Goal: Task Accomplishment & Management: Manage account settings

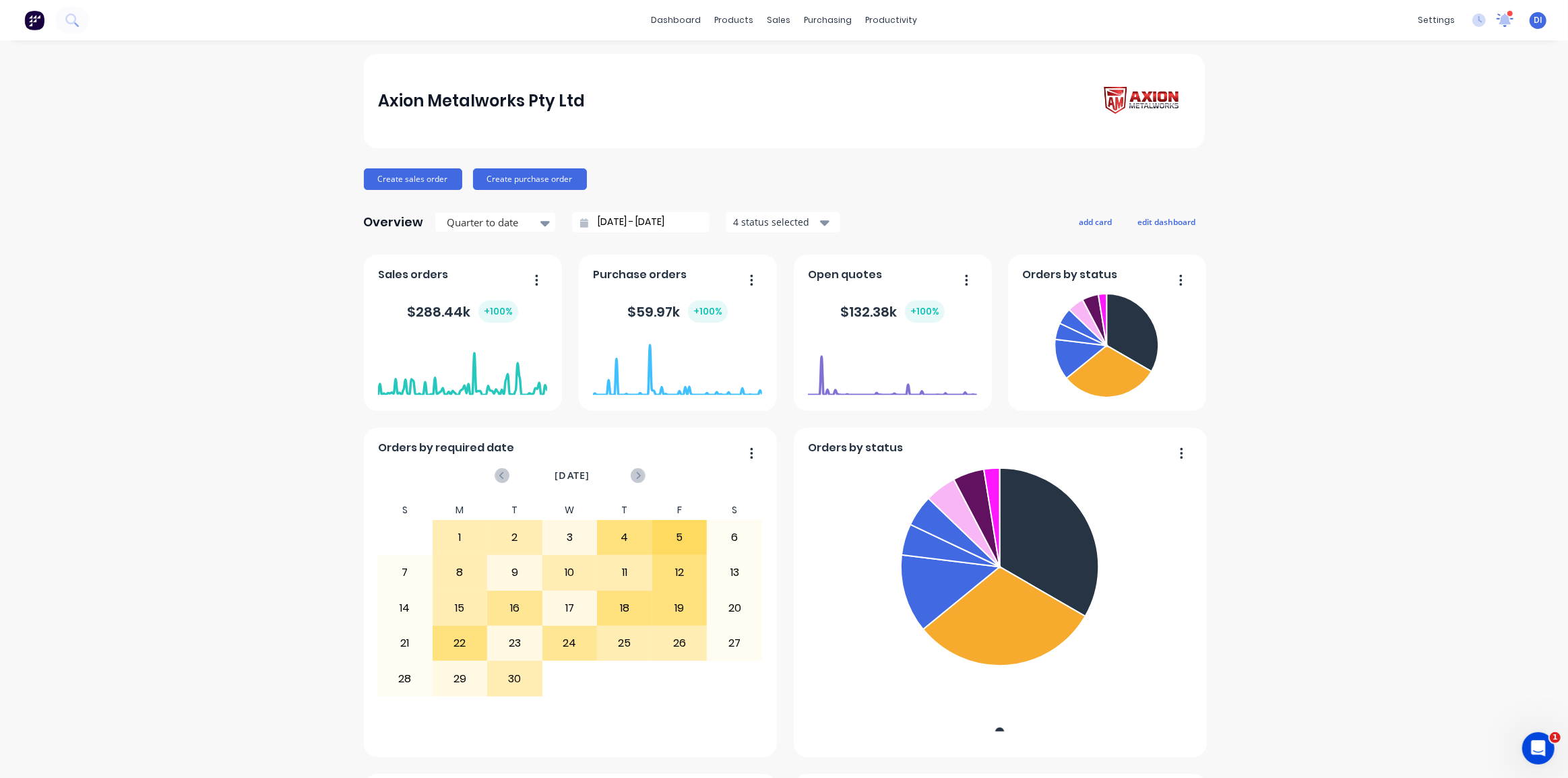
click at [1499, 16] on icon at bounding box center [1506, 18] width 14 height 13
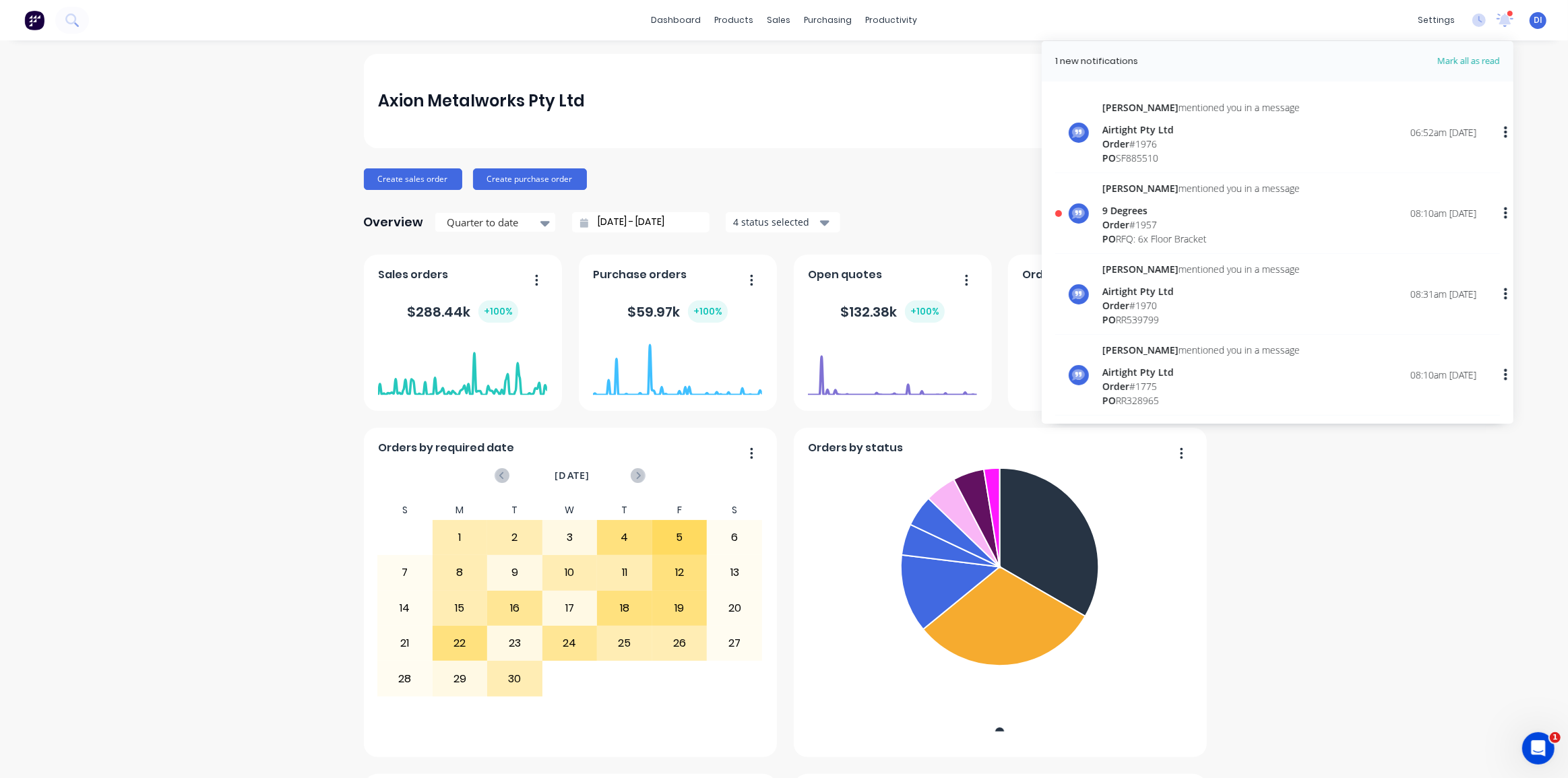
click at [1226, 224] on div "Order # 1957" at bounding box center [1202, 224] width 198 height 14
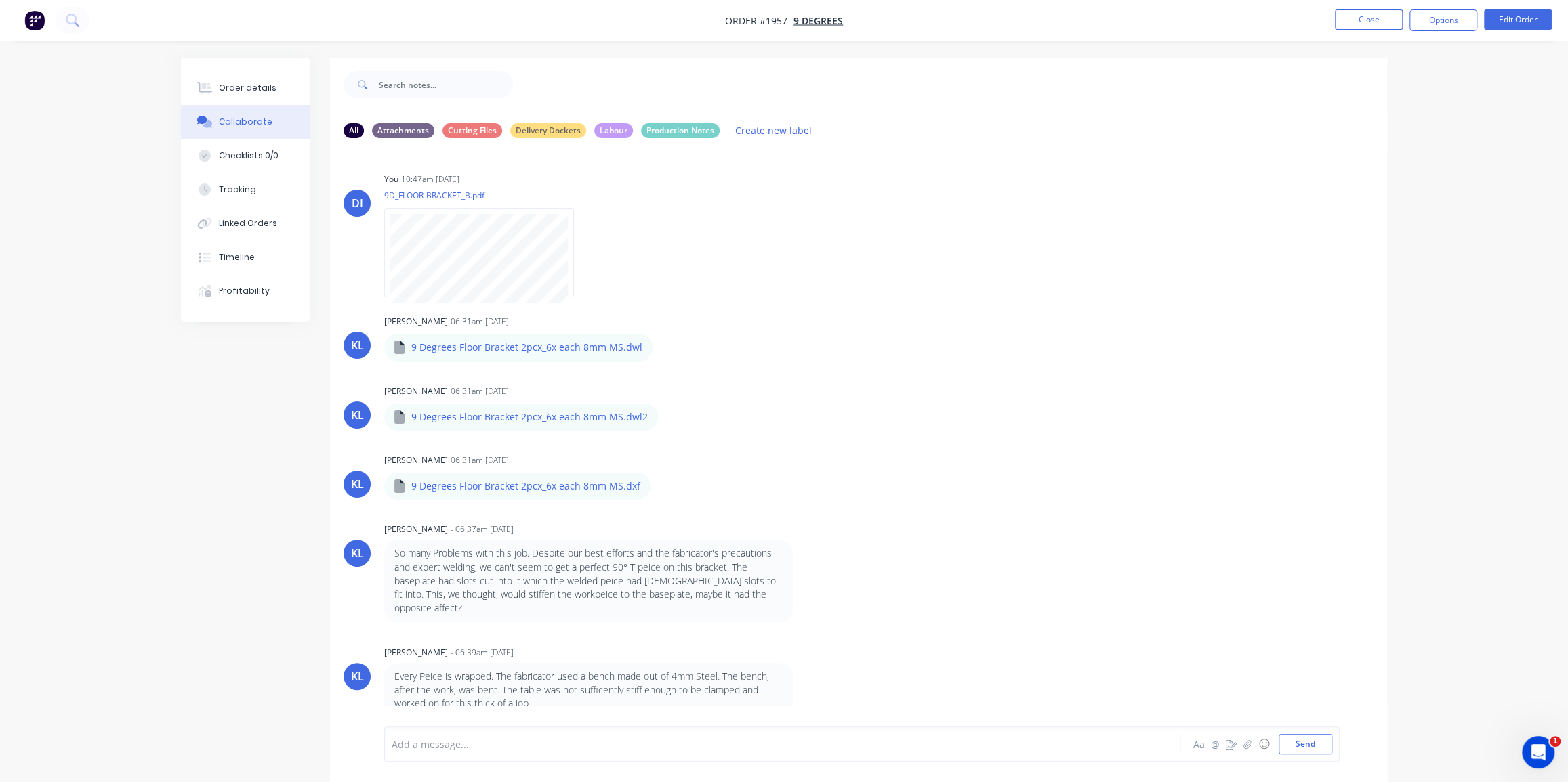
click at [1507, 142] on div "Order details Collaborate Checklists 0/0 Tracking Linked Orders Timeline Profit…" at bounding box center [784, 401] width 1568 height 803
click at [1377, 23] on button "Close" at bounding box center [1369, 19] width 68 height 20
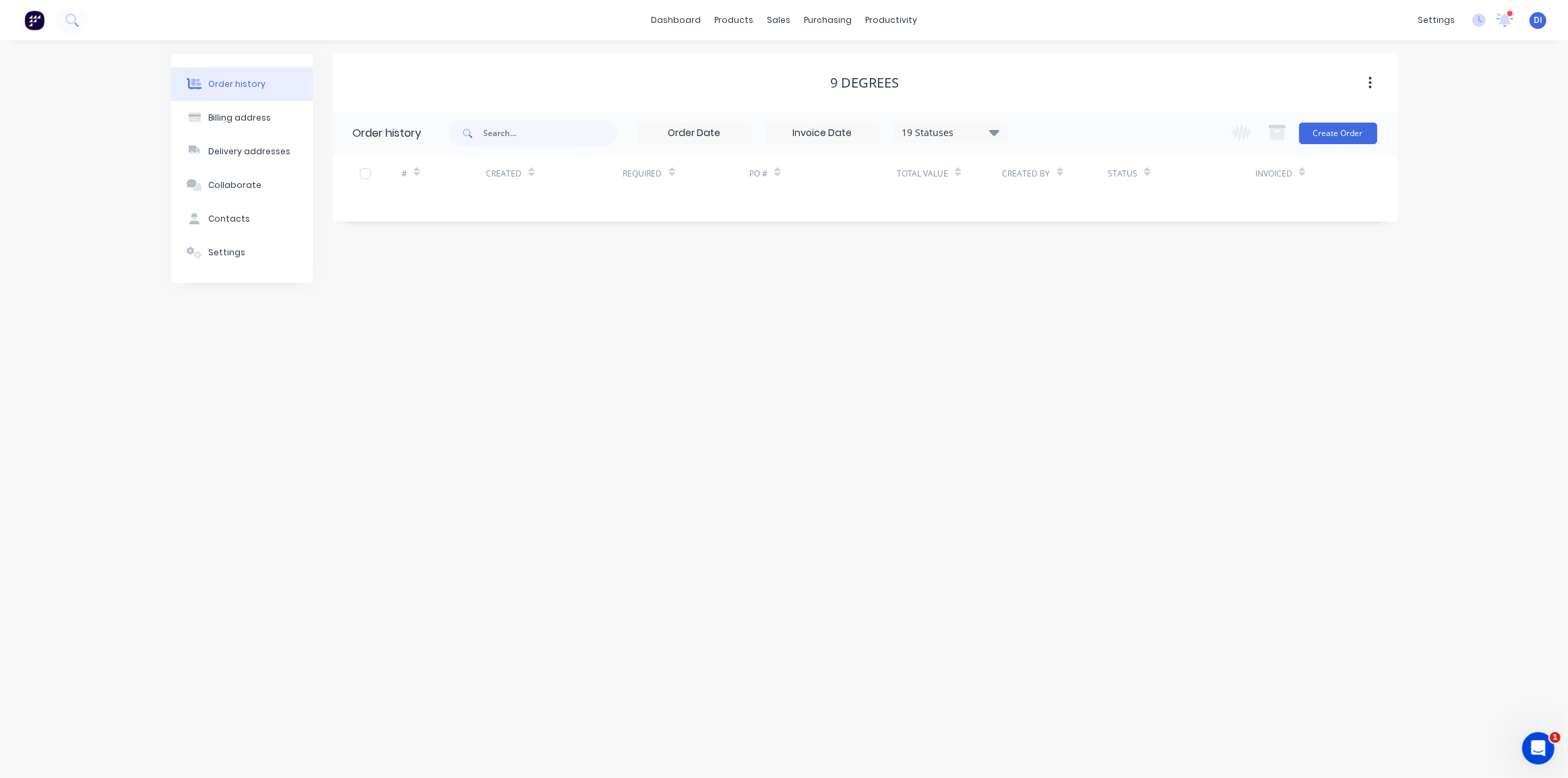
click at [1476, 159] on div "Order history Billing address Delivery addresses Collaborate Contacts Settings …" at bounding box center [784, 410] width 1568 height 738
click at [1513, 139] on div "Order history Billing address Delivery addresses Collaborate Contacts Settings …" at bounding box center [784, 410] width 1568 height 738
click at [1506, 131] on div "Order history Billing address Delivery addresses Collaborate Contacts Settings …" at bounding box center [784, 410] width 1568 height 738
click at [1435, 15] on div "settings" at bounding box center [1436, 20] width 50 height 20
click at [1349, 146] on div "Quotes" at bounding box center [1339, 146] width 32 height 12
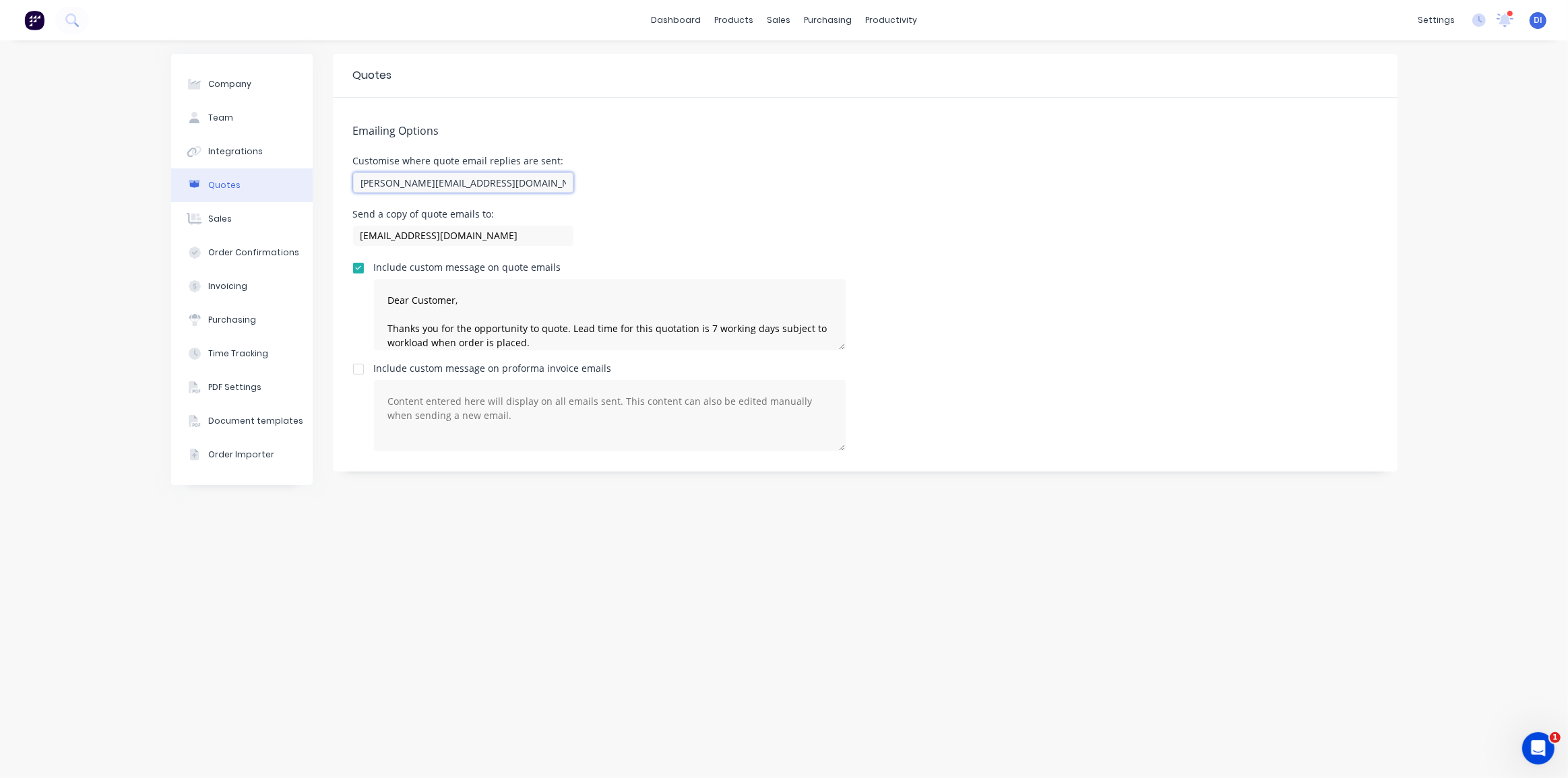
click at [373, 184] on input "dean@axionmetalworks.com.au" at bounding box center [463, 182] width 220 height 20
click at [600, 210] on div "Send a copy of quote emails to: sales@axionmetalworks.com.au" at bounding box center [865, 230] width 1024 height 40
click at [362, 183] on input "dean@axionmetalworks.com.au" at bounding box center [463, 182] width 220 height 20
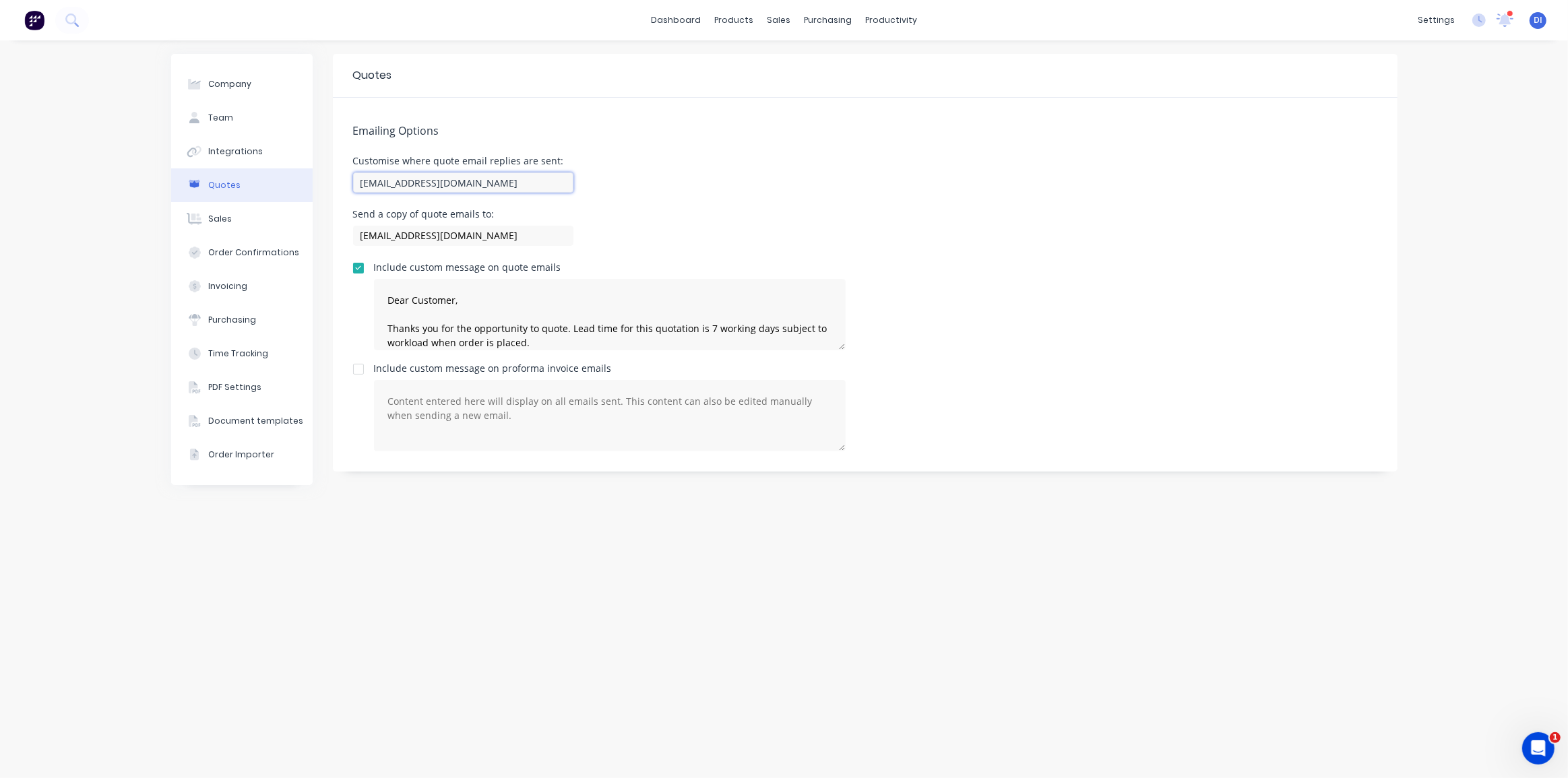
type input "sales@axionmetalworks.com.au"
click at [664, 492] on div "Quotes Emailing Options Customise where quote email replies are sent: sales@axi…" at bounding box center [865, 409] width 1065 height 711
click at [1031, 431] on div "Include custom message on proforma invoice emails" at bounding box center [865, 407] width 1024 height 88
click at [225, 214] on div "Sales" at bounding box center [219, 219] width 23 height 12
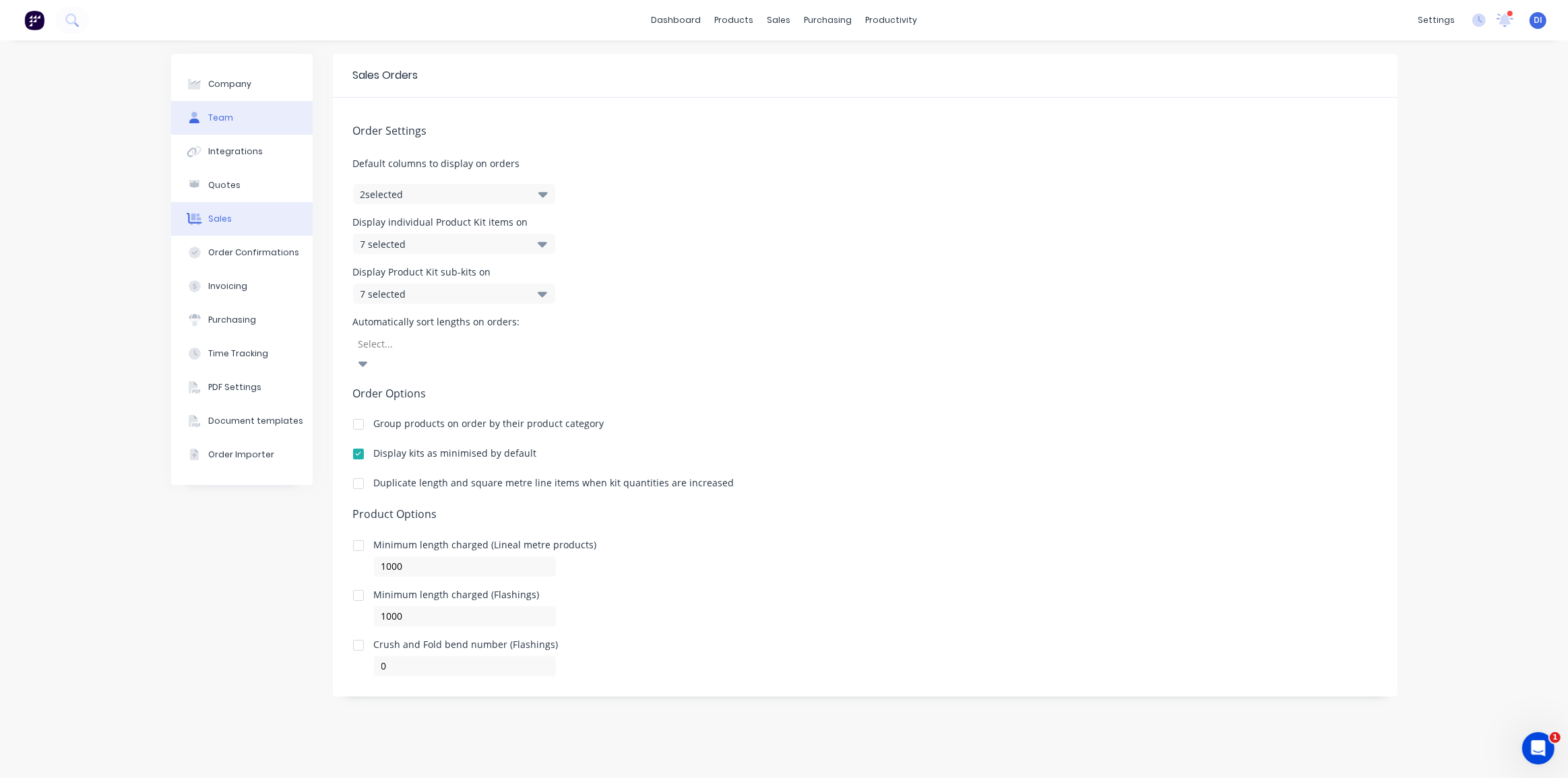
drag, startPoint x: 228, startPoint y: 150, endPoint x: 232, endPoint y: 121, distance: 29.3
click at [228, 147] on div "Integrations" at bounding box center [235, 152] width 55 height 12
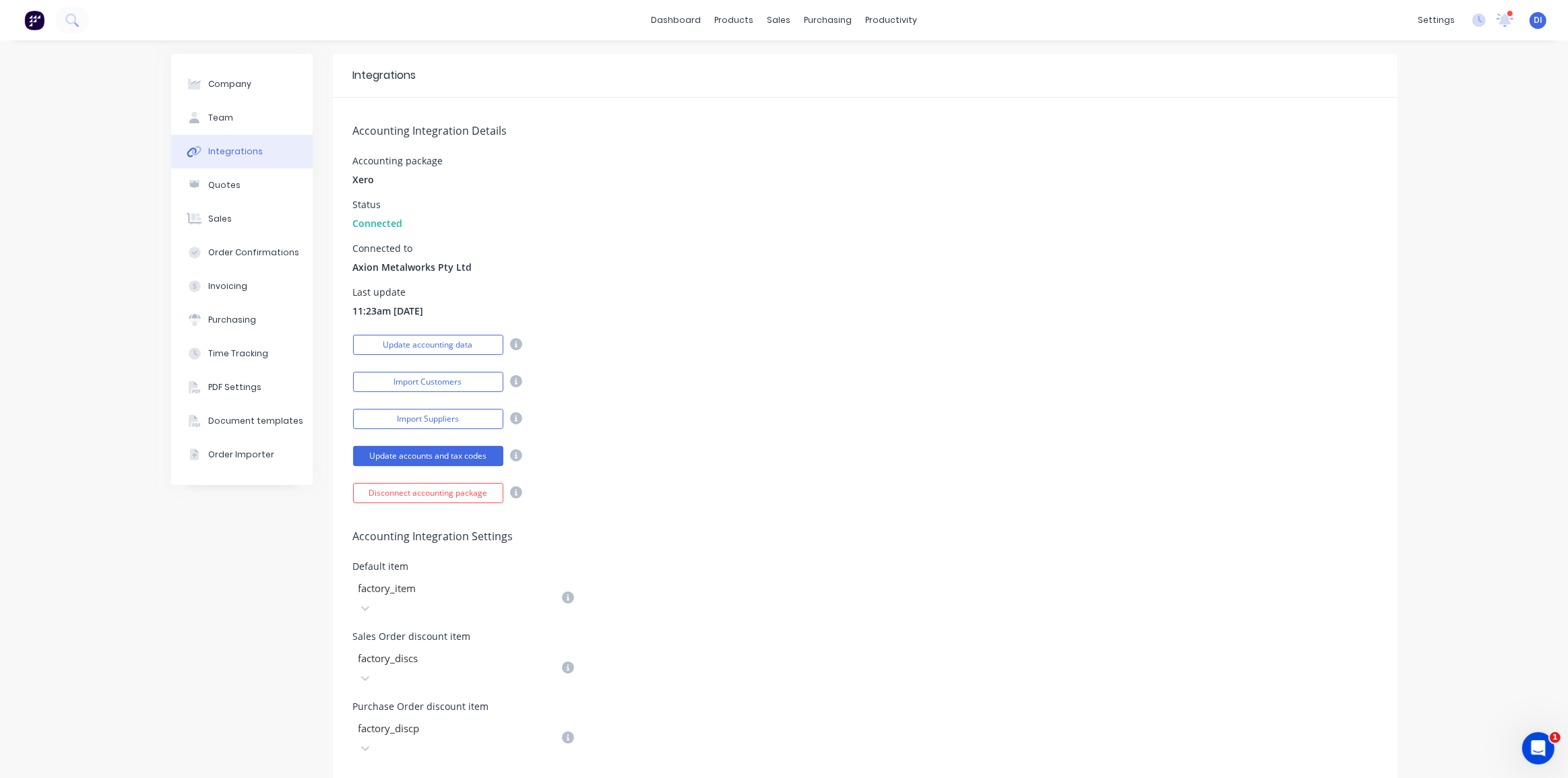
drag, startPoint x: 236, startPoint y: 551, endPoint x: 241, endPoint y: 516, distance: 35.4
click at [236, 551] on div "Company Team Integrations Quotes Sales Order Confirmations Invoicing Purchasing…" at bounding box center [242, 620] width 141 height 1133
click at [241, 253] on div "Order Confirmations" at bounding box center [253, 253] width 91 height 12
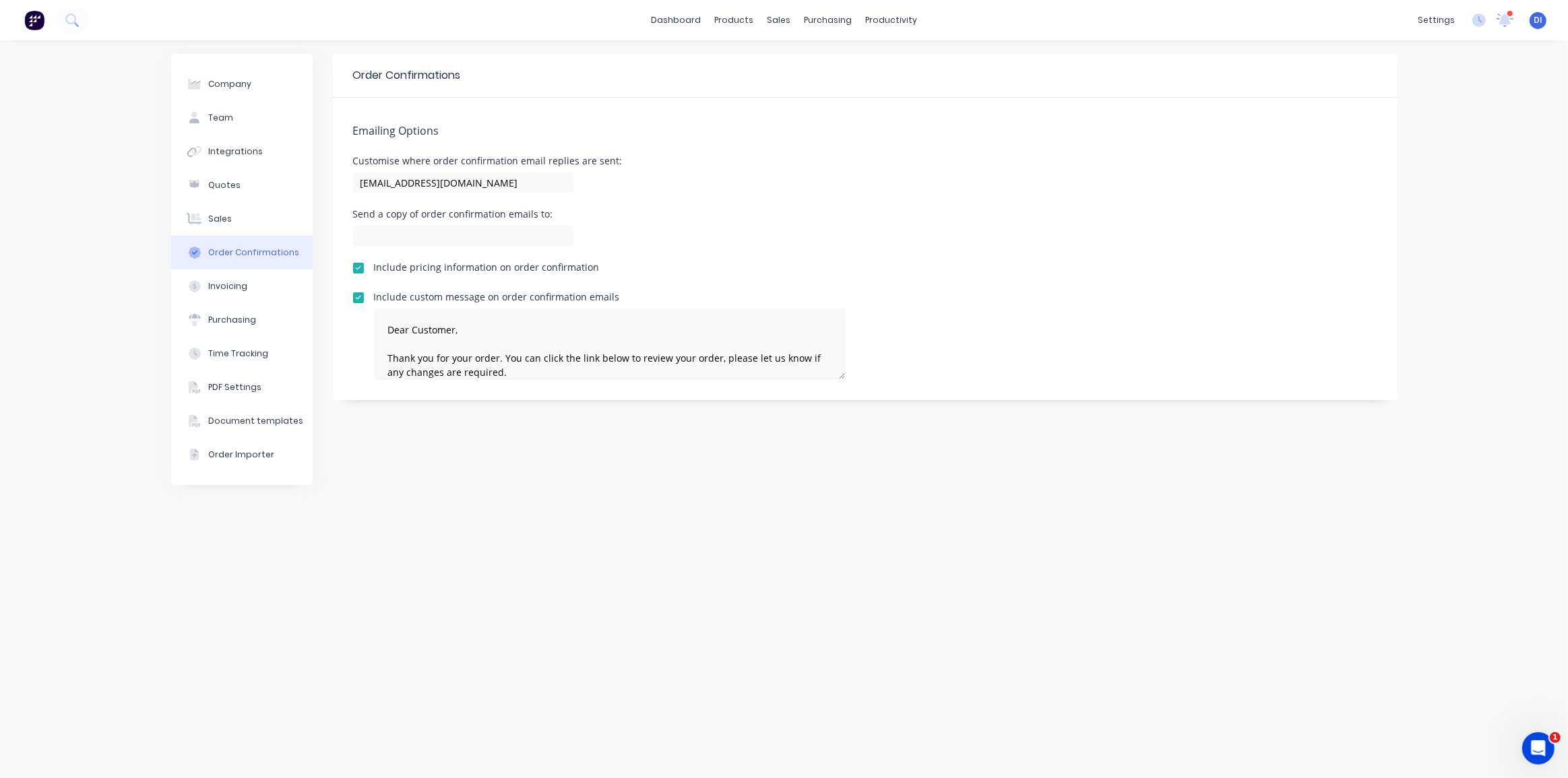
click at [523, 467] on div "Order Confirmations Emailing Options Customise where order confirmation email r…" at bounding box center [865, 409] width 1065 height 711
drag, startPoint x: 154, startPoint y: 160, endPoint x: 156, endPoint y: 153, distance: 7.3
click at [154, 156] on div "Company Team Integrations Quotes Sales Order Confirmations Invoicing Purchasing…" at bounding box center [784, 410] width 1568 height 738
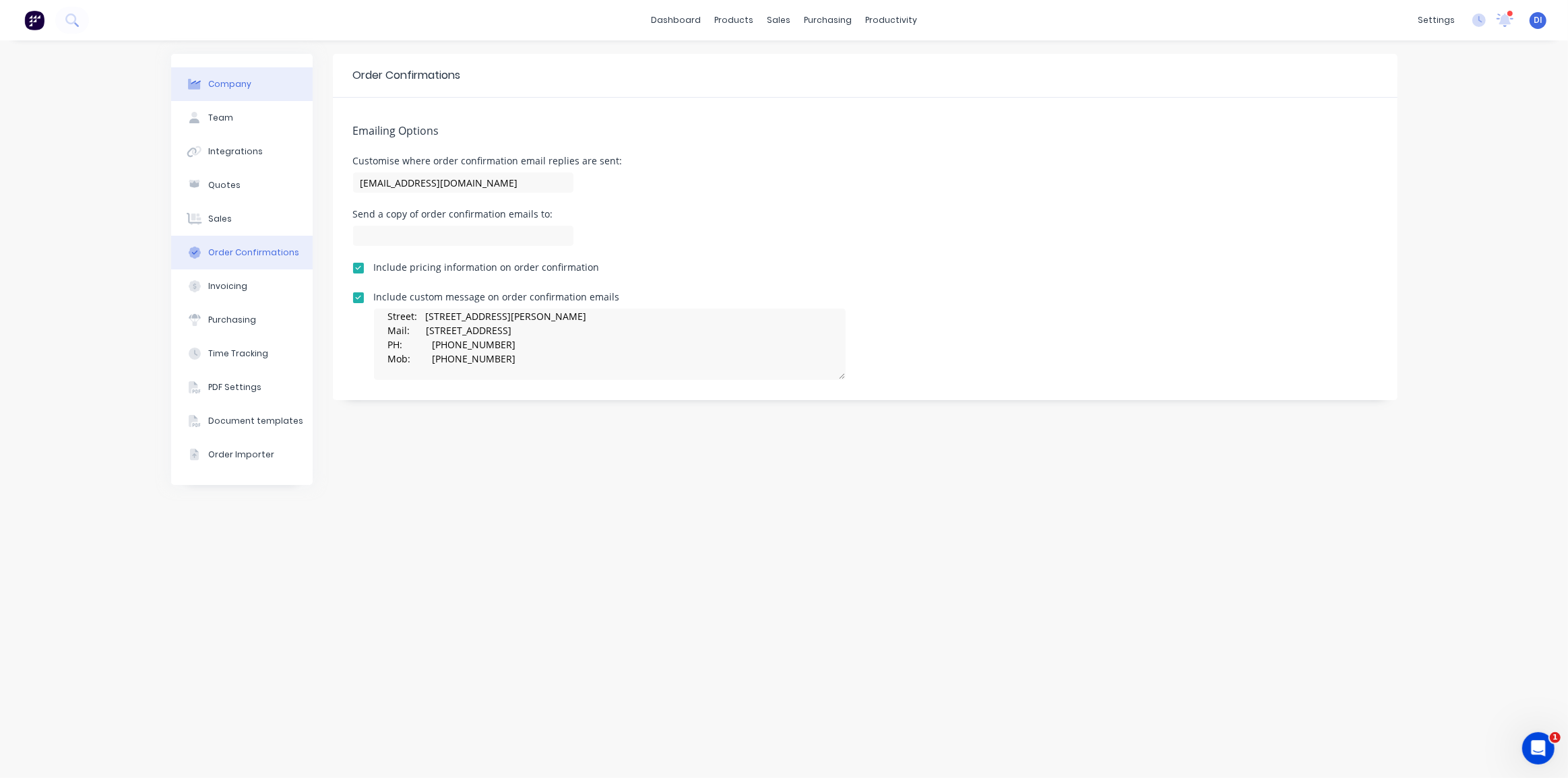
click at [238, 80] on div "Company" at bounding box center [230, 84] width 43 height 12
select select "AU"
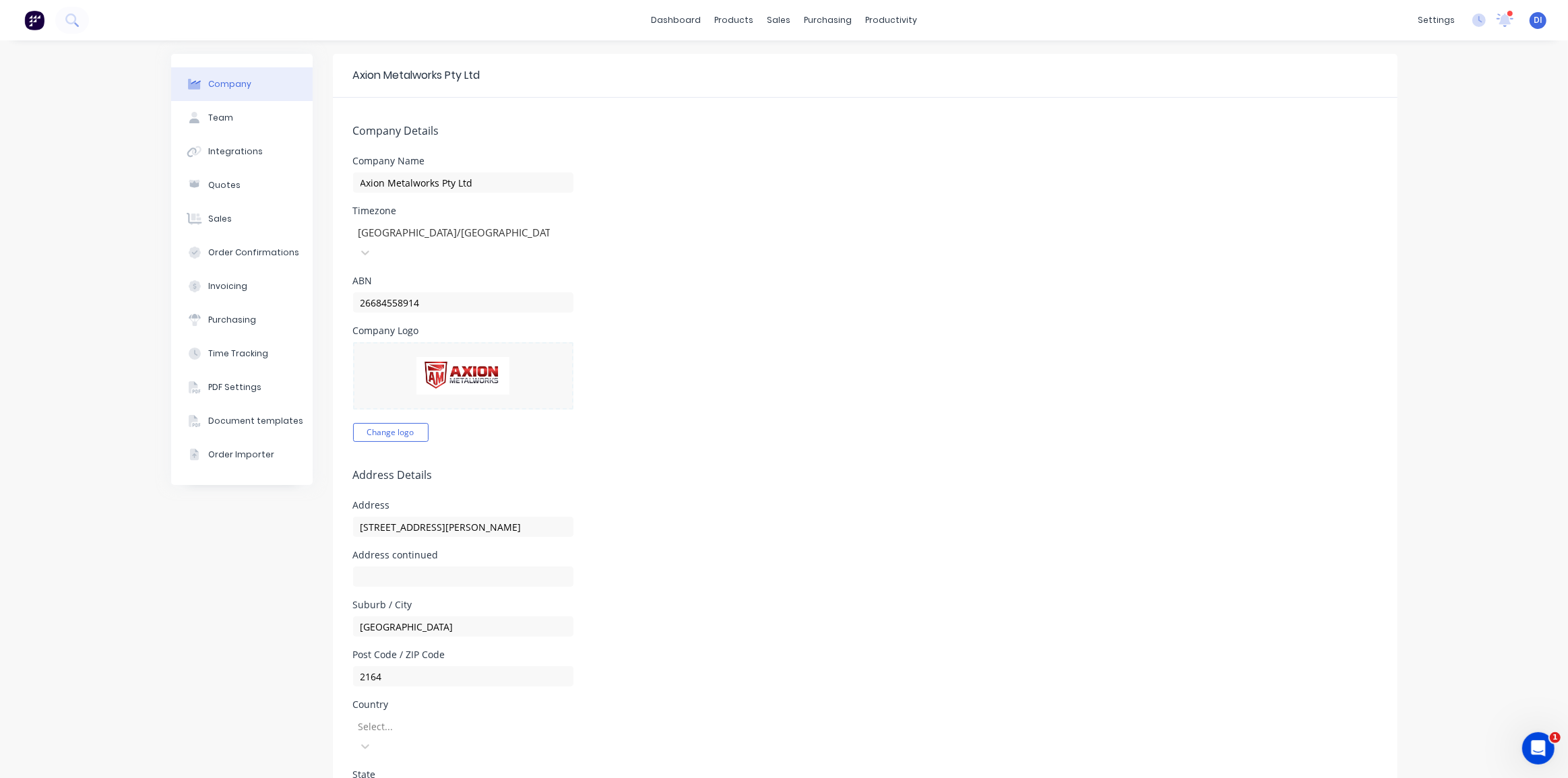
drag, startPoint x: 218, startPoint y: 82, endPoint x: 172, endPoint y: 81, distance: 46.0
click at [217, 82] on div "Company" at bounding box center [230, 84] width 43 height 12
click at [27, 16] on img at bounding box center [34, 20] width 20 height 20
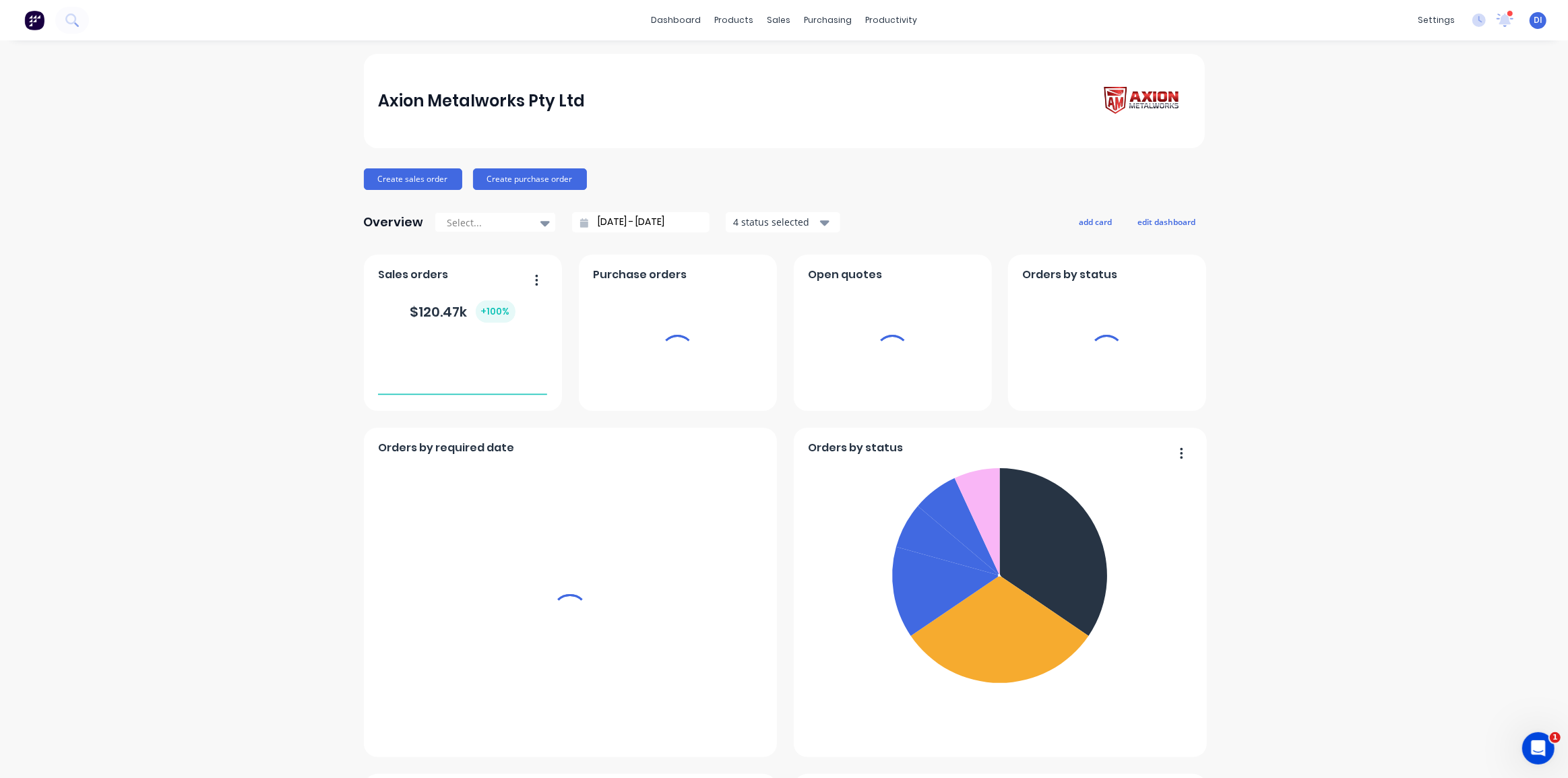
click at [1373, 234] on div "Axion Metalworks Pty Ltd Create sales order Create purchase order Overview Sele…" at bounding box center [784, 752] width 1568 height 1397
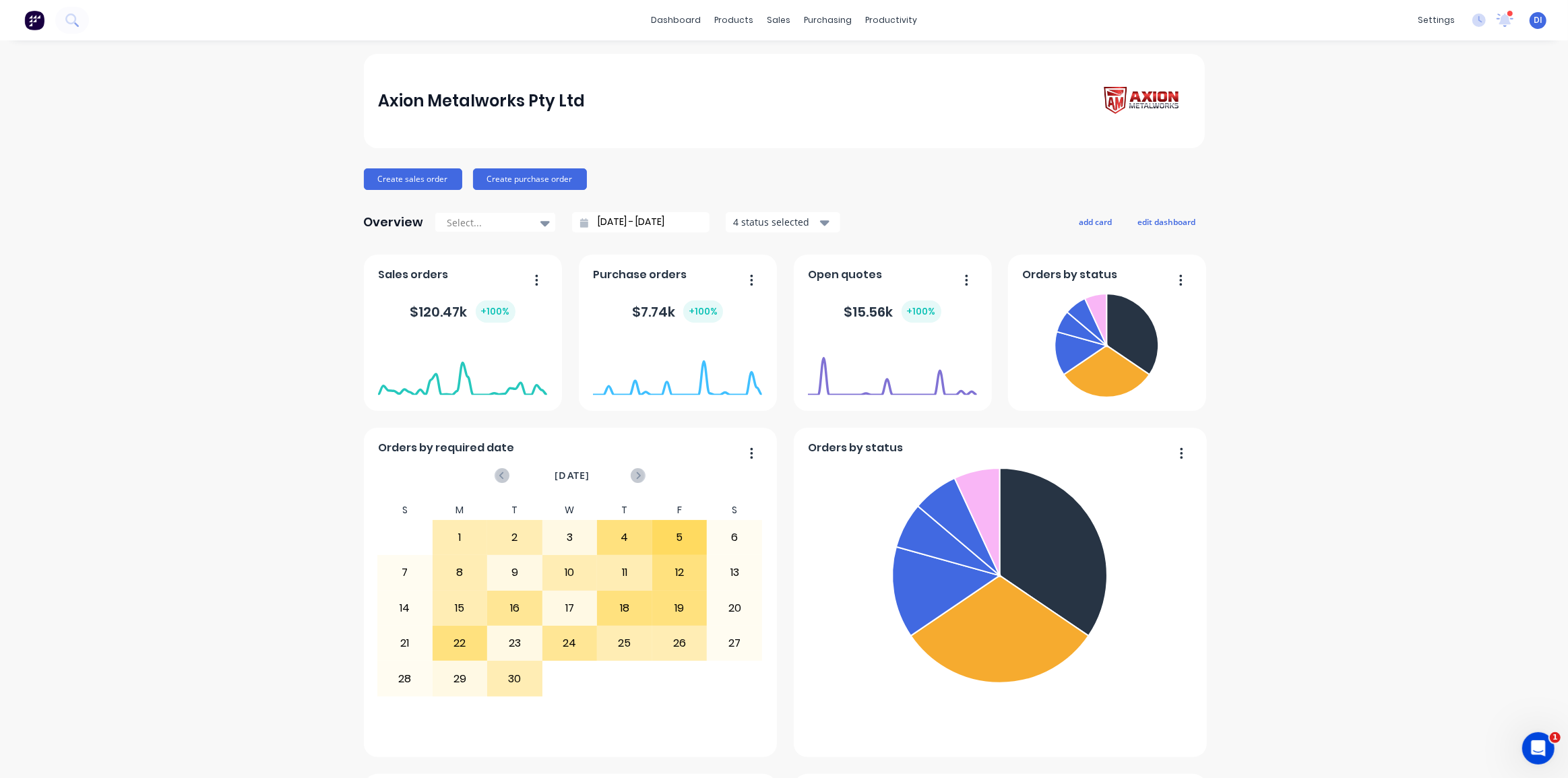
click at [1416, 356] on div "Axion Metalworks Pty Ltd Create sales order Create purchase order Overview Sele…" at bounding box center [784, 752] width 1568 height 1397
drag, startPoint x: 1267, startPoint y: 258, endPoint x: 1291, endPoint y: 247, distance: 26.4
click at [1267, 256] on div "Axion Metalworks Pty Ltd Create sales order Create purchase order Overview Sele…" at bounding box center [784, 752] width 1568 height 1397
click at [1319, 421] on div "Axion Metalworks Pty Ltd Create sales order Create purchase order Overview Sele…" at bounding box center [784, 752] width 1568 height 1397
click at [535, 226] on div at bounding box center [545, 223] width 20 height 23
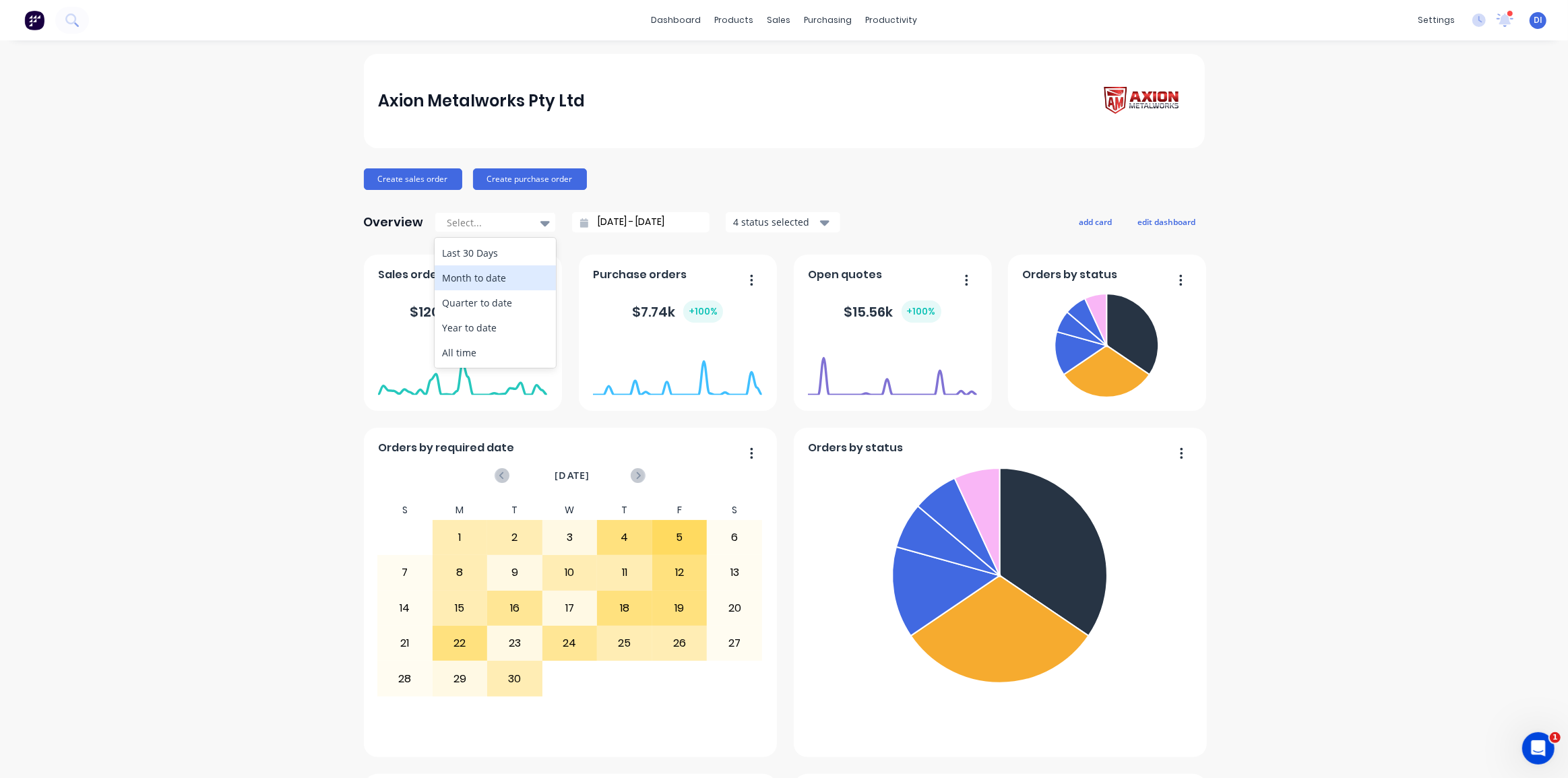
click at [492, 281] on div "Month to date" at bounding box center [496, 277] width 121 height 25
type input "01/09/25 - 25/09/25"
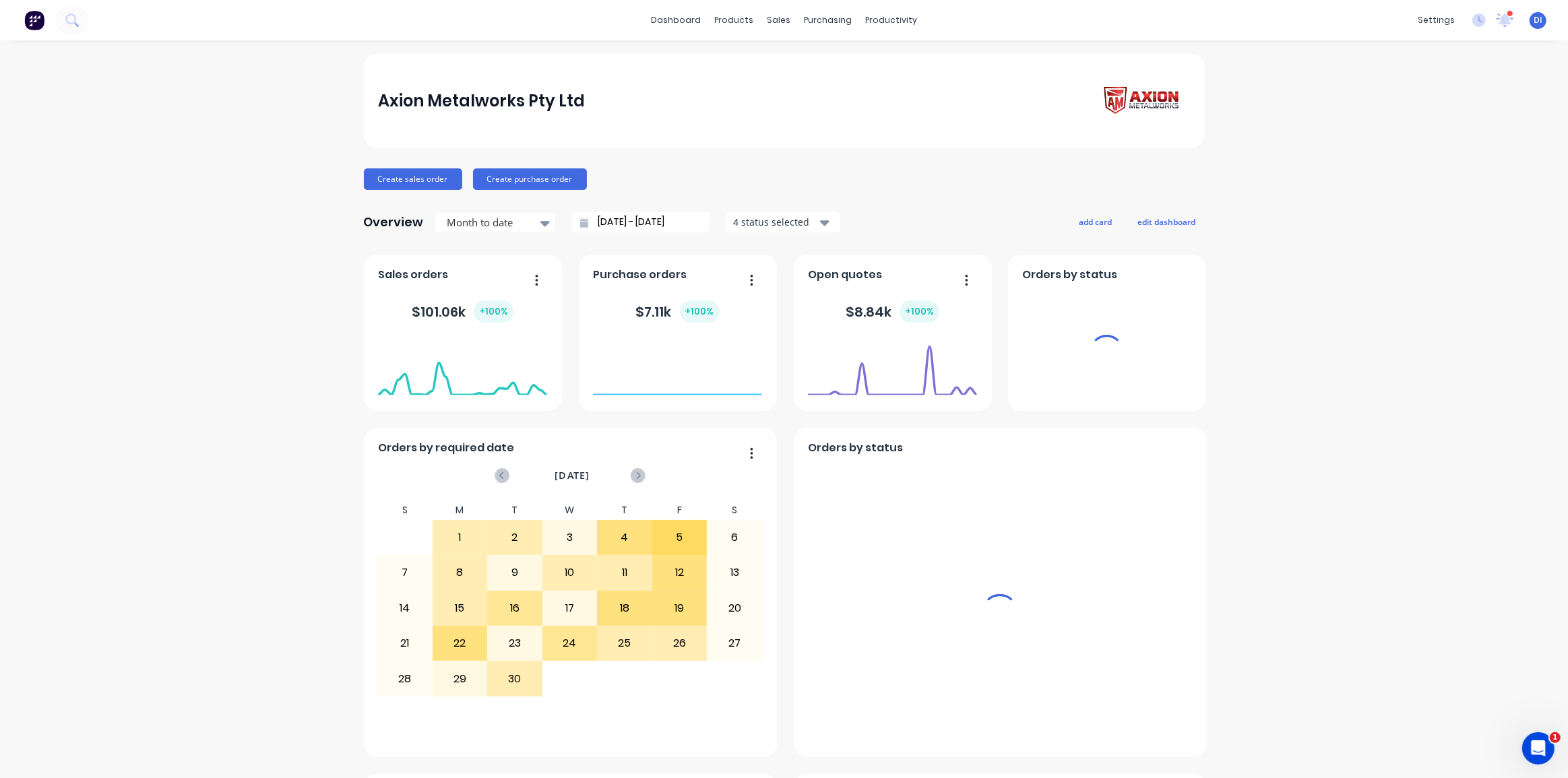
click at [1434, 328] on div "Axion Metalworks Pty Ltd Create sales order Create purchase order Overview Mont…" at bounding box center [784, 752] width 1568 height 1397
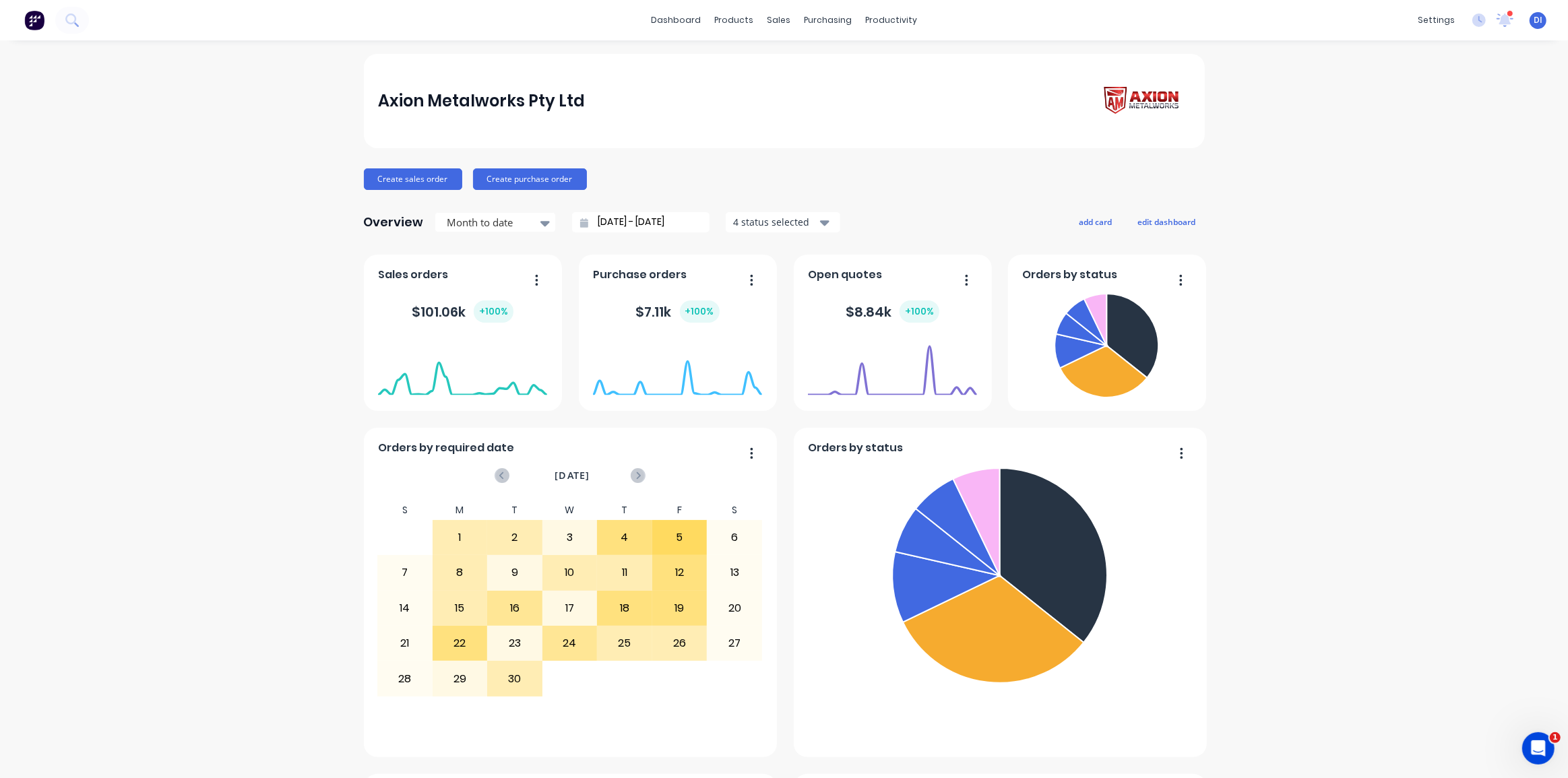
click at [152, 105] on div "Axion Metalworks Pty Ltd Create sales order Create purchase order Overview Mont…" at bounding box center [784, 752] width 1568 height 1397
click at [798, 93] on div "Customers" at bounding box center [820, 92] width 49 height 12
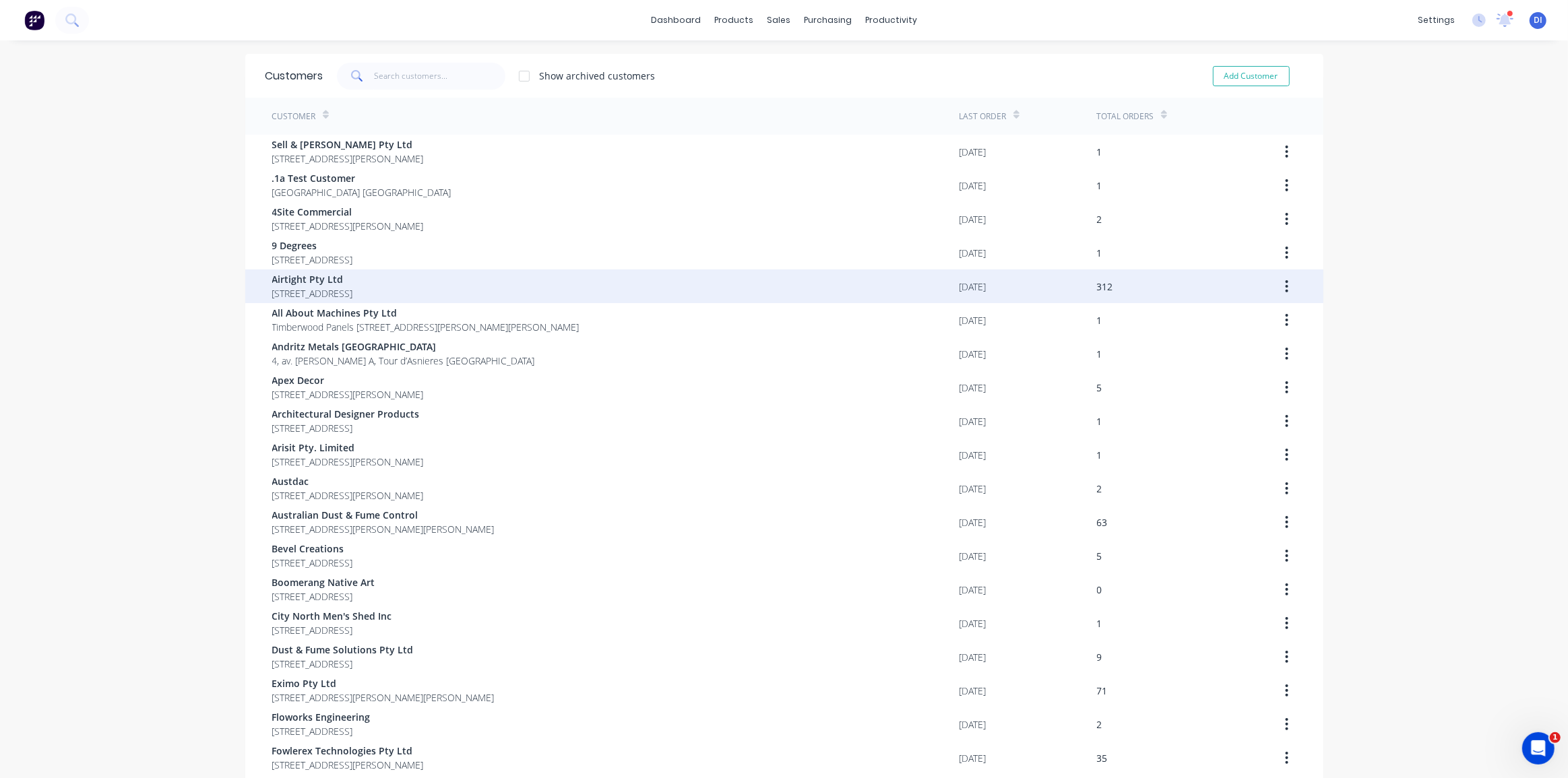
click at [350, 281] on span "Airtight Pty Ltd" at bounding box center [312, 279] width 81 height 14
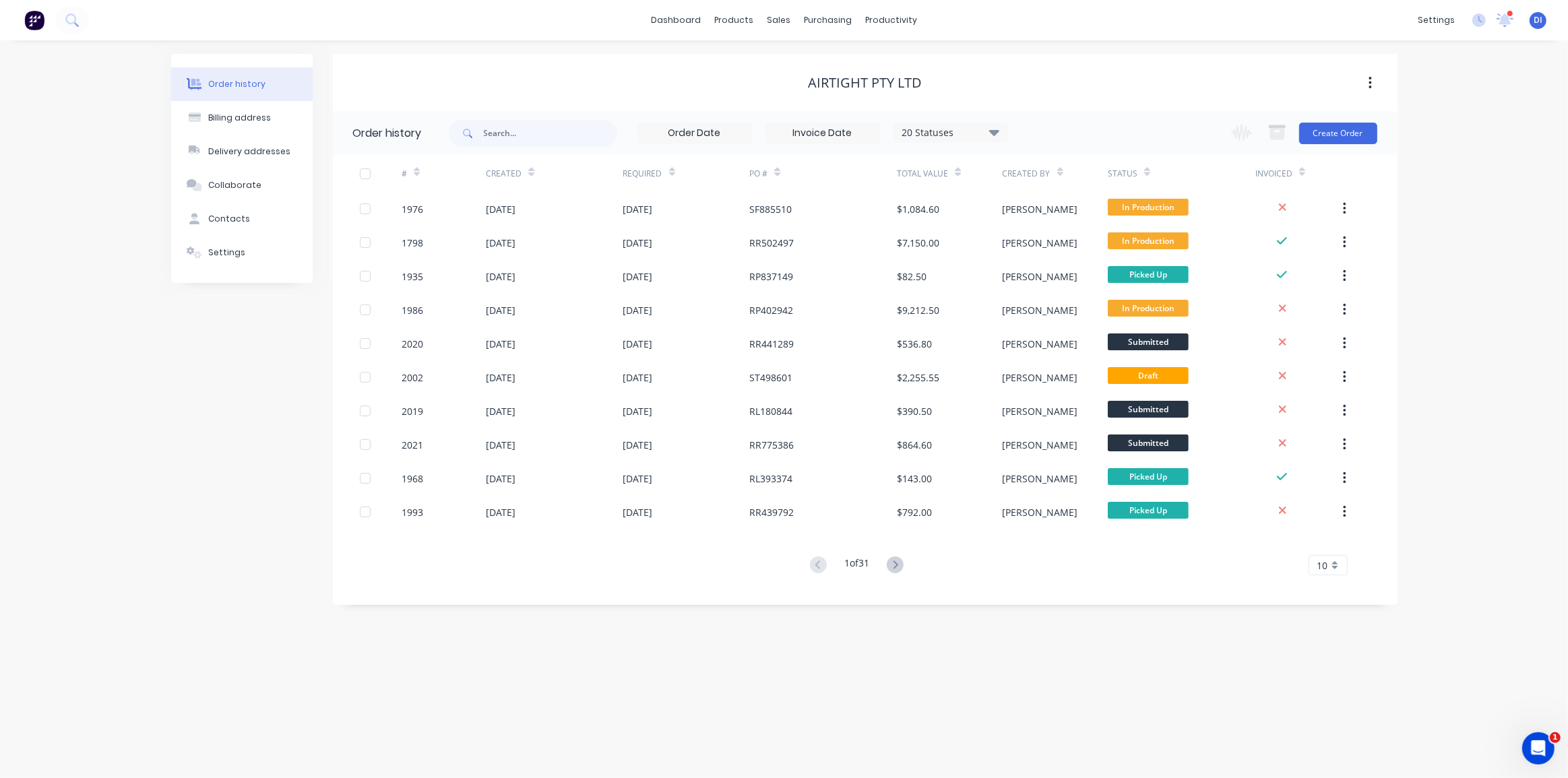
click at [414, 178] on div at bounding box center [417, 172] width 6 height 20
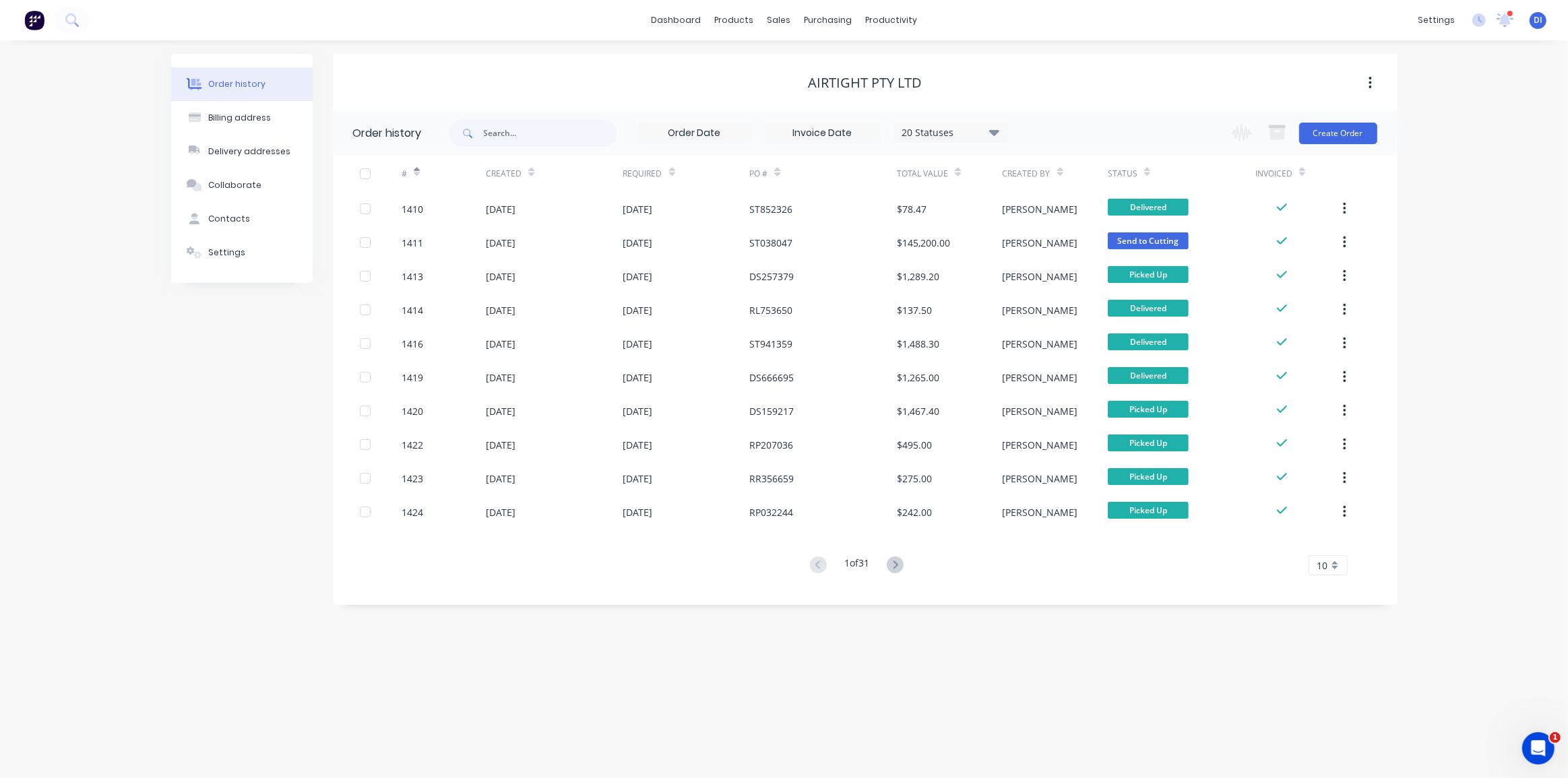
click at [249, 409] on div "Order history Billing address Delivery addresses Collaborate Contacts Settings" at bounding box center [242, 329] width 141 height 551
click at [70, 25] on icon at bounding box center [71, 20] width 13 height 13
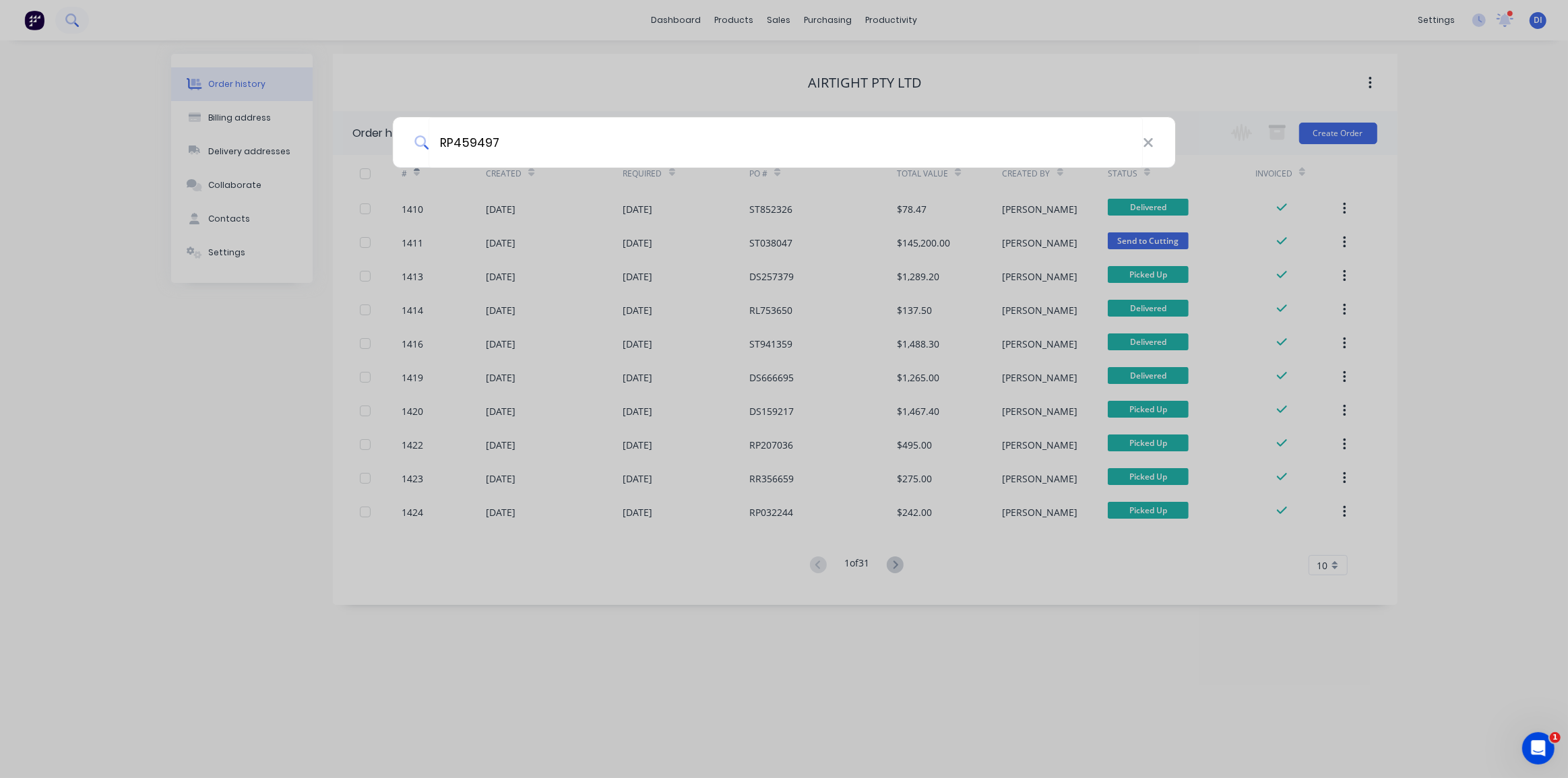
type input "RP459497"
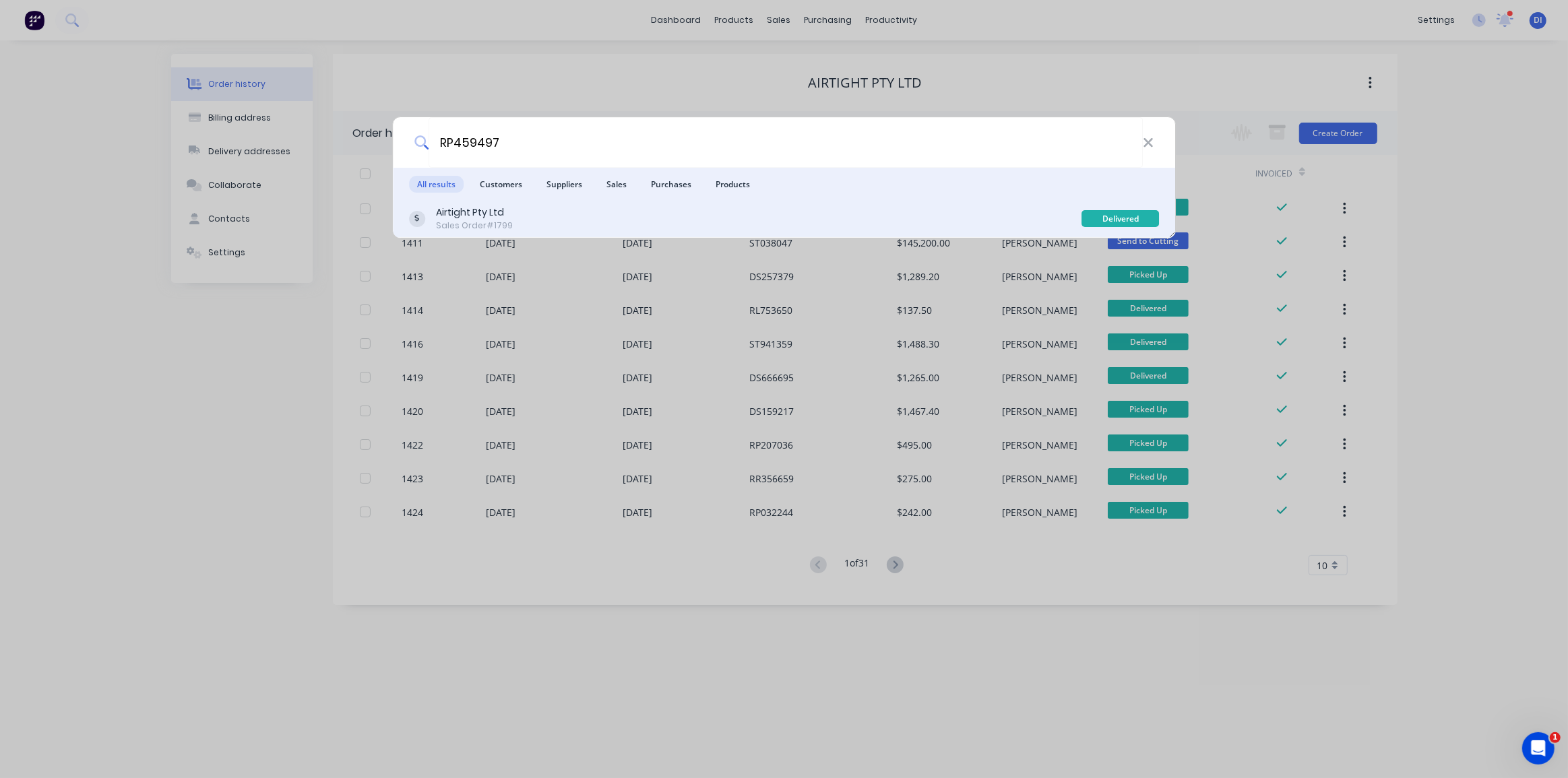
click at [526, 215] on div "Airtight Pty Ltd Sales Order #1799" at bounding box center [745, 218] width 673 height 26
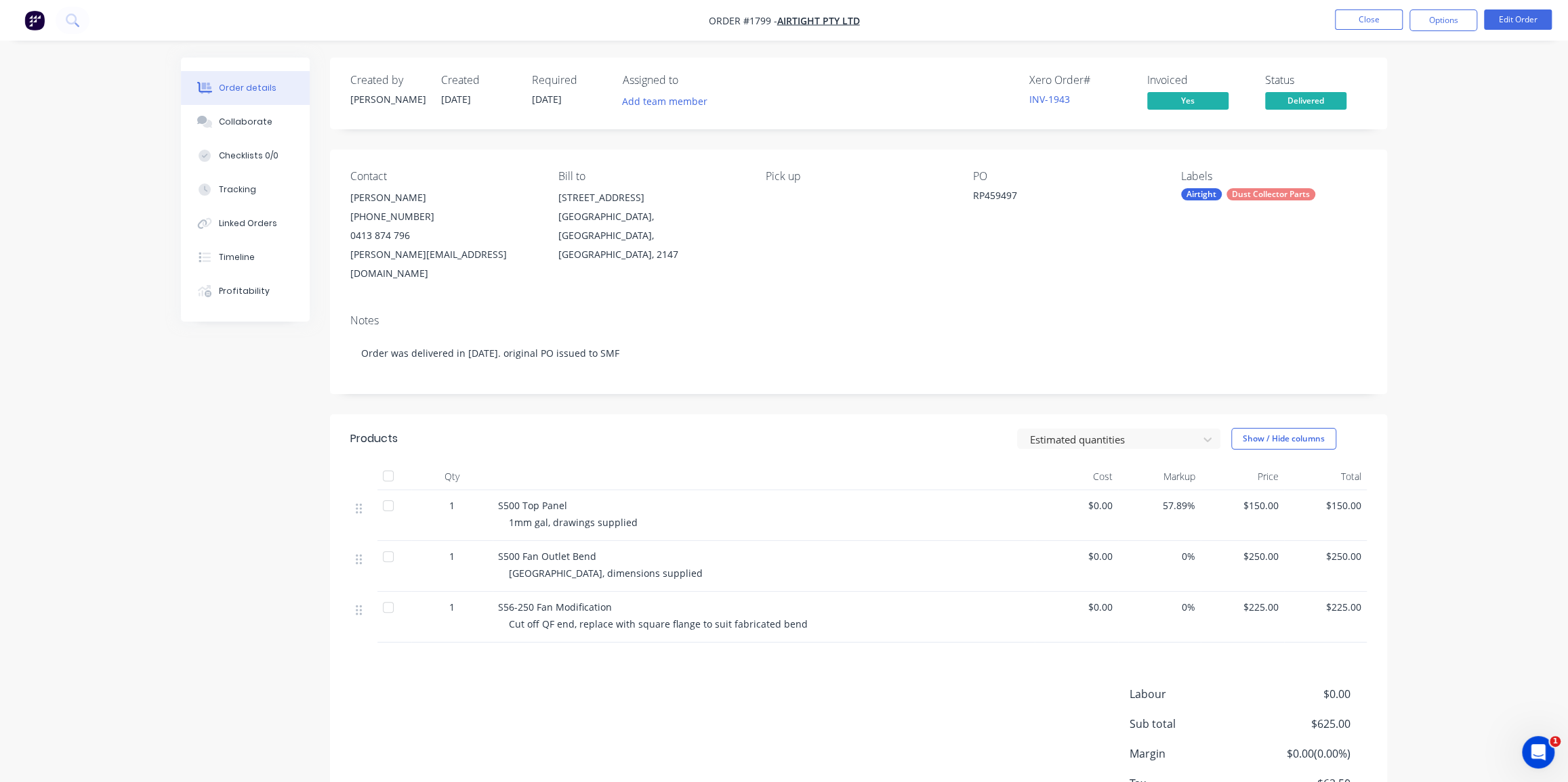
click at [1402, 307] on div "Order details Collaborate Checklists 0/0 Tracking Linked Orders Timeline Profit…" at bounding box center [784, 442] width 1568 height 884
click at [1432, 264] on div "Order details Collaborate Checklists 0/0 Tracking Linked Orders Timeline Profit…" at bounding box center [784, 442] width 1568 height 884
click at [1448, 560] on div "Order details Collaborate Checklists 0/0 Tracking Linked Orders Timeline Profit…" at bounding box center [784, 442] width 1568 height 884
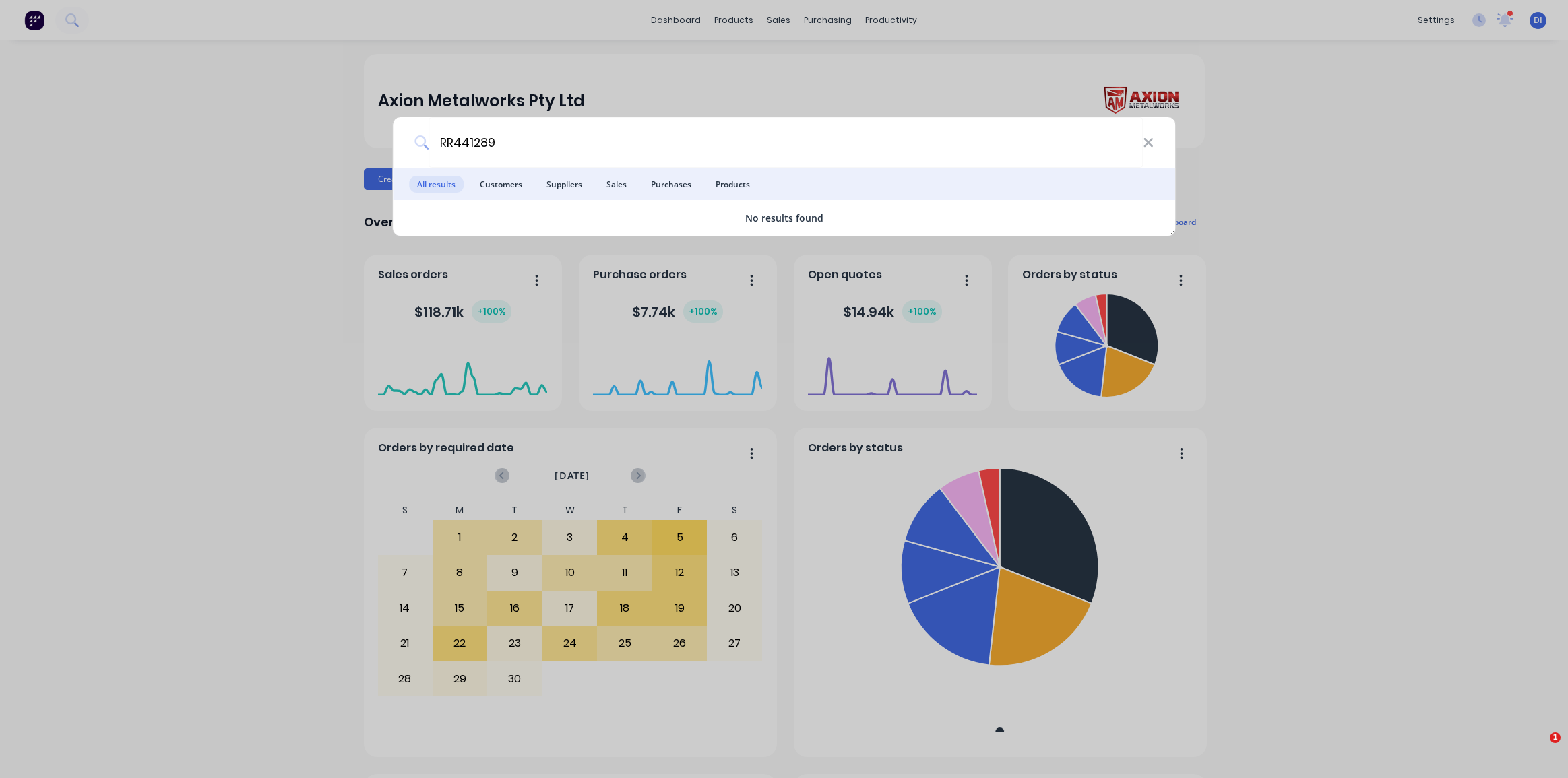
click at [305, 101] on div "RR441289 All results Customers Suppliers Sales Purchases Products No results fo…" at bounding box center [784, 389] width 1568 height 778
click at [729, 49] on div "dashboard products sales purchasing productivity dashboard products Product Cat…" at bounding box center [784, 389] width 1568 height 778
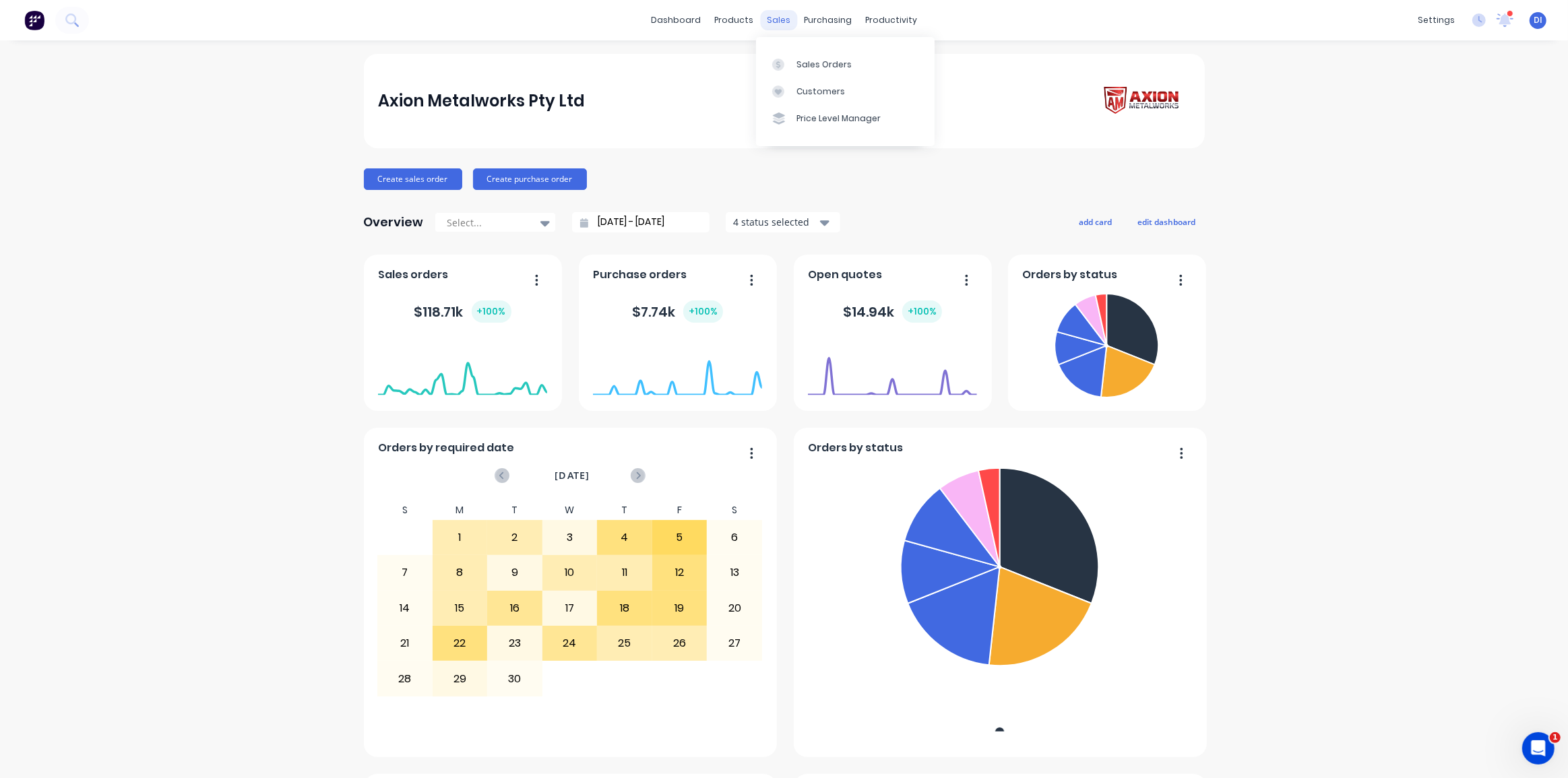
click at [768, 20] on div "sales" at bounding box center [778, 20] width 37 height 20
click at [807, 93] on div "Customers" at bounding box center [820, 92] width 49 height 12
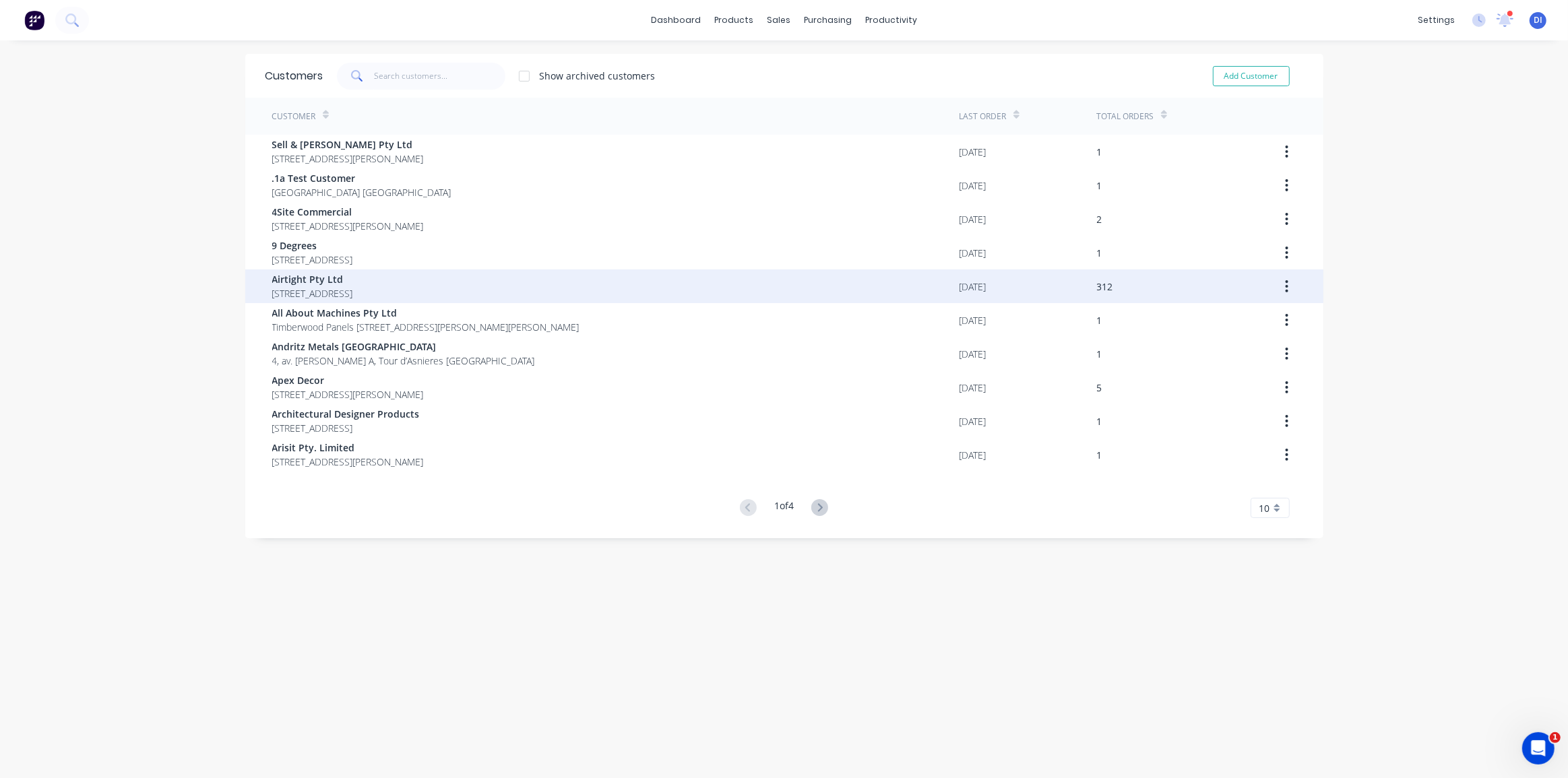
click at [353, 281] on span "Airtight Pty Ltd" at bounding box center [312, 279] width 81 height 14
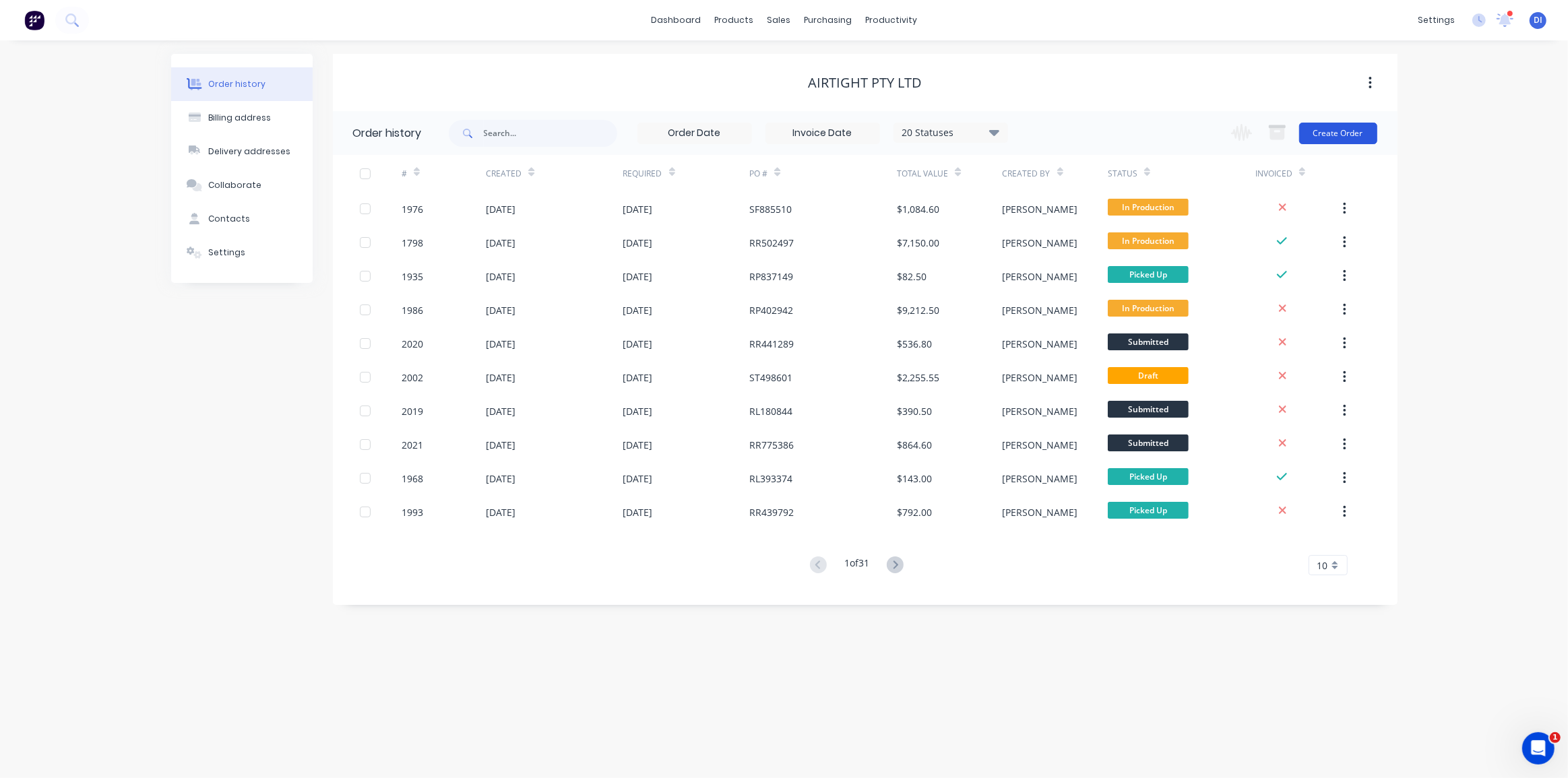
click at [1327, 133] on button "Create Order" at bounding box center [1338, 133] width 78 height 22
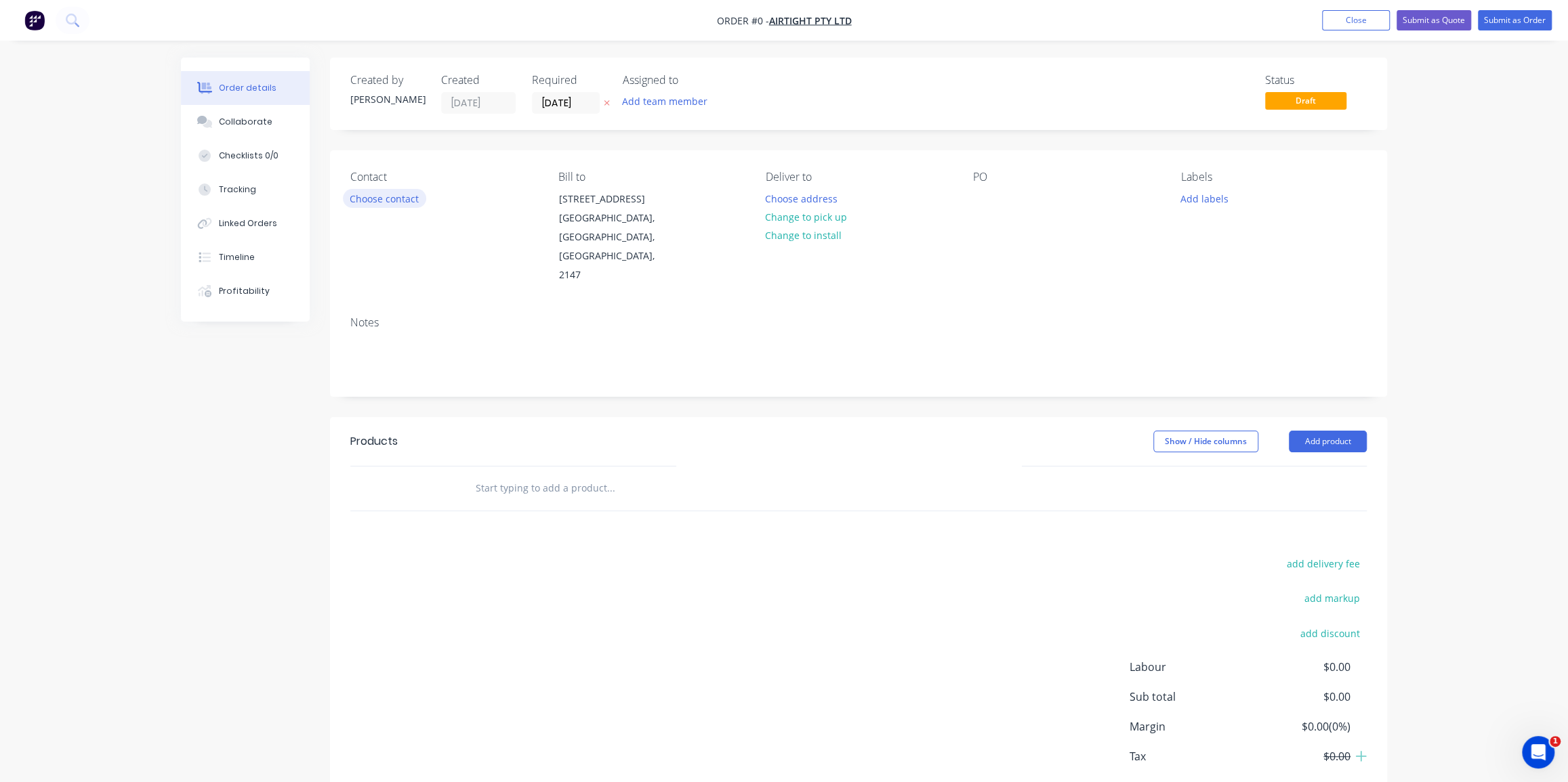
click at [424, 199] on button "Choose contact" at bounding box center [385, 198] width 84 height 18
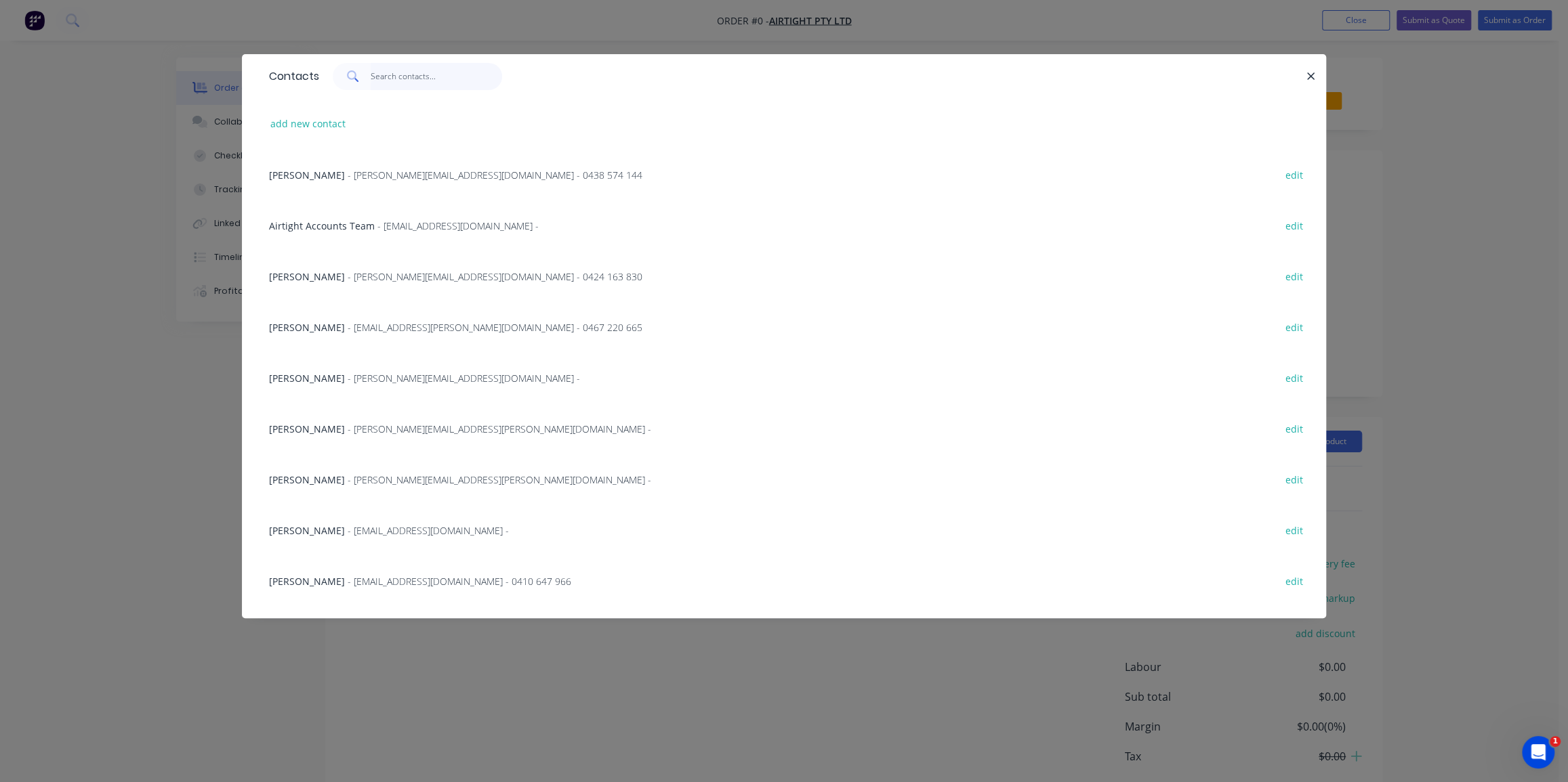
click at [384, 77] on input "text" at bounding box center [436, 76] width 132 height 27
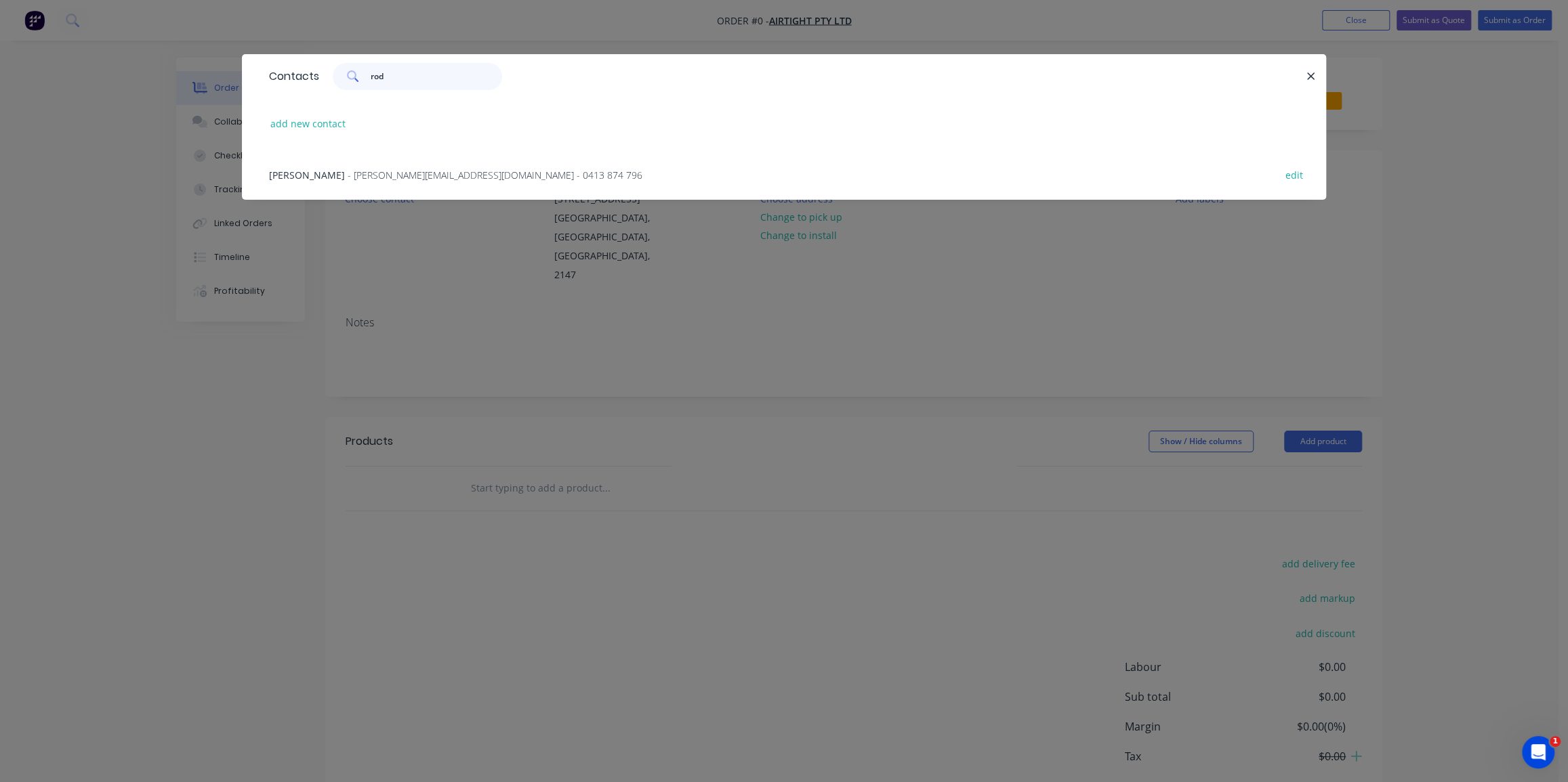
type input "rod"
click at [381, 169] on span "- rodney@airtight.com.au - 0413 874 796" at bounding box center [495, 175] width 294 height 13
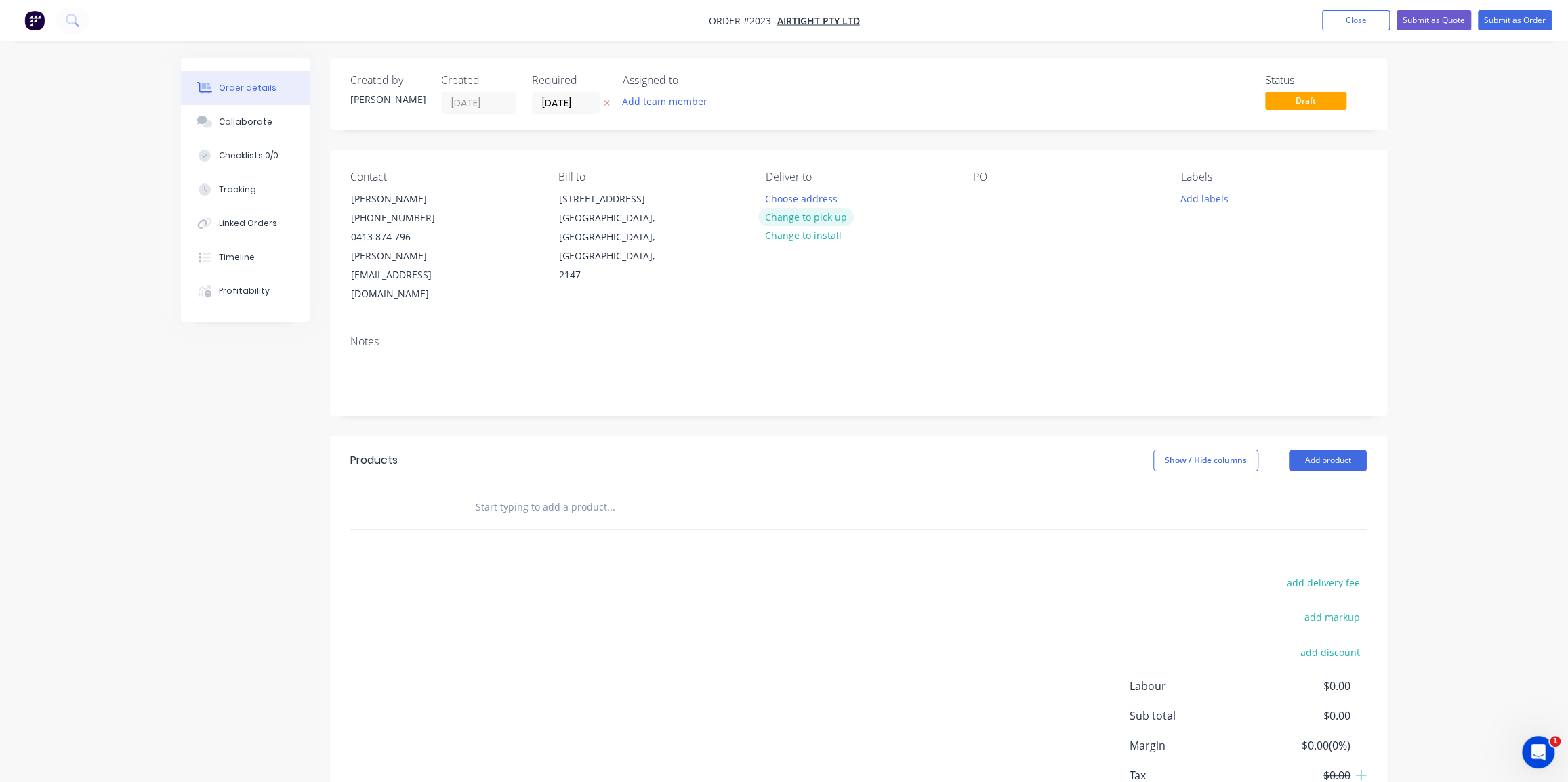
click at [810, 216] on button "Change to pick up" at bounding box center [806, 217] width 96 height 18
click at [976, 194] on div at bounding box center [983, 199] width 22 height 20
click at [1206, 205] on button "Add labels" at bounding box center [1204, 198] width 63 height 18
click at [1217, 376] on div at bounding box center [1205, 374] width 27 height 27
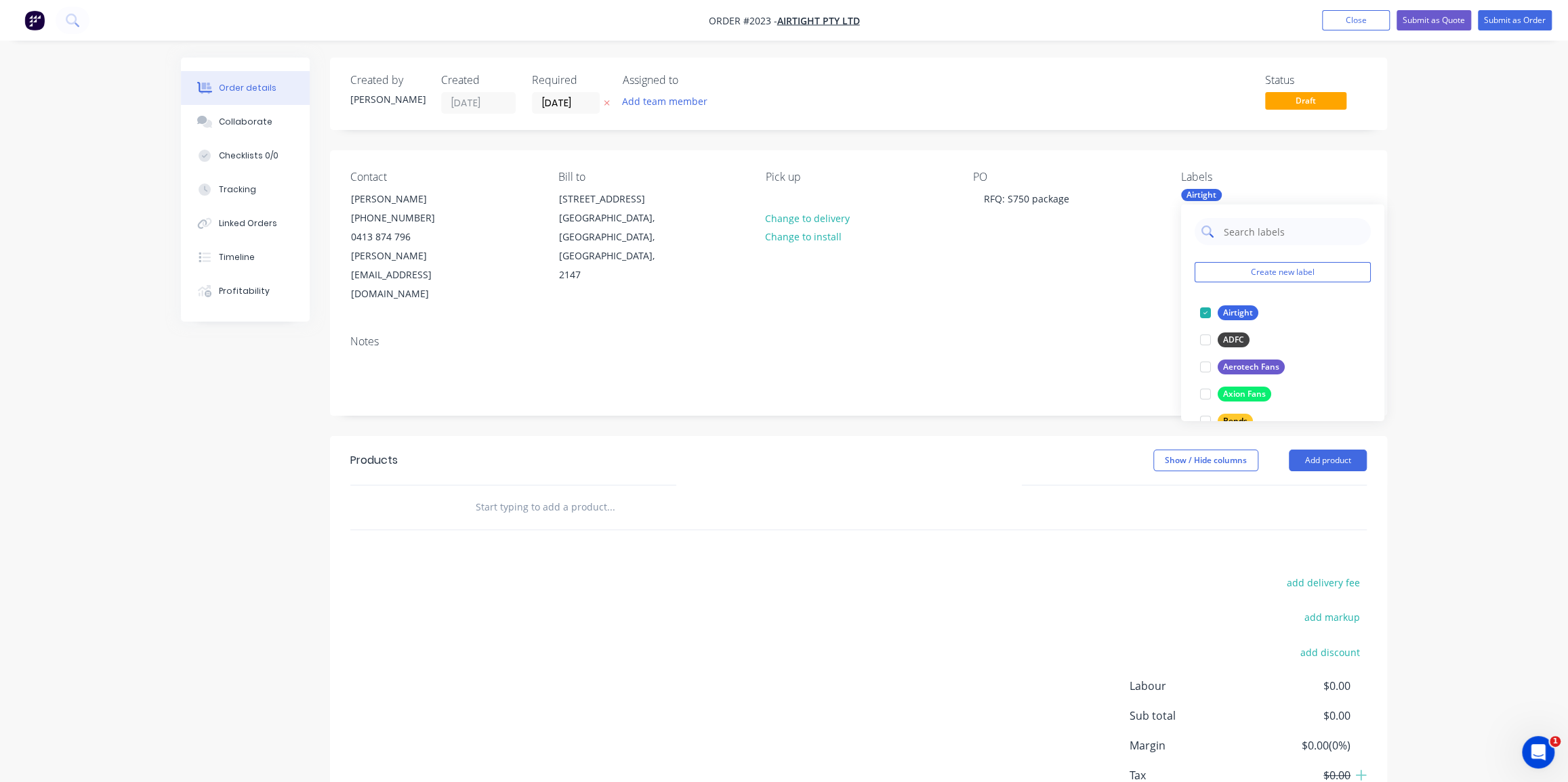
click at [1227, 236] on input "text" at bounding box center [1293, 231] width 142 height 27
drag, startPoint x: 1233, startPoint y: 368, endPoint x: 1233, endPoint y: 361, distance: 7.0
click at [1233, 367] on div "Dust Collector Parts" at bounding box center [1262, 367] width 89 height 15
click at [1240, 235] on input "du" at bounding box center [1293, 231] width 142 height 27
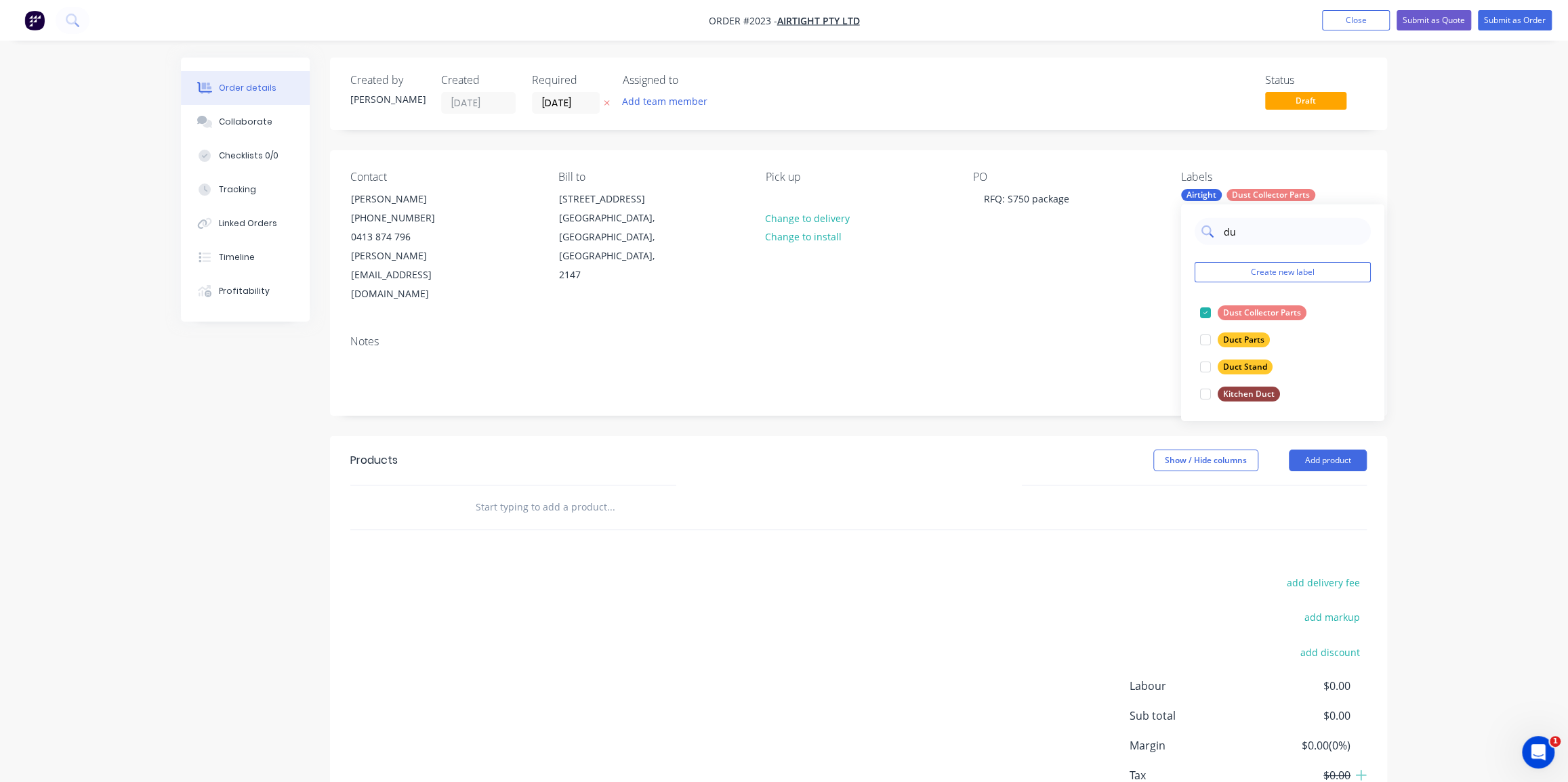
click at [1240, 235] on input "du" at bounding box center [1293, 231] width 142 height 27
type input "fan"
click at [1234, 364] on div "Fan Transitions" at bounding box center [1254, 367] width 71 height 15
click at [1227, 412] on div "Fans" at bounding box center [1232, 411] width 29 height 15
click at [1515, 243] on div "Order details Collaborate Checklists 0/0 Tracking Linked Orders Timeline Profit…" at bounding box center [784, 438] width 1568 height 876
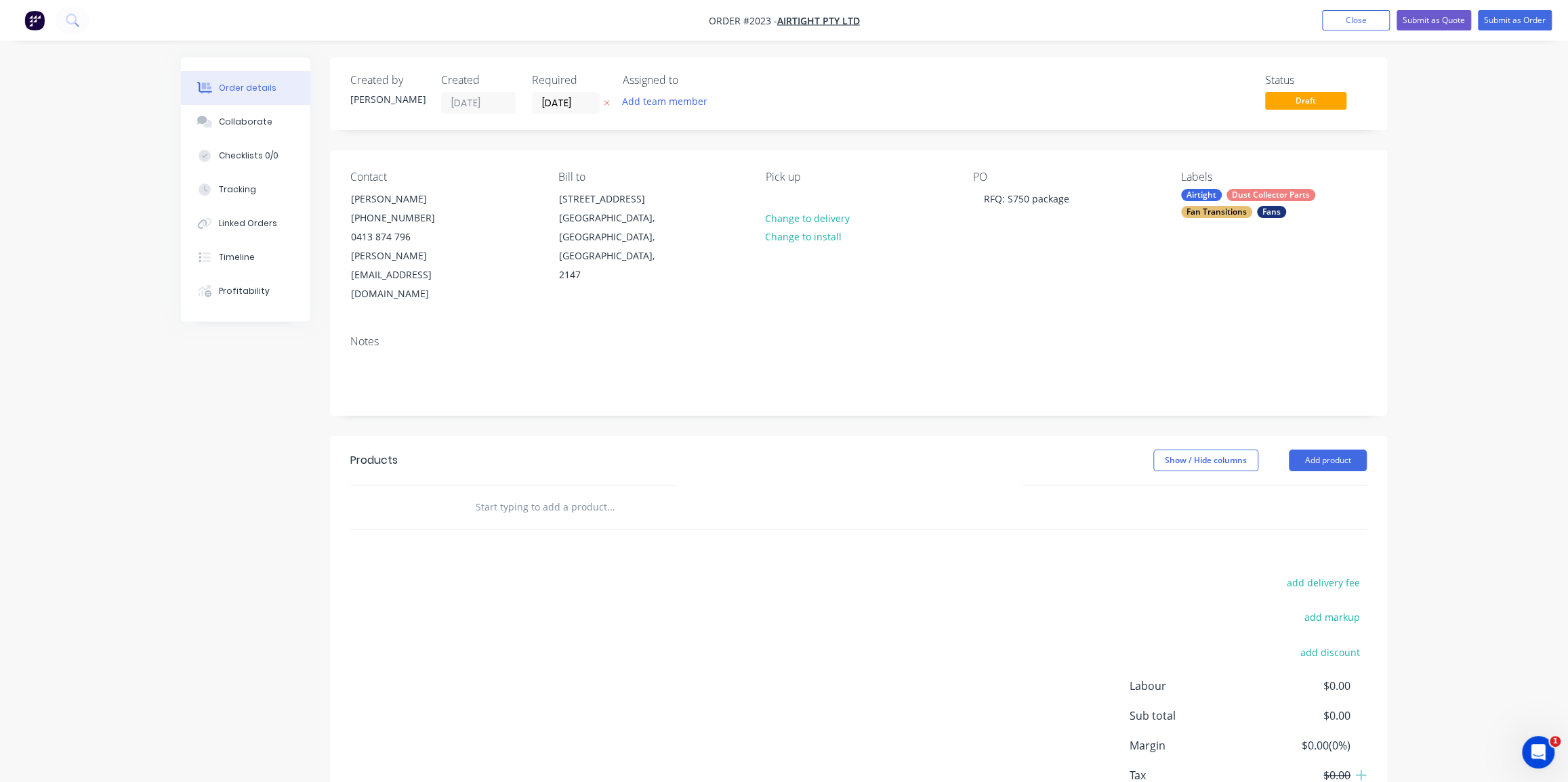
click at [592, 494] on input "text" at bounding box center [610, 507] width 271 height 27
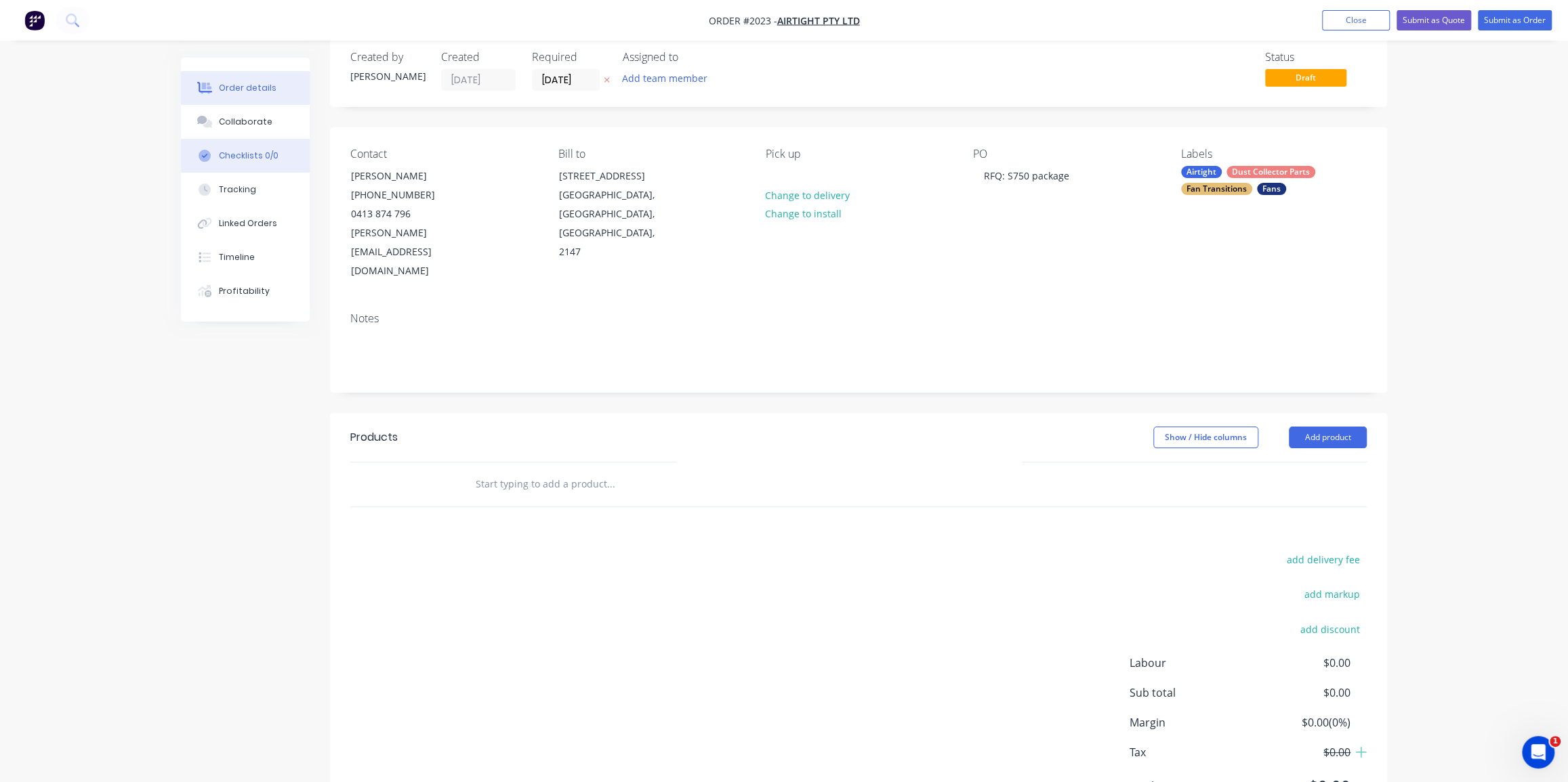
scroll to position [54, 0]
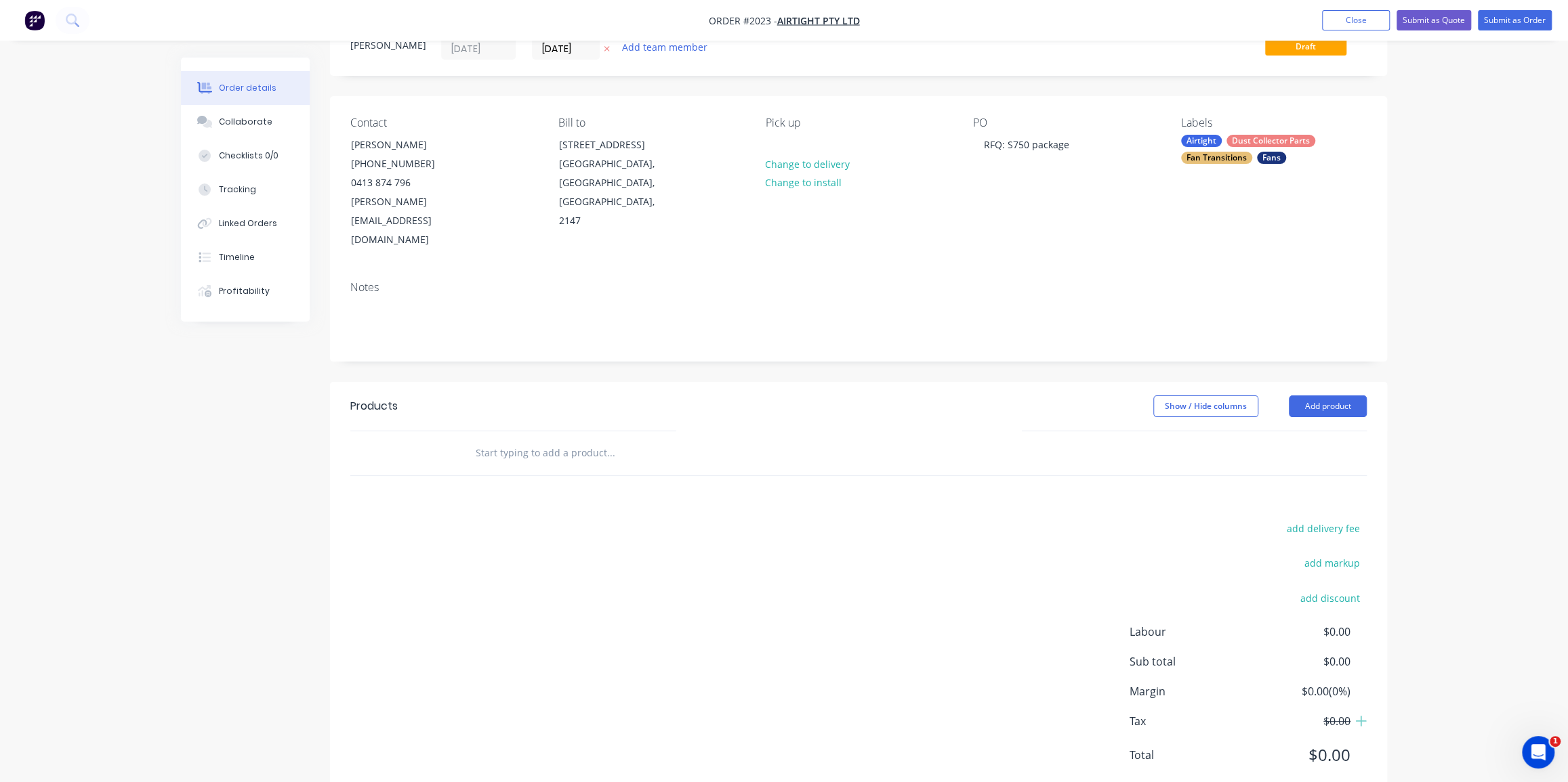
click at [609, 520] on div "add delivery fee add markup add discount Labour $0.00 Sub total $0.00 Margin $0…" at bounding box center [858, 651] width 1017 height 261
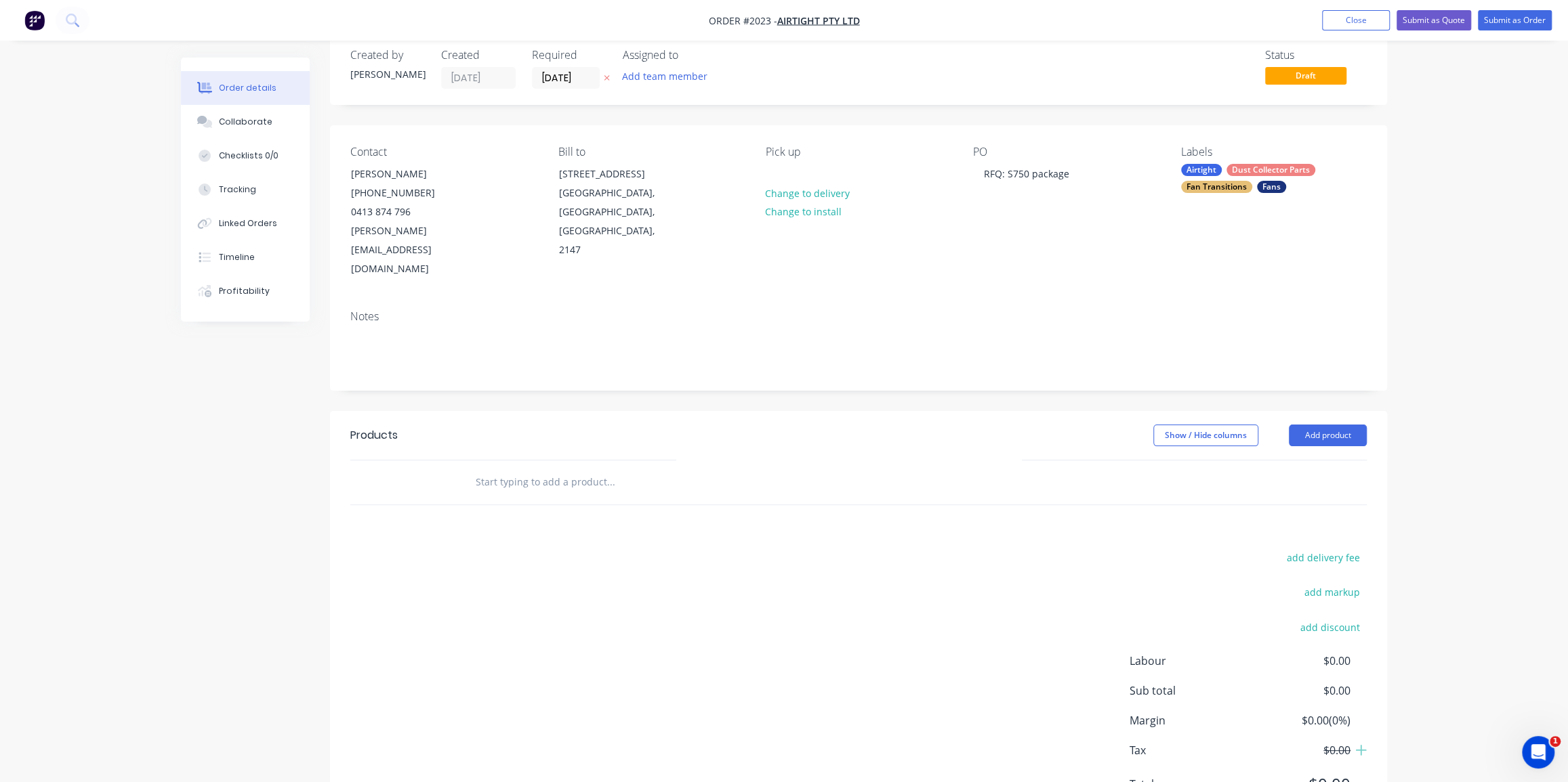
scroll to position [0, 0]
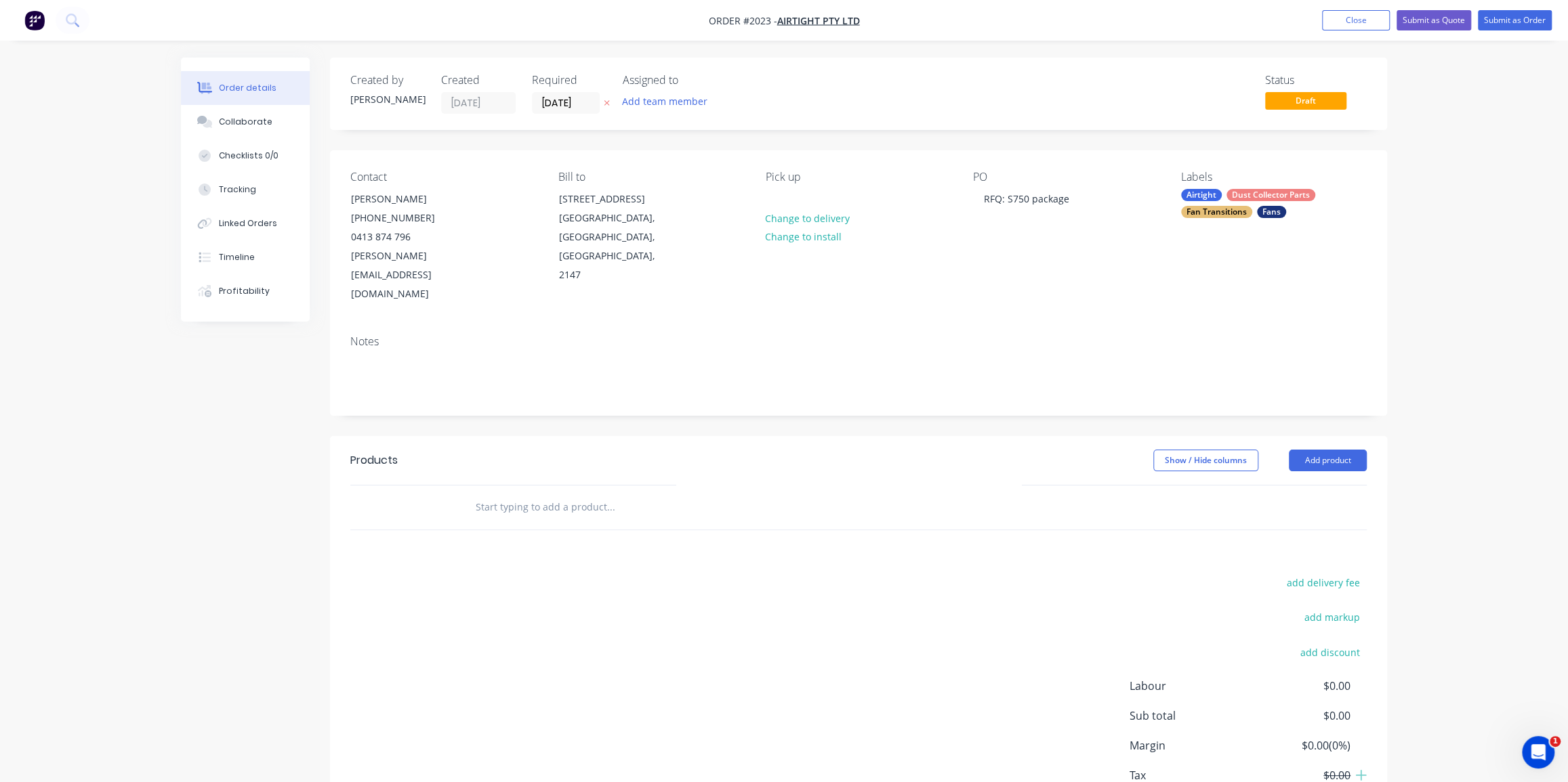
click at [537, 494] on input "text" at bounding box center [610, 507] width 271 height 27
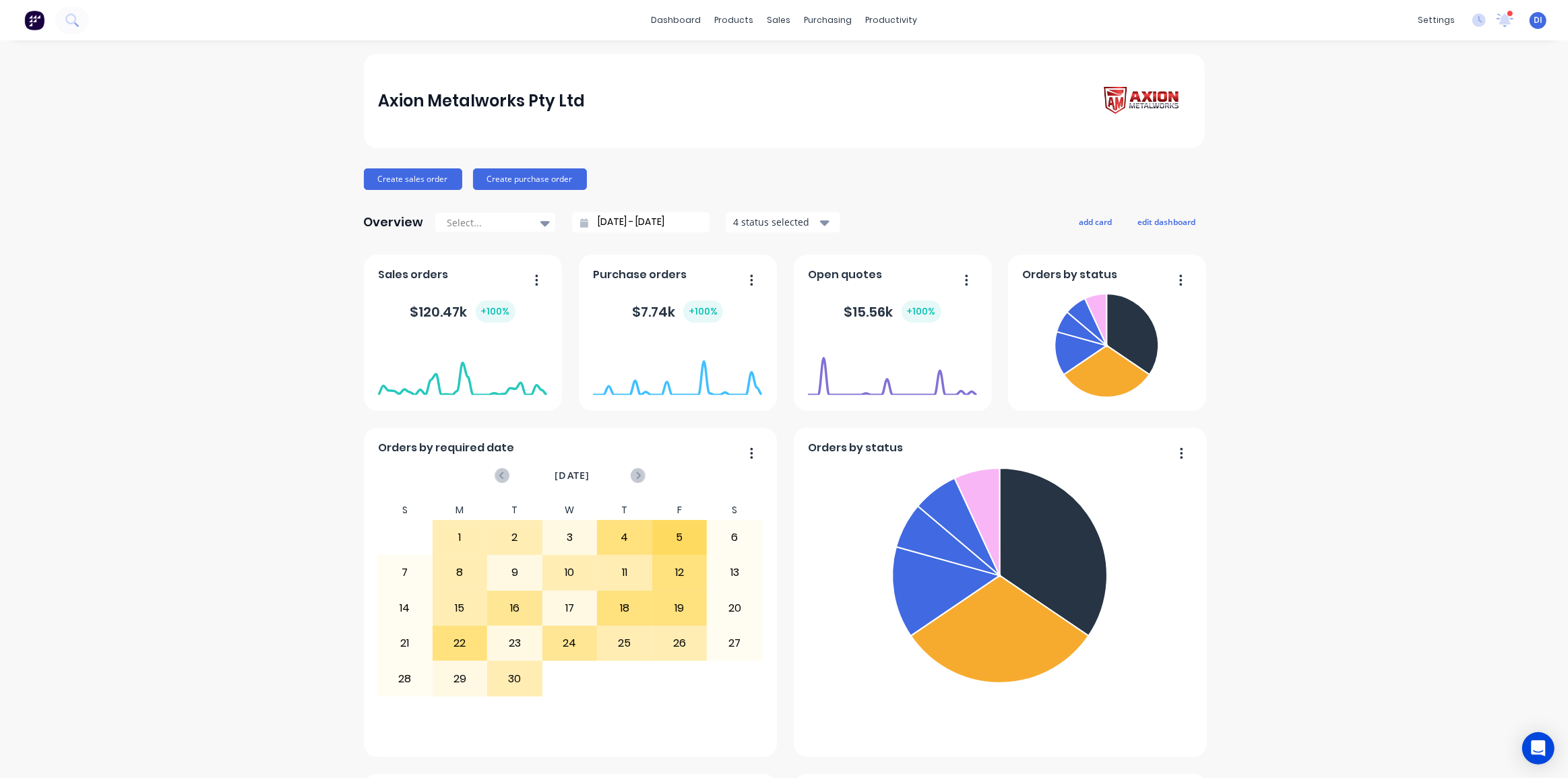
click at [438, 91] on div "Axion Metalworks Pty Ltd" at bounding box center [481, 100] width 207 height 27
click at [777, 62] on div "Product Catalogue" at bounding box center [789, 65] width 83 height 12
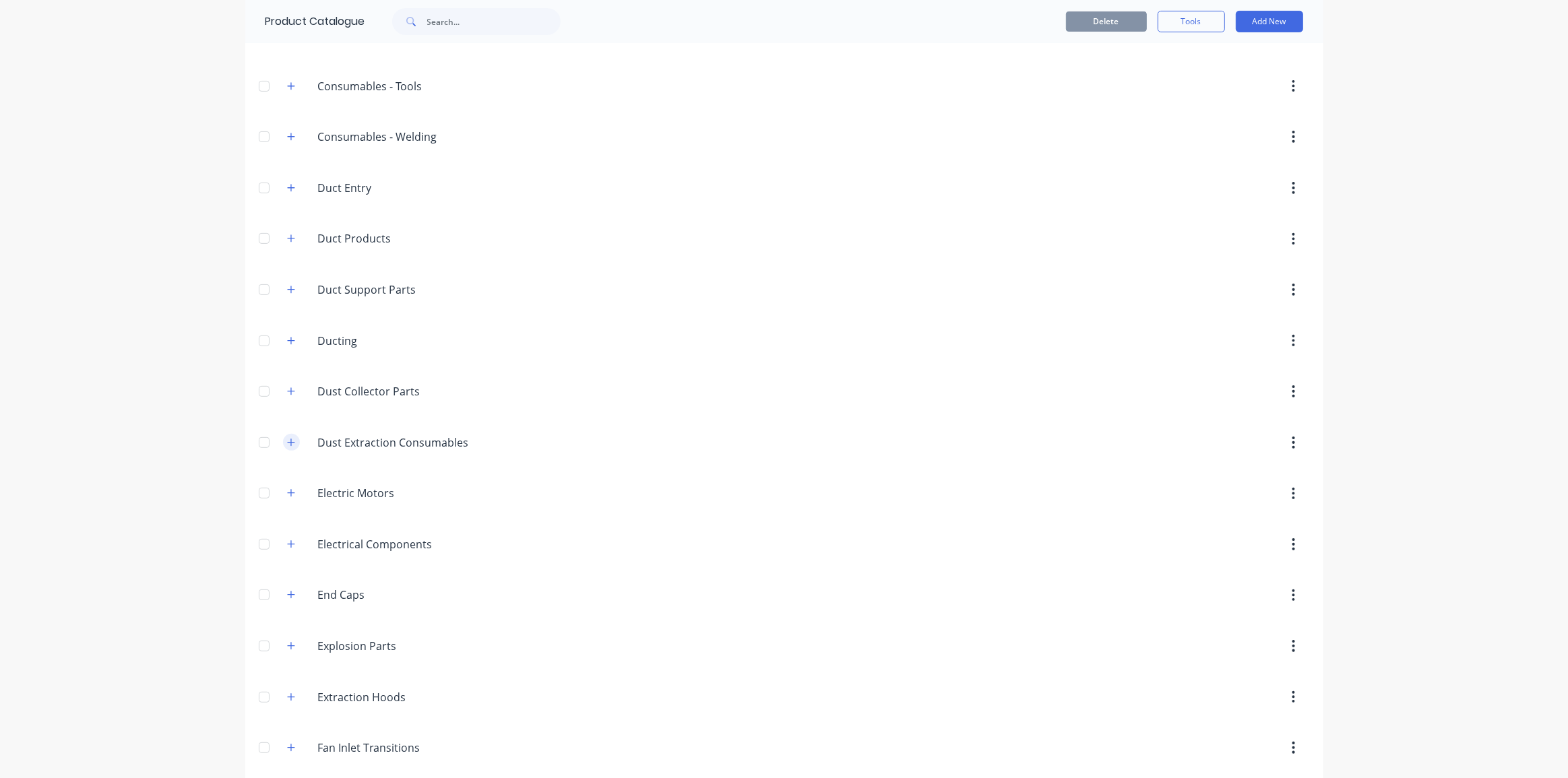
scroll to position [490, 0]
click at [287, 387] on icon "button" at bounding box center [290, 389] width 8 height 8
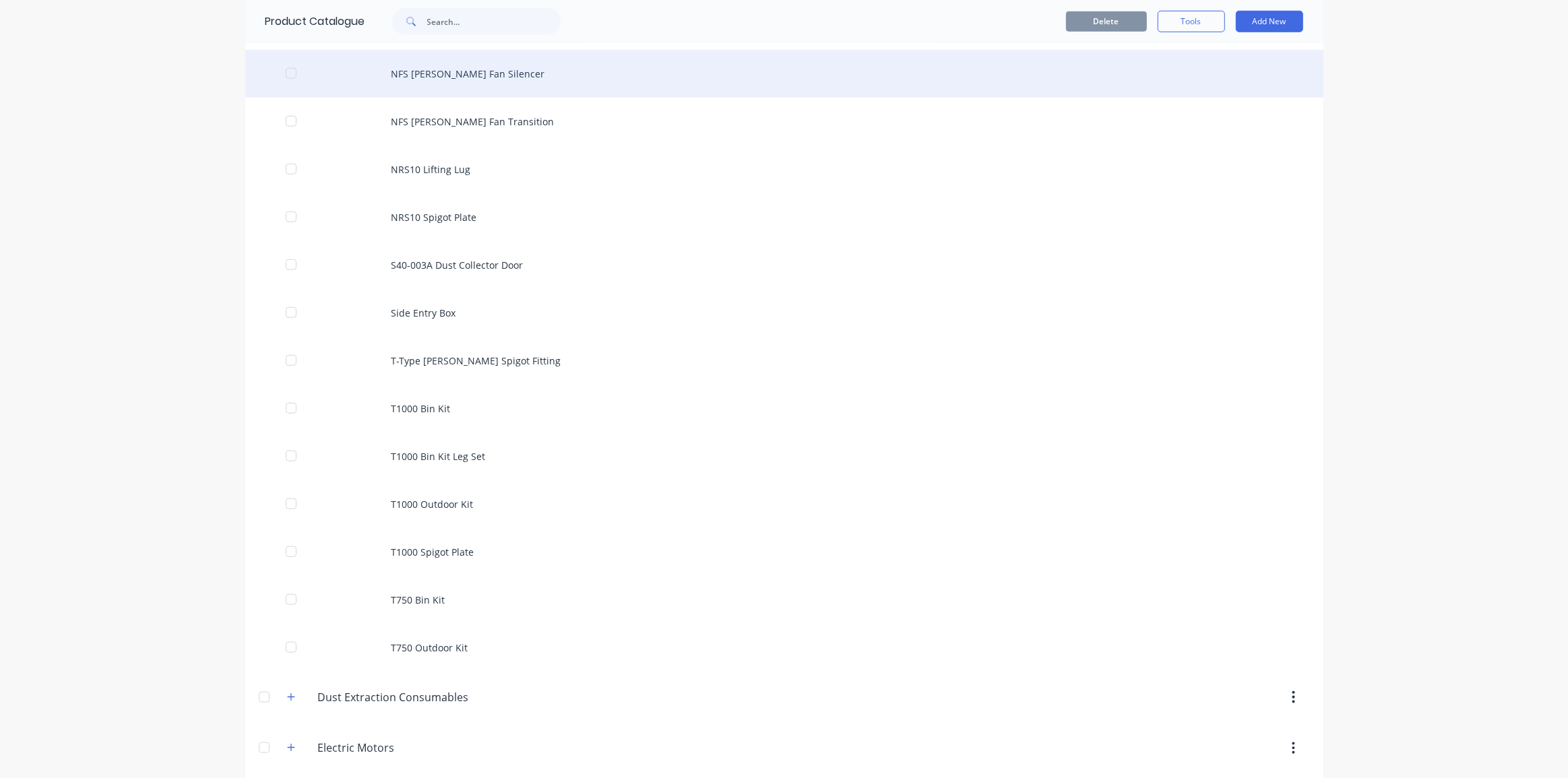
scroll to position [1409, 0]
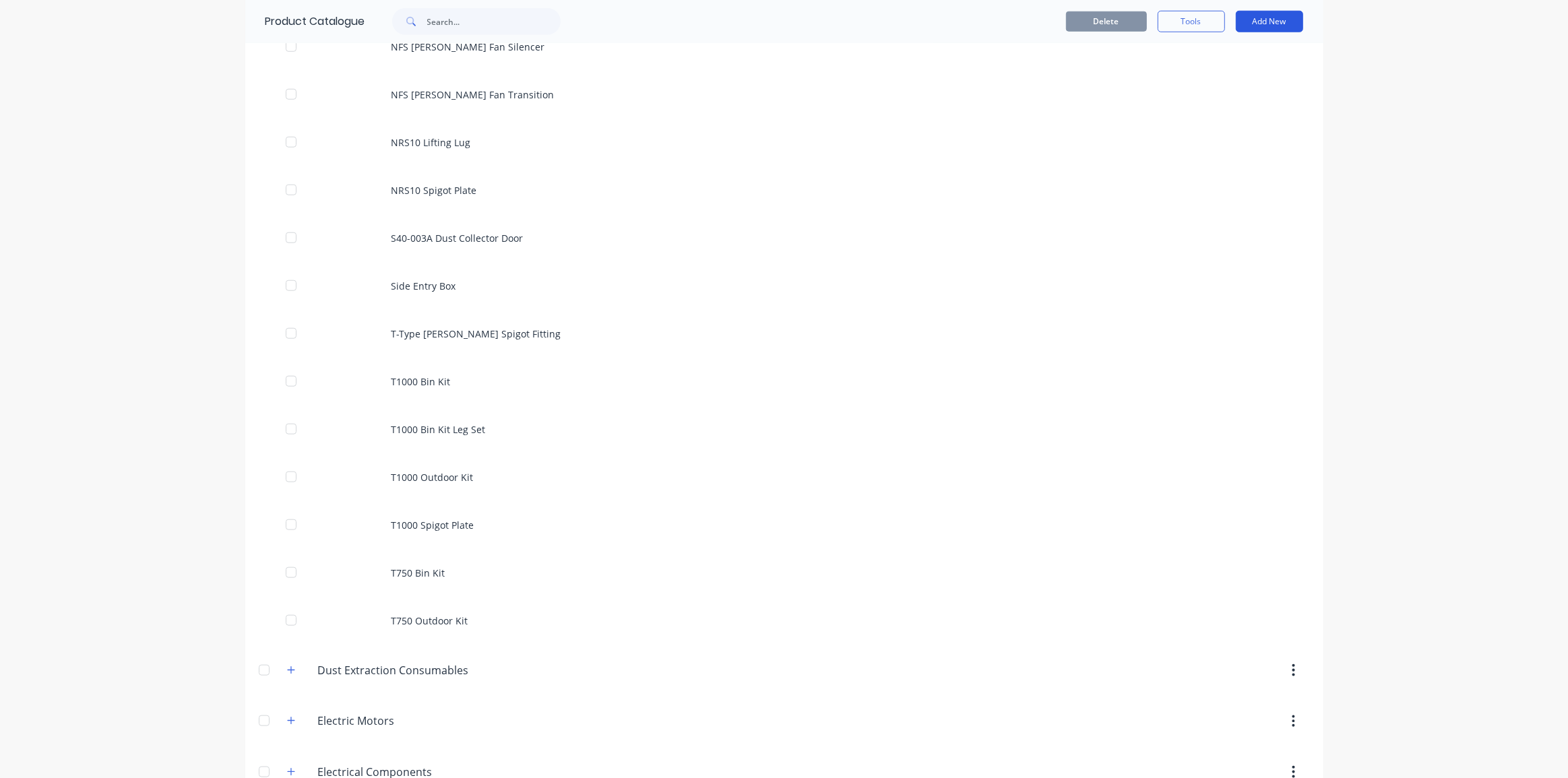
click at [1266, 16] on button "Add New" at bounding box center [1270, 21] width 68 height 22
click at [1202, 59] on div "Category" at bounding box center [1240, 56] width 104 height 20
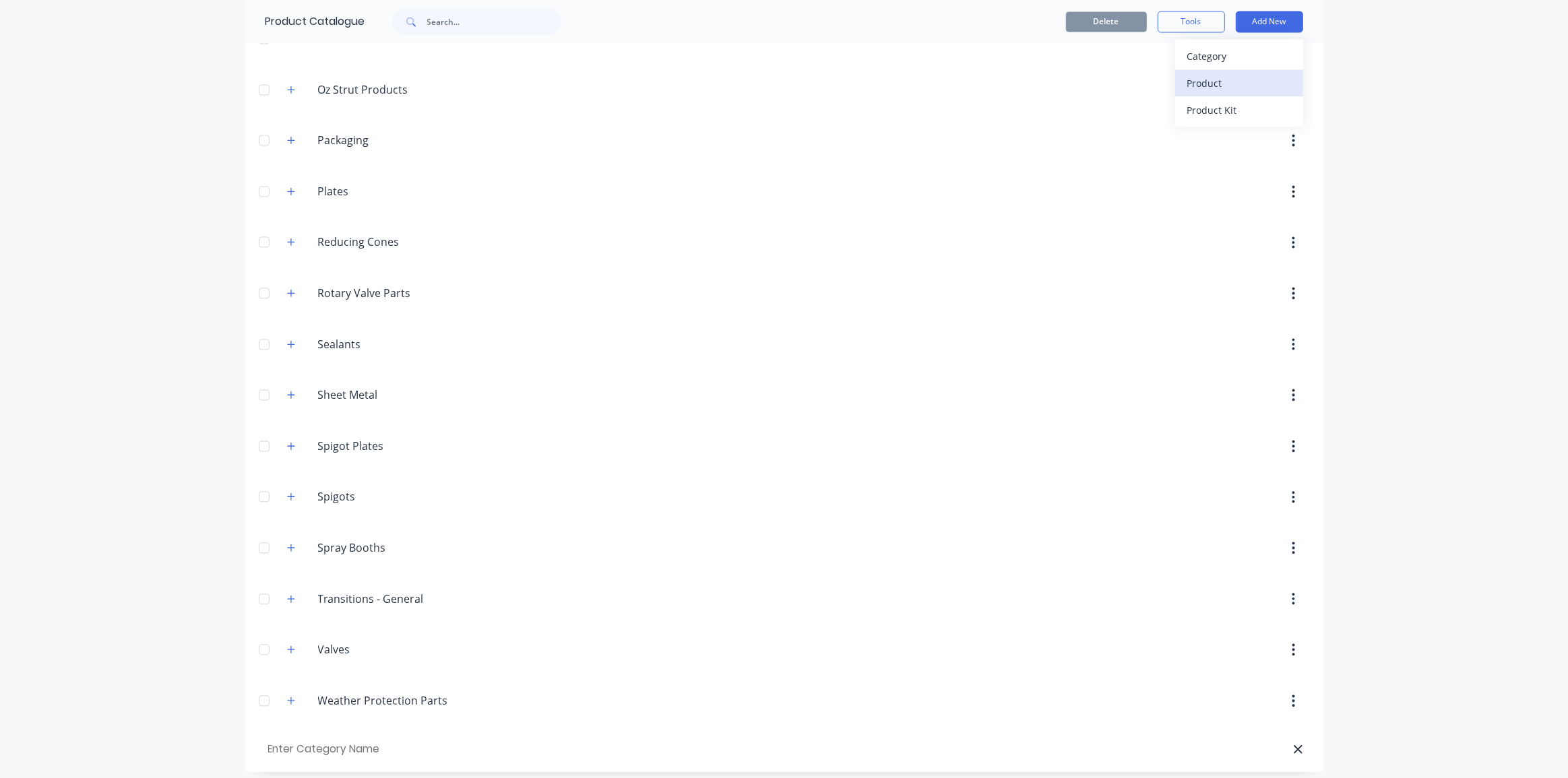
click at [1213, 81] on div "Product" at bounding box center [1240, 83] width 104 height 20
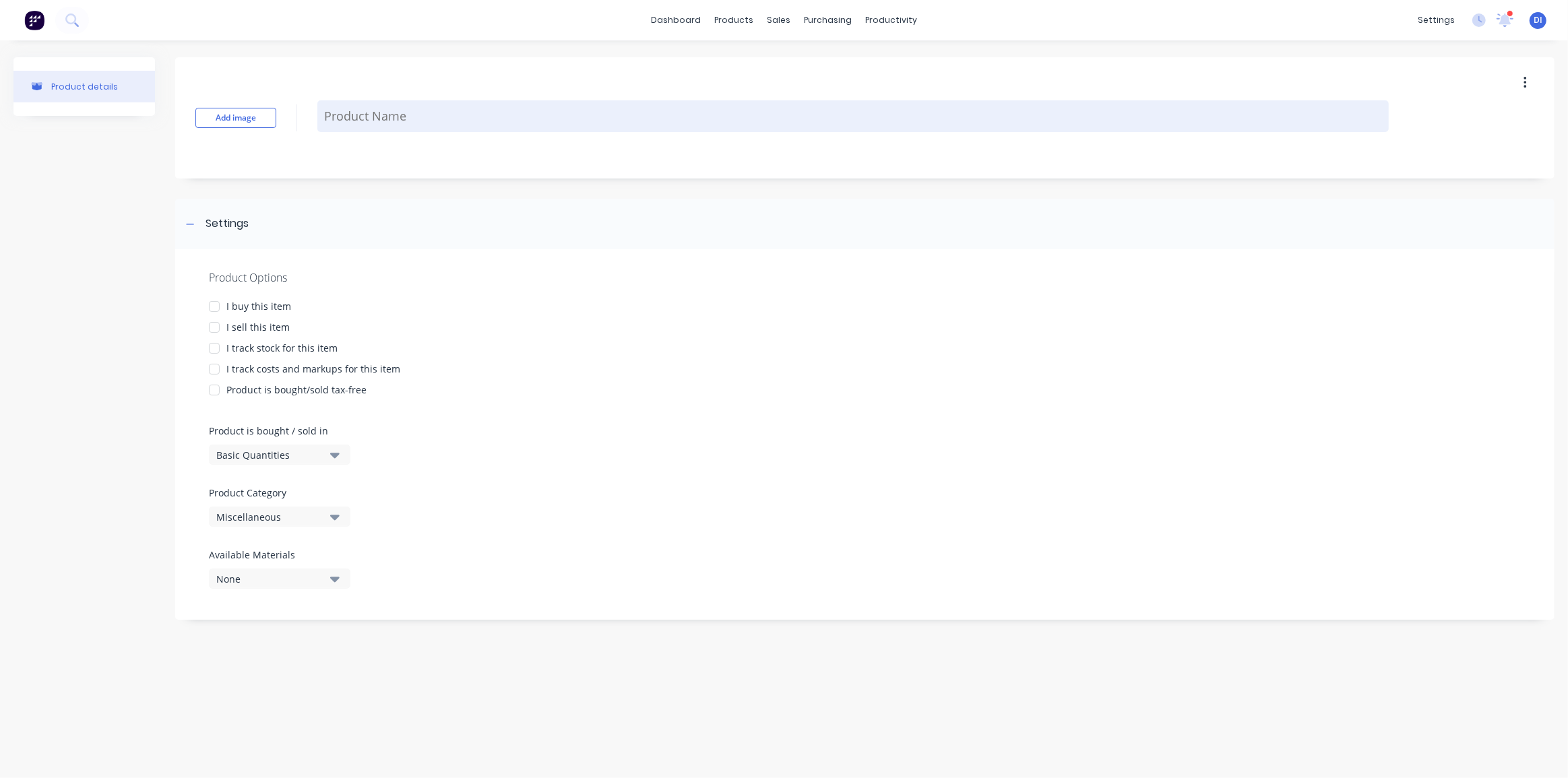
click at [362, 113] on textarea at bounding box center [852, 116] width 1072 height 32
type textarea "x"
type textarea "S"
type textarea "x"
type textarea "S"
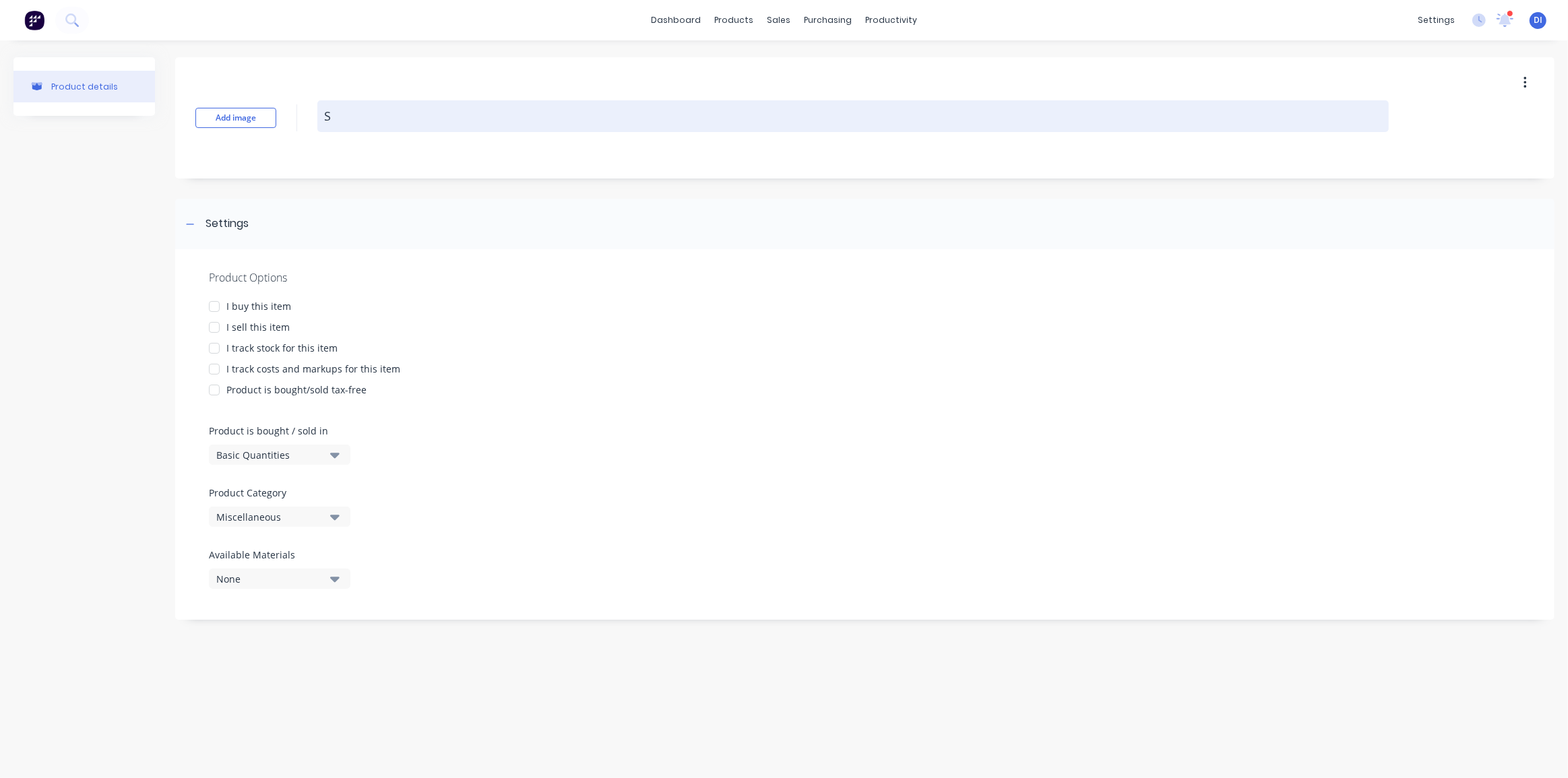
type textarea "x"
type textarea "S -"
type textarea "x"
type textarea "S -T"
type textarea "x"
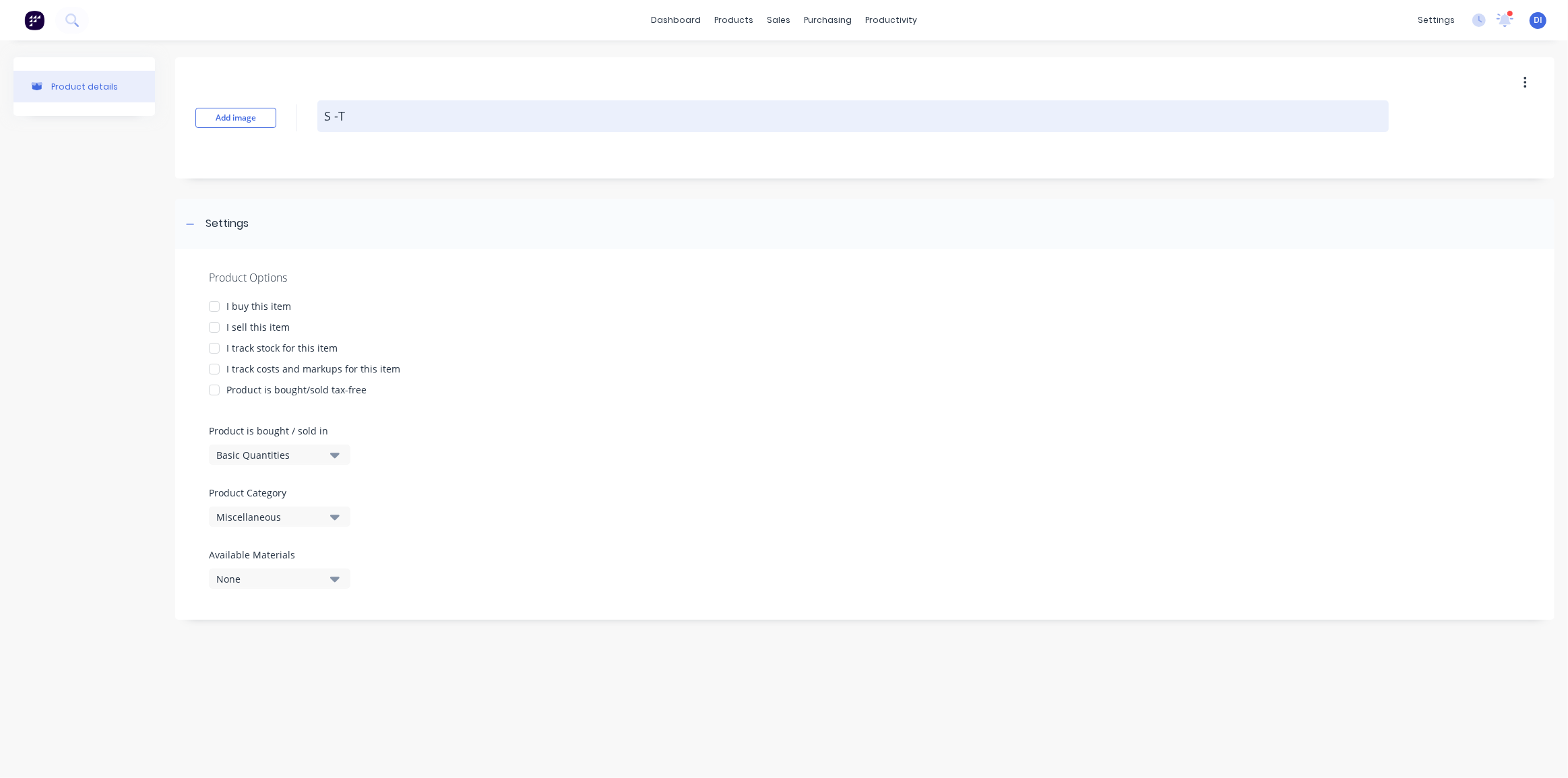
type textarea "S -Ty"
type textarea "x"
type textarea "S -Typ"
type textarea "x"
type textarea "S -Type"
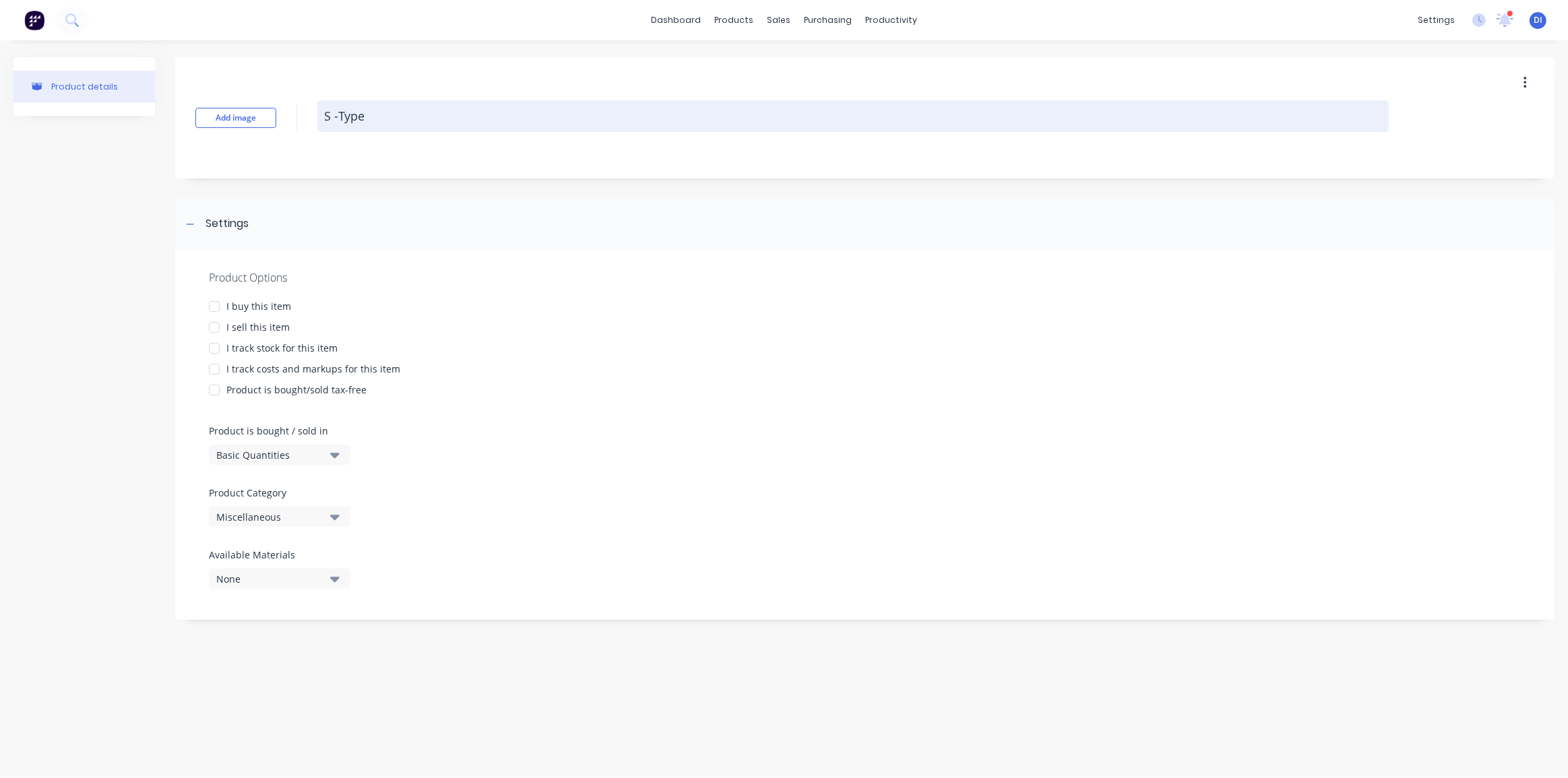
type textarea "x"
type textarea "S -Type"
type textarea "x"
type textarea "S -Type R"
type textarea "x"
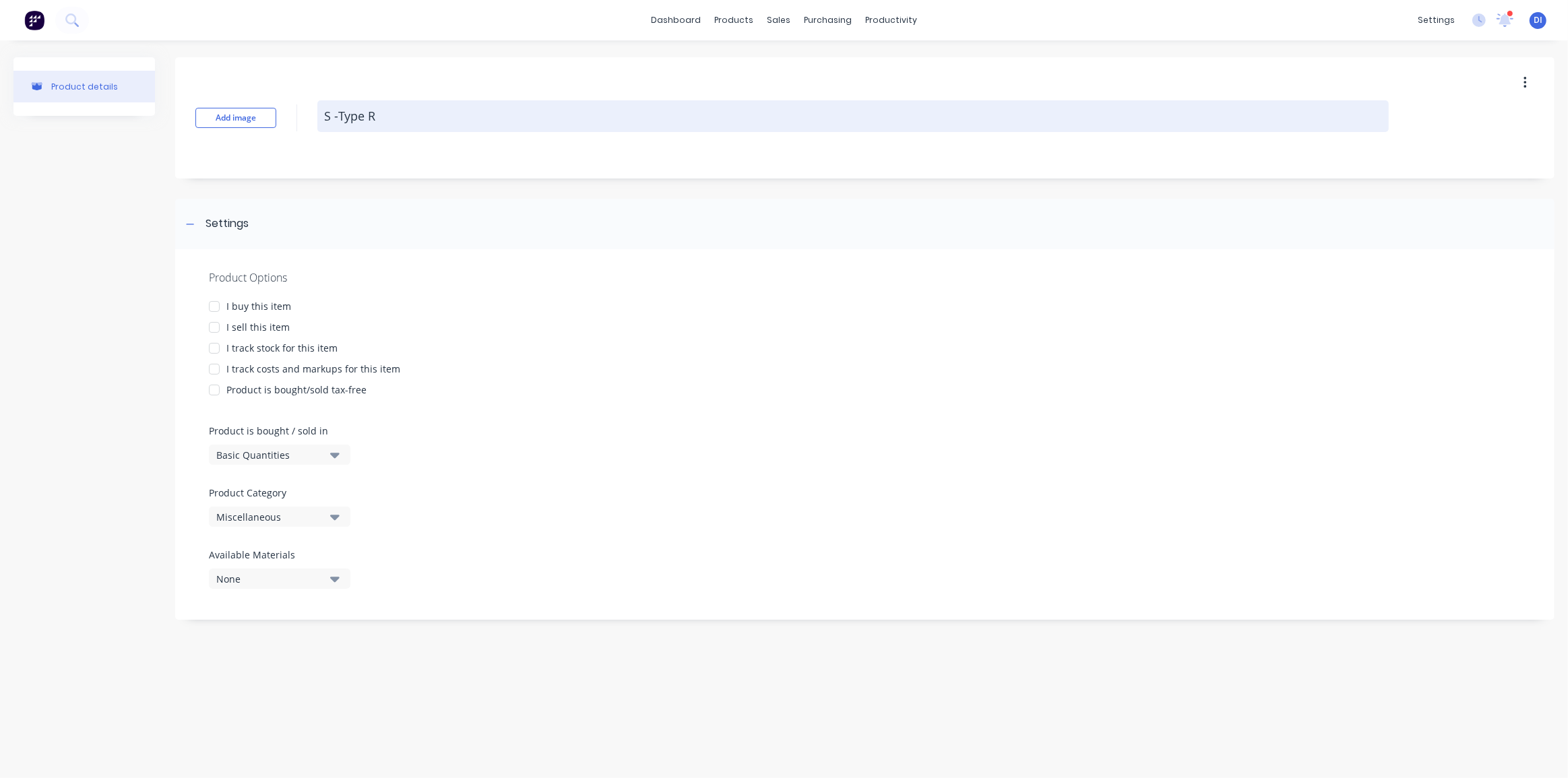
type textarea "S -Type Ro"
type textarea "x"
type textarea "S -Type Roo"
type textarea "x"
type textarea "S -Type Roof"
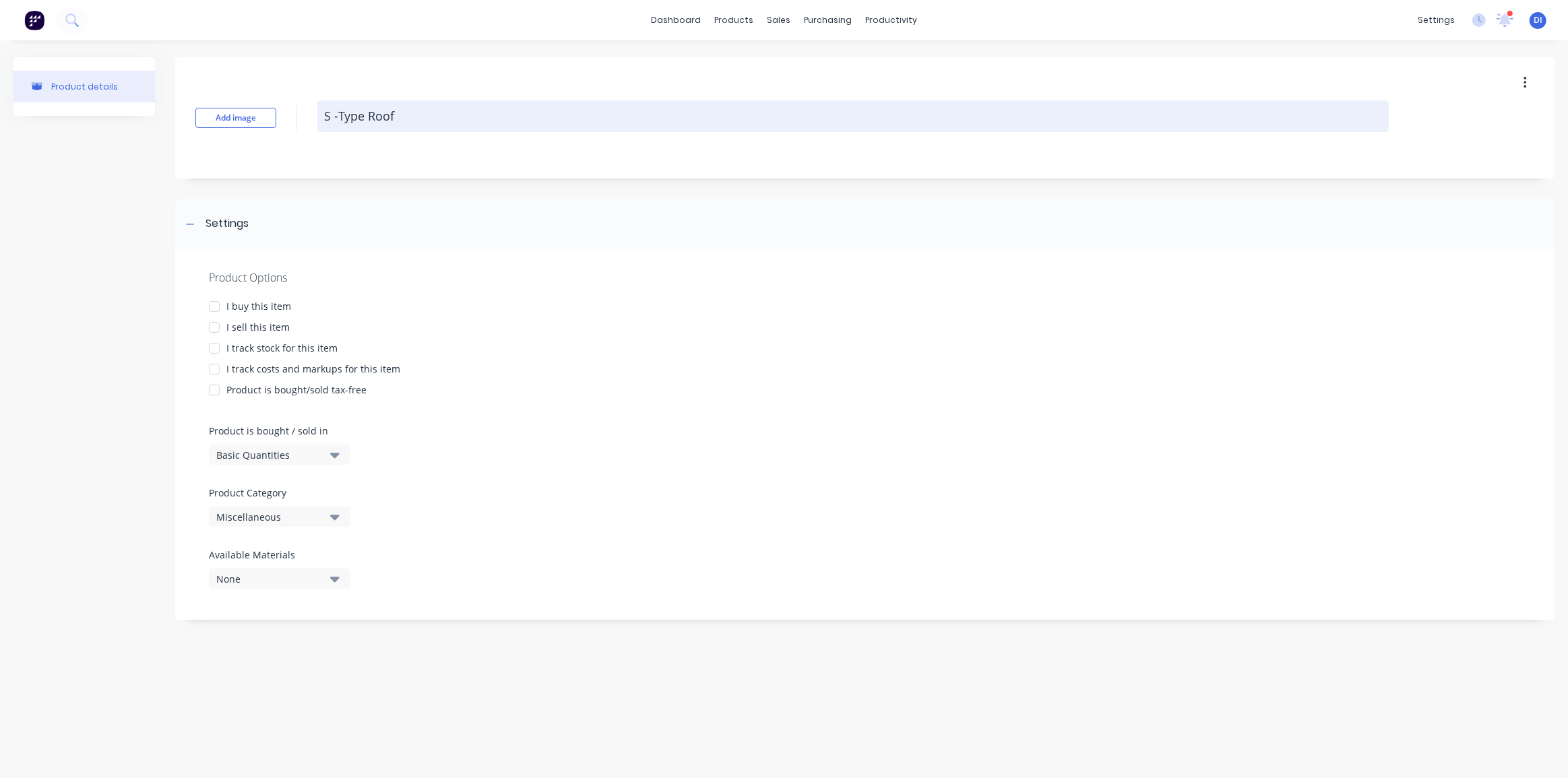
type textarea "x"
type textarea "S -Type Roof"
type textarea "x"
type textarea "S -Type Roof P"
type textarea "x"
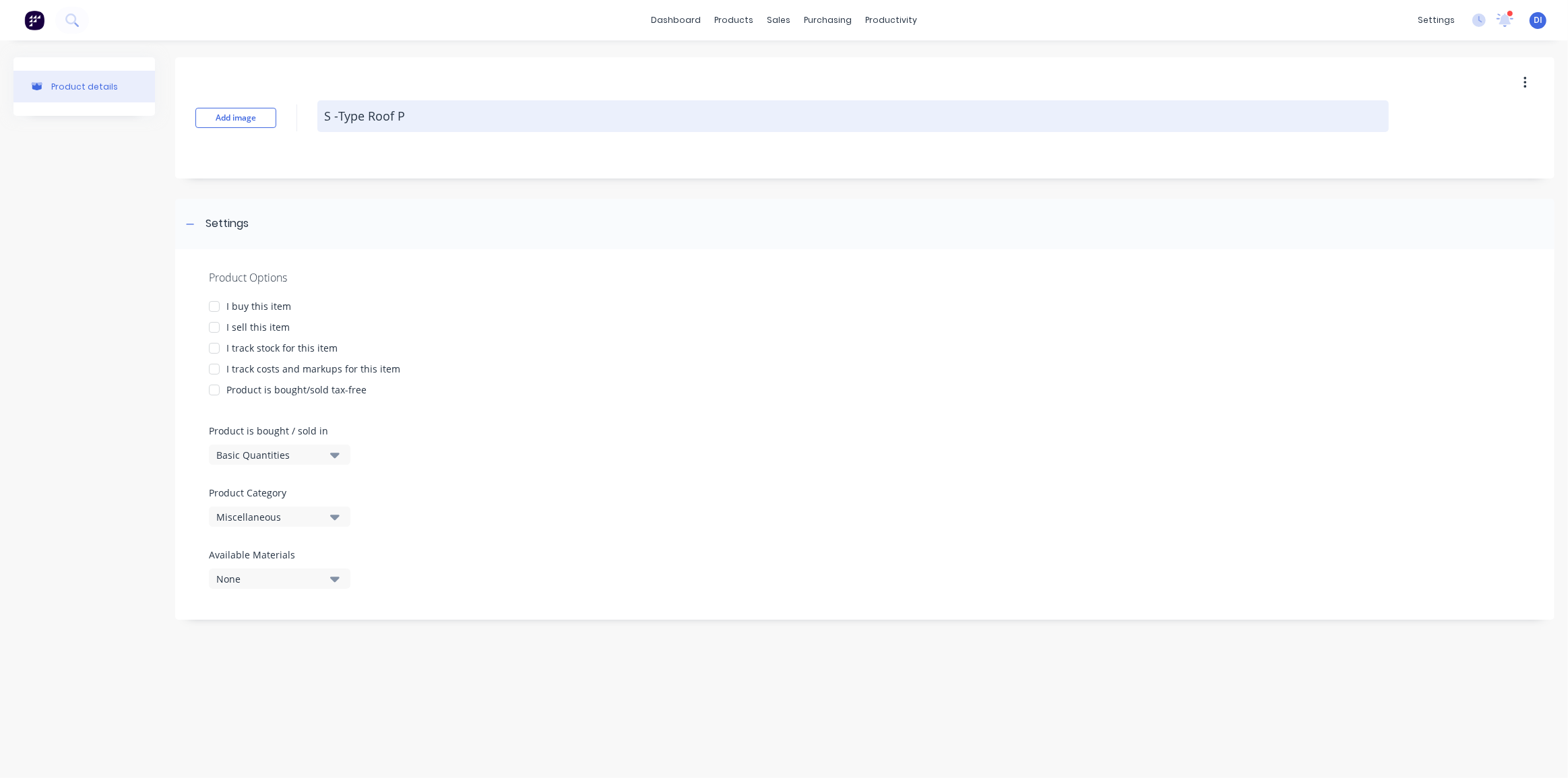
type textarea "S -Type Roof Pa"
type textarea "x"
type textarea "S -Type Roof Pan"
type textarea "x"
type textarea "S -Type Roof Pane"
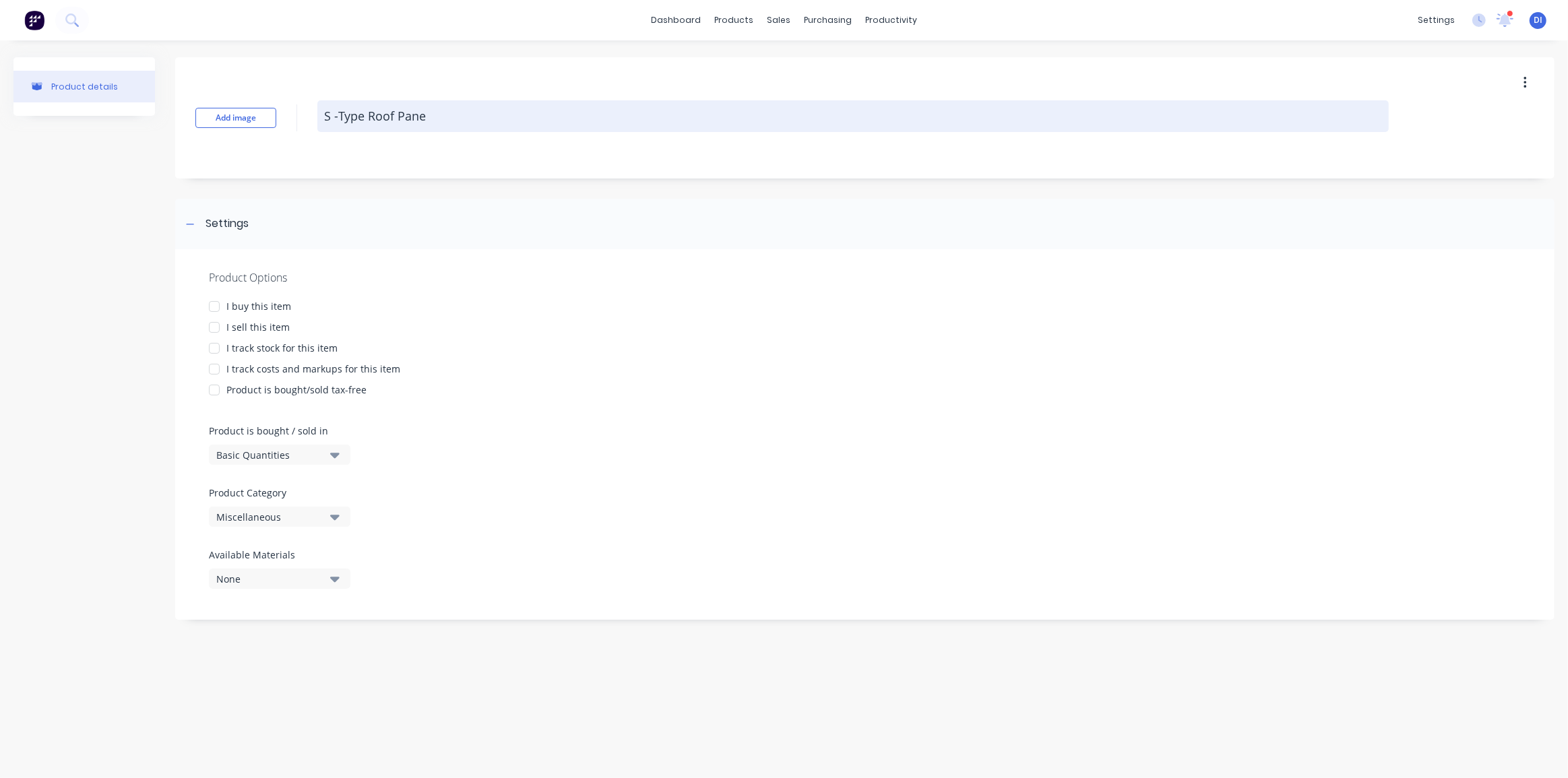
type textarea "x"
type textarea "S -Type Roof Panel"
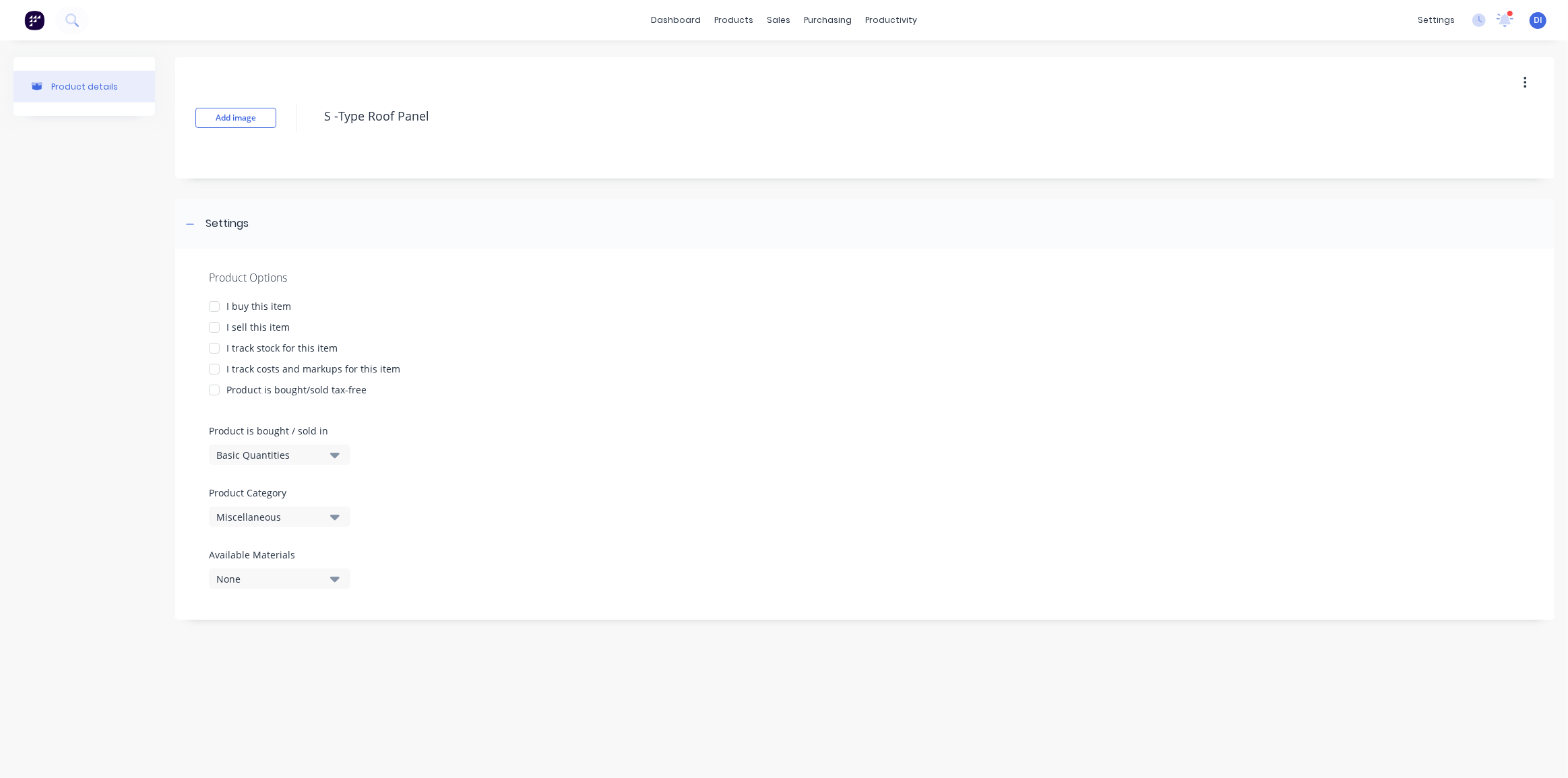
click at [213, 323] on div at bounding box center [214, 327] width 27 height 27
click at [215, 365] on div at bounding box center [214, 369] width 27 height 27
type textarea "x"
type textarea "S -Type Roof Panel"
type textarea "x"
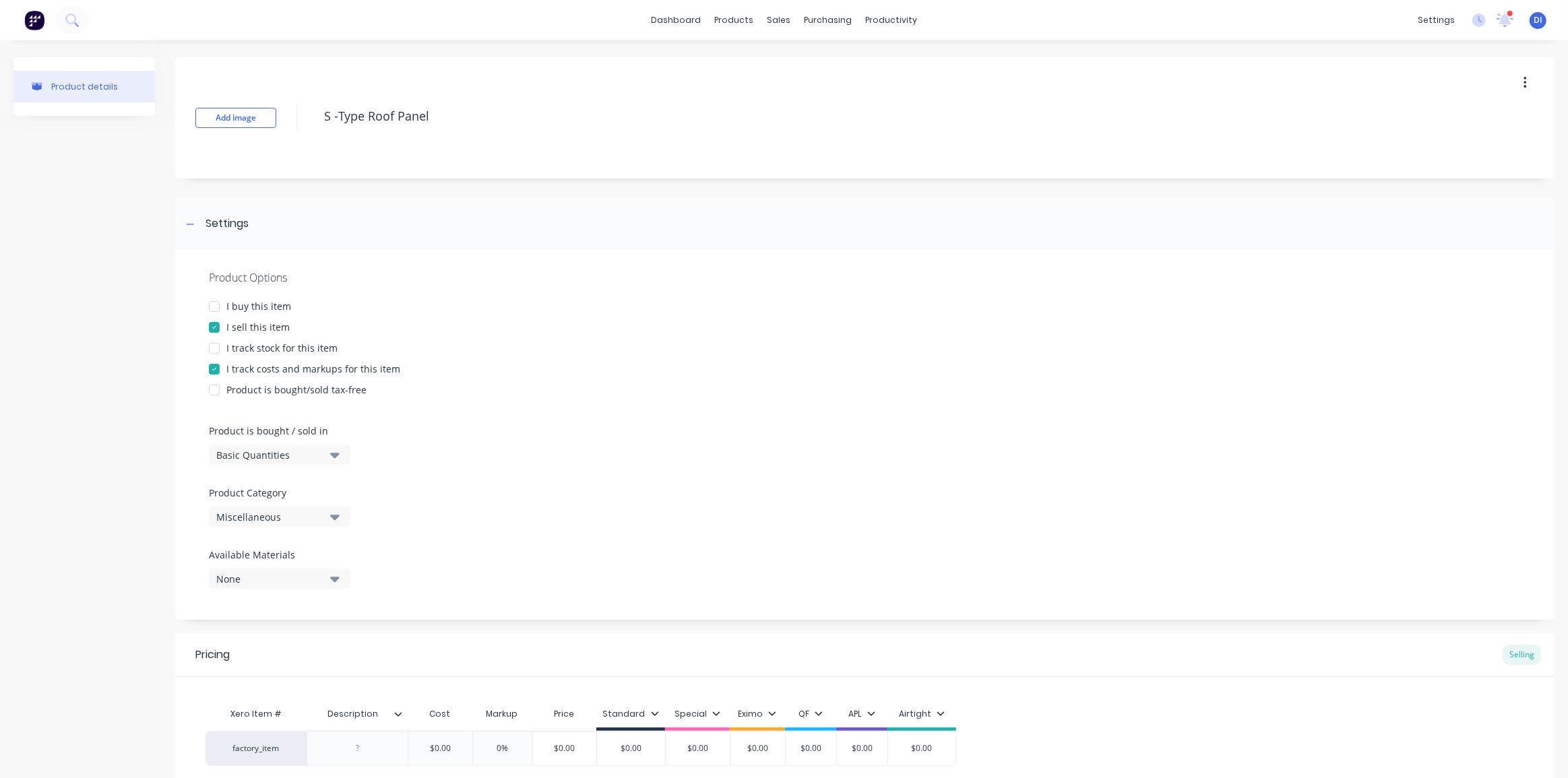
type textarea "S -Type Roof Panel"
click at [253, 519] on div "Miscellaneous" at bounding box center [270, 517] width 107 height 14
click at [266, 663] on div "Dust Collector Parts" at bounding box center [309, 662] width 202 height 27
type textarea "x"
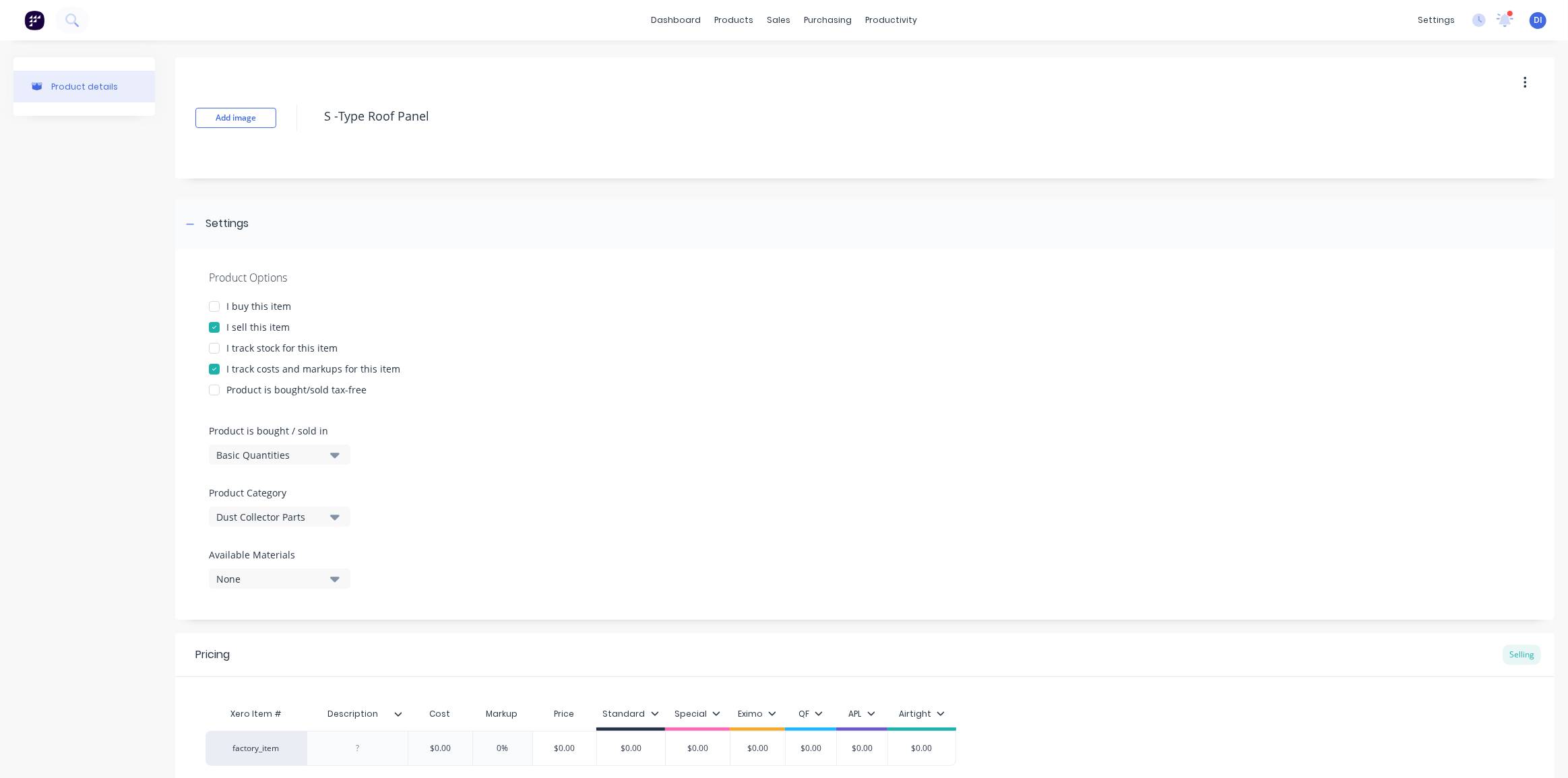
click at [180, 571] on div "Product Options I buy this item I sell this item I track stock for this item I …" at bounding box center [865, 435] width 1379 height 371
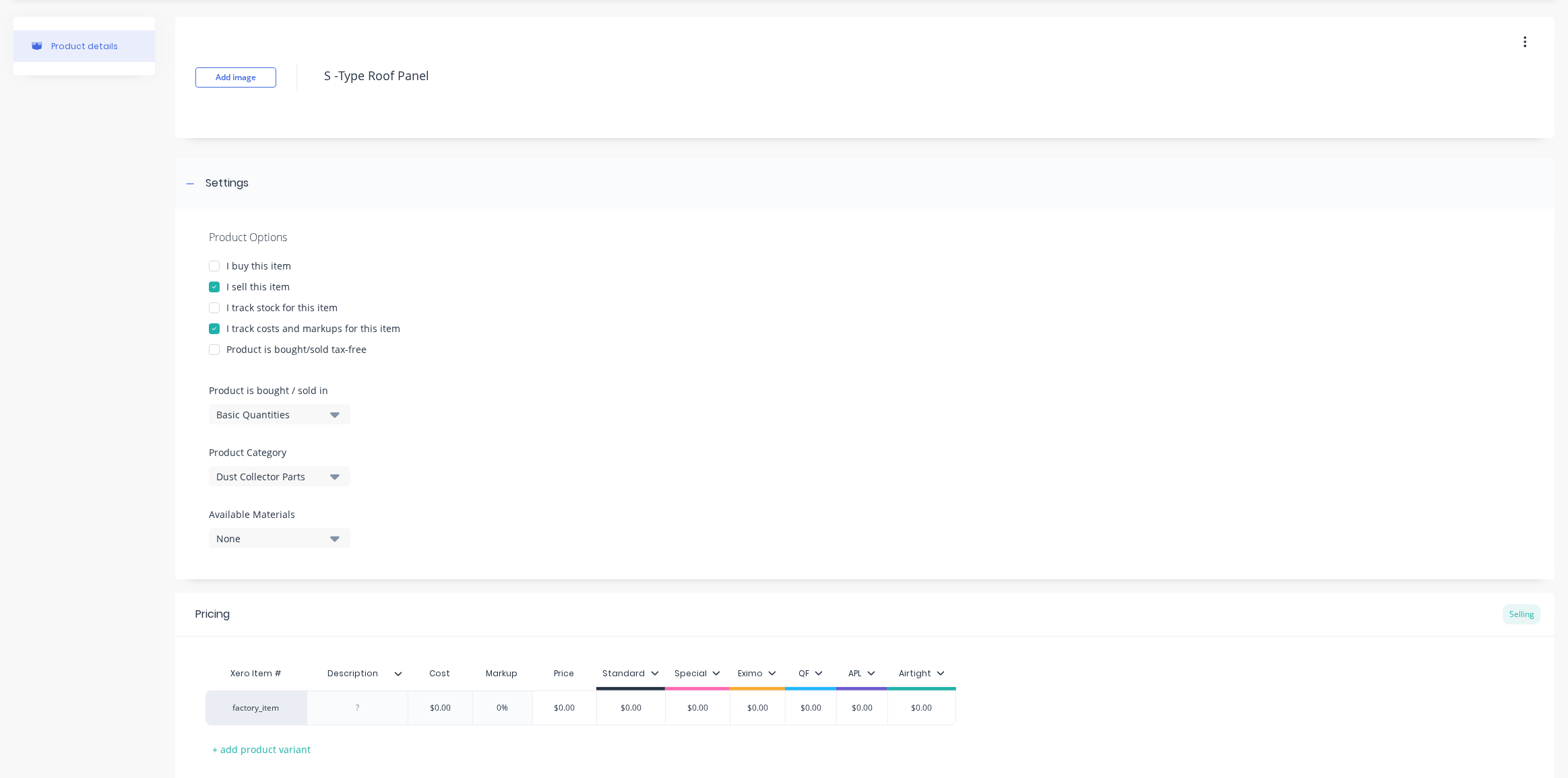
scroll to position [120, 0]
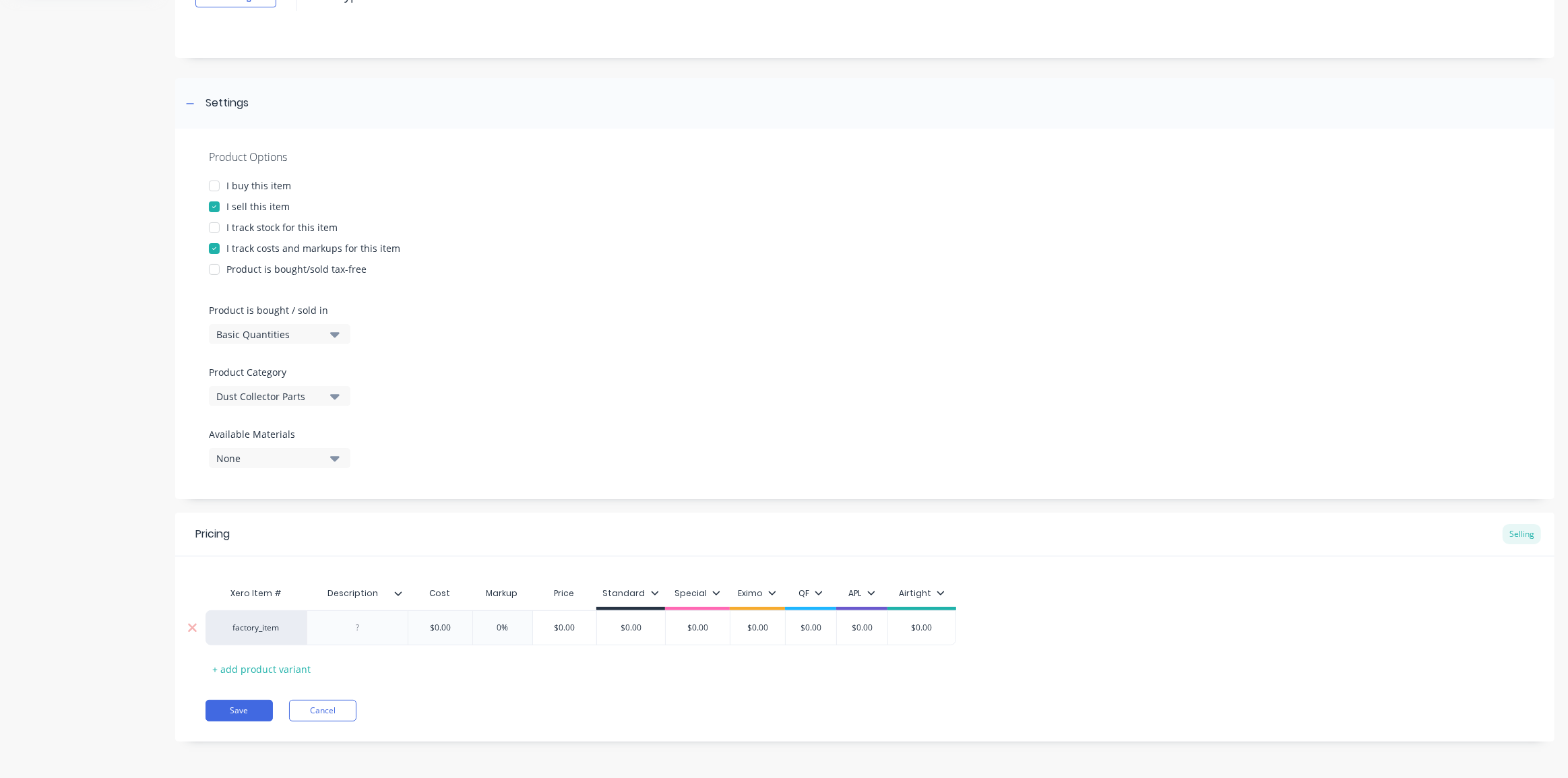
click at [356, 626] on div at bounding box center [358, 628] width 68 height 17
click at [444, 663] on div "Xero Item # Description Cost Markup Price Standard Special Eximo QF APL Airtigh…" at bounding box center [865, 630] width 1319 height 100
click at [449, 593] on div "Cost" at bounding box center [440, 593] width 65 height 27
click at [395, 593] on icon at bounding box center [398, 593] width 8 height 4
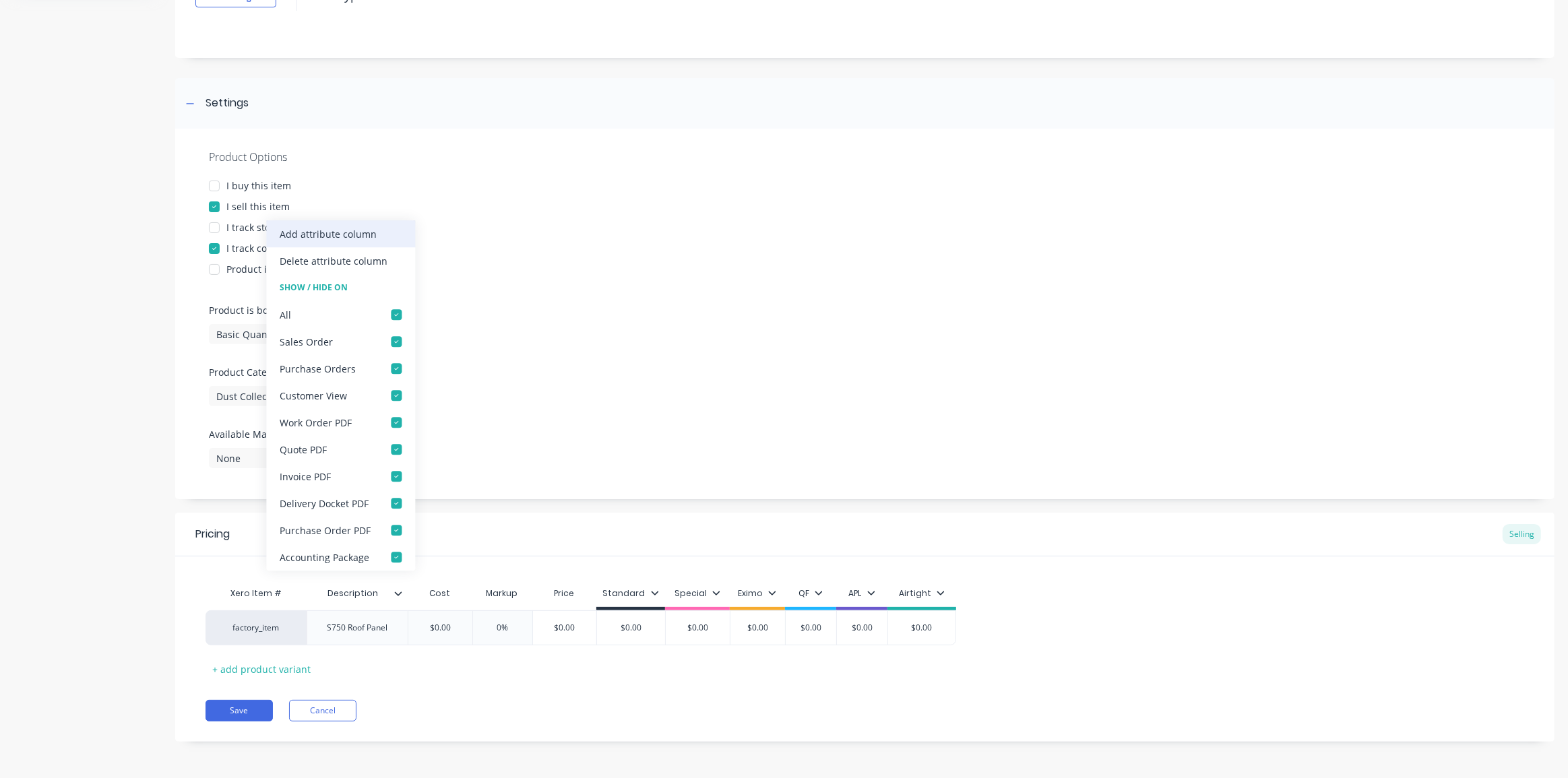
click at [327, 238] on div "Add attribute column" at bounding box center [328, 234] width 97 height 14
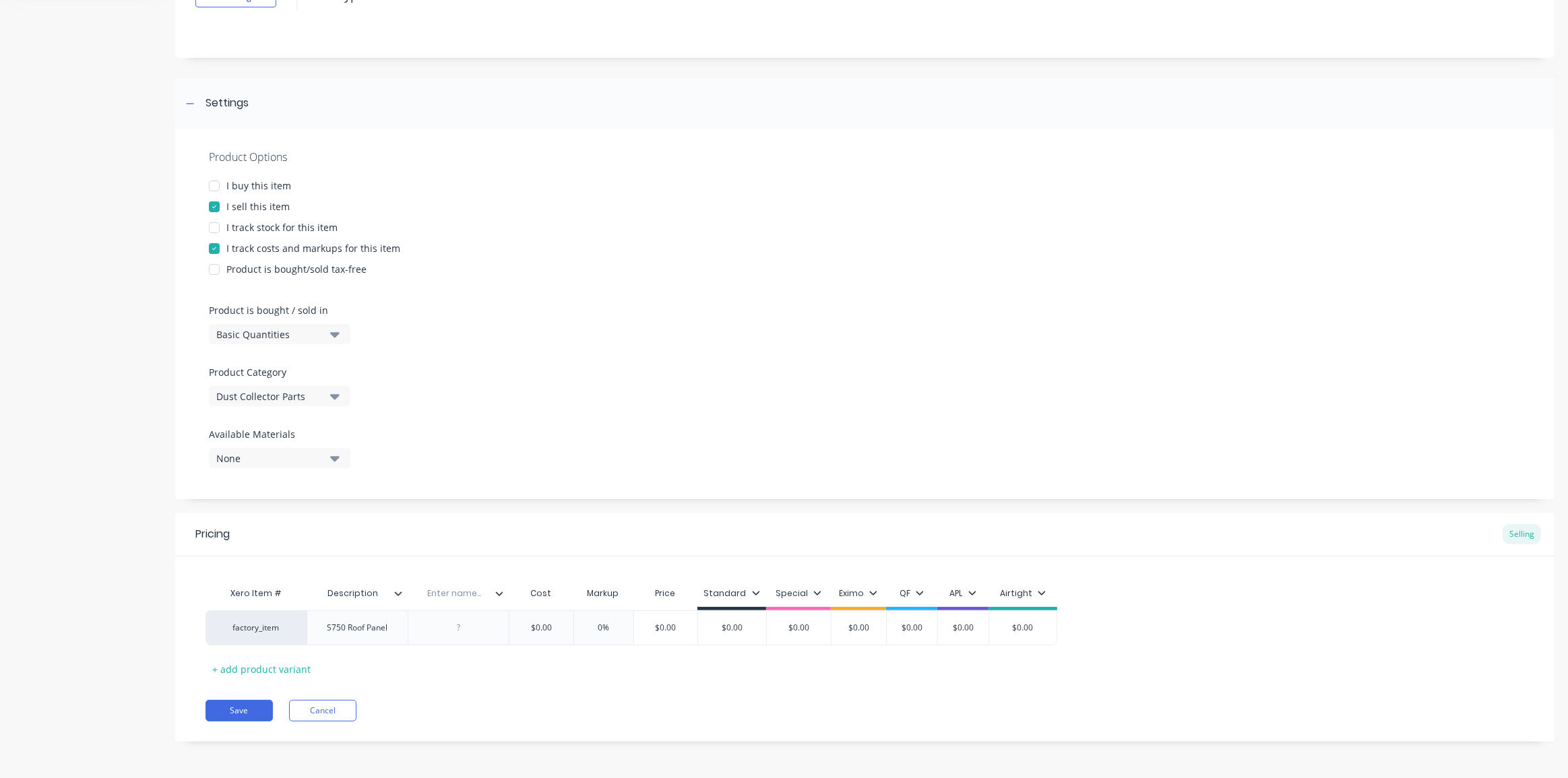
click at [500, 593] on icon at bounding box center [500, 593] width 8 height 4
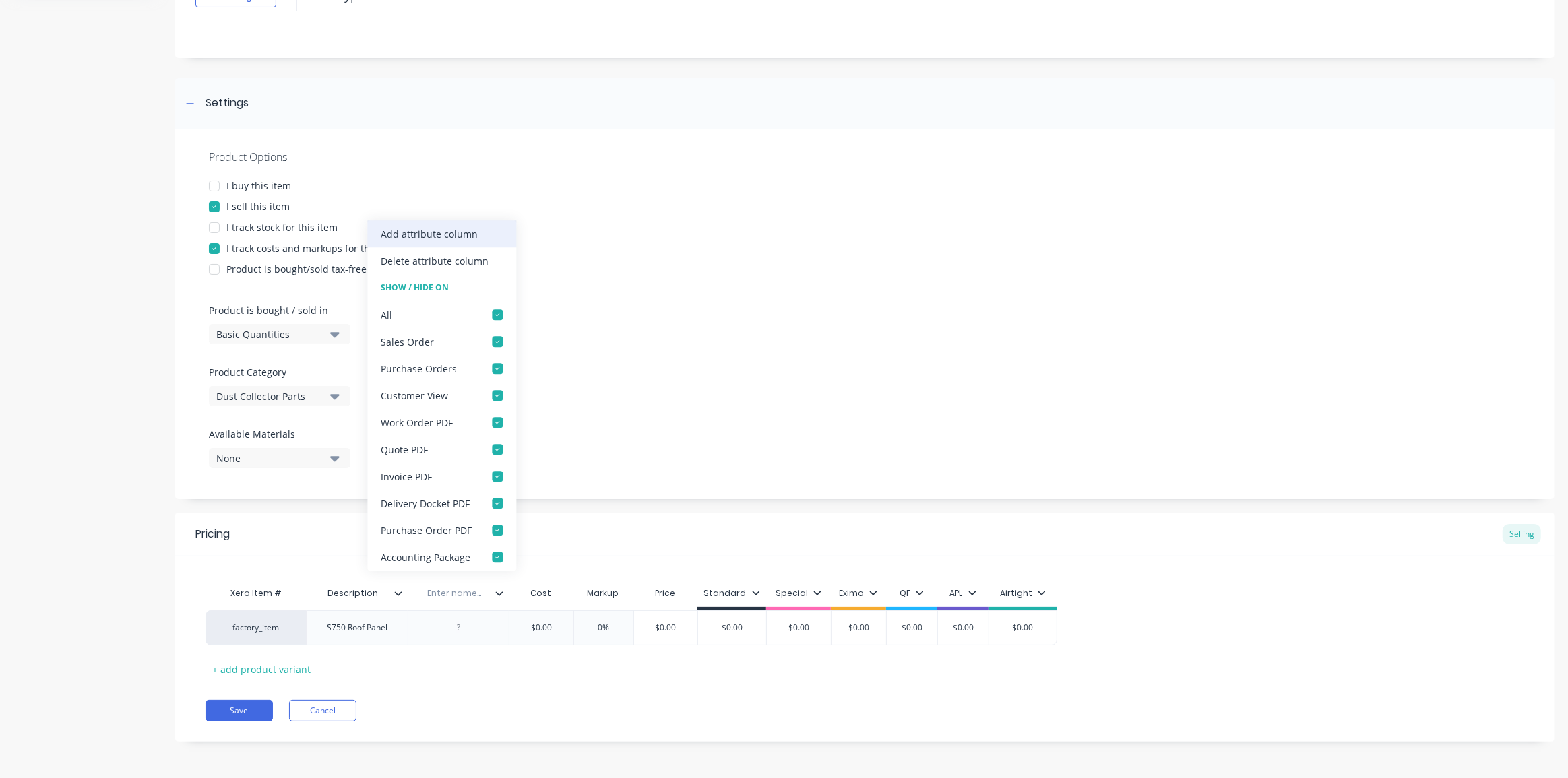
click at [444, 226] on div "Add attribute column" at bounding box center [442, 233] width 149 height 27
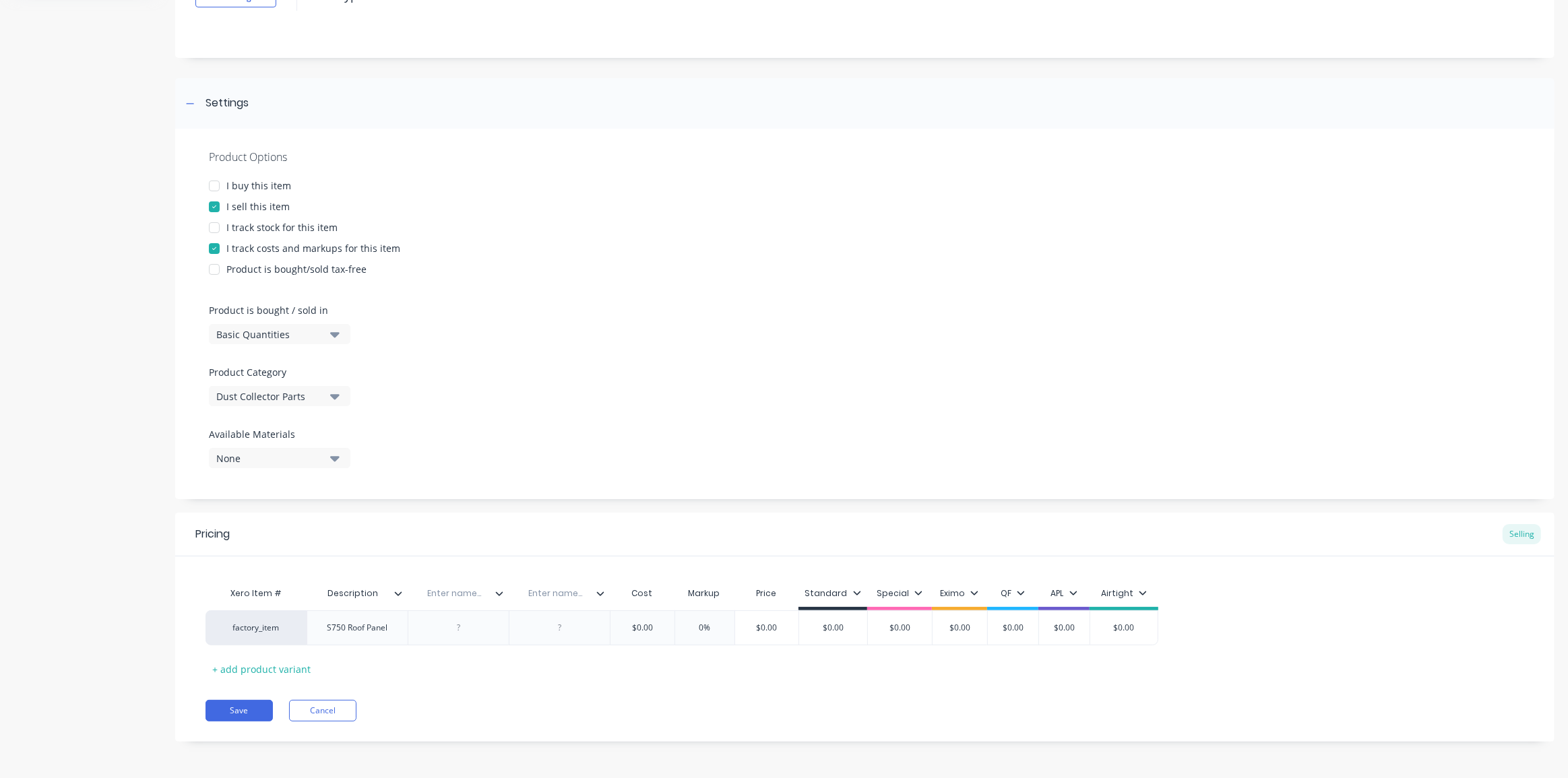
click at [602, 597] on div at bounding box center [606, 593] width 8 height 12
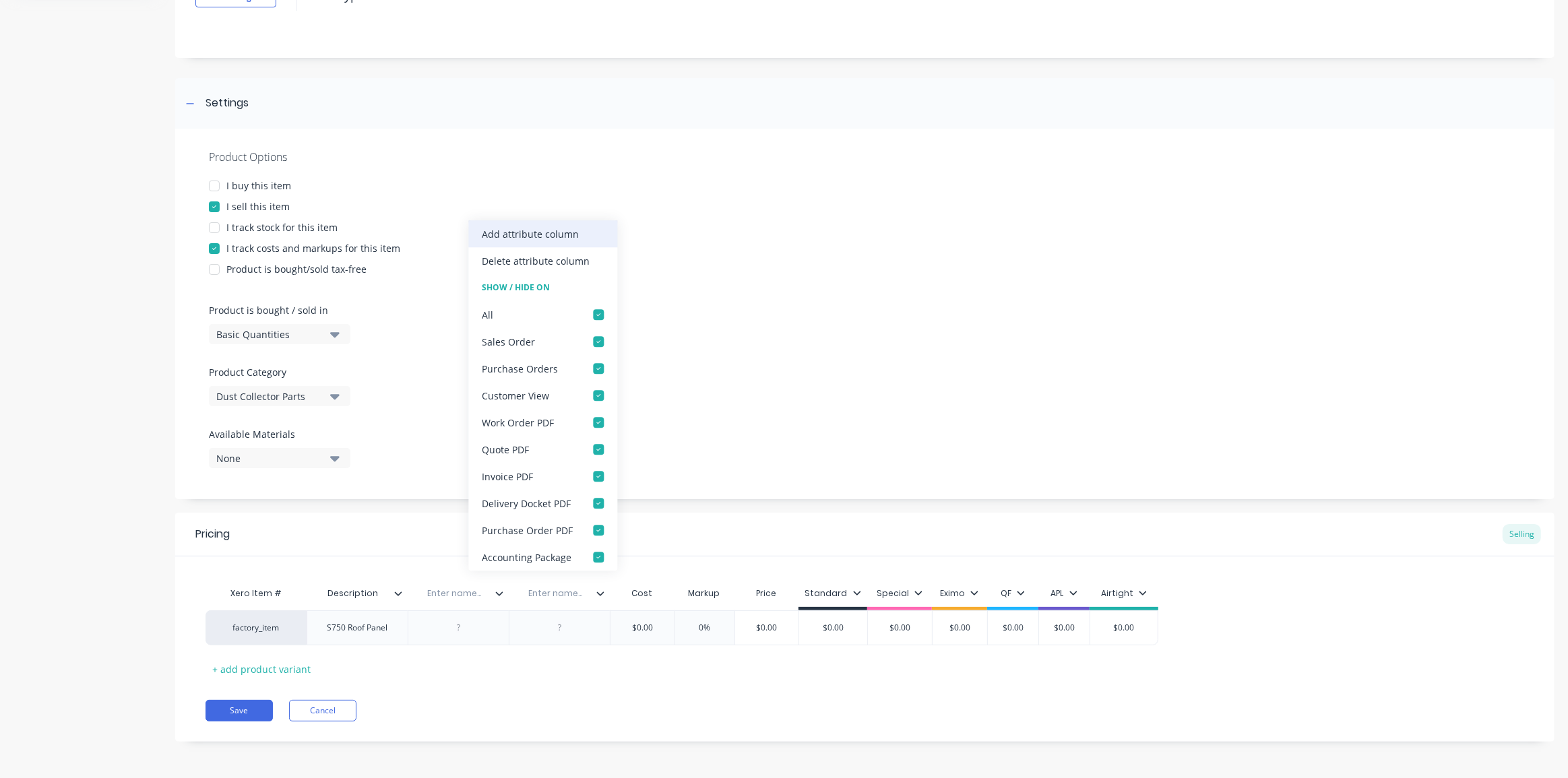
click at [524, 237] on div "Add attribute column" at bounding box center [530, 234] width 97 height 14
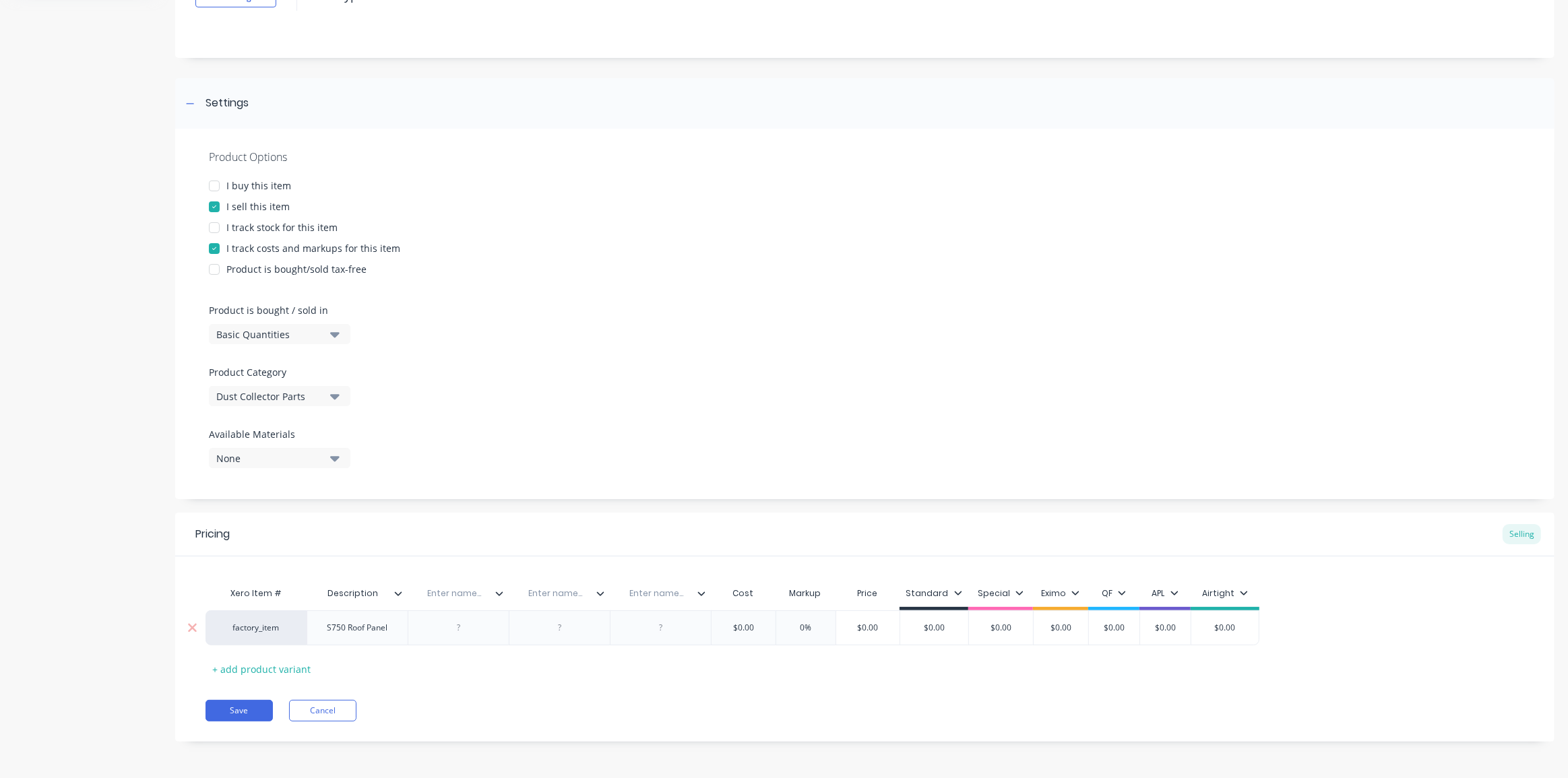
click at [469, 622] on div at bounding box center [459, 628] width 68 height 17
type textarea "x"
type input "Material"
type textarea "x"
click at [480, 619] on div at bounding box center [459, 628] width 68 height 17
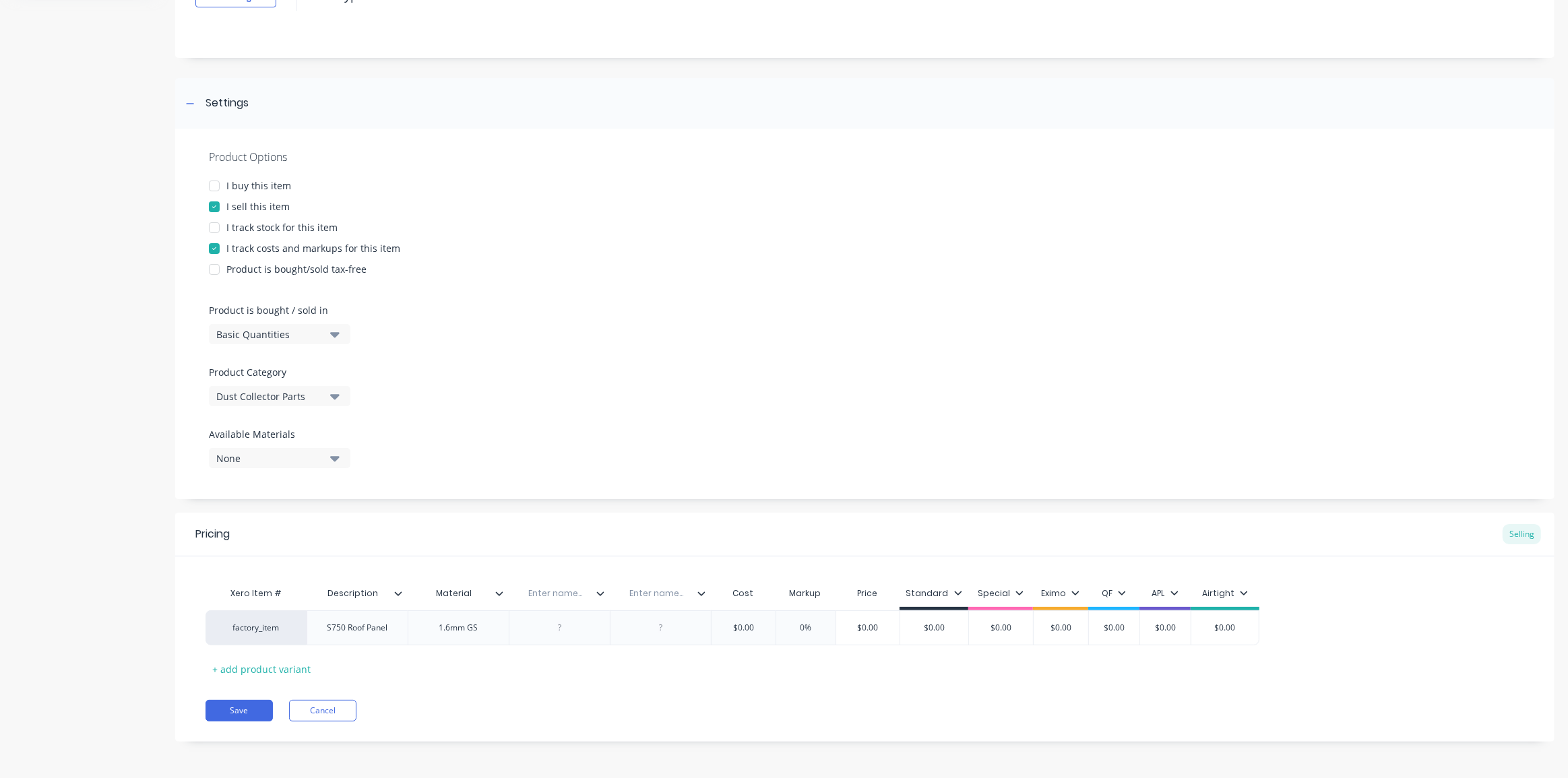
type textarea "x"
click at [560, 595] on input "text" at bounding box center [554, 593] width 93 height 12
type input "Dimensions"
click at [562, 630] on div at bounding box center [560, 628] width 68 height 17
click at [533, 645] on div at bounding box center [559, 628] width 101 height 35
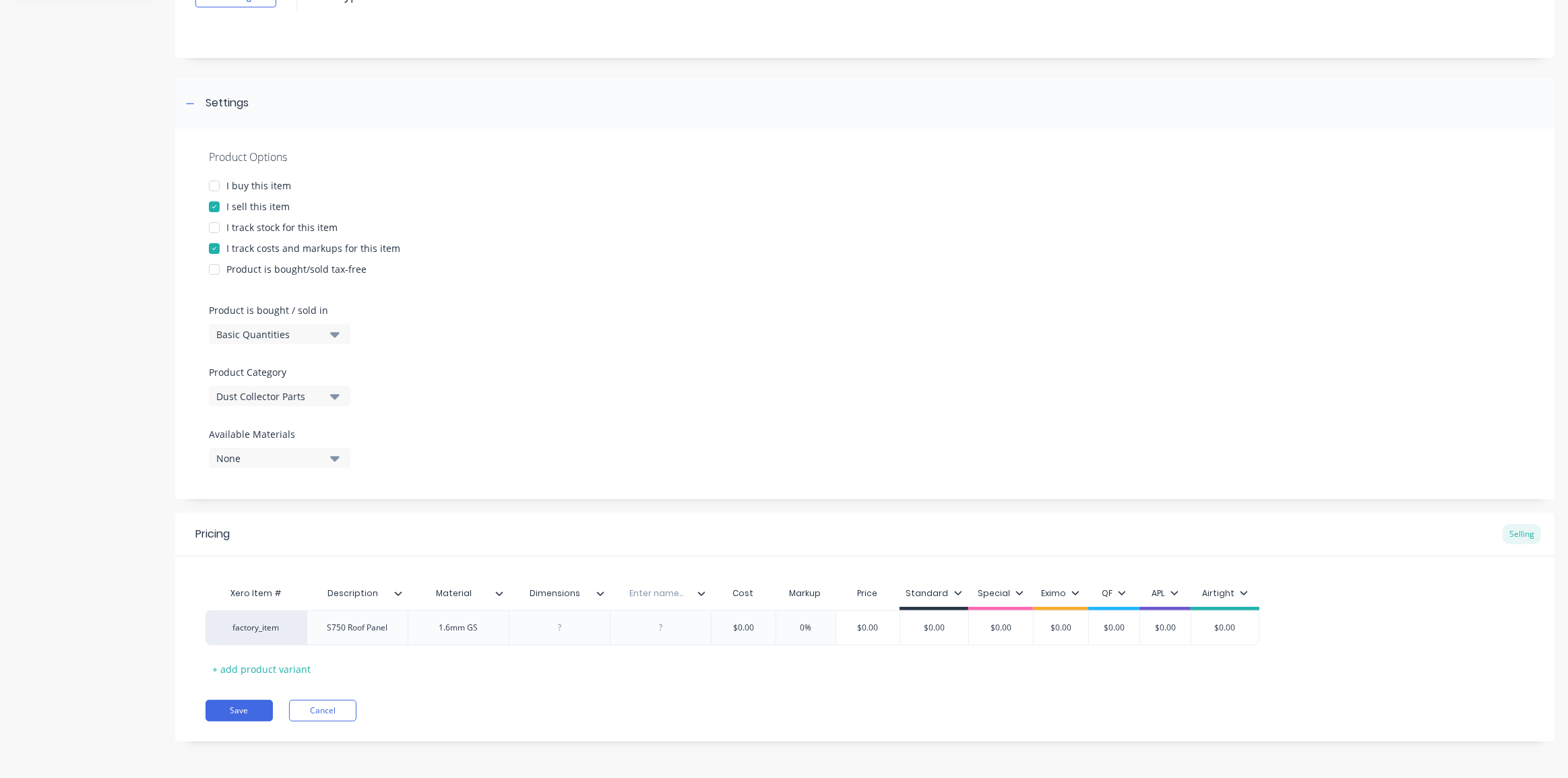
type textarea "x"
click at [1337, 642] on div "factory_item S750 Roof Panel 1.6mm GS $0.00 0% $0.00 $0.00 $0.00 $0.00 $0.00 $0…" at bounding box center [865, 628] width 1319 height 35
click at [566, 676] on div "Xero Item # Description Material Dimensions Enter name... Cost Markup Price Sta…" at bounding box center [865, 630] width 1319 height 100
click at [571, 630] on div at bounding box center [560, 628] width 68 height 17
click at [555, 632] on div "1800x1125" at bounding box center [560, 628] width 68 height 17
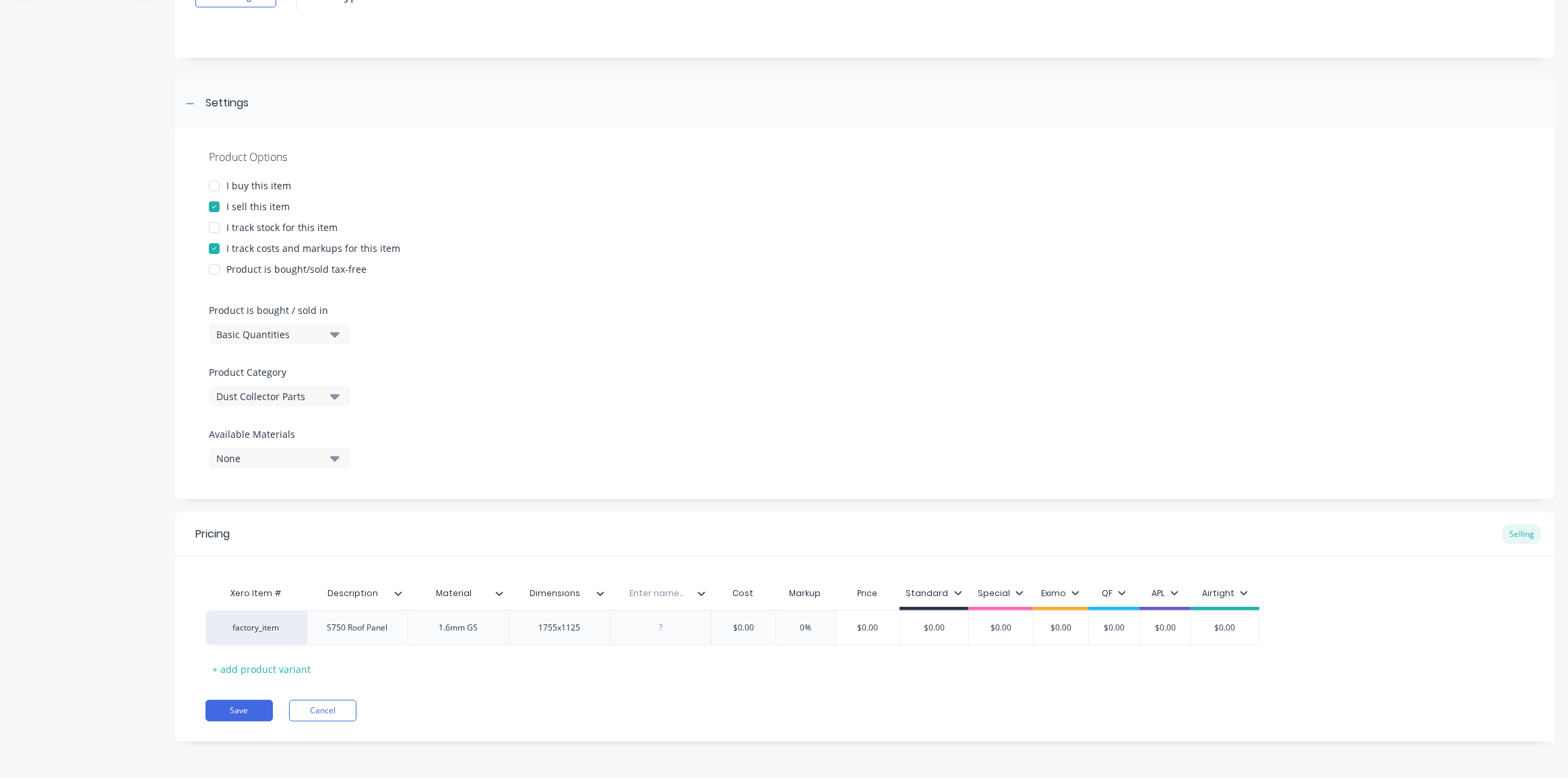
type textarea "x"
click at [638, 669] on div "Xero Item # Description Material Dimensions Enter name... Cost Markup Price Sta…" at bounding box center [865, 630] width 1319 height 100
click at [654, 591] on input "text" at bounding box center [656, 593] width 93 height 12
type input "Drawing"
type textarea "x"
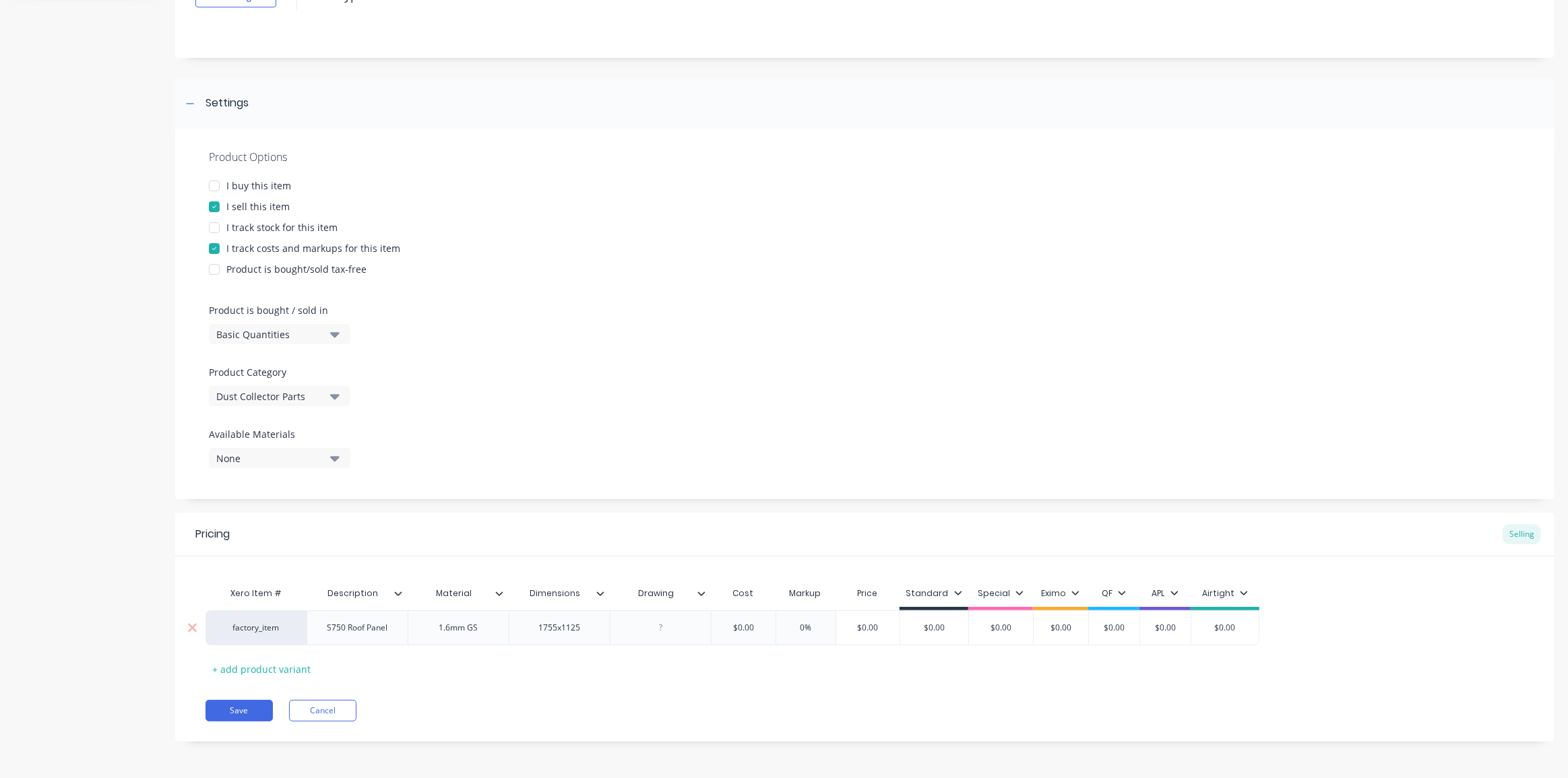
click at [667, 631] on div at bounding box center [661, 628] width 68 height 17
type textarea "x"
click at [813, 693] on div "Pricing Selling Xero Item # Description Material Dimensions Drawing Cost Markup…" at bounding box center [865, 631] width 1379 height 236
type input "$0.00"
click at [762, 624] on input "$0.00" at bounding box center [768, 628] width 68 height 12
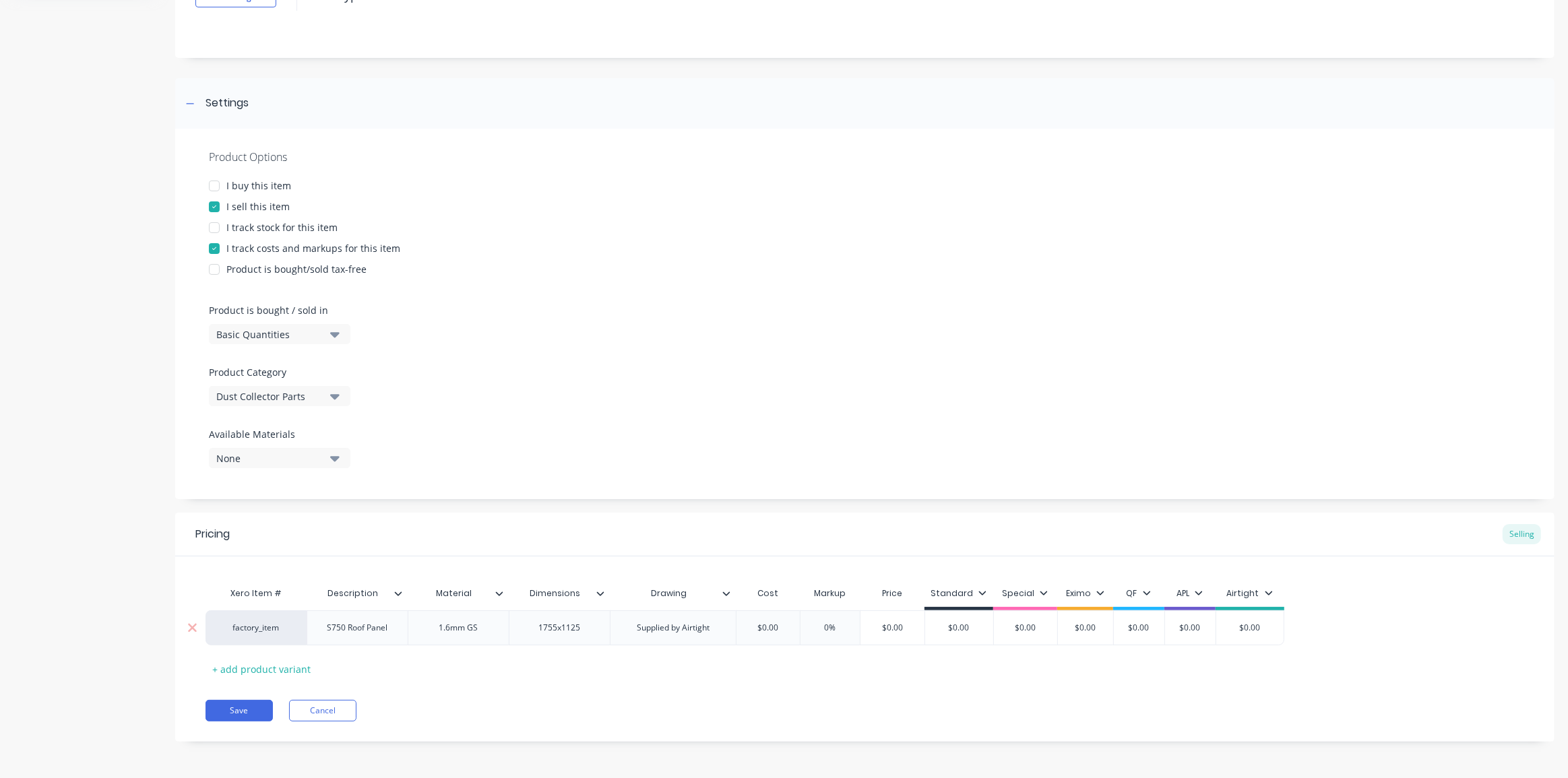
type textarea "x"
type input "$20.00"
type textarea "x"
type input "$250.00"
type textarea "x"
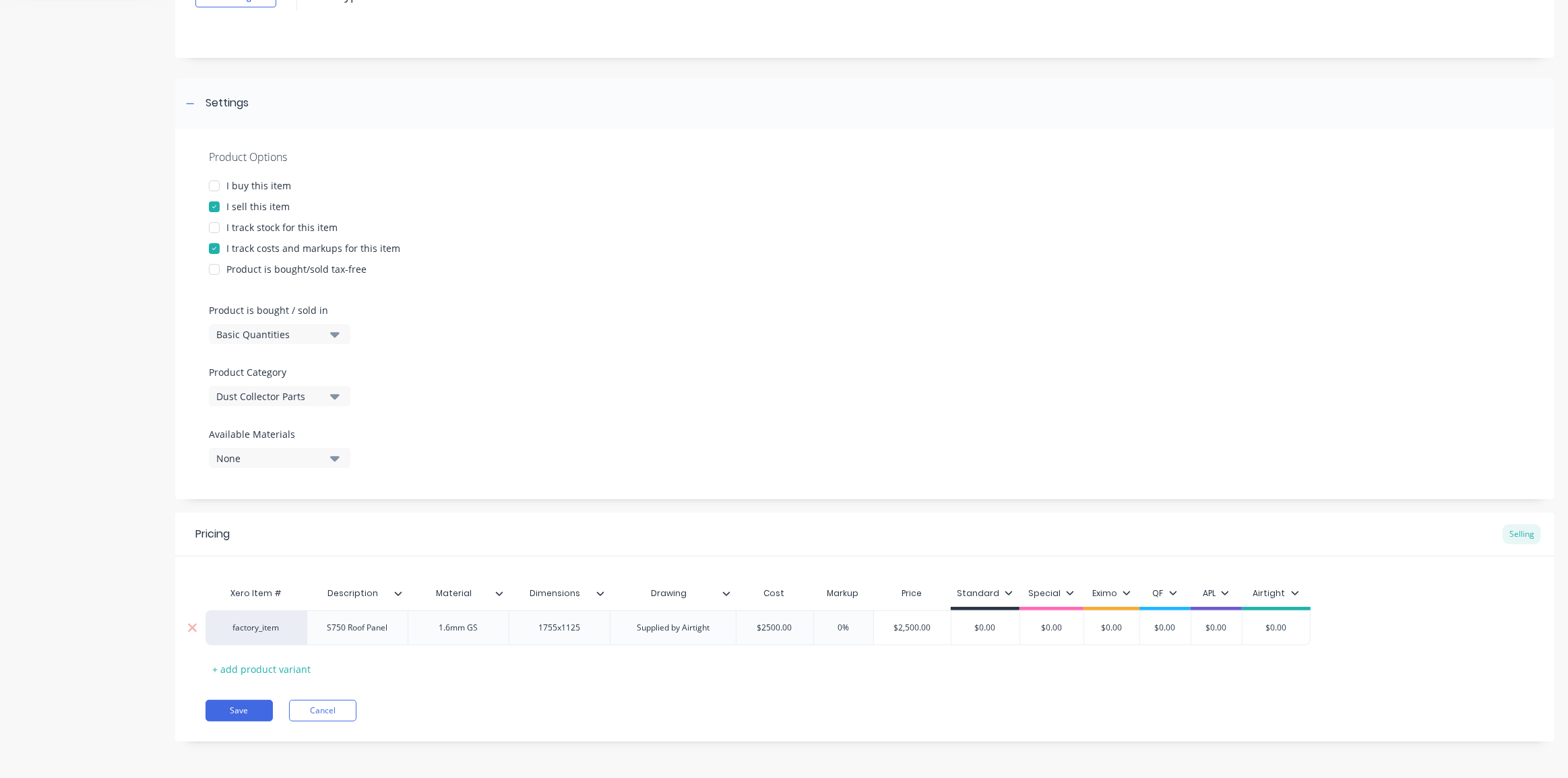
type input "$2500.00"
type input "0%"
type input "$2,500.00"
click at [781, 625] on input "$2,500.00" at bounding box center [774, 628] width 77 height 12
drag, startPoint x: 781, startPoint y: 625, endPoint x: 774, endPoint y: 646, distance: 22.1
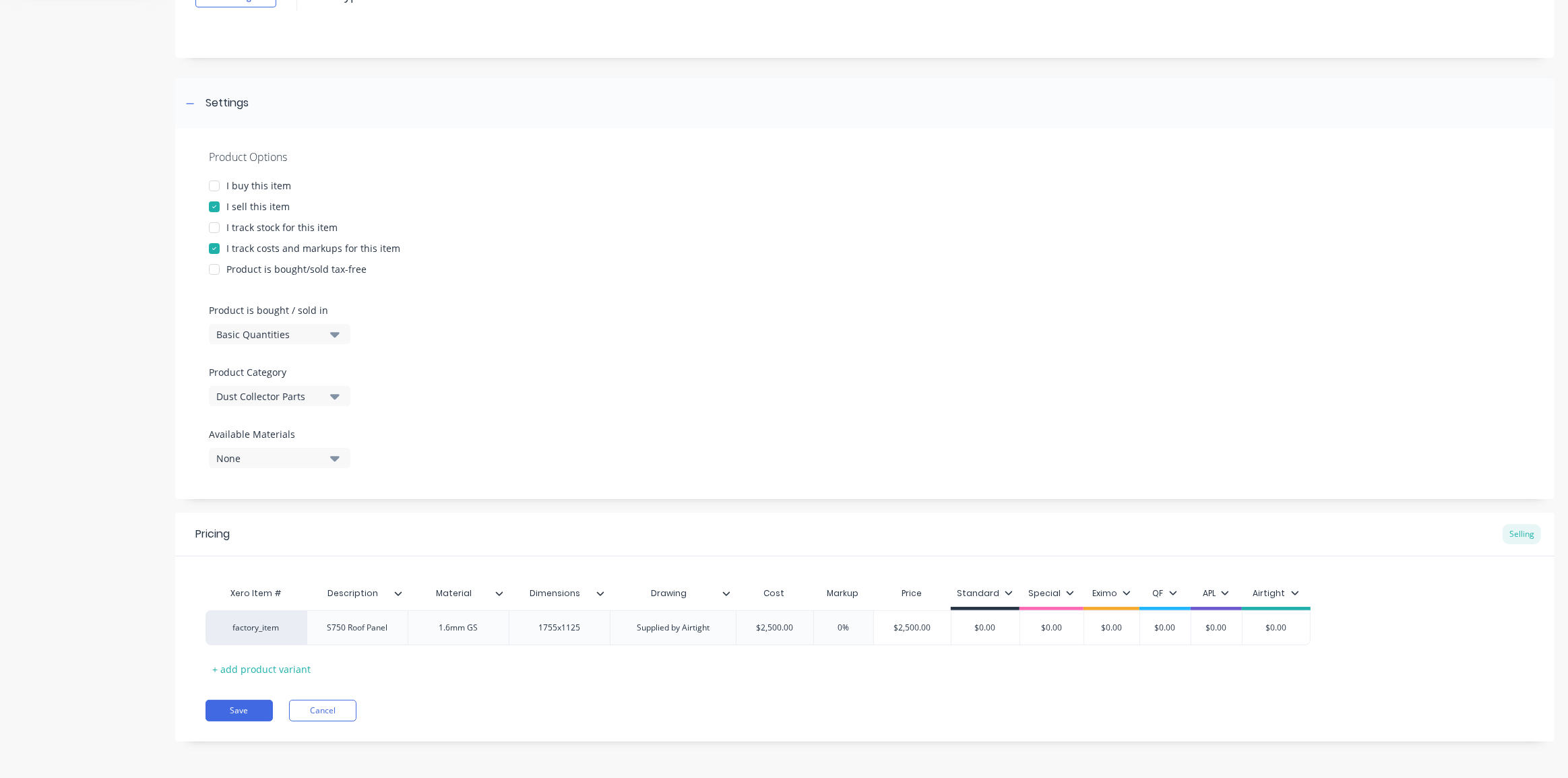
click at [774, 646] on div "Xero Item # Description Material Dimensions Drawing Cost Markup Price Standard …" at bounding box center [865, 630] width 1319 height 100
type textarea "x"
type input "2"
type textarea "x"
type input "25"
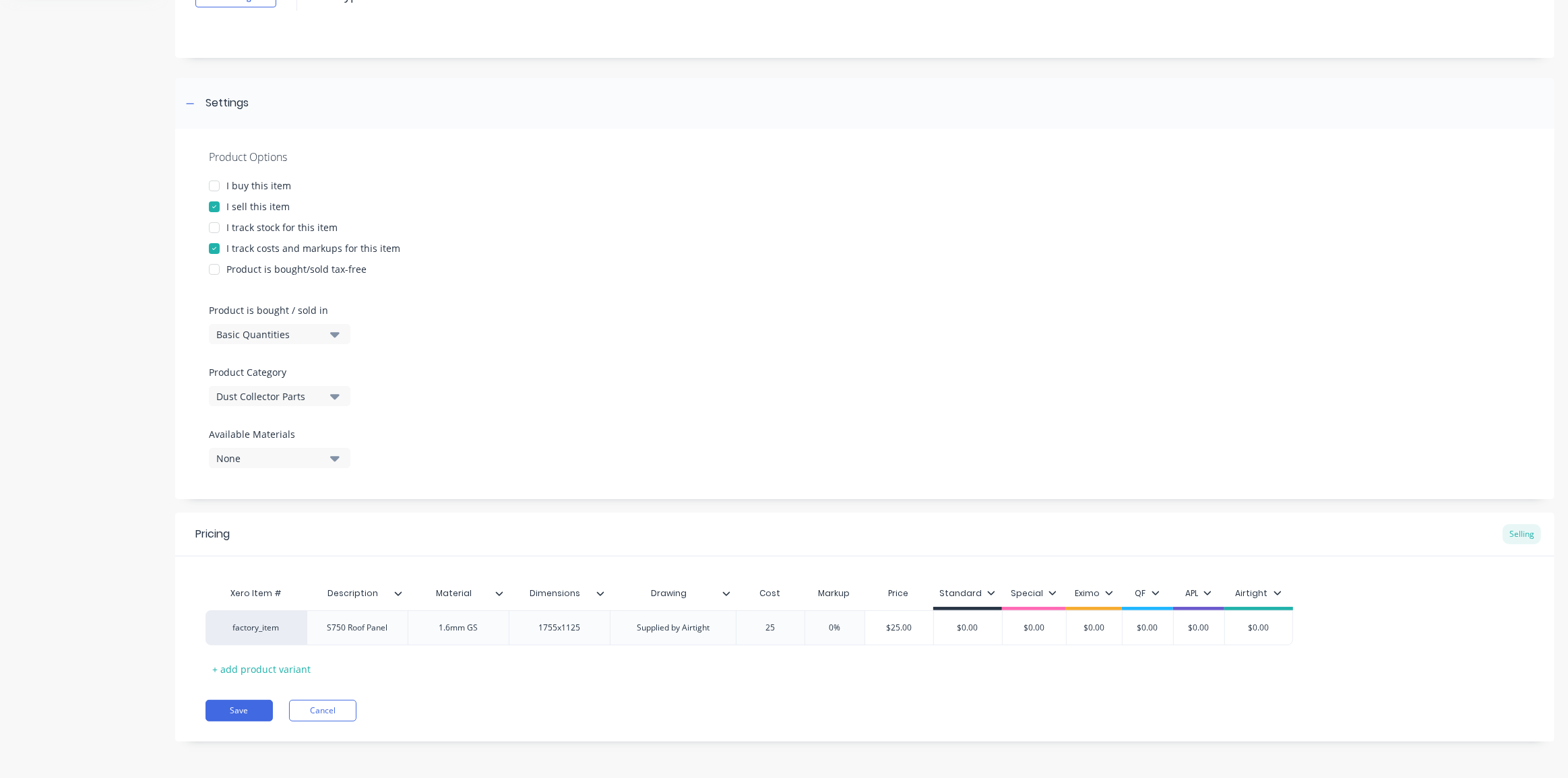
type textarea "x"
type input "250"
click at [966, 694] on div "Pricing Selling Xero Item # Description Material Dimensions Drawing Cost Markup…" at bounding box center [865, 627] width 1379 height 229
type input "$250.00"
click at [903, 626] on input "$250.00" at bounding box center [905, 628] width 73 height 12
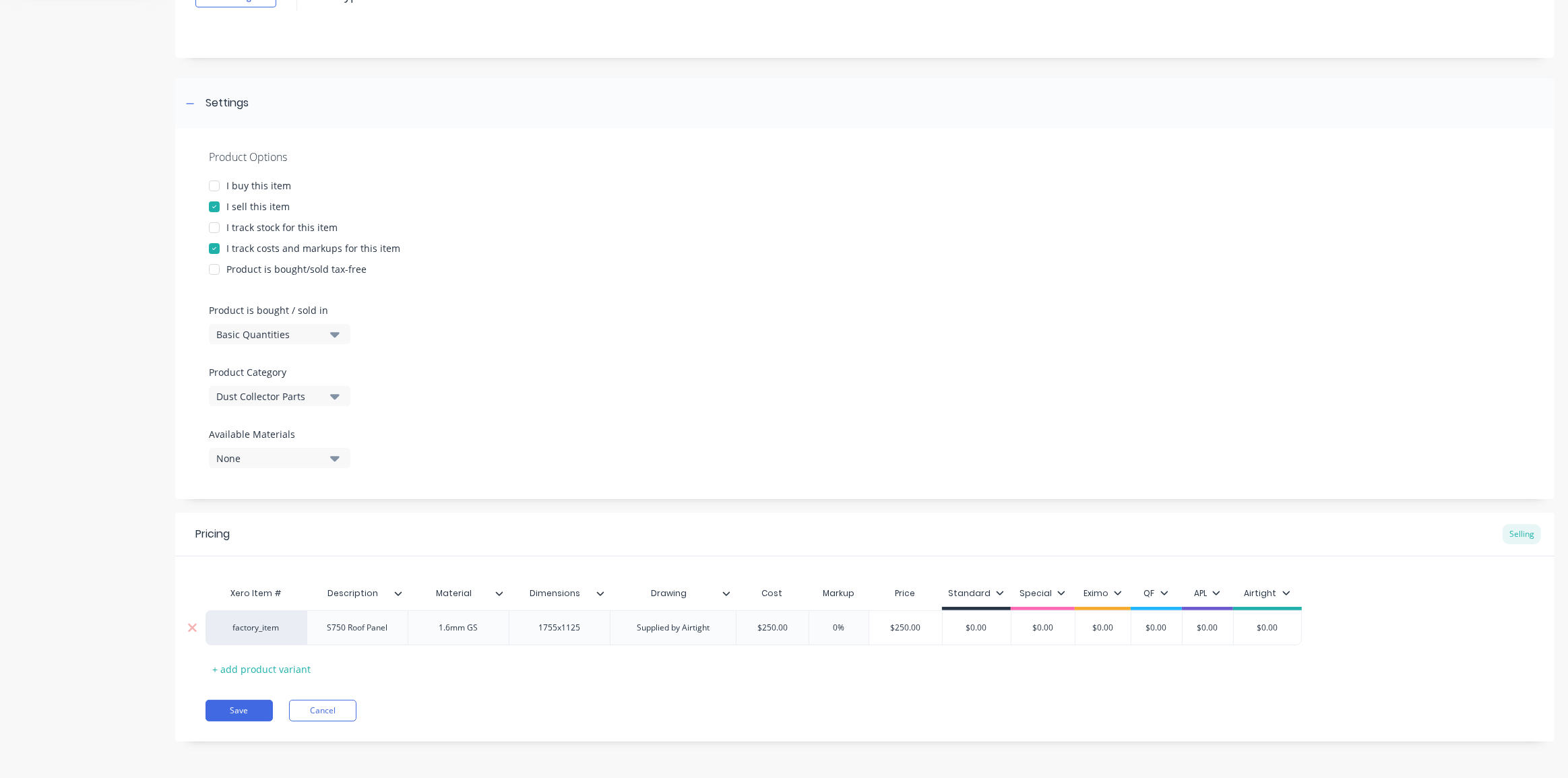
click at [903, 626] on input "$250.00" at bounding box center [905, 628] width 73 height 12
type textarea "x"
type input "$3"
type textarea "x"
type input "$38"
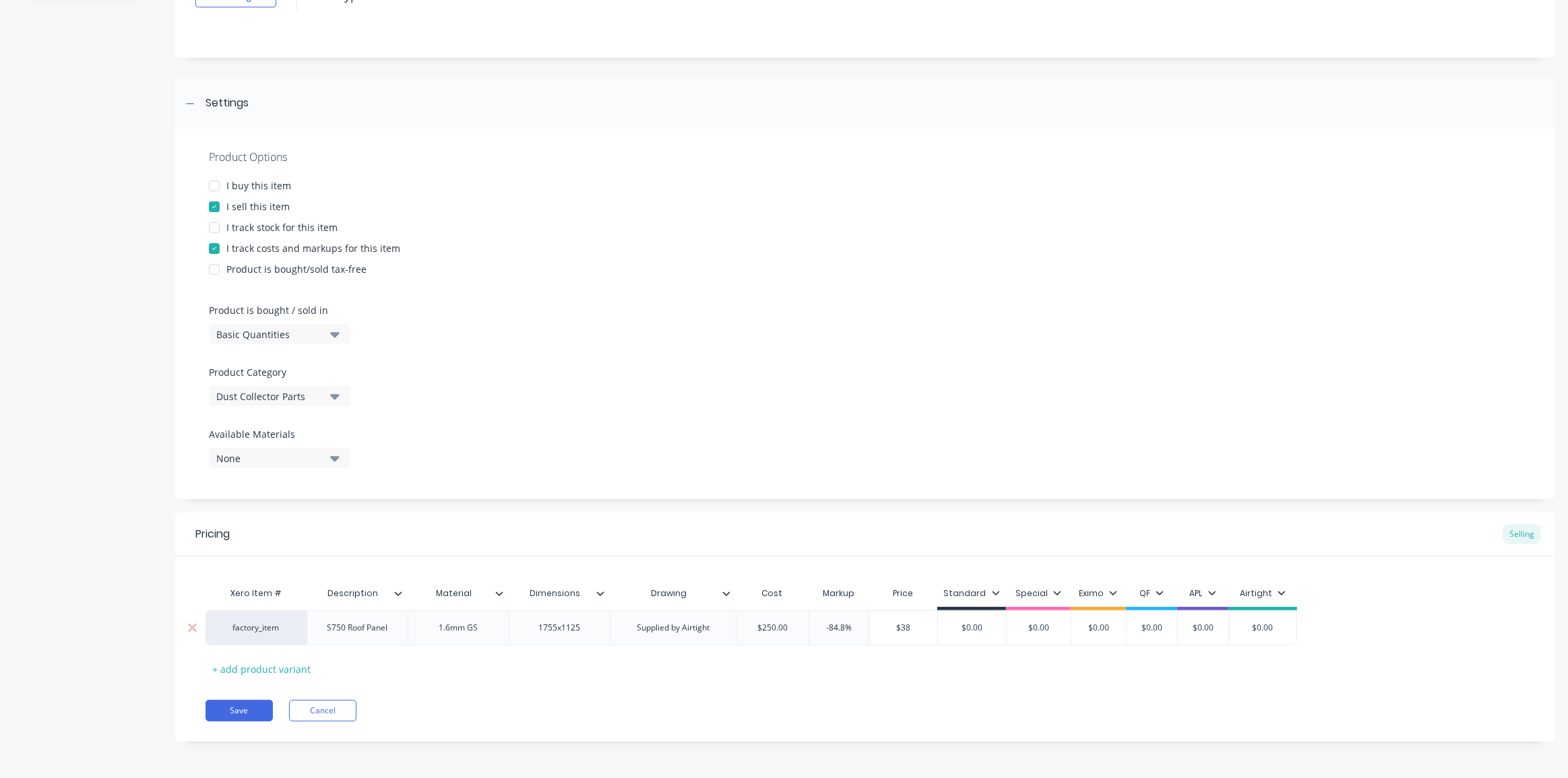
type textarea "x"
type input "$385"
click at [958, 690] on div "Pricing Selling Xero Item # Description Material Dimensions Drawing Cost Markup…" at bounding box center [865, 627] width 1379 height 229
click at [1026, 673] on div "Xero Item # Description Material Dimensions Drawing Cost Markup Price Standard …" at bounding box center [865, 630] width 1319 height 100
type input "54%"
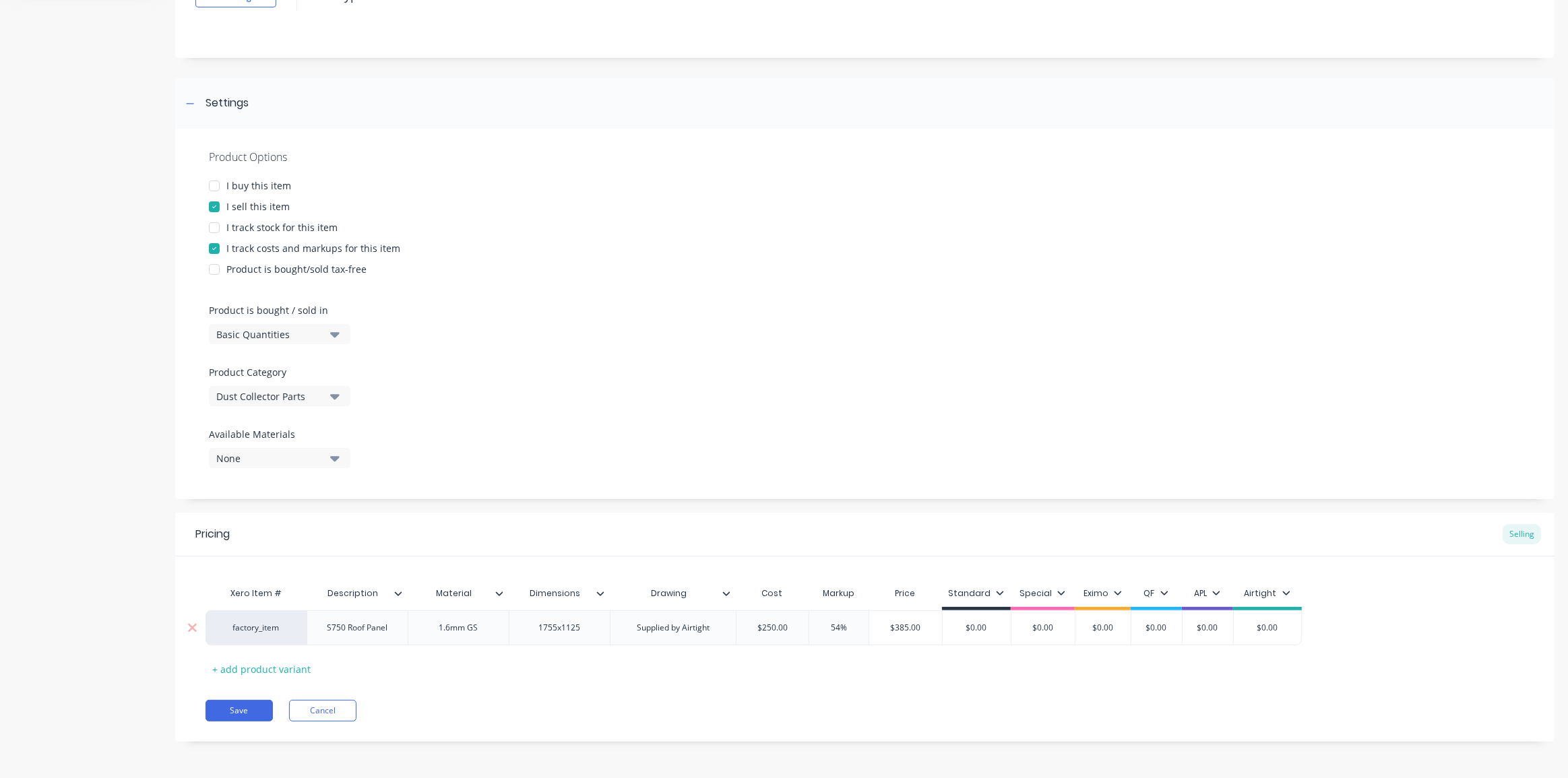
click at [842, 626] on input "54%" at bounding box center [839, 628] width 68 height 12
click at [838, 626] on input "54%" at bounding box center [839, 628] width 68 height 12
click at [830, 626] on input "54%" at bounding box center [839, 628] width 68 height 12
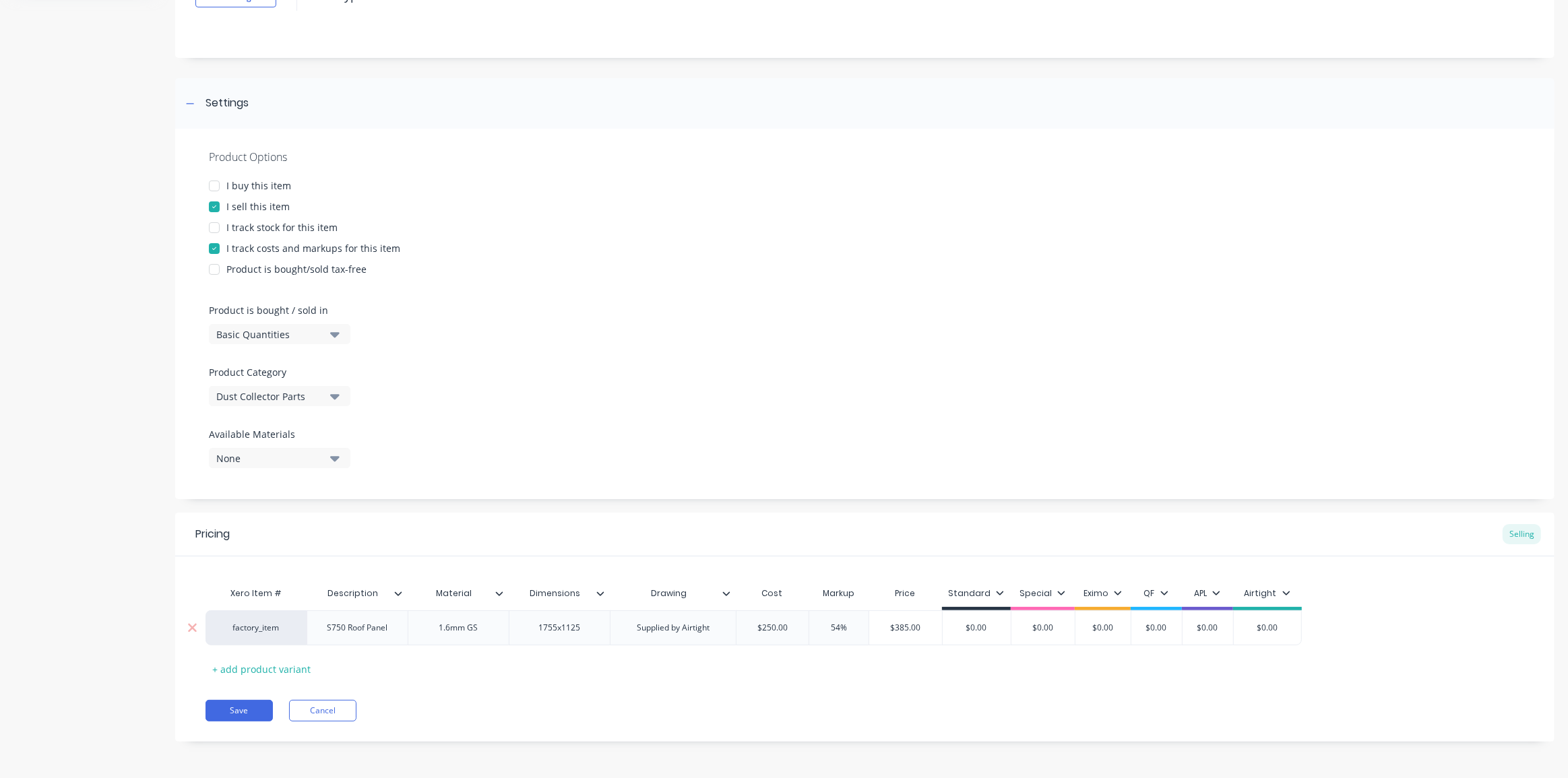
click at [830, 626] on input "54%" at bounding box center [839, 628] width 68 height 12
type textarea "x"
type input "5%"
type textarea "x"
type input "51%"
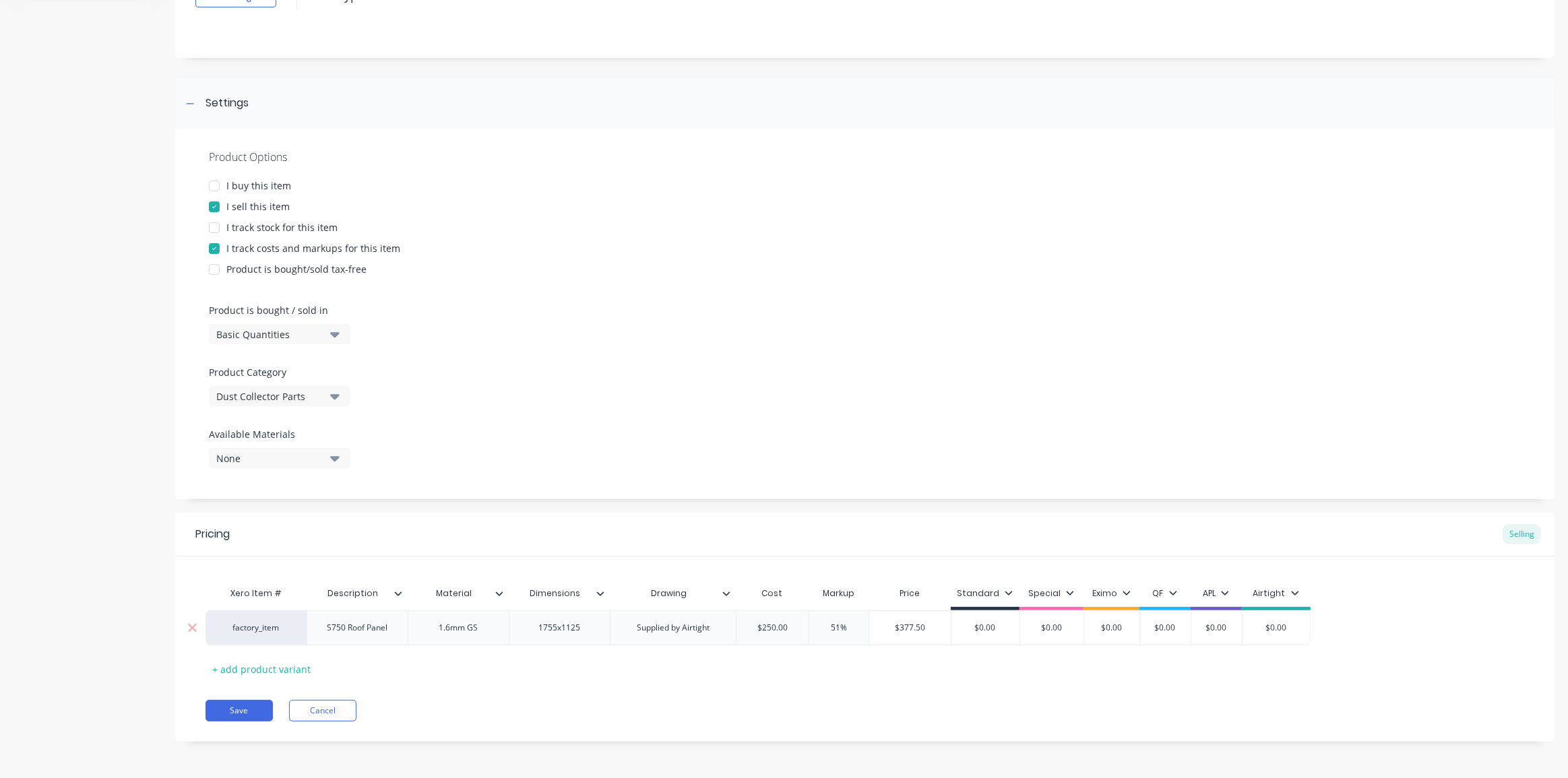
type input "$377.50"
click at [954, 674] on div "Xero Item # Description Material Dimensions Drawing Cost Markup Price Standard …" at bounding box center [865, 630] width 1319 height 100
click at [837, 630] on input "51%" at bounding box center [839, 628] width 68 height 12
type textarea "x"
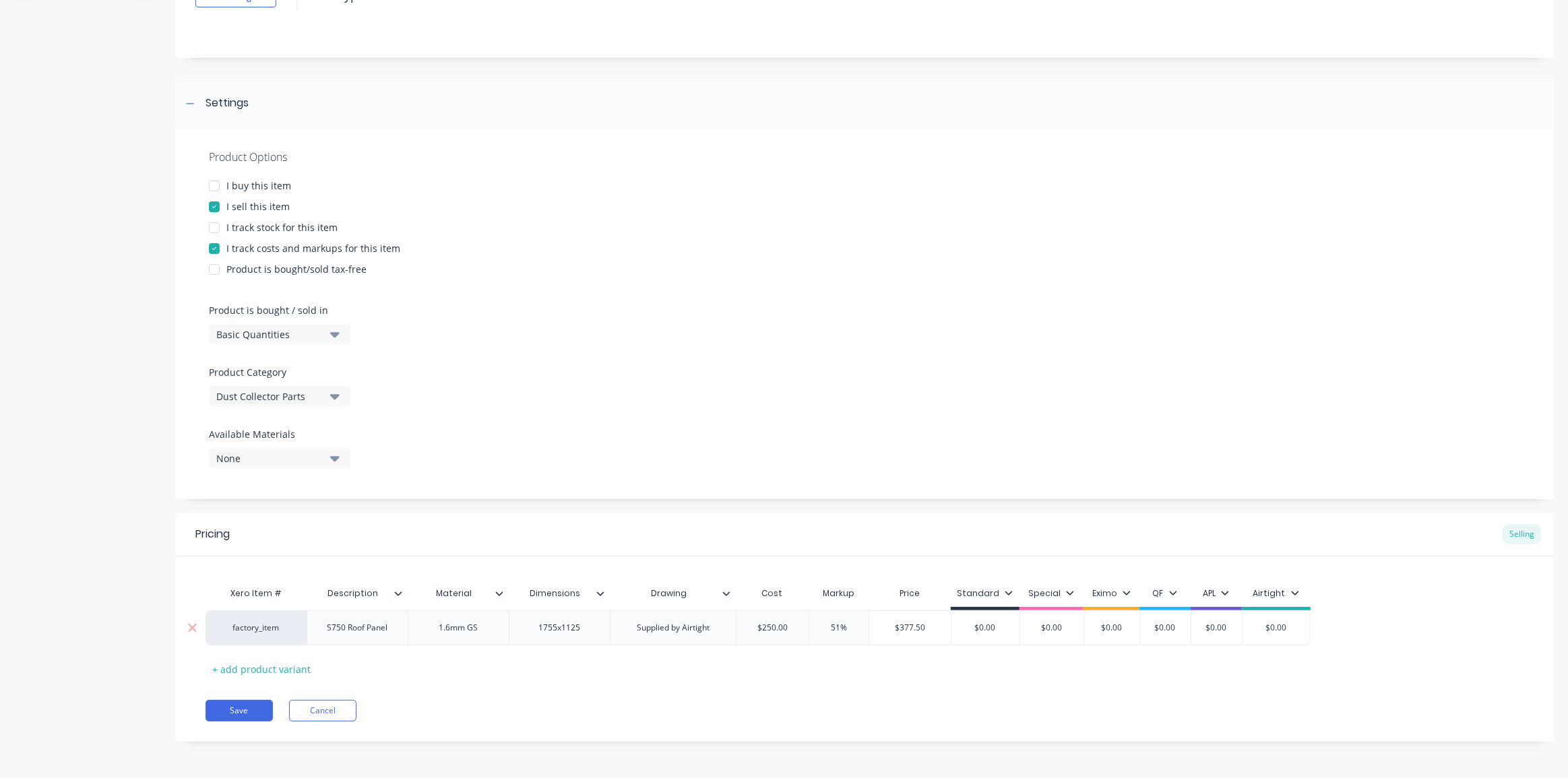
type input "5%"
type textarea "x"
type input "52%"
type input "$380.00"
click at [1005, 675] on div "Xero Item # Description Material Dimensions Drawing Cost Markup Price Standard …" at bounding box center [865, 630] width 1319 height 100
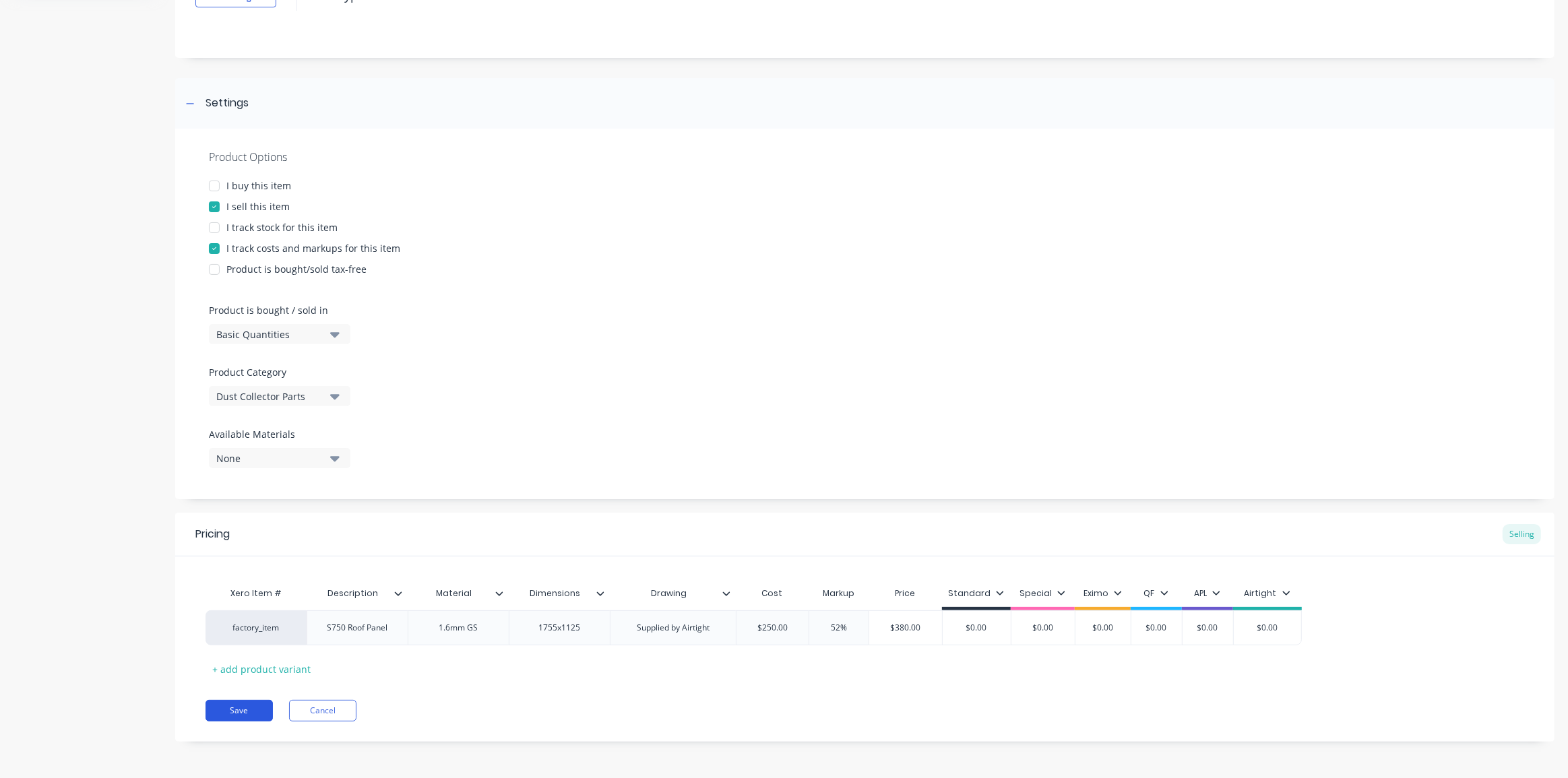
click at [240, 700] on button "Save" at bounding box center [239, 710] width 68 height 22
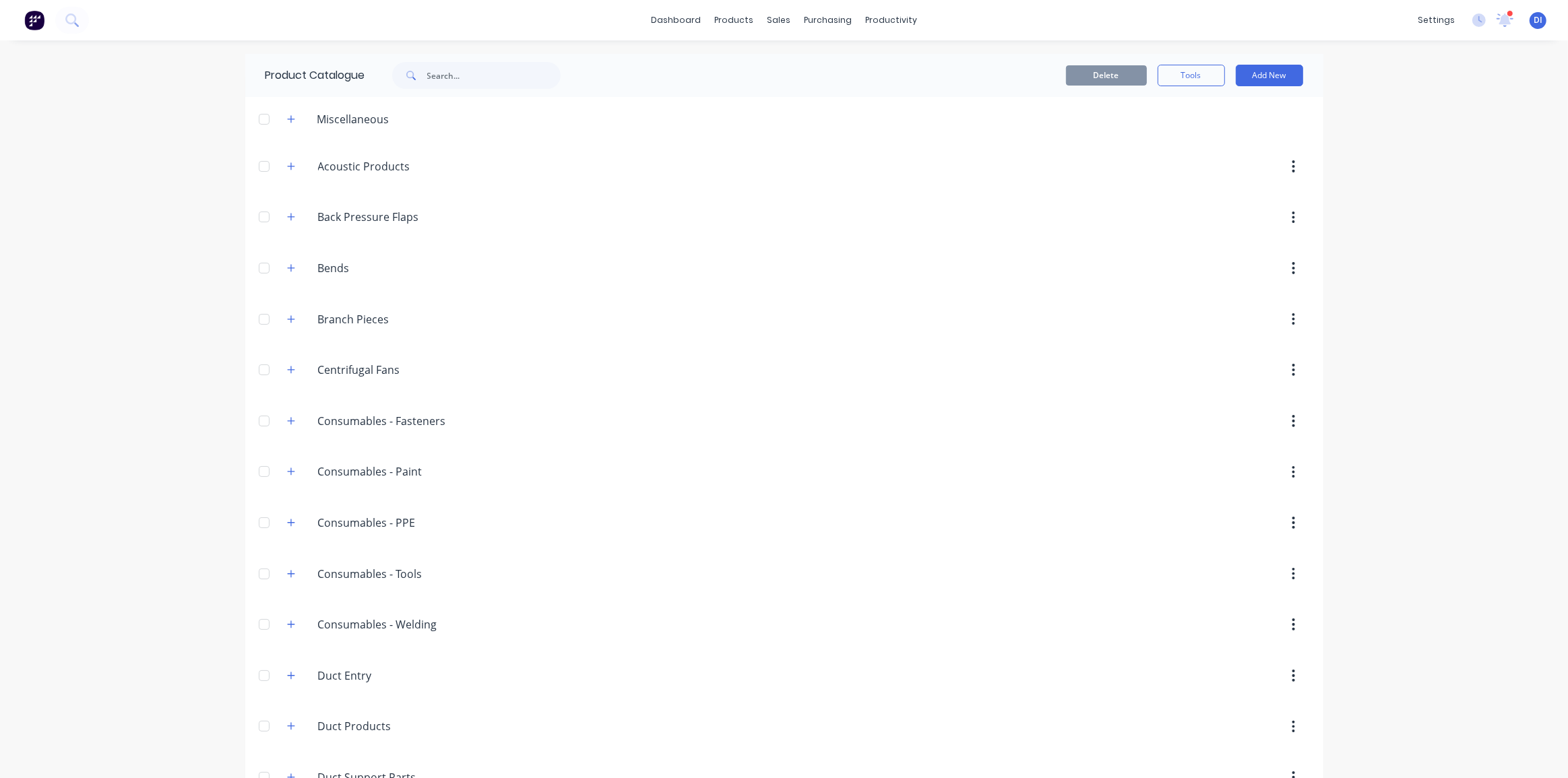
click at [145, 435] on div "dashboard products sales purchasing productivity dashboard products Product Cat…" at bounding box center [784, 389] width 1568 height 778
click at [287, 368] on icon "button" at bounding box center [290, 370] width 8 height 10
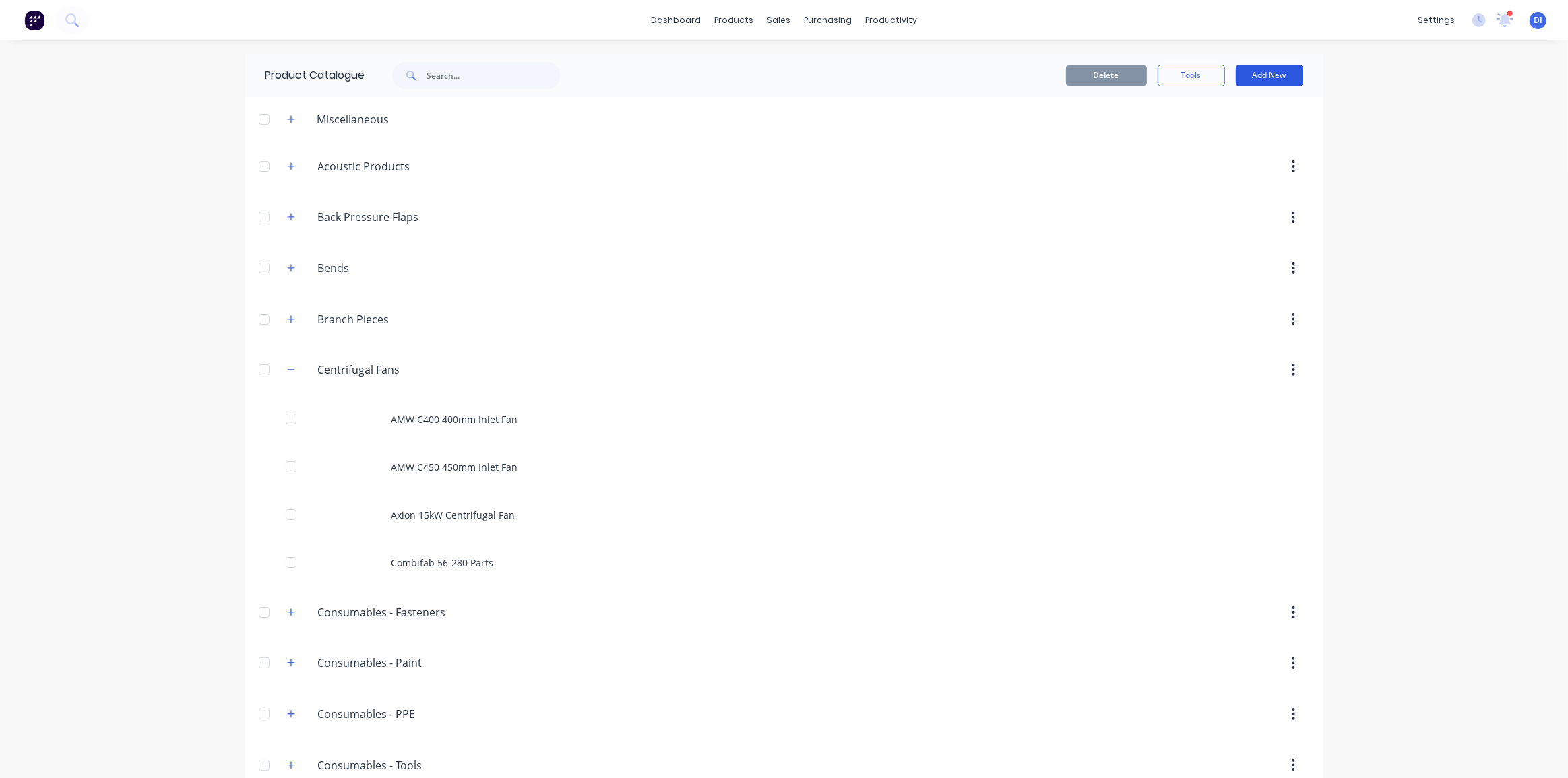
click at [1282, 68] on button "Add New" at bounding box center [1270, 75] width 68 height 22
click at [1221, 138] on div "Product" at bounding box center [1240, 137] width 104 height 20
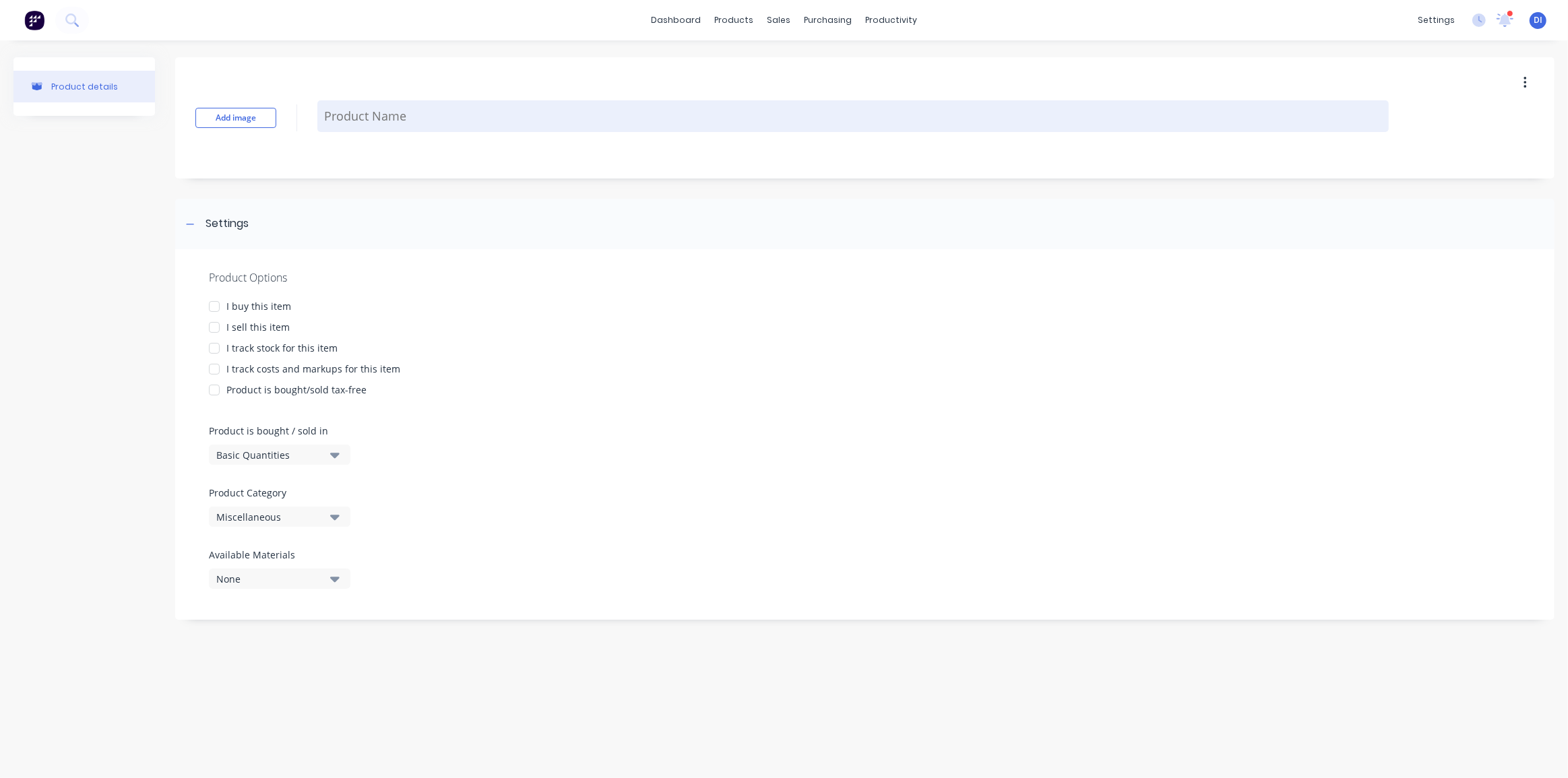
click at [342, 119] on textarea at bounding box center [852, 116] width 1072 height 32
type textarea "x"
type textarea "5"
type textarea "x"
type textarea "56"
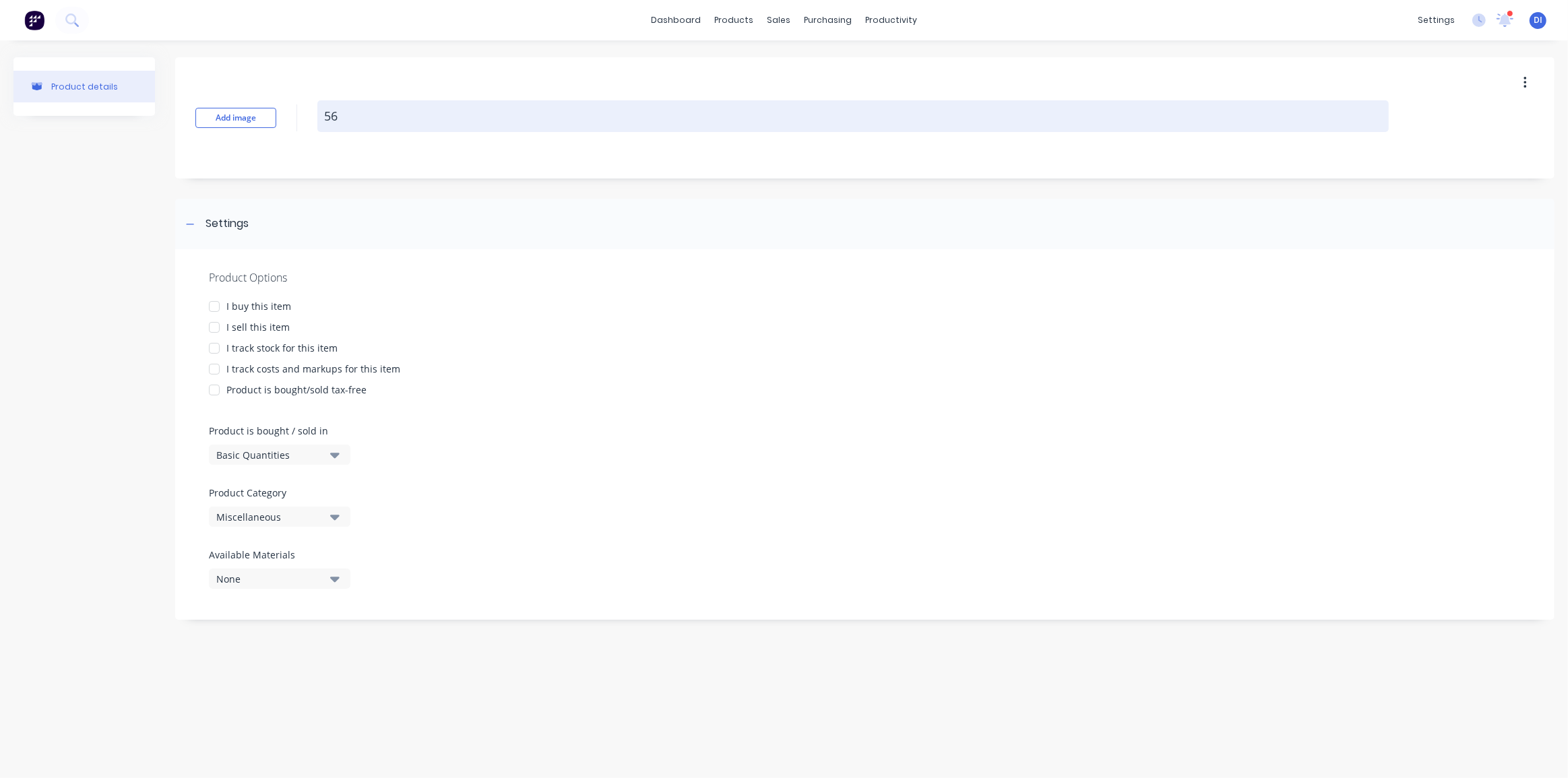
type textarea "x"
type textarea "56-"
type textarea "x"
type textarea "56-2"
type textarea "x"
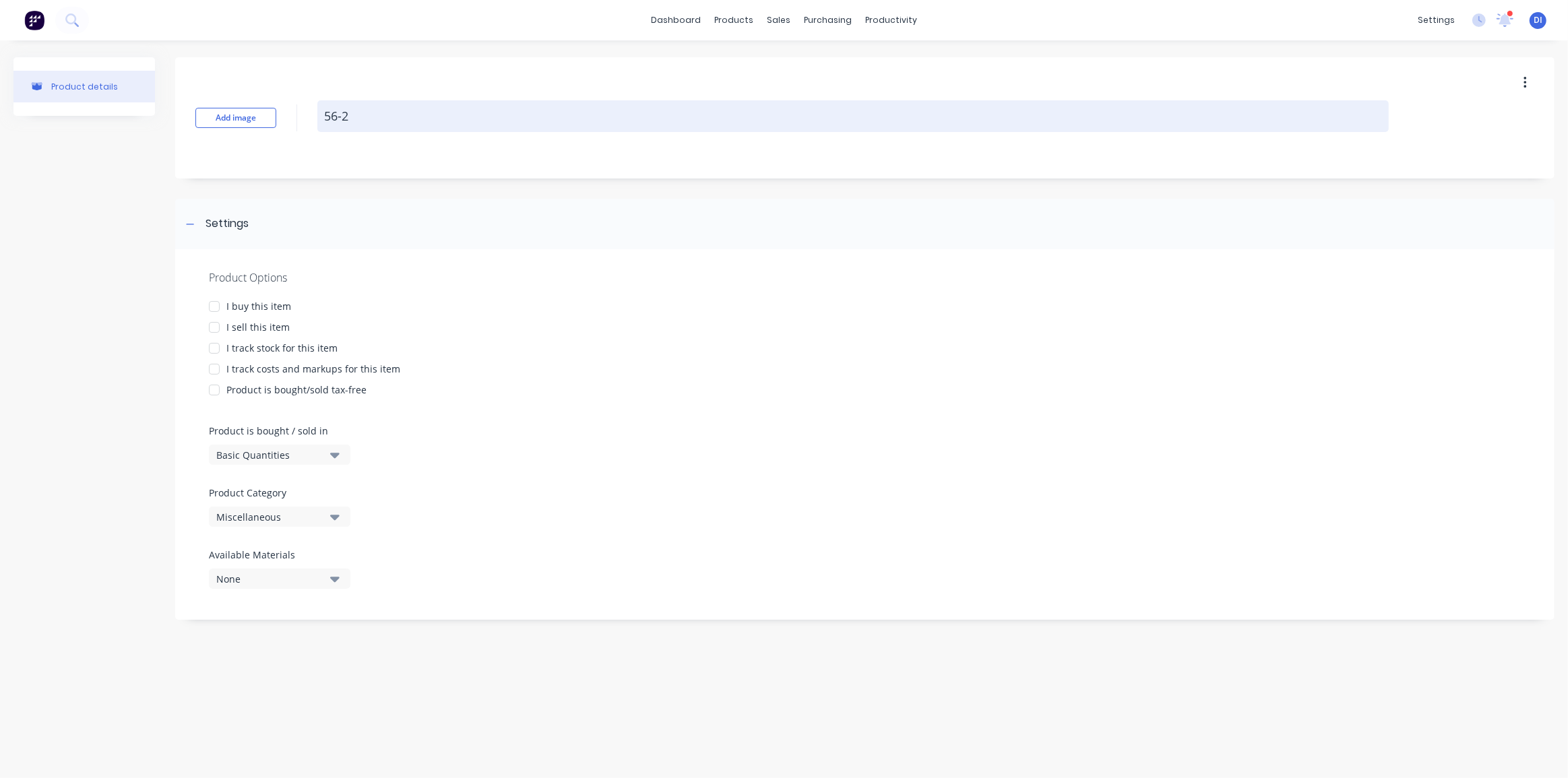
type textarea "56-28"
type textarea "x"
type textarea "56-280"
type textarea "x"
type textarea "56-280"
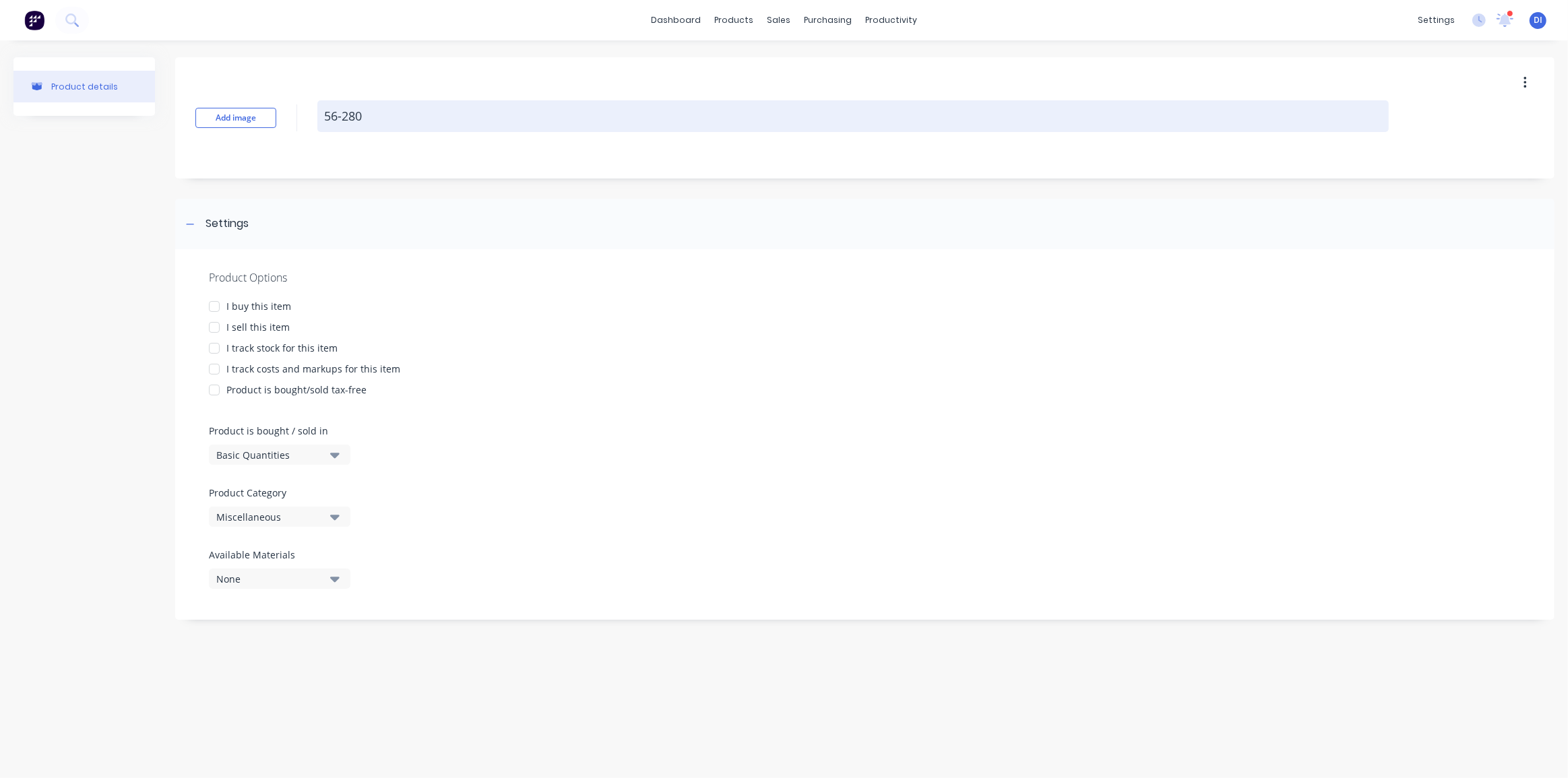
type textarea "x"
type textarea "56-280 F"
type textarea "x"
type textarea "56-280 Fa"
type textarea "x"
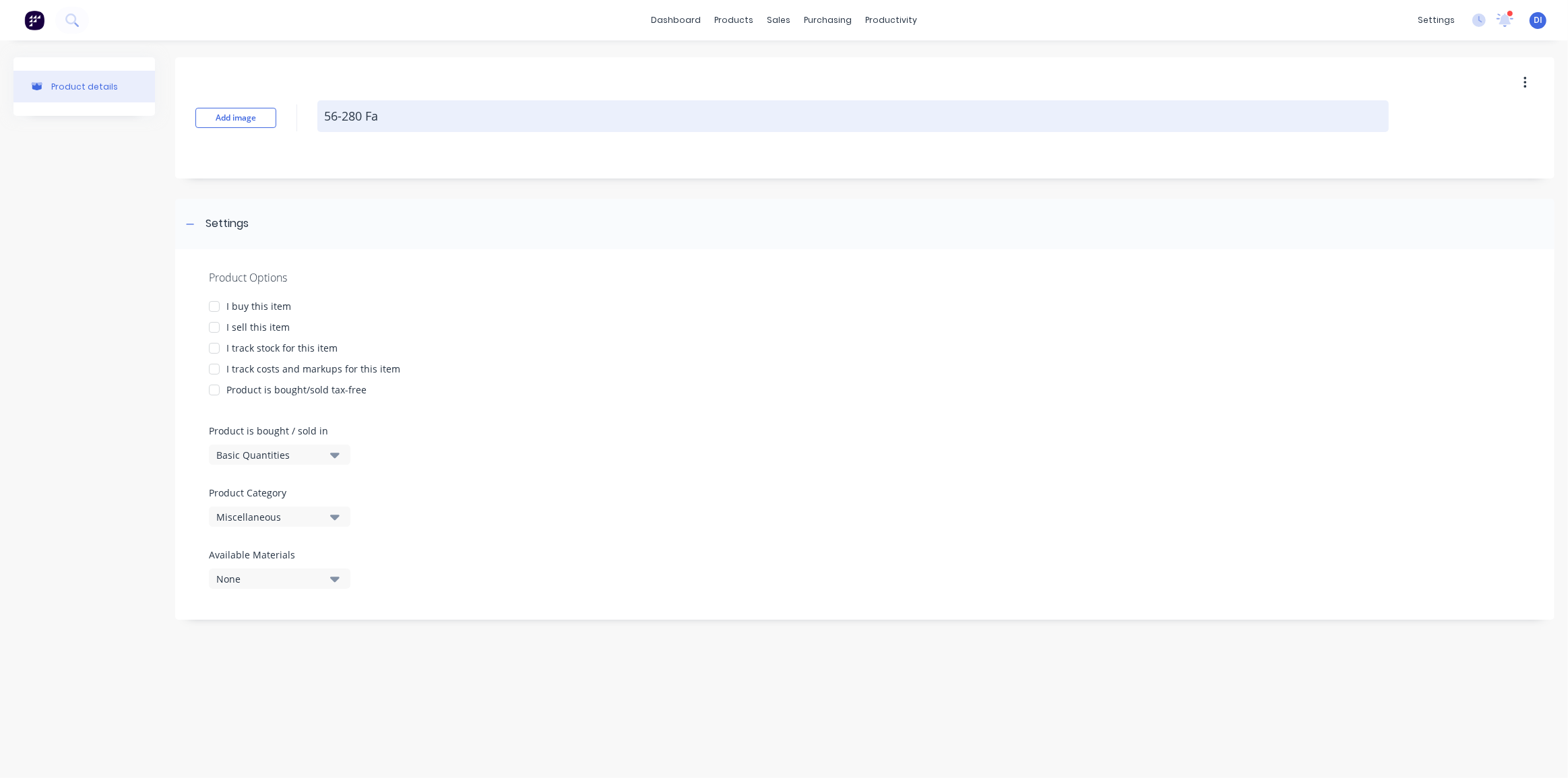
type textarea "56-280 Fan"
type textarea "x"
type textarea "56-280 Fan"
type textarea "x"
type textarea "56-280 Fan M"
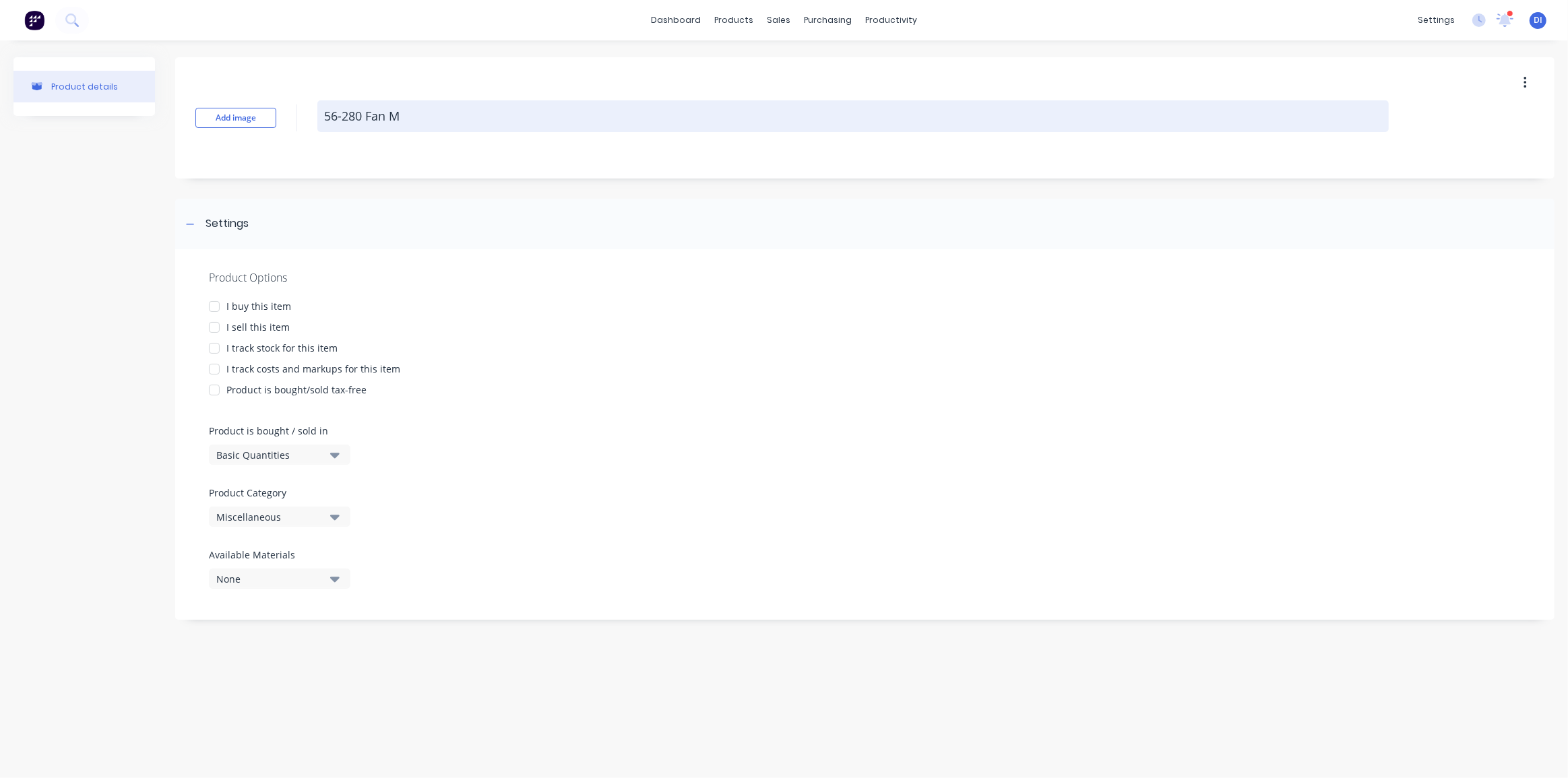
type textarea "x"
type textarea "56-280 Fan Mo"
type textarea "x"
type textarea "56-280 Fan Mod"
type textarea "x"
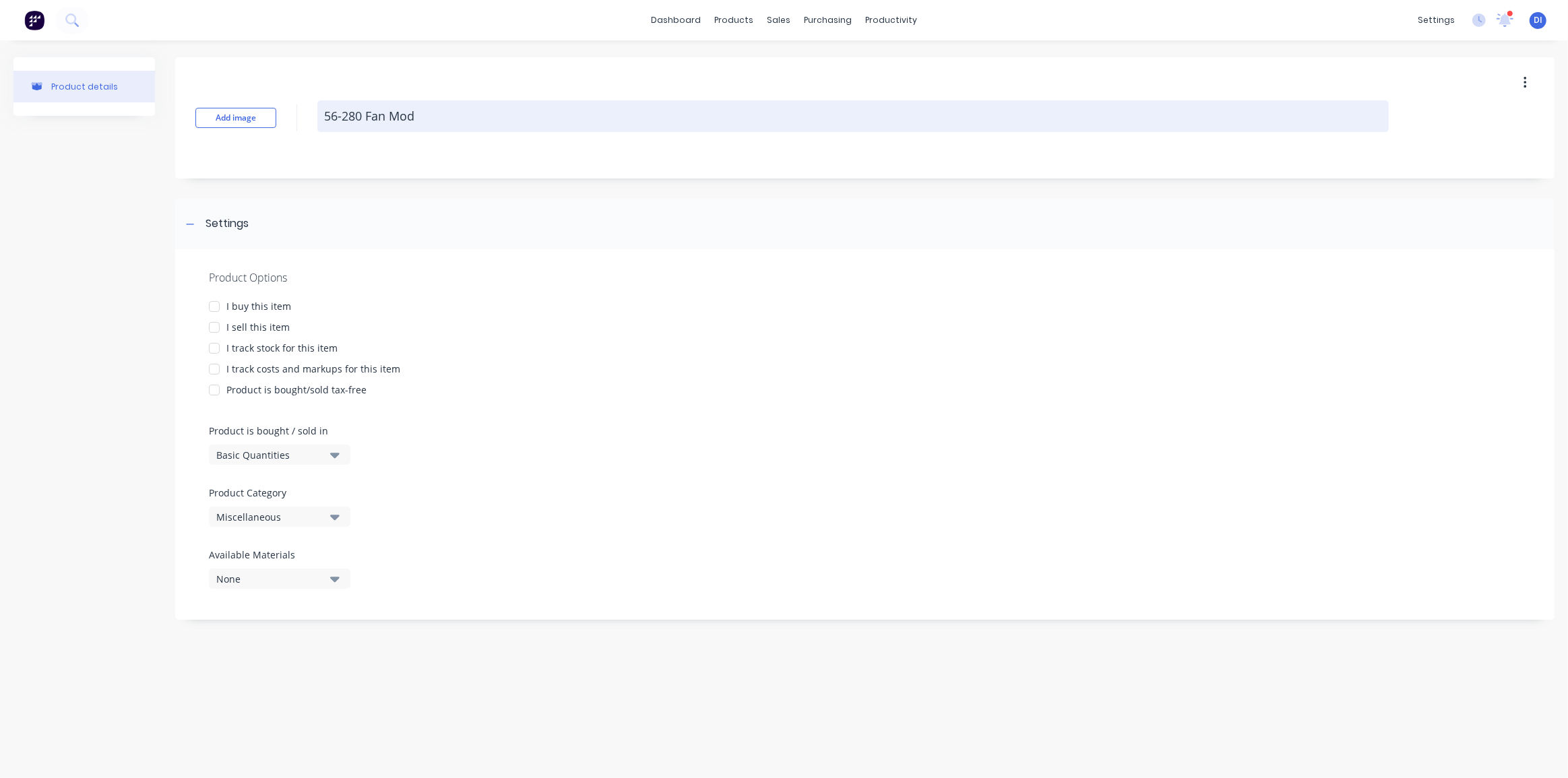
type textarea "56-280 Fan Modi"
type textarea "x"
type textarea "56-280 Fan Modif"
type textarea "x"
type textarea "56-280 Fan Modifi"
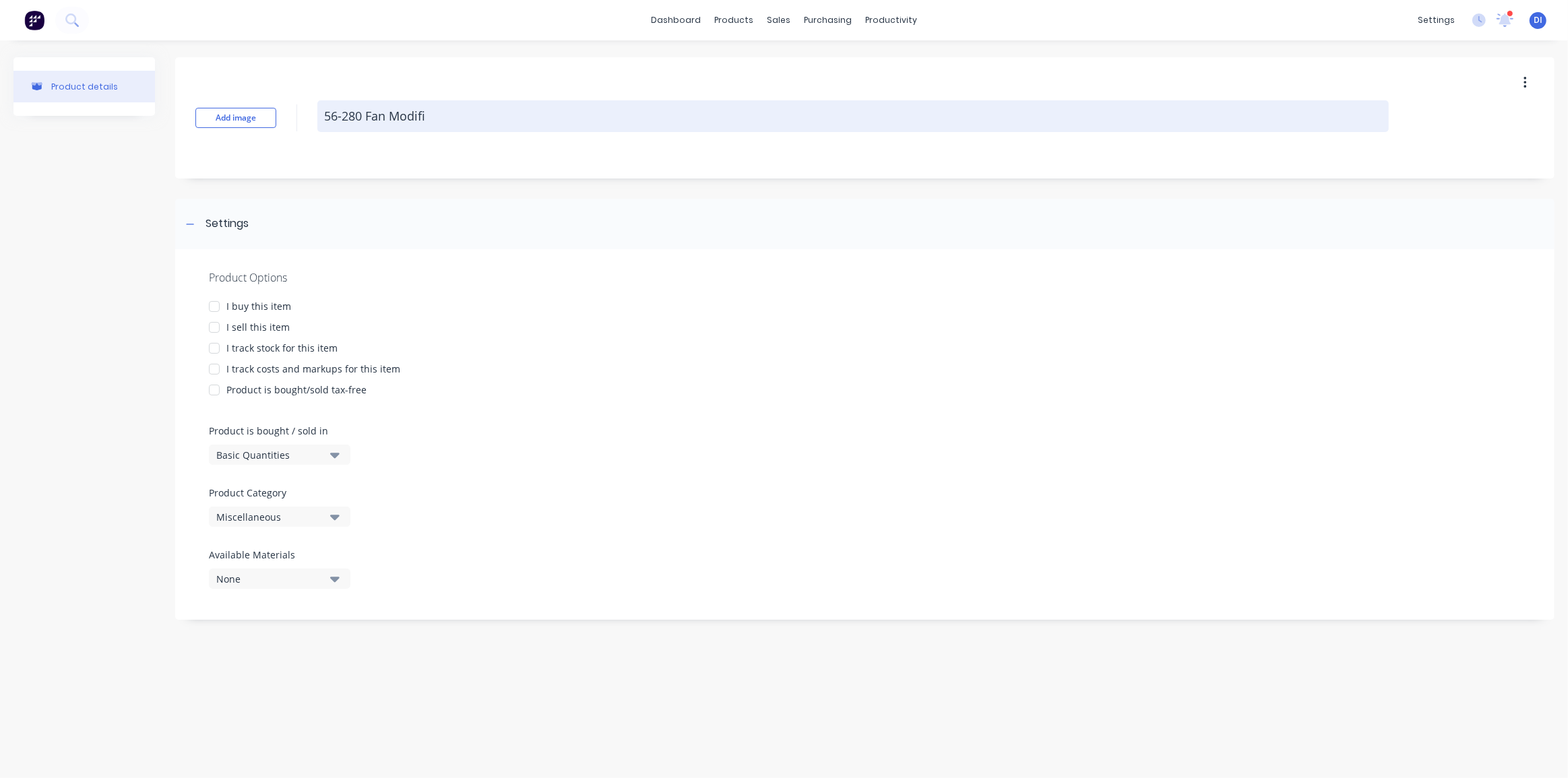
type textarea "x"
type textarea "56-280 Fan Modific"
type textarea "x"
type textarea "56-280 Fan Modifica"
type textarea "x"
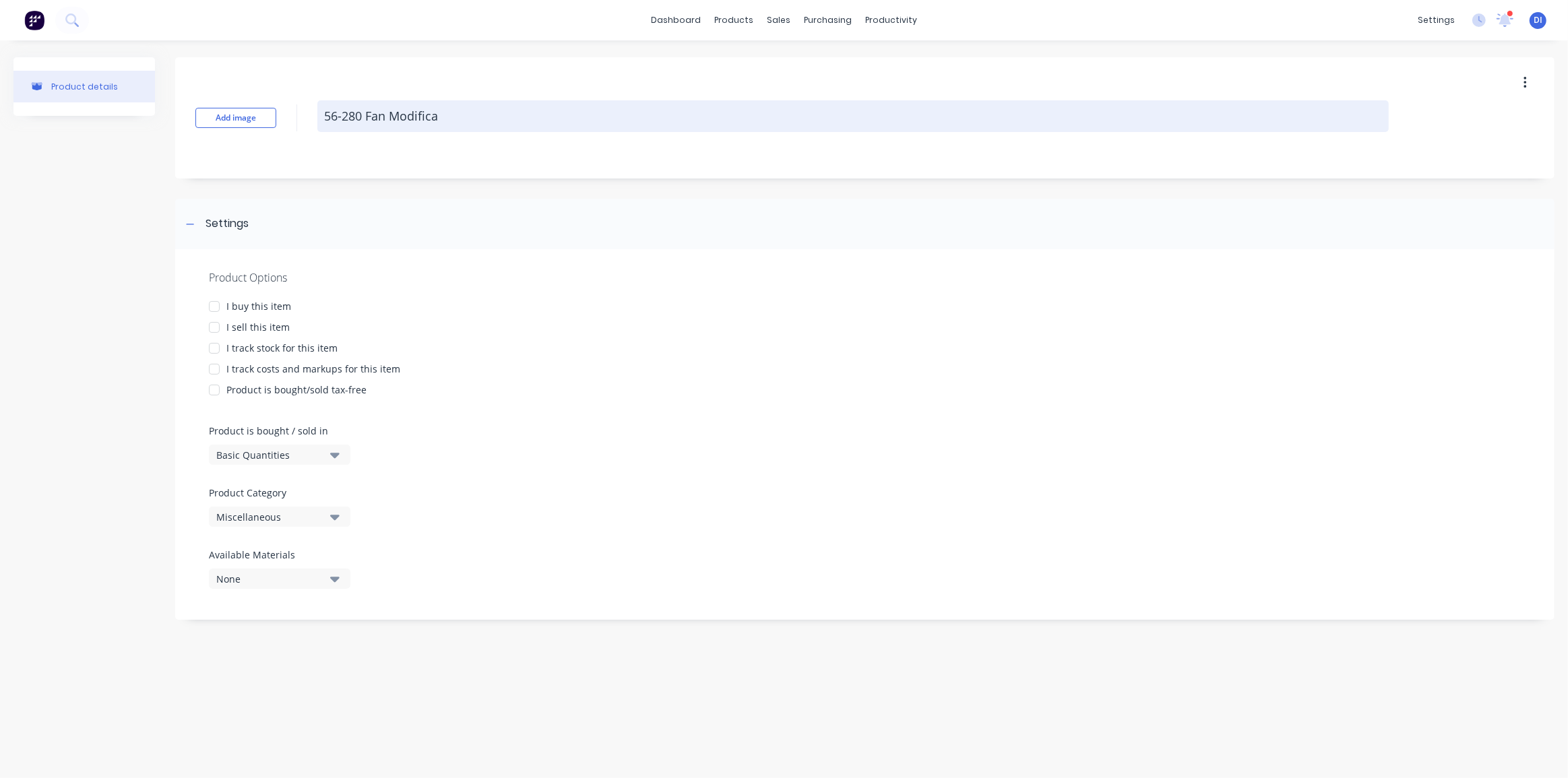
type textarea "56-280 Fan Modificat"
type textarea "x"
type textarea "56-280 Fan Modificati"
type textarea "x"
type textarea "56-280 Fan Modificatio"
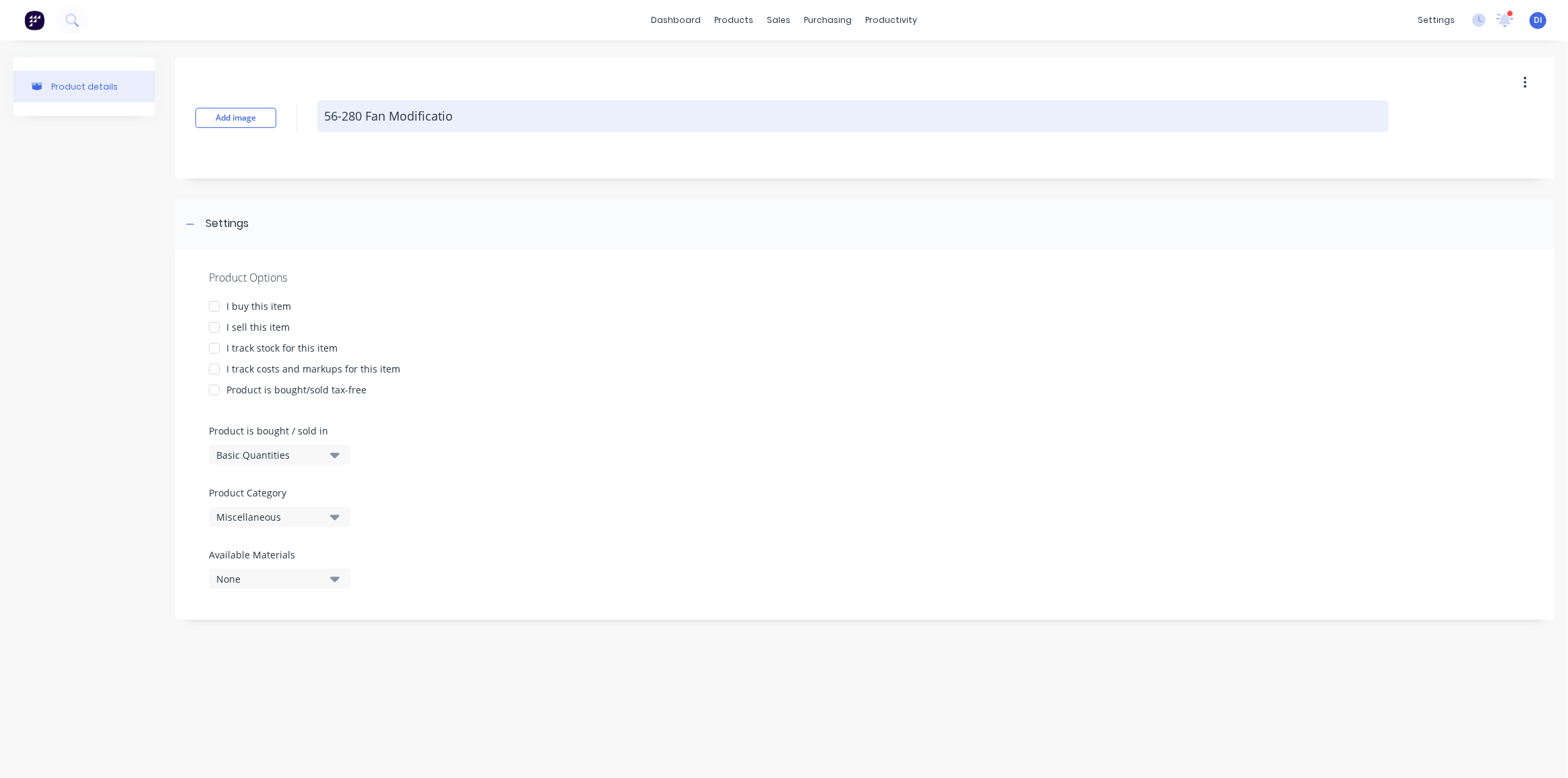
type textarea "x"
type textarea "56-280 Fan Modification"
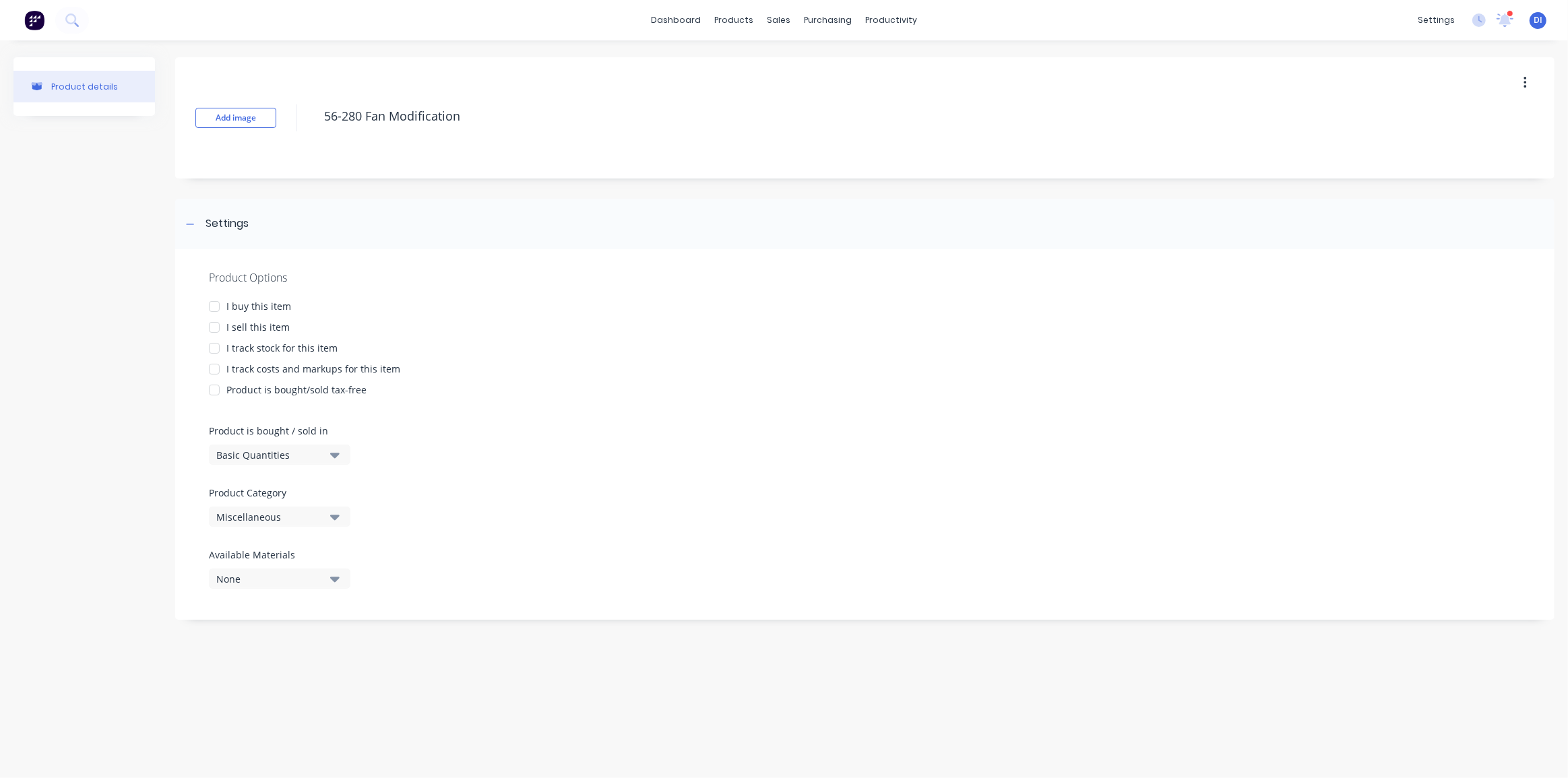
click at [209, 368] on div at bounding box center [214, 369] width 27 height 27
click at [216, 329] on div at bounding box center [214, 327] width 27 height 27
type textarea "x"
type textarea "56-280 Fan Modification"
type textarea "x"
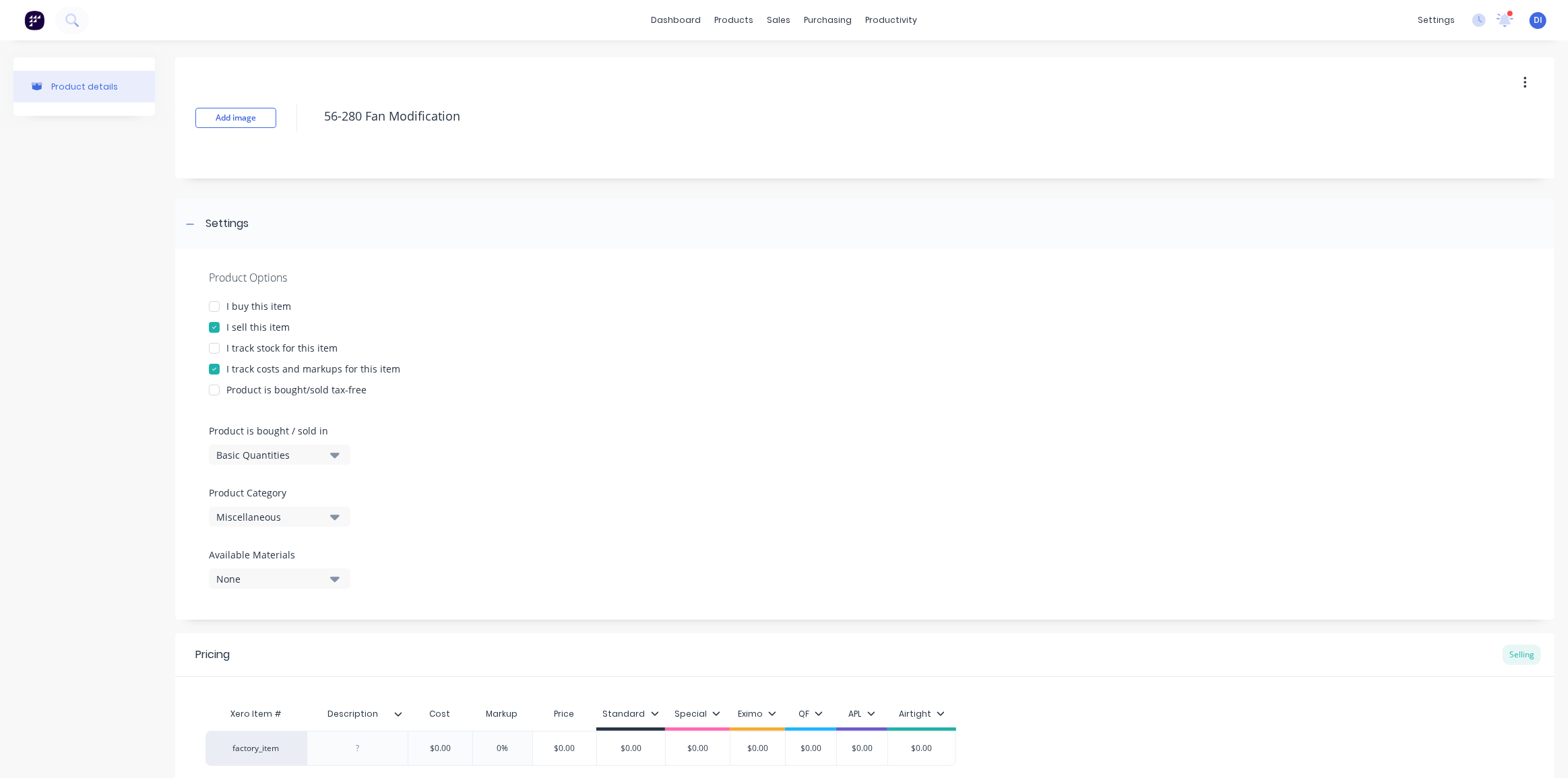
type textarea "56-280 Fan Modification"
click at [276, 518] on div "Miscellaneous" at bounding box center [270, 517] width 107 height 14
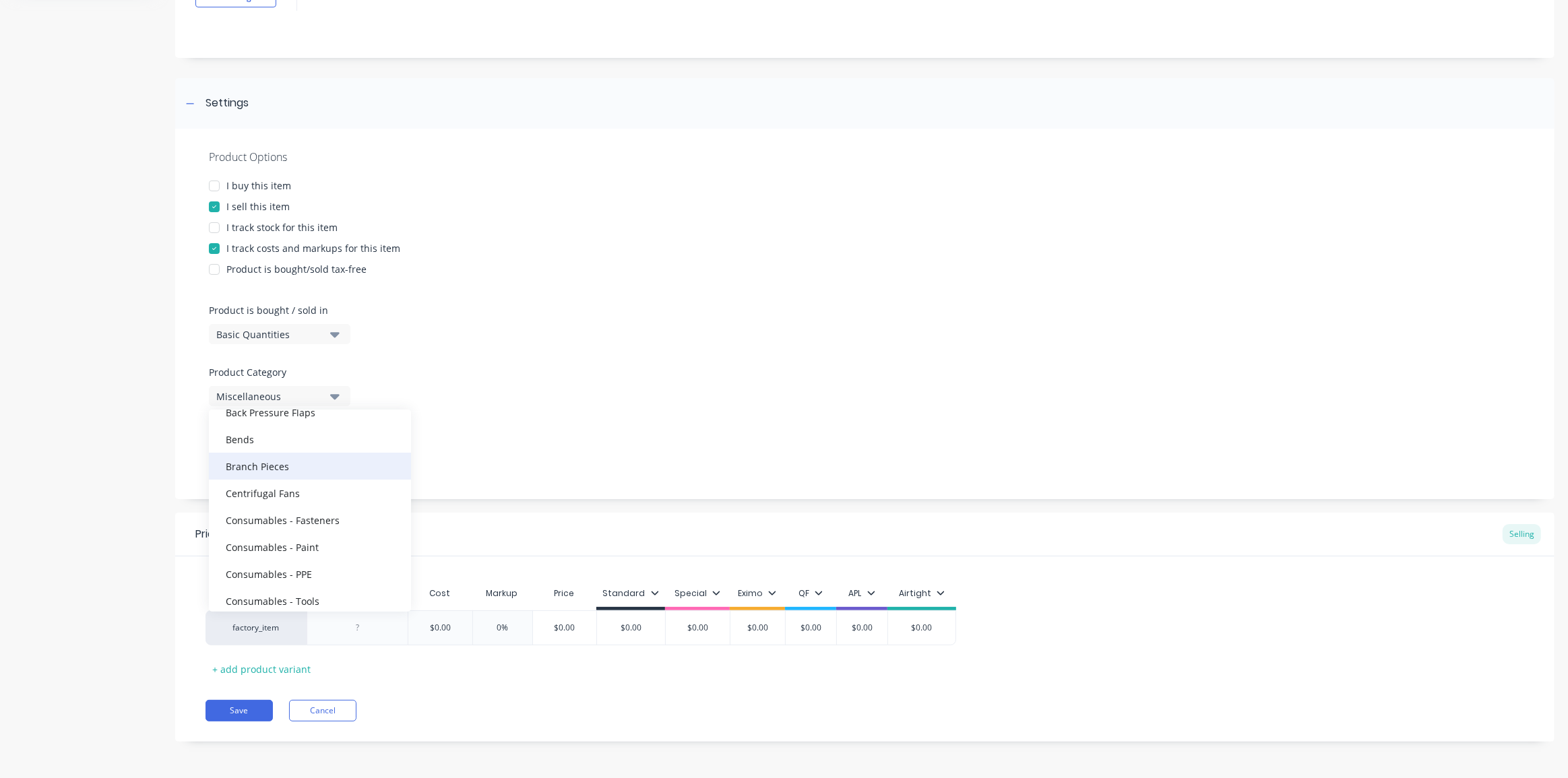
scroll to position [61, 0]
click at [289, 515] on div "Centrifugal Fans" at bounding box center [309, 517] width 202 height 27
type textarea "x"
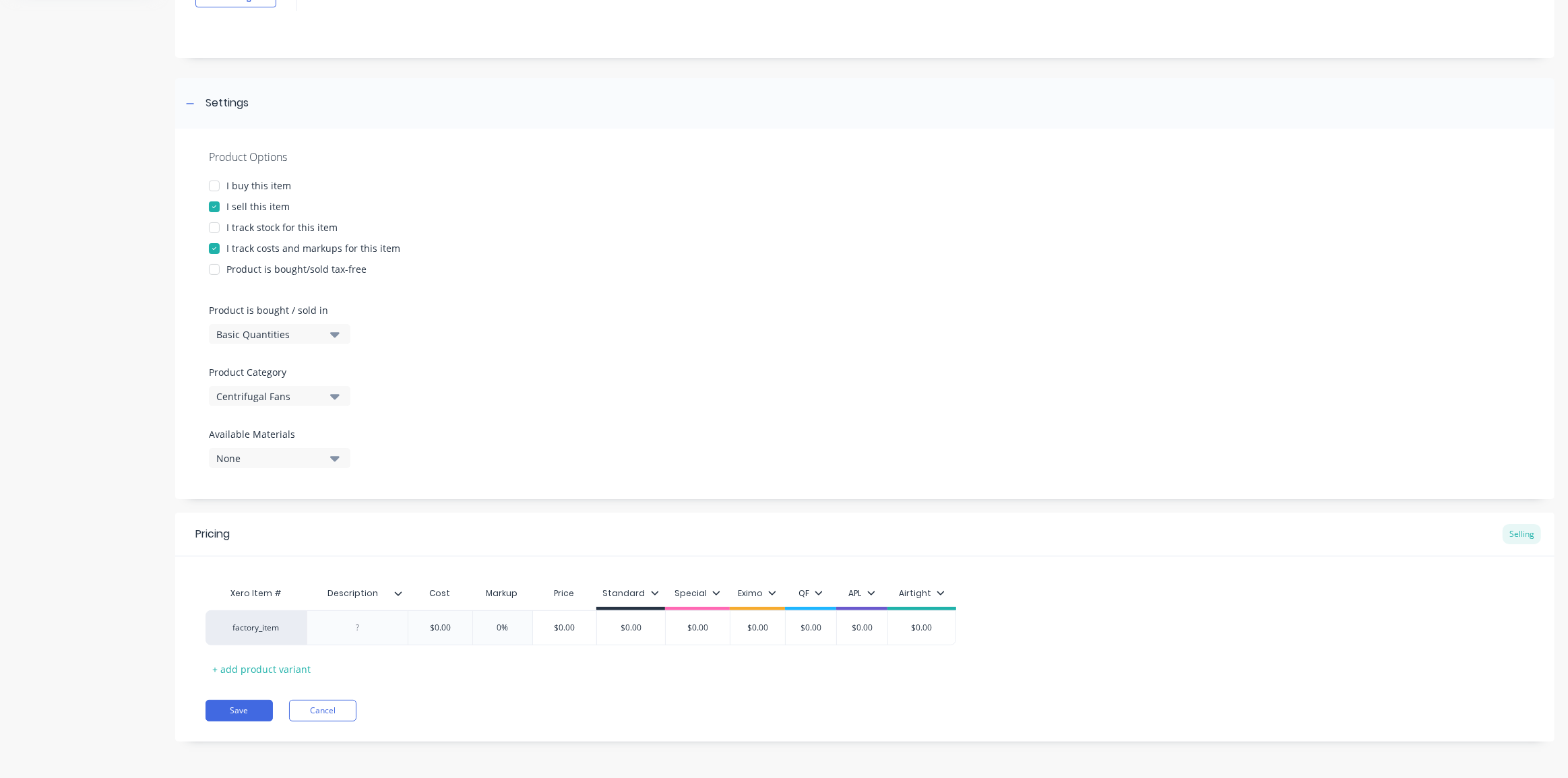
click at [162, 412] on div "Product details Add image 56-280 Fan Modification Settings Product Options I bu…" at bounding box center [784, 349] width 1541 height 826
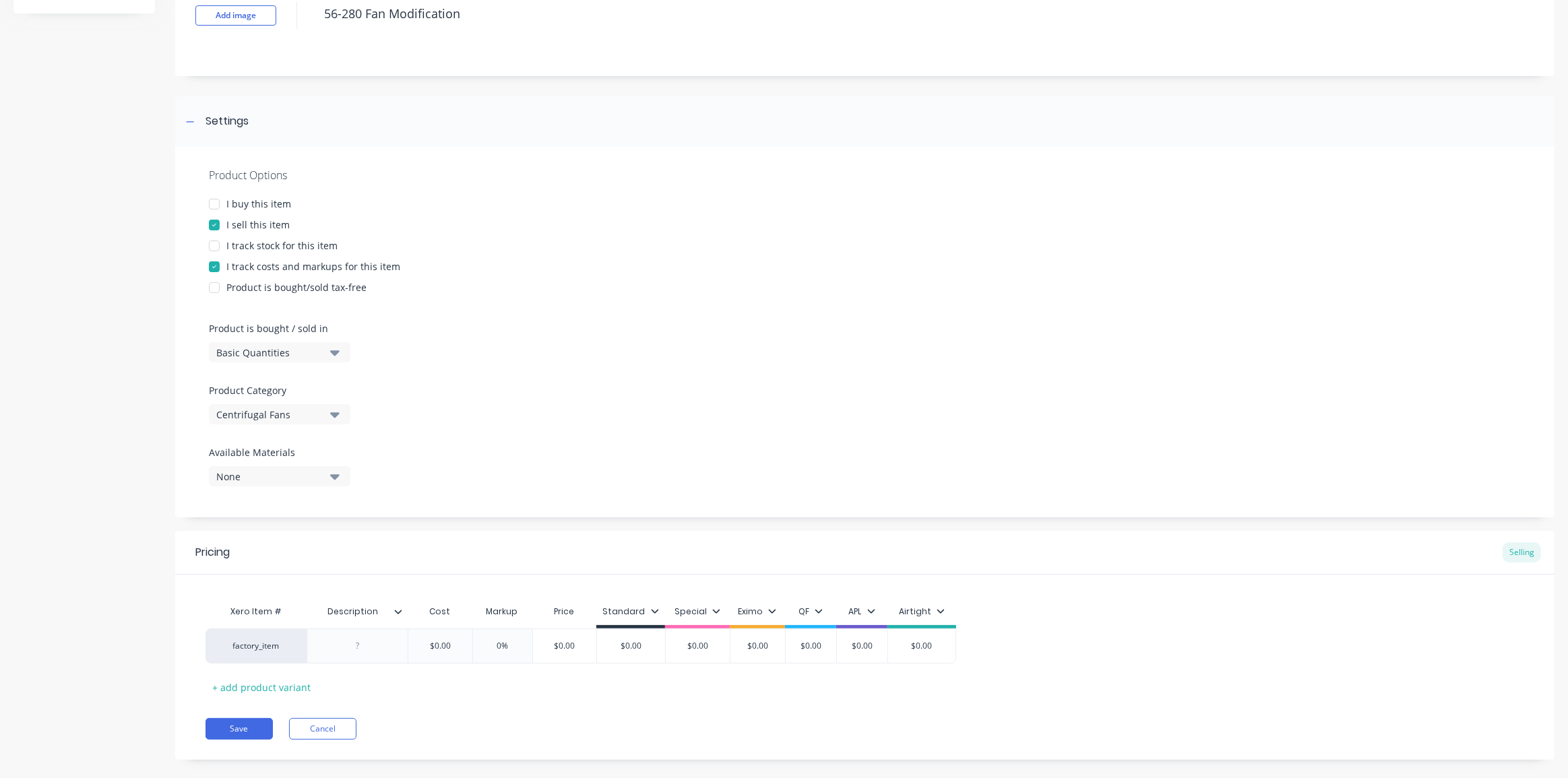
scroll to position [120, 0]
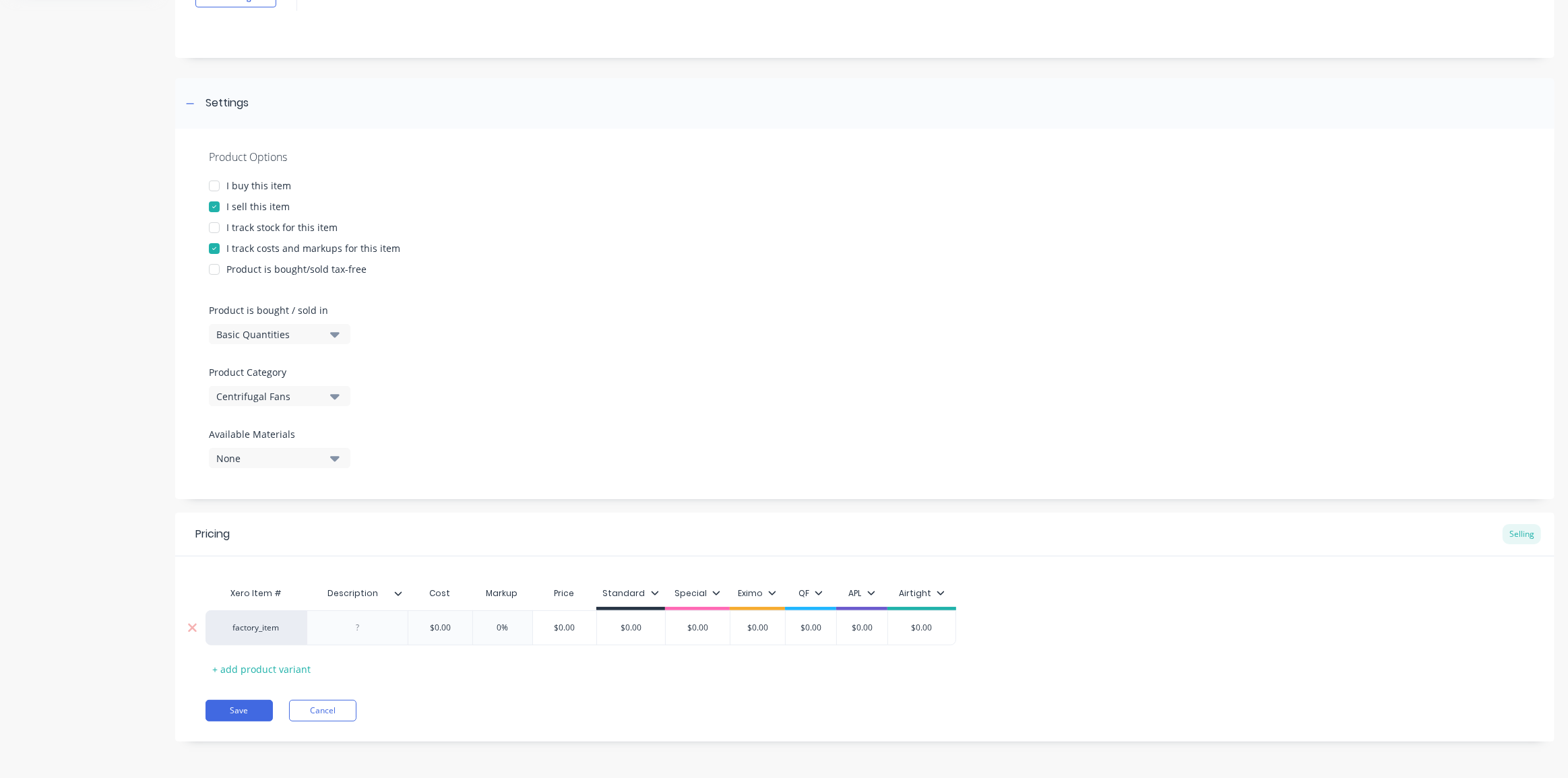
click at [364, 619] on div at bounding box center [358, 628] width 68 height 17
click at [383, 624] on div "56-280 Fan conversion to" at bounding box center [357, 632] width 89 height 29
click at [391, 648] on div "56-280 Fan housing conversion to" at bounding box center [357, 638] width 89 height 42
type textarea "x"
type input "$0.00"
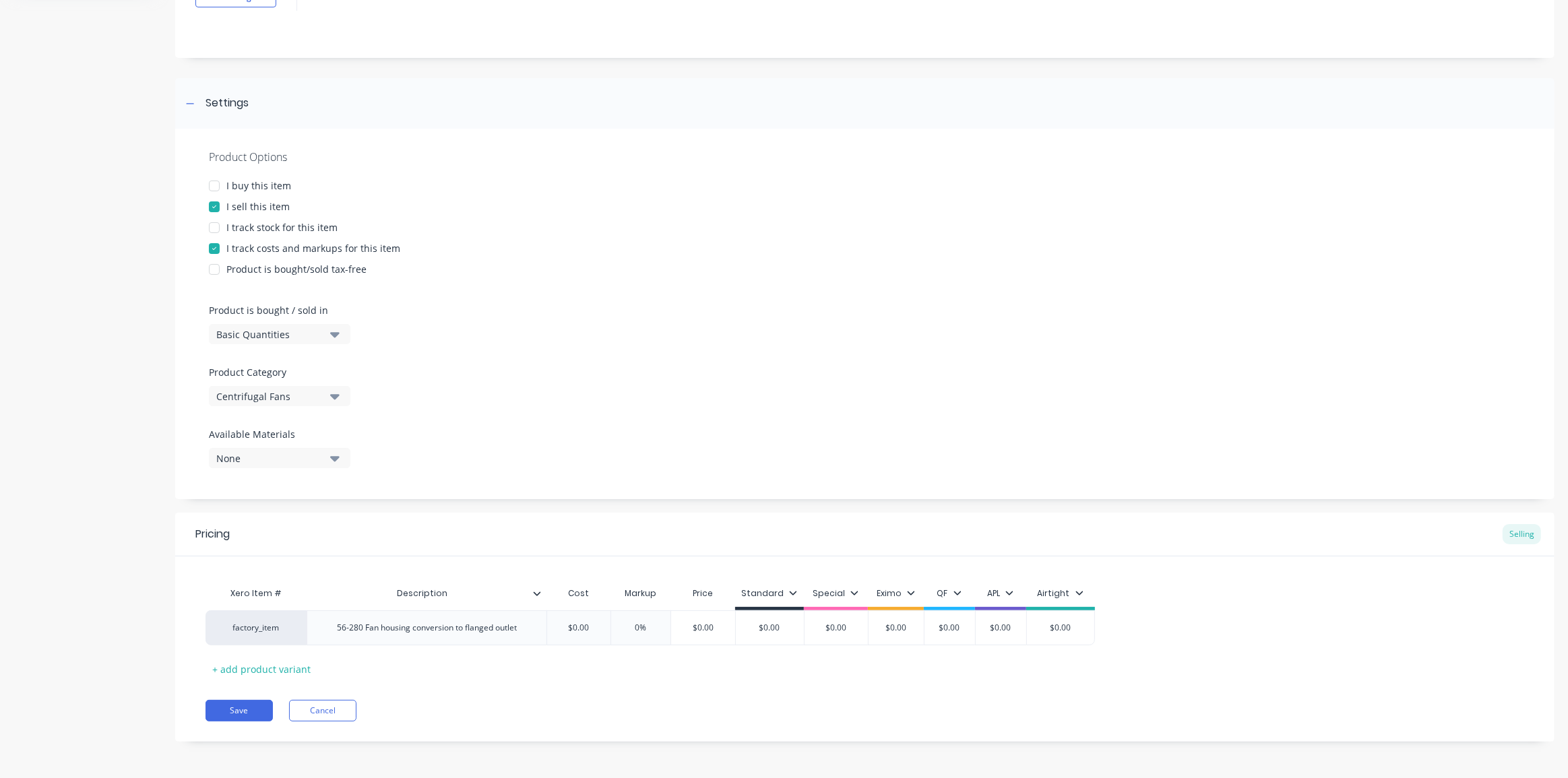
click at [663, 714] on div "Save Cancel" at bounding box center [879, 710] width 1349 height 22
click at [612, 687] on div "Pricing Selling Xero Item # Description Cost Markup Price Standard Special Exim…" at bounding box center [865, 627] width 1379 height 229
click at [431, 628] on div "56-280 Fan housing conversion to flanged outlet" at bounding box center [426, 628] width 202 height 17
click at [525, 631] on div "56-280 Fan housing conversion to flanged outlet" at bounding box center [426, 628] width 202 height 17
click at [537, 686] on div "Xero Item # Description Cost Markup Price Standard Special Eximo QF APL Airtigh…" at bounding box center [865, 633] width 1319 height 107
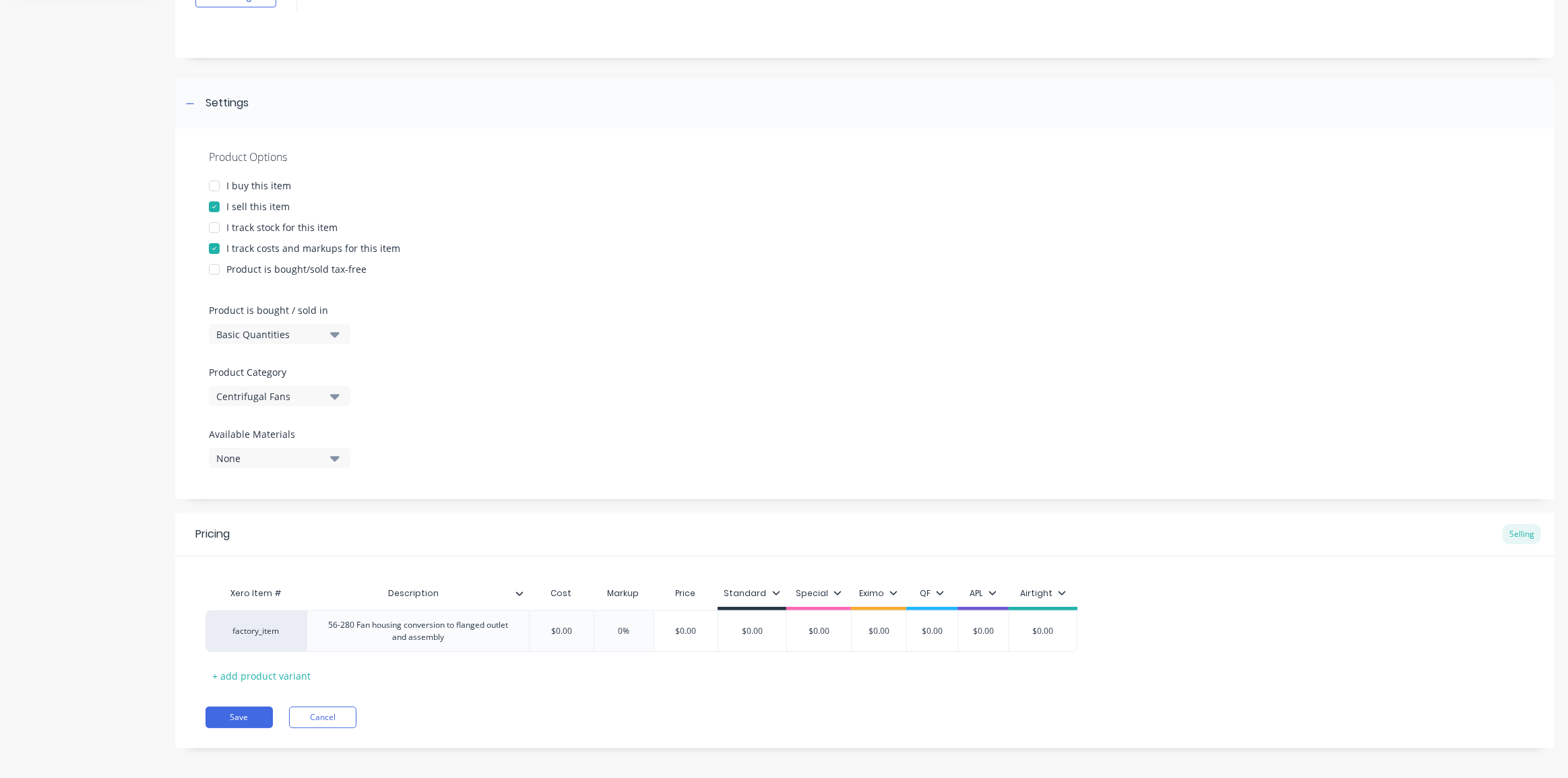
drag, startPoint x: 1186, startPoint y: 584, endPoint x: 1173, endPoint y: 580, distance: 13.6
click at [1185, 584] on div "Xero Item # Description Cost Markup Price Standard Special Eximo QF APL Airtigh…" at bounding box center [865, 633] width 1319 height 107
click at [555, 633] on input "$0.00" at bounding box center [561, 632] width 68 height 12
type textarea "x"
type input "$20.00"
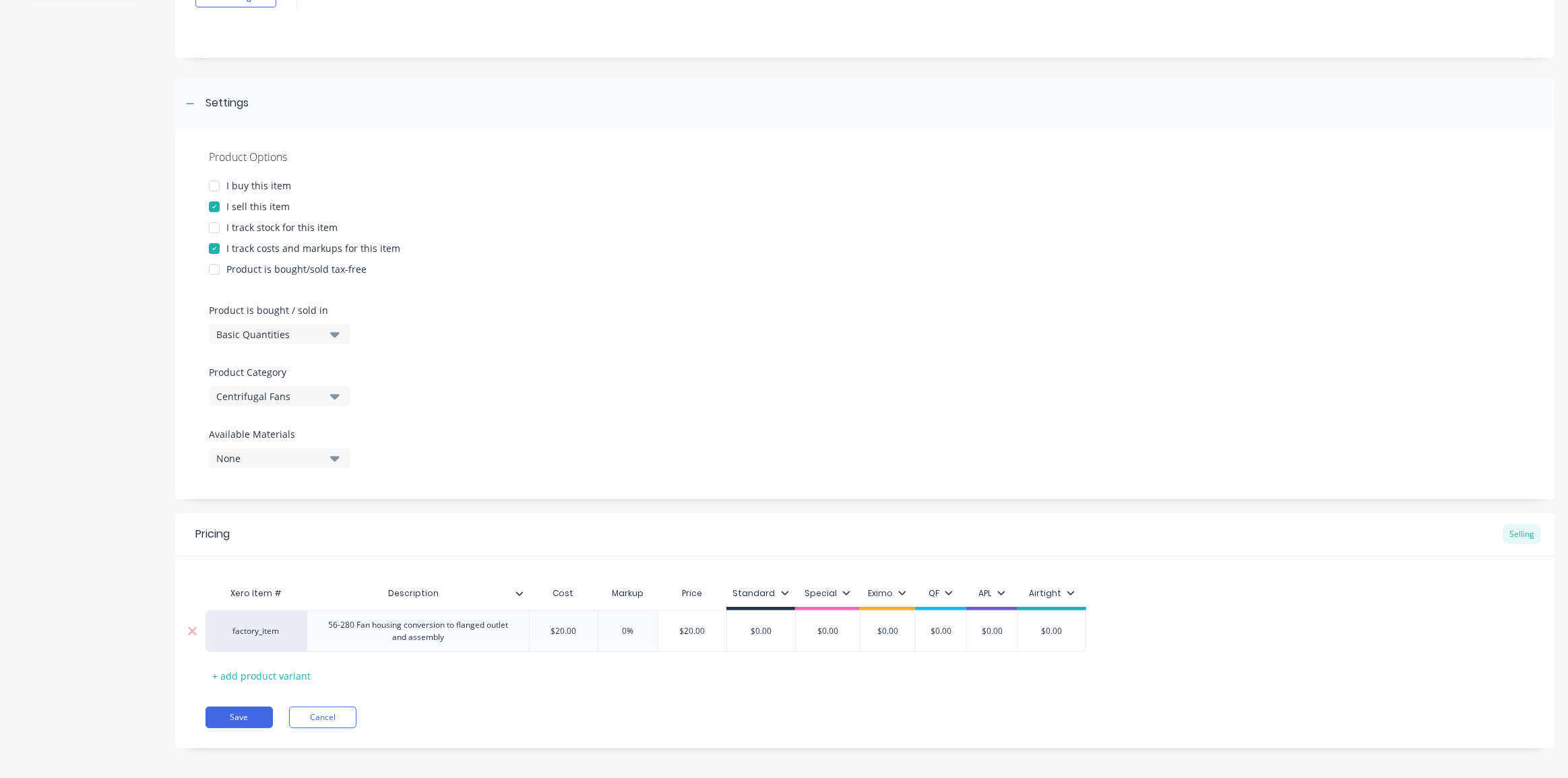
type textarea "x"
type input "$270.00"
type textarea "x"
type input "$2720.00"
type textarea "x"
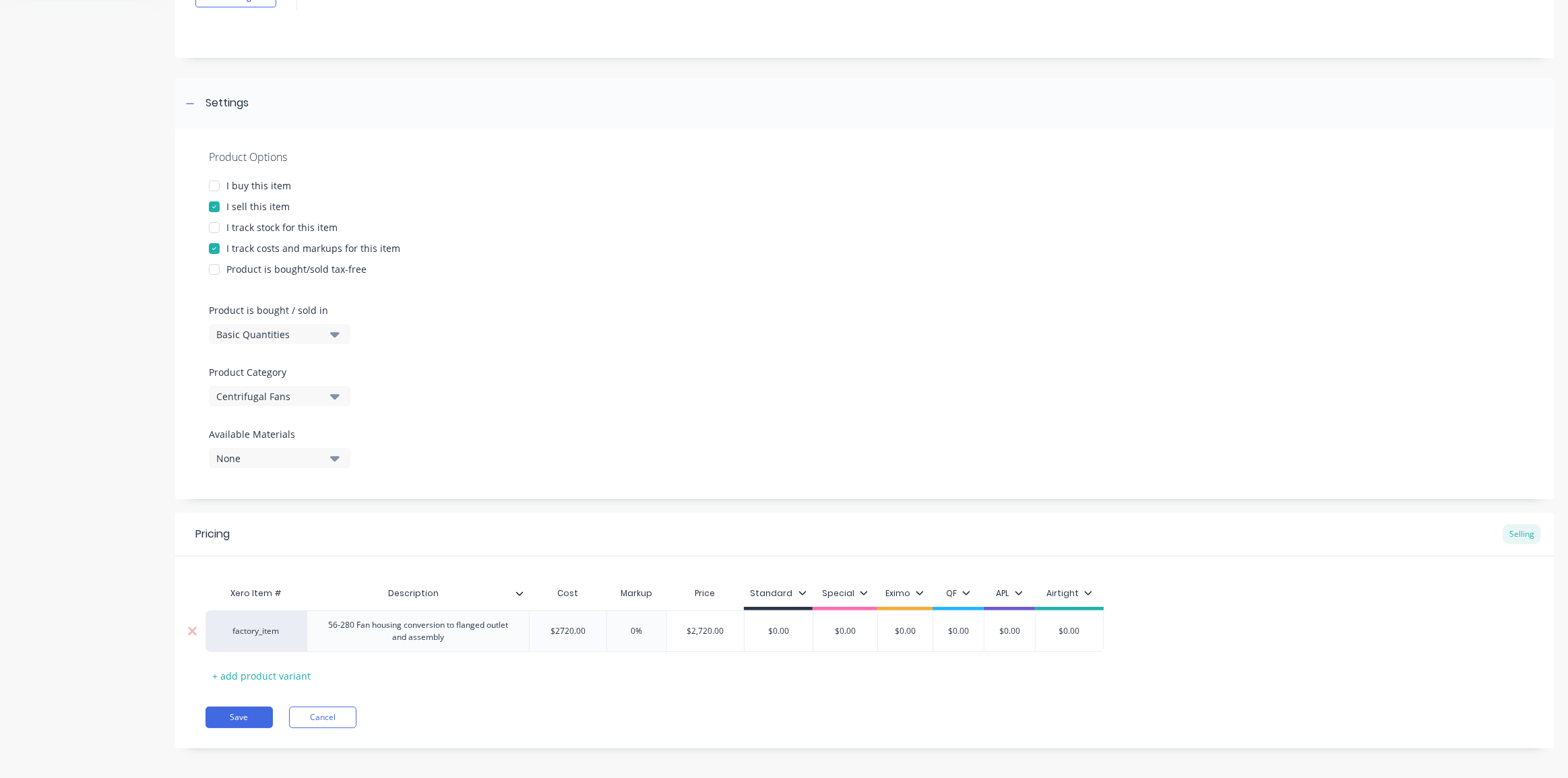
type input "$272.0.00"
type textarea "x"
type input "$272.50.00"
click at [632, 707] on div "Save Cancel" at bounding box center [879, 717] width 1349 height 22
type input "0%"
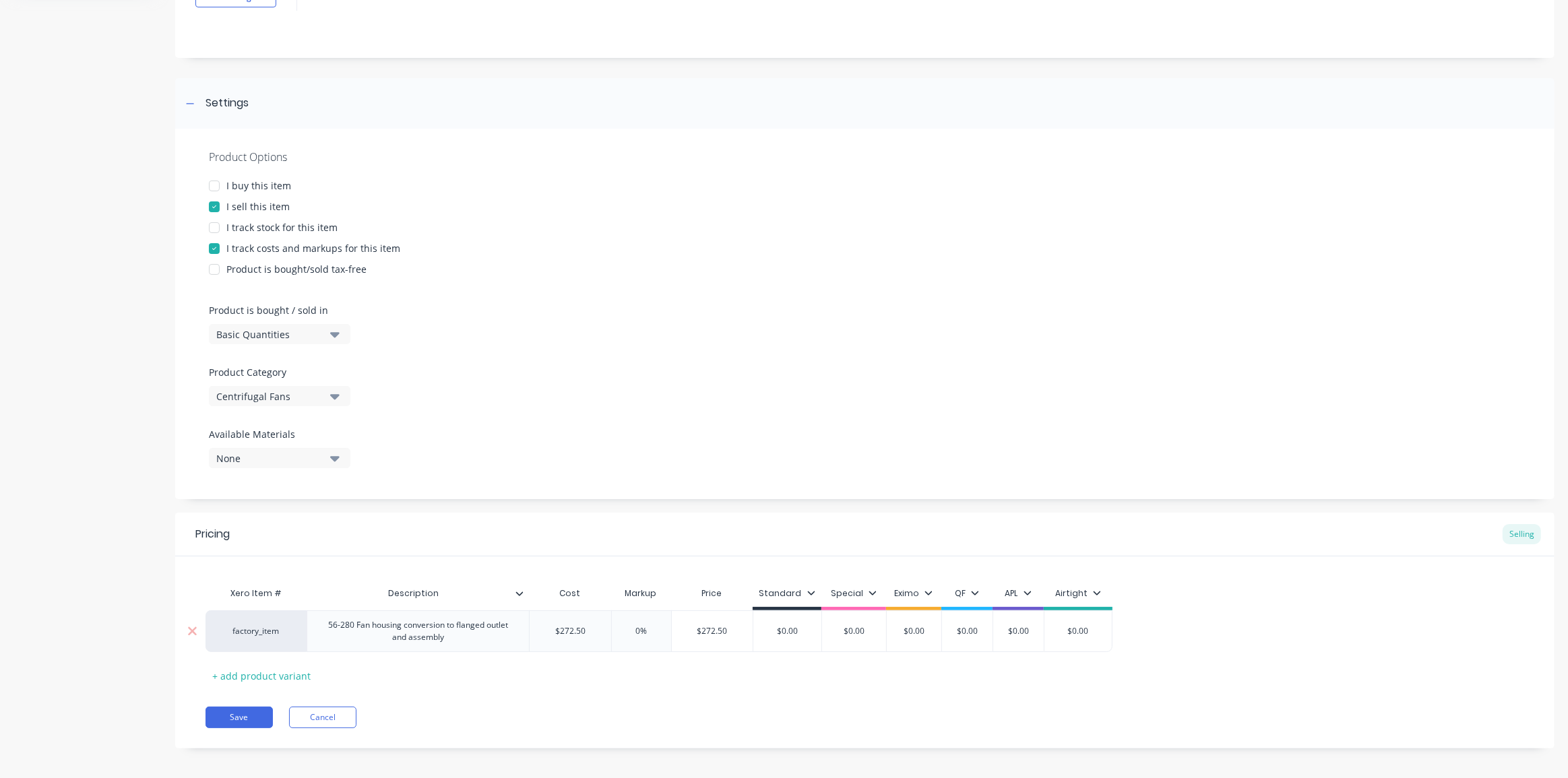
click at [638, 632] on input "0%" at bounding box center [642, 632] width 68 height 12
click at [639, 632] on input "0%" at bounding box center [642, 632] width 68 height 12
type textarea "x"
type input "05%"
type textarea "x"
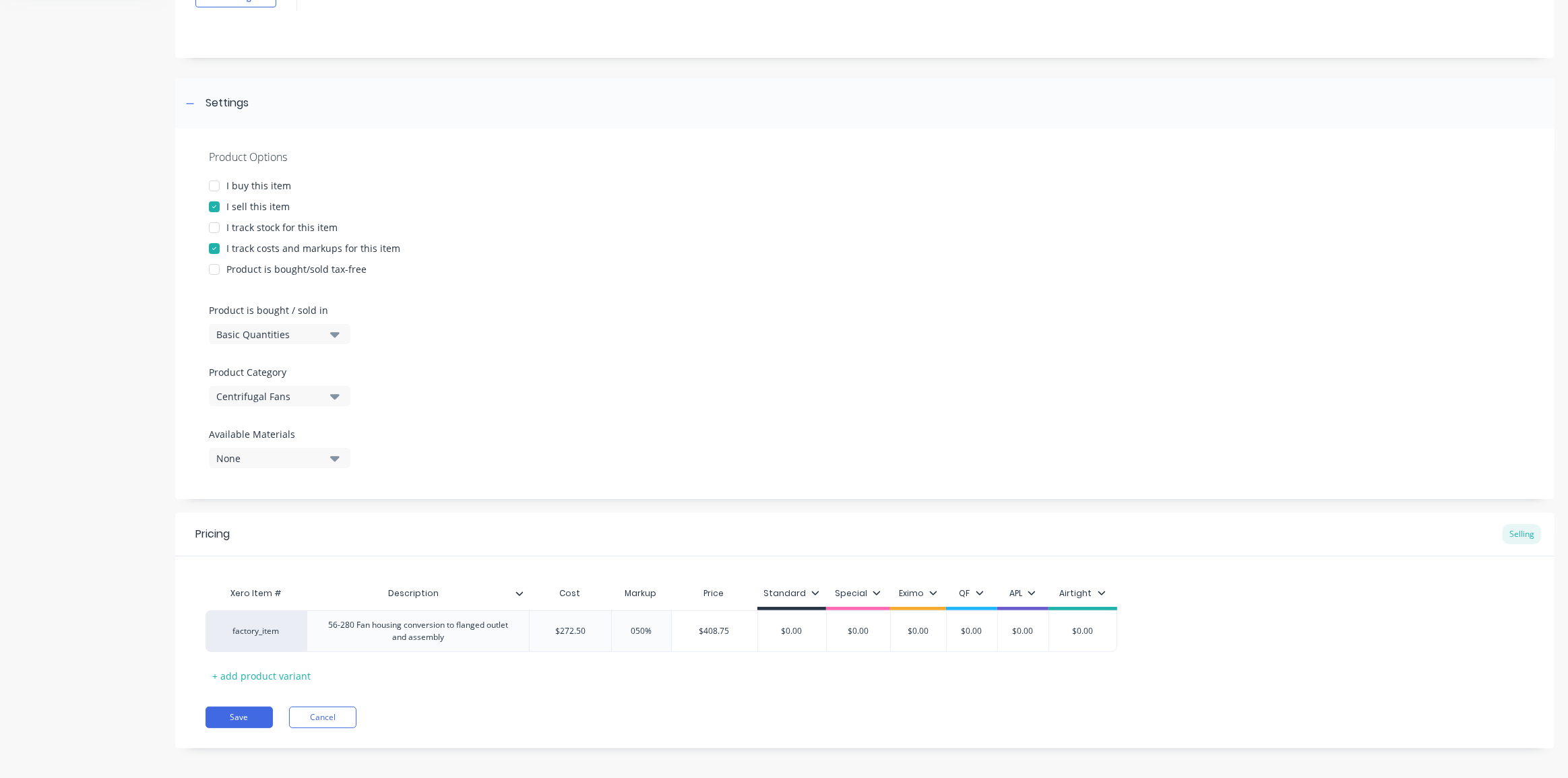
type input "050%"
click at [665, 698] on div "Pricing Selling Xero Item # Description Cost Markup Price Standard Special Exim…" at bounding box center [865, 631] width 1379 height 236
click at [694, 678] on div "Xero Item # Description Cost Markup Price Standard Special Eximo QF APL Airtigh…" at bounding box center [865, 633] width 1319 height 107
click at [1019, 667] on div "Xero Item # Description Cost Markup Price Standard Special Eximo QF APL Airtigh…" at bounding box center [865, 633] width 1319 height 107
type input "$0.00"
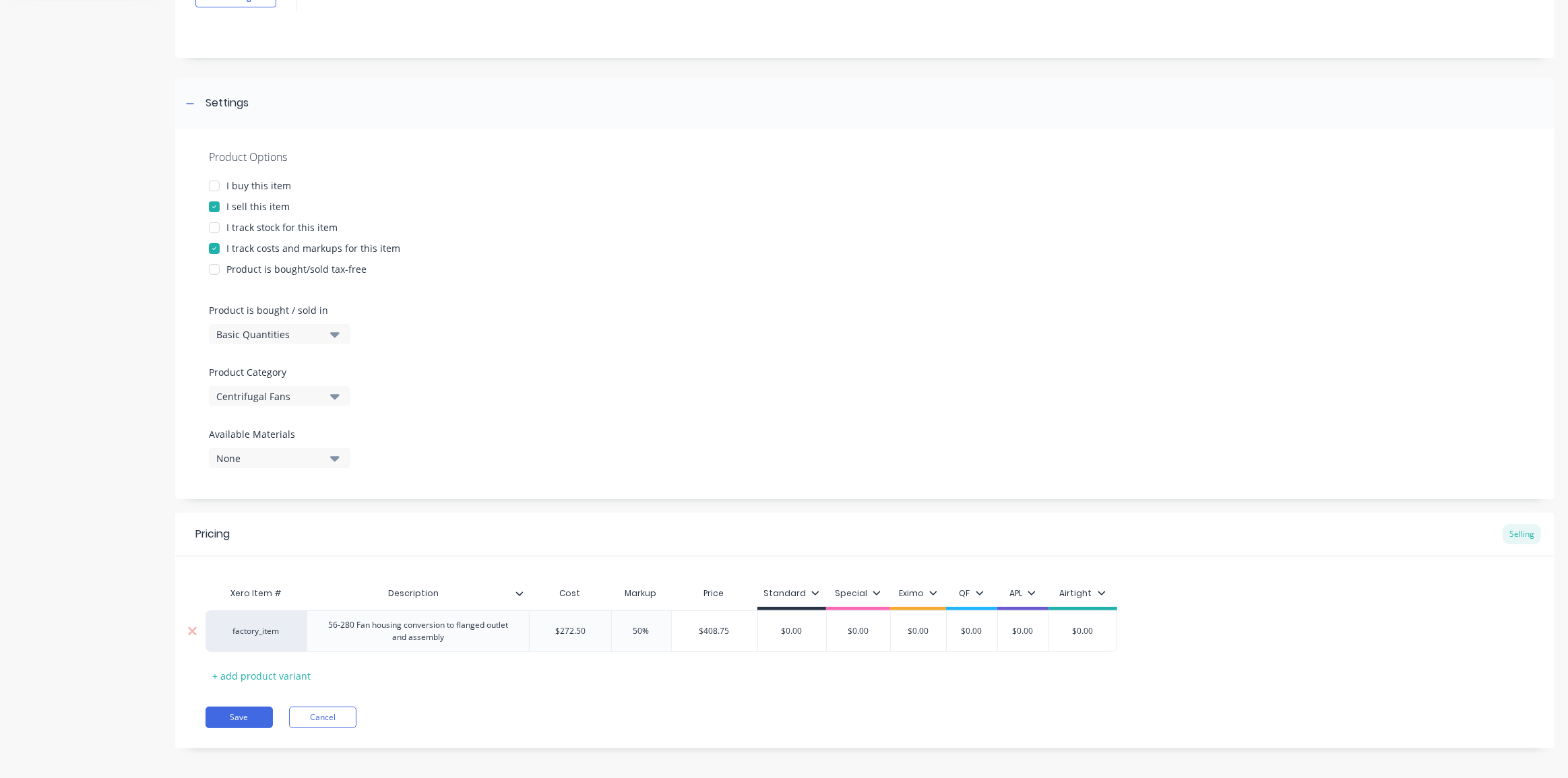
click at [1085, 631] on input "$0.00" at bounding box center [1083, 632] width 68 height 12
type textarea "x"
type input "$4"
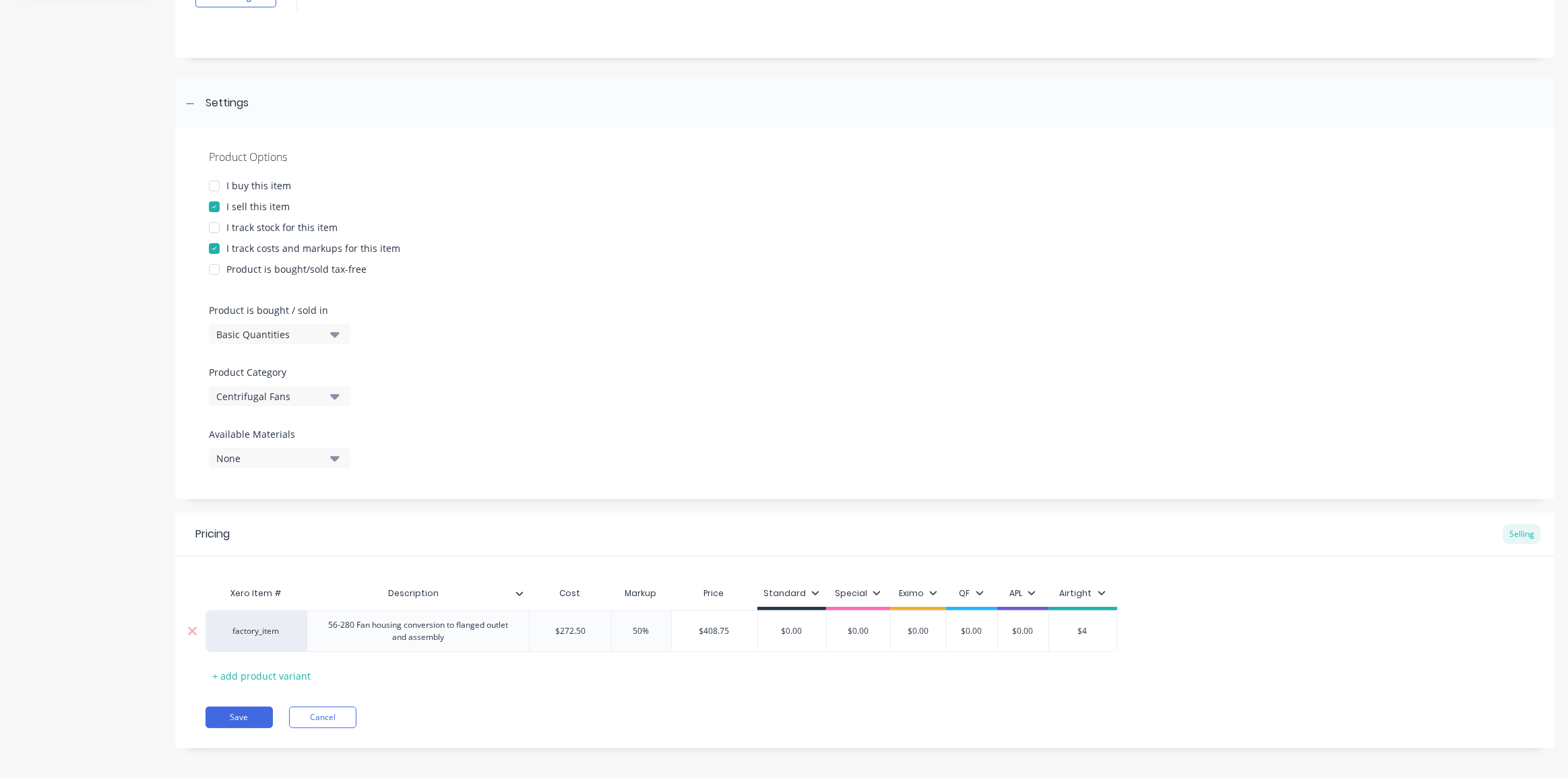
type textarea "x"
type input "$40"
type textarea "x"
type input "$408"
type textarea "x"
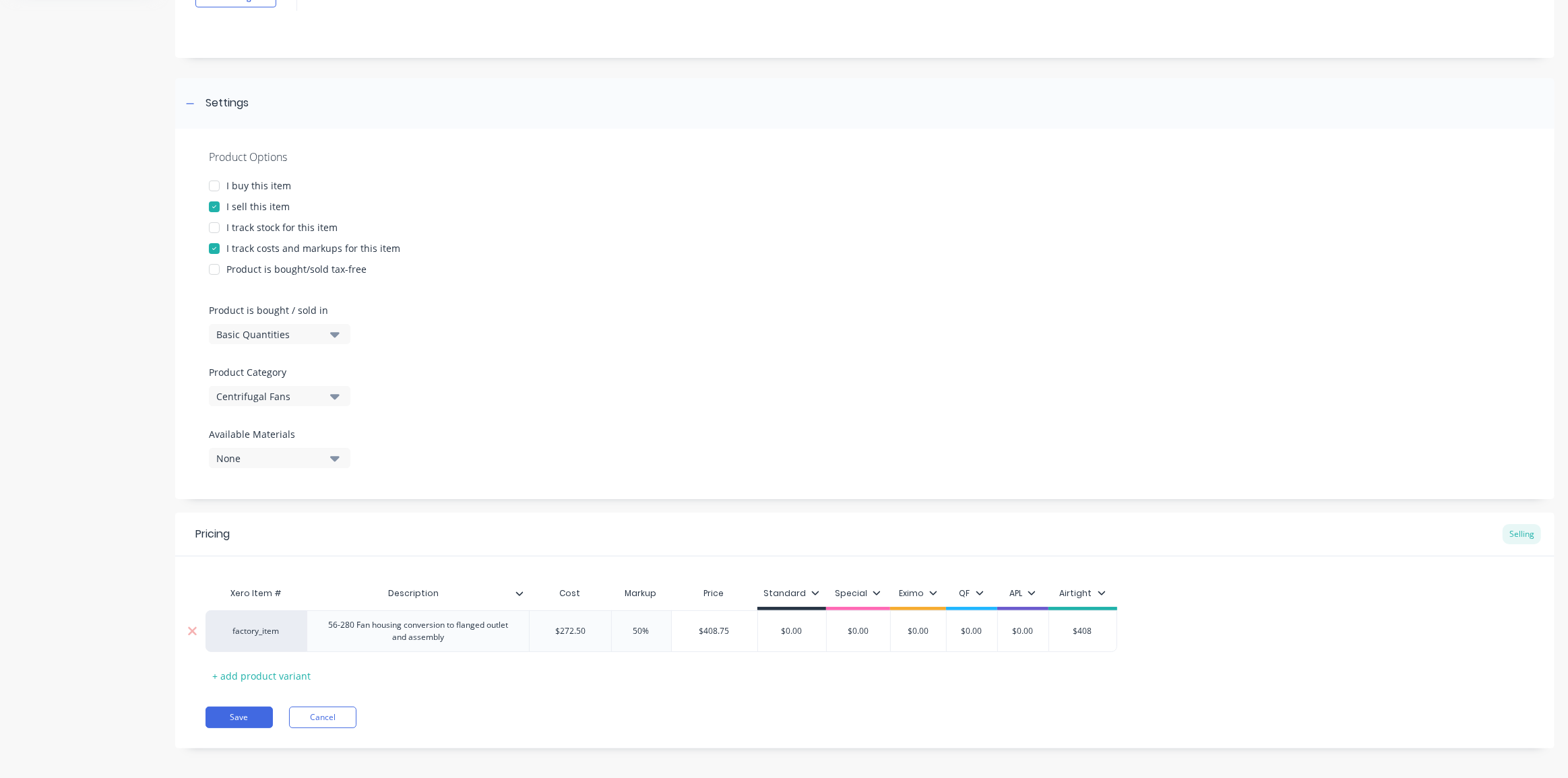
type input "$408."
type textarea "x"
type input "$408.7"
type textarea "x"
type input "$408.75"
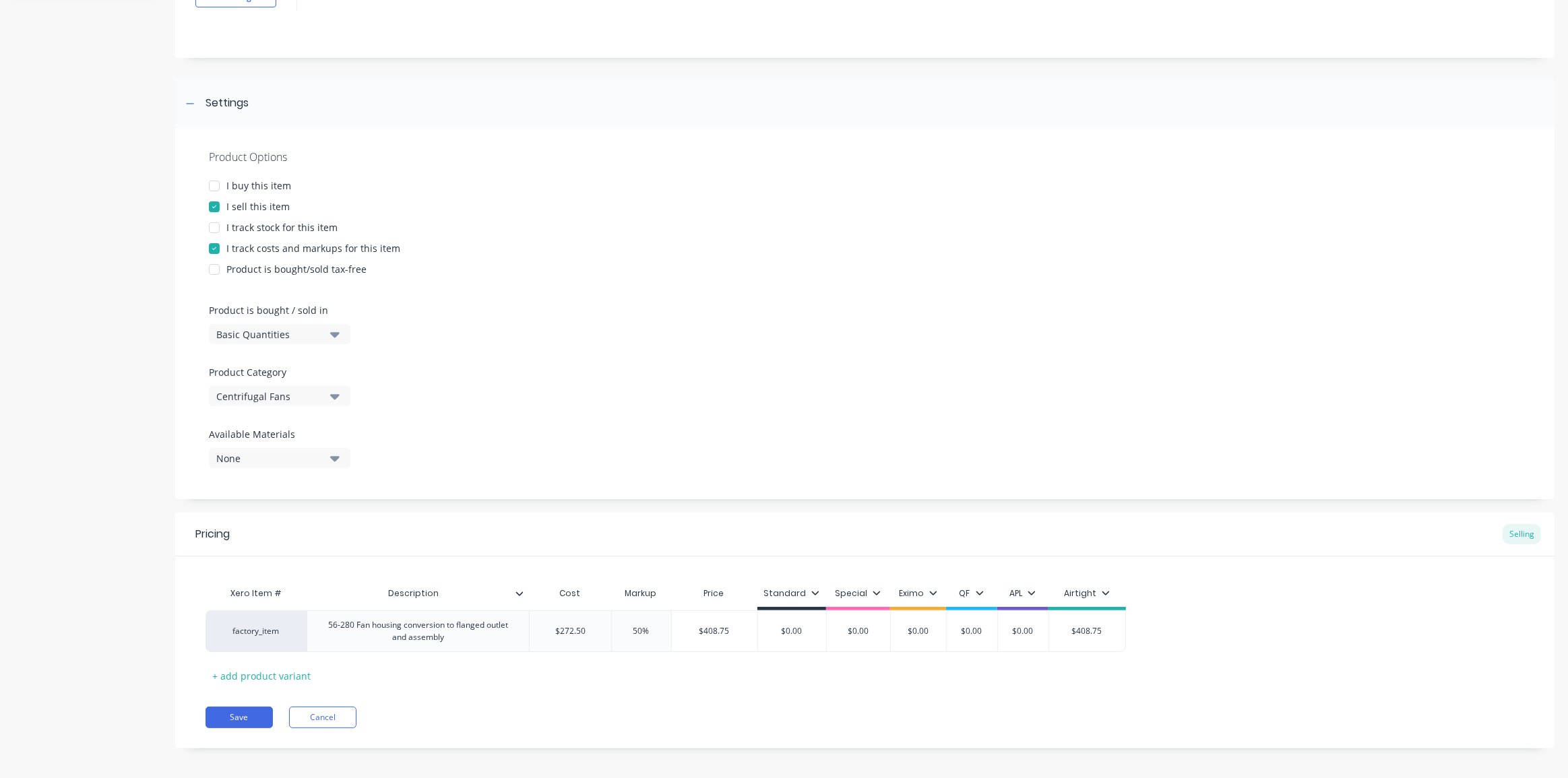
click at [1200, 637] on div "factory_item 56-280 Fan housing conversion to flanged outlet and assembly $272.…" at bounding box center [865, 632] width 1319 height 42
click at [249, 717] on button "Save" at bounding box center [239, 717] width 68 height 22
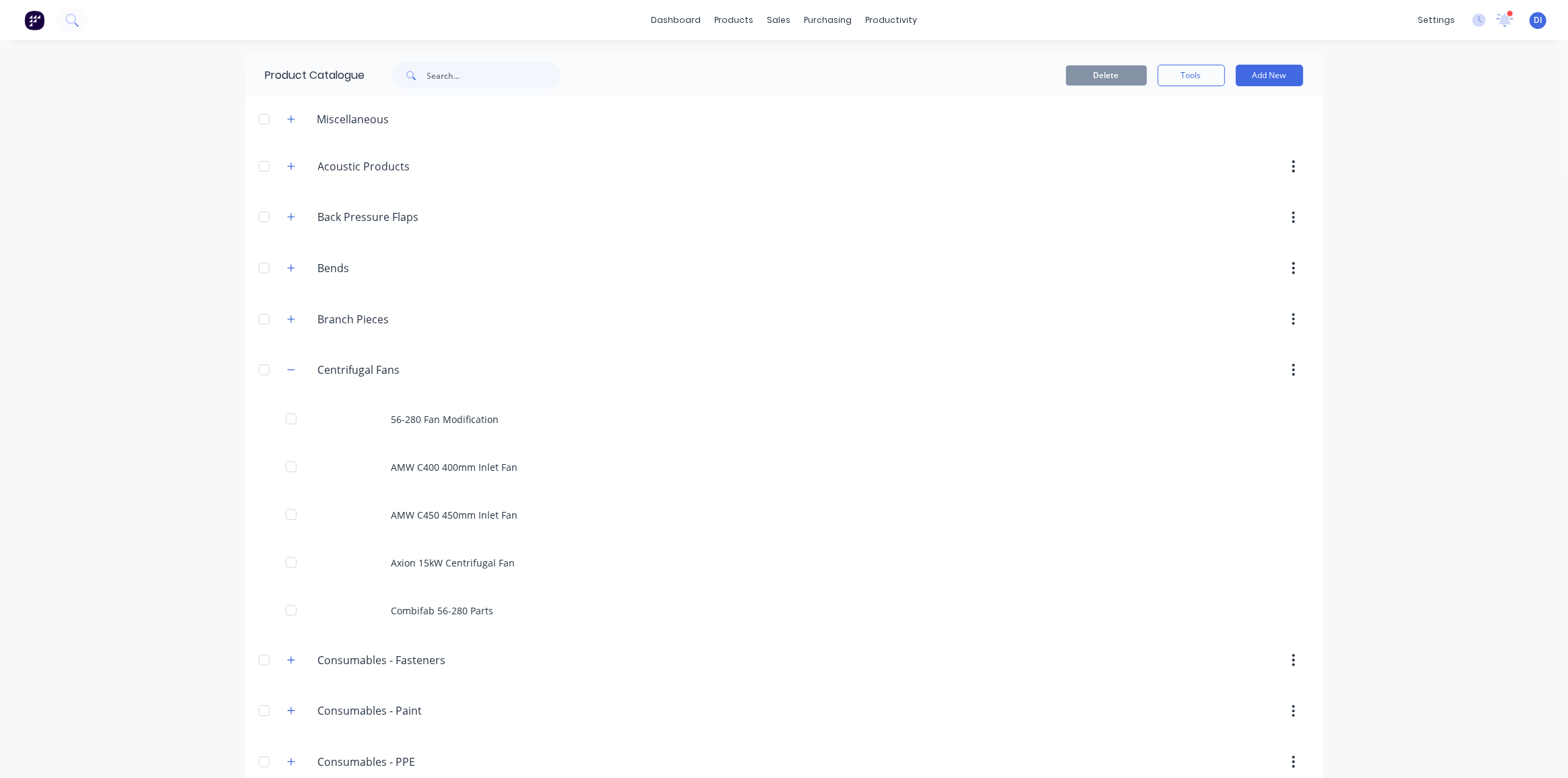
click at [123, 373] on div "dashboard products sales purchasing productivity dashboard products Product Cat…" at bounding box center [784, 389] width 1568 height 778
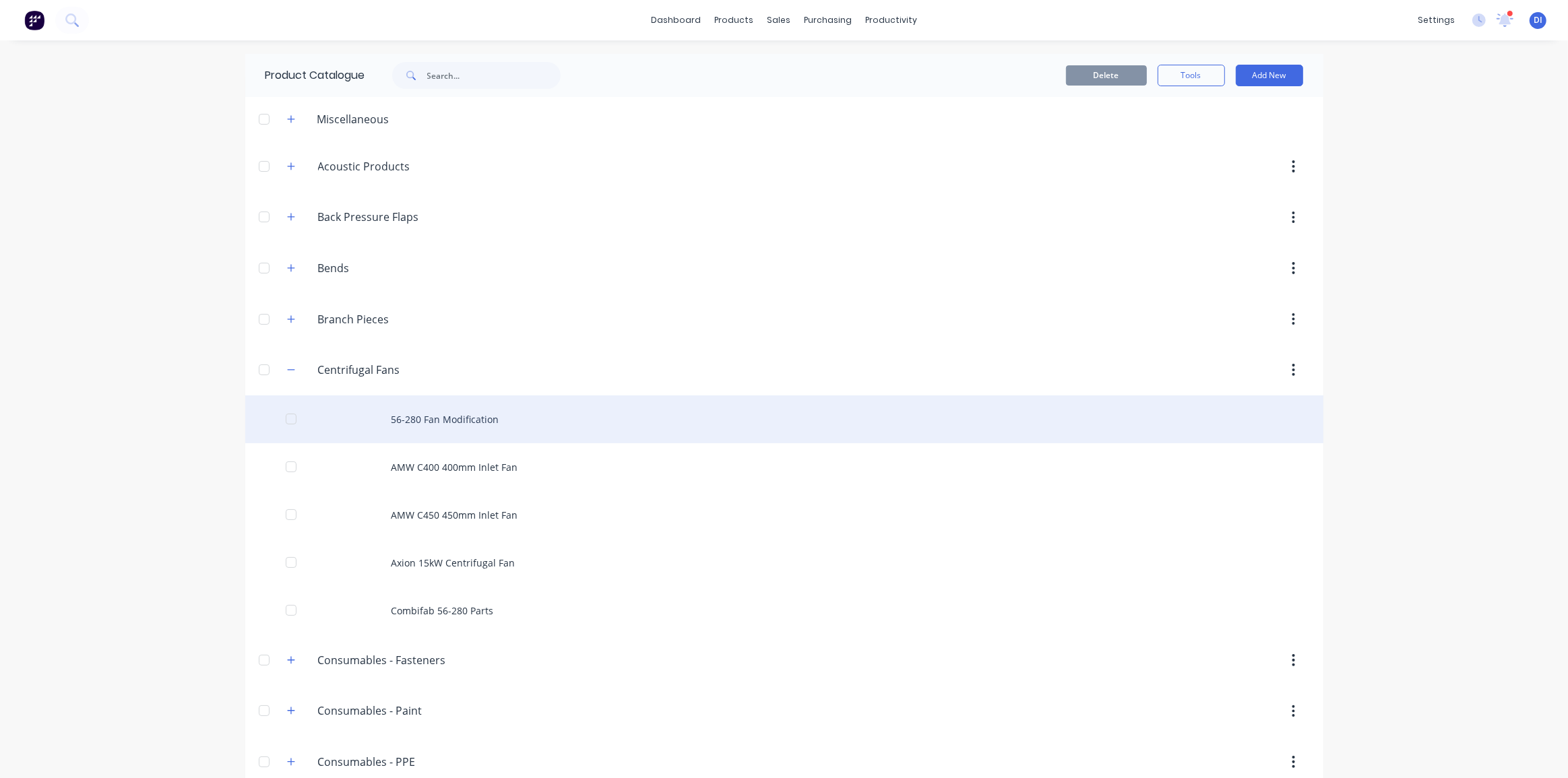
click at [458, 420] on div "56-280 Fan Modification" at bounding box center [784, 419] width 1079 height 48
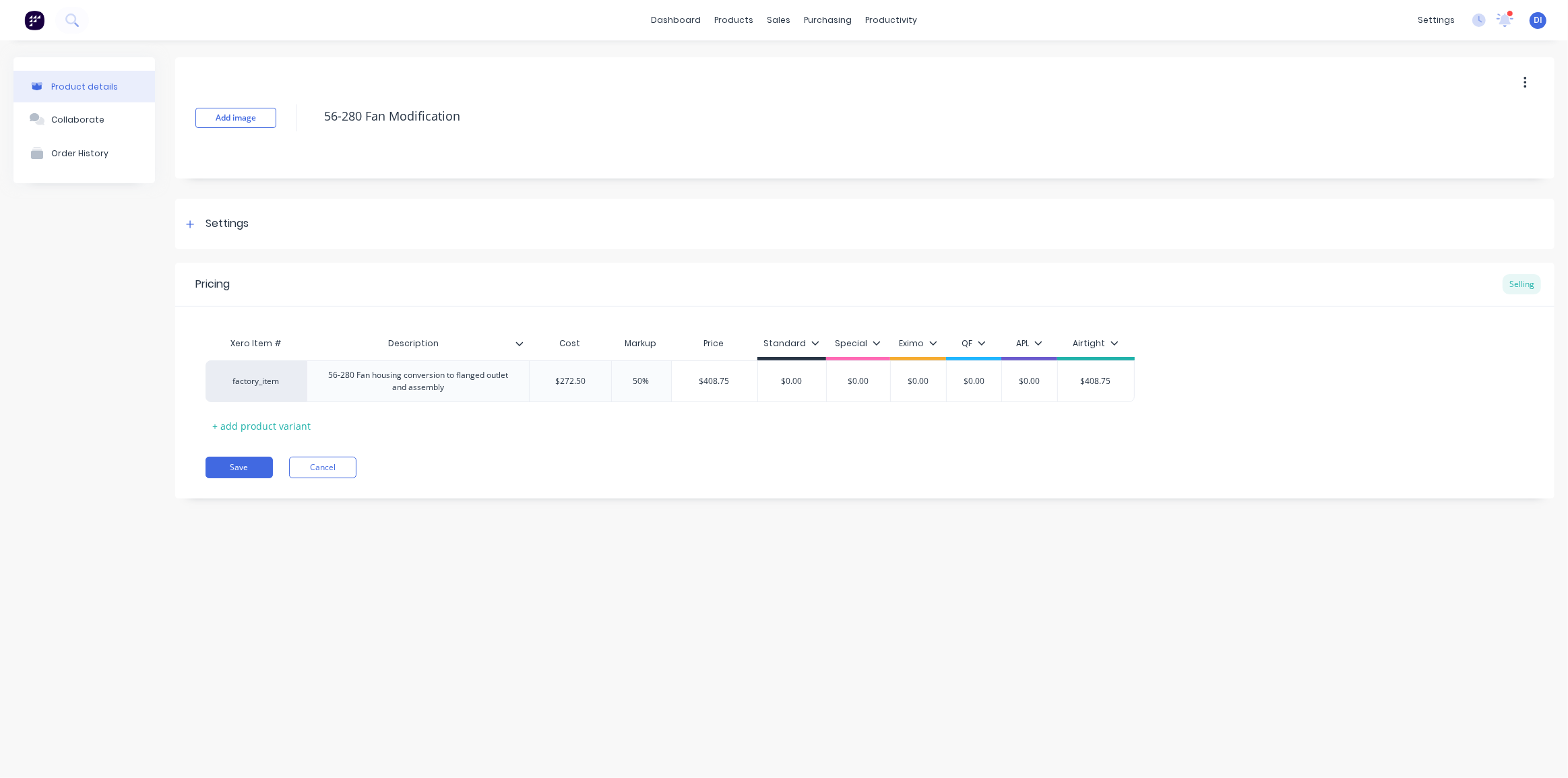
type textarea "x"
click at [448, 466] on div "Save Cancel" at bounding box center [879, 467] width 1349 height 22
click at [458, 383] on div "56-280 Fan housing conversion to flanged outlet and assembly" at bounding box center [418, 381] width 211 height 29
drag, startPoint x: 517, startPoint y: 377, endPoint x: 520, endPoint y: 386, distance: 9.5
click at [517, 378] on div "56-280 Fan housing conversion to flanged outlet and assembly" at bounding box center [418, 381] width 211 height 29
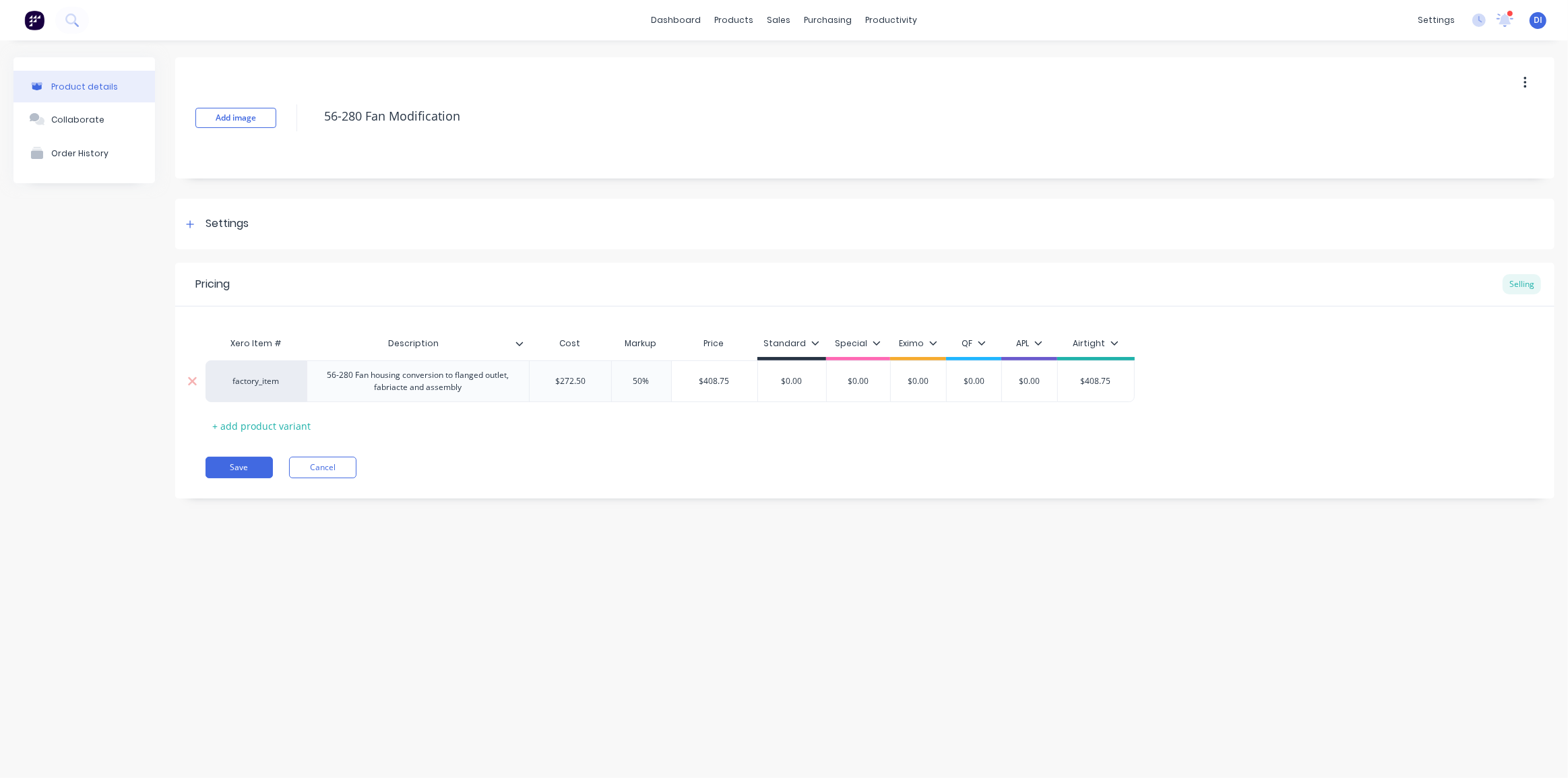
drag, startPoint x: 438, startPoint y: 377, endPoint x: 449, endPoint y: 395, distance: 21.1
click at [444, 383] on div "56-280 Fan housing conversion to flanged outlet, fabriacte and assembly" at bounding box center [418, 381] width 211 height 29
click at [446, 386] on div "56-280 Fan housing conversion to flanged outlet, fabriacte and assembly" at bounding box center [418, 381] width 211 height 29
click at [444, 378] on div "56-280 Fan housing conversion to flanged outlet, fabriacte and assembly" at bounding box center [418, 381] width 211 height 29
drag, startPoint x: 407, startPoint y: 390, endPoint x: 421, endPoint y: 404, distance: 19.8
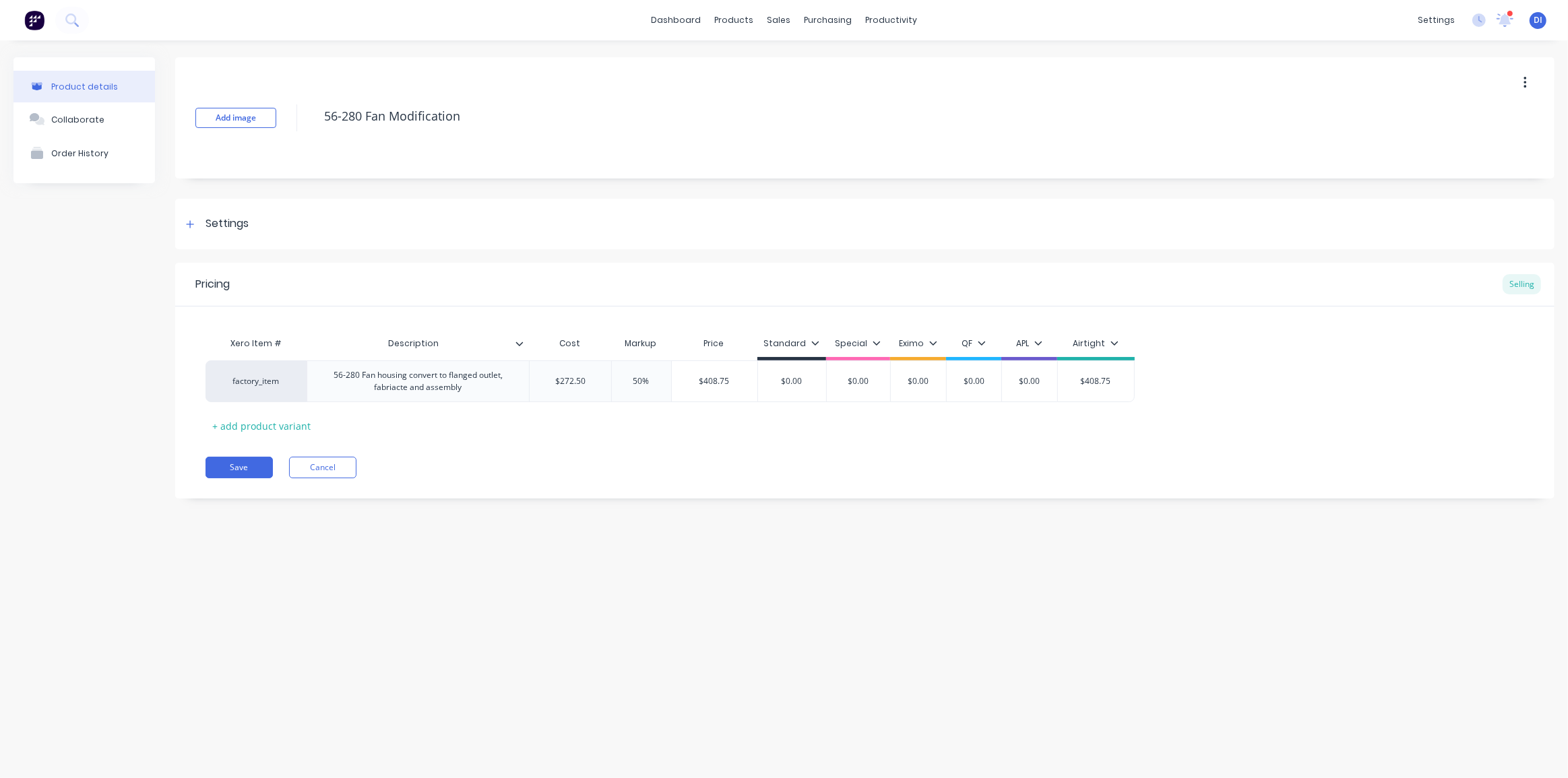
click at [408, 390] on div "56-280 Fan housing convert to flanged outlet, fabriacte and assembly" at bounding box center [418, 381] width 211 height 29
click at [475, 389] on div "56-280 Fan housing convert to flanged outlet, fabricate square bend and assembly" at bounding box center [418, 381] width 211 height 29
click at [491, 391] on div "56-280 Fan housing convert to flanged outlet, fabricate square bend and assembly" at bounding box center [418, 381] width 211 height 29
click at [489, 457] on div "Pricing Selling Xero Item # Description Cost Markup Price Standard Special Exim…" at bounding box center [865, 386] width 1379 height 248
click at [220, 478] on button "Save" at bounding box center [239, 479] width 68 height 22
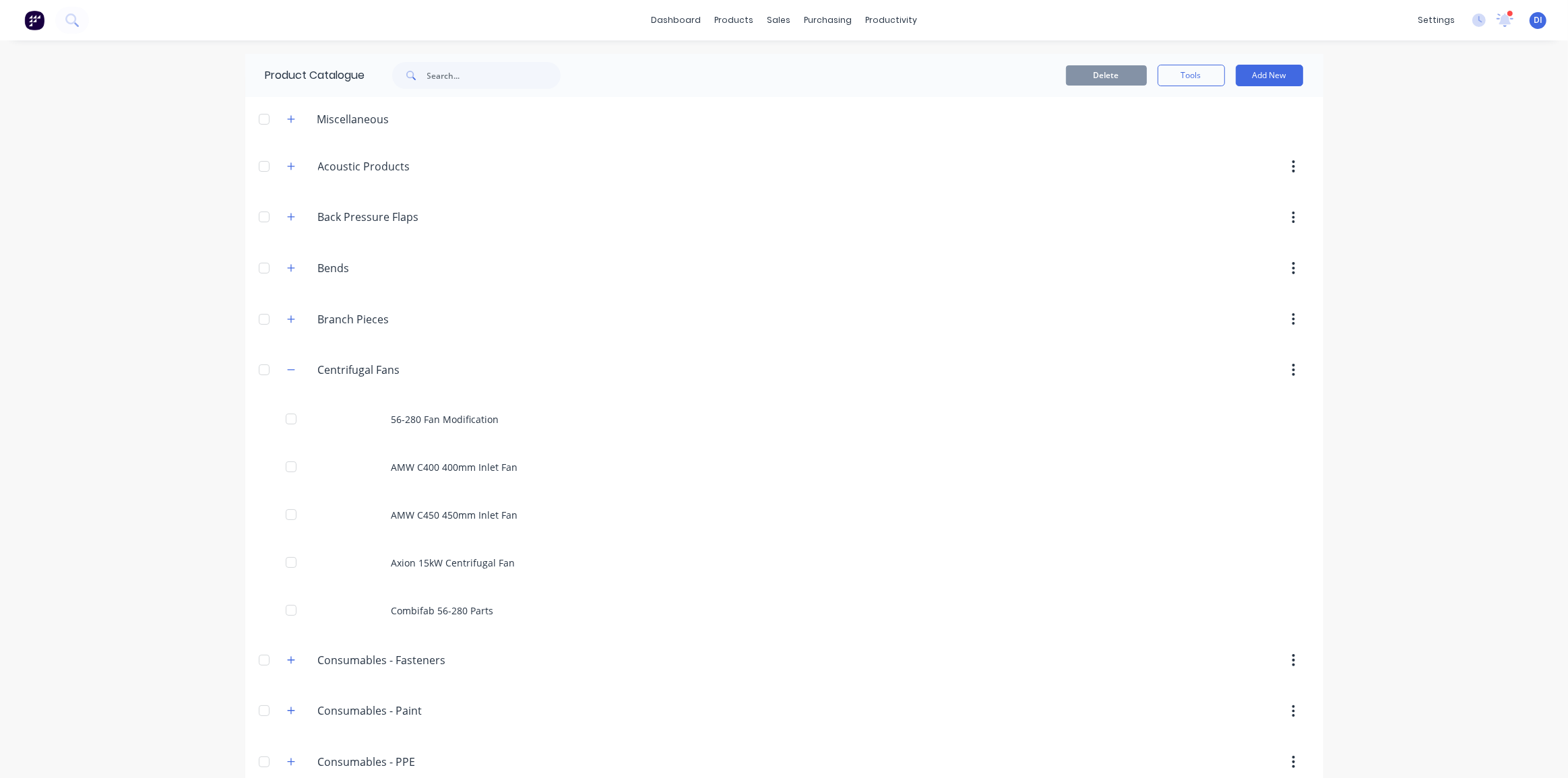
click at [159, 425] on div "dashboard products sales purchasing productivity dashboard products Product Cat…" at bounding box center [784, 389] width 1568 height 778
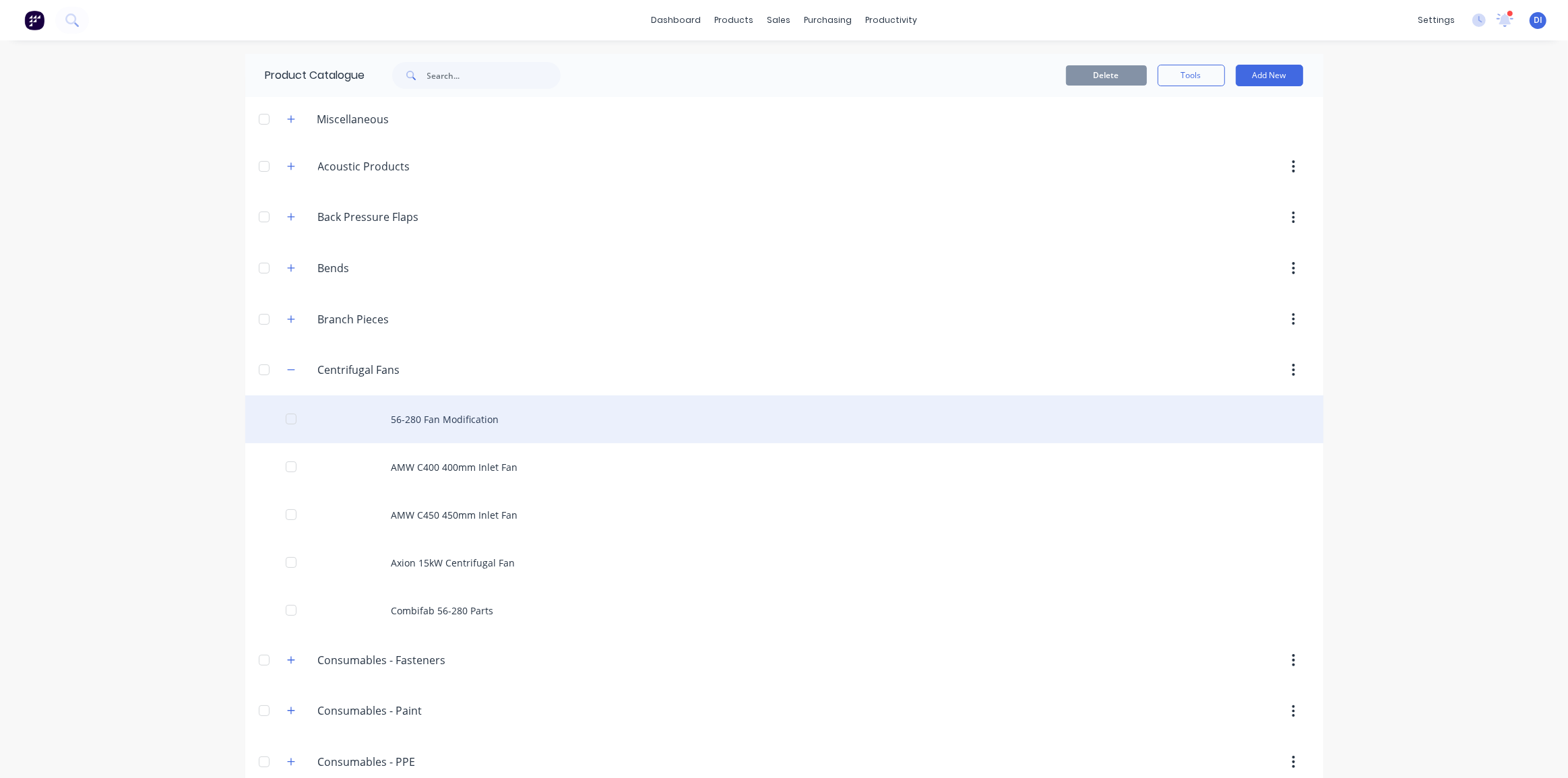
click at [505, 425] on div "56-280 Fan Modification" at bounding box center [784, 419] width 1079 height 48
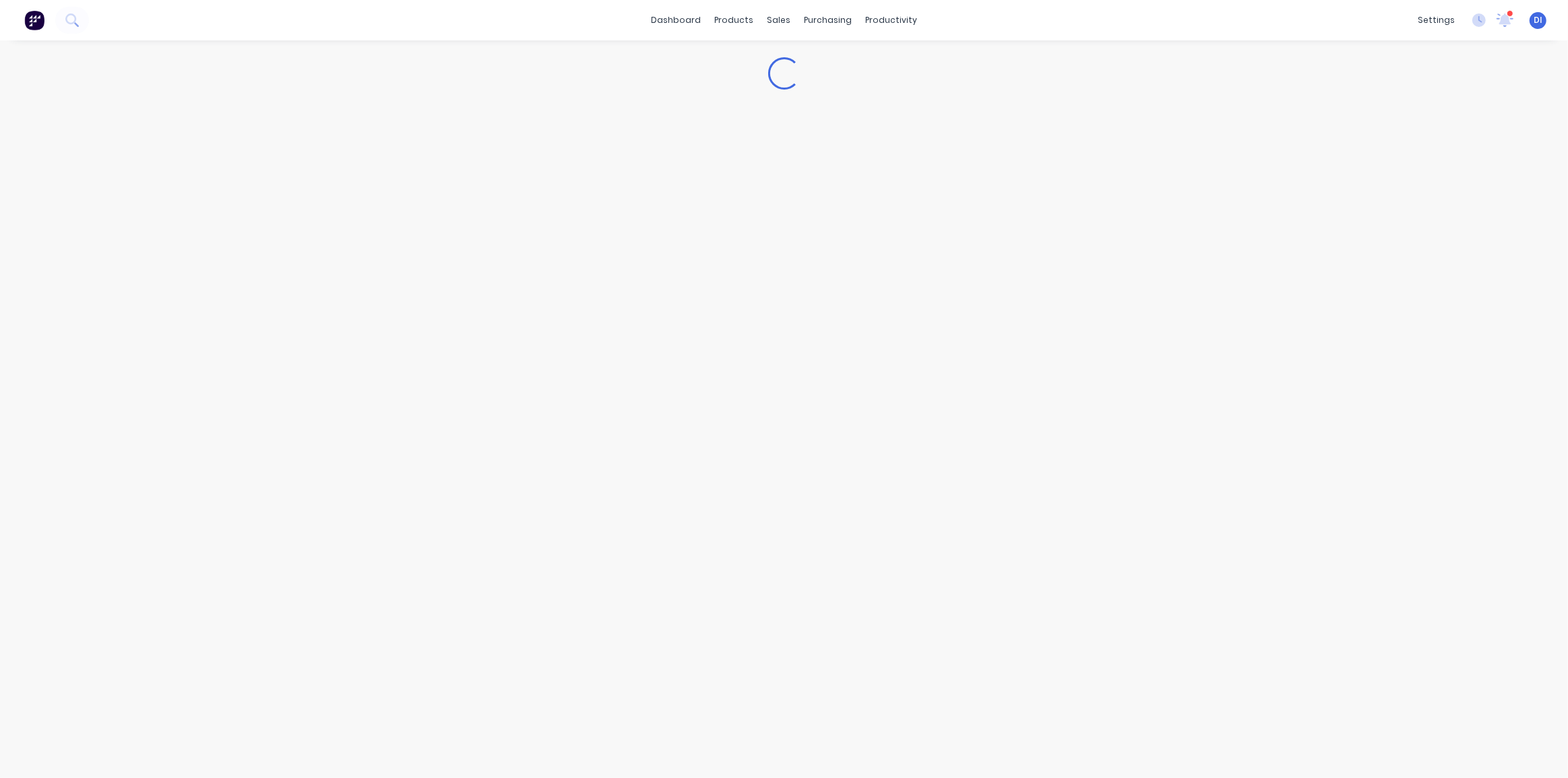
type textarea "x"
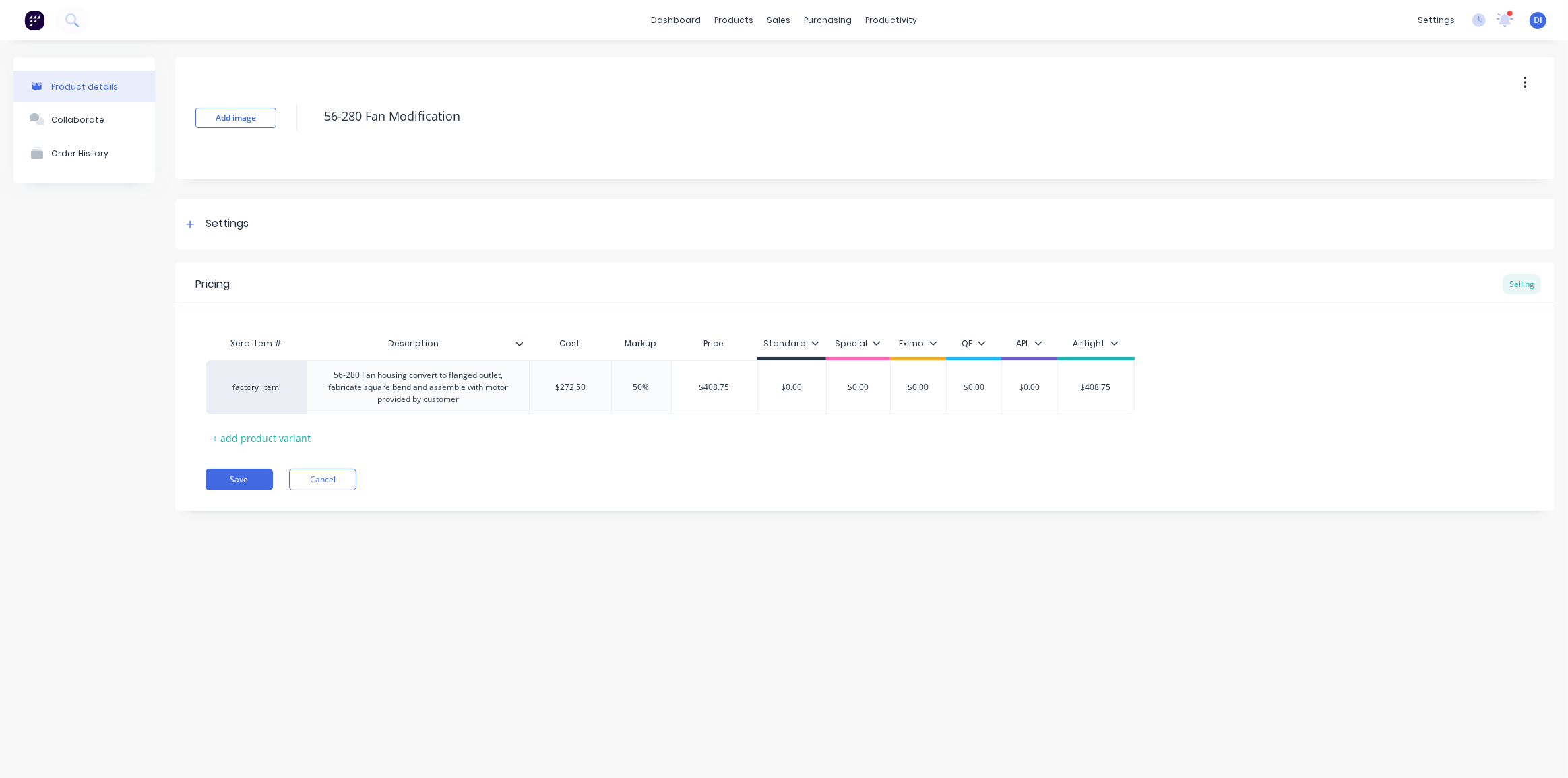
click at [1151, 460] on div "Pricing Selling Xero Item # Description Cost Markup Price Standard Special Exim…" at bounding box center [865, 386] width 1379 height 248
type input "$272.50"
click at [569, 392] on input "$272.50" at bounding box center [570, 387] width 81 height 12
type textarea "x"
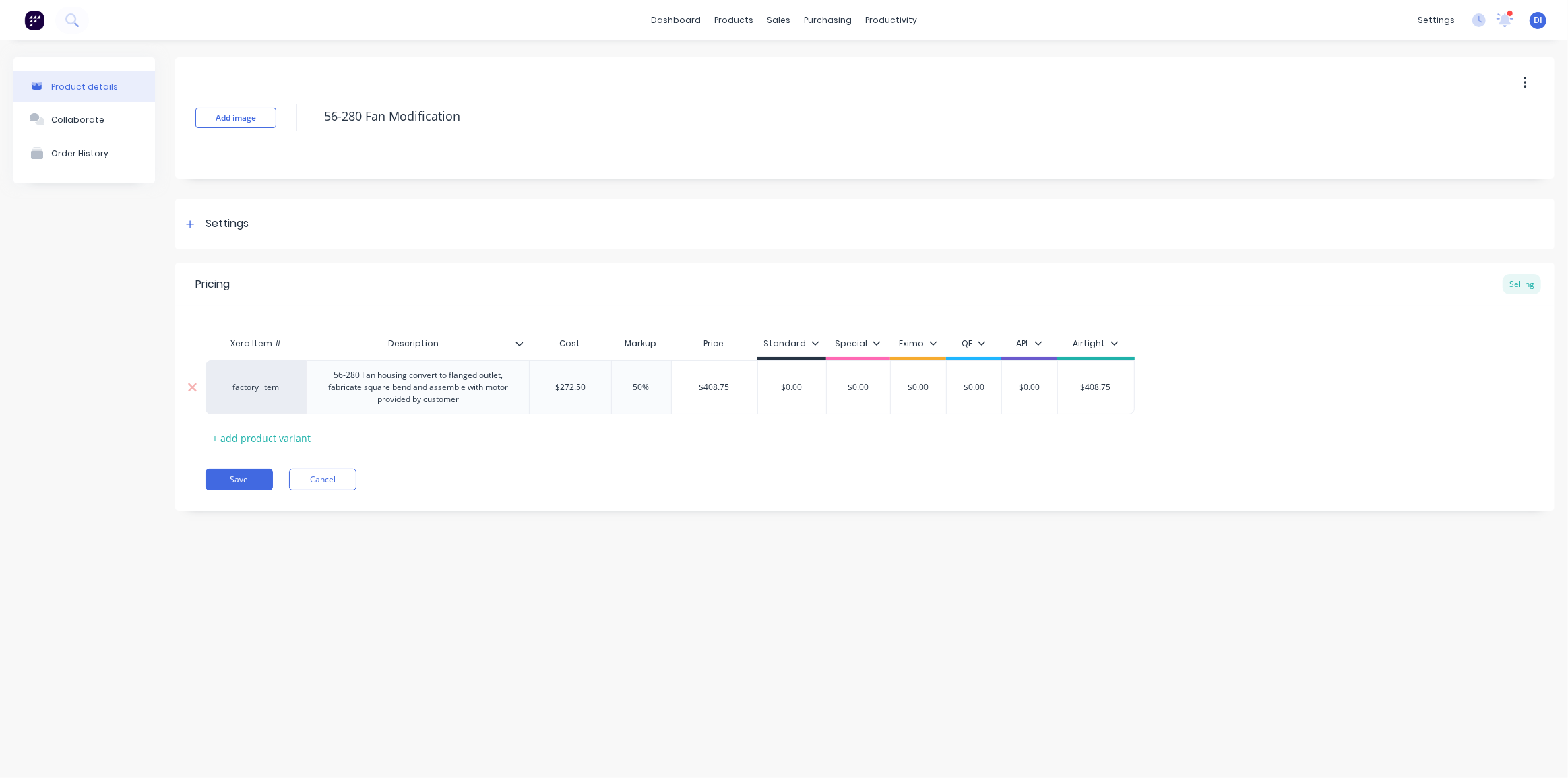
type input "$5"
type textarea "x"
type input "$57"
type textarea "x"
type input "$577."
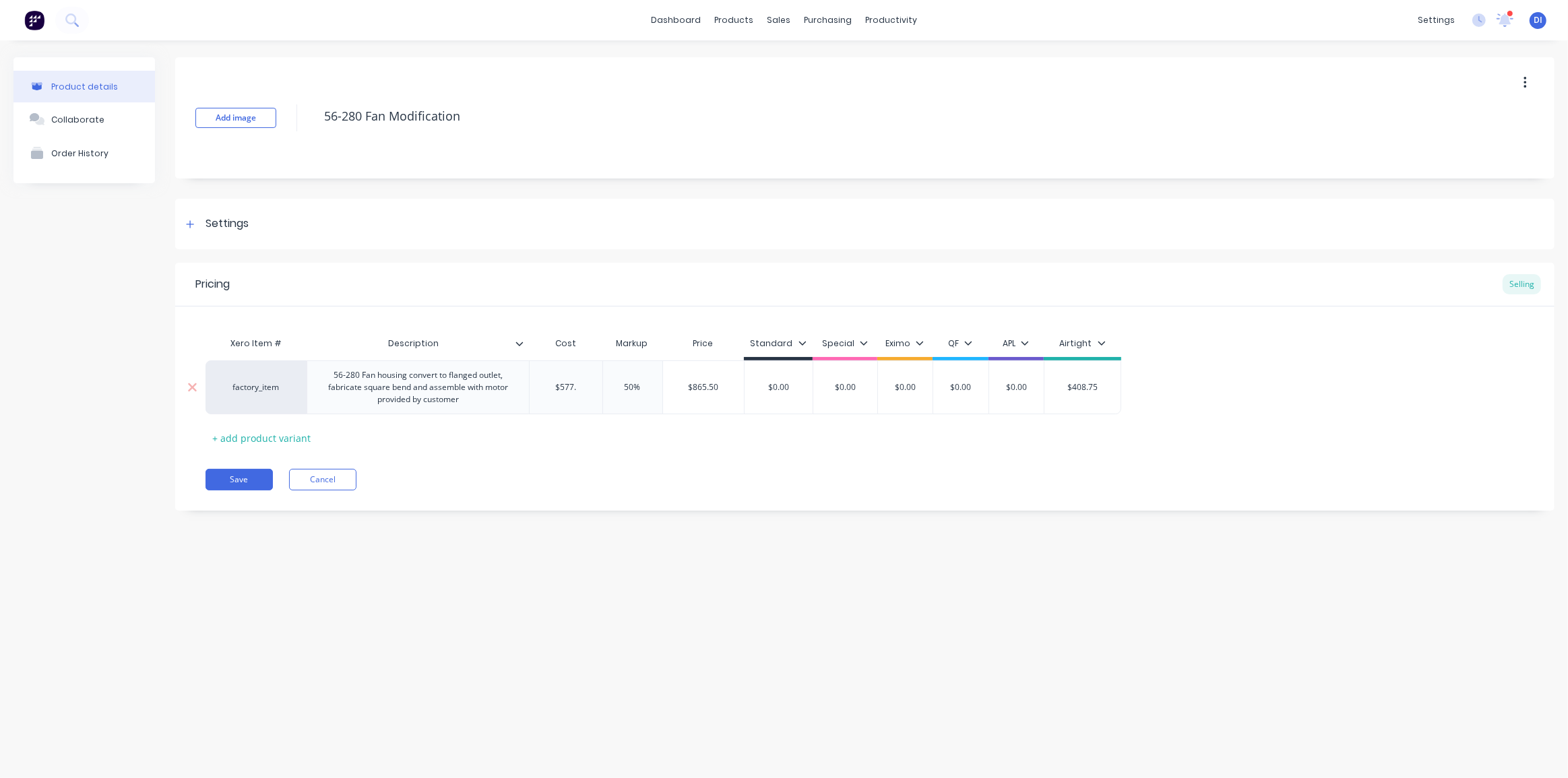
type textarea "x"
type input "$577.5"
click at [798, 470] on div "Save Cancel" at bounding box center [879, 479] width 1349 height 22
click at [364, 386] on div "56-280 Fan housing convert to flanged outlet, fabricate square bend and assembl…" at bounding box center [418, 387] width 211 height 42
click at [411, 385] on div "56-280 Fan housing convert to flanged outlet, fabricate square bend and assembl…" at bounding box center [418, 387] width 211 height 42
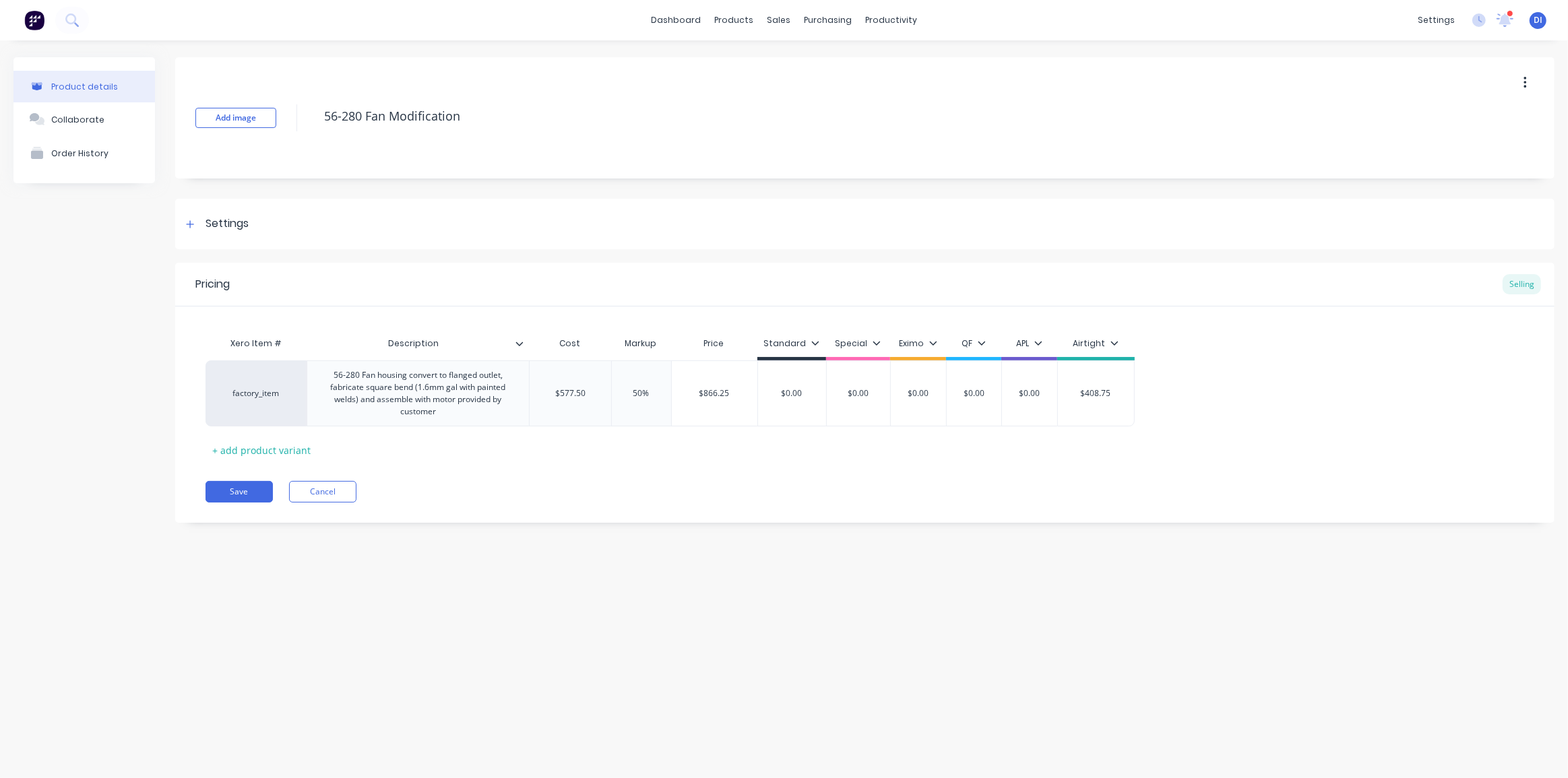
type textarea "x"
click at [581, 483] on div "Save Cancel" at bounding box center [879, 491] width 1349 height 22
drag, startPoint x: 241, startPoint y: 492, endPoint x: 638, endPoint y: 478, distance: 397.2
click at [632, 481] on div "Save Cancel" at bounding box center [879, 491] width 1349 height 22
drag, startPoint x: 577, startPoint y: 472, endPoint x: 729, endPoint y: 458, distance: 152.6
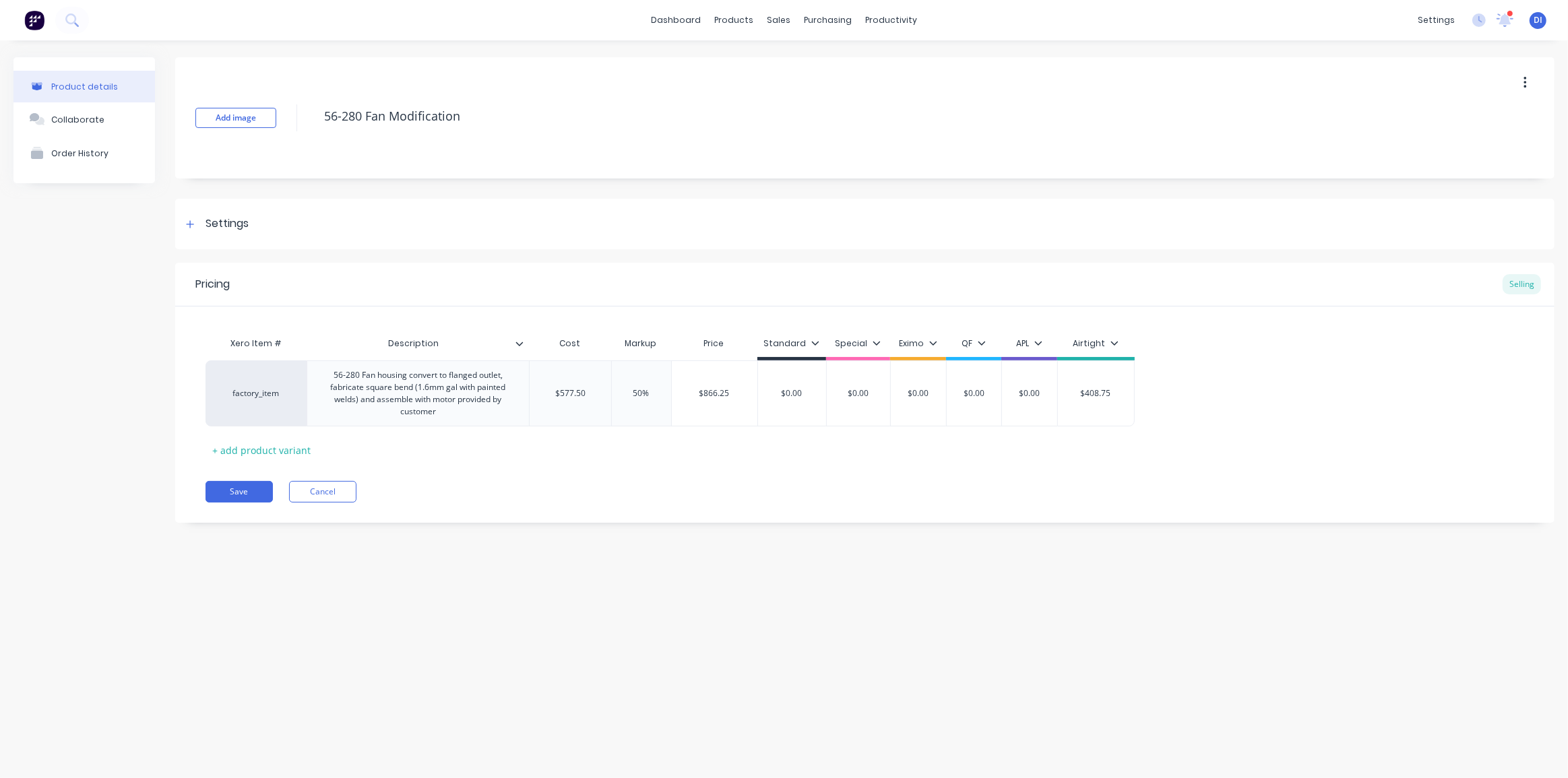
click at [578, 472] on div "Pricing Selling Xero Item # Description Cost Markup Price Standard Special Exim…" at bounding box center [865, 392] width 1379 height 260
type input "$866.25"
click at [716, 394] on input "$866.25" at bounding box center [715, 393] width 86 height 12
type input "$408.75"
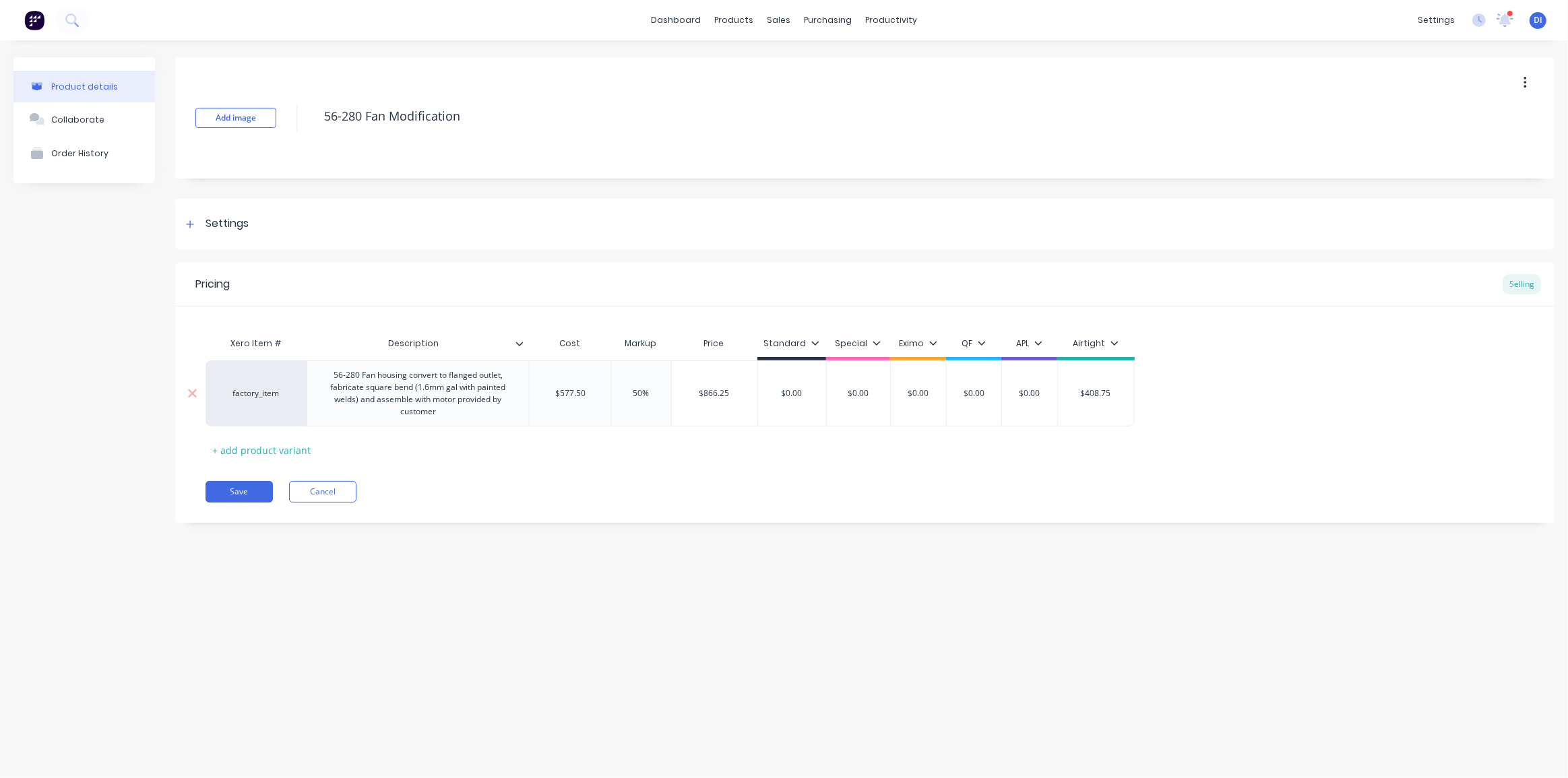
click at [1102, 390] on input "$408.75" at bounding box center [1096, 393] width 76 height 12
type textarea "x"
type input "$8"
type textarea "x"
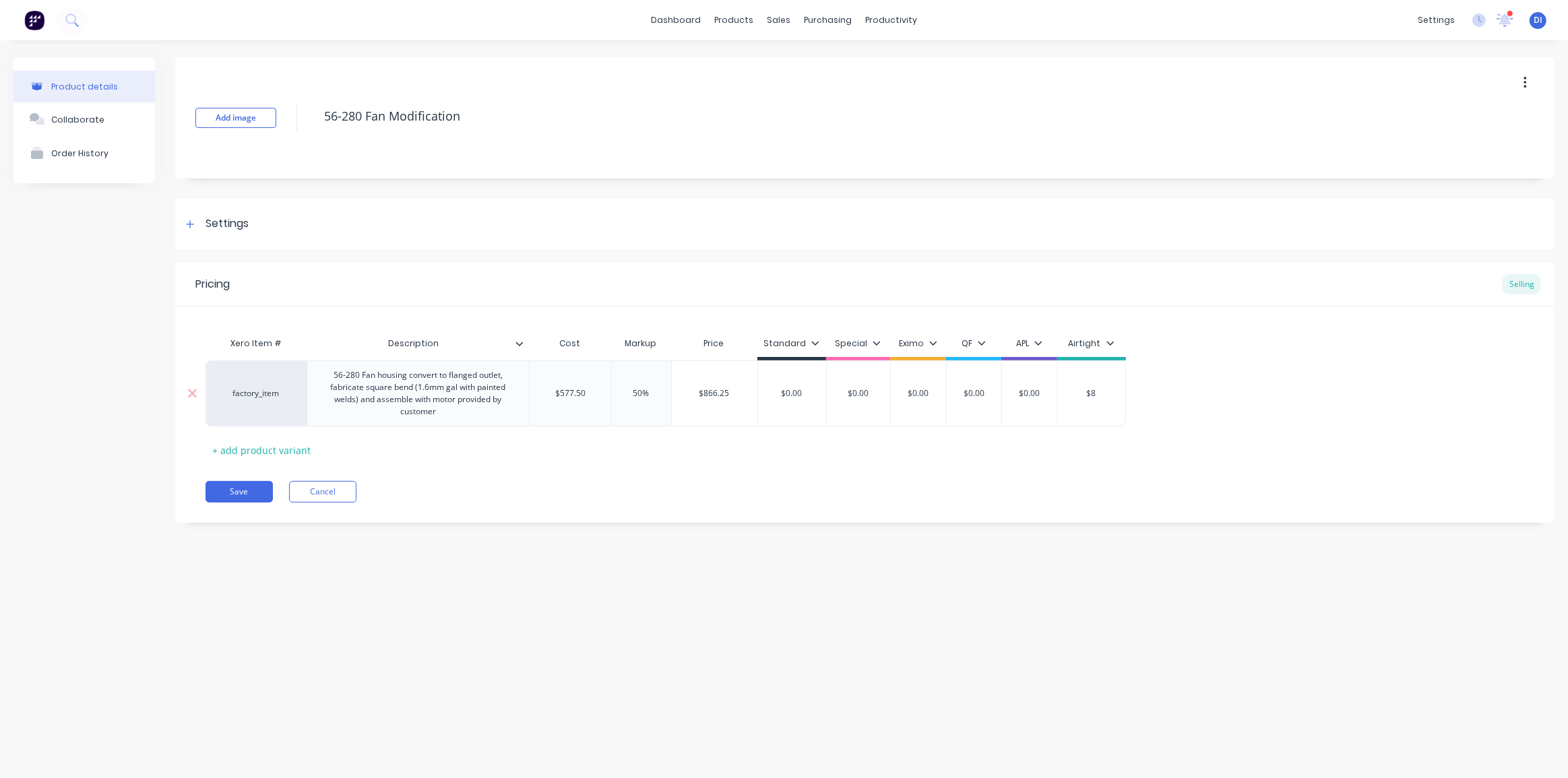
type input "$86"
type textarea "x"
type input "$866"
type textarea "x"
type input "$866."
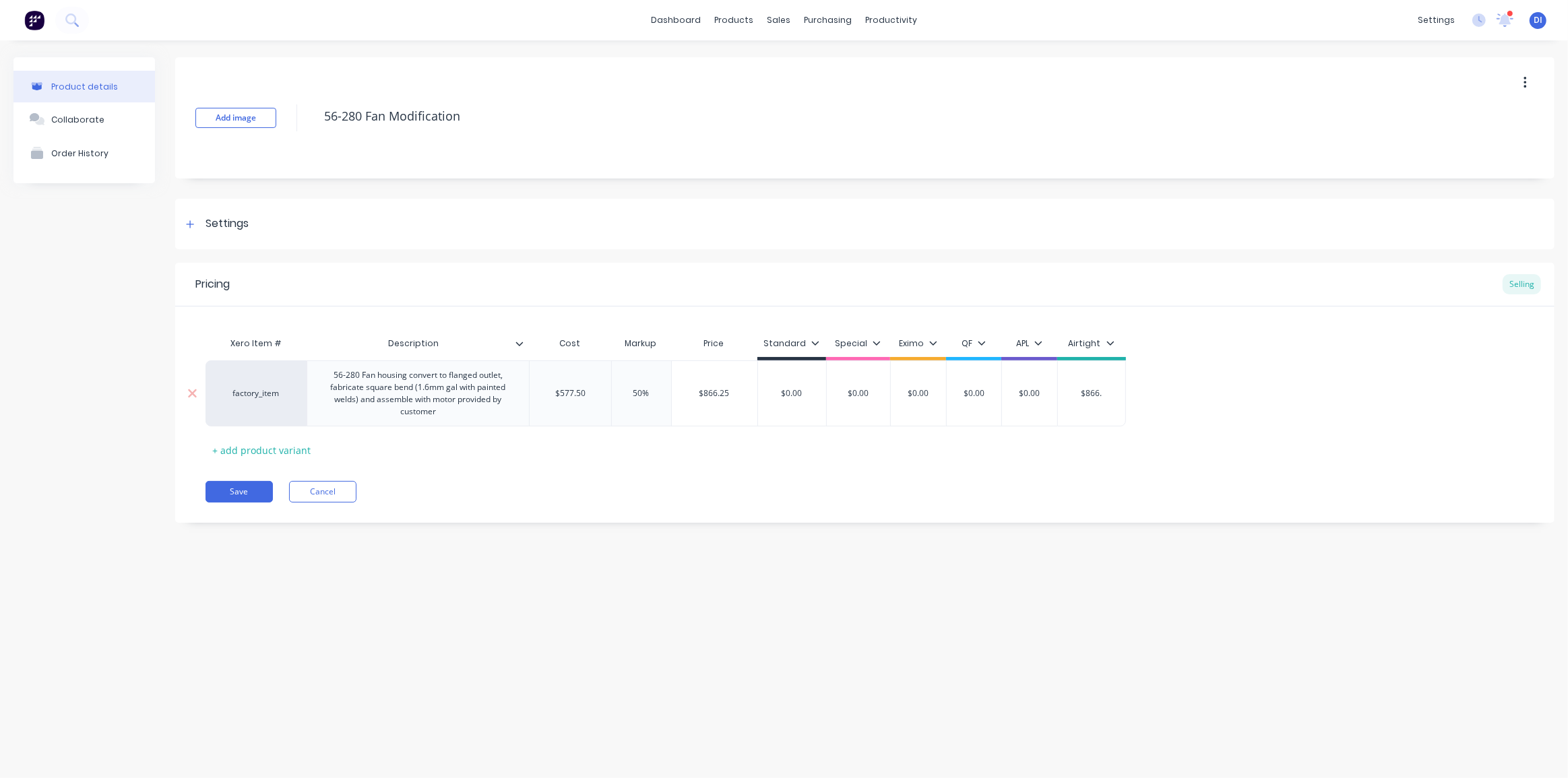
type textarea "x"
type input "$866.2"
type textarea "x"
type input "$866.25"
click at [1092, 460] on div "Xero Item # Description Cost Markup Price Standard Special Eximo QF APL Airtigh…" at bounding box center [865, 395] width 1319 height 131
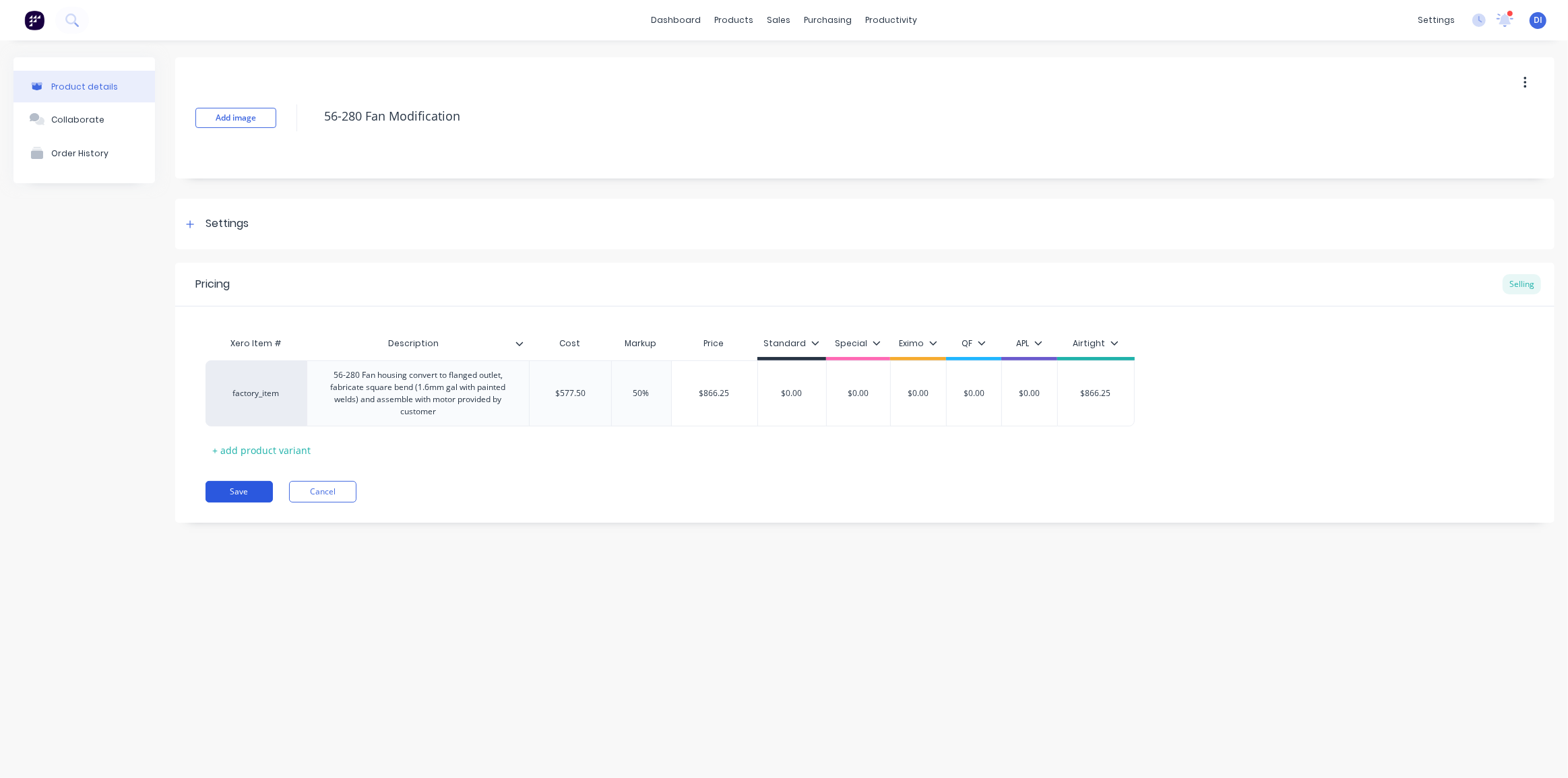
click at [233, 486] on button "Save" at bounding box center [239, 491] width 68 height 22
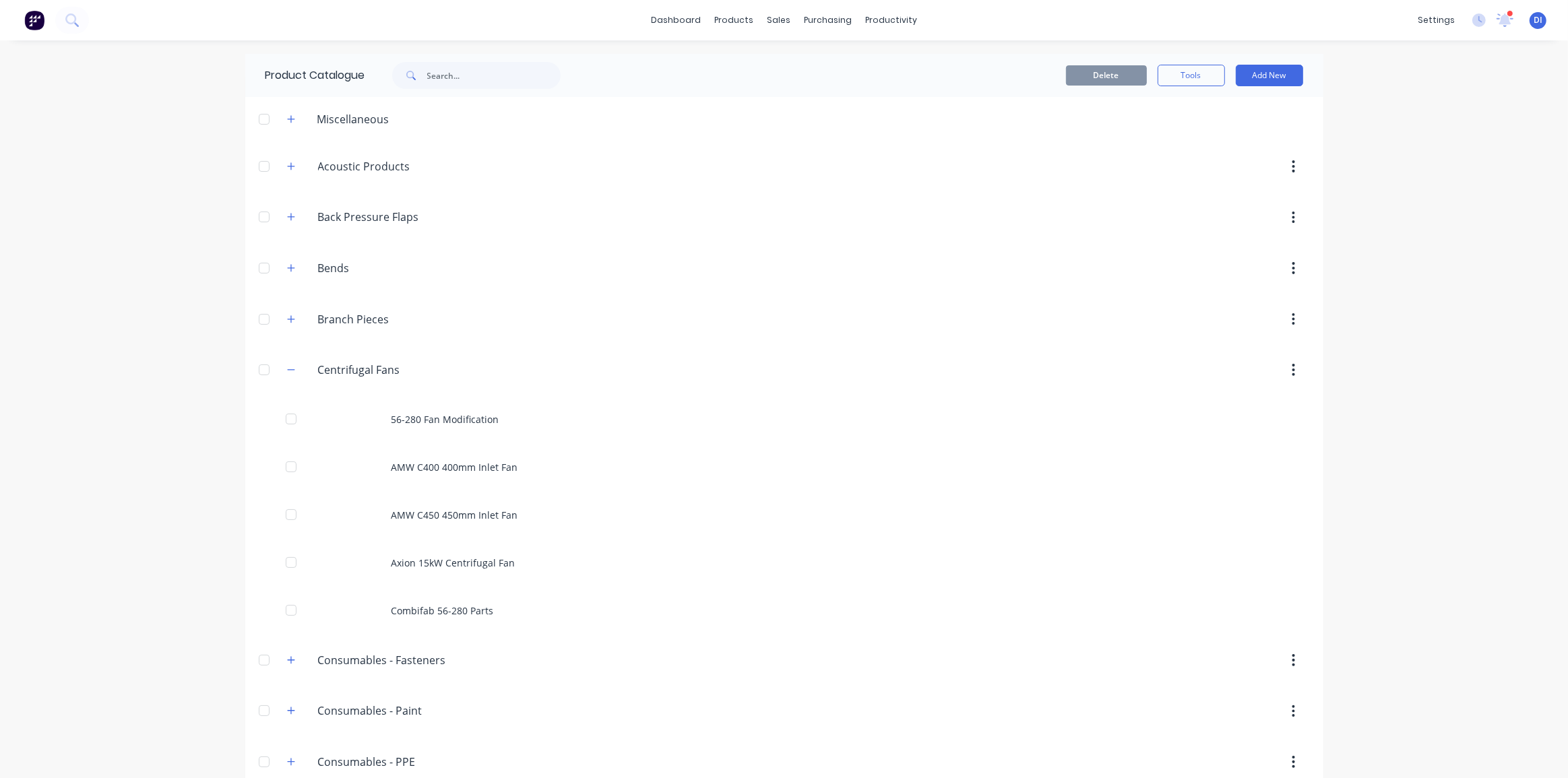
click at [161, 419] on div "dashboard products sales purchasing productivity dashboard products Product Cat…" at bounding box center [784, 389] width 1568 height 778
click at [287, 366] on icon "button" at bounding box center [290, 370] width 8 height 10
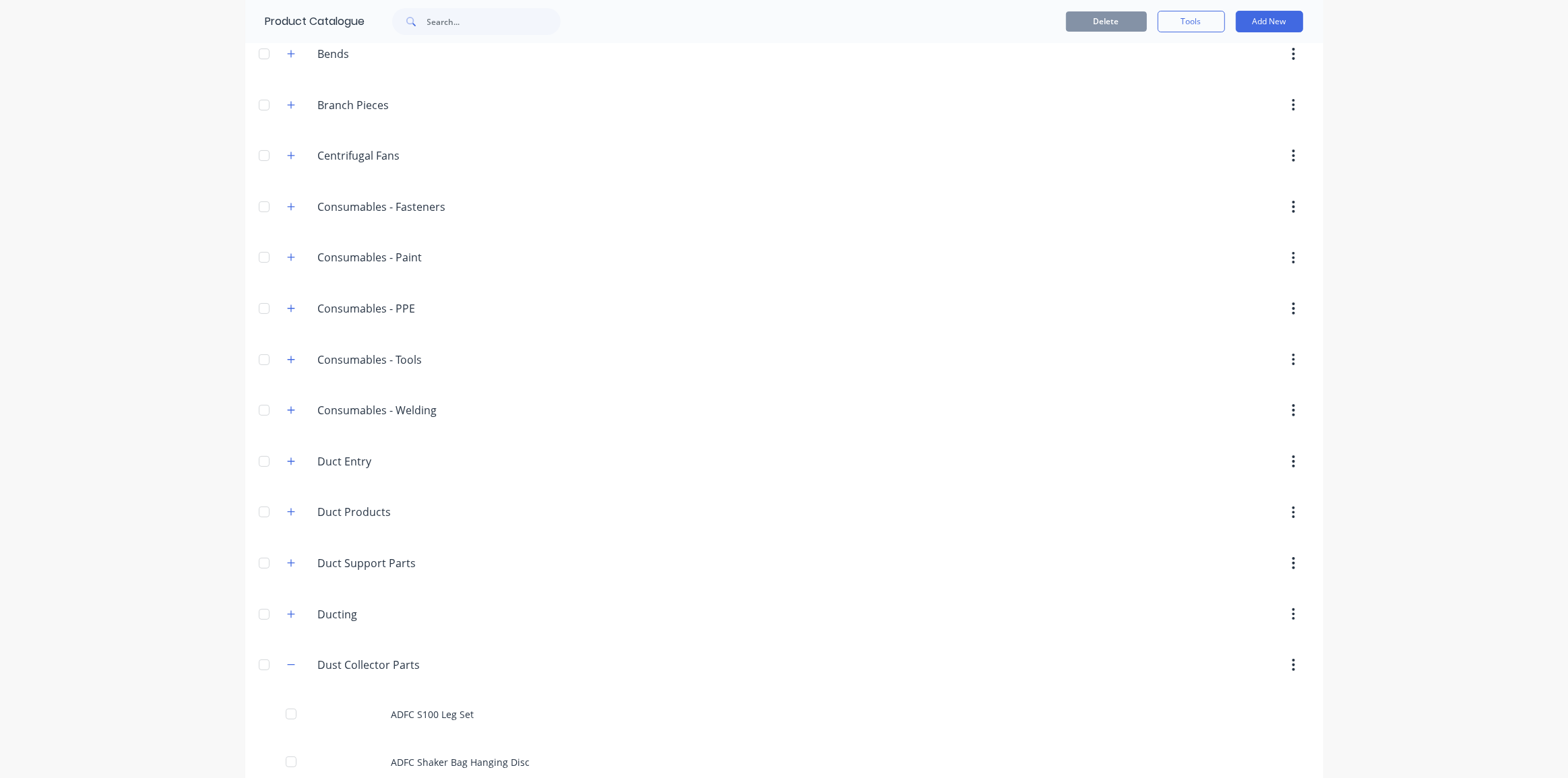
scroll to position [244, 0]
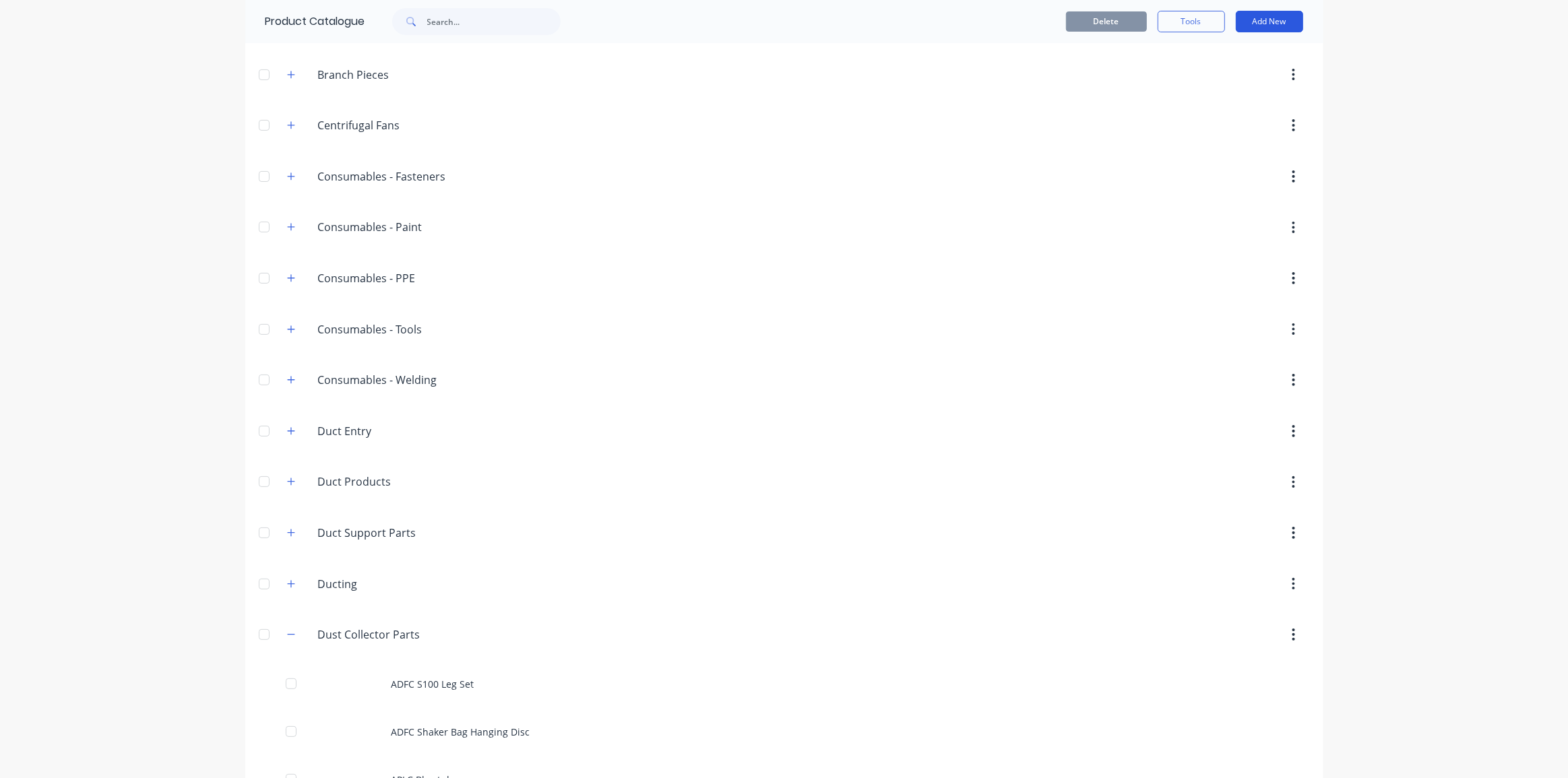
click at [1260, 21] on button "Add New" at bounding box center [1270, 21] width 68 height 22
click at [1202, 76] on div "Product" at bounding box center [1240, 83] width 104 height 20
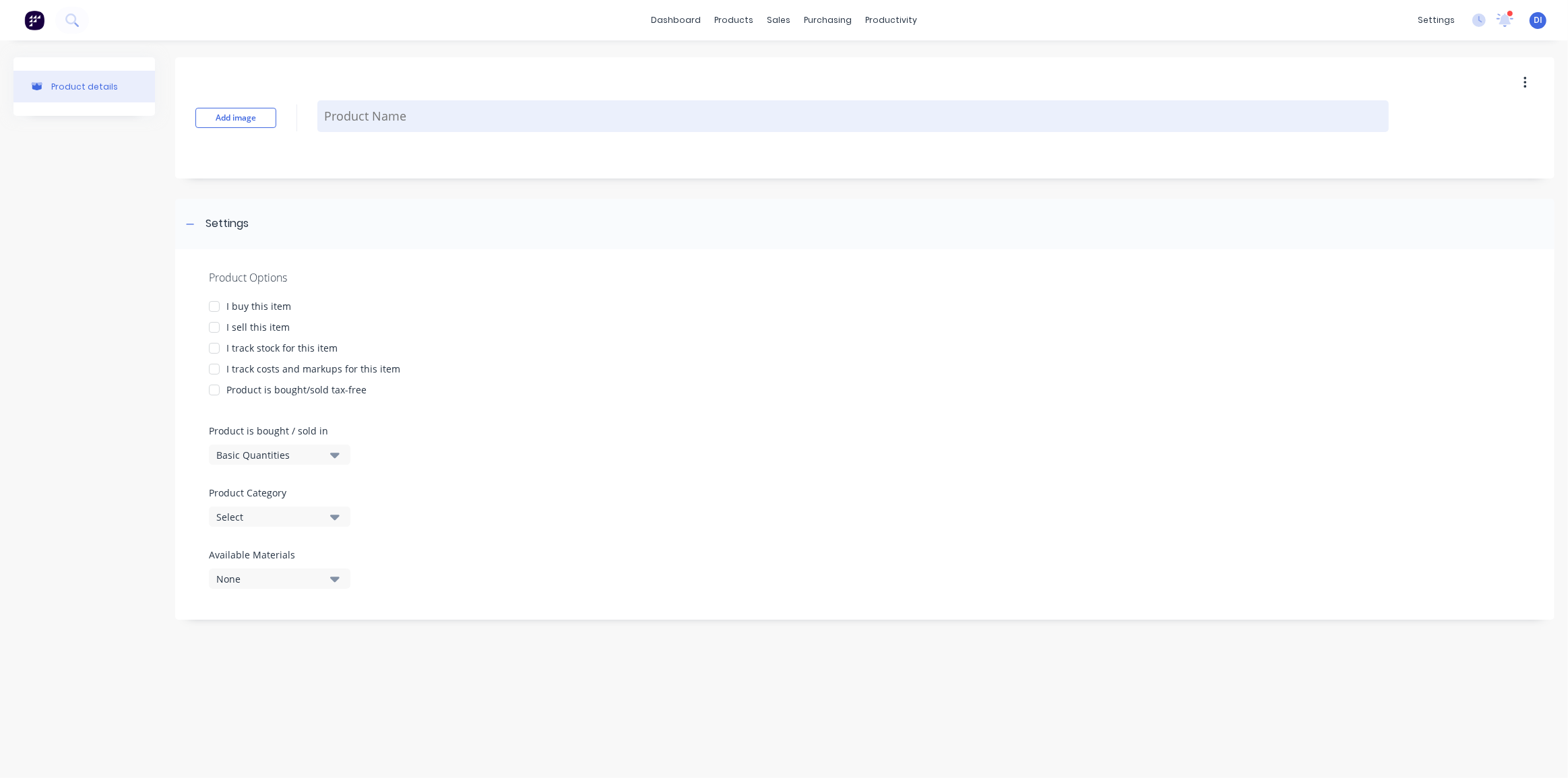
click at [367, 123] on textarea at bounding box center [852, 116] width 1072 height 32
type textarea "x"
type textarea "S"
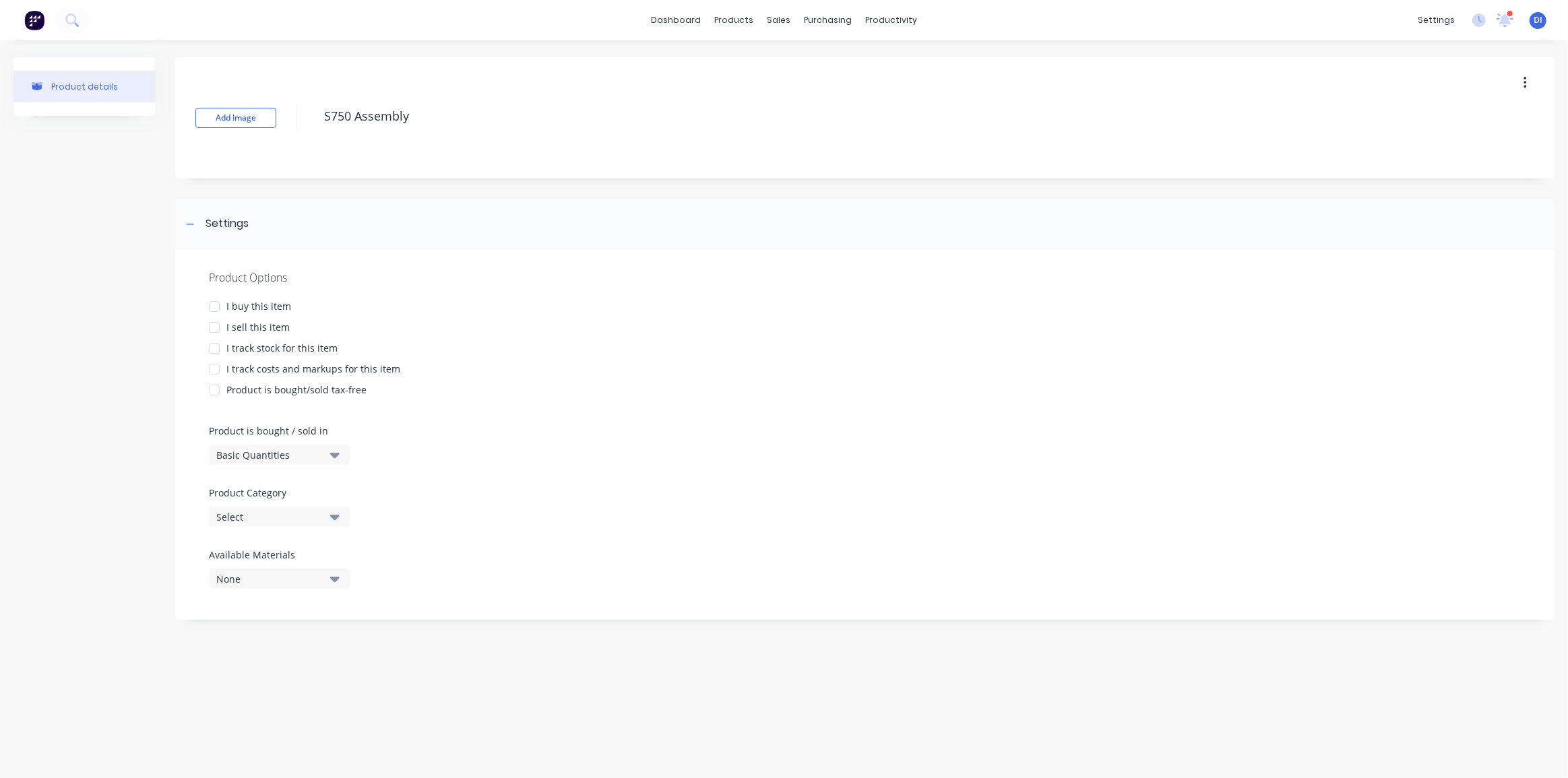
click at [262, 519] on div "Select" at bounding box center [270, 517] width 107 height 14
click at [281, 433] on div "Dust Collector Parts" at bounding box center [309, 437] width 202 height 27
click at [213, 326] on div at bounding box center [214, 327] width 27 height 27
click at [211, 366] on div at bounding box center [214, 369] width 27 height 27
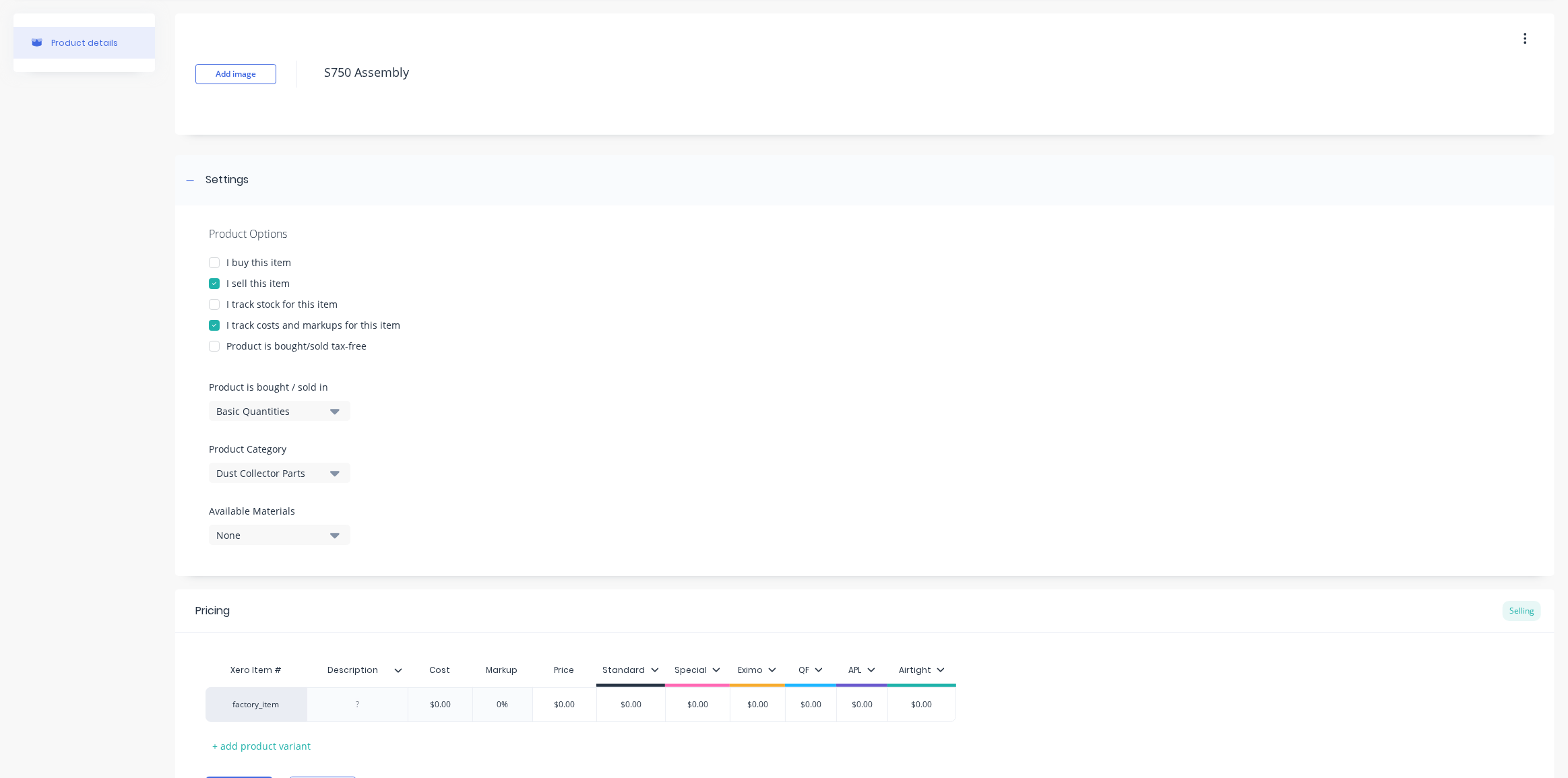
scroll to position [120, 0]
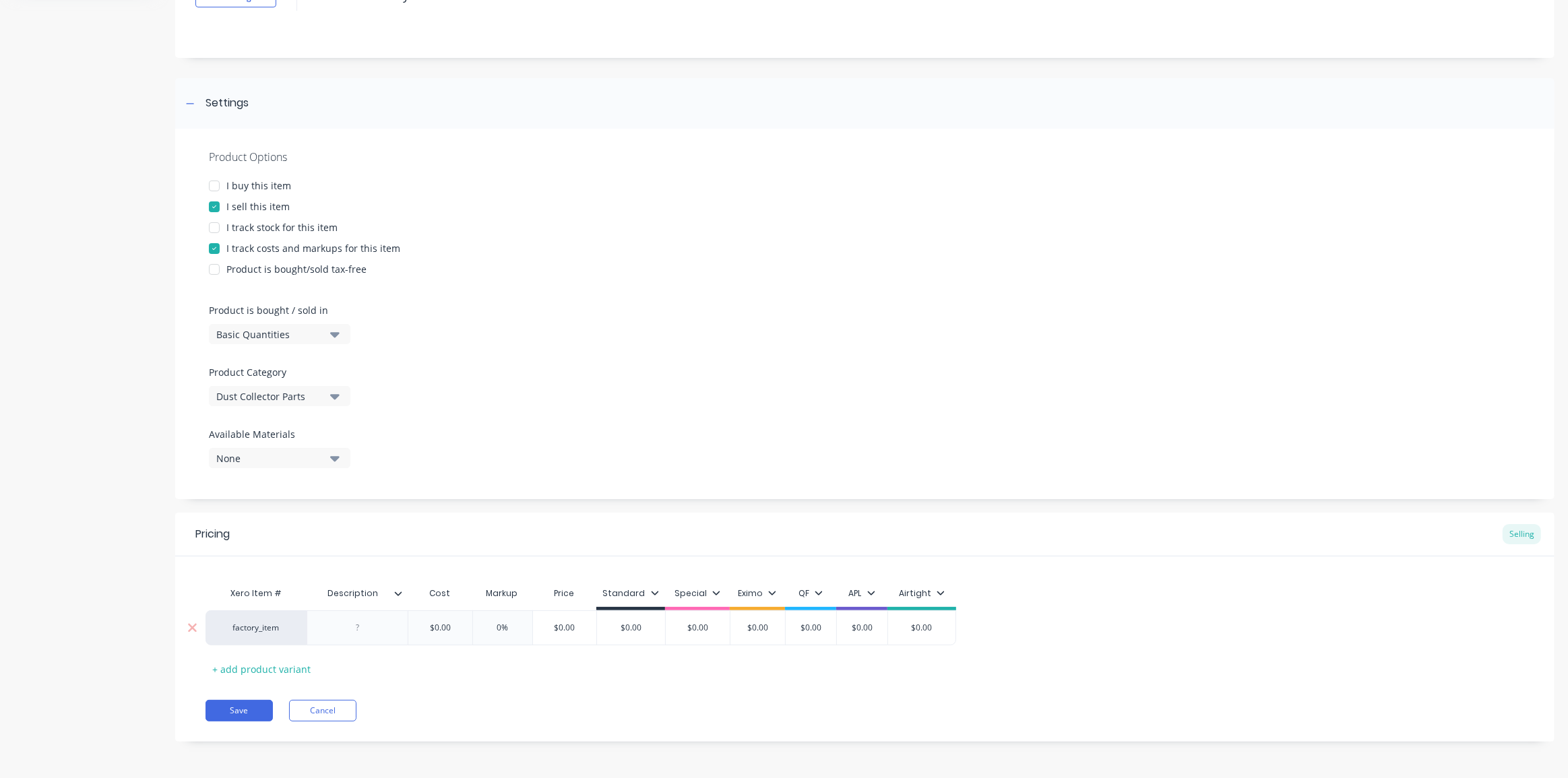
click at [364, 631] on div at bounding box center [358, 628] width 68 height 17
click at [368, 631] on div "Assembly only of S750" at bounding box center [357, 632] width 89 height 29
click at [371, 627] on div "Assembly only of S750" at bounding box center [357, 632] width 89 height 29
click at [392, 629] on div "Assembly of S750" at bounding box center [358, 628] width 88 height 17
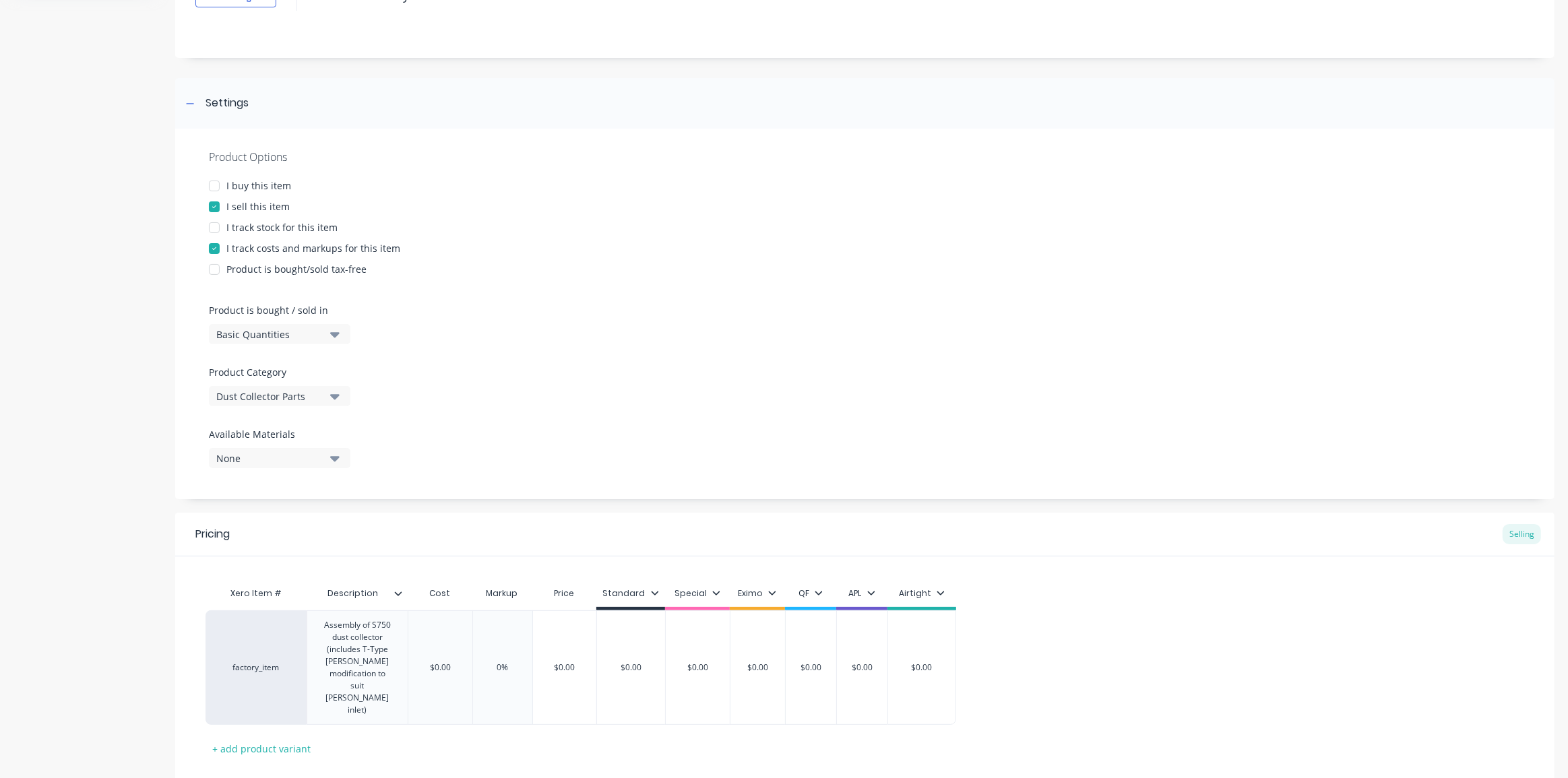
click at [1047, 636] on div "factory_item Assembly of S750 dust collector (includes T-Type Hopper modificati…" at bounding box center [865, 668] width 1319 height 114
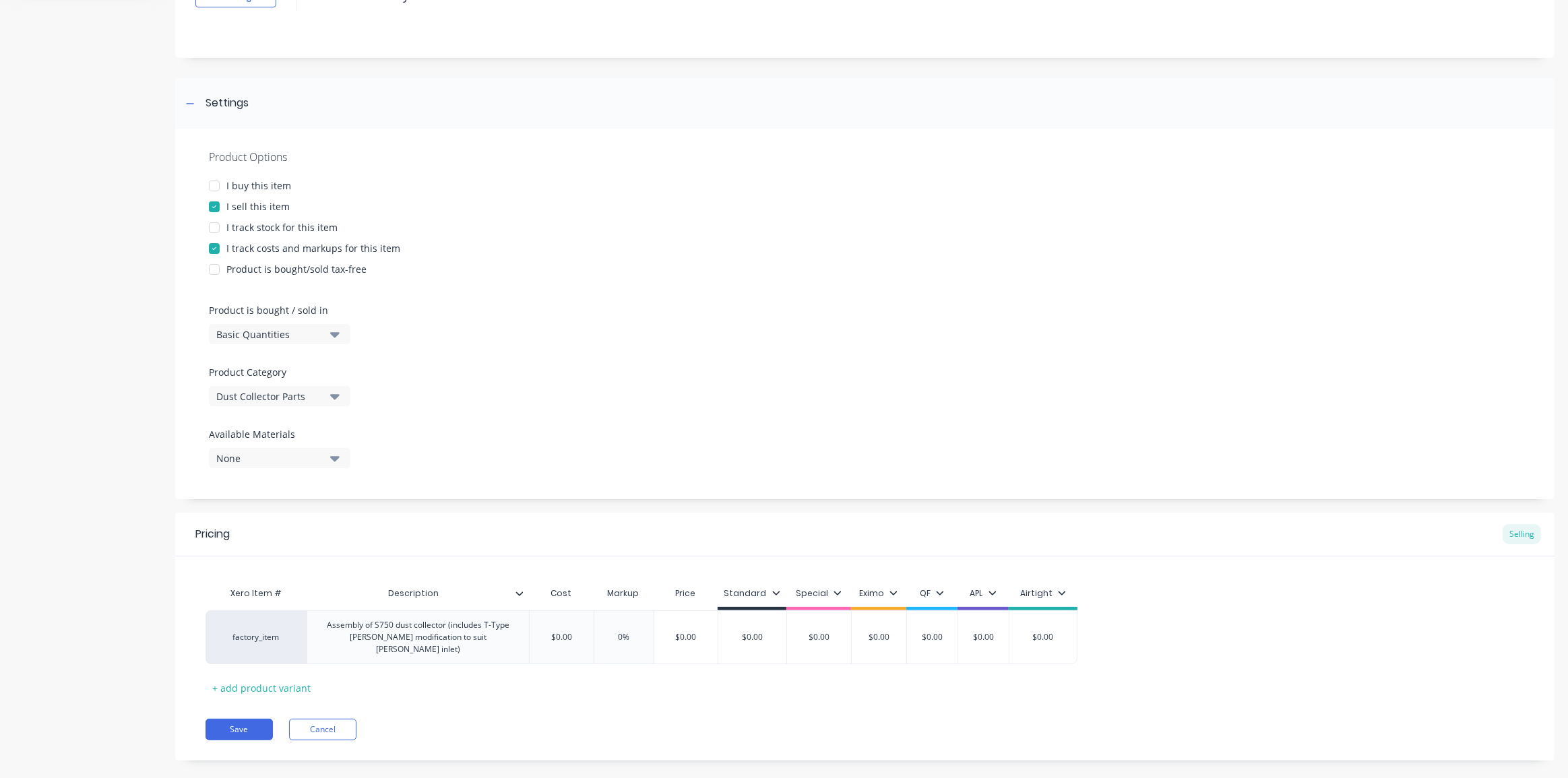
click at [557, 687] on div "Pricing Selling Xero Item # Description Cost Markup Price Standard Special Exim…" at bounding box center [865, 637] width 1379 height 248
click at [564, 632] on input "$0.00" at bounding box center [561, 638] width 68 height 12
click at [794, 666] on div "Xero Item # Description Cost Markup Price Standard Special Eximo QF APL Airtigh…" at bounding box center [865, 639] width 1319 height 119
click at [703, 632] on input "$562.50" at bounding box center [703, 638] width 81 height 12
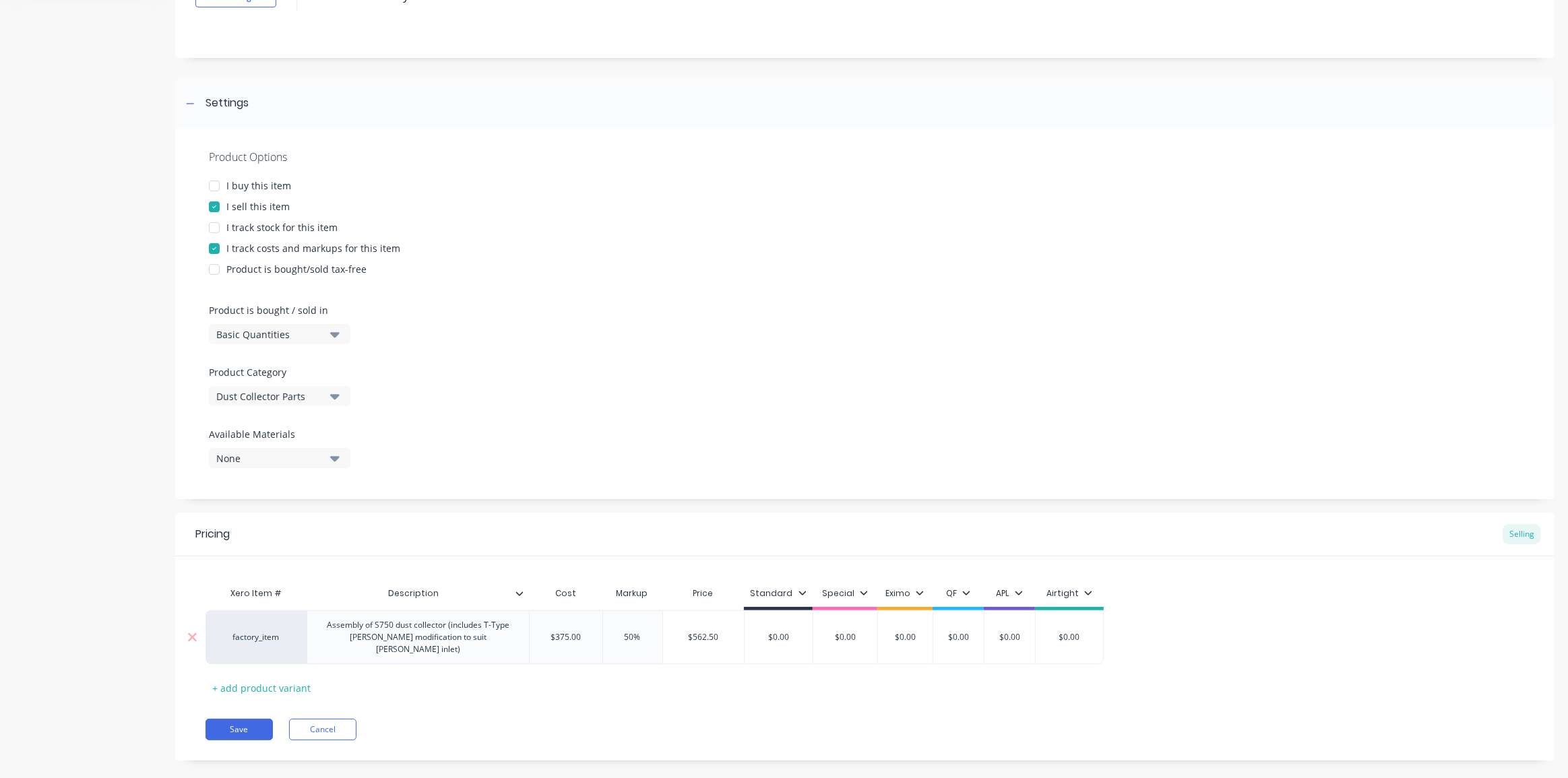
click at [703, 632] on input "$562.50" at bounding box center [703, 638] width 81 height 12
click at [1070, 632] on input "$0.00" at bounding box center [1070, 638] width 68 height 12
paste input "562.50"
click at [996, 695] on div "Pricing Selling Xero Item # Description Cost Markup Price Standard Special Exim…" at bounding box center [865, 637] width 1379 height 248
click at [1074, 632] on input "$0.562" at bounding box center [1072, 638] width 72 height 12
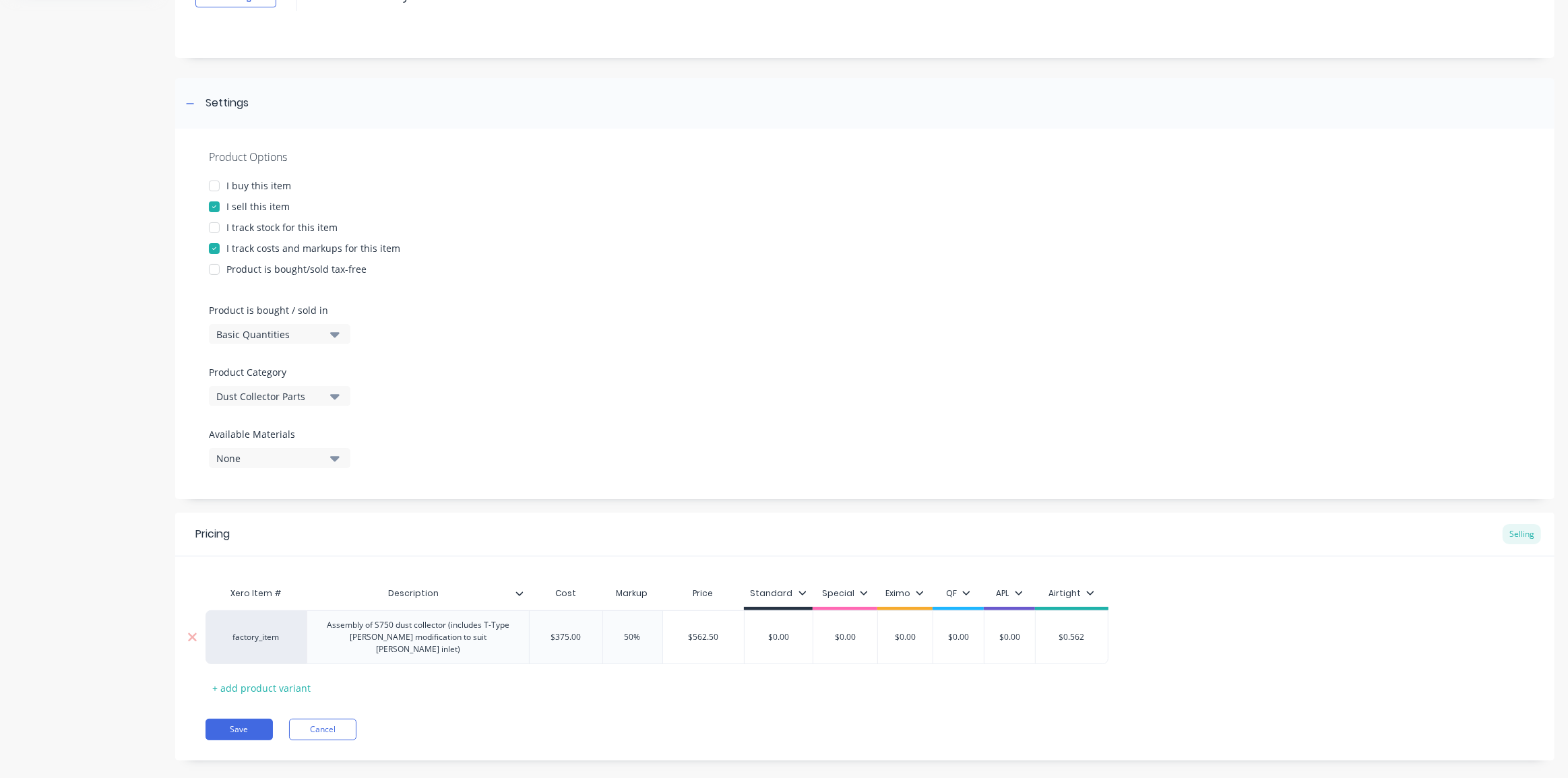
click at [1074, 632] on input "$0.562" at bounding box center [1072, 638] width 72 height 12
click at [1128, 653] on div "Xero Item # Description Cost Markup Price Standard Special Eximo QF APL Airtigh…" at bounding box center [865, 639] width 1319 height 119
click at [462, 671] on div "Xero Item # Description Cost Markup Price Standard Special Eximo QF APL Airtigh…" at bounding box center [865, 639] width 1319 height 119
click at [243, 719] on button "Save" at bounding box center [239, 729] width 68 height 22
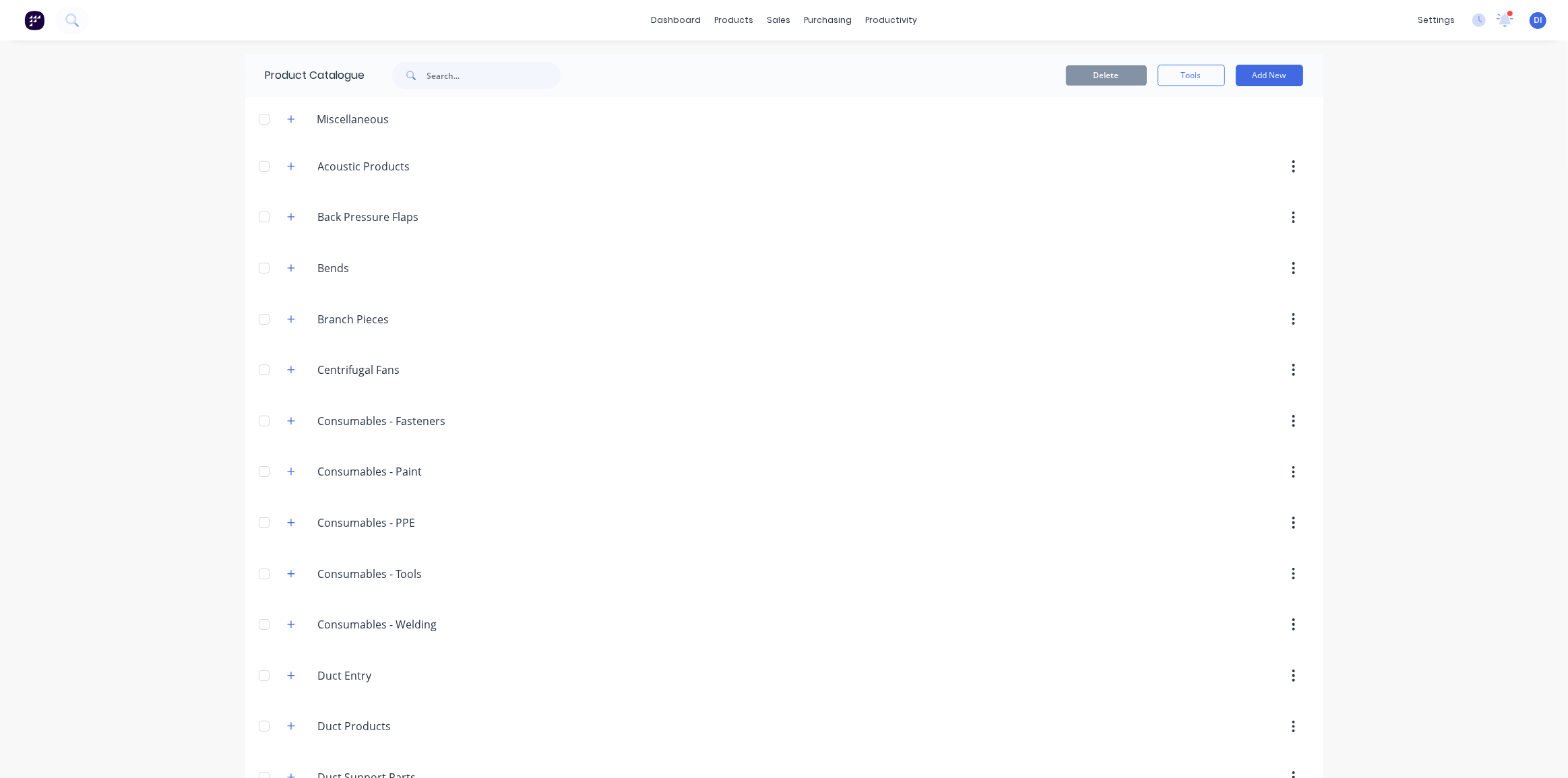
click at [219, 241] on div "dashboard products sales purchasing productivity dashboard products Product Cat…" at bounding box center [784, 389] width 1568 height 778
click at [287, 370] on icon "button" at bounding box center [290, 370] width 8 height 10
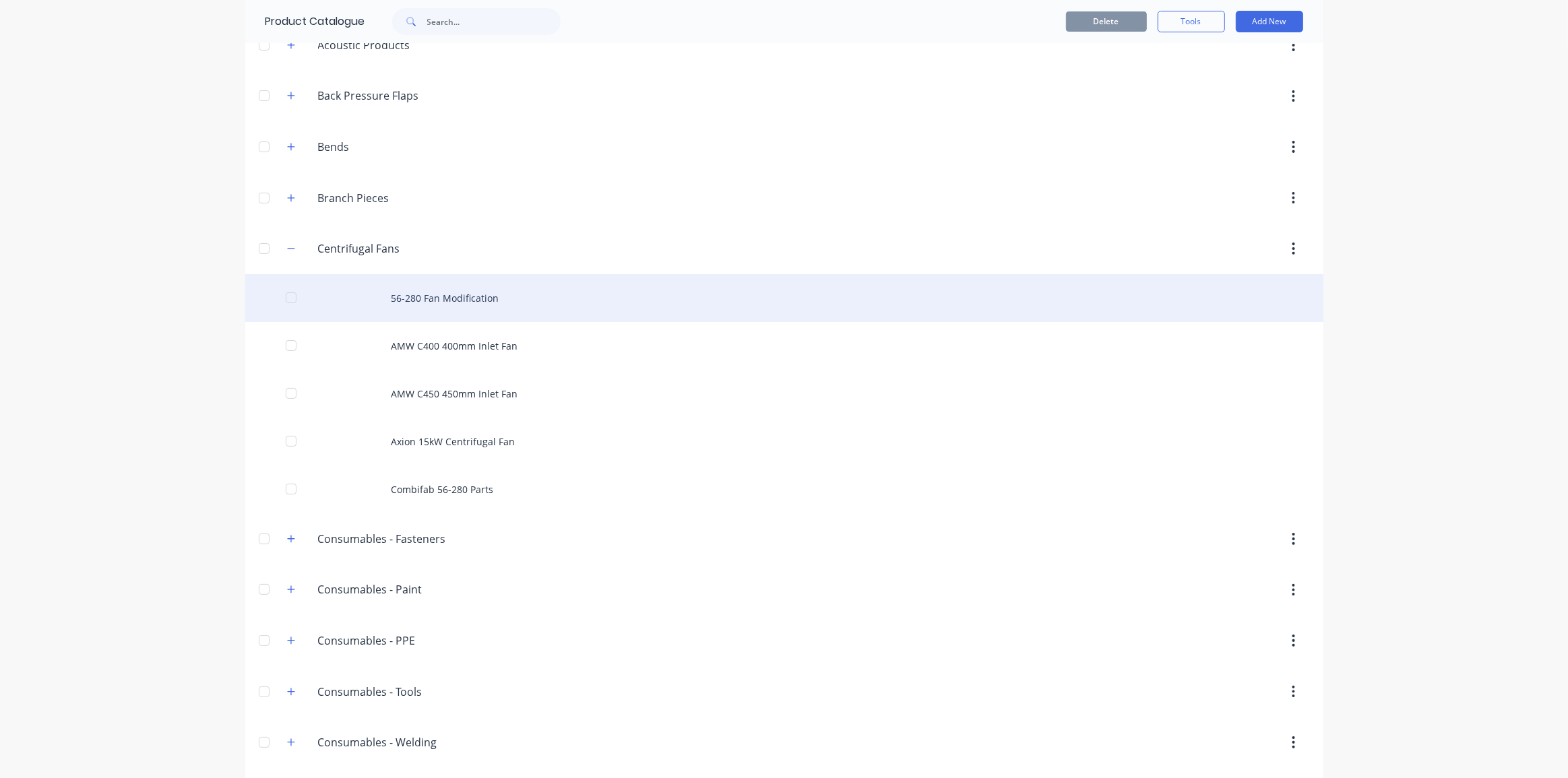
scroll to position [61, 0]
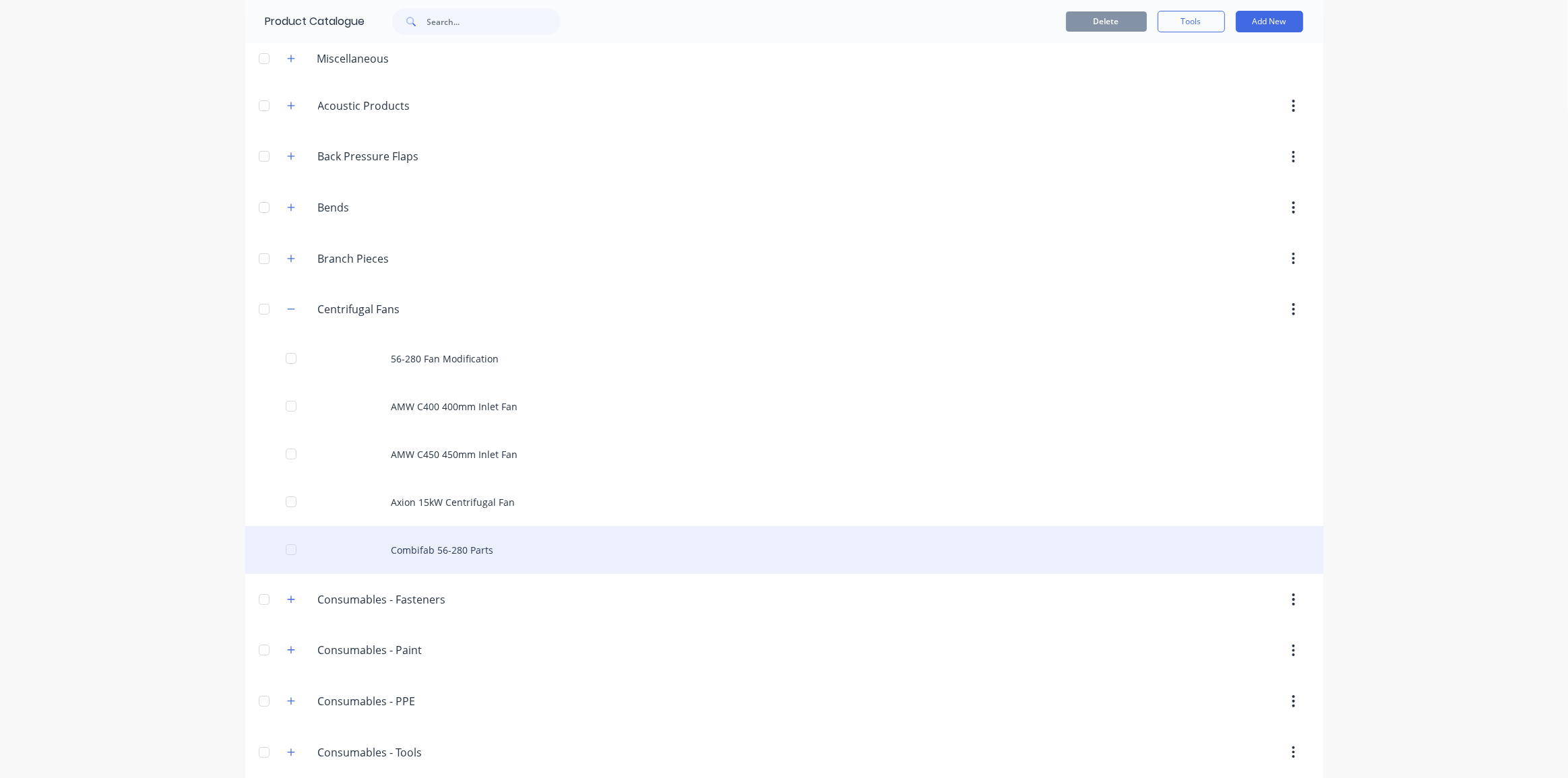
click at [548, 548] on div "Combifab 56-280 Parts" at bounding box center [784, 550] width 1079 height 48
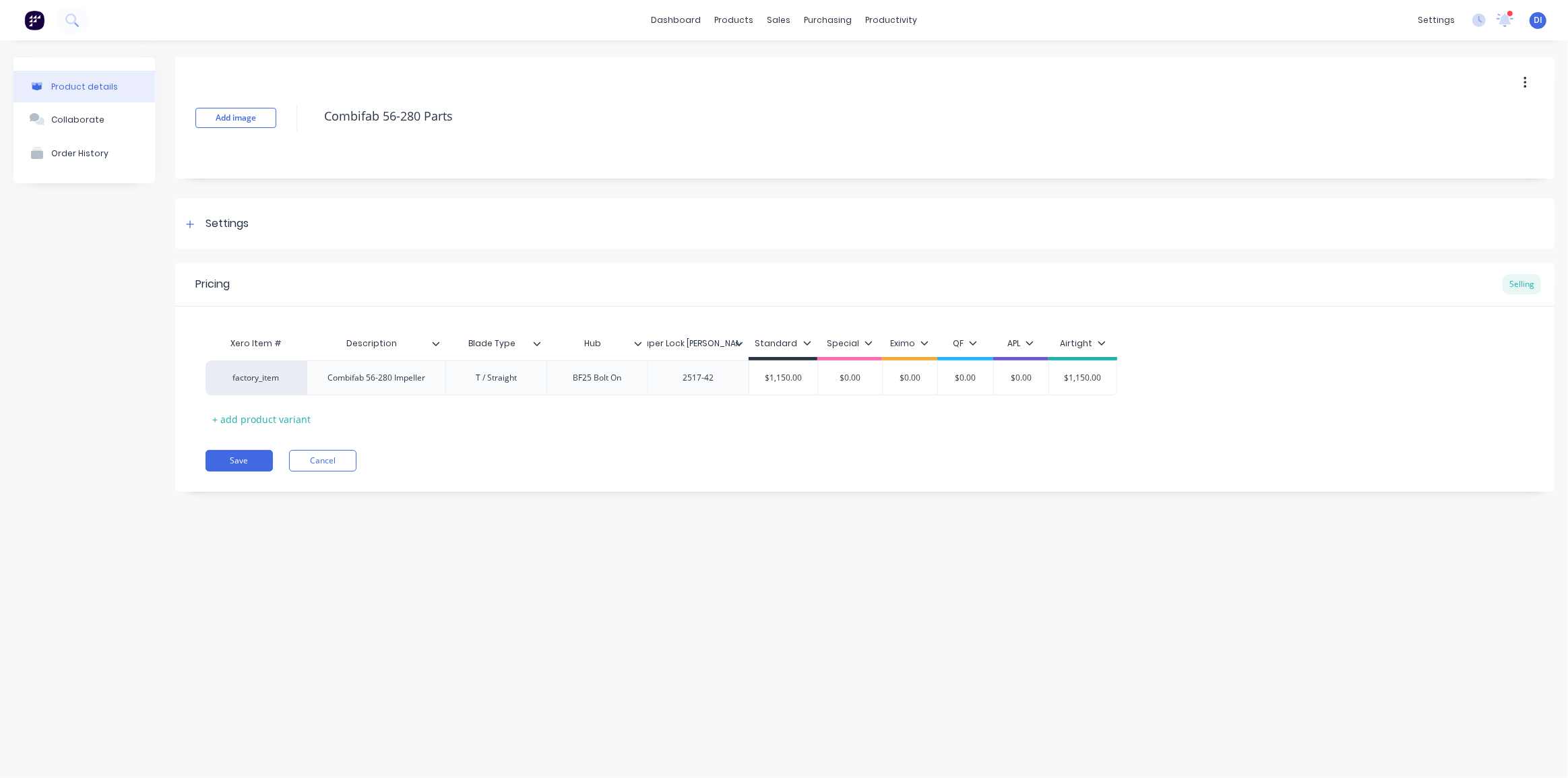
drag, startPoint x: 548, startPoint y: 546, endPoint x: 551, endPoint y: 539, distance: 7.6
click at [548, 541] on div "Product details Collaborate Order History Add image Combifab 56-280 Parts Setti…" at bounding box center [784, 396] width 1568 height 711
click at [418, 191] on div "Add image Combifab 56-280 Parts Settings Product Options I buy this item I sell…" at bounding box center [865, 284] width 1379 height 455
click at [44, 27] on img at bounding box center [34, 20] width 20 height 20
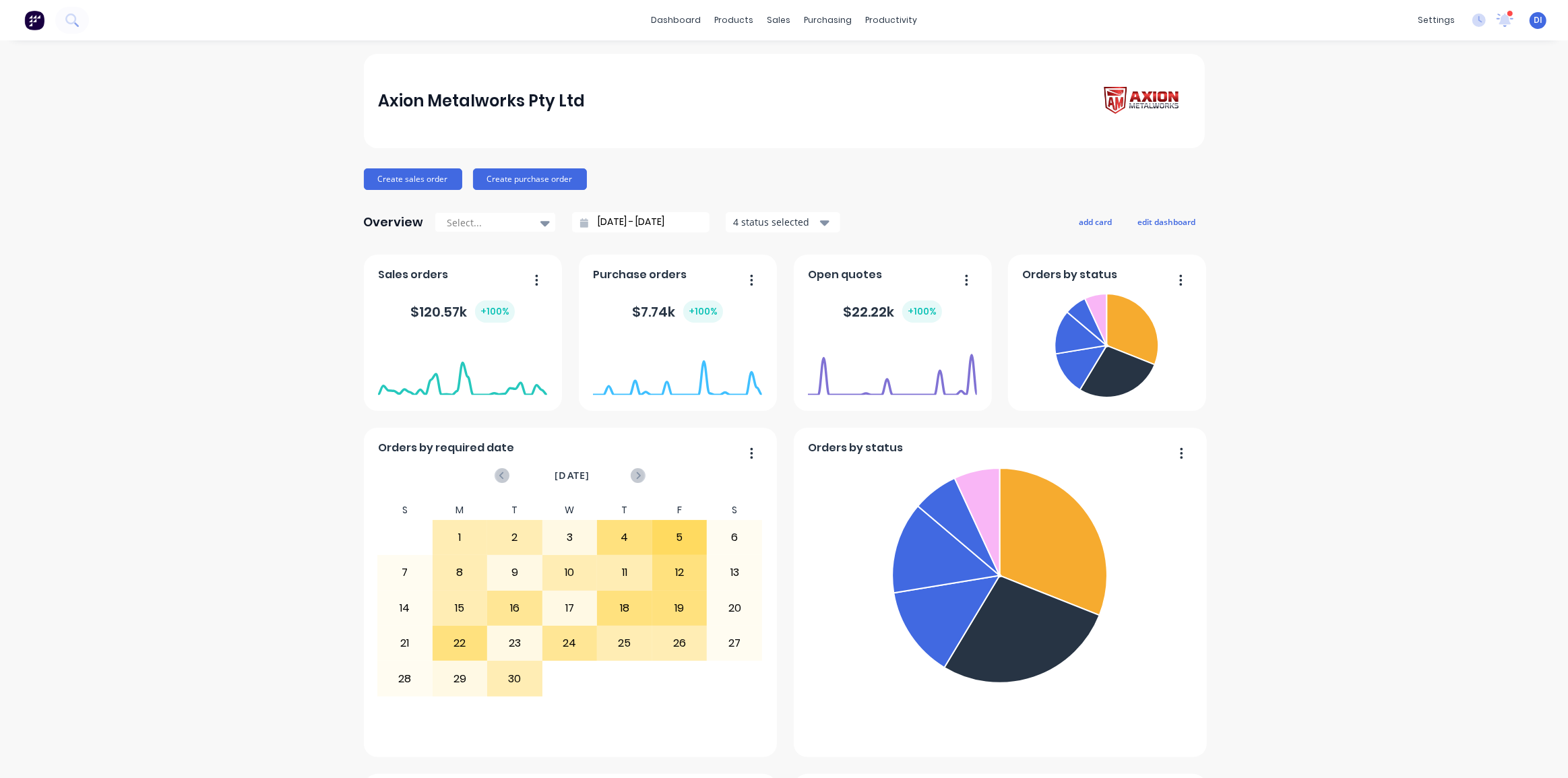
click at [243, 220] on div "Axion Metalworks Pty Ltd Create sales order Create purchase order Overview Sele…" at bounding box center [784, 752] width 1568 height 1397
click at [196, 240] on div "Axion Metalworks Pty Ltd Create sales order Create purchase order Overview Sele…" at bounding box center [784, 752] width 1568 height 1397
click at [803, 87] on div "Customers" at bounding box center [820, 92] width 49 height 12
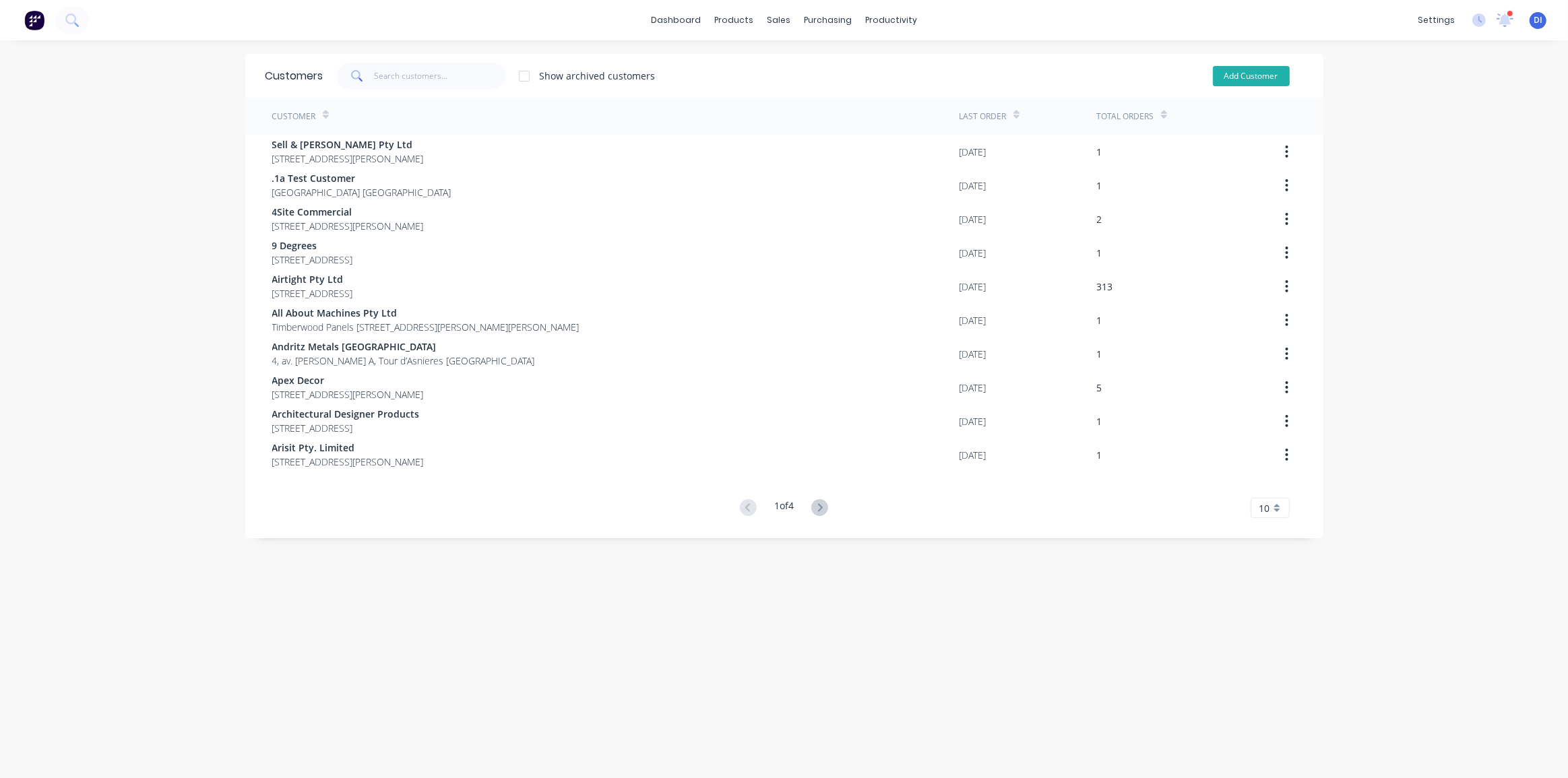
click at [1230, 79] on button "Add Customer" at bounding box center [1251, 75] width 77 height 20
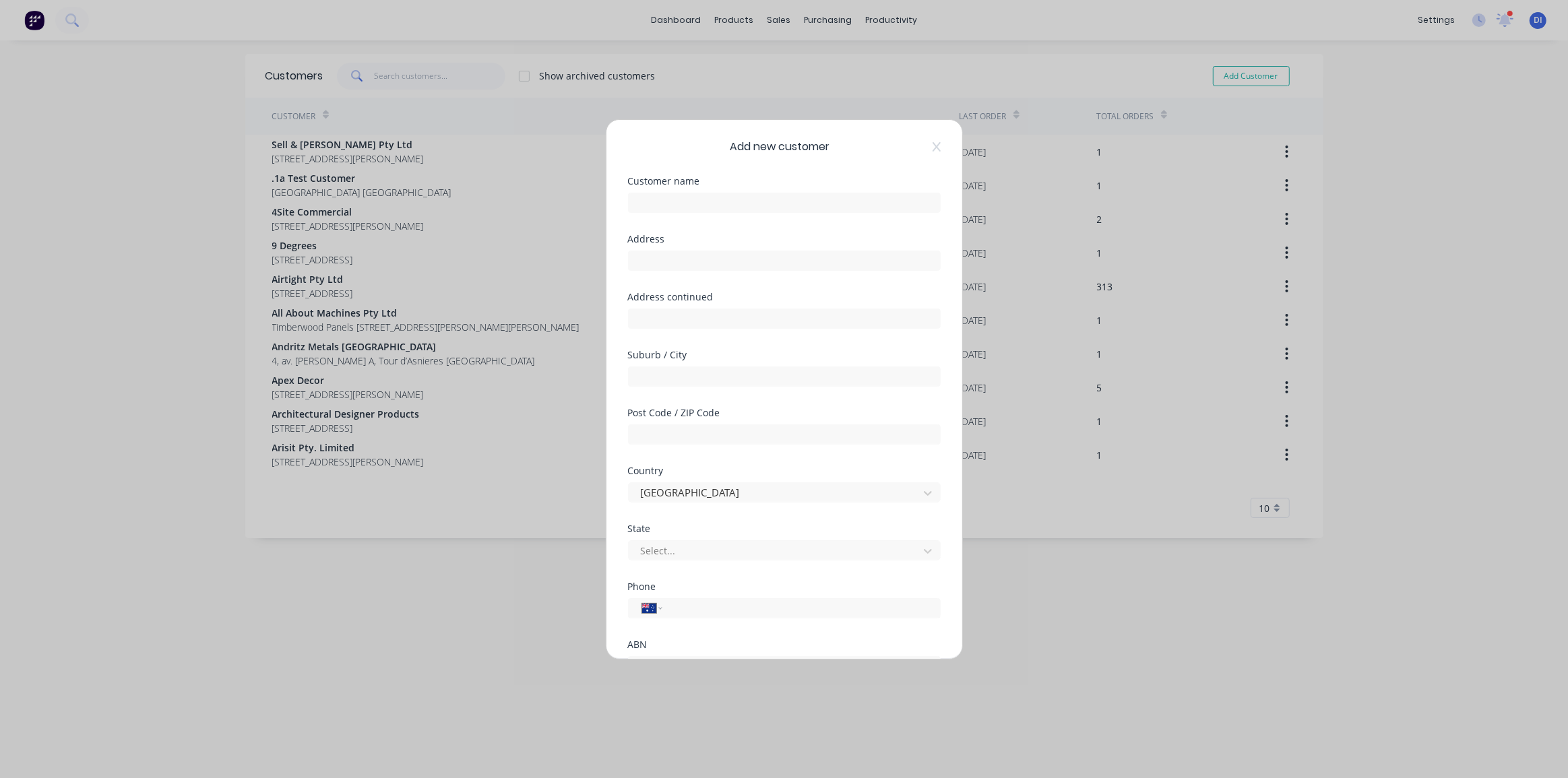
click at [697, 191] on div at bounding box center [784, 201] width 313 height 23
click at [693, 211] on input "text" at bounding box center [784, 202] width 313 height 20
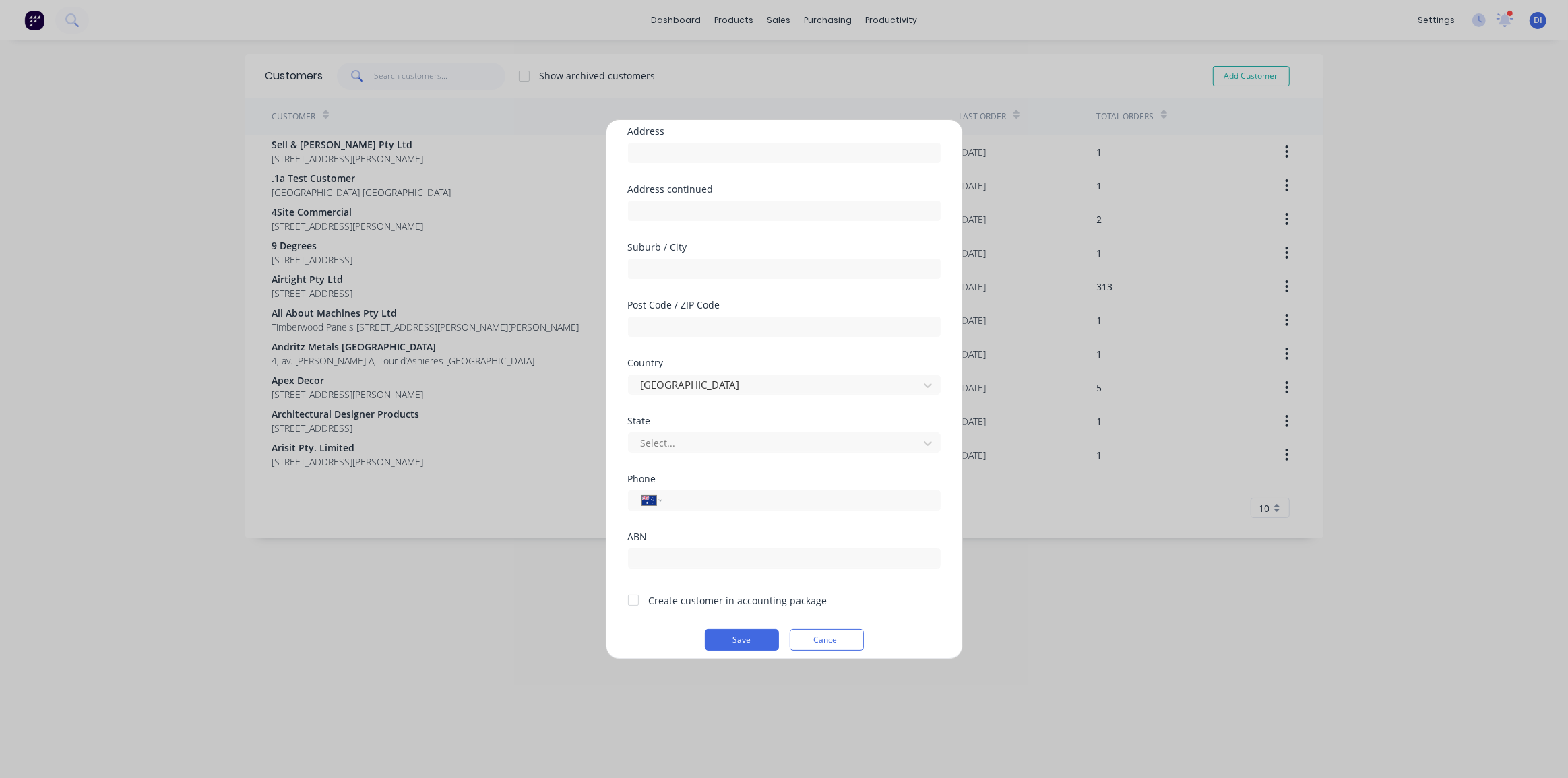
scroll to position [118, 0]
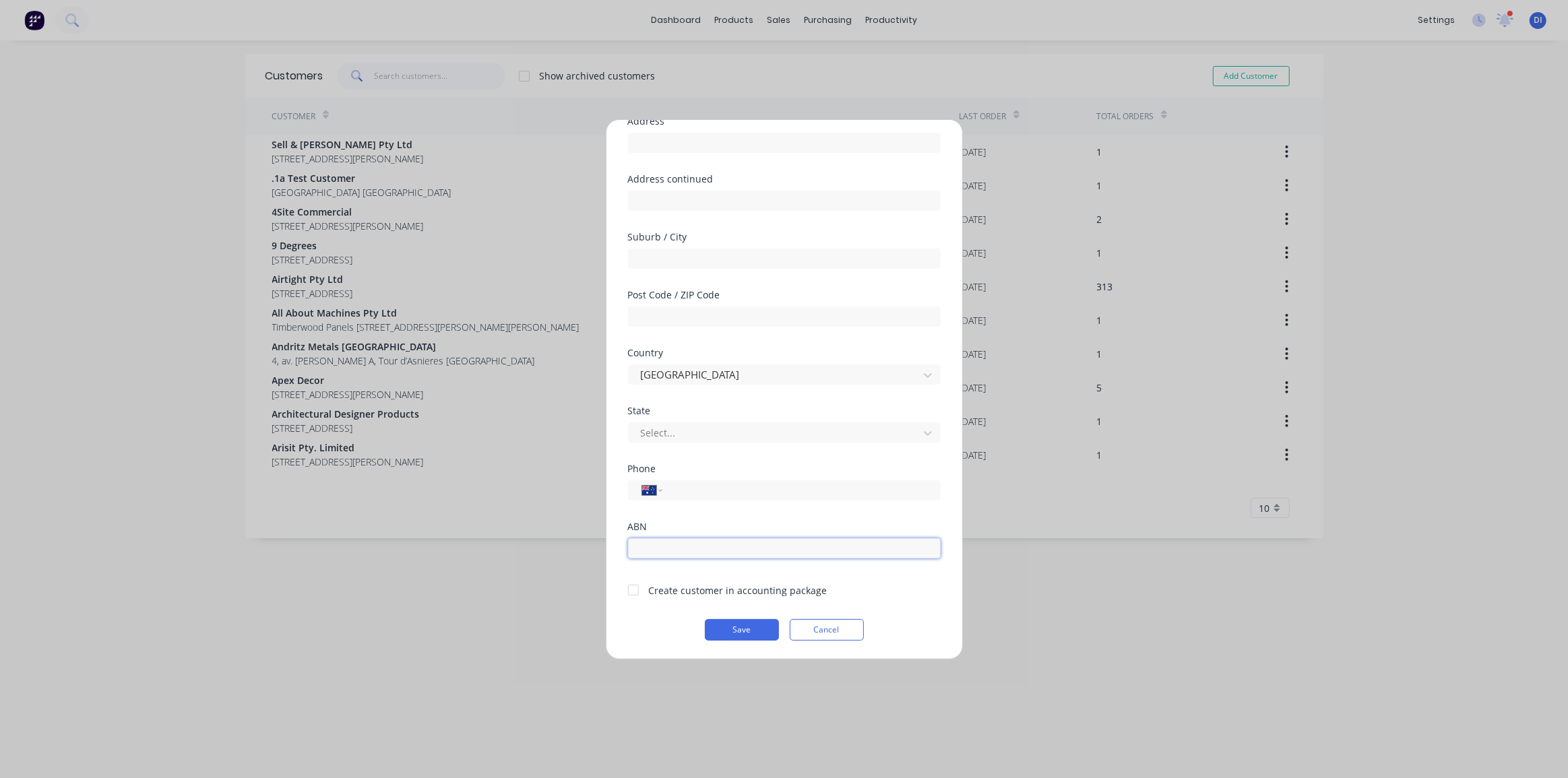
click at [669, 546] on input "text" at bounding box center [784, 548] width 313 height 20
paste input "21 651 031 631"
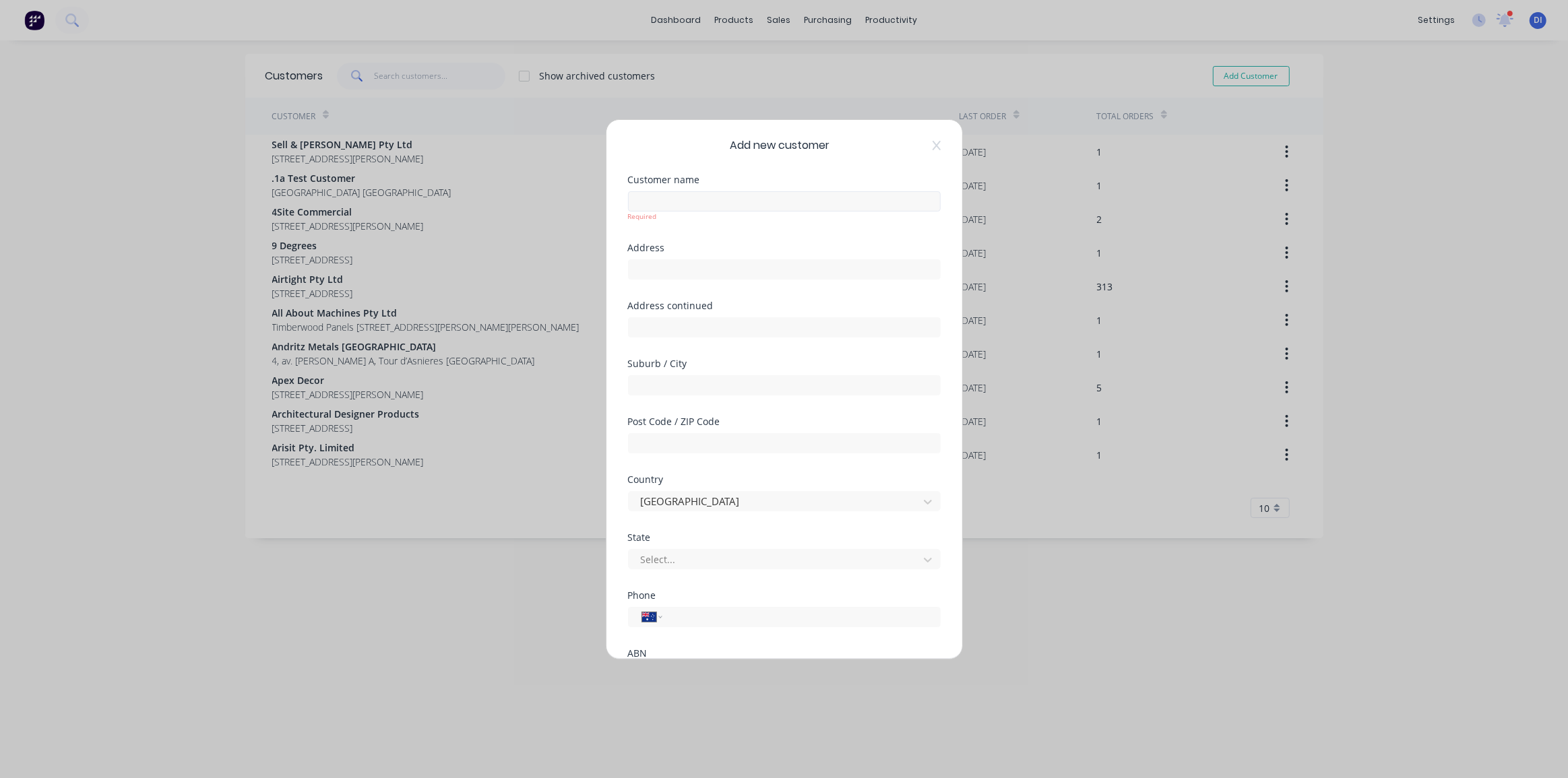
scroll to position [0, 0]
click at [705, 206] on input "text" at bounding box center [784, 202] width 313 height 20
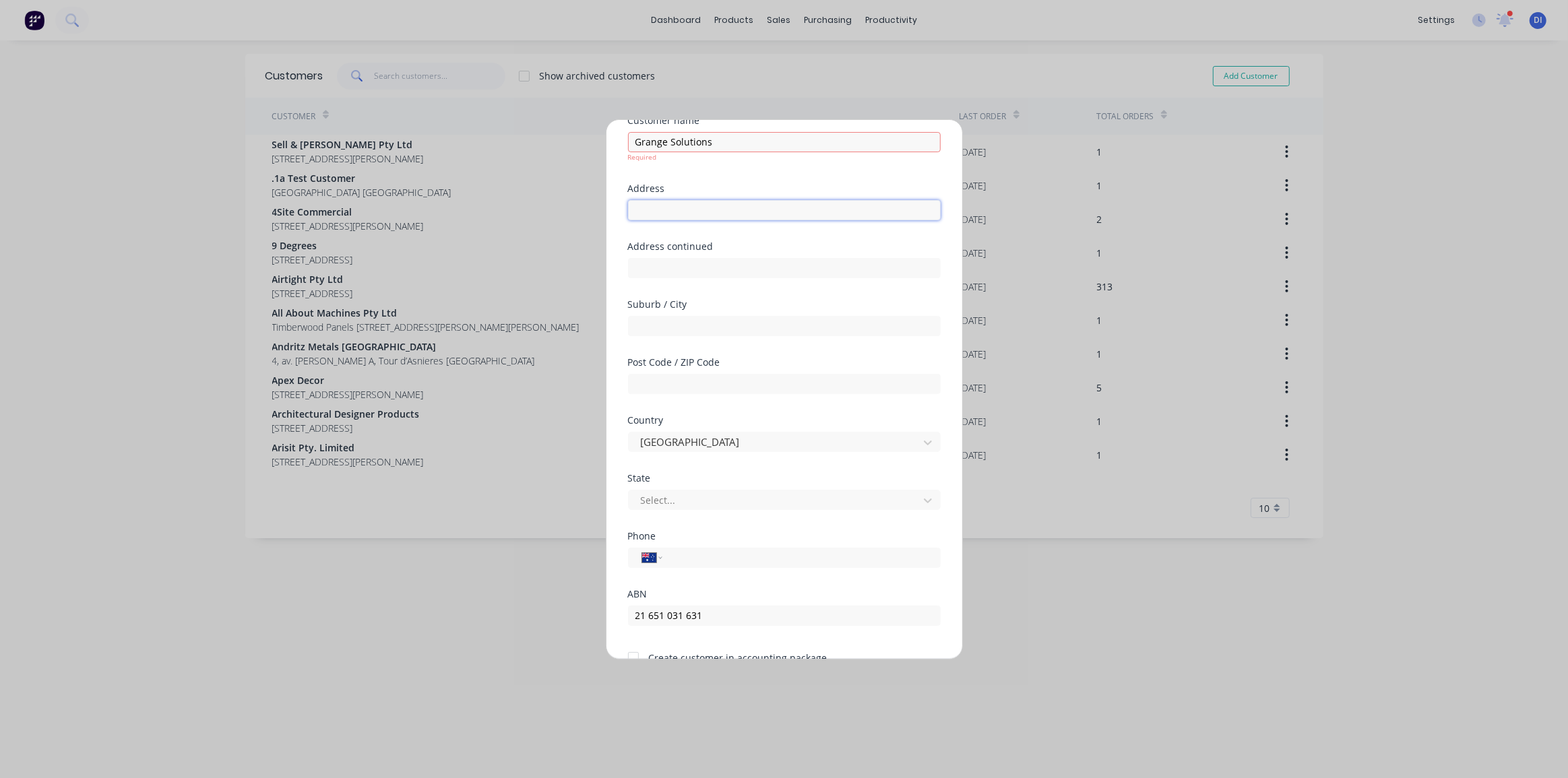
click at [681, 201] on input "text" at bounding box center [784, 210] width 313 height 20
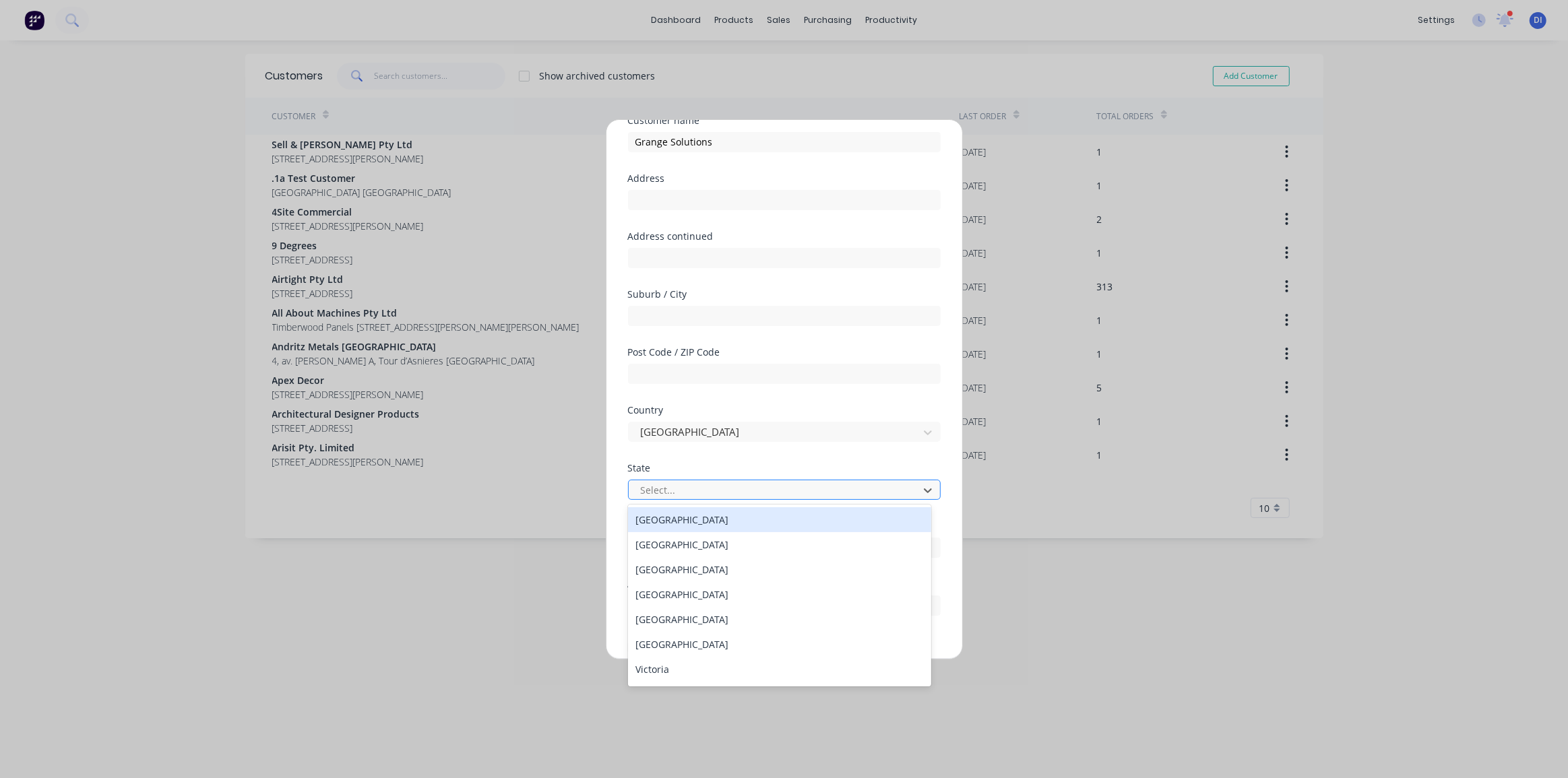
click at [686, 493] on div at bounding box center [775, 489] width 272 height 16
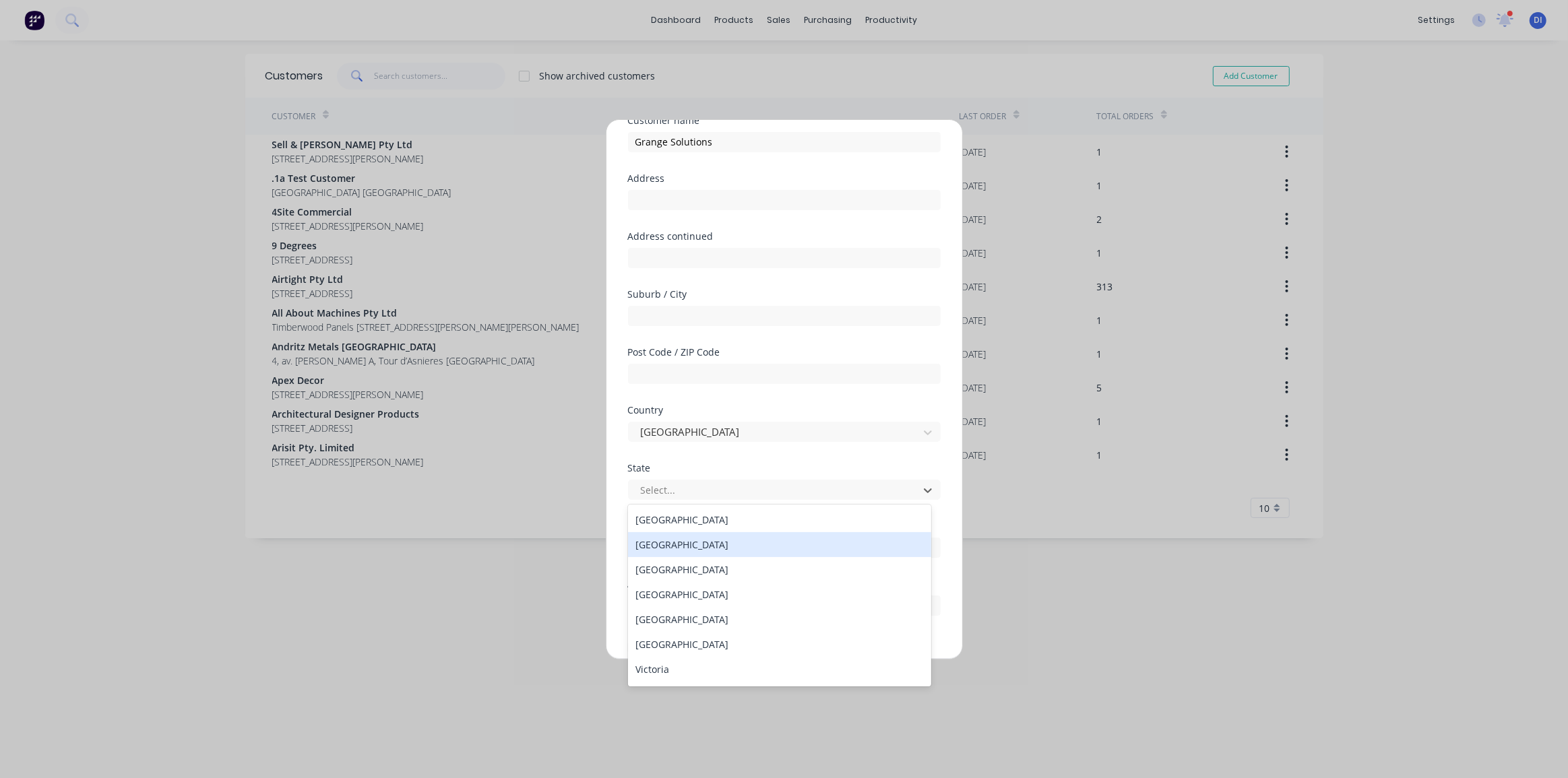
click at [686, 548] on div "New South Wales" at bounding box center [780, 545] width 304 height 25
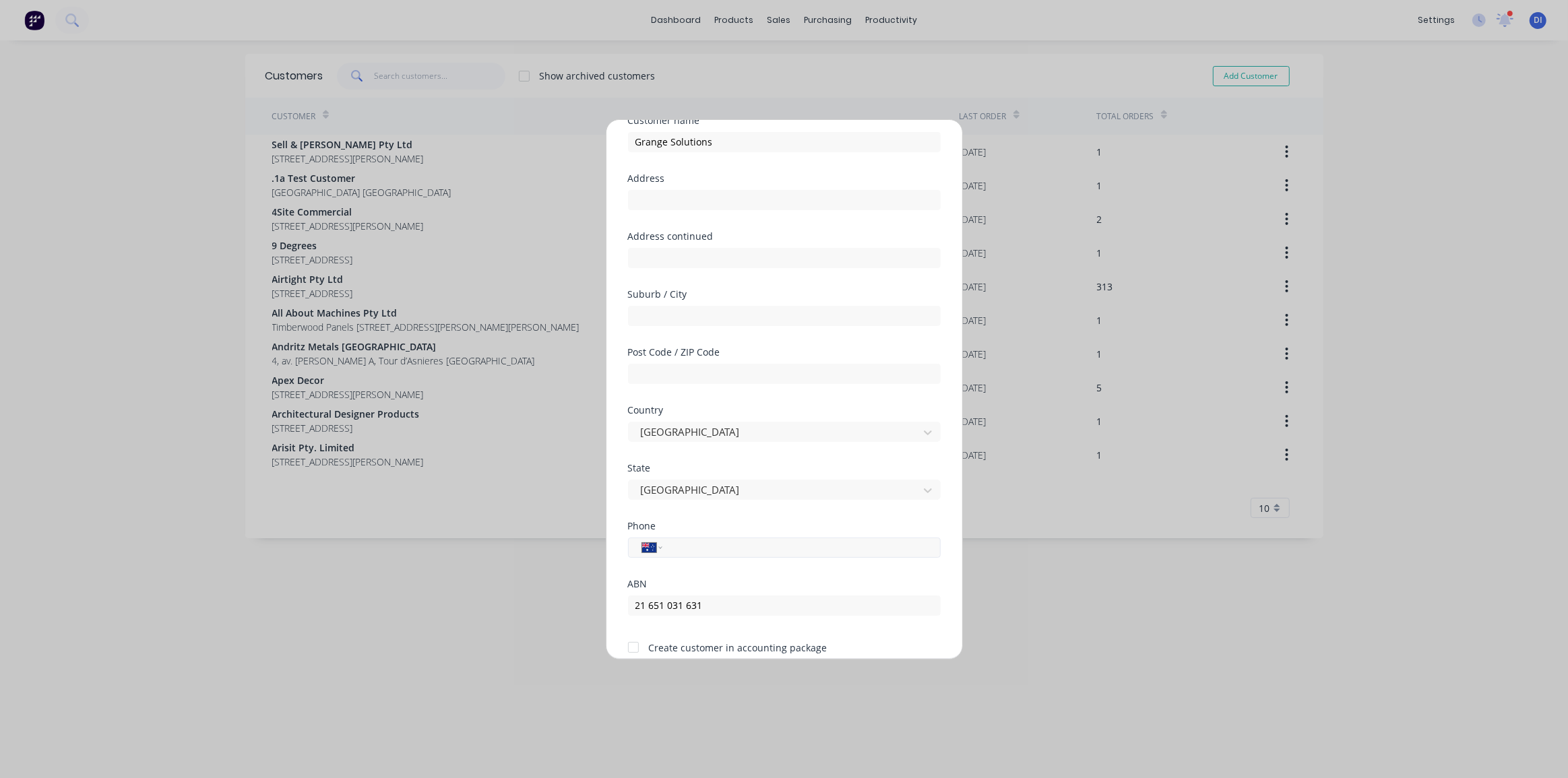
click at [690, 551] on input "tel" at bounding box center [799, 548] width 254 height 16
click at [721, 549] on input "tel" at bounding box center [799, 548] width 254 height 16
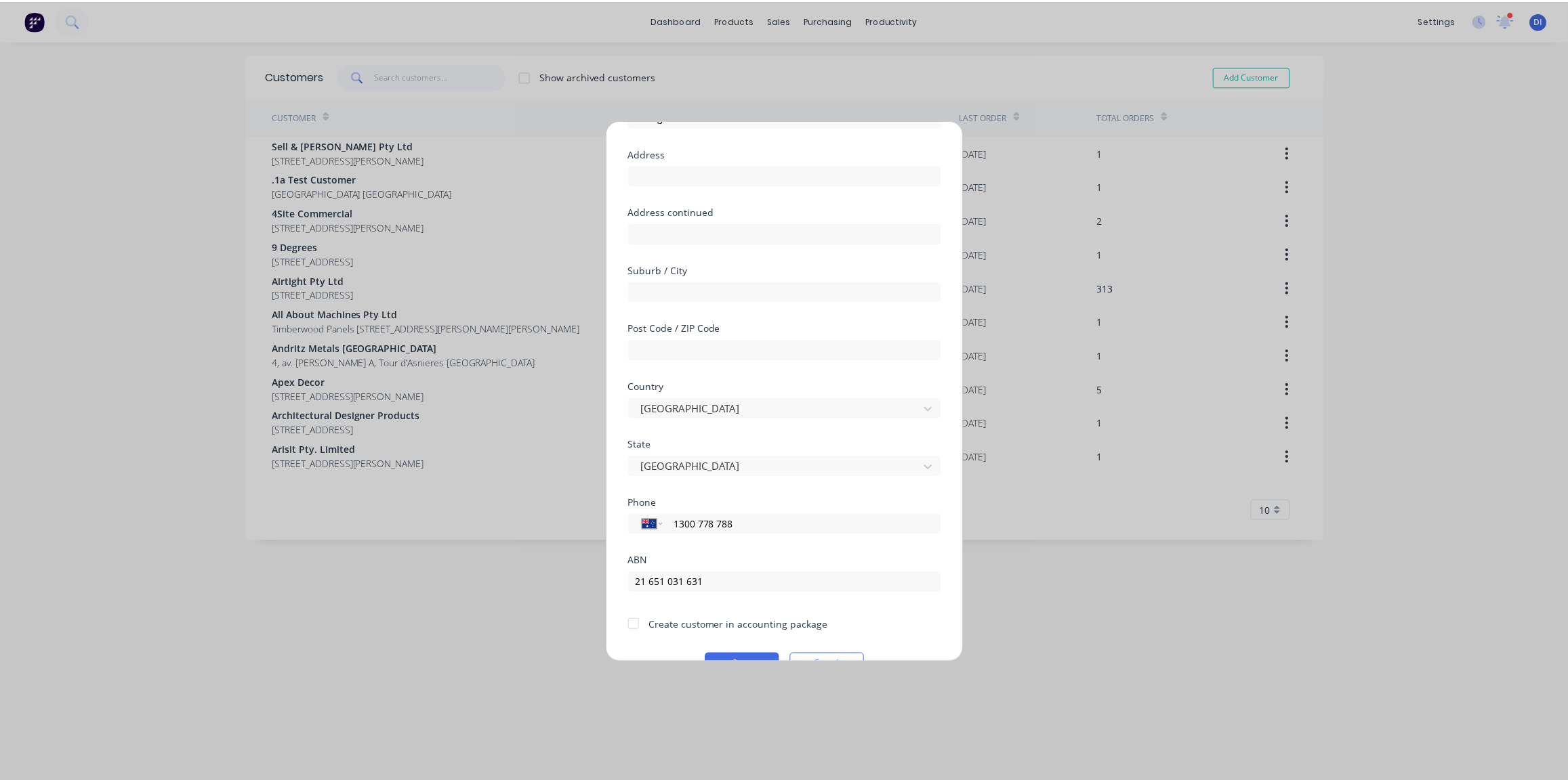
scroll to position [118, 0]
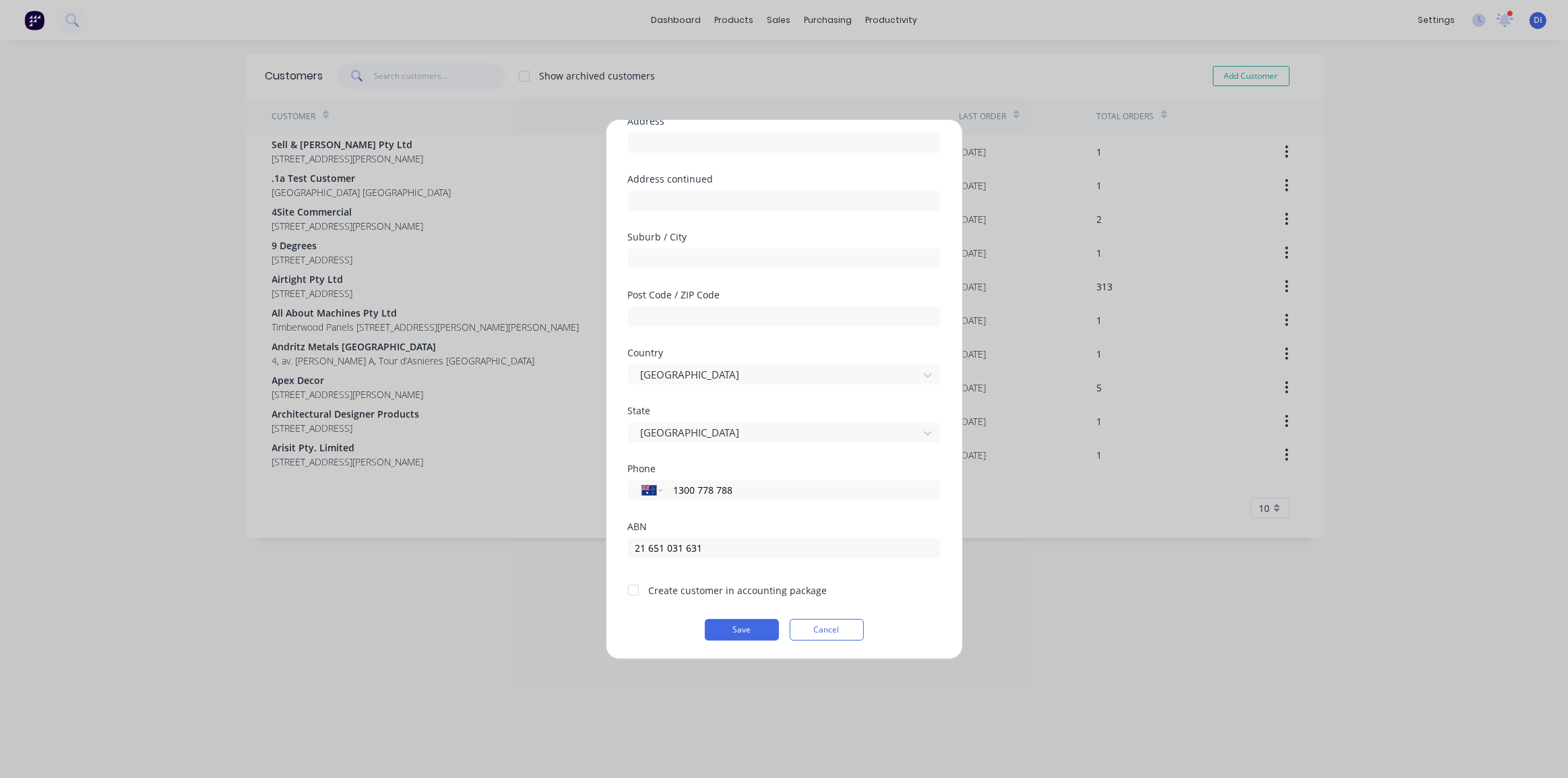
click at [632, 593] on div at bounding box center [633, 590] width 27 height 27
click at [736, 631] on button "Save" at bounding box center [742, 630] width 75 height 22
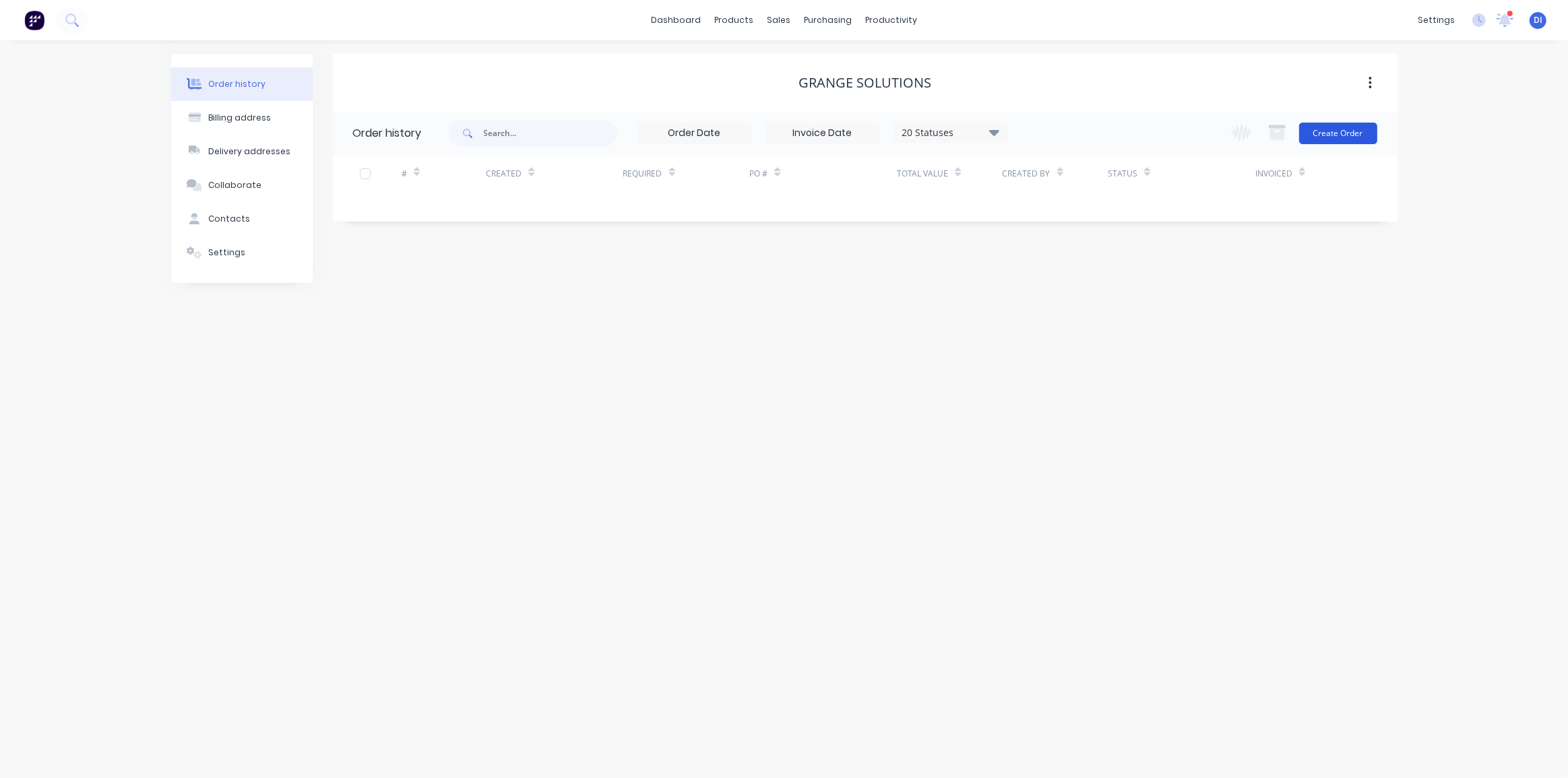
click at [1333, 129] on button "Create Order" at bounding box center [1338, 133] width 78 height 22
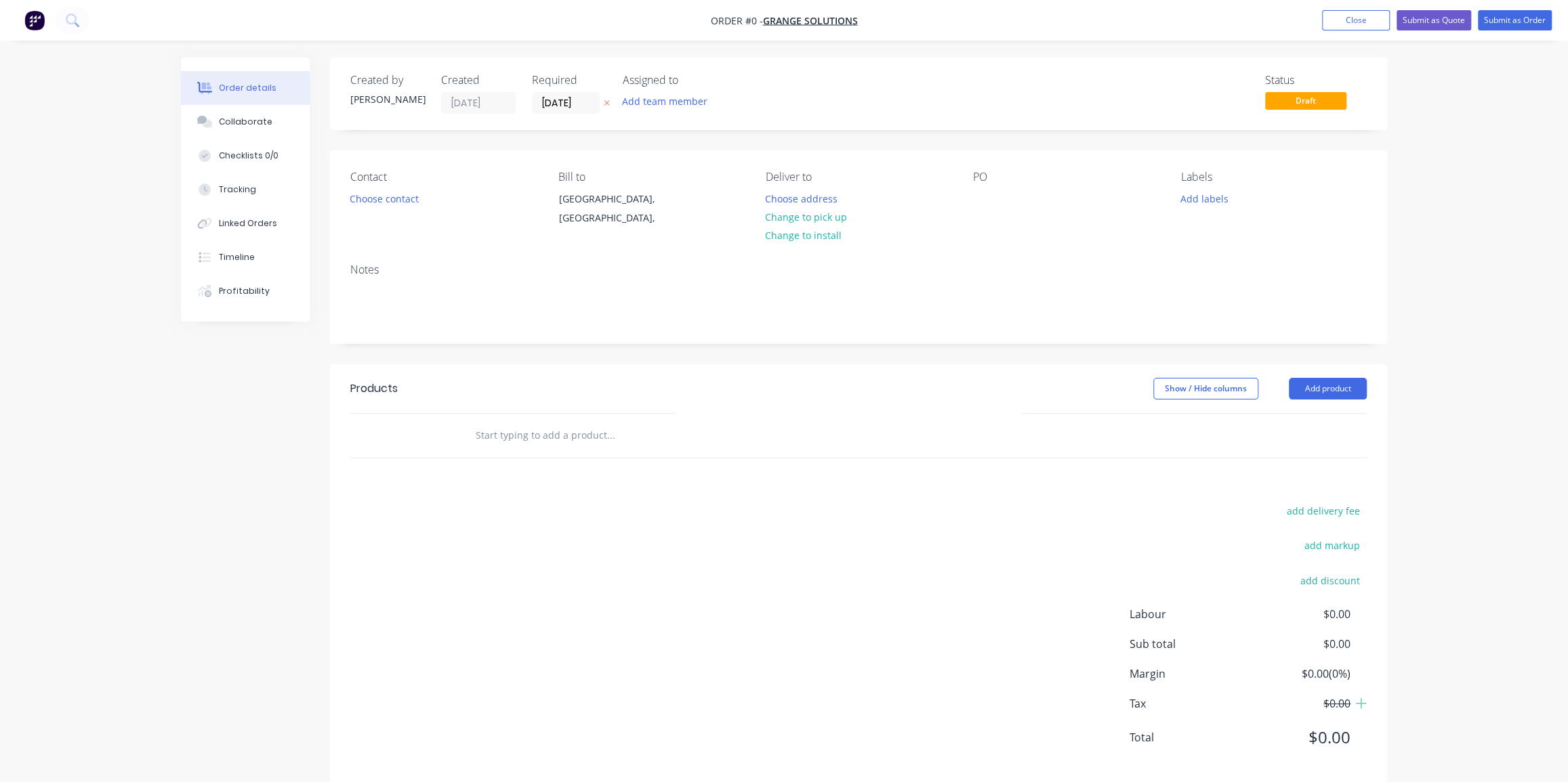
click at [370, 188] on div "Contact Choose contact" at bounding box center [443, 201] width 186 height 62
click at [376, 197] on button "Choose contact" at bounding box center [385, 198] width 84 height 18
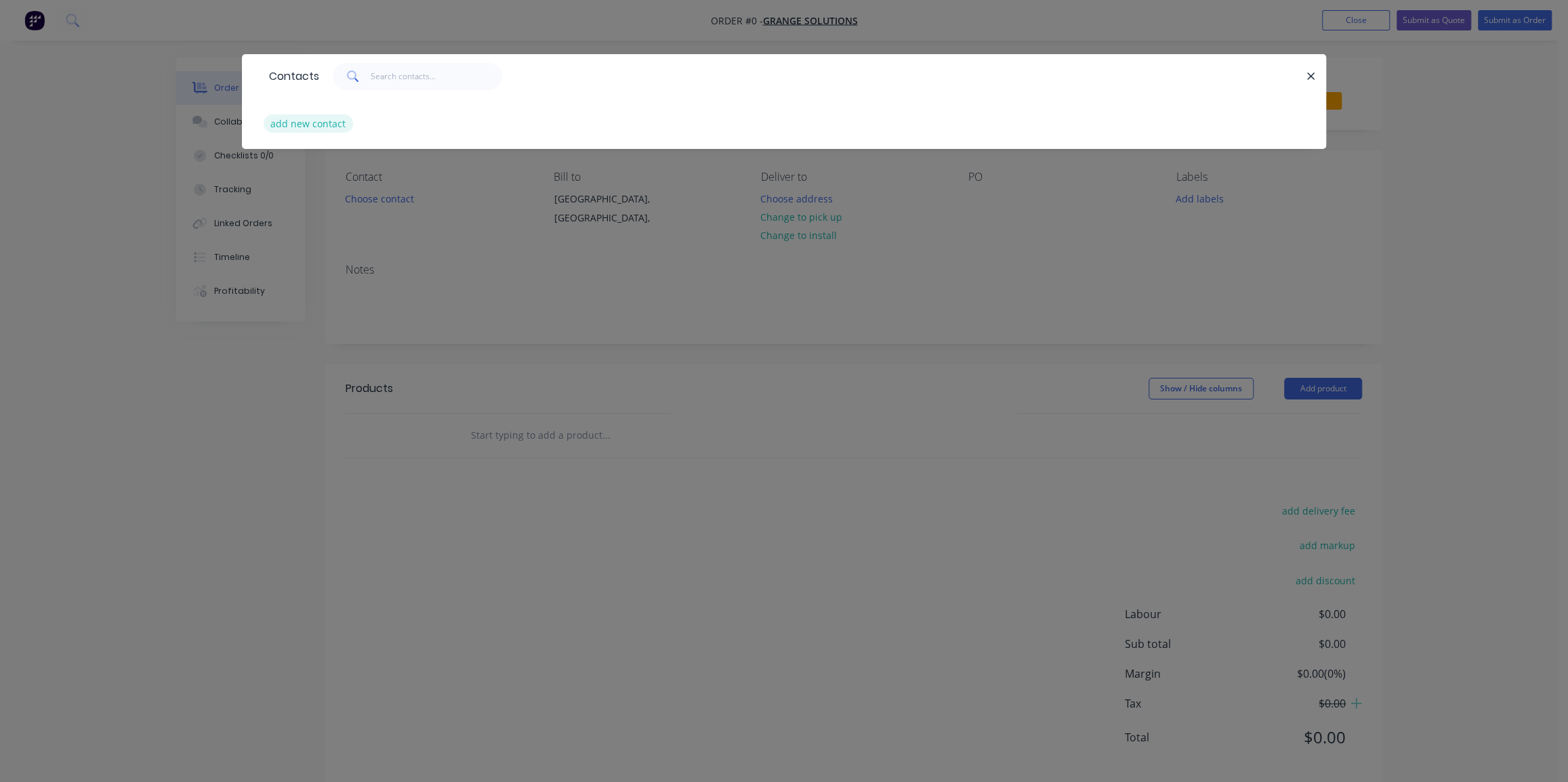
click at [318, 119] on button "add new contact" at bounding box center [308, 123] width 90 height 18
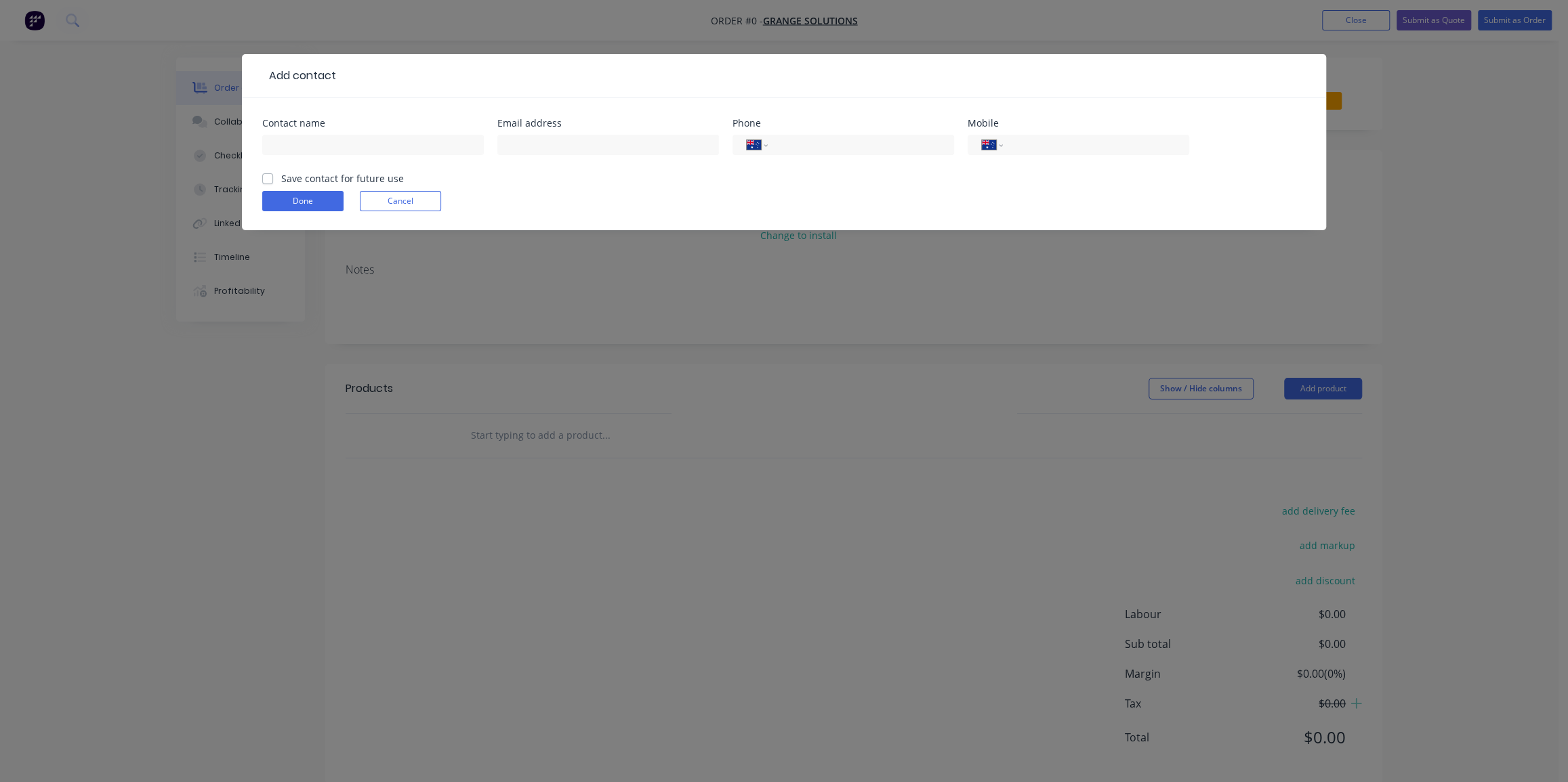
drag, startPoint x: 264, startPoint y: 179, endPoint x: 274, endPoint y: 175, distance: 10.8
click at [281, 178] on label "Save contact for future use" at bounding box center [342, 179] width 123 height 14
click at [266, 178] on input "Save contact for future use" at bounding box center [267, 178] width 10 height 13
click at [346, 126] on div "Contact name" at bounding box center [373, 123] width 221 height 10
click at [341, 139] on input "text" at bounding box center [373, 145] width 221 height 20
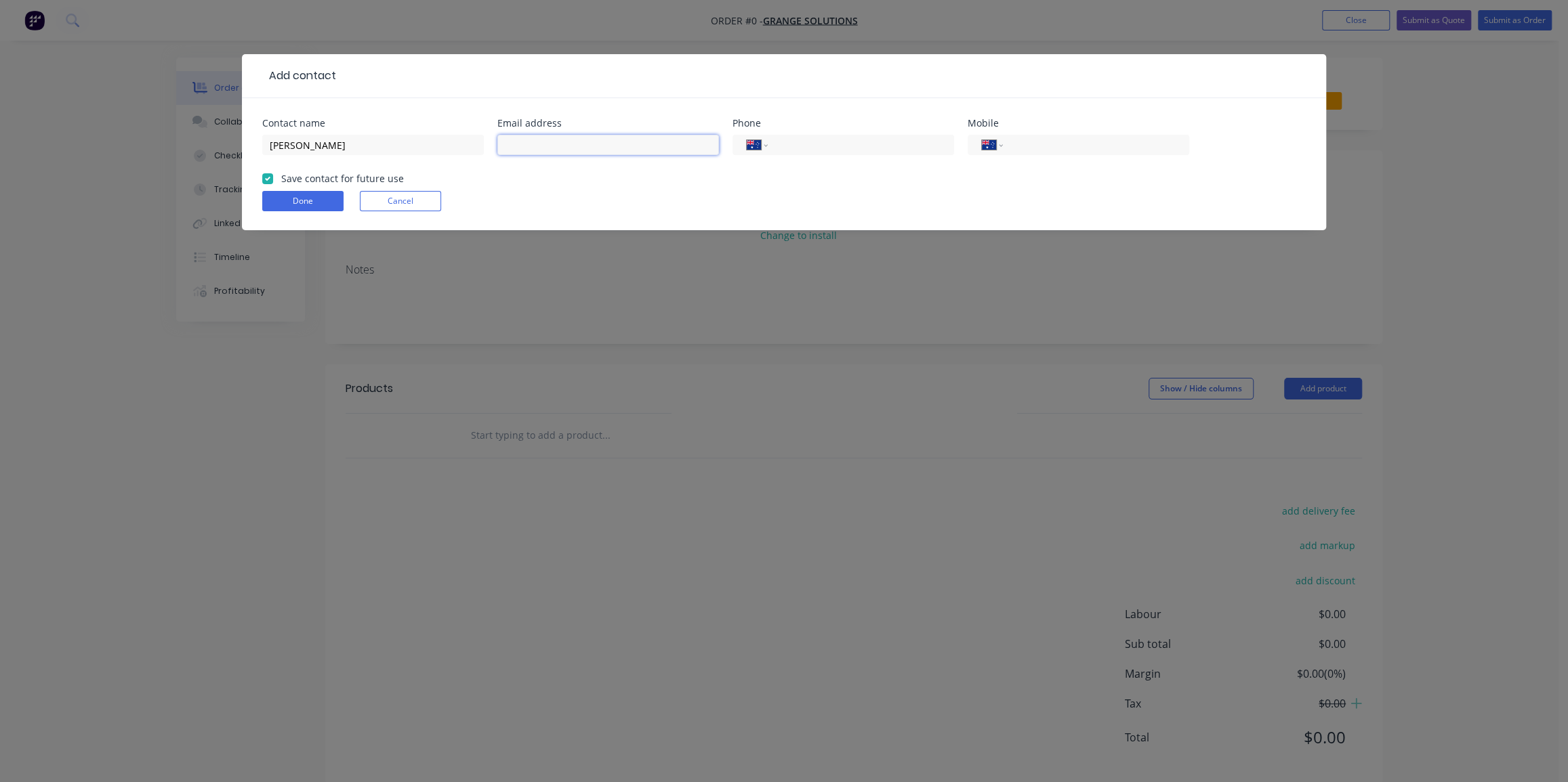
click at [538, 151] on input "text" at bounding box center [608, 145] width 221 height 20
click at [821, 158] on div "International Afghanistan Åland Islands Albania Algeria American Samoa Andorra …" at bounding box center [843, 152] width 221 height 40
click at [814, 149] on input "tel" at bounding box center [858, 145] width 163 height 16
click at [320, 199] on button "Done" at bounding box center [302, 200] width 81 height 20
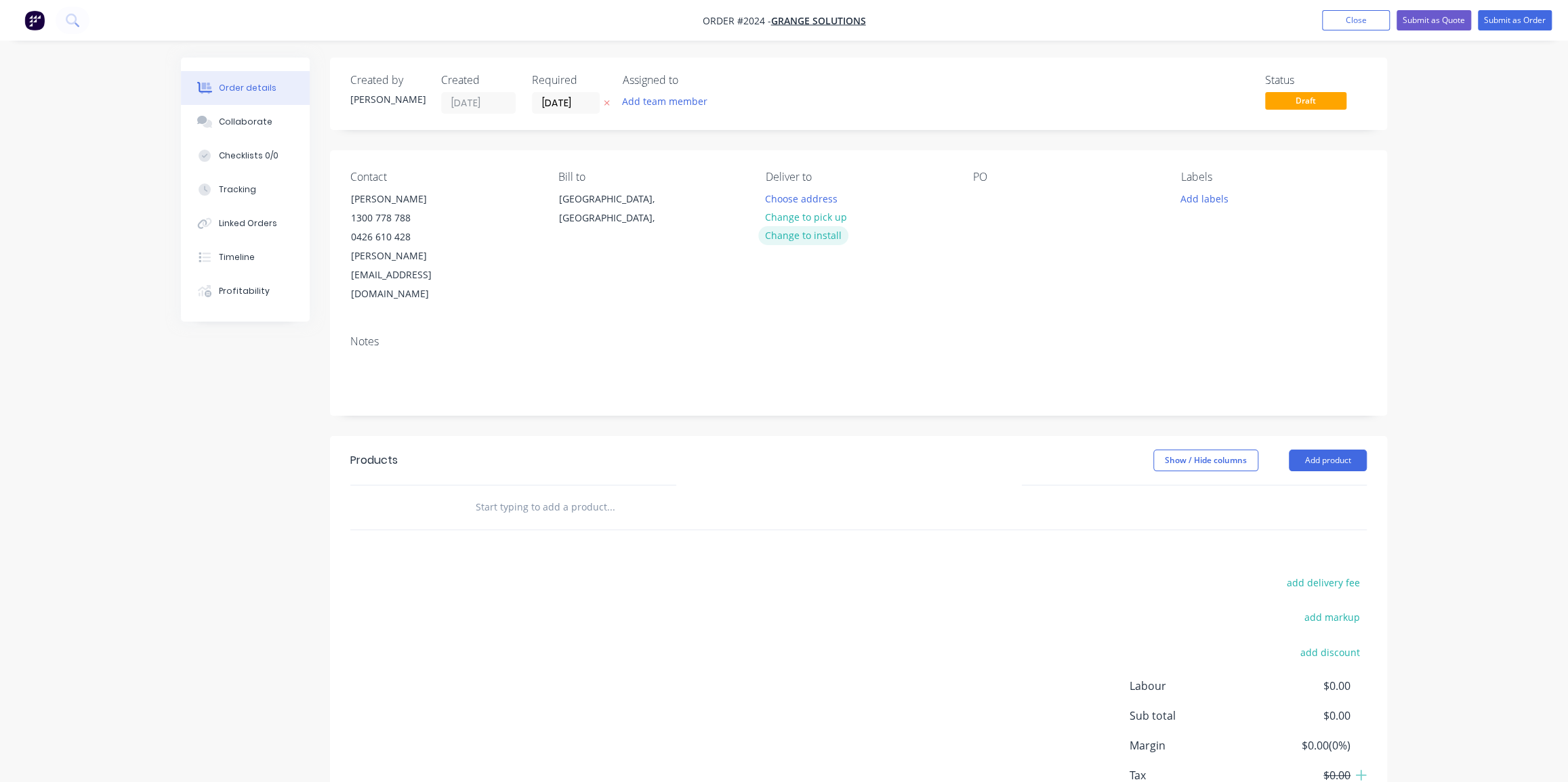
click at [802, 235] on button "Change to install" at bounding box center [803, 235] width 91 height 18
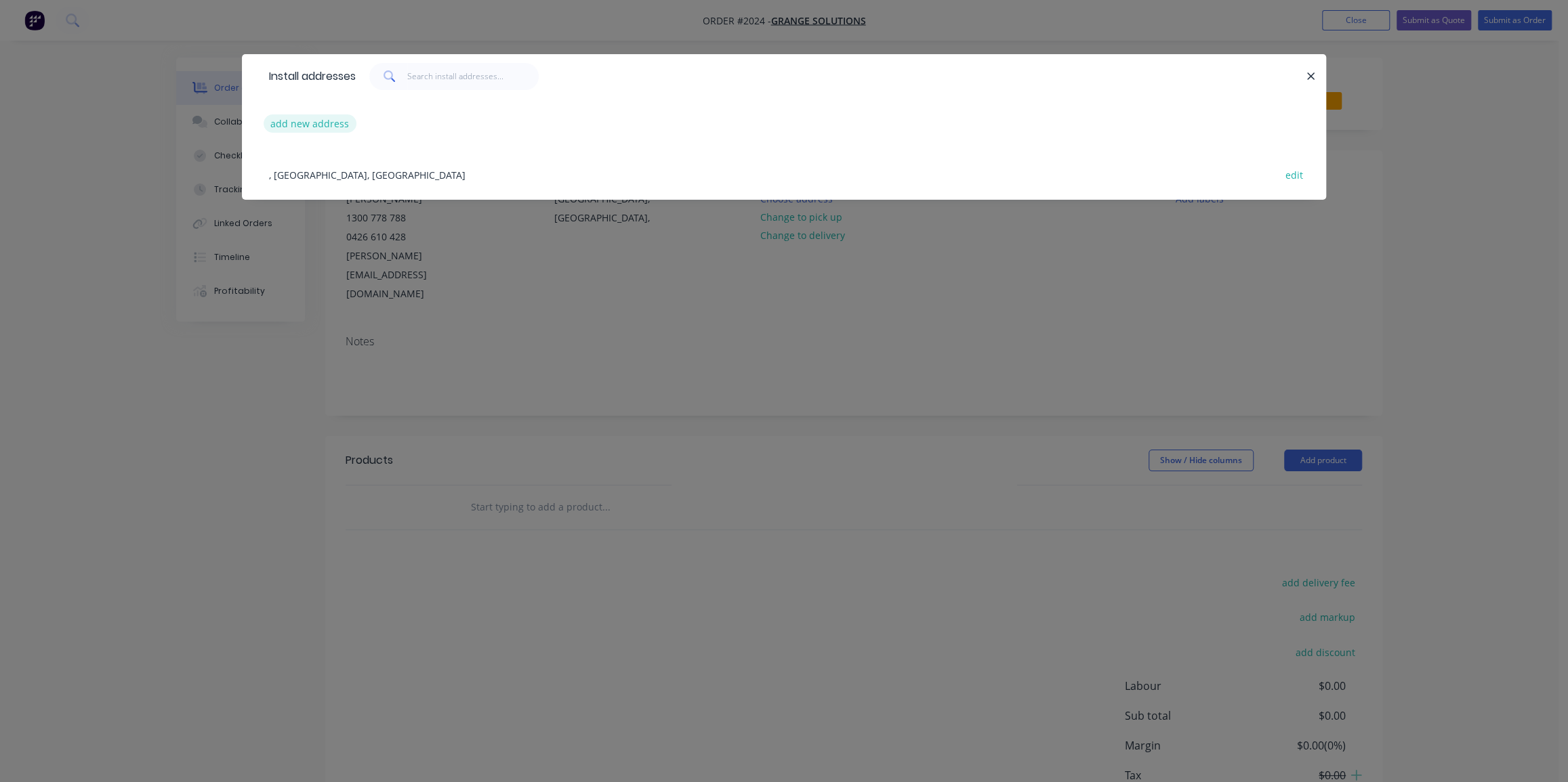
click at [335, 125] on button "add new address" at bounding box center [310, 123] width 93 height 18
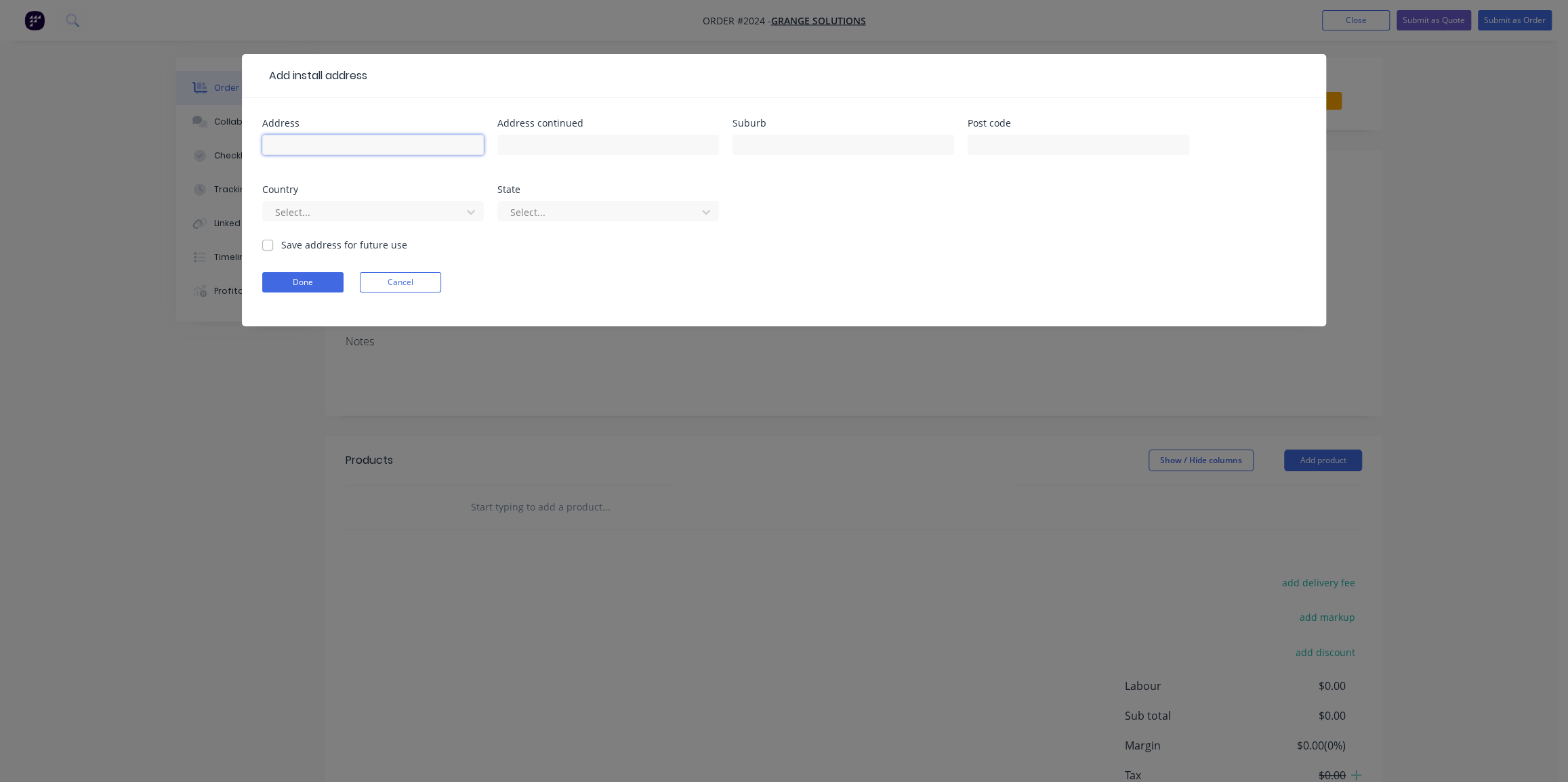
click at [303, 139] on input "text" at bounding box center [373, 145] width 221 height 20
click at [430, 147] on input "text" at bounding box center [373, 145] width 221 height 20
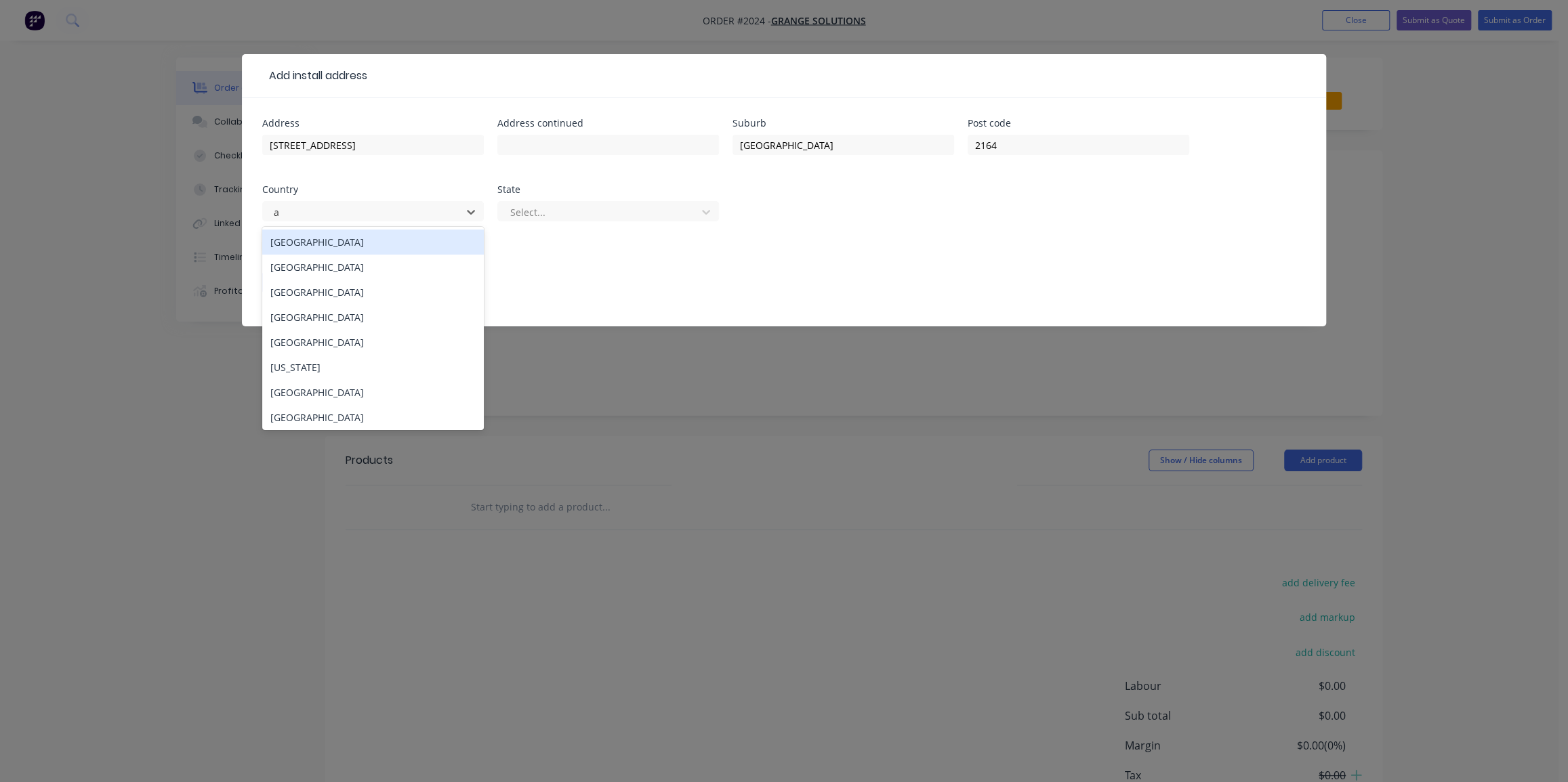
click at [324, 233] on div "Australia" at bounding box center [373, 242] width 221 height 25
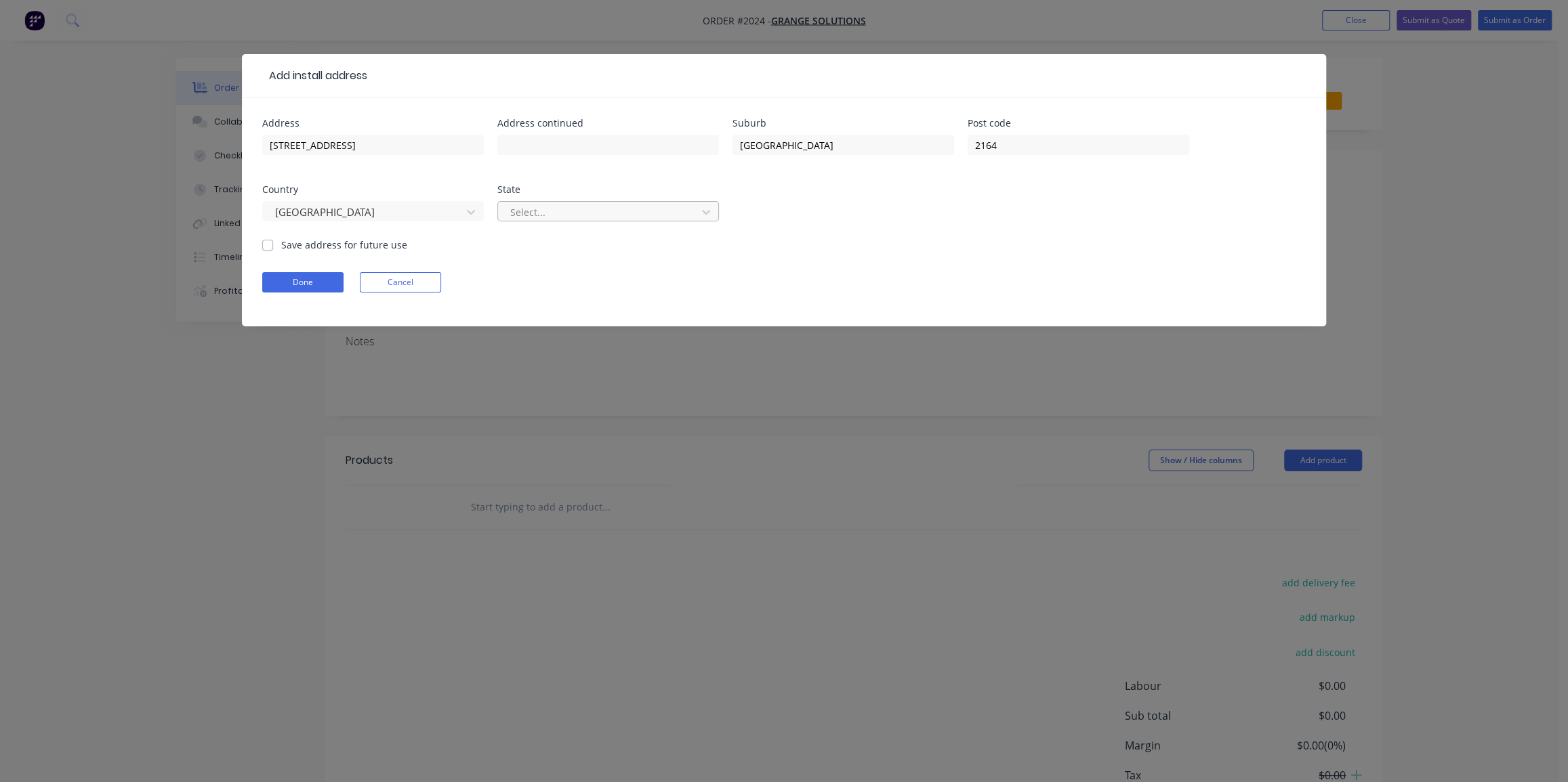
click at [538, 210] on div at bounding box center [599, 212] width 181 height 17
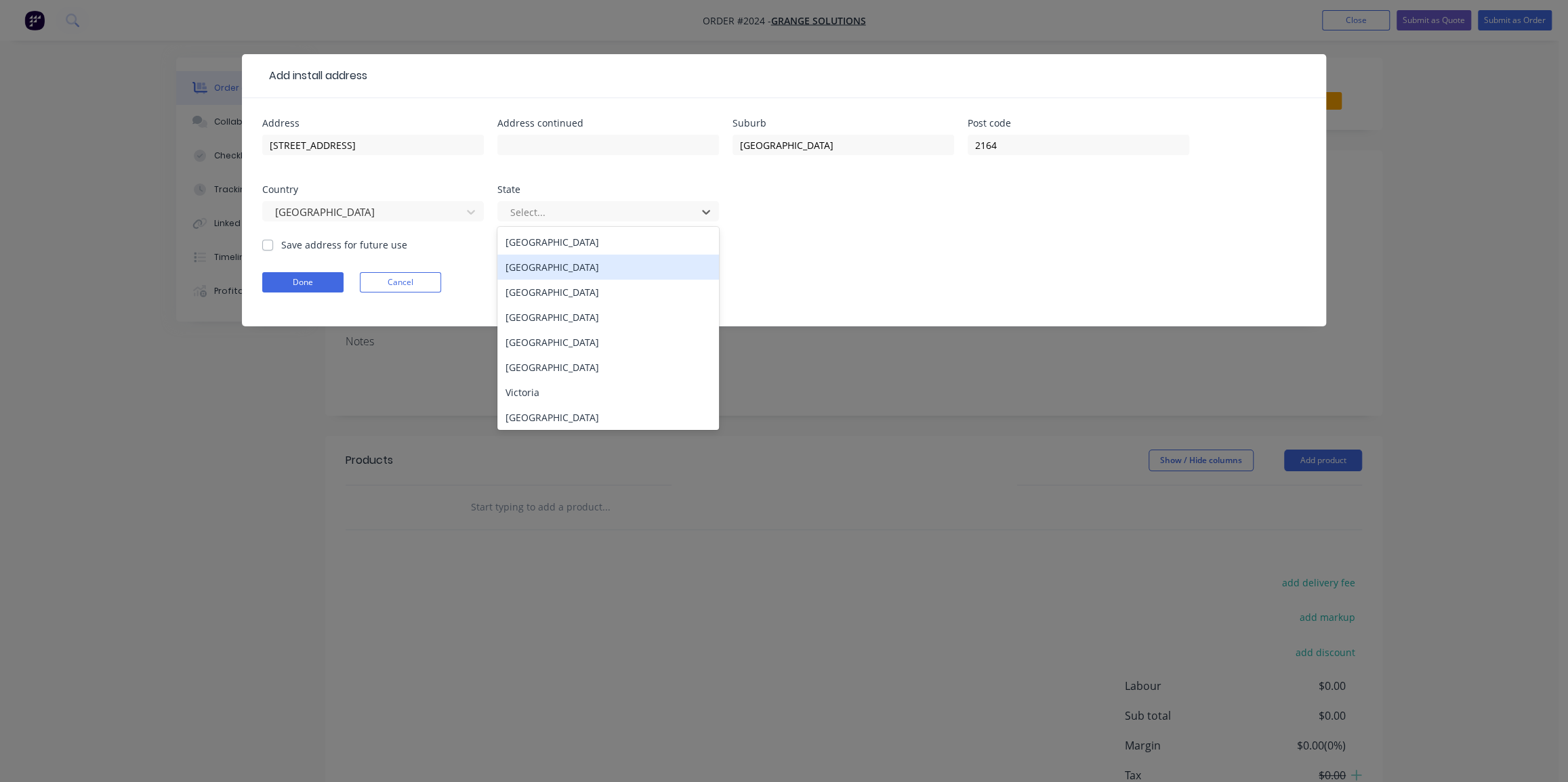
click at [551, 268] on div "New South Wales" at bounding box center [608, 266] width 221 height 25
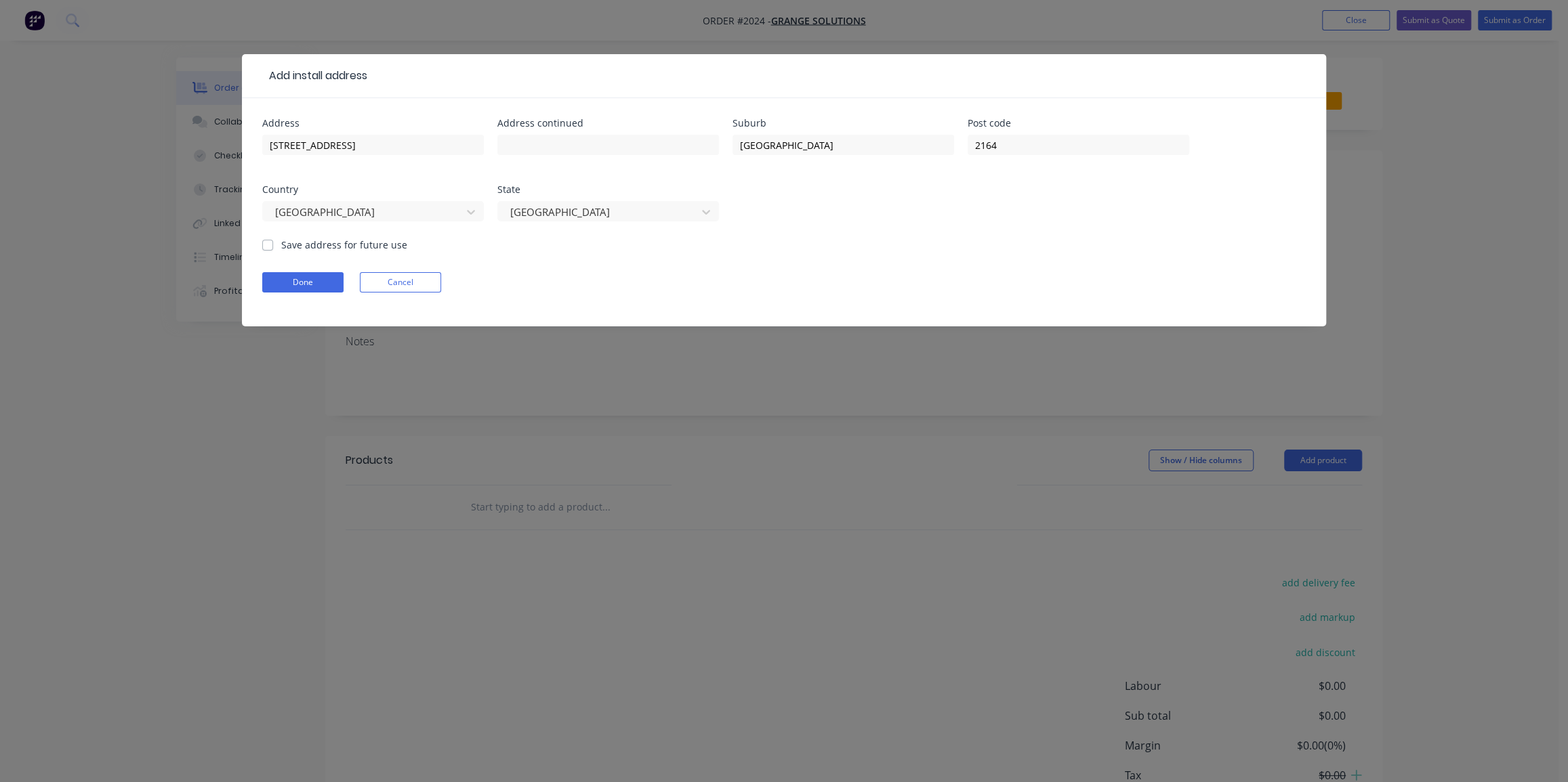
click at [598, 247] on form "Address 376 Victoria St Address continued Suburb Wetherill Park Post code 2164 …" at bounding box center [784, 222] width 1044 height 208
drag, startPoint x: 356, startPoint y: 145, endPoint x: 264, endPoint y: 139, distance: 92.2
click at [264, 139] on input "376 Victoria St" at bounding box center [373, 145] width 221 height 20
click at [366, 142] on input "text" at bounding box center [373, 145] width 221 height 20
click at [281, 246] on label "Save address for future use" at bounding box center [344, 245] width 126 height 14
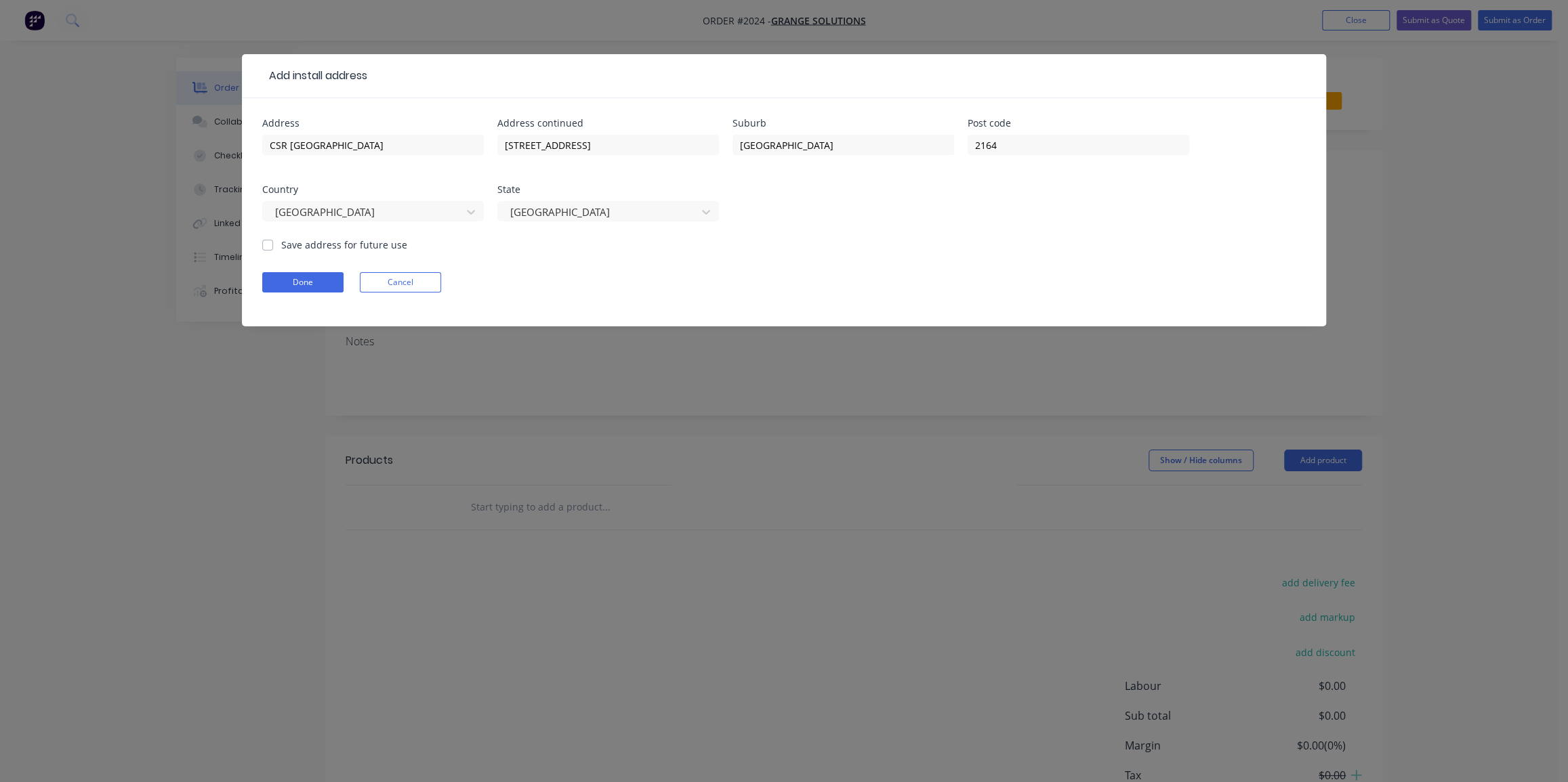
click at [267, 246] on input "Save address for future use" at bounding box center [267, 244] width 10 height 13
click at [294, 280] on button "Done" at bounding box center [302, 282] width 81 height 20
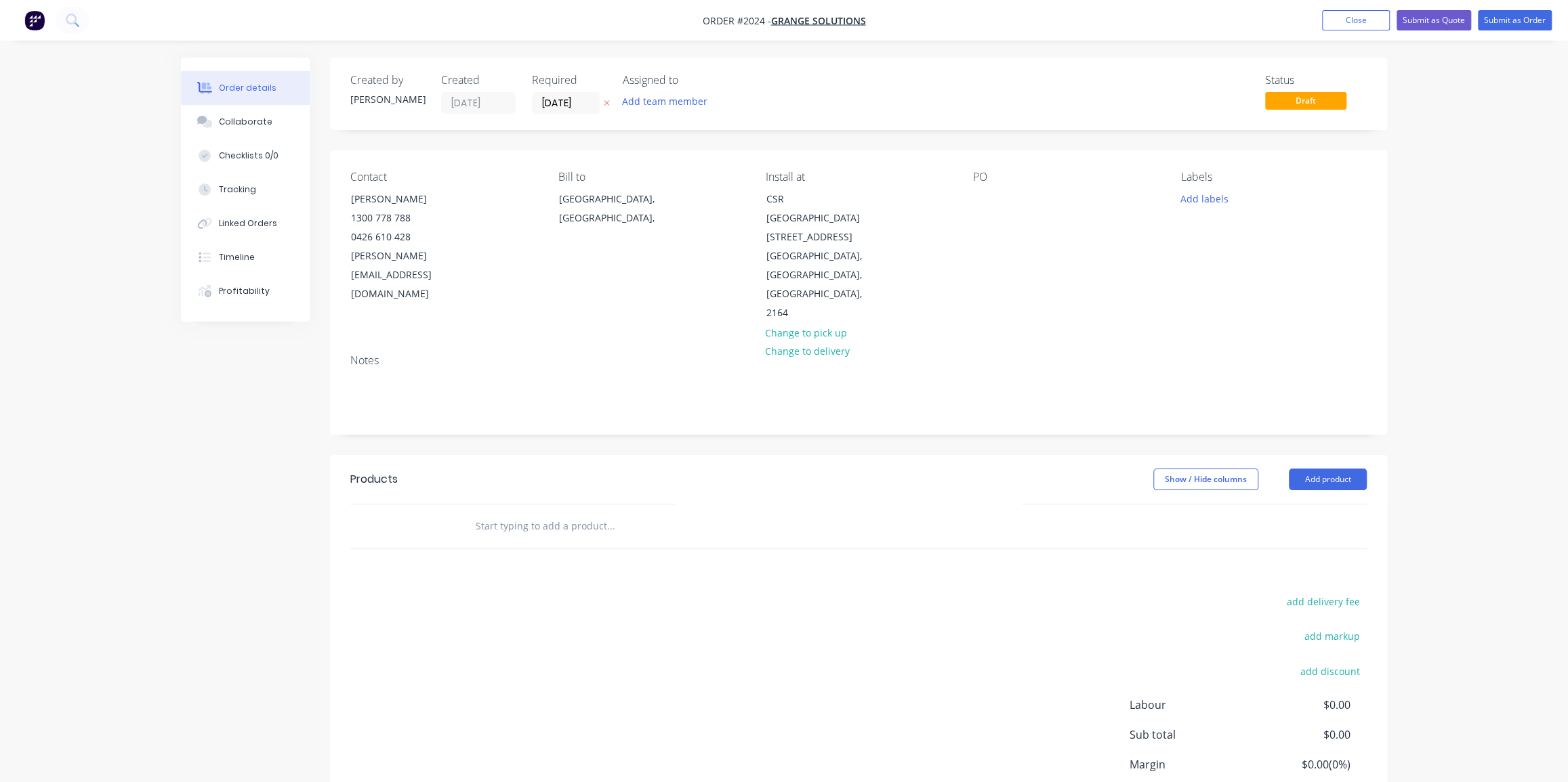
click at [212, 395] on div "Created by Dean Created 25/09/25 Required 25/09/25 Assigned to Add team member …" at bounding box center [784, 475] width 1206 height 837
click at [992, 193] on div at bounding box center [983, 199] width 22 height 20
click at [556, 513] on input "text" at bounding box center [610, 526] width 271 height 27
click at [538, 513] on input "Drain Pit Cover" at bounding box center [610, 526] width 271 height 27
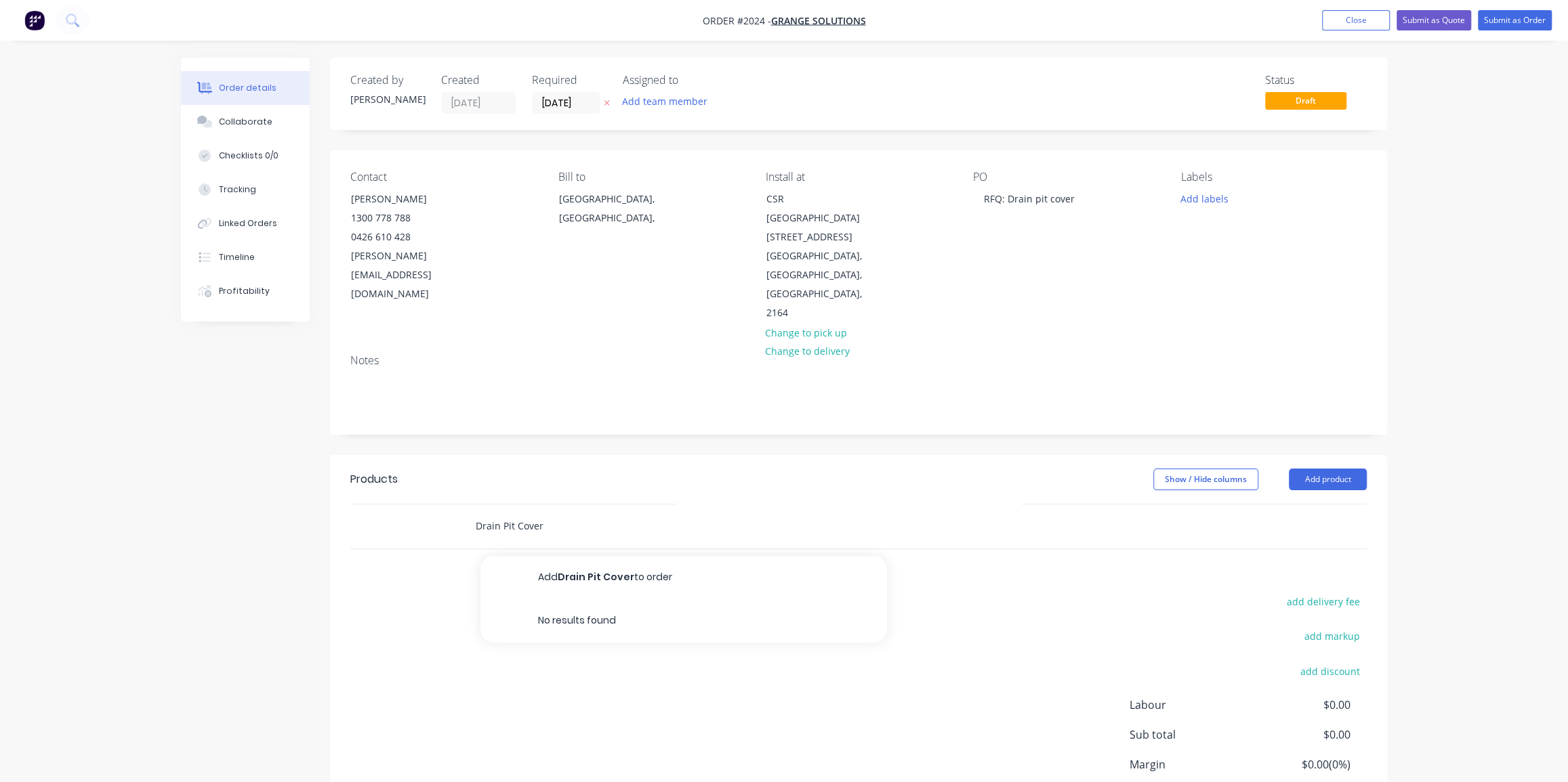
click at [538, 513] on input "Drain Pit Cover" at bounding box center [610, 526] width 271 height 27
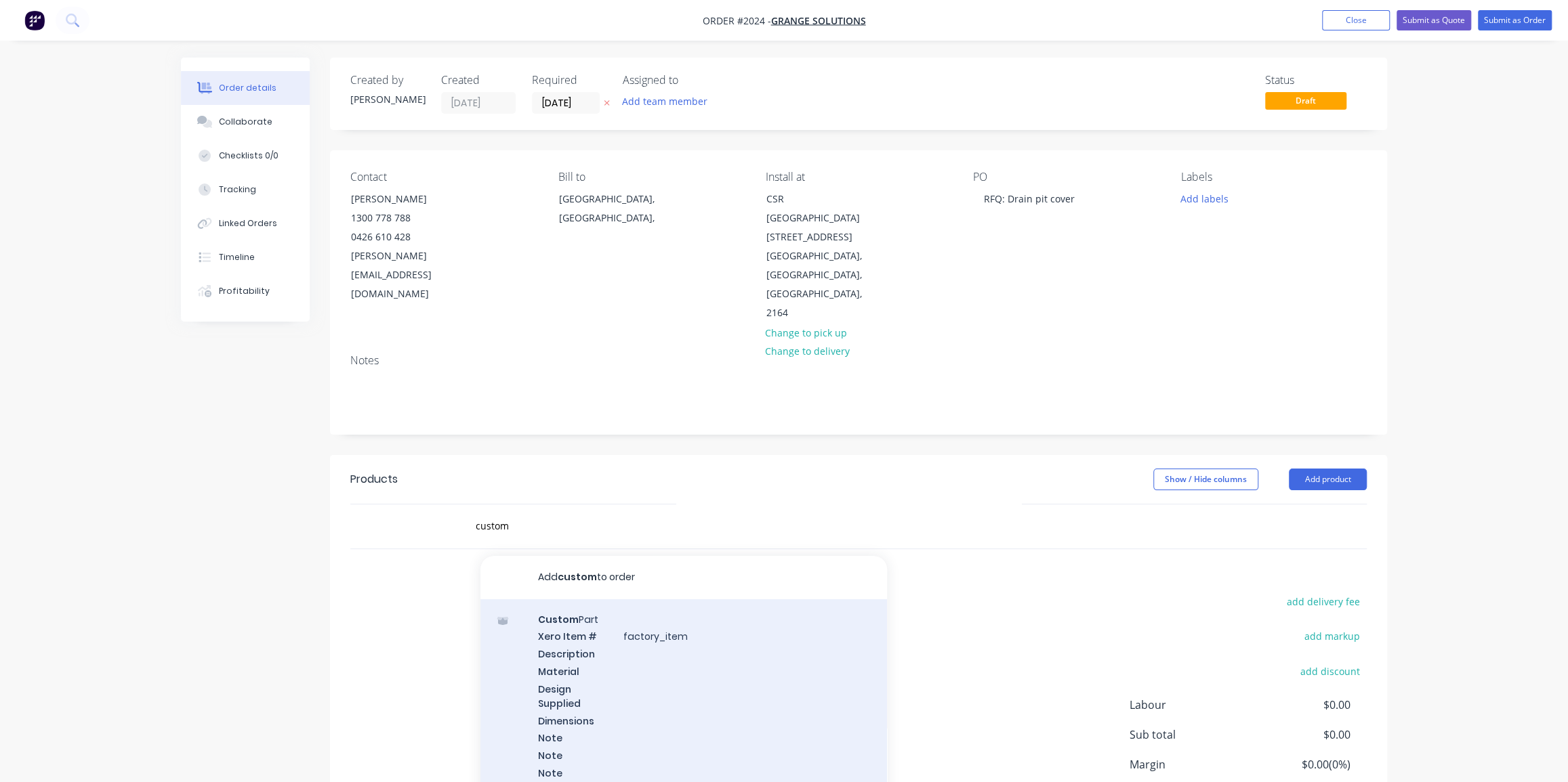
click at [634, 630] on div "Custom Part Xero Item # factory_item Description Material Design Supplied Dimen…" at bounding box center [684, 704] width 407 height 211
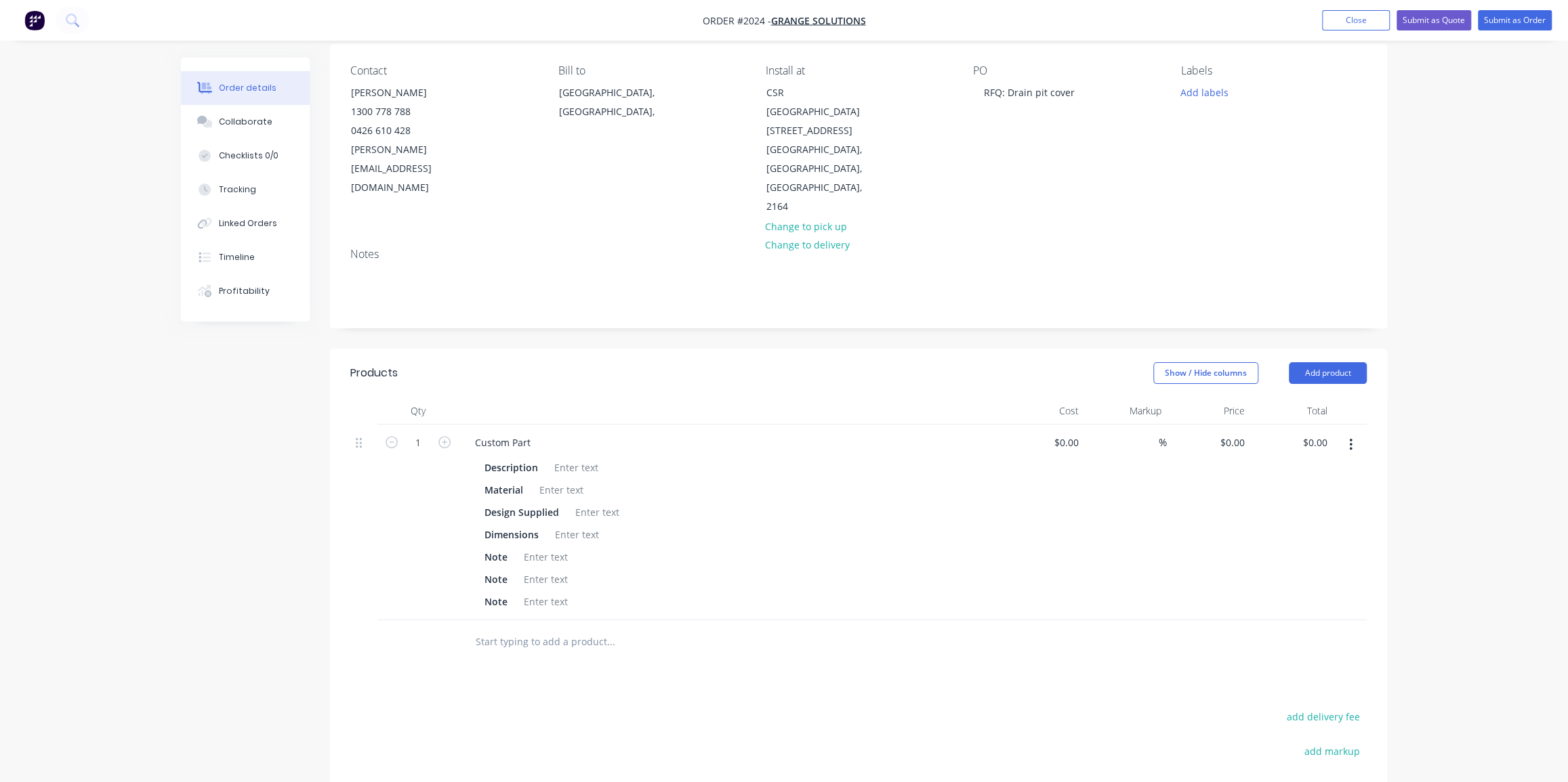
scroll to position [123, 0]
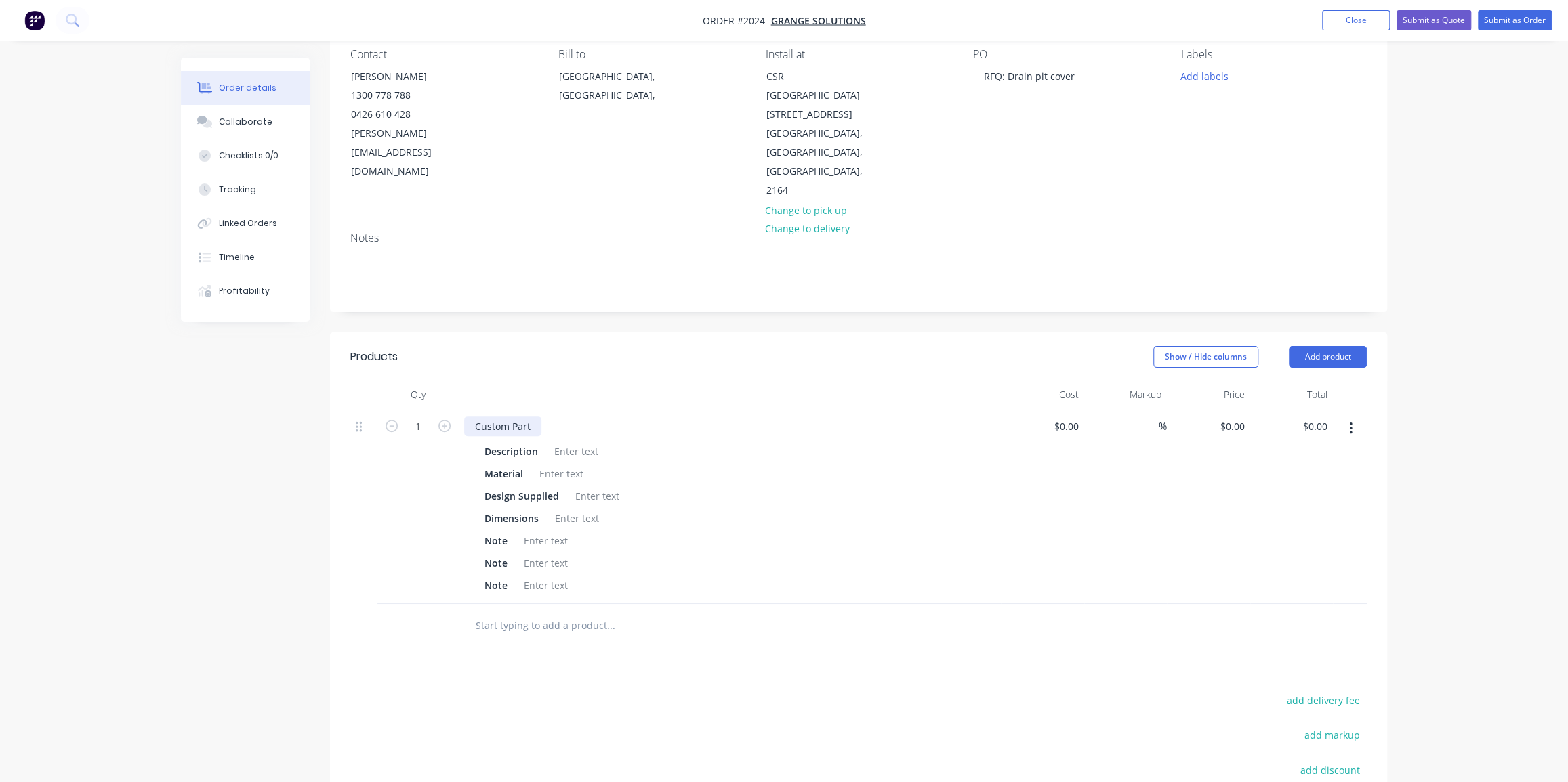
click at [505, 416] on div "Custom Part" at bounding box center [503, 426] width 78 height 20
click at [528, 416] on div "Drain Pit COver" at bounding box center [510, 426] width 91 height 20
click at [566, 442] on div at bounding box center [576, 451] width 55 height 20
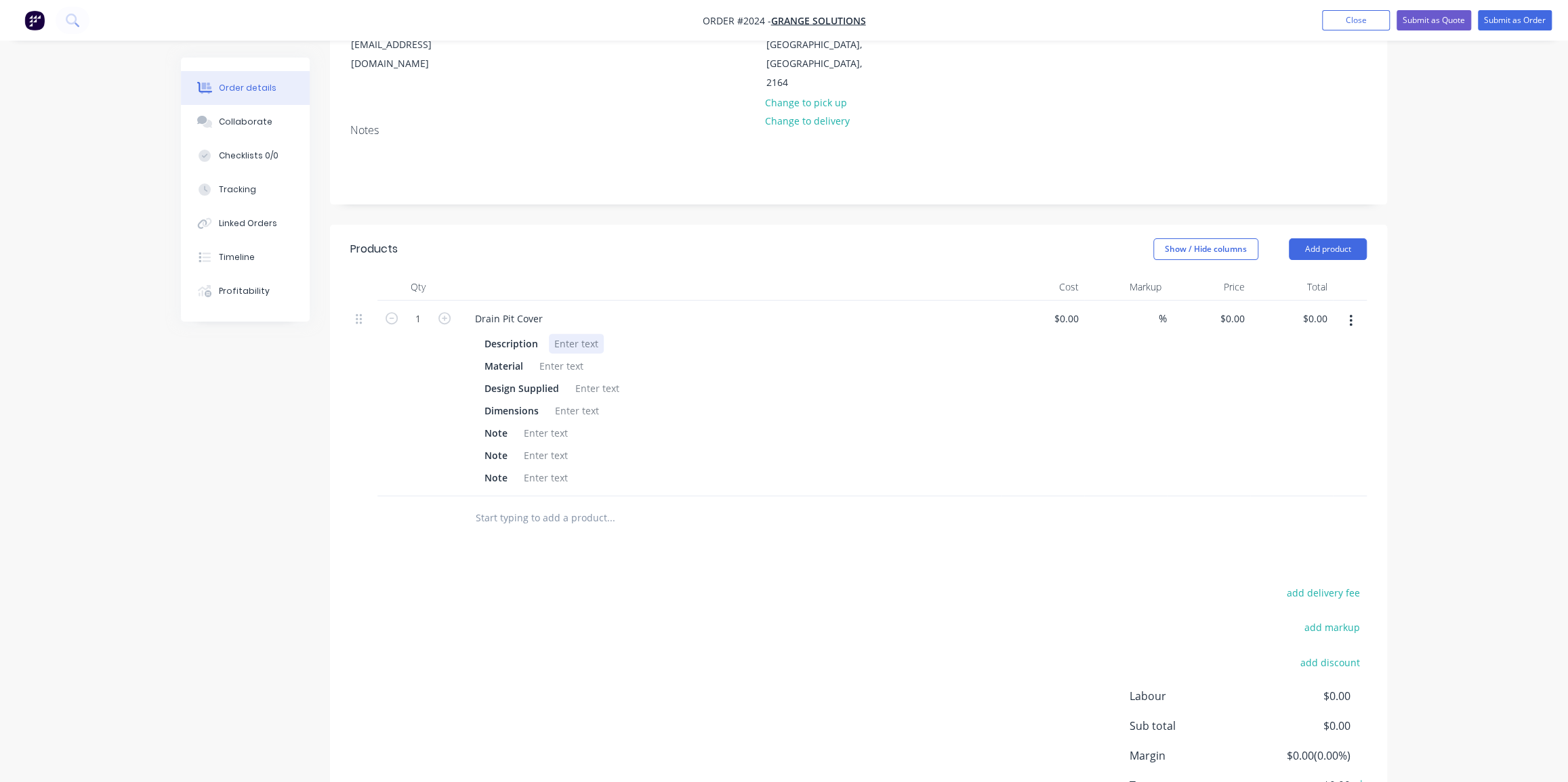
scroll to position [294, 0]
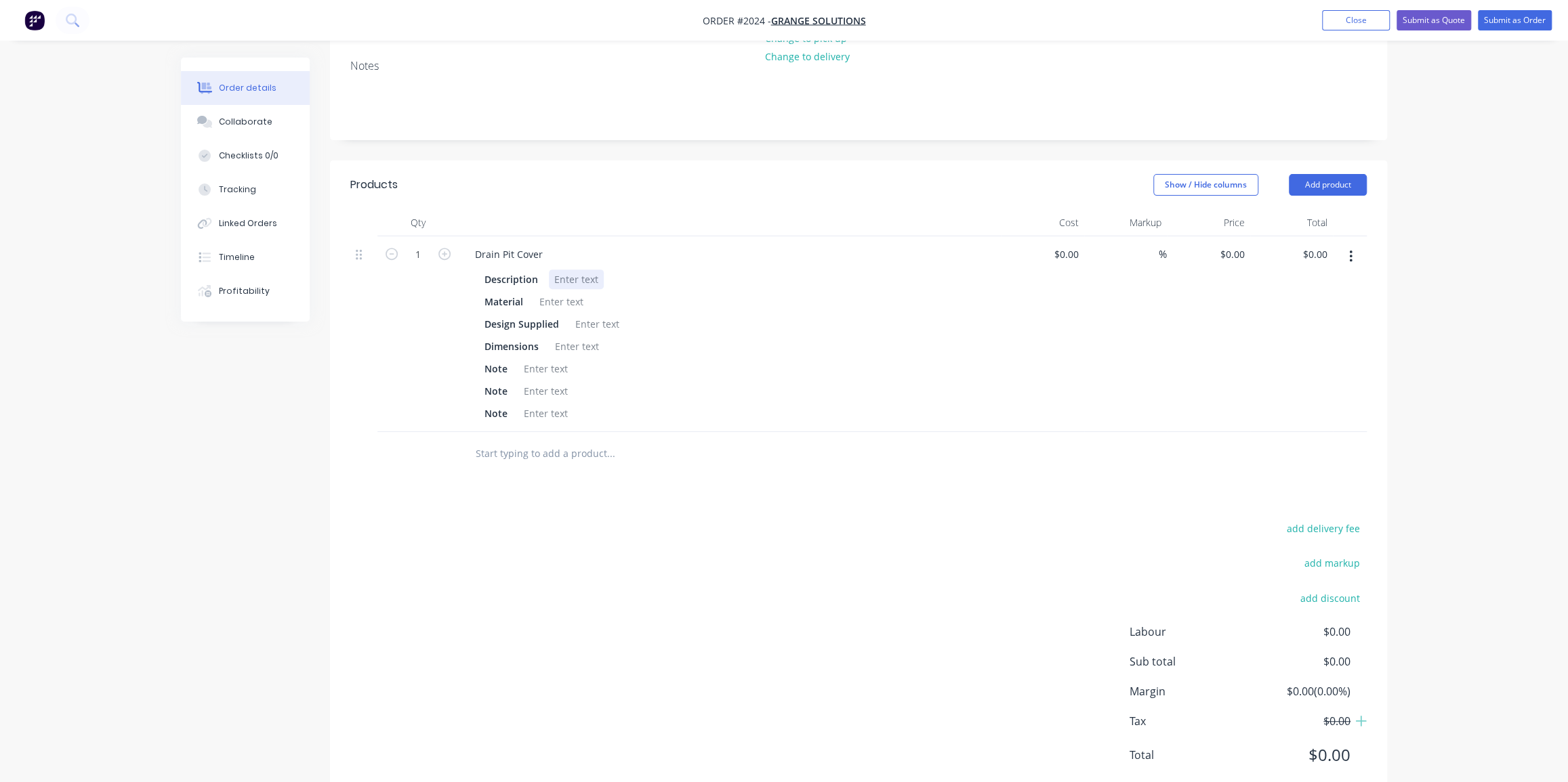
click at [568, 270] on div at bounding box center [576, 280] width 55 height 20
click at [566, 292] on div at bounding box center [561, 301] width 55 height 20
click at [536, 292] on div "50x50x6mm Galvanised Steel frame with 3x 600" at bounding box center [647, 301] width 227 height 20
click at [746, 292] on div "1x) 50x50x6mm Galvanised Steel frame with 3x 600" at bounding box center [655, 301] width 242 height 20
click at [768, 292] on div "1x) 50x50x6mm Galvanised Steel frame with 3x) 600" at bounding box center [657, 301] width 246 height 20
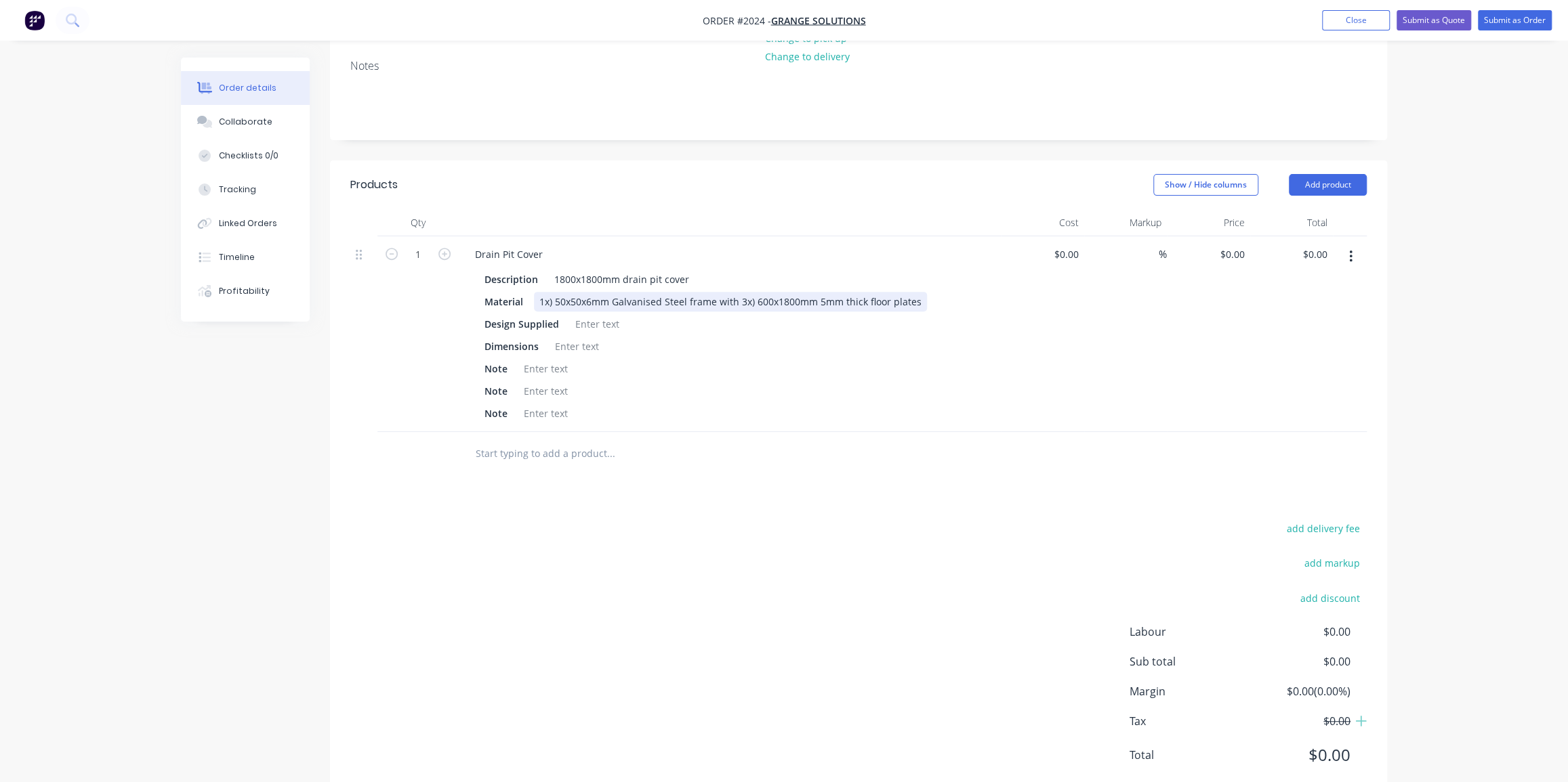
click at [865, 292] on div "1x) 50x50x6mm Galvanised Steel frame with 3x) 600x1800mm 5mm thick floor plates" at bounding box center [730, 301] width 393 height 20
drag, startPoint x: 880, startPoint y: 264, endPoint x: 800, endPoint y: 325, distance: 100.6
click at [790, 359] on div "Note" at bounding box center [727, 368] width 496 height 20
click at [877, 292] on div "1x) 50x50x6mm Galvanised Steel frame with 3x) 600x1800mm 5mm thick chequred flo…" at bounding box center [754, 301] width 440 height 20
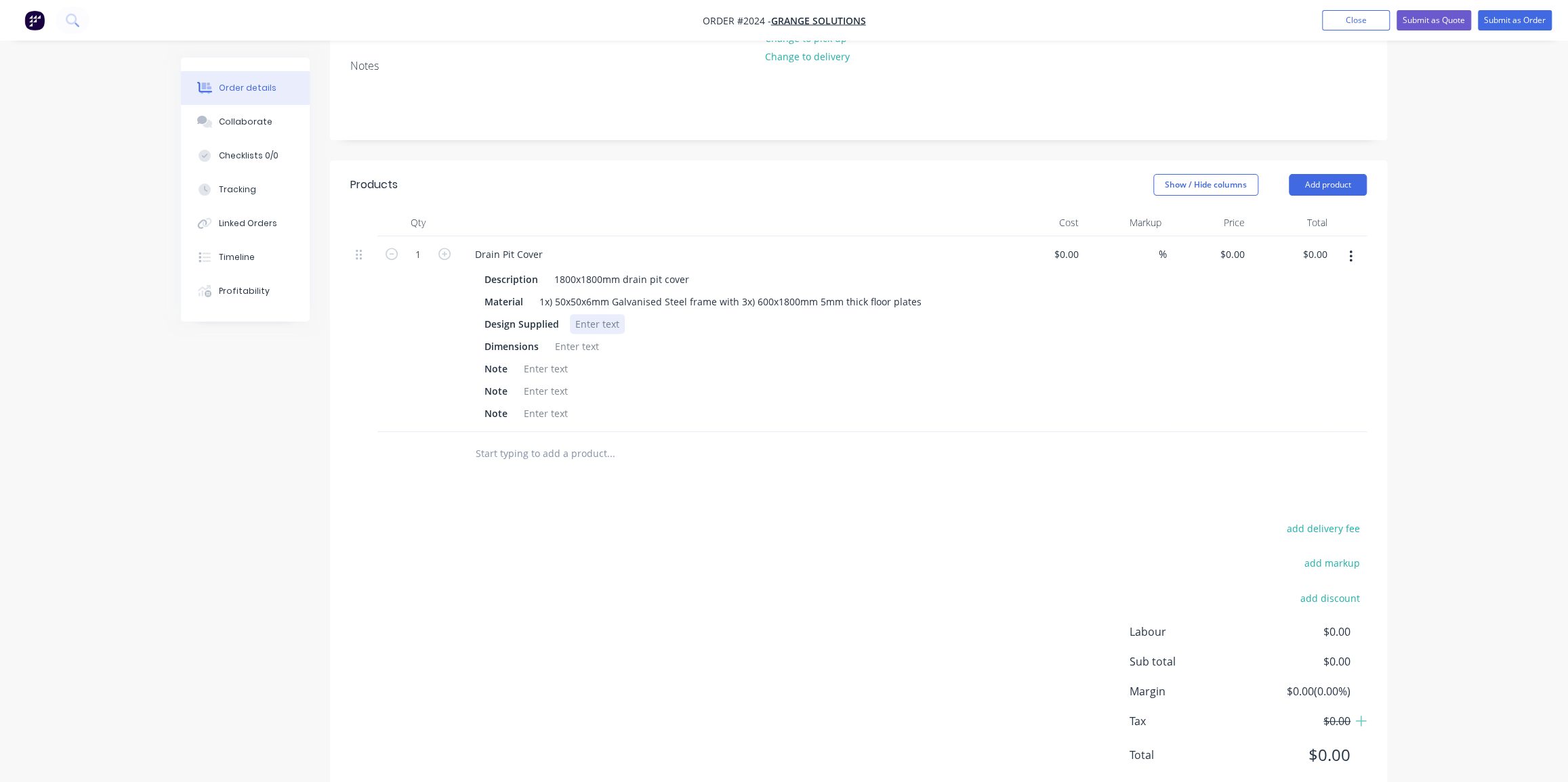
click at [578, 314] on div at bounding box center [597, 324] width 55 height 20
drag, startPoint x: 618, startPoint y: 239, endPoint x: 551, endPoint y: 237, distance: 67.0
click at [551, 270] on div "1800x1800mm drain pit cover" at bounding box center [621, 280] width 145 height 20
click at [566, 337] on div at bounding box center [577, 347] width 55 height 20
paste div
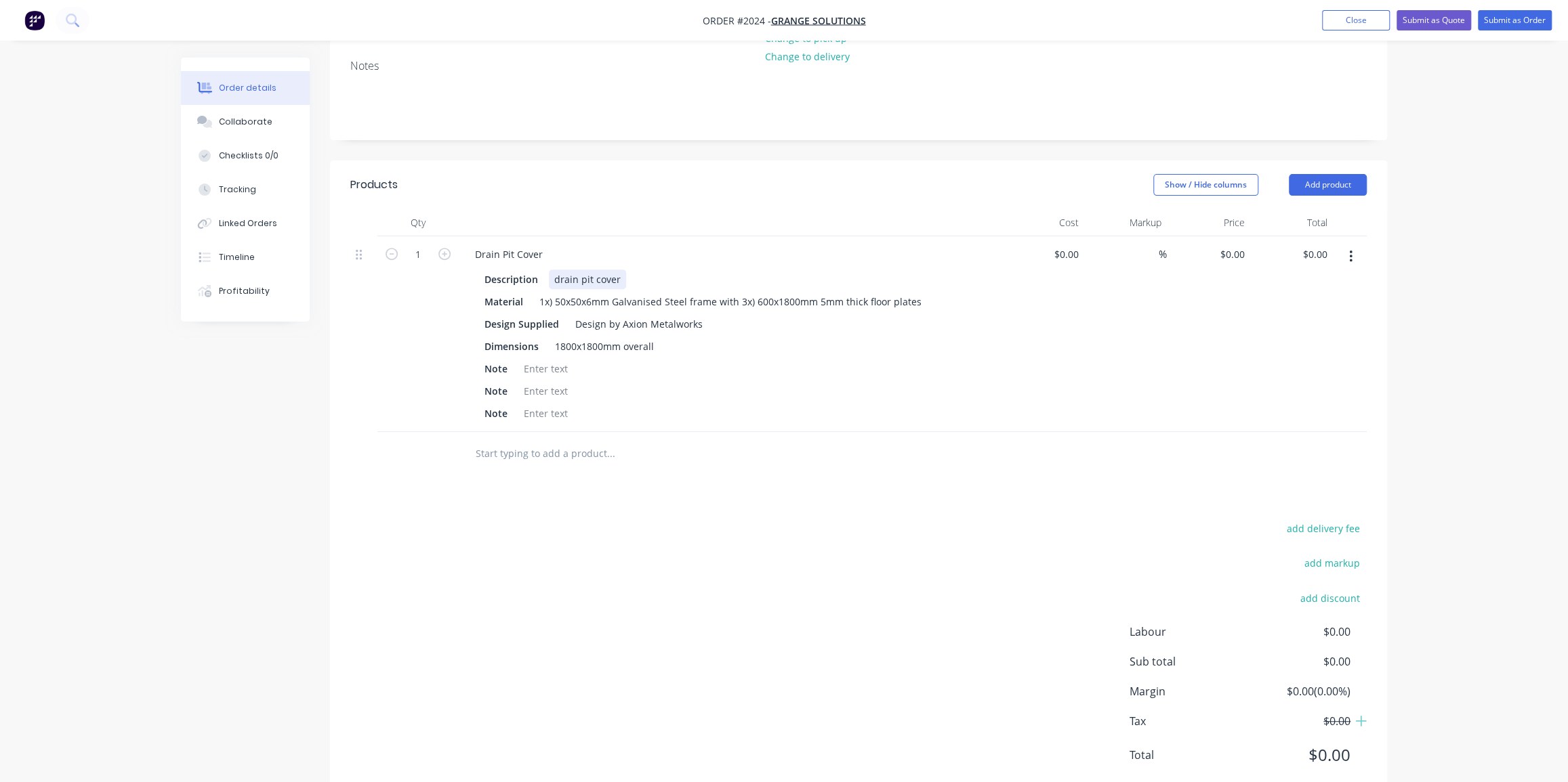
drag, startPoint x: 621, startPoint y: 238, endPoint x: 549, endPoint y: 237, distance: 72.0
click at [549, 270] on div "drain pit cover" at bounding box center [587, 280] width 78 height 20
click at [711, 392] on div "Drain Pit Cover Description Replacement of existing drain pit cover Material 1x…" at bounding box center [730, 334] width 542 height 196
click at [864, 292] on div "1x) 50x50x6mm Galvanised Steel frame with 3x) 600x1800mm 5mm thick floor plates" at bounding box center [730, 301] width 393 height 20
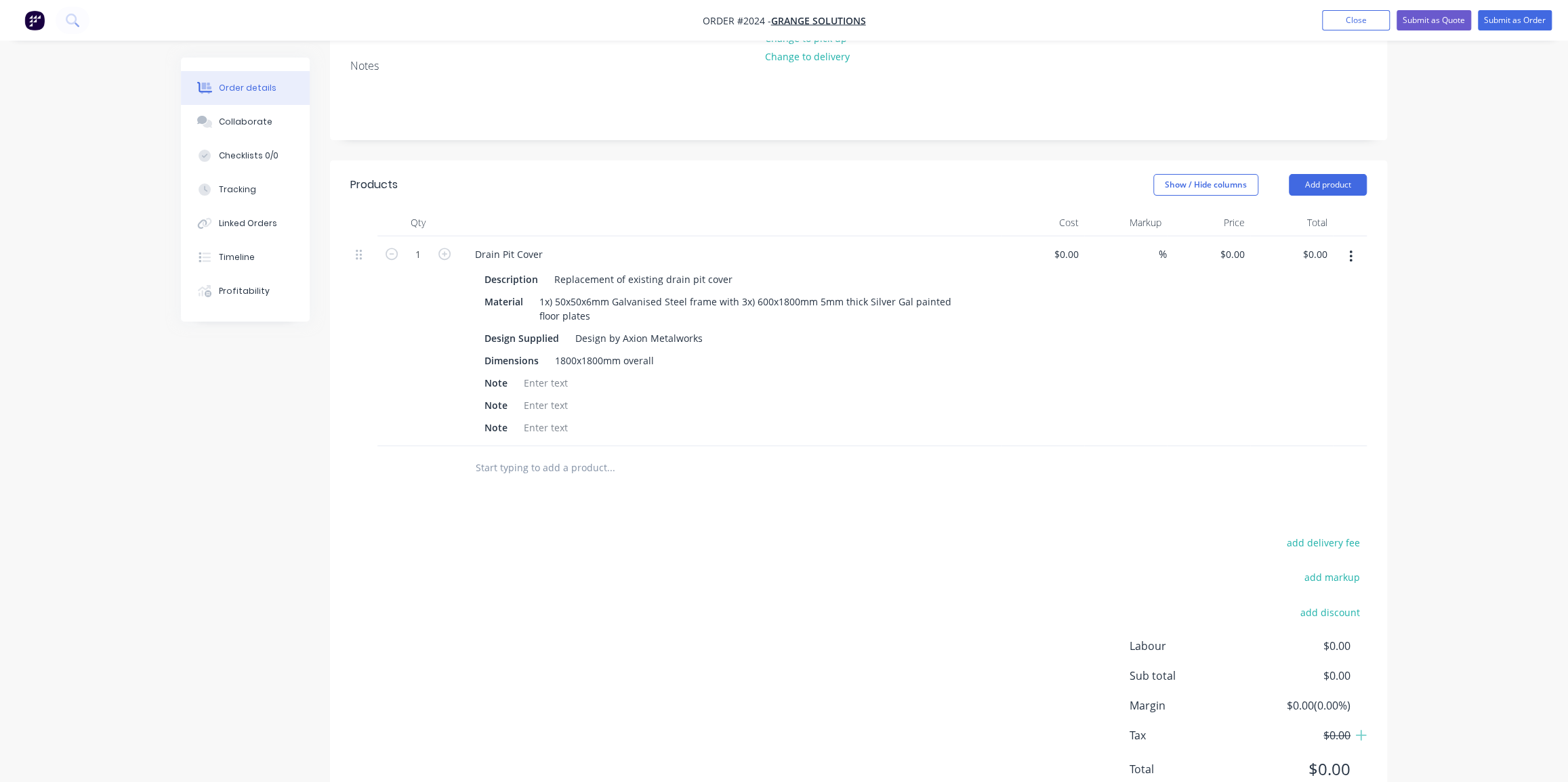
click at [725, 458] on div "Products Show / Hide columns Add product Qty Cost Markup Price Total 1 Drain Pi…" at bounding box center [858, 488] width 1057 height 655
click at [560, 374] on div at bounding box center [545, 383] width 55 height 20
drag, startPoint x: 702, startPoint y: 345, endPoint x: 732, endPoint y: 372, distance: 40.4
click at [705, 374] on div "Frame to have 1800x1800mm perimeter dyna bolted to" at bounding box center [648, 383] width 260 height 20
click at [704, 374] on div "Frame to have 1800x1800mm perimeter dyna bolted to" at bounding box center [648, 383] width 260 height 20
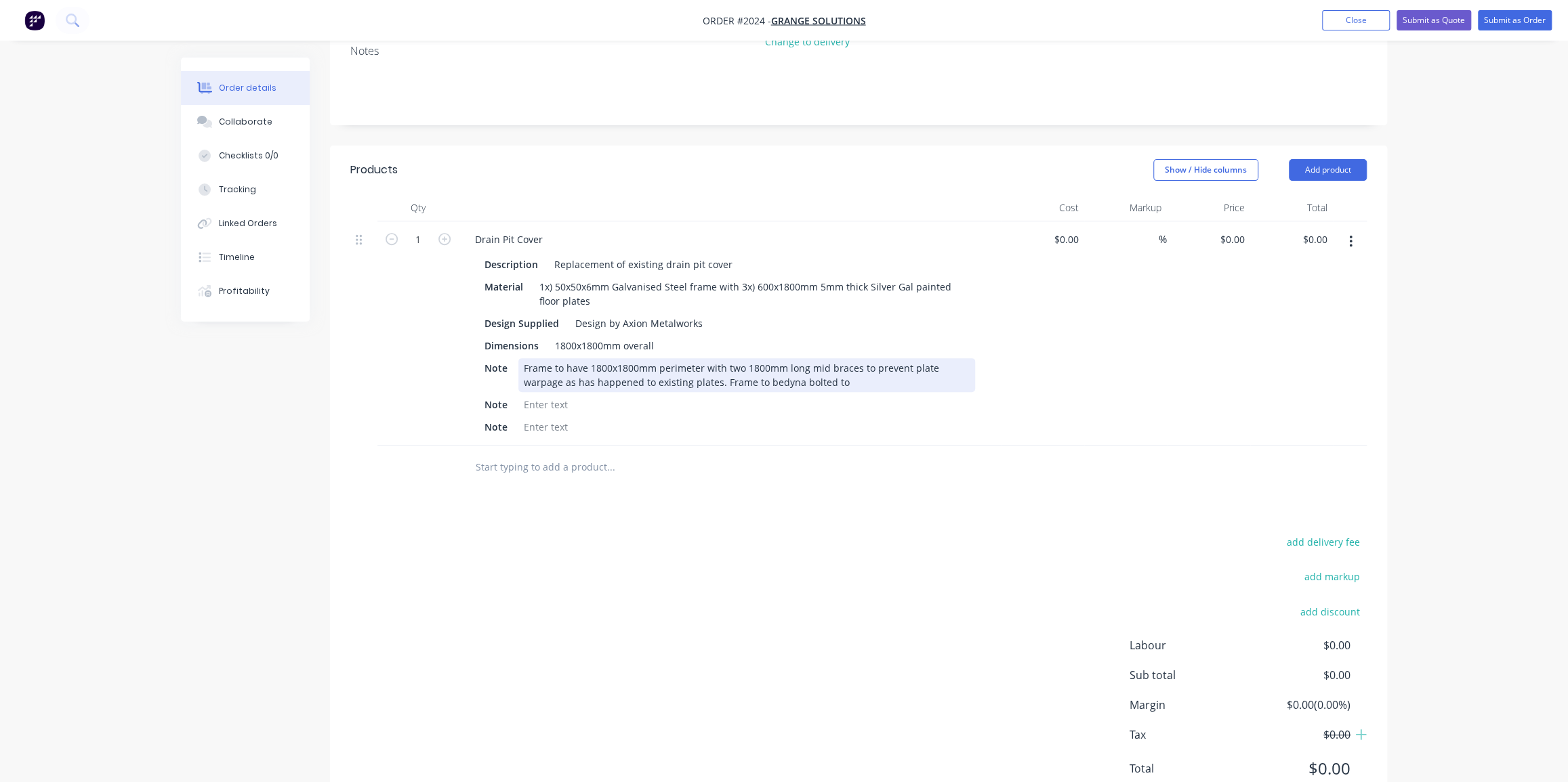
scroll to position [323, 0]
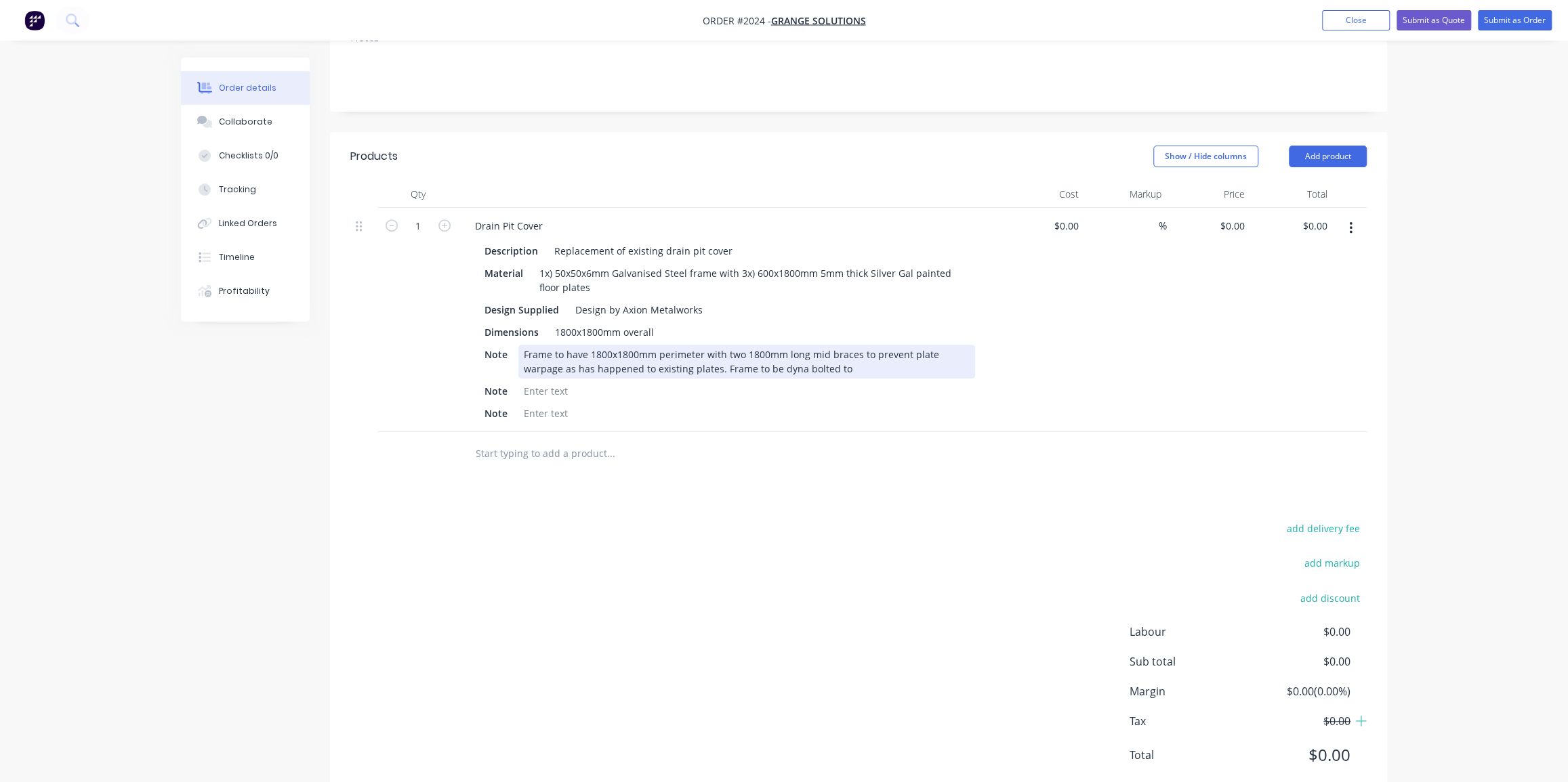
click at [812, 345] on div "Frame to have 1800x1800mm perimeter with two 1800mm long mid braces to prevent …" at bounding box center [747, 361] width 456 height 34
click at [544, 381] on div at bounding box center [545, 391] width 55 height 20
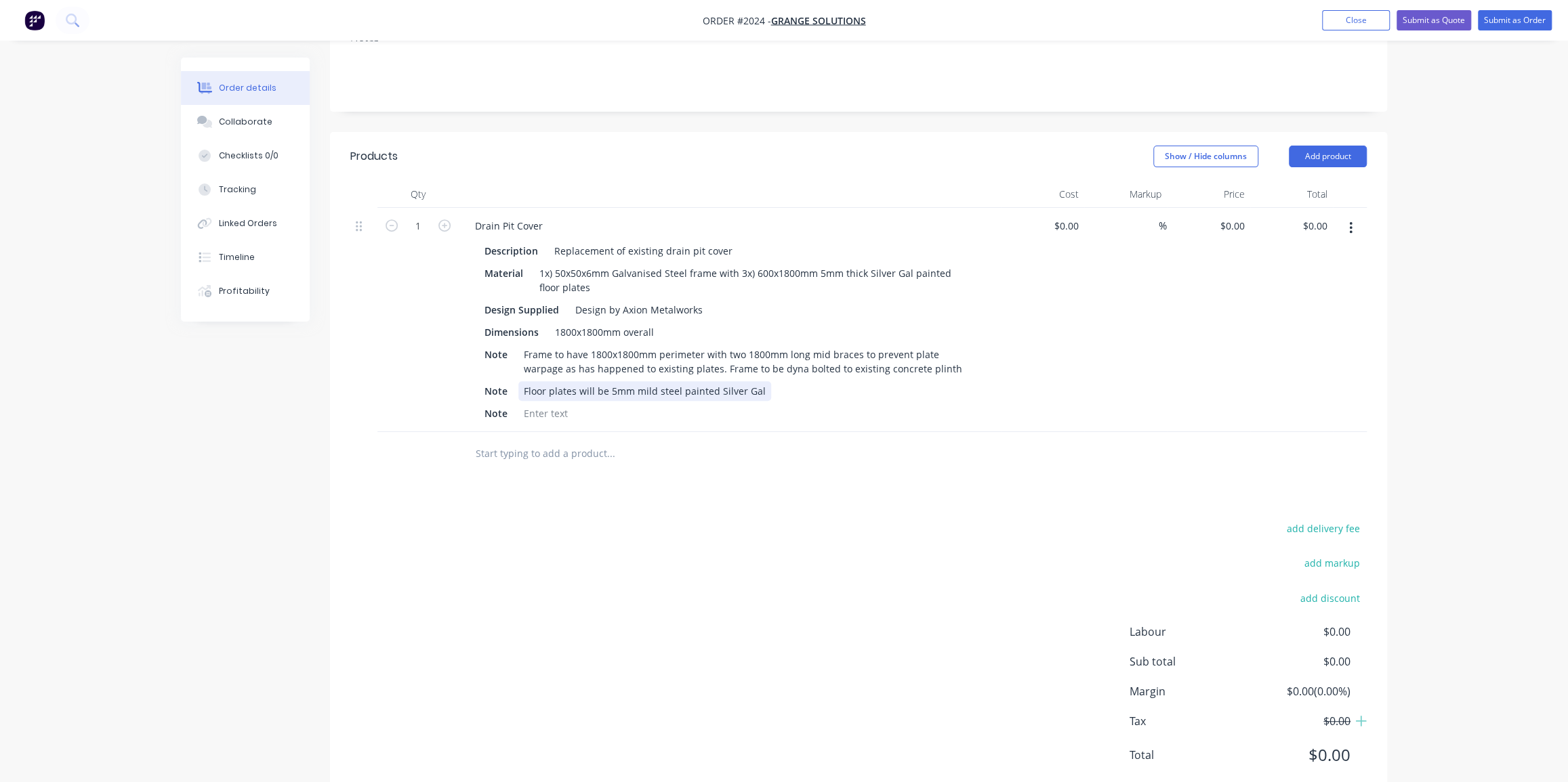
click at [715, 381] on div "Floor plates will be 5mm mild steel painted Silver Gal" at bounding box center [645, 391] width 253 height 20
drag, startPoint x: 801, startPoint y: 350, endPoint x: 843, endPoint y: 376, distance: 49.4
click at [801, 381] on div "Floor plates will be 5mm mild steel painted 300 grade Silver Gal" at bounding box center [668, 391] width 301 height 20
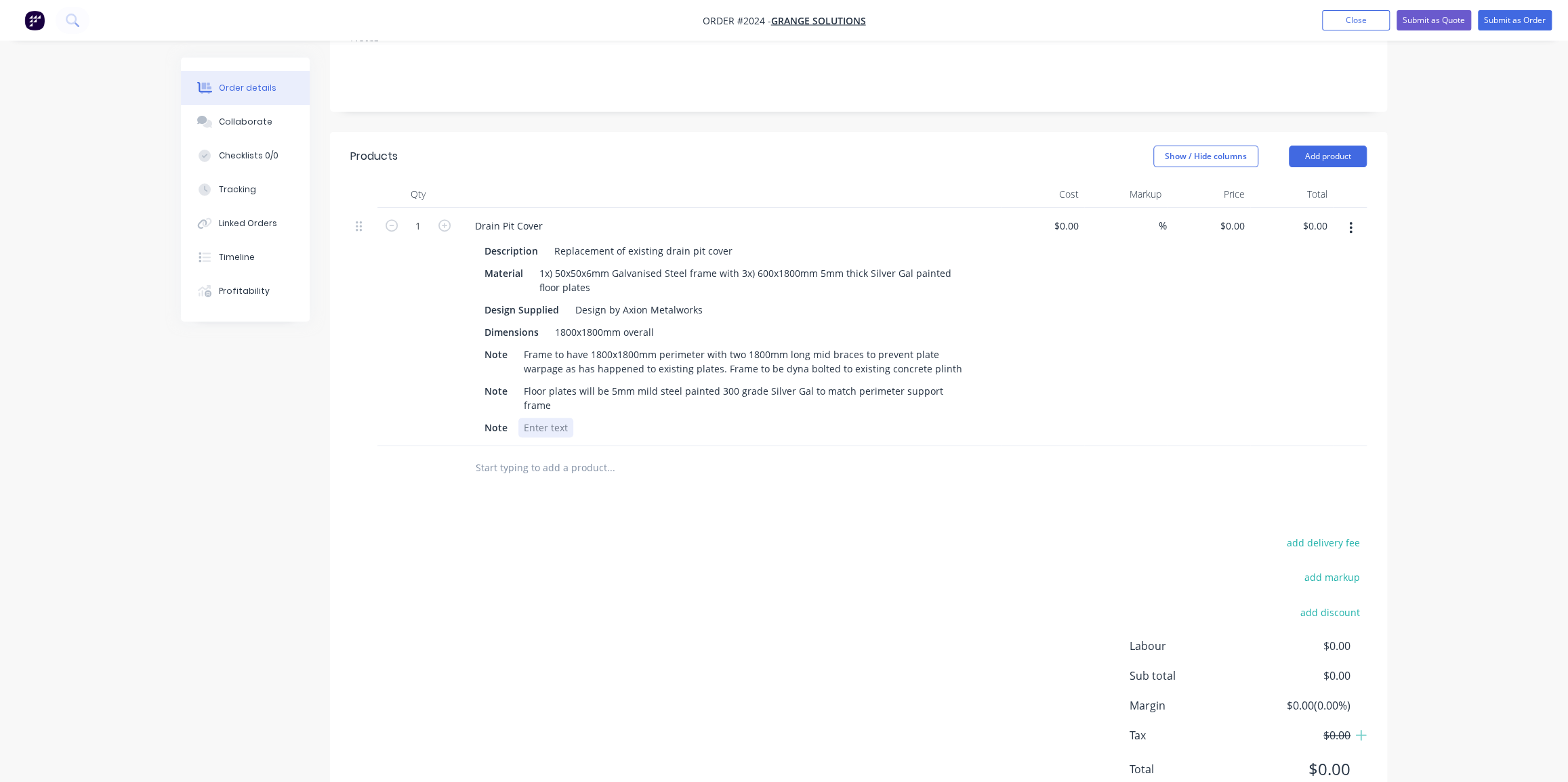
click at [556, 418] on div at bounding box center [545, 428] width 55 height 20
click at [639, 455] on input "text" at bounding box center [610, 468] width 271 height 27
click at [615, 498] on button "Add Installation and delivery to site to order" at bounding box center [684, 520] width 407 height 44
click at [545, 477] on div at bounding box center [544, 487] width 139 height 20
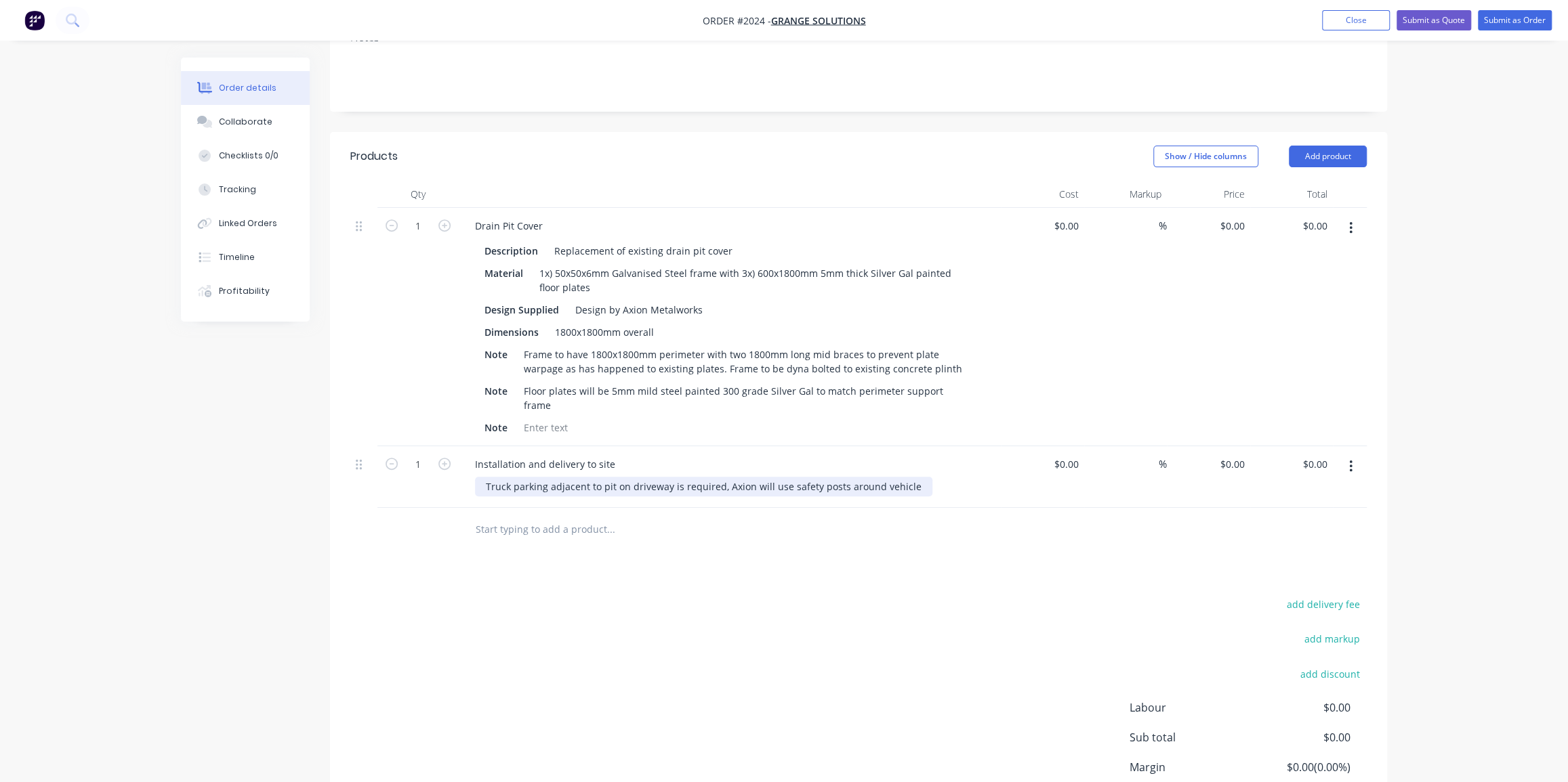
click at [483, 477] on div "Truck parking adjacent to pit on driveway is required, Axion will use safety po…" at bounding box center [703, 487] width 457 height 20
click at [915, 477] on div "* Truck parking adjacent to pit on driveway is required, Axion will use safety …" at bounding box center [707, 487] width 465 height 20
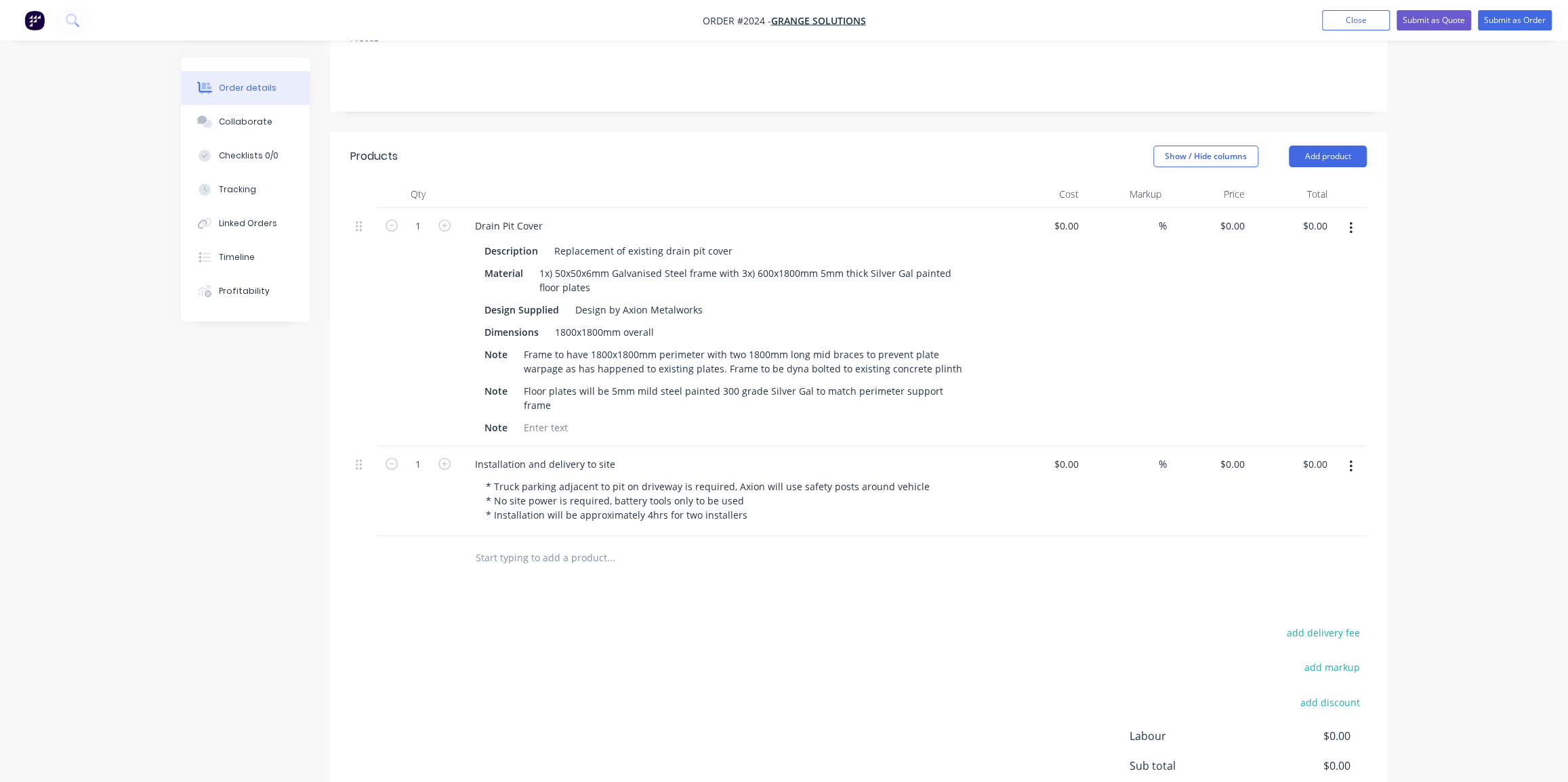
click at [1044, 481] on div "$0.00 $0.00" at bounding box center [1043, 491] width 84 height 90
click at [1061, 208] on div "$0.00" at bounding box center [1043, 327] width 84 height 239
click at [1150, 248] on div "%" at bounding box center [1126, 327] width 84 height 239
click at [1152, 216] on input at bounding box center [1151, 226] width 16 height 20
click at [1139, 260] on div "40 40 %" at bounding box center [1126, 327] width 84 height 239
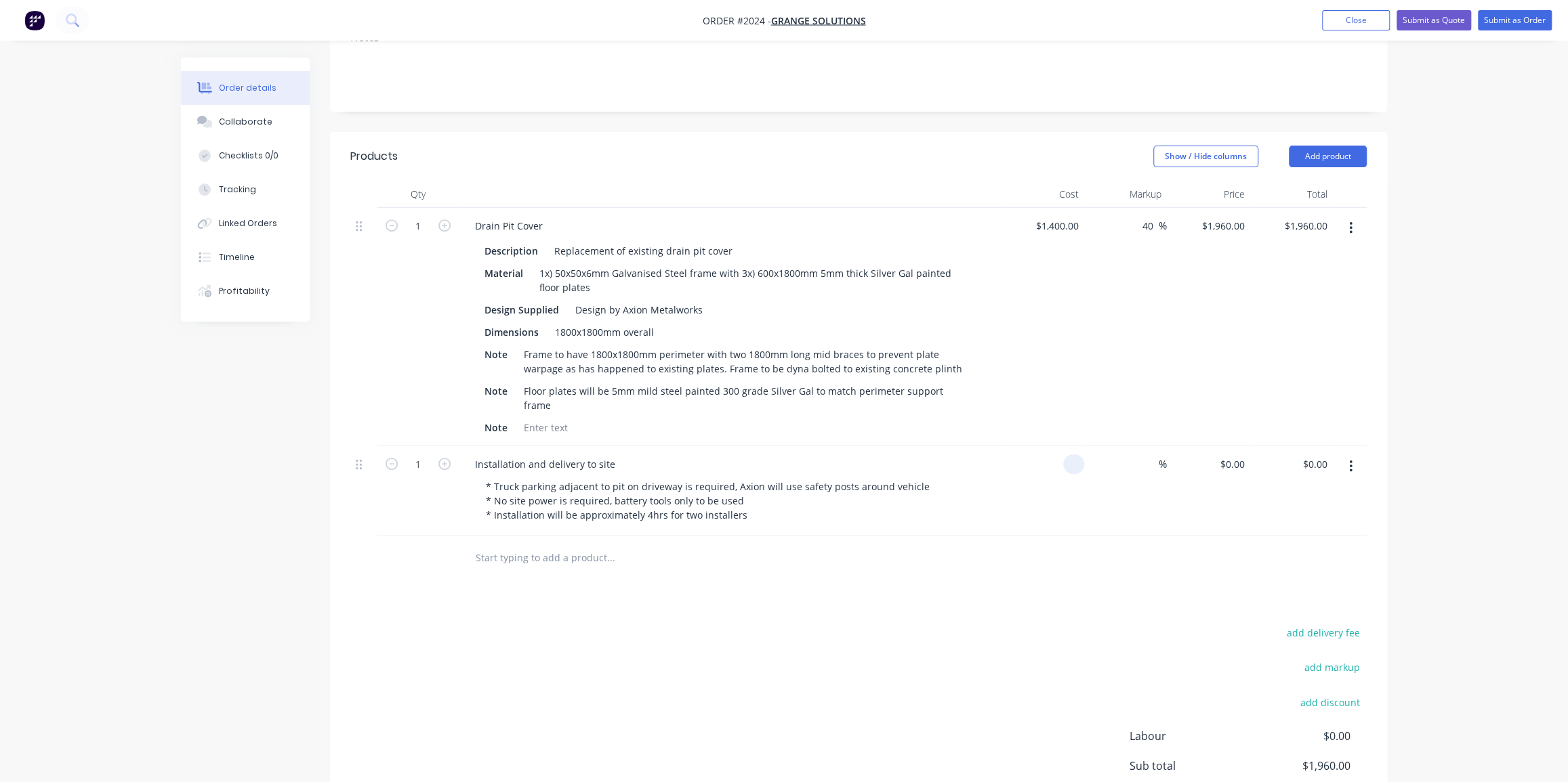
click at [1071, 455] on input at bounding box center [1077, 464] width 16 height 20
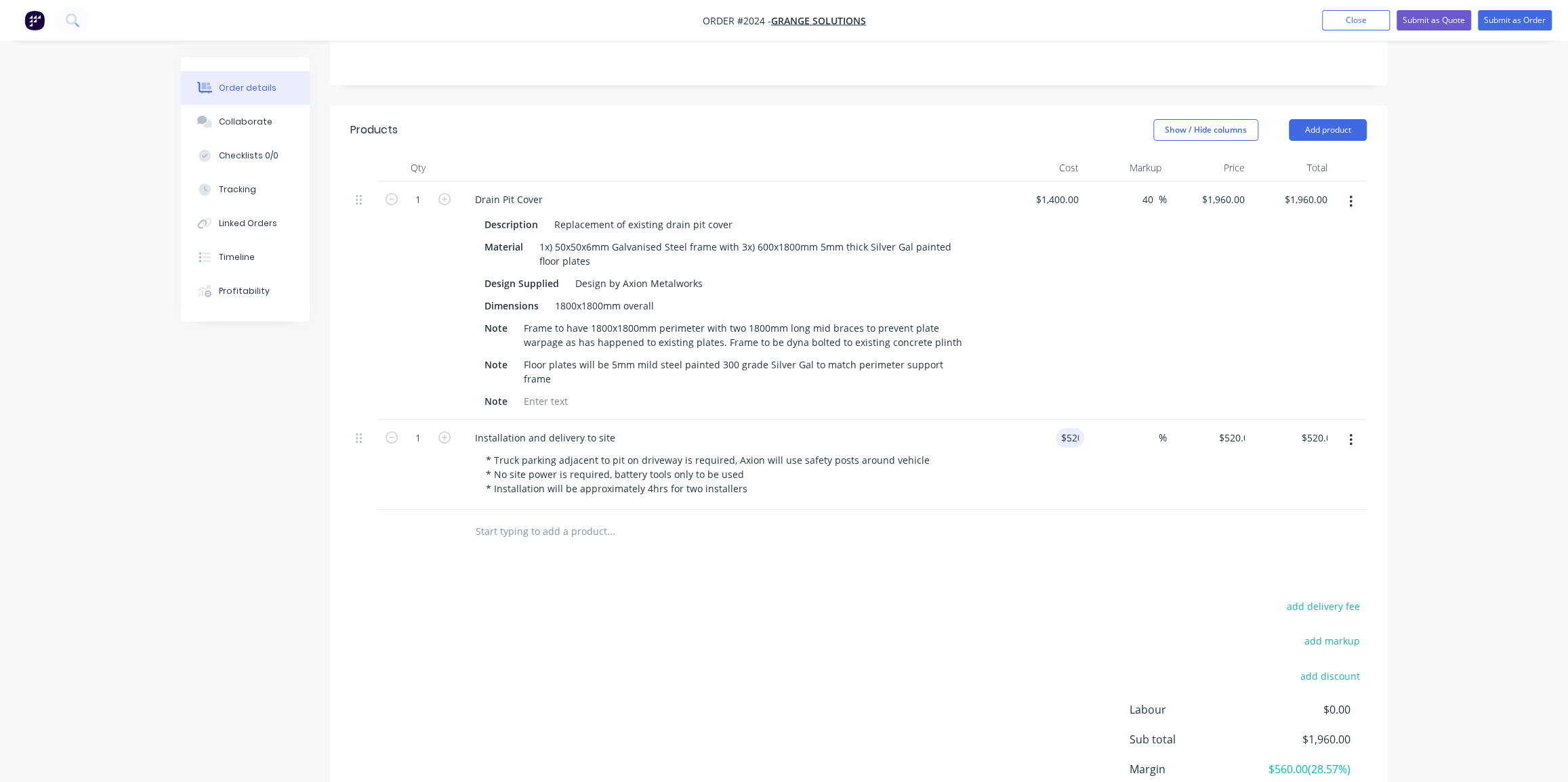
scroll to position [385, 0]
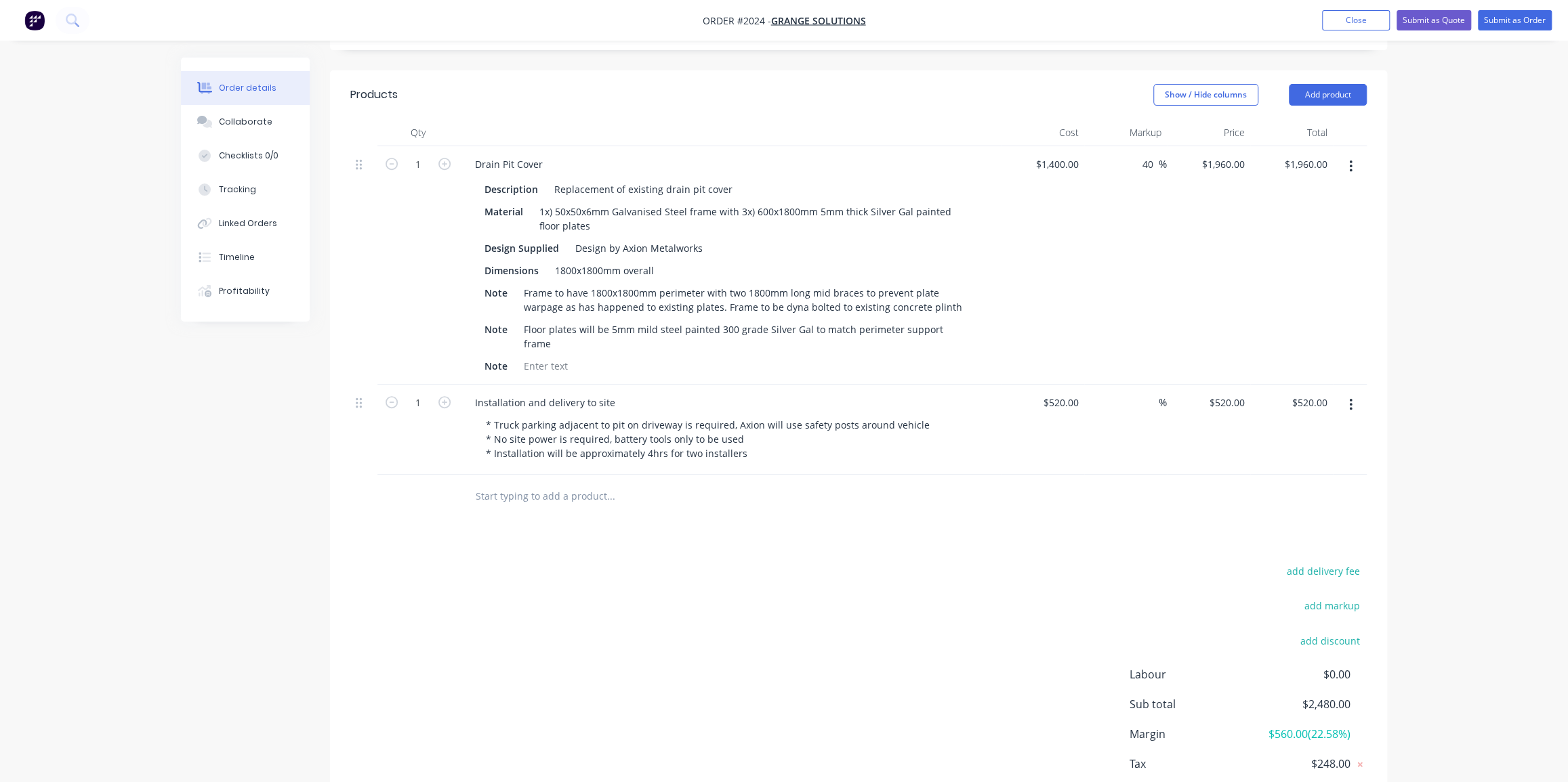
click at [1128, 483] on div "Products Show / Hide columns Add product Qty Cost Markup Price Total 1 Drain Pi…" at bounding box center [858, 457] width 1057 height 773
click at [1222, 393] on div "520 $520.00" at bounding box center [1227, 402] width 47 height 20
click at [1402, 353] on div "Order details Collaborate Checklists 0/0 Tracking Linked Orders Timeline Profit…" at bounding box center [784, 239] width 1568 height 1249
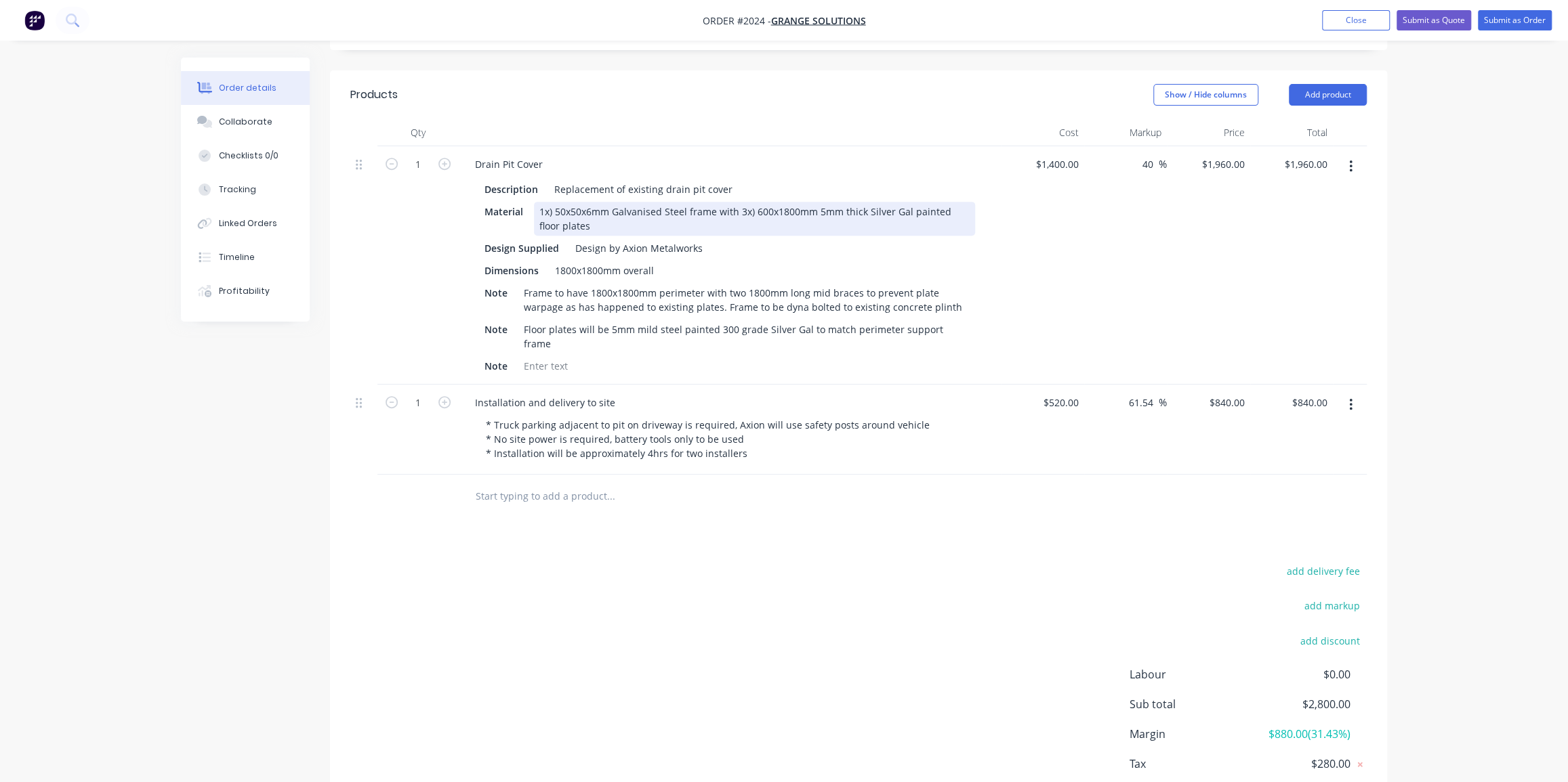
click at [688, 202] on div "1x) 50x50x6mm Galvanised Steel frame with 3x) 600x1800mm 5mm thick Silver Gal p…" at bounding box center [754, 219] width 441 height 34
click at [774, 202] on div "1x) 50x50x6mm Galvanised Steel support frame with 3x) 600x1800mm 5mm thick Silv…" at bounding box center [754, 219] width 441 height 34
click at [769, 202] on div "1x) 50x50x6mm Galvanised Steel support frame with 3x) 600x1800mm 5mm thick Silv…" at bounding box center [671, 219] width 274 height 34
click at [636, 202] on div "1x) 50x50x6mm Galvanised Steel support frame 3x) 600x1800mm 5mm thick Silver Ga…" at bounding box center [671, 219] width 274 height 34
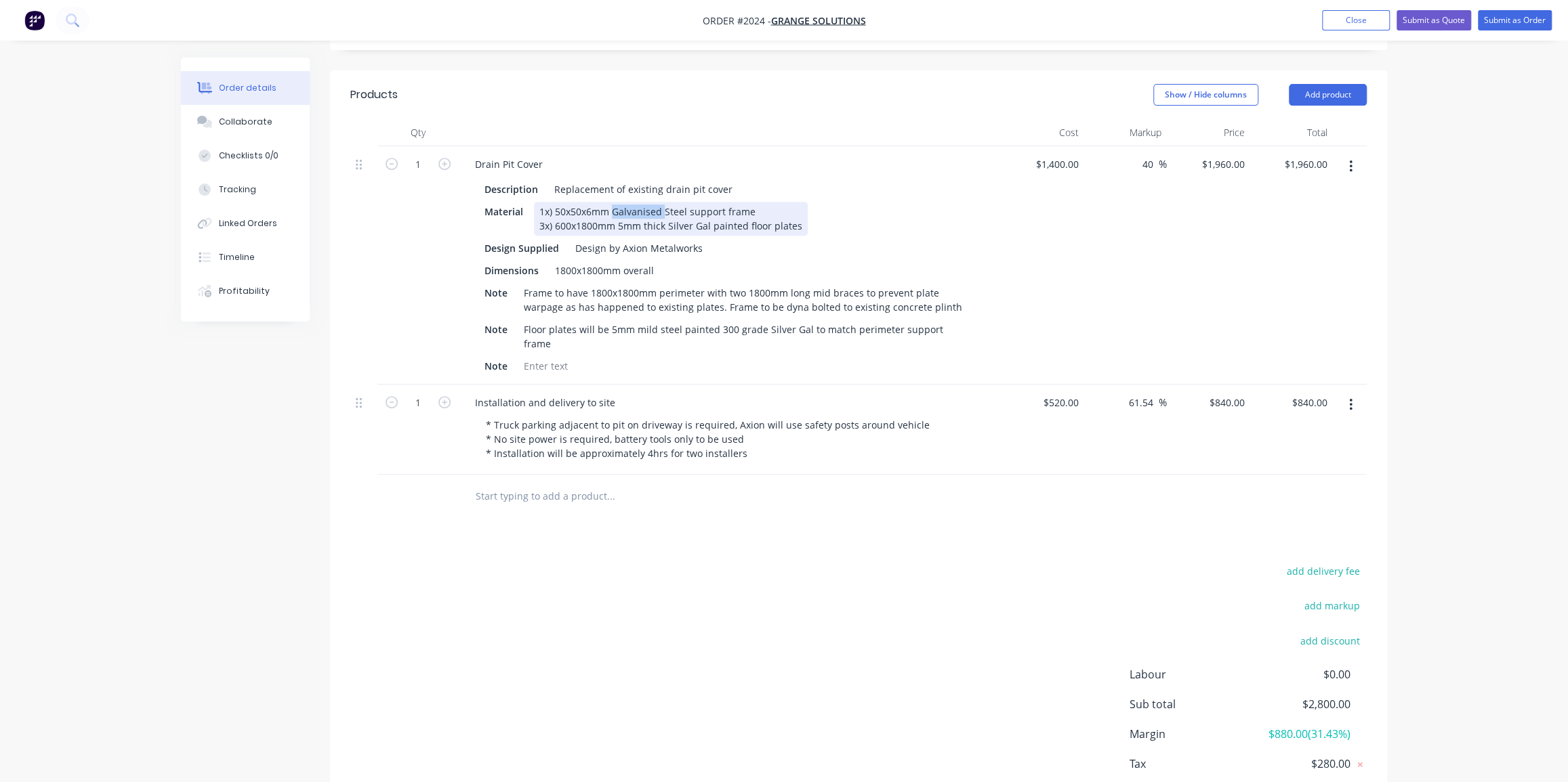
click at [636, 202] on div "1x) 50x50x6mm Galvanised Steel support frame 3x) 600x1800mm 5mm thick Silver Ga…" at bounding box center [671, 219] width 274 height 34
click at [613, 202] on div "1x) 50x50x6mm Hot Dipped Gal Steel support frame 3x) 600x1800mm 5mm thick Silve…" at bounding box center [671, 219] width 274 height 34
click at [797, 202] on div "1x) 50x50x6mm pre Hot Dipped Gal Steel support frame 3x) 600x1800mm 5mm thick S…" at bounding box center [671, 219] width 274 height 34
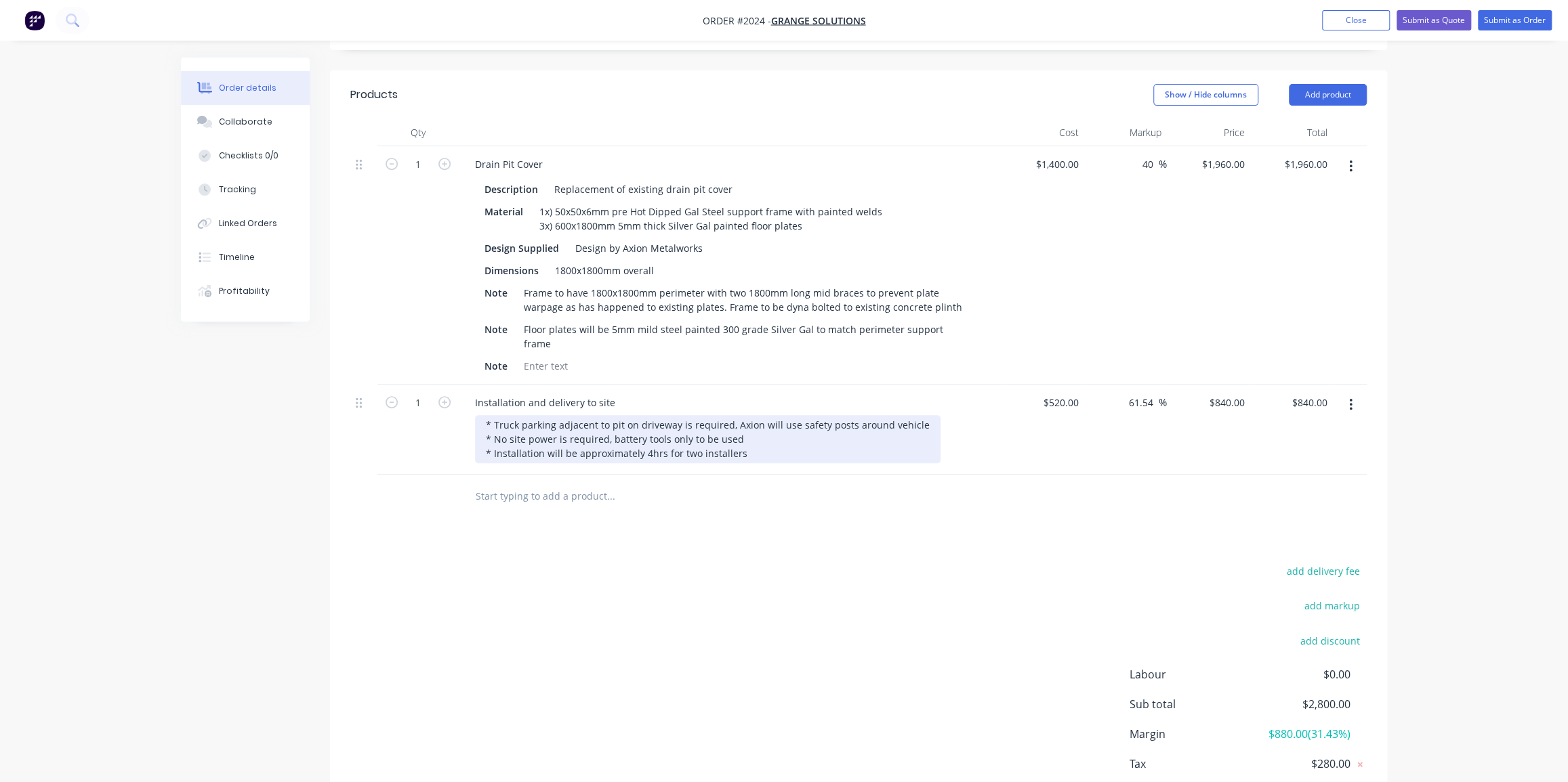
click at [554, 415] on div "* Truck parking adjacent to pit on driveway is required, Axion will use safety …" at bounding box center [707, 439] width 465 height 48
click at [736, 415] on div "* Truck parking adjacent to pit on driveway is required, Axion will use safety …" at bounding box center [707, 439] width 465 height 48
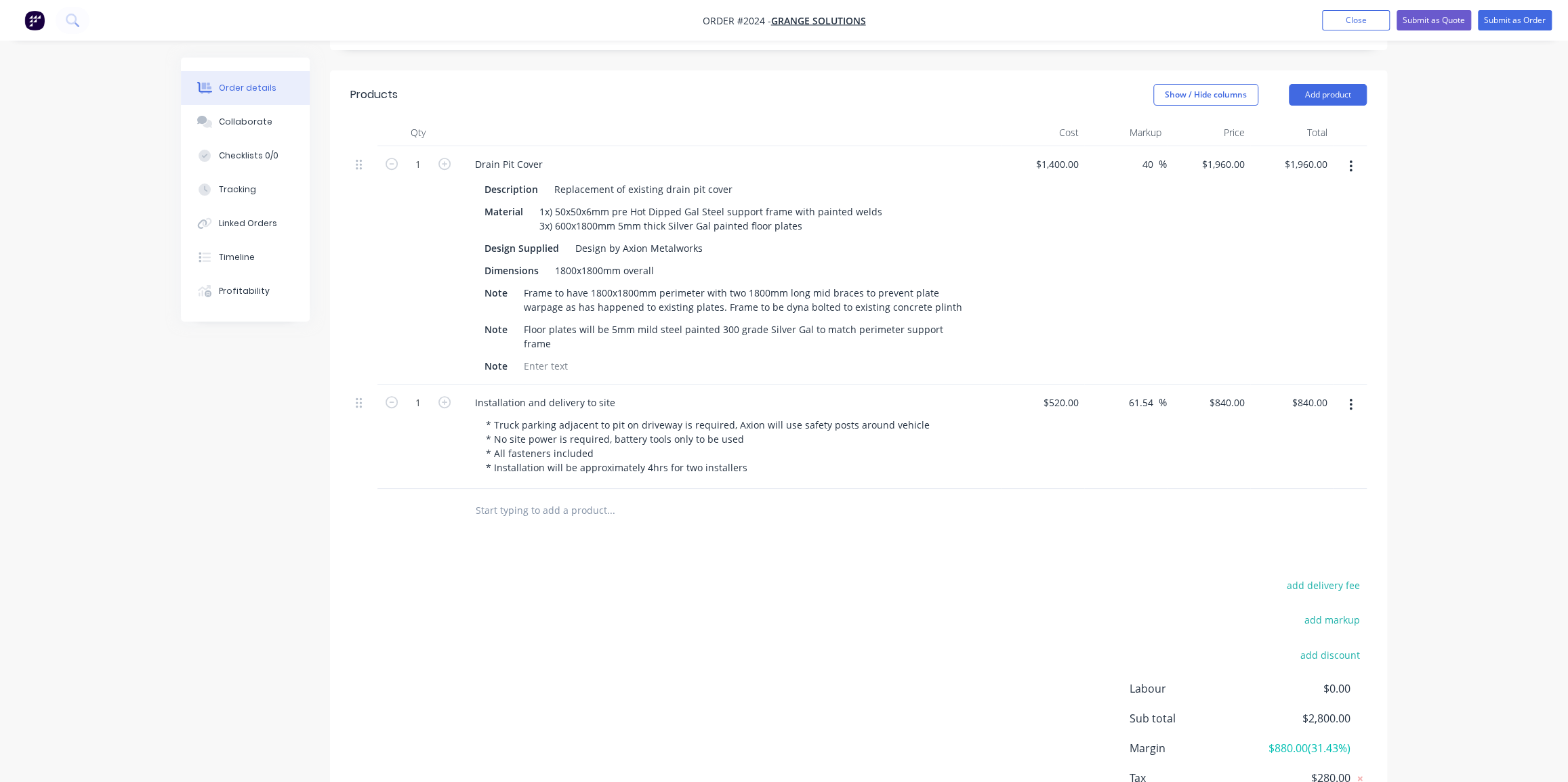
click at [773, 497] on div at bounding box center [667, 510] width 407 height 27
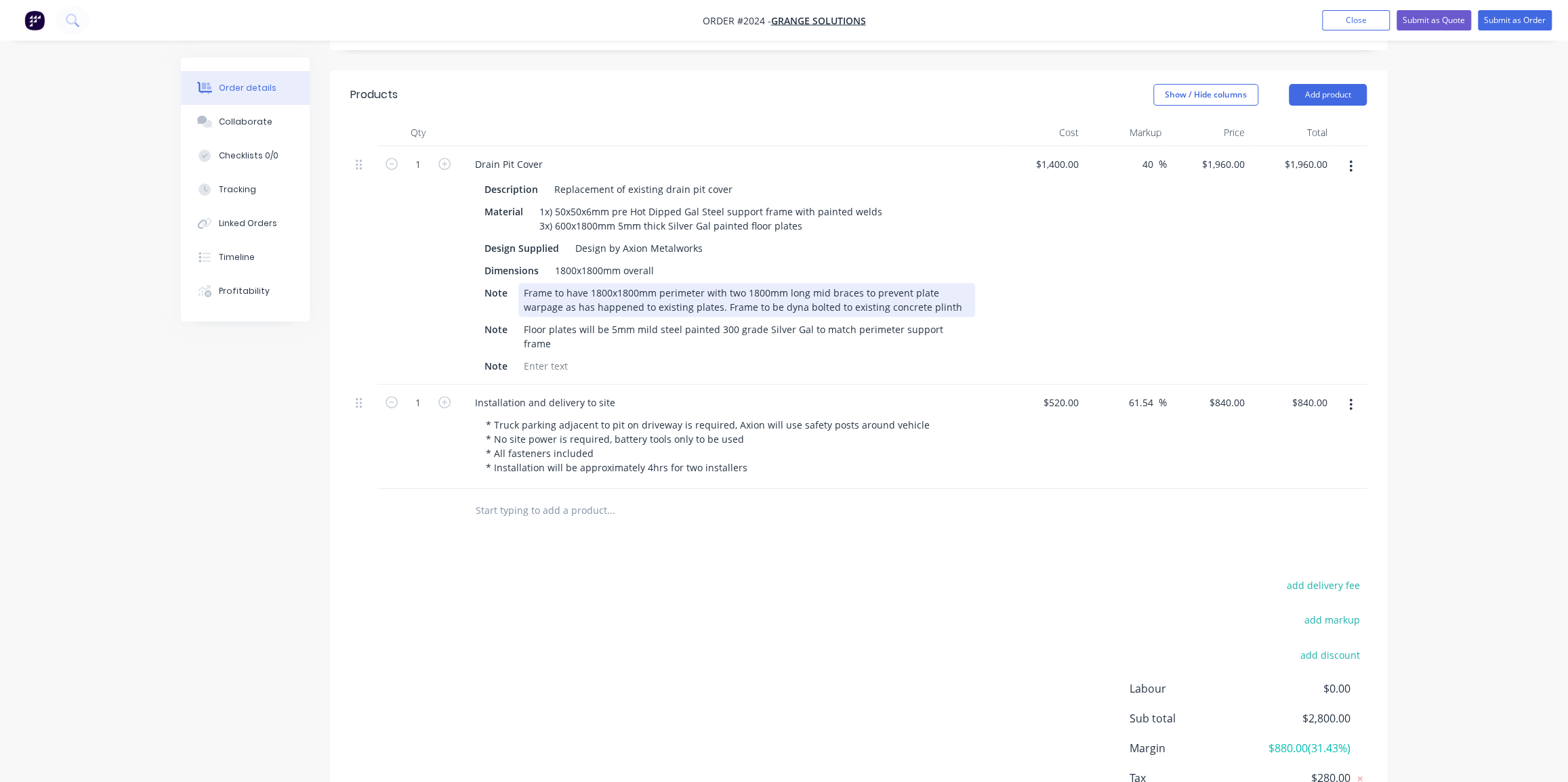
click at [524, 283] on div "Frame to have 1800x1800mm perimeter with two 1800mm long mid braces to prevent …" at bounding box center [747, 300] width 456 height 34
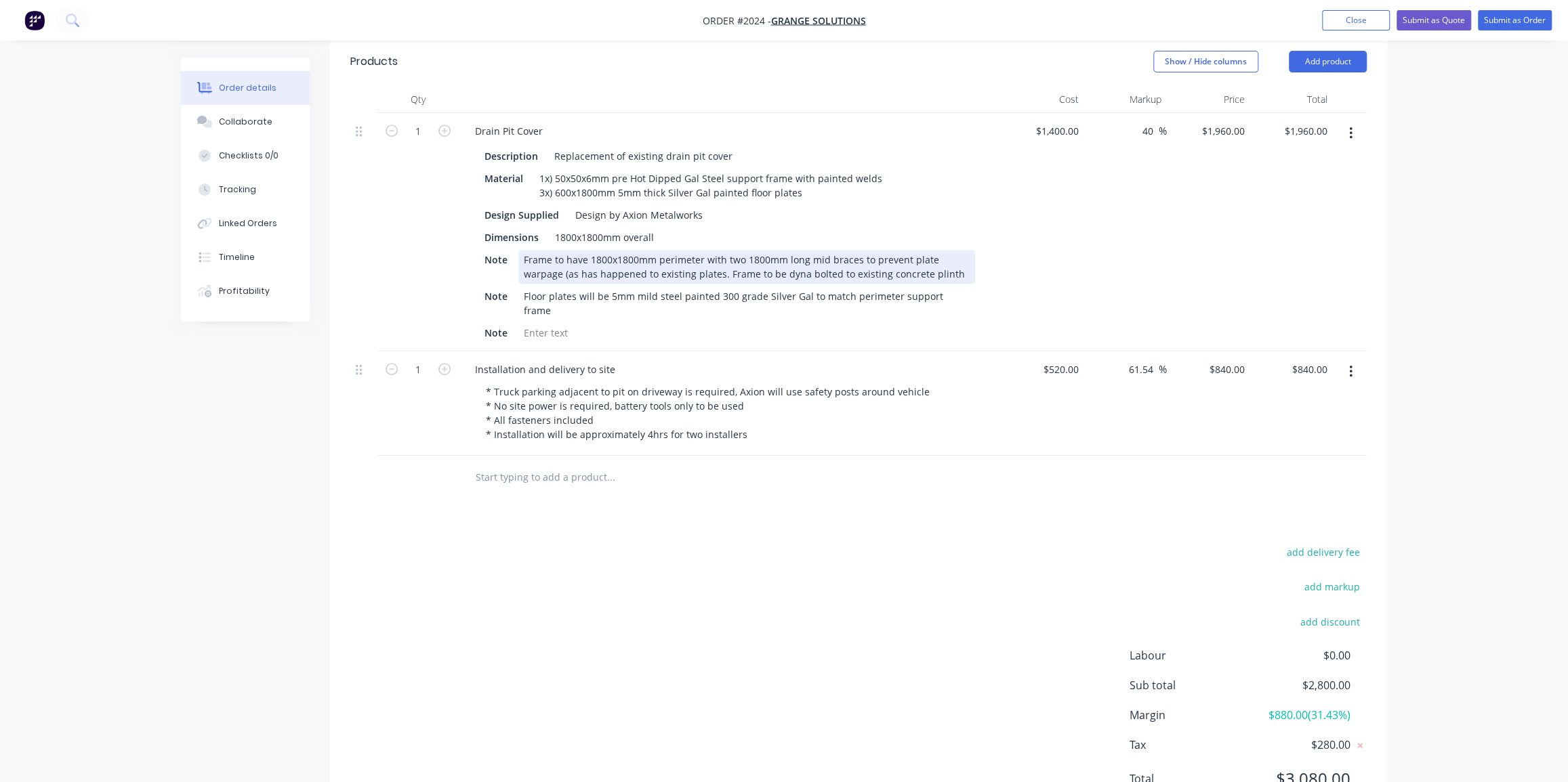
scroll to position [428, 0]
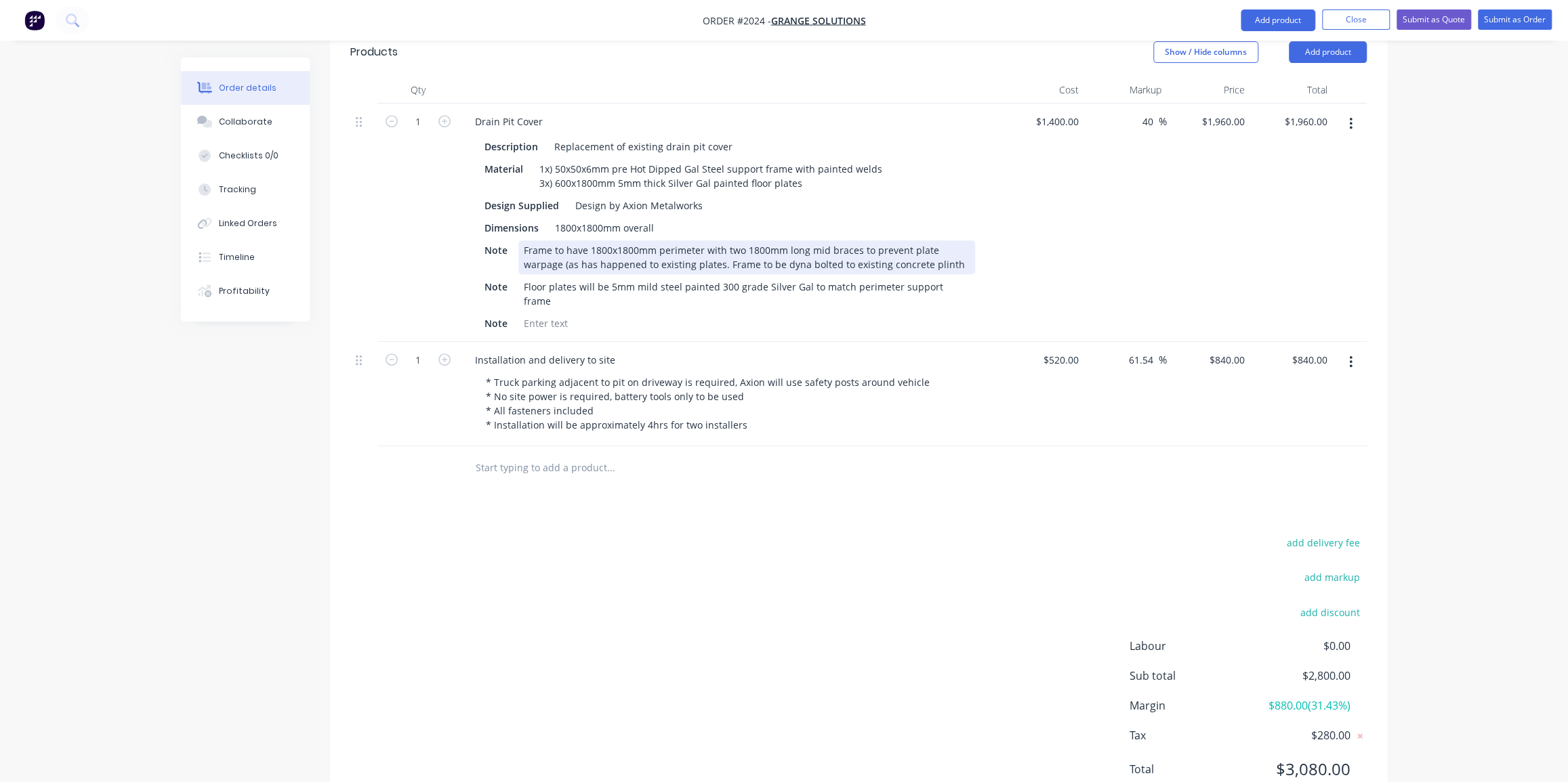
click at [675, 240] on div "Frame to have 1800x1800mm perimeter with two 1800mm long mid braces to prevent …" at bounding box center [747, 257] width 456 height 34
click at [676, 240] on div "Frame to have 1800x1800mm perimeter with two 1800mm long mid braces to prevent …" at bounding box center [747, 257] width 456 height 34
click at [679, 240] on div "Frame to have 1800x1800mm perimeter with two 1800mm long mid braces to prevent …" at bounding box center [747, 257] width 456 height 34
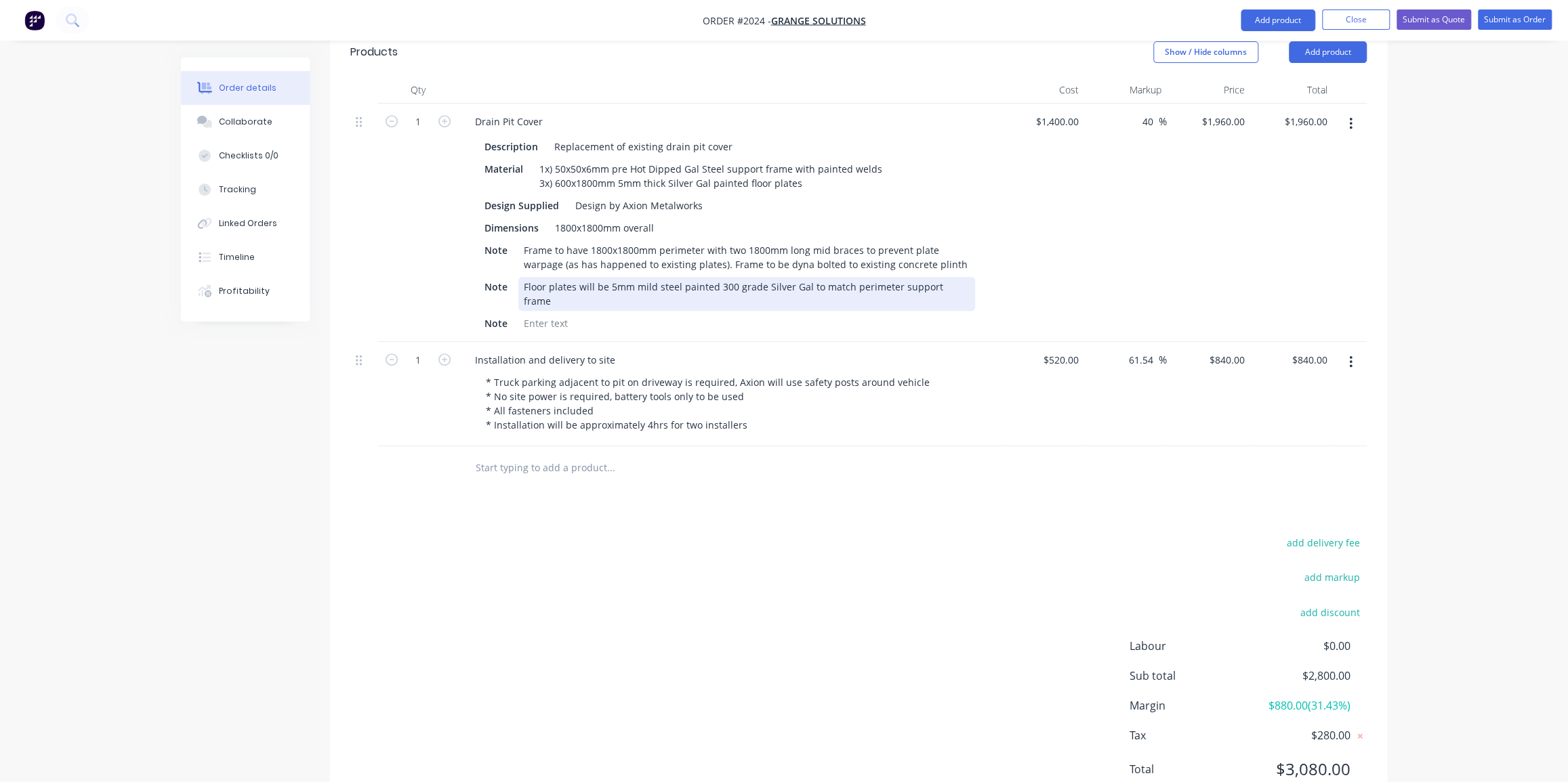
click at [776, 277] on div "Floor plates will be 5mm mild steel painted 300 grade Silver Gal to match perim…" at bounding box center [747, 293] width 456 height 34
click at [1396, 364] on div "Order details Collaborate Checklists 0/0 Tracking Linked Orders Timeline Profit…" at bounding box center [784, 233] width 1233 height 1206
click at [1471, 160] on div "Order details Collaborate Checklists 0/0 Tracking Linked Orders Timeline Profit…" at bounding box center [784, 204] width 1568 height 1264
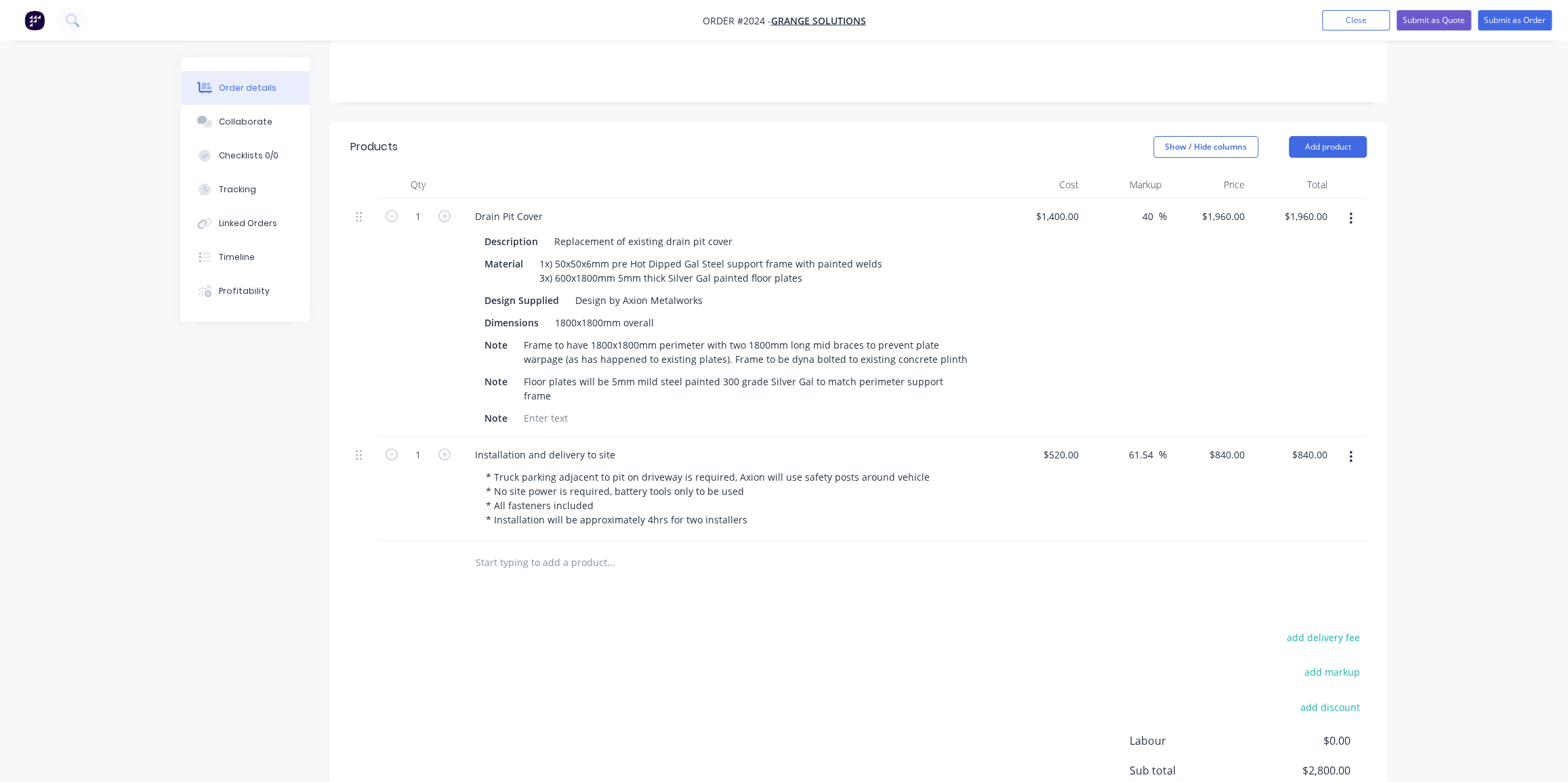
scroll to position [305, 0]
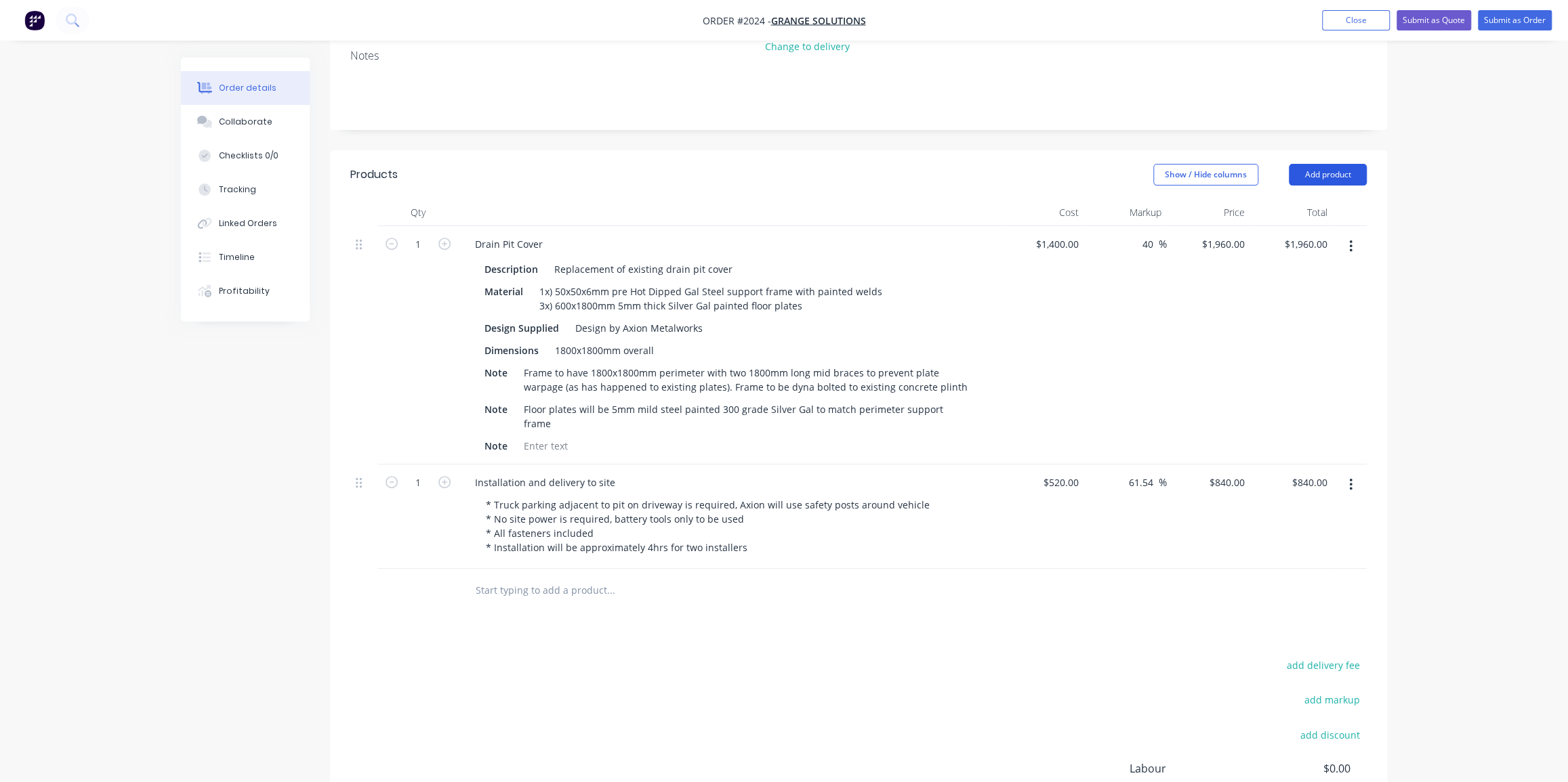
click at [1322, 164] on button "Add product" at bounding box center [1328, 174] width 78 height 22
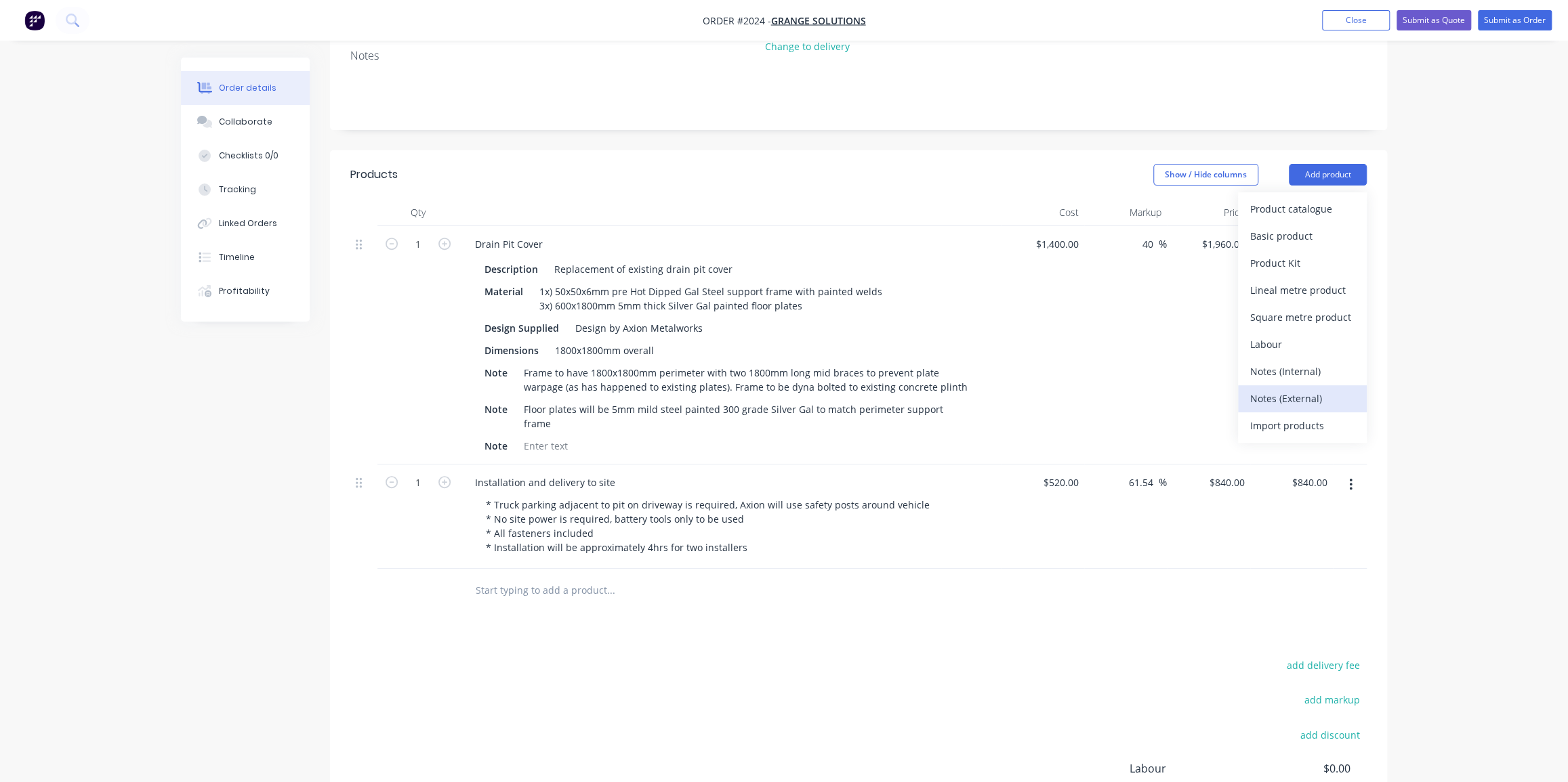
click at [1298, 388] on div "Notes (External)" at bounding box center [1302, 398] width 105 height 20
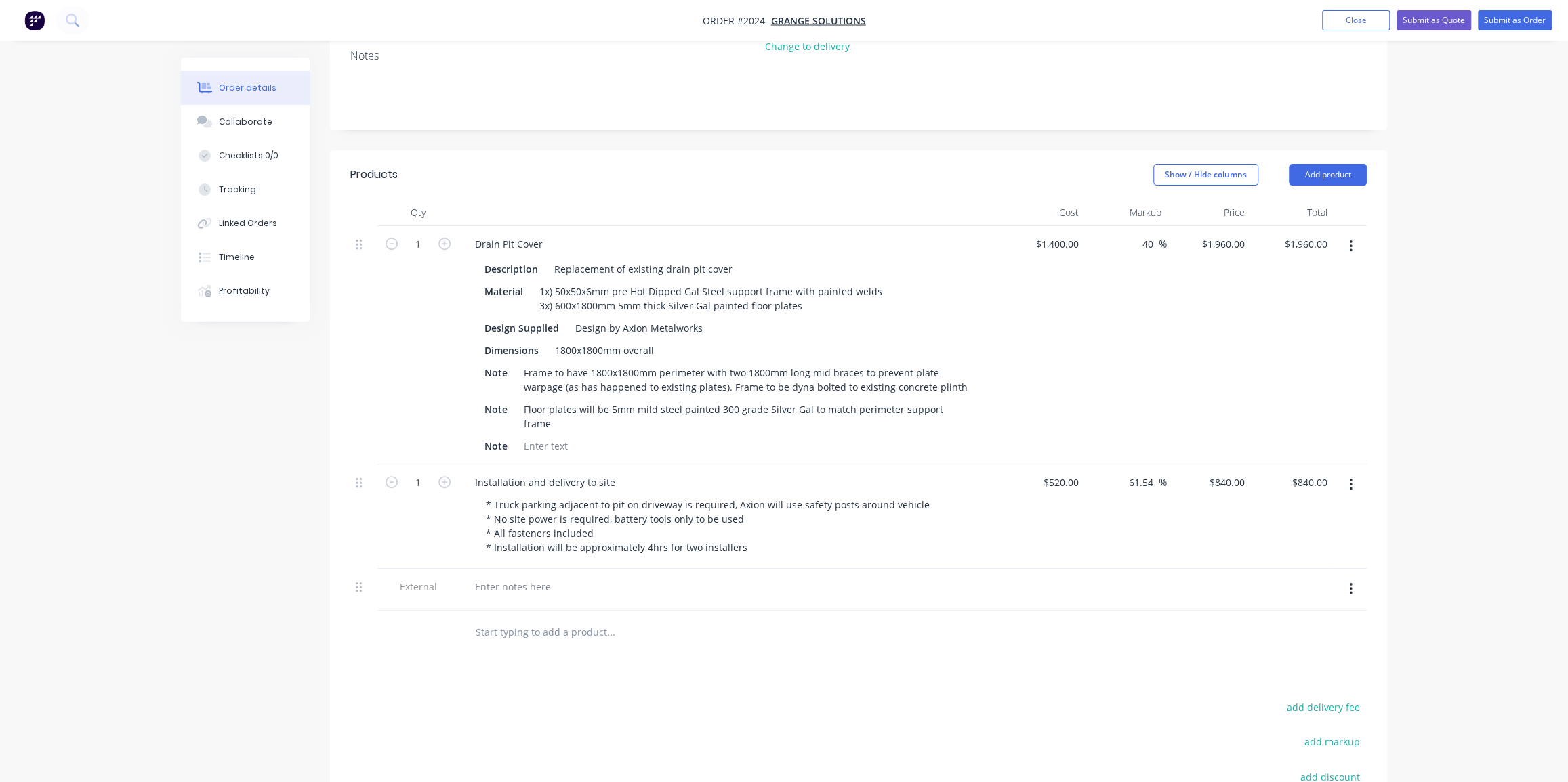
click at [565, 577] on div at bounding box center [730, 587] width 531 height 20
click at [536, 577] on div at bounding box center [513, 587] width 98 height 20
click at [527, 619] on input "text" at bounding box center [610, 632] width 271 height 27
click at [520, 577] on div "Lead time" at bounding box center [497, 587] width 66 height 20
click at [522, 577] on div "Lead time" at bounding box center [497, 594] width 66 height 34
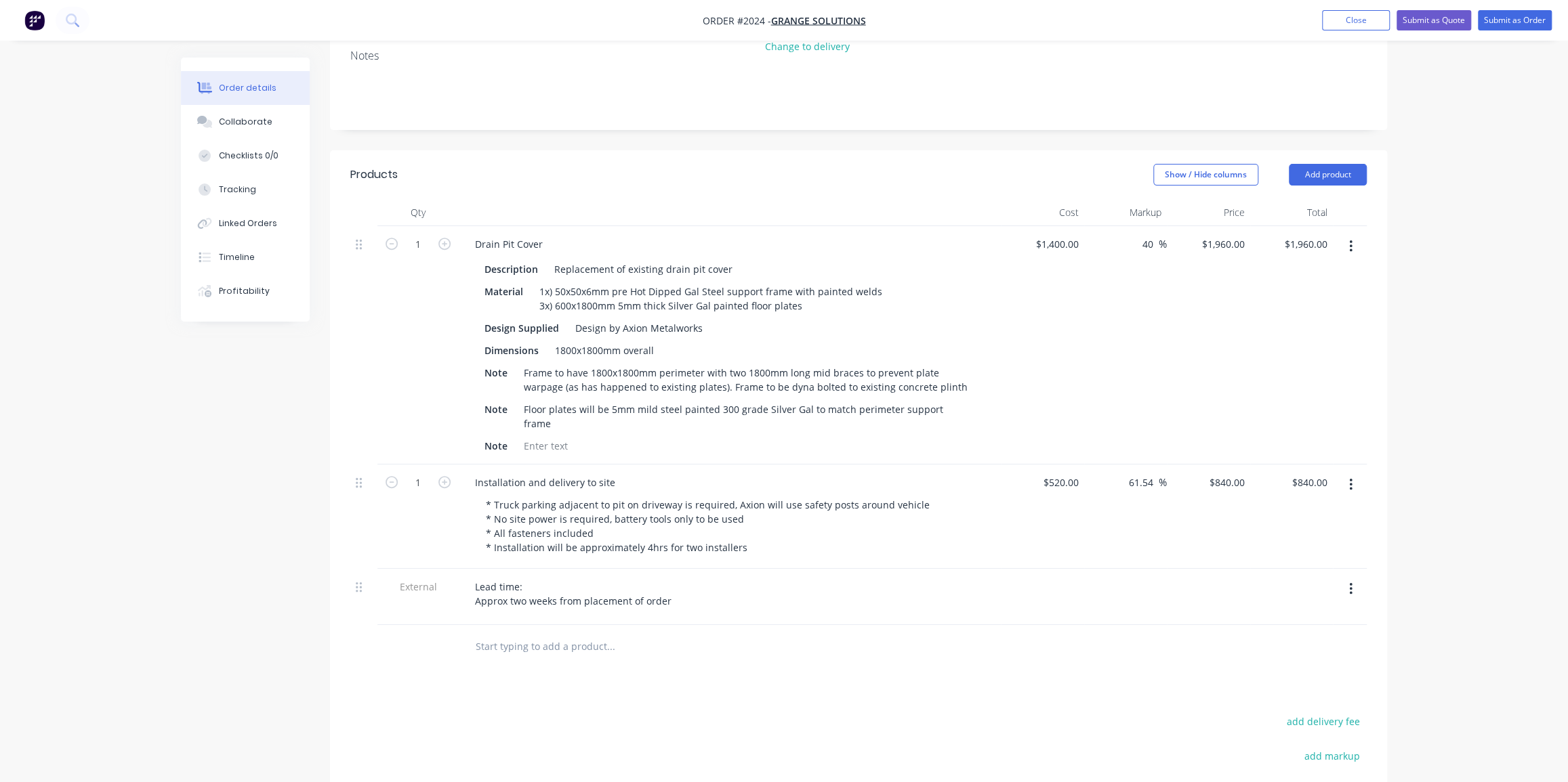
click at [544, 633] on input "text" at bounding box center [610, 646] width 271 height 27
click at [1328, 164] on button "Add product" at bounding box center [1328, 174] width 78 height 22
click at [1282, 388] on div "Notes (External)" at bounding box center [1302, 398] width 105 height 20
click at [525, 633] on div at bounding box center [513, 643] width 98 height 20
click at [1416, 456] on div "Order details Collaborate Checklists 0/0 Tracking Linked Orders Timeline Profit…" at bounding box center [784, 390] width 1568 height 1390
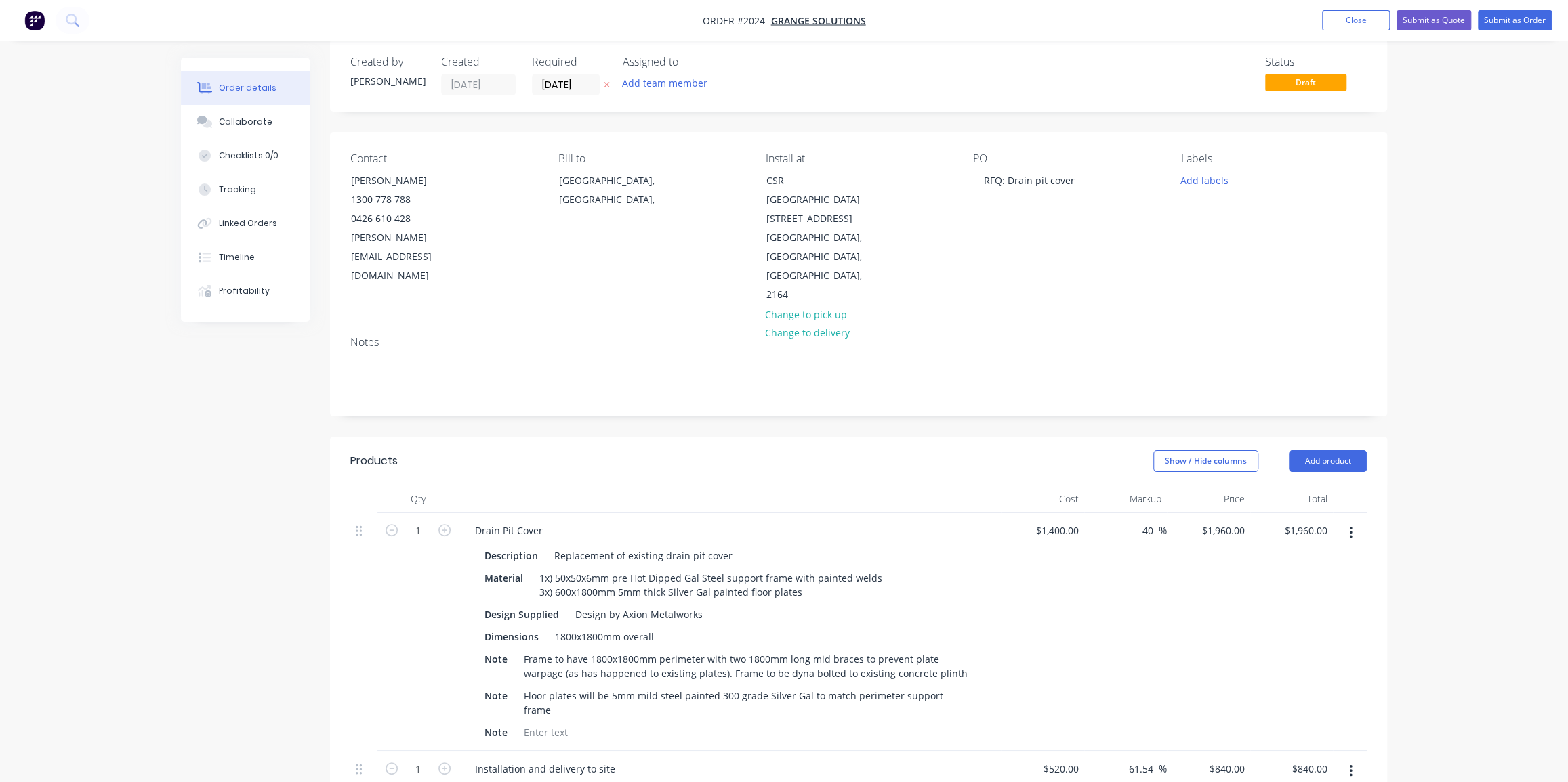
scroll to position [0, 0]
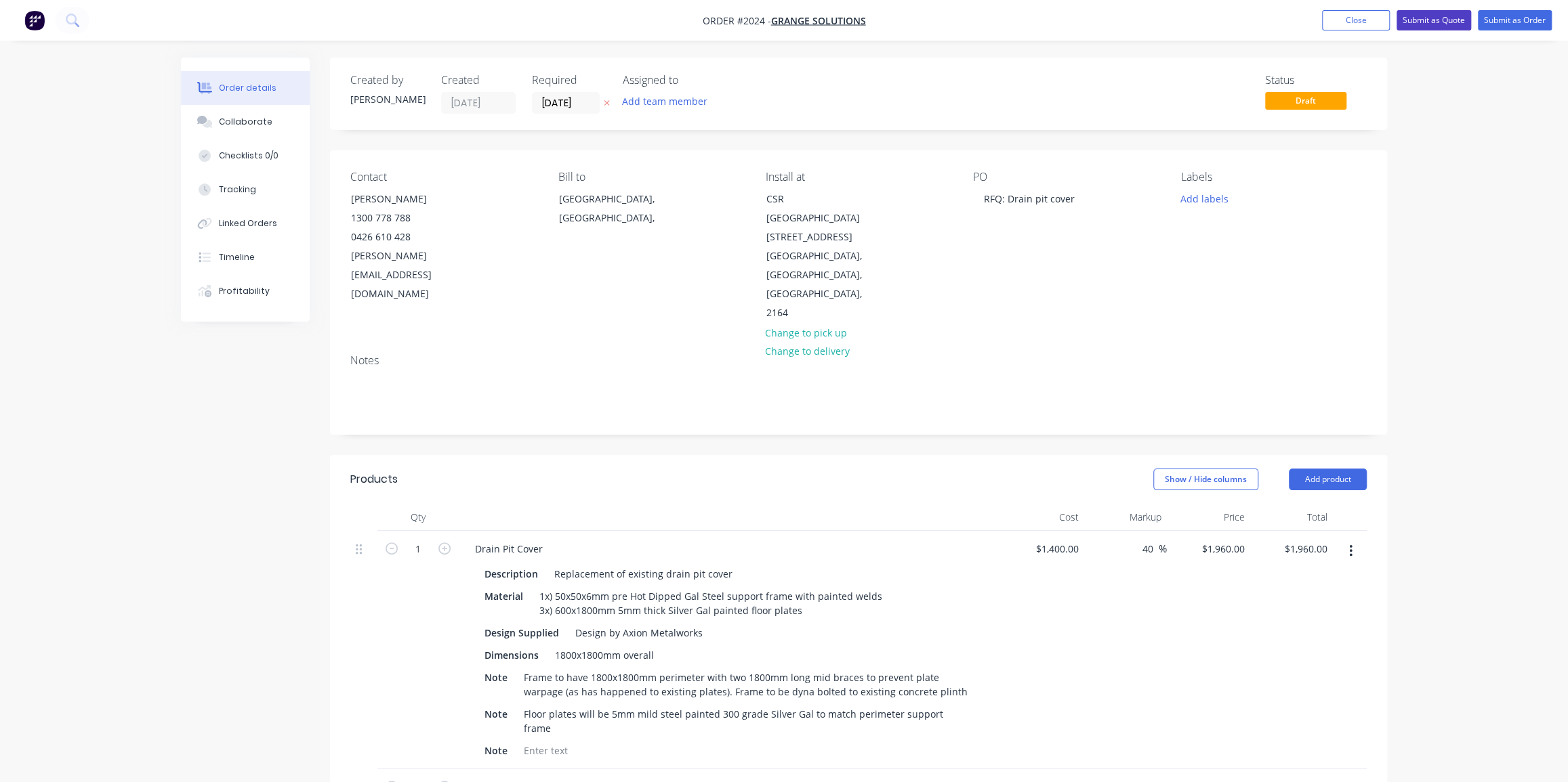
click at [1444, 17] on button "Submit as Quote" at bounding box center [1434, 20] width 75 height 20
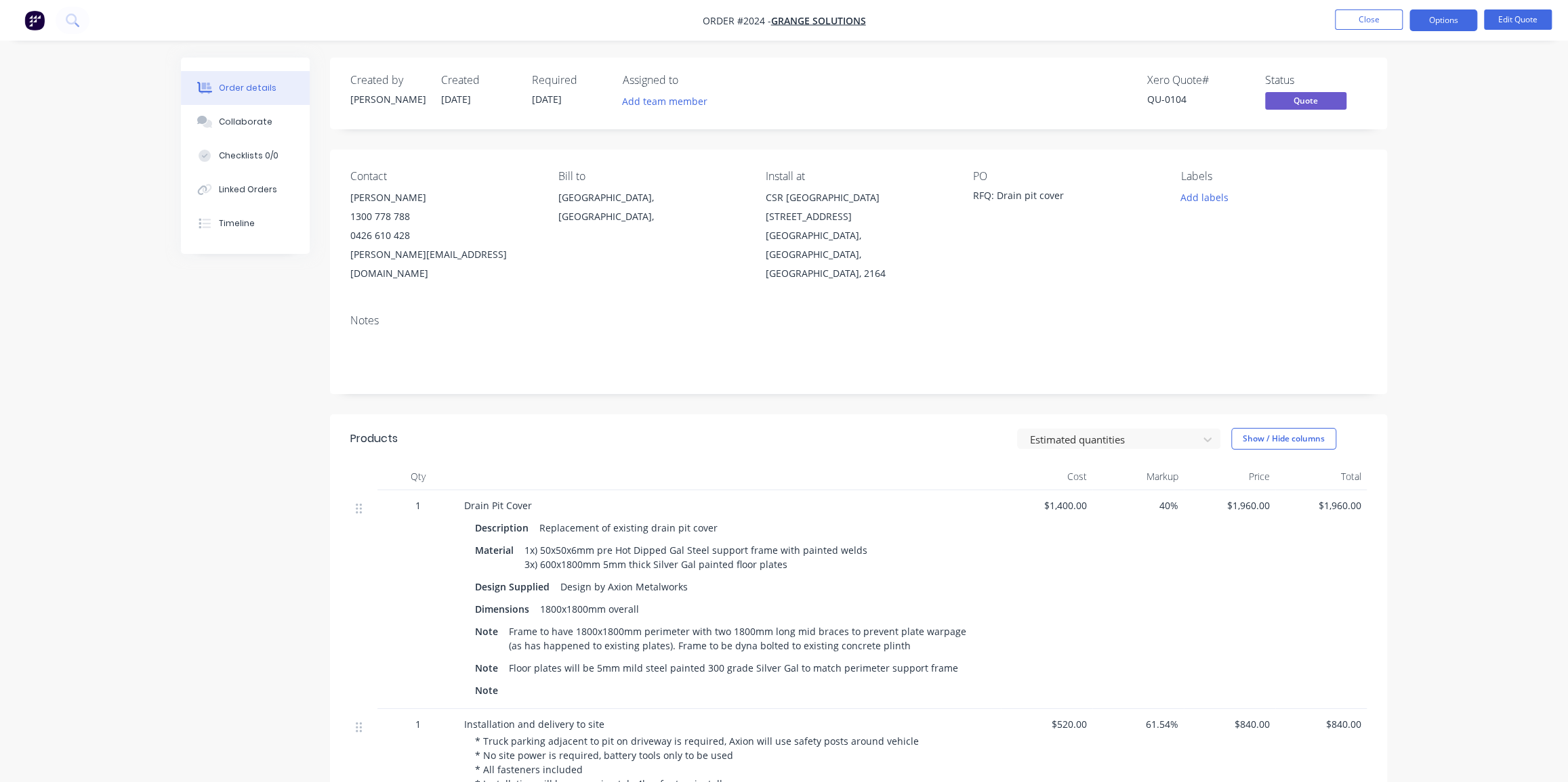
click at [1475, 254] on div "Order details Collaborate Checklists 0/0 Linked Orders Timeline Order details C…" at bounding box center [784, 580] width 1568 height 1160
click at [1446, 22] on button "Options" at bounding box center [1443, 20] width 68 height 22
click at [1379, 81] on div "Quote" at bounding box center [1402, 82] width 125 height 20
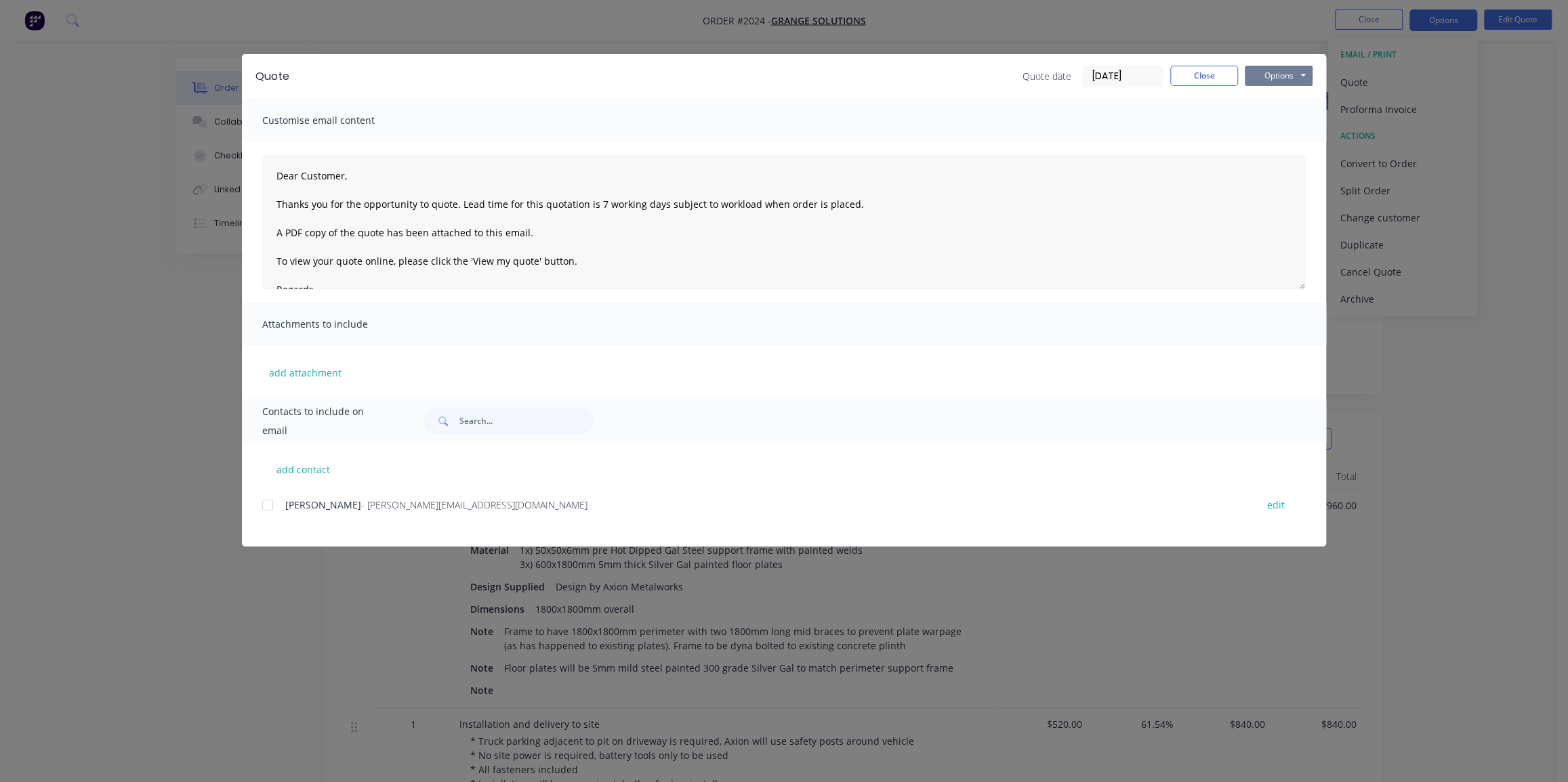
click at [1268, 75] on button "Options" at bounding box center [1279, 75] width 68 height 20
click at [1267, 124] on button "Print" at bounding box center [1288, 123] width 87 height 23
click at [1206, 78] on button "Close" at bounding box center [1204, 75] width 68 height 20
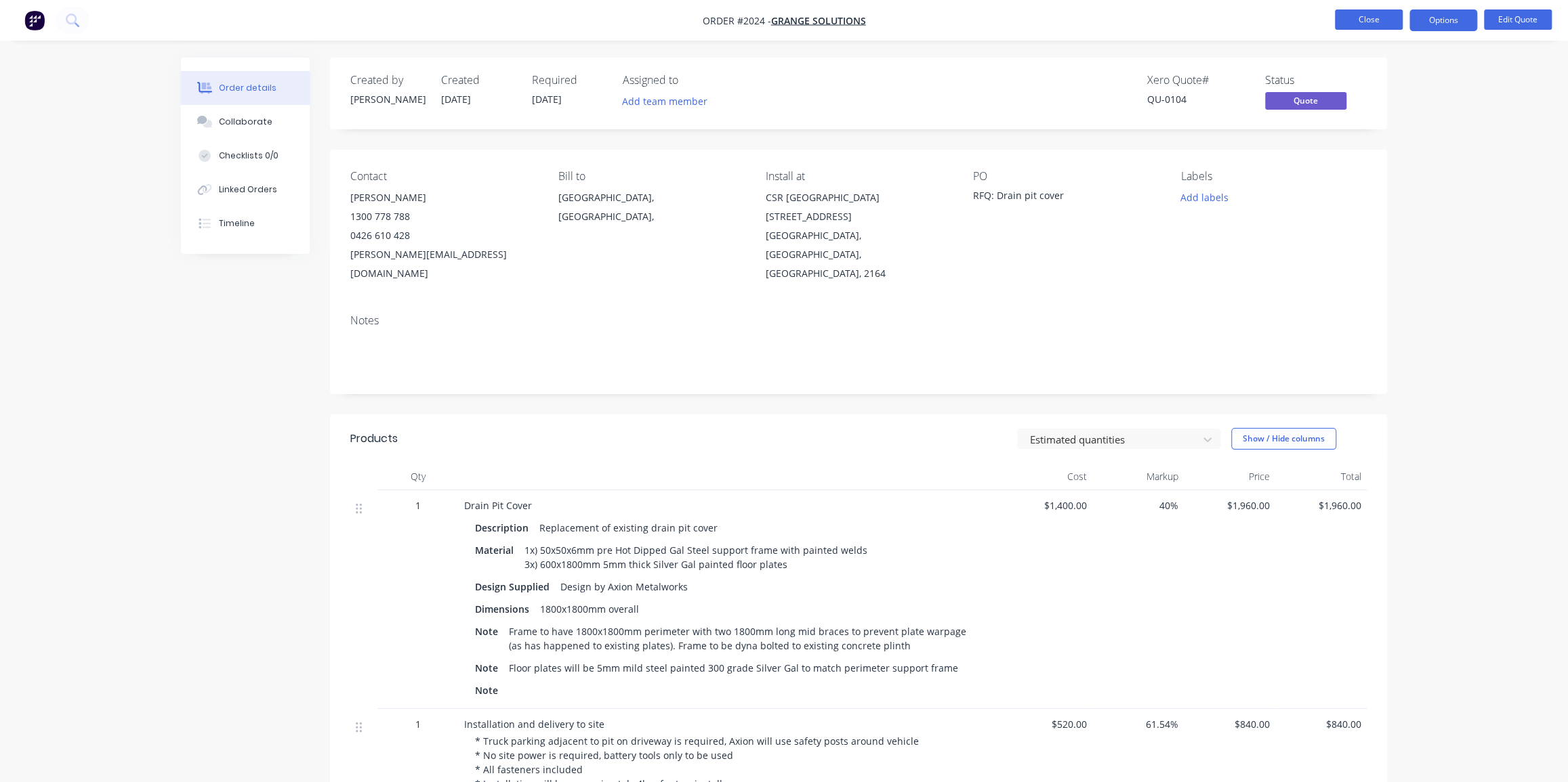
click at [1362, 21] on button "Close" at bounding box center [1369, 19] width 68 height 20
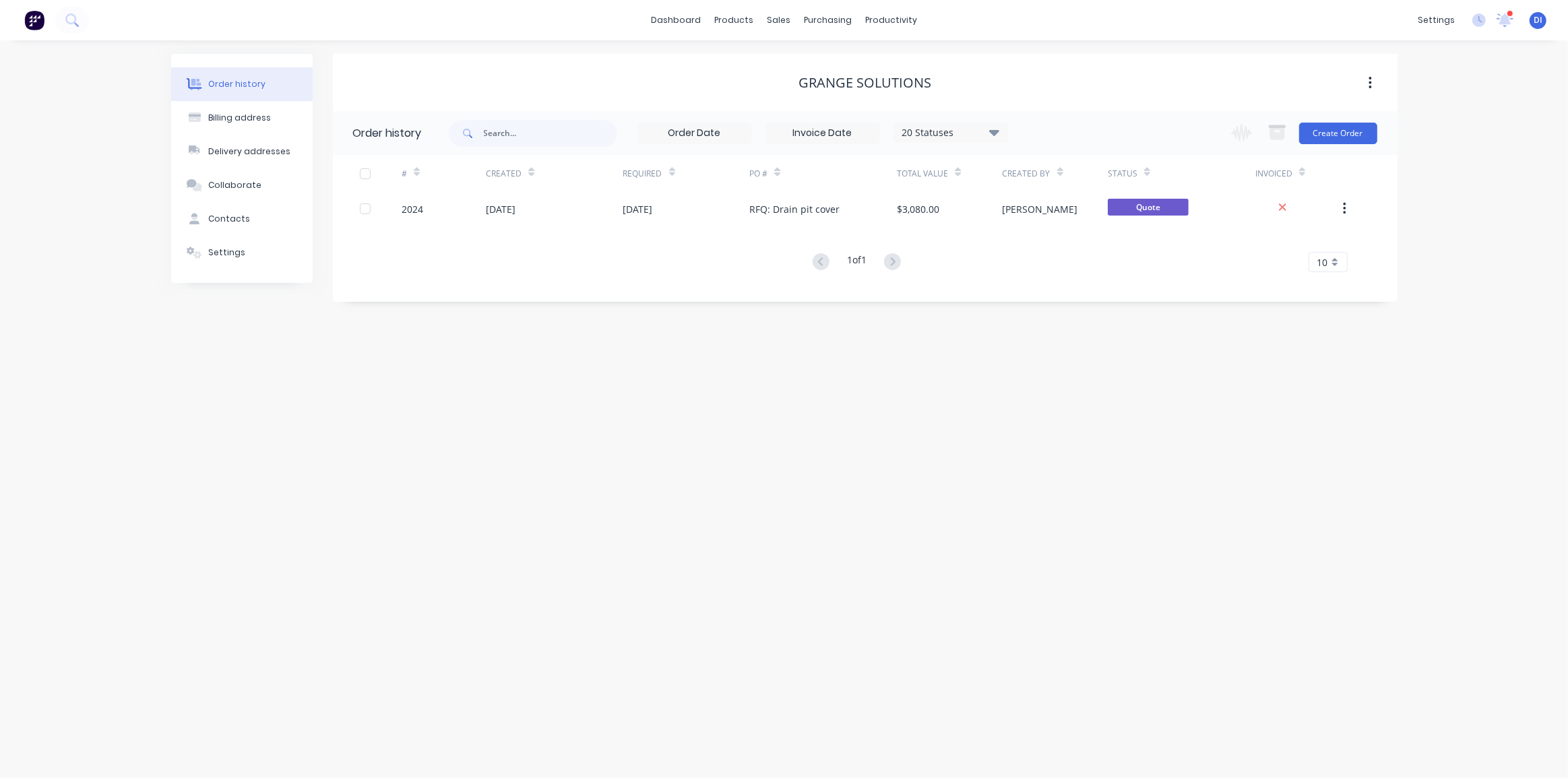
drag, startPoint x: 810, startPoint y: 391, endPoint x: 517, endPoint y: 328, distance: 299.7
click at [810, 391] on div "Order history Billing address Delivery addresses Collaborate Contacts Settings …" at bounding box center [784, 410] width 1568 height 738
click at [34, 23] on img at bounding box center [34, 20] width 20 height 20
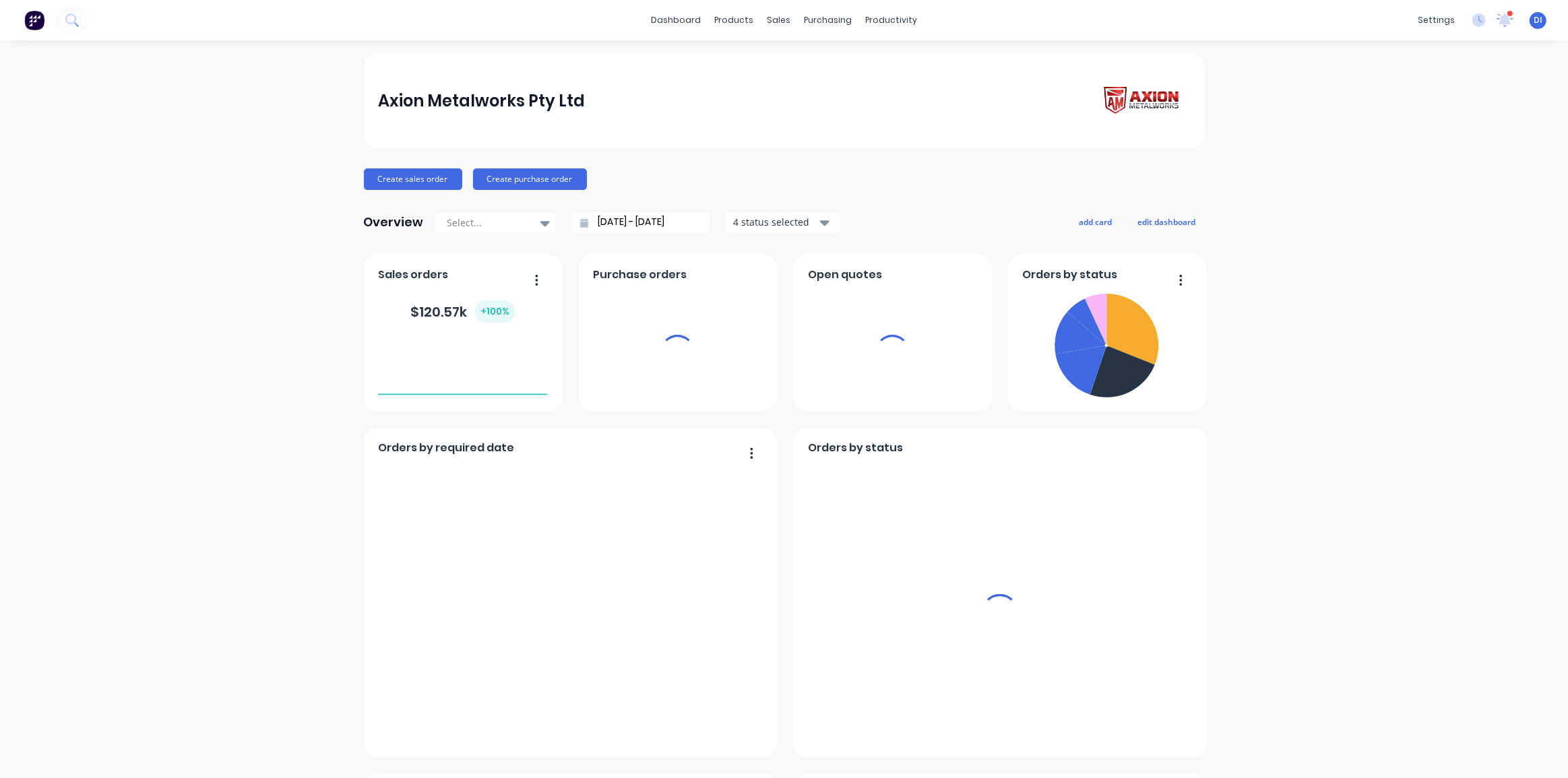
click at [1418, 409] on div "Axion Metalworks Pty Ltd Create sales order Create purchase order Overview Sele…" at bounding box center [784, 752] width 1568 height 1397
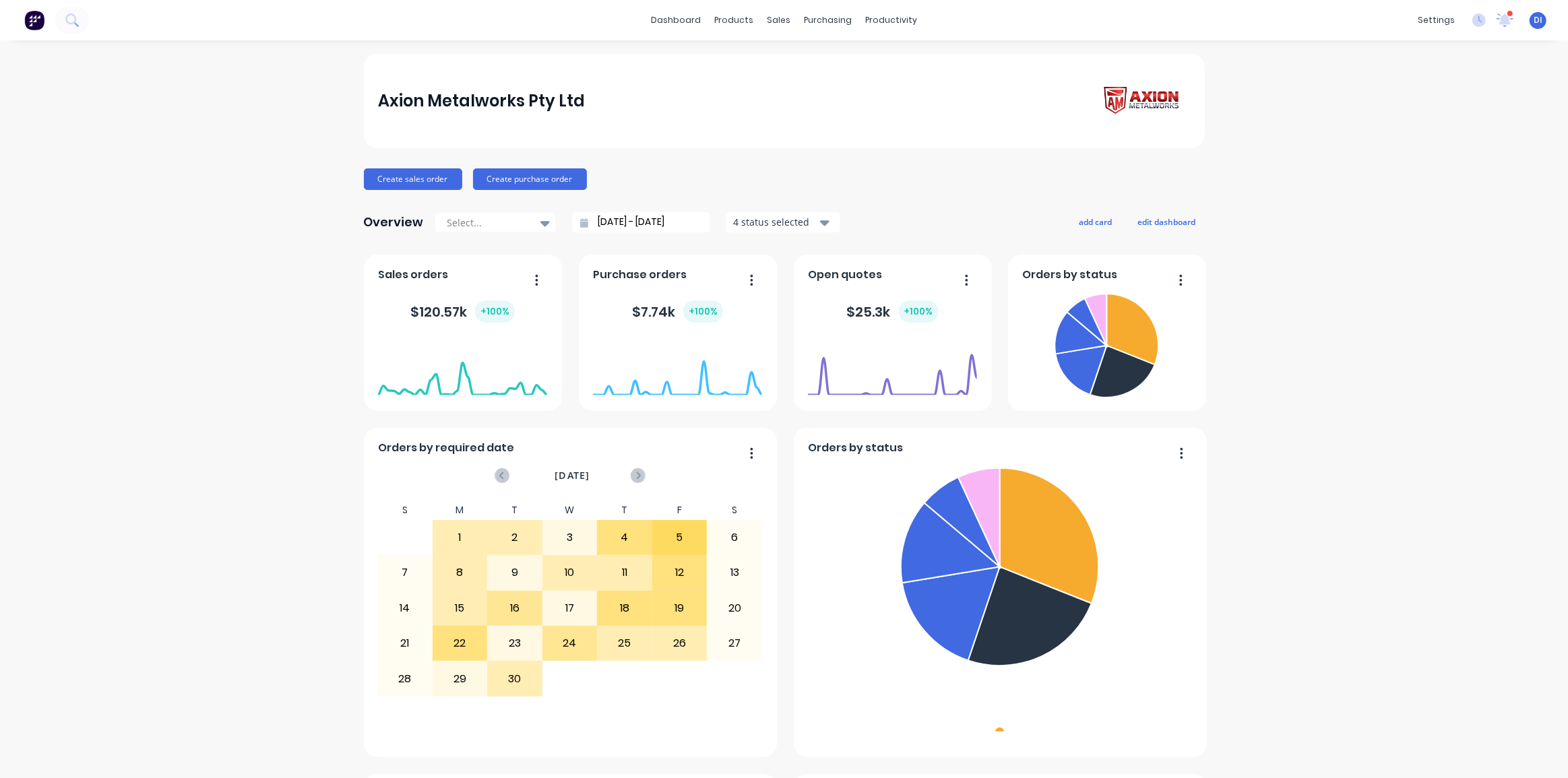
click at [113, 392] on div "Axion Metalworks Pty Ltd Create sales order Create purchase order Overview Sele…" at bounding box center [784, 752] width 1568 height 1397
click at [485, 226] on div at bounding box center [489, 222] width 85 height 16
click at [472, 276] on div "Month to date" at bounding box center [496, 277] width 121 height 25
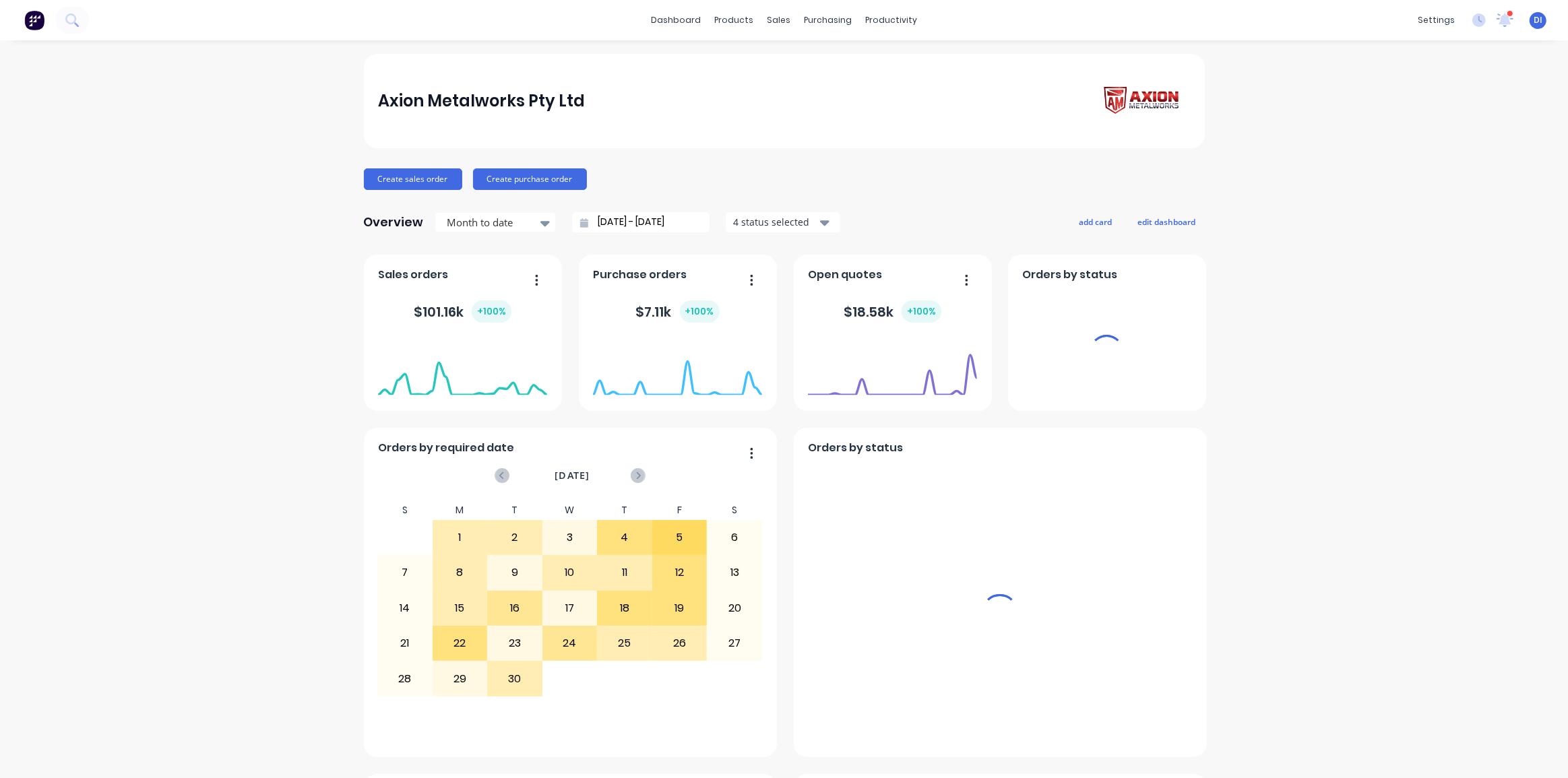
click at [1380, 308] on div "Axion Metalworks Pty Ltd Create sales order Create purchase order Overview Mont…" at bounding box center [784, 752] width 1568 height 1397
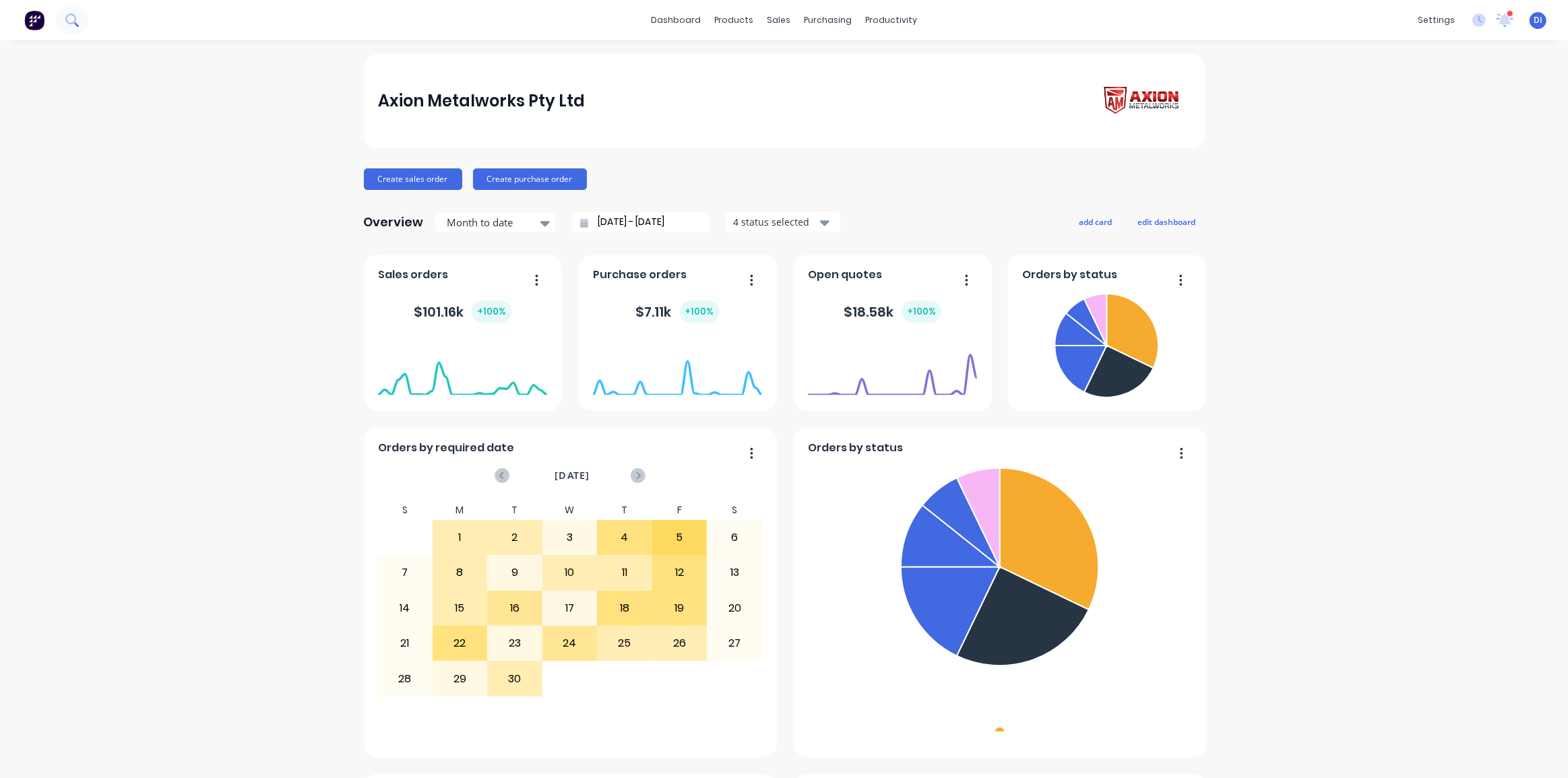
click at [66, 17] on icon at bounding box center [70, 19] width 10 height 10
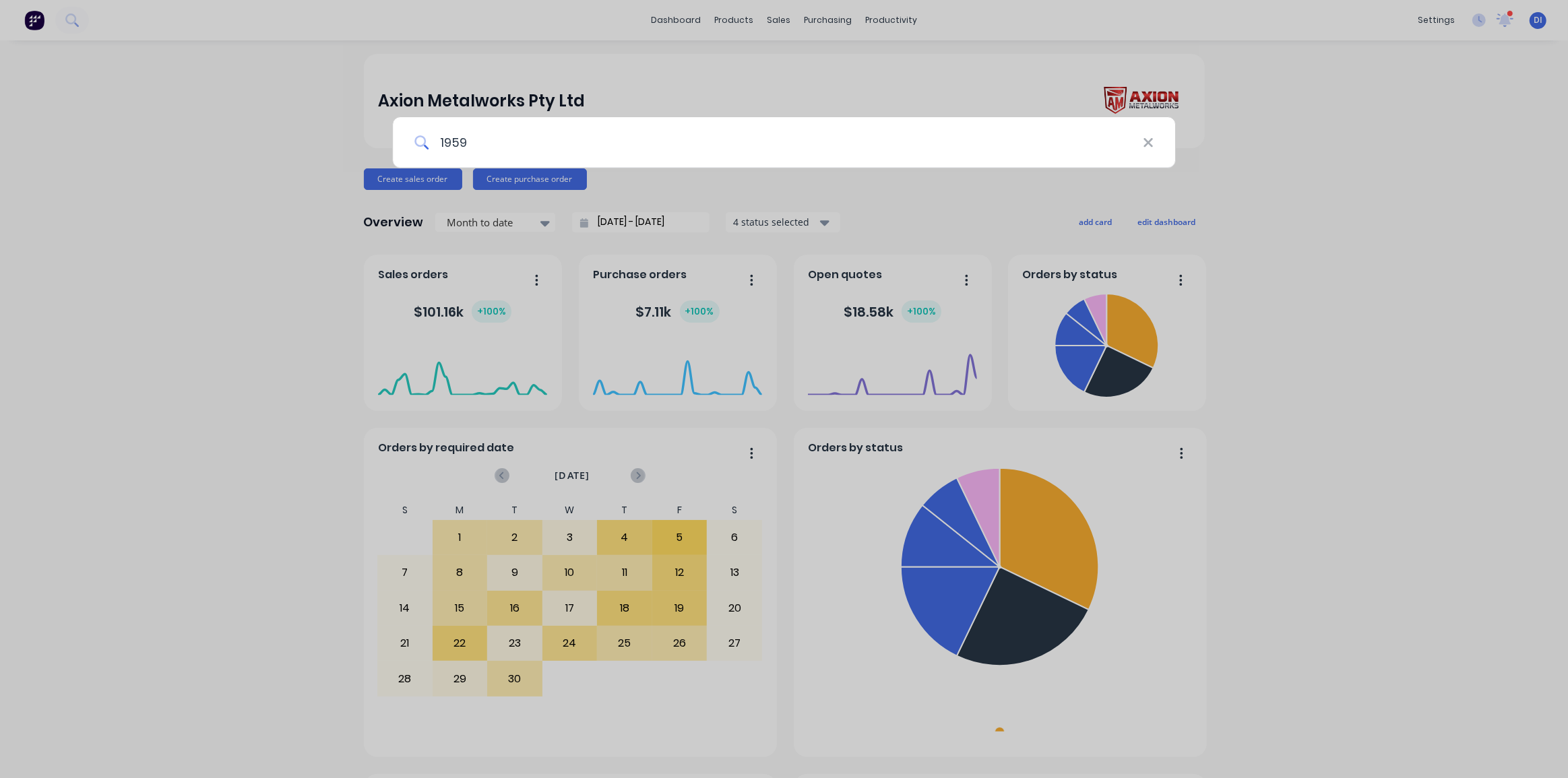
click at [504, 138] on input "1959" at bounding box center [786, 142] width 715 height 50
click at [270, 196] on div "1959" at bounding box center [784, 389] width 1568 height 778
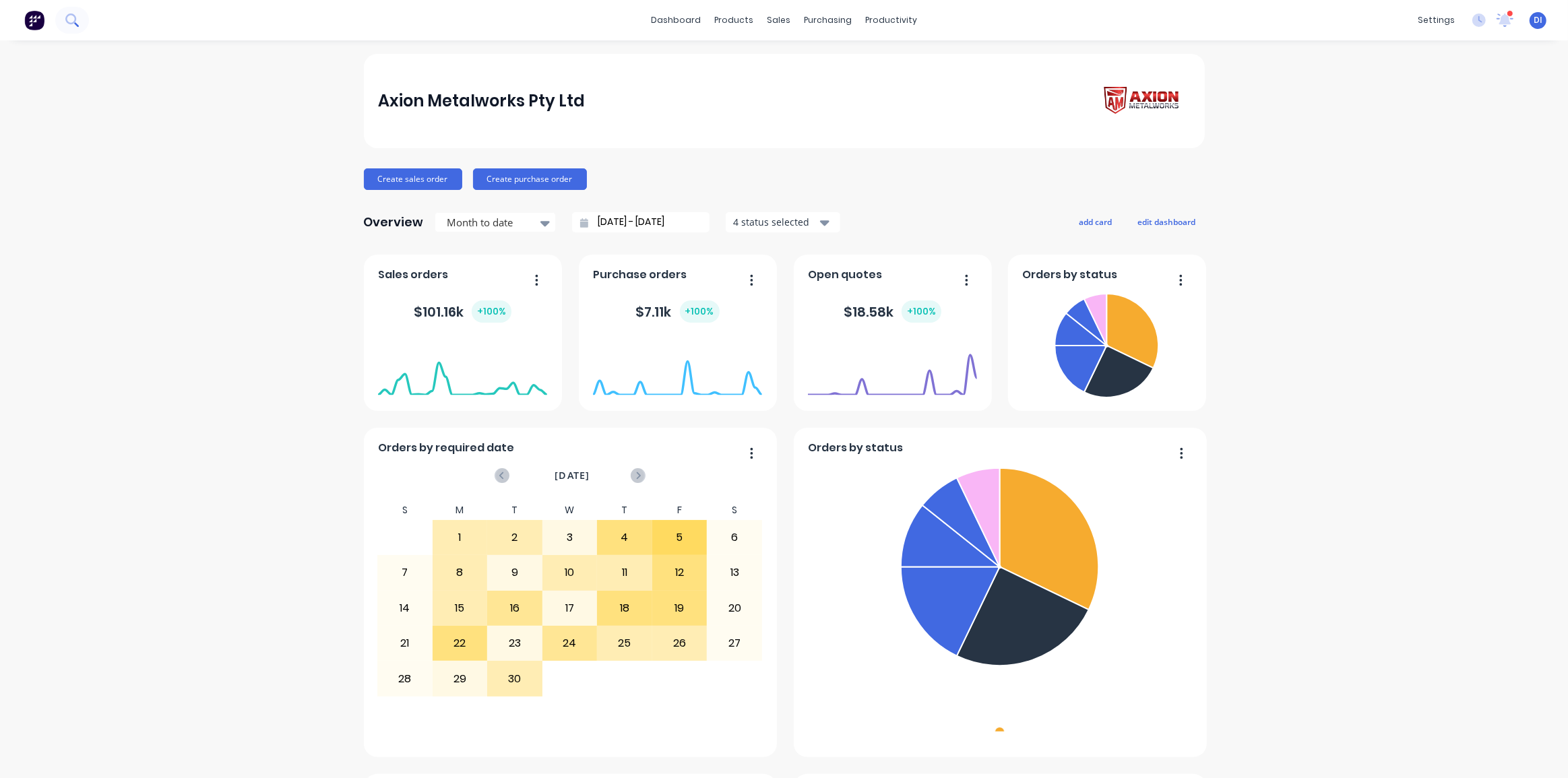
click at [72, 16] on icon at bounding box center [71, 20] width 13 height 13
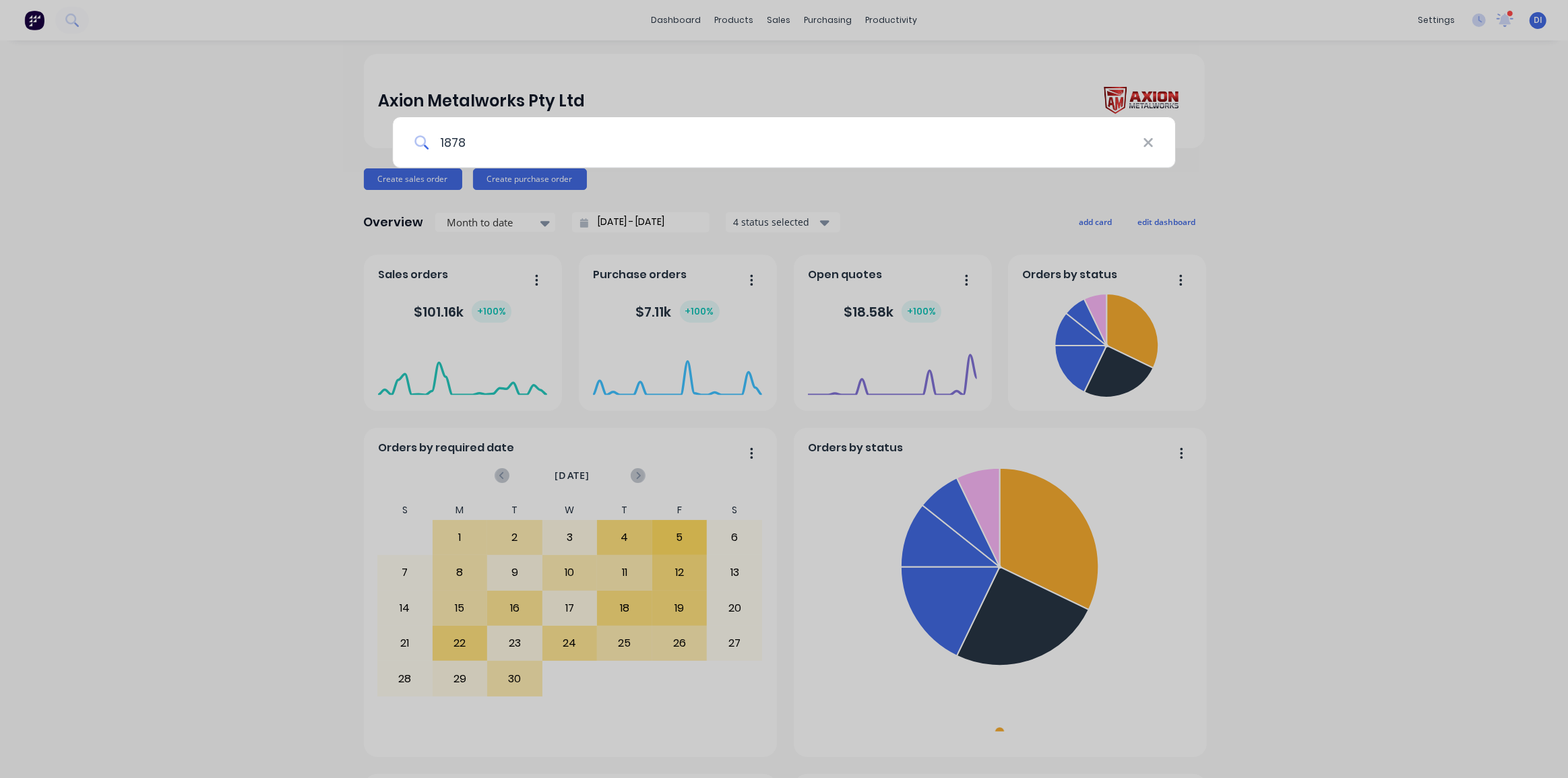
click at [666, 153] on input "1878" at bounding box center [786, 142] width 715 height 50
click at [178, 87] on div "1878" at bounding box center [784, 389] width 1568 height 778
click at [29, 16] on img at bounding box center [34, 20] width 20 height 20
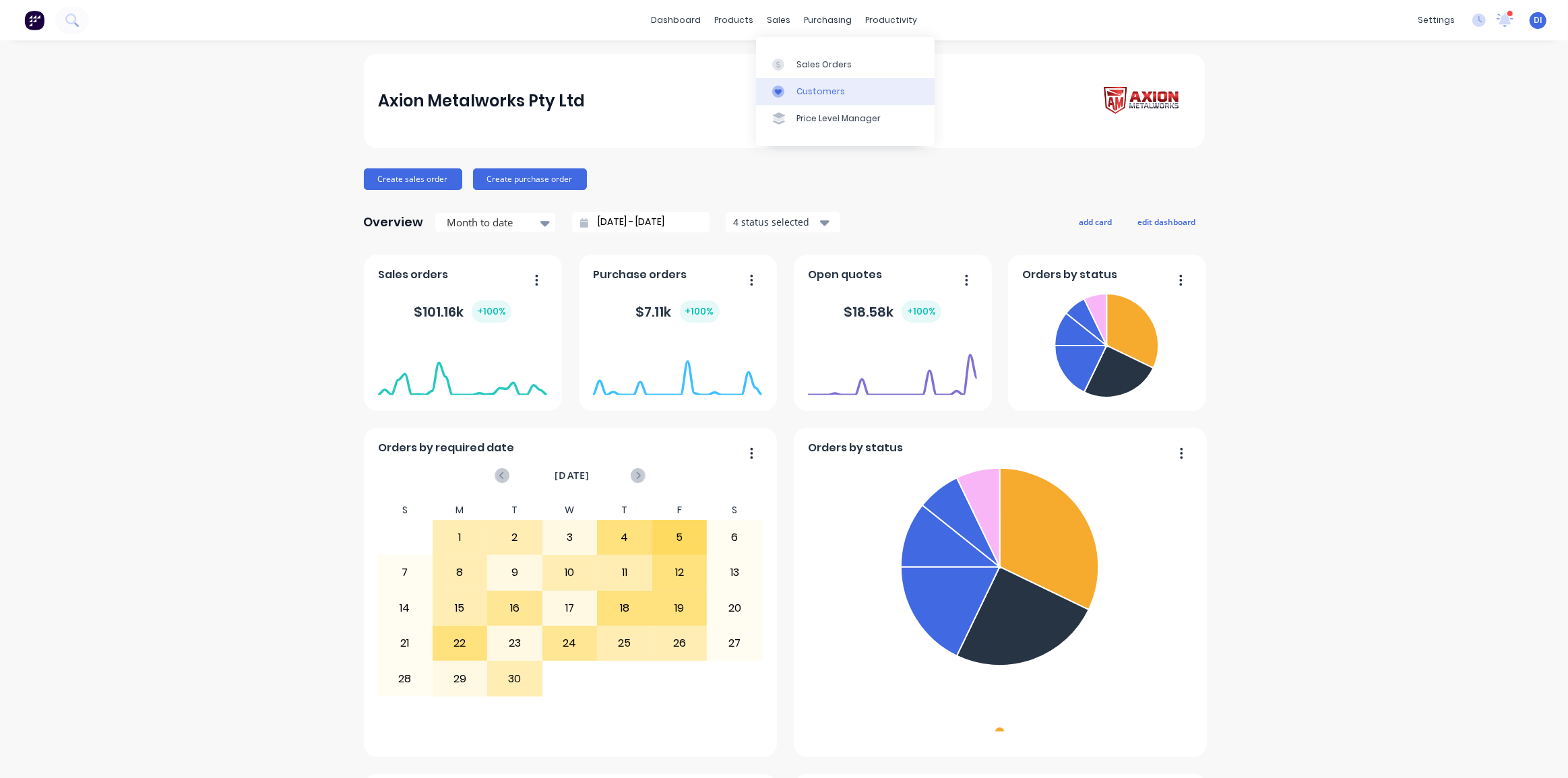
click at [824, 89] on div "Customers" at bounding box center [820, 92] width 49 height 12
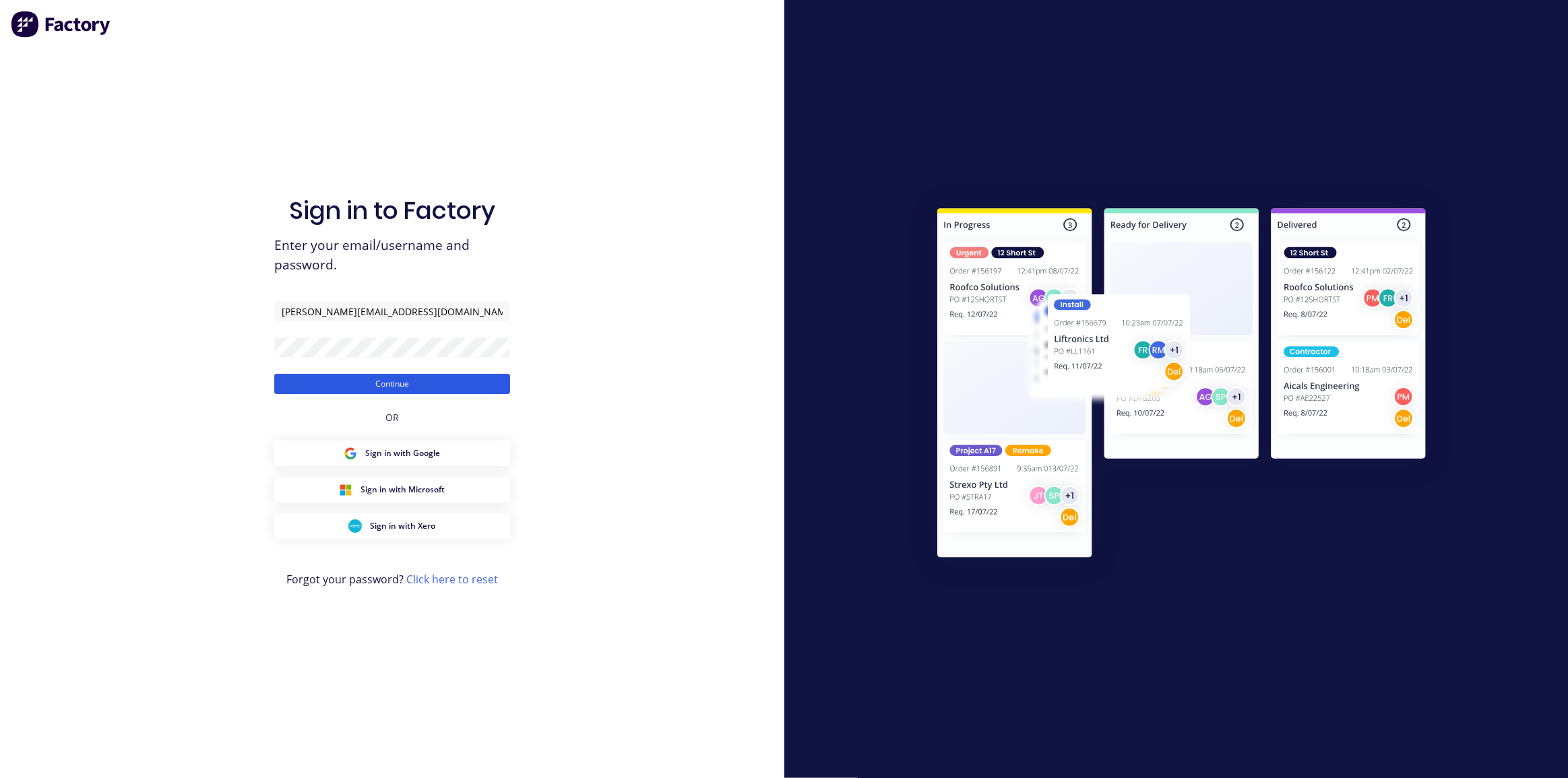
click at [407, 388] on button "Continue" at bounding box center [392, 384] width 236 height 20
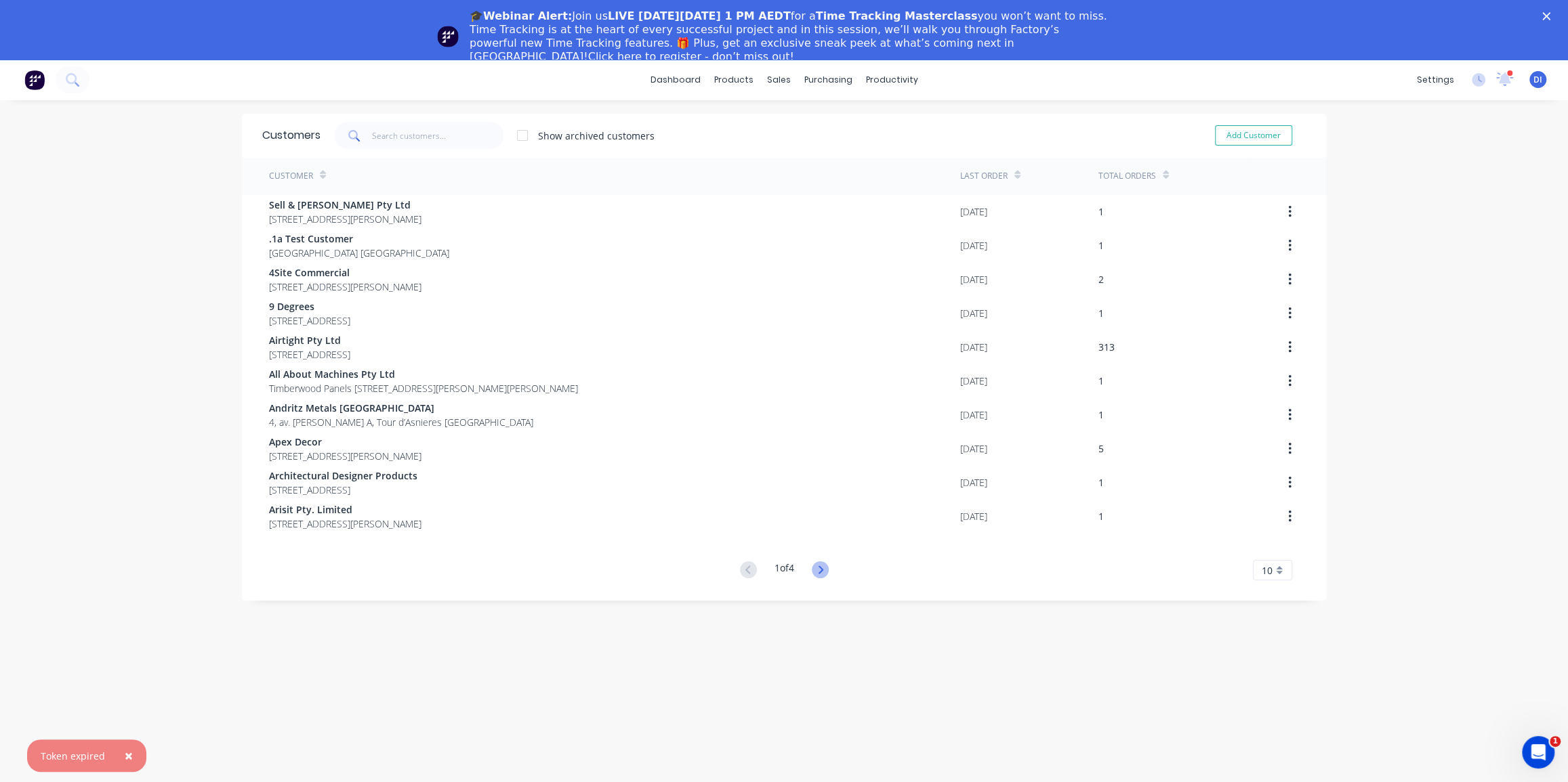
click at [819, 569] on icon at bounding box center [820, 570] width 4 height 8
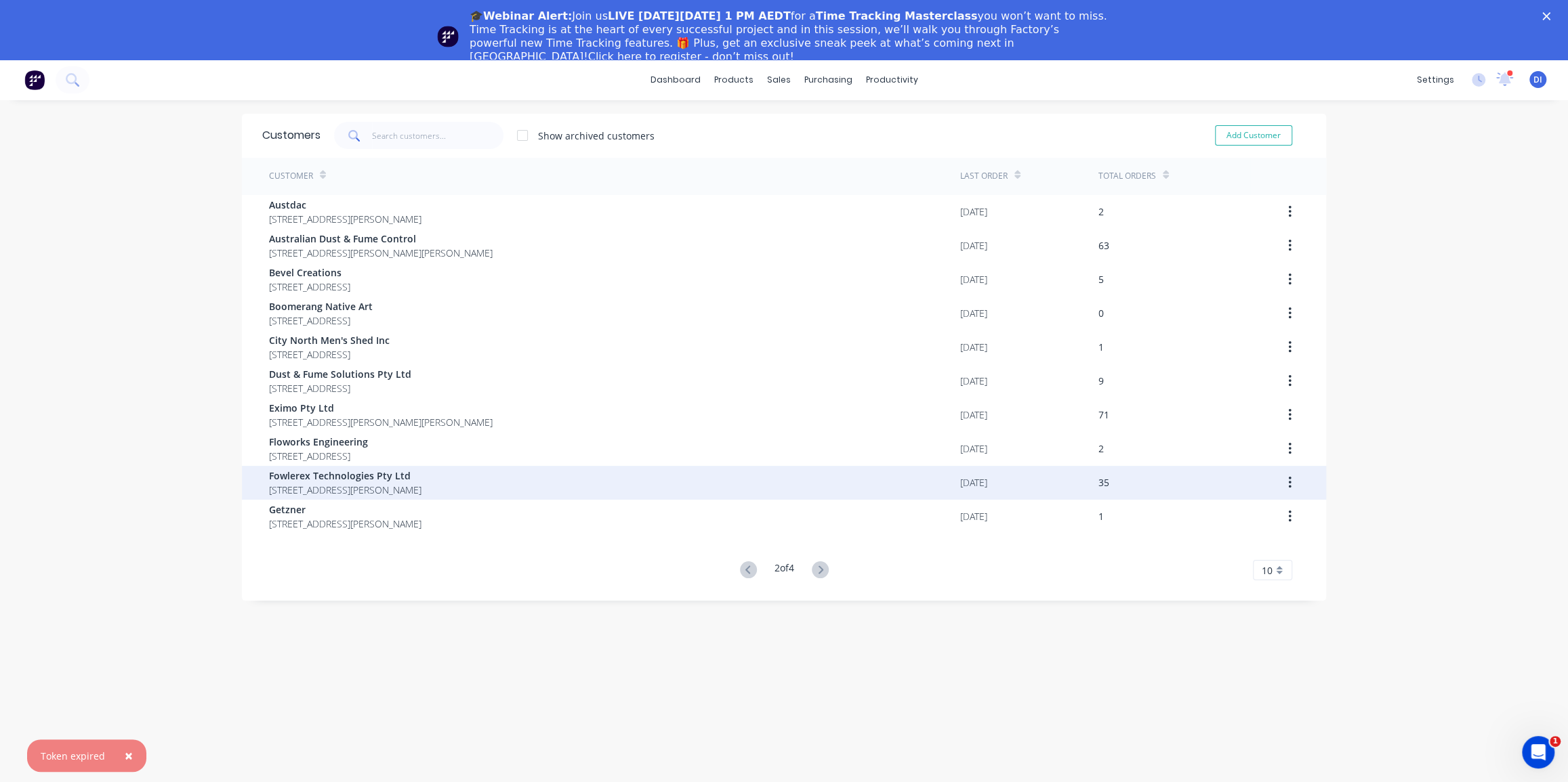
click at [588, 482] on div "Fowlerex Technologies Pty Ltd 13 Buller St North Parramatta New South Wales Aus…" at bounding box center [614, 482] width 691 height 34
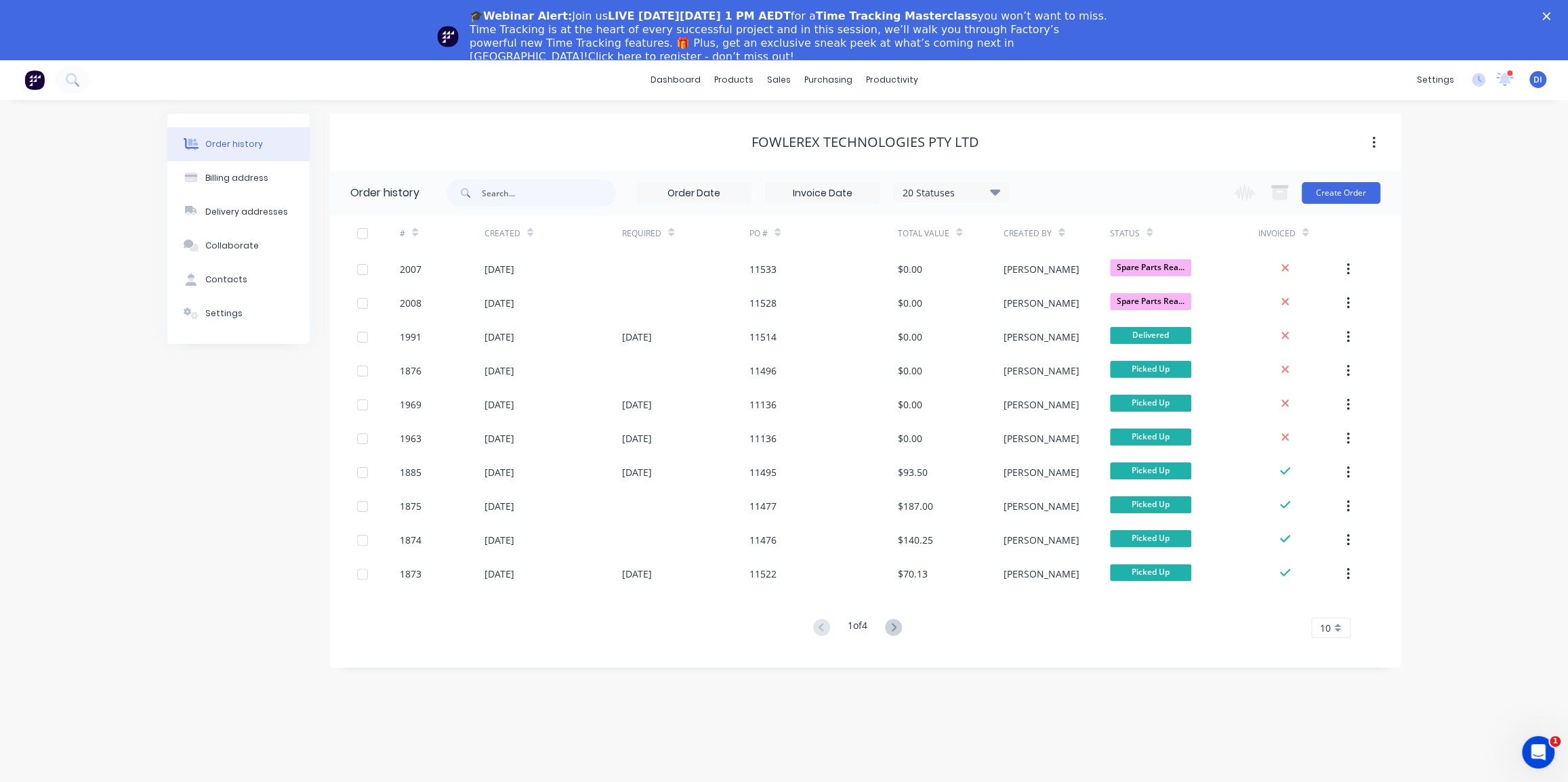
drag, startPoint x: 1329, startPoint y: 624, endPoint x: 1331, endPoint y: 659, distance: 35.1
click at [1329, 624] on span "10" at bounding box center [1325, 628] width 10 height 14
click at [1321, 608] on div "35" at bounding box center [1331, 605] width 38 height 24
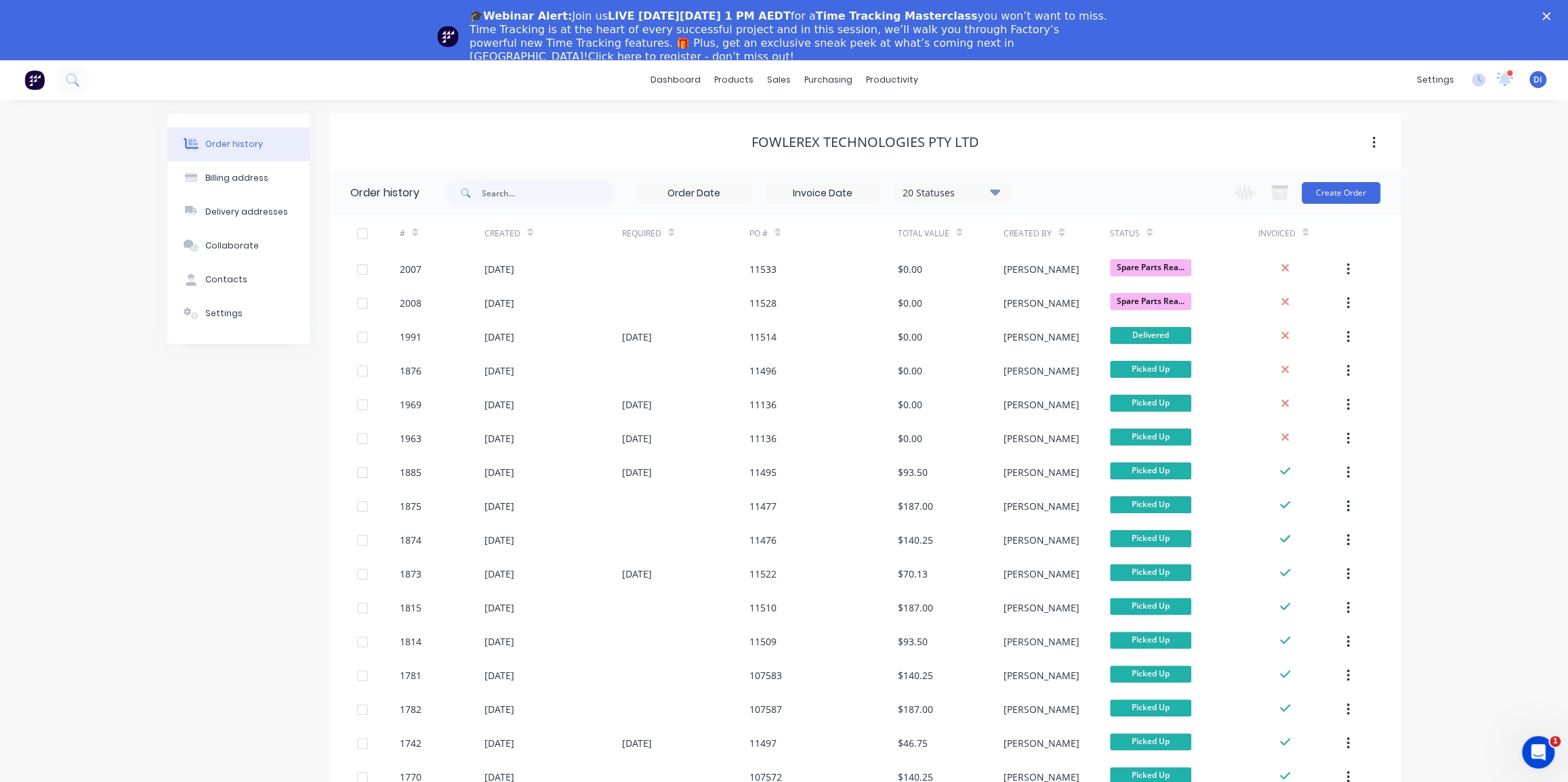
click at [517, 200] on input "text" at bounding box center [549, 192] width 134 height 27
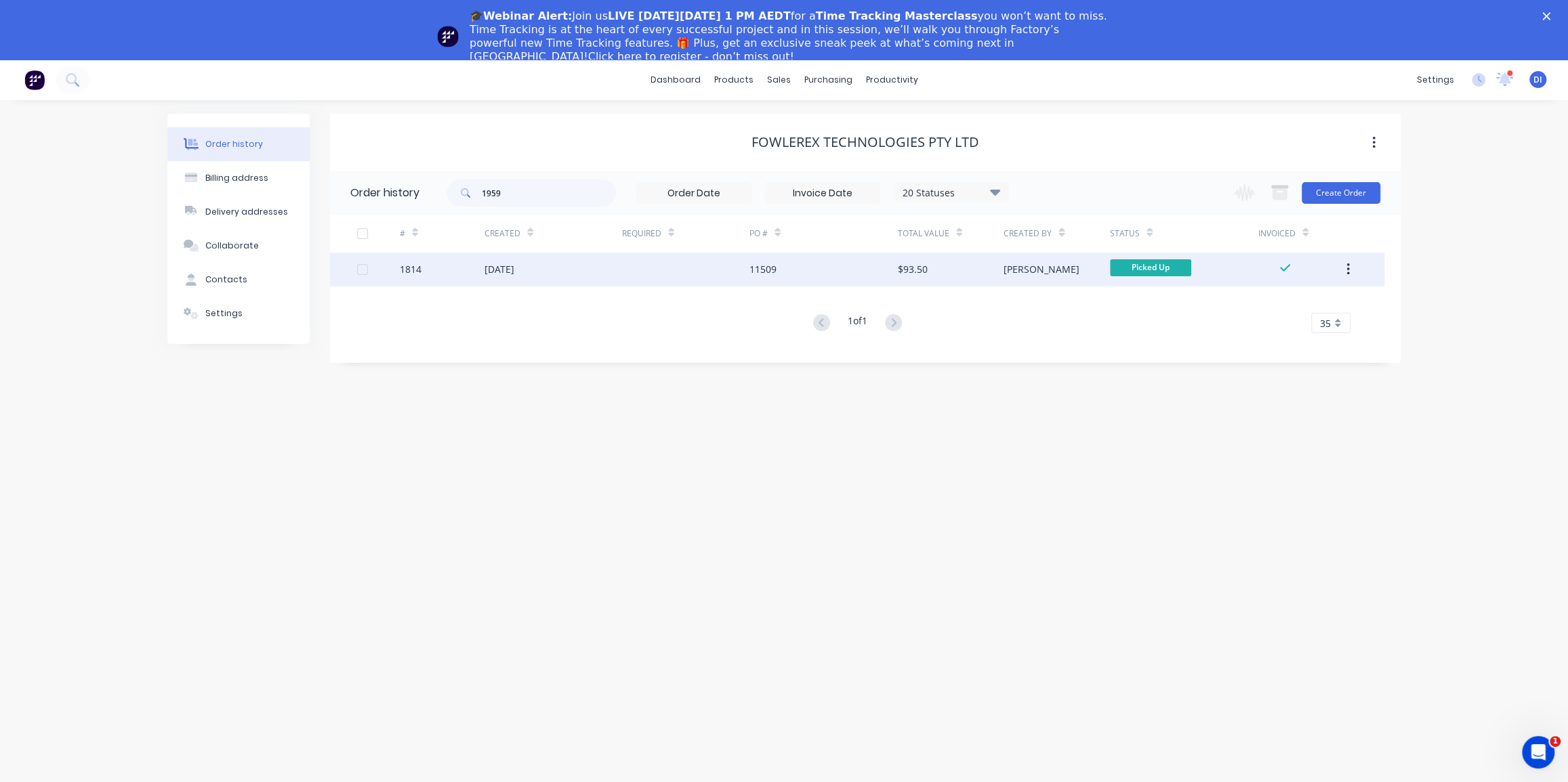
click at [792, 271] on div "11509" at bounding box center [823, 269] width 148 height 34
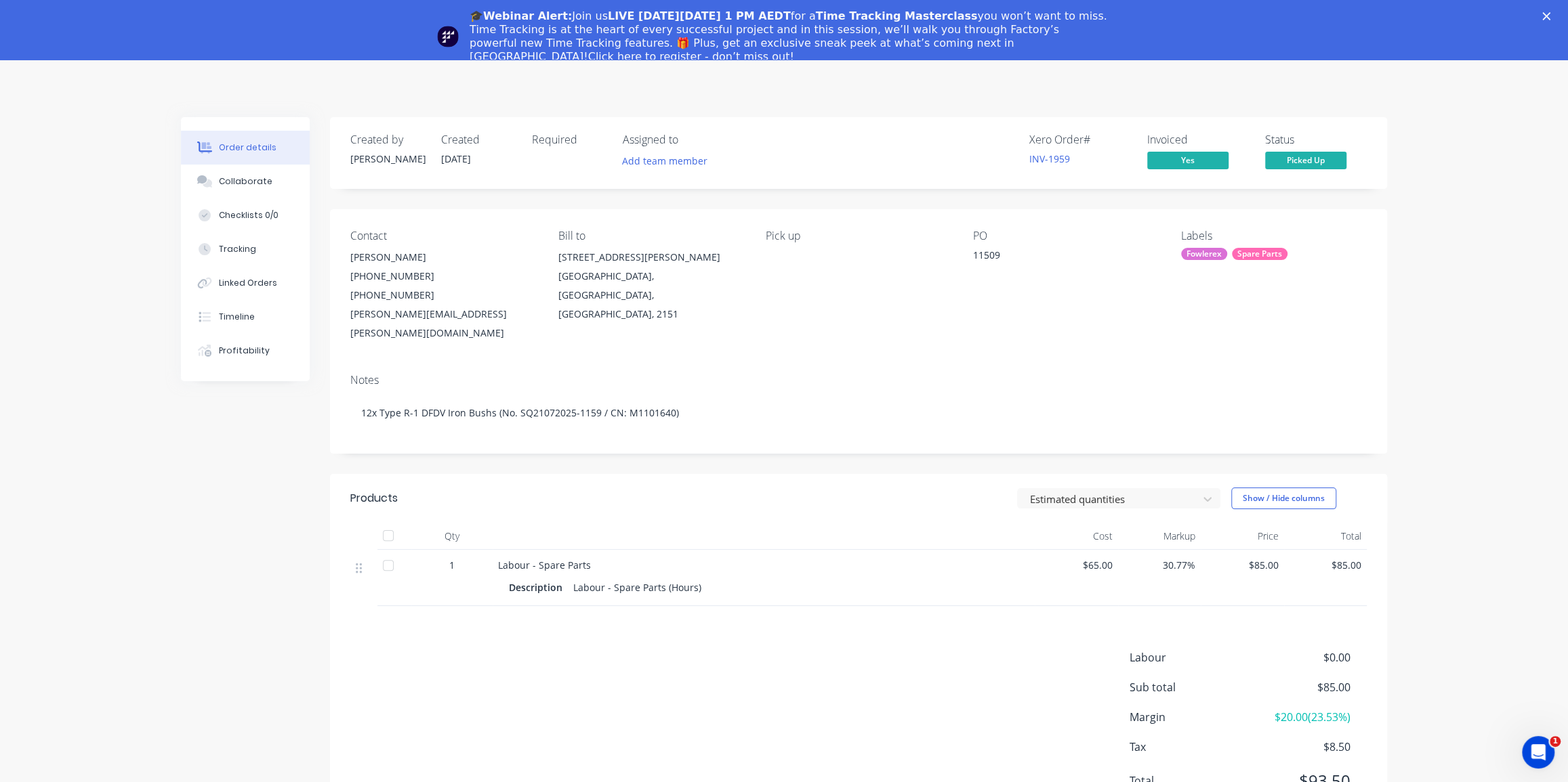
click at [1411, 372] on div "Order details Collaborate Checklists 0/0 Tracking Linked Orders Timeline Profit…" at bounding box center [784, 453] width 1568 height 788
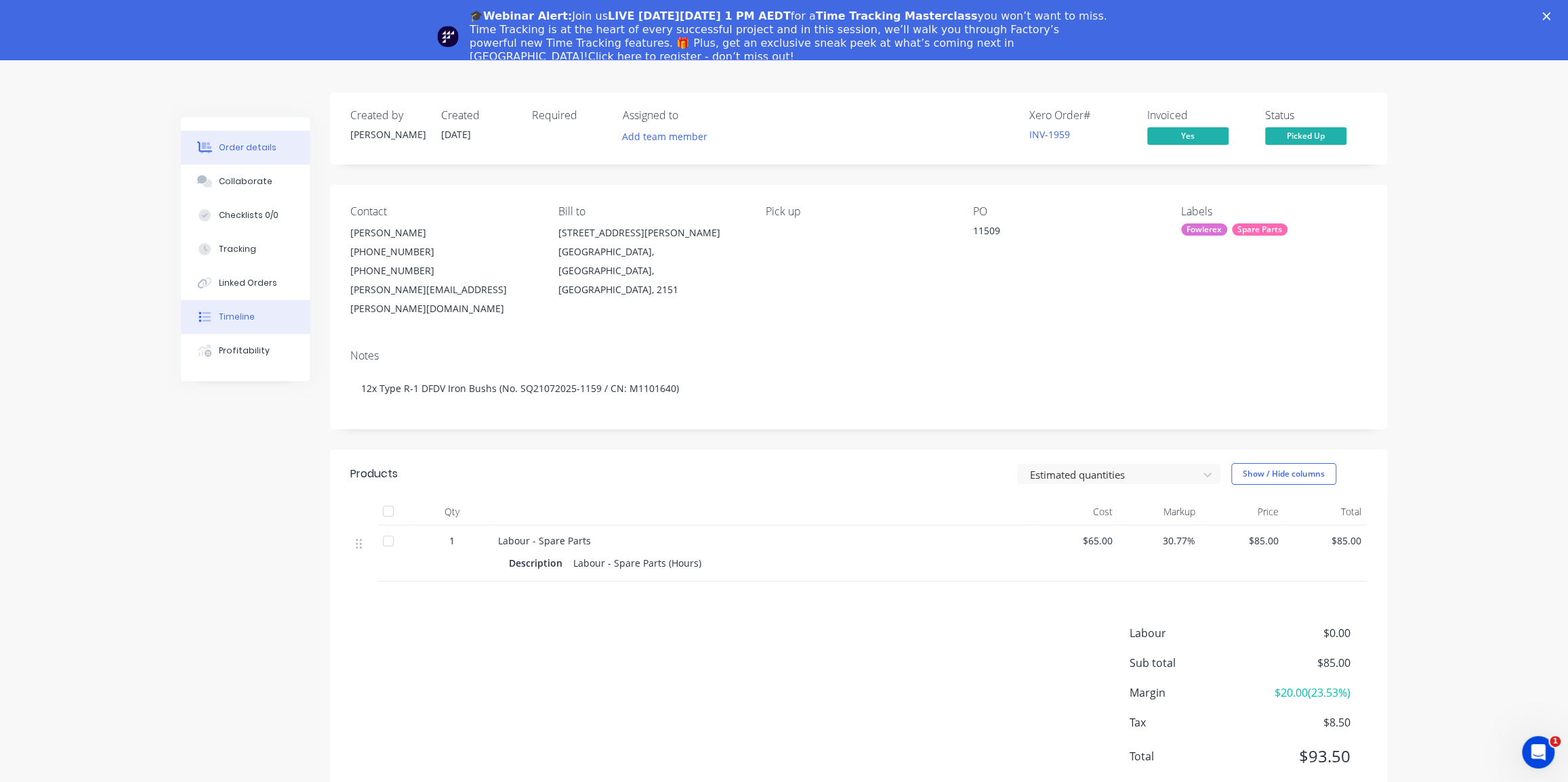
scroll to position [59, 0]
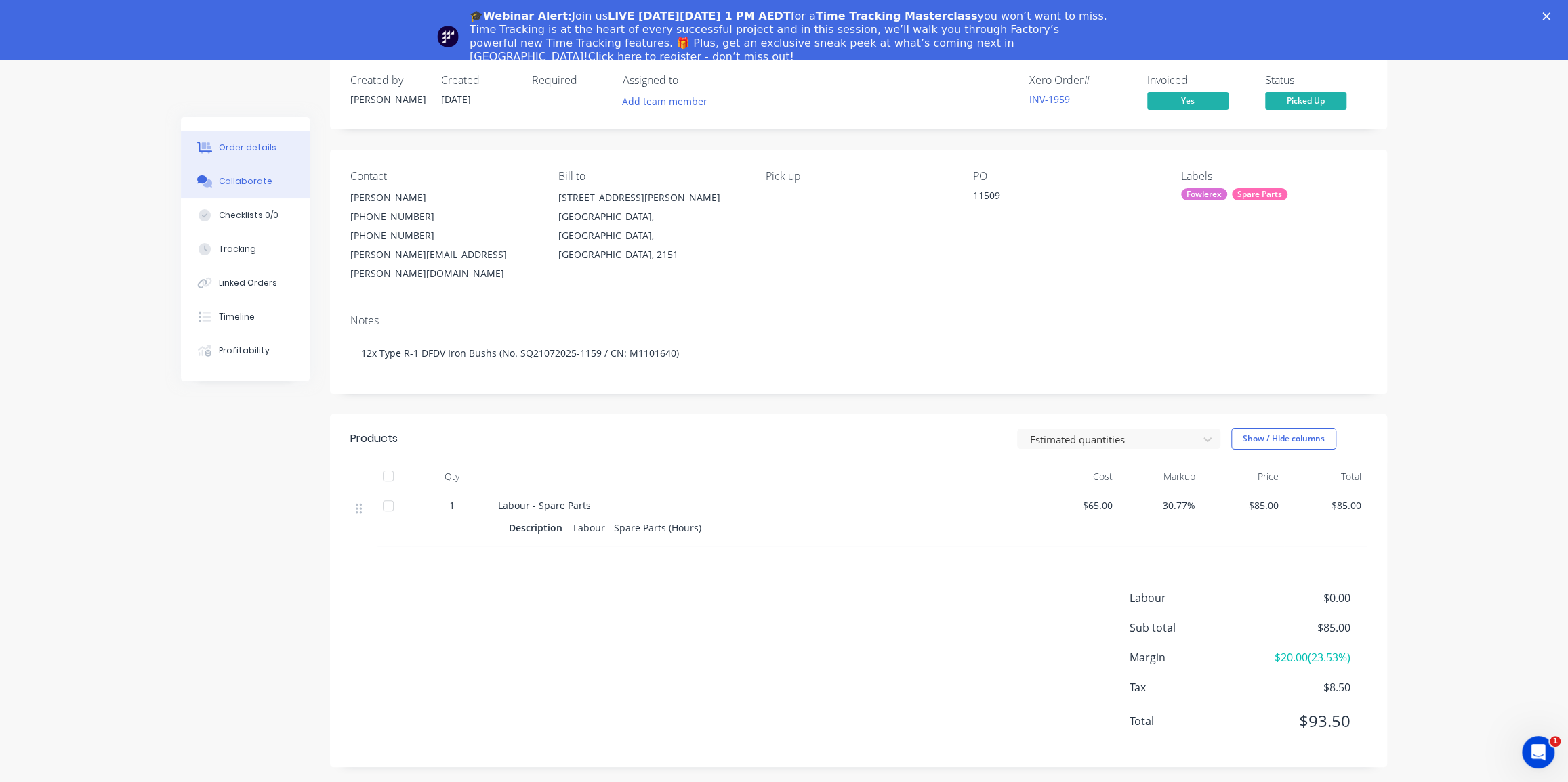
click at [254, 185] on div "Collaborate" at bounding box center [245, 181] width 53 height 12
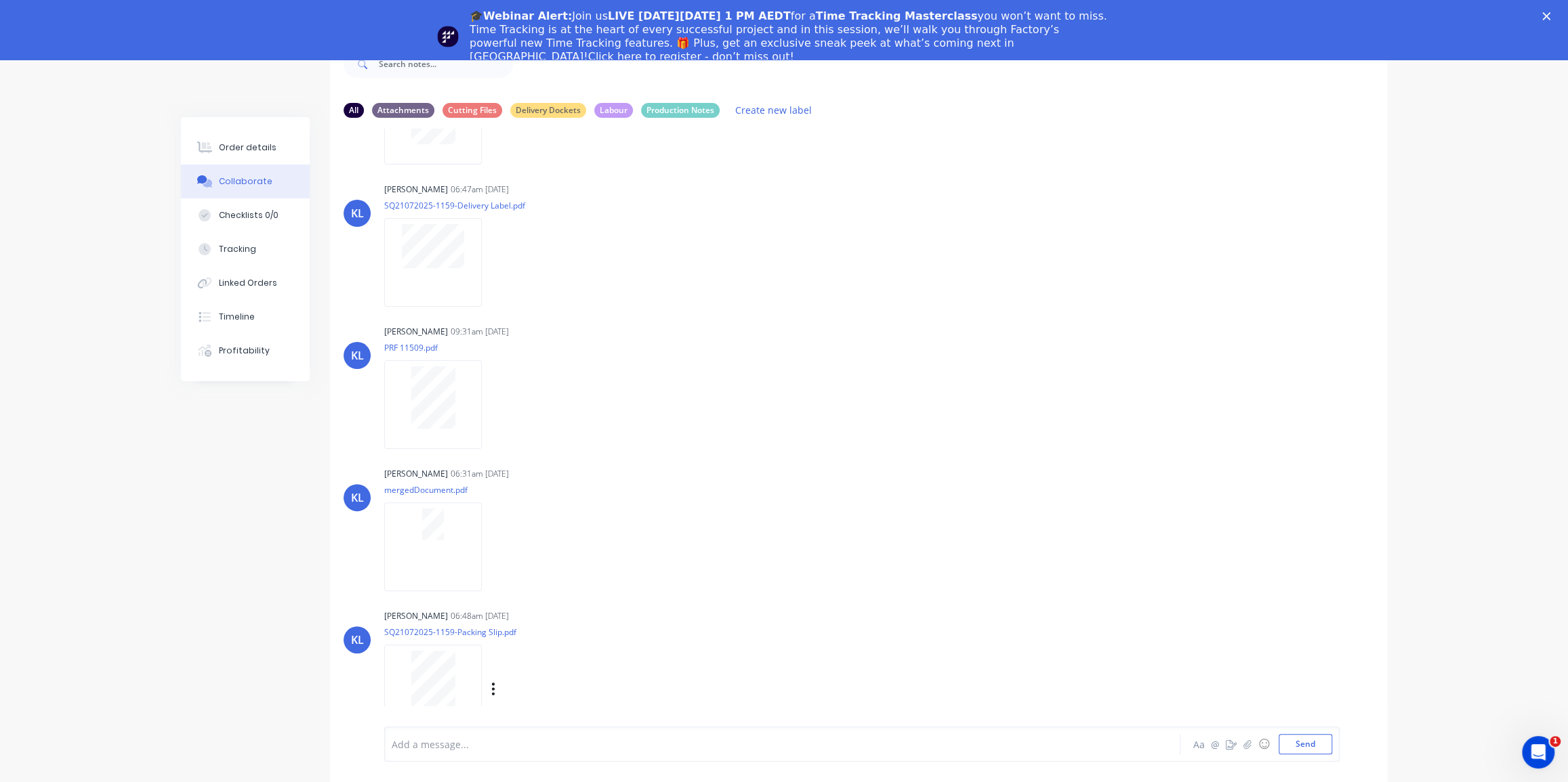
scroll to position [214, 0]
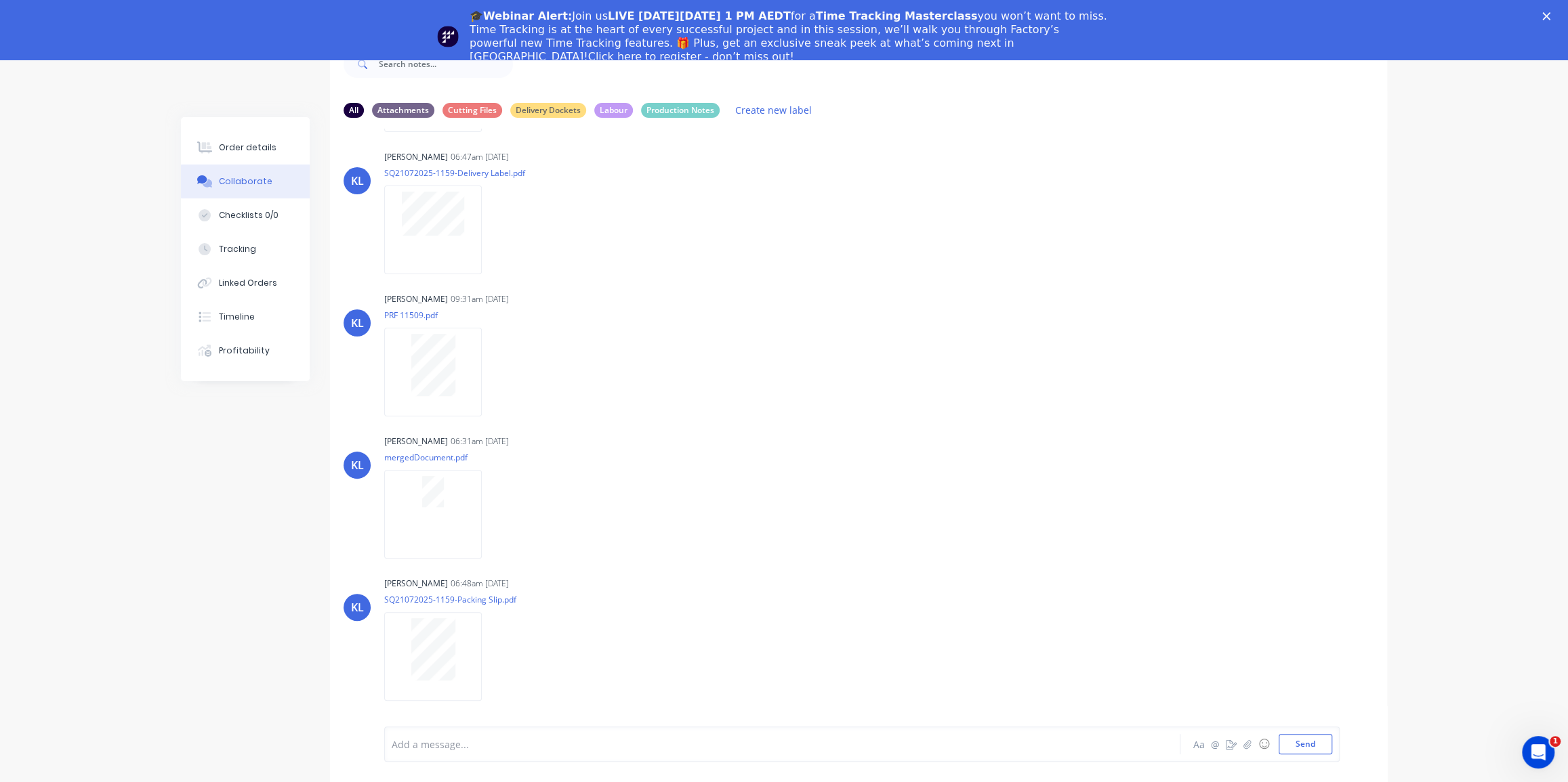
click at [196, 69] on div "All Attachments Cutting Files Delivery Dockets Labour Production Notes Create n…" at bounding box center [784, 410] width 1206 height 745
click at [139, 143] on div "Order details Collaborate Checklists 0/0 Tracking Linked Orders Timeline Profit…" at bounding box center [784, 381] width 1568 height 803
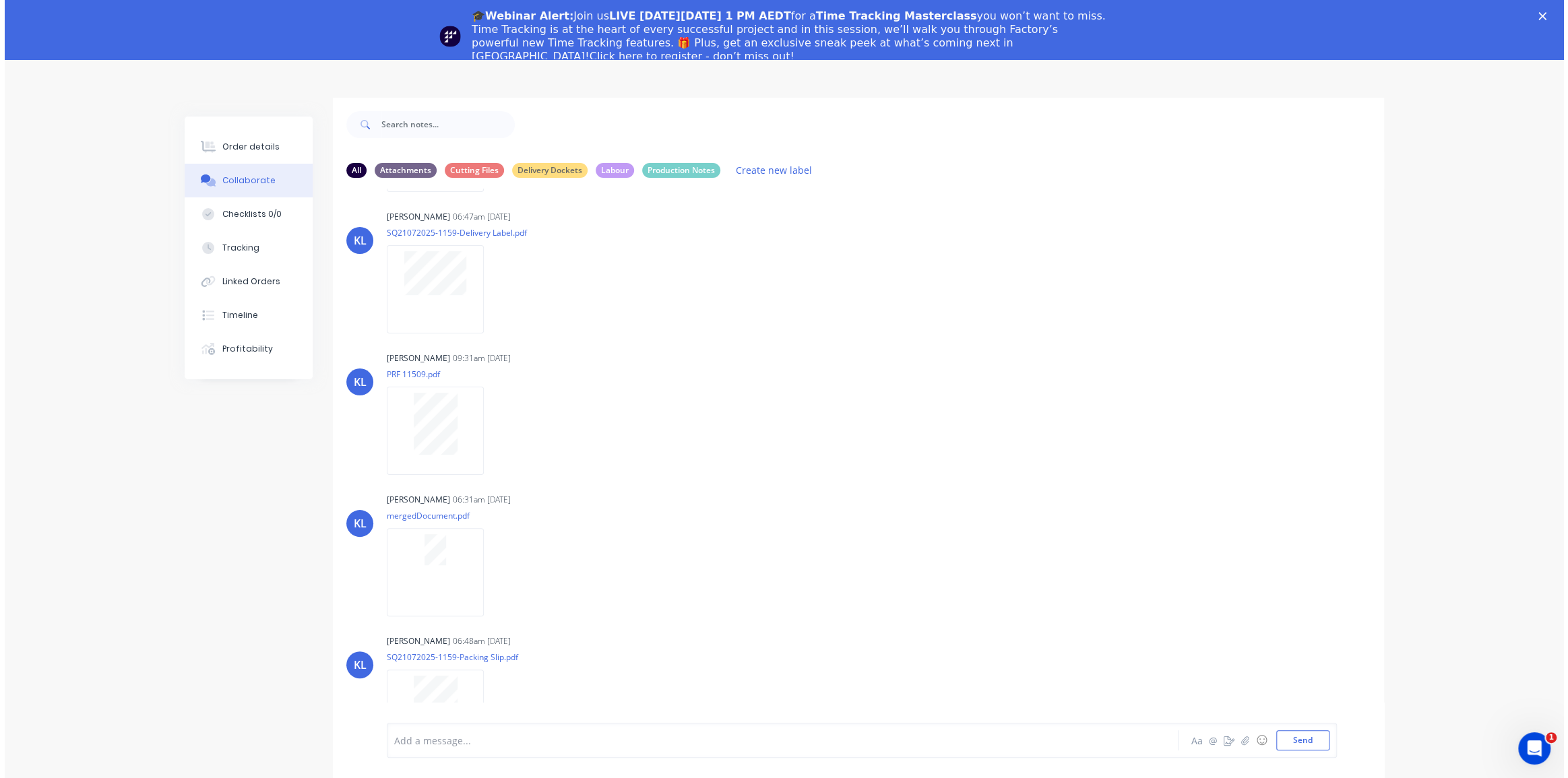
scroll to position [0, 0]
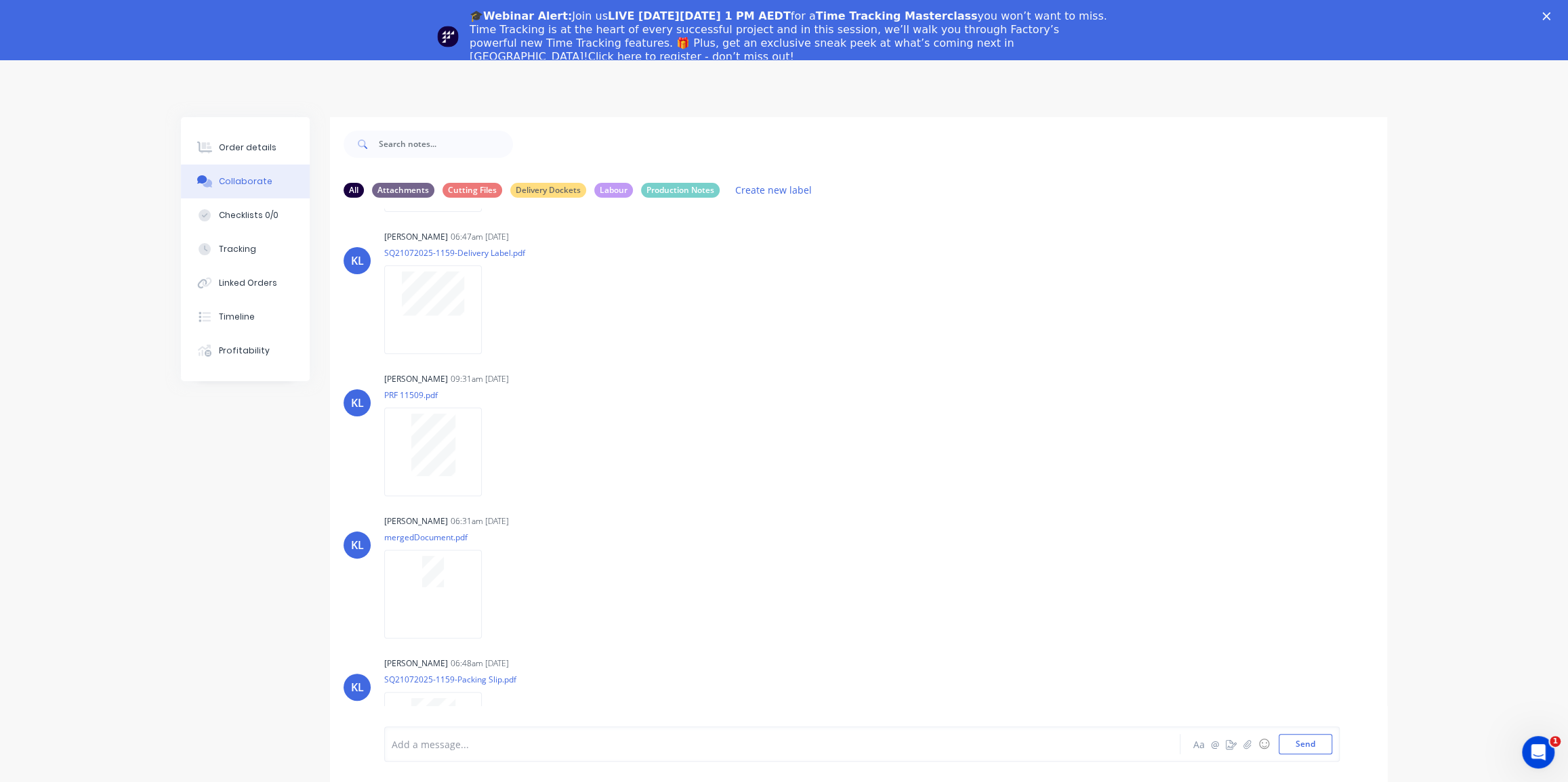
click at [51, 70] on div "Order details Collaborate Checklists 0/0 Tracking Linked Orders Timeline Profit…" at bounding box center [784, 461] width 1568 height 803
drag, startPoint x: 444, startPoint y: 30, endPoint x: 475, endPoint y: 38, distance: 32.0
click at [444, 29] on img "Intercom messenger" at bounding box center [448, 37] width 22 height 22
click at [1551, 14] on polygon "Close" at bounding box center [1545, 16] width 8 height 8
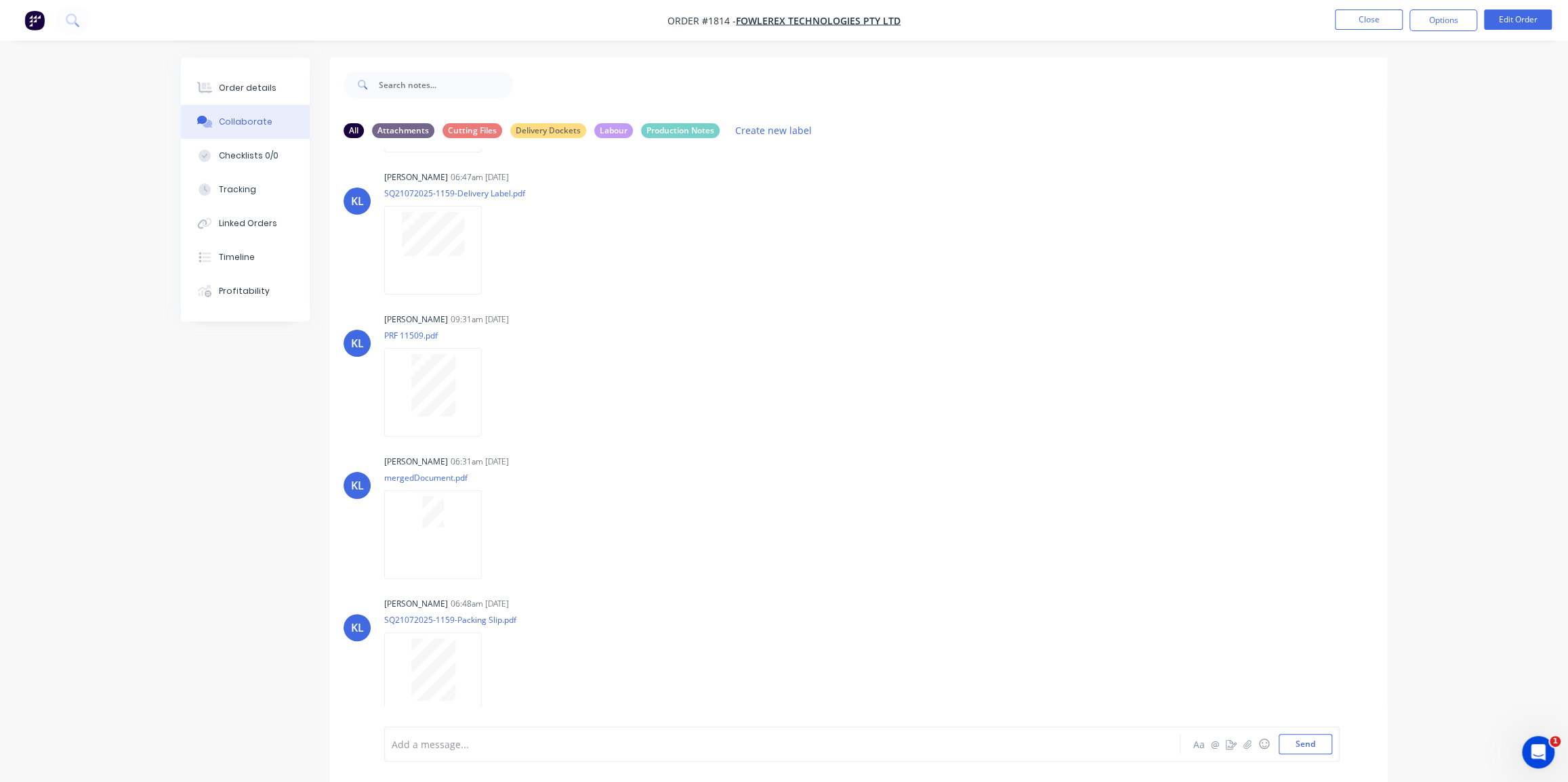
click at [112, 74] on div "Order details Collaborate Checklists 0/0 Tracking Linked Orders Timeline Profit…" at bounding box center [784, 401] width 1568 height 803
click at [29, 20] on img "button" at bounding box center [34, 20] width 20 height 20
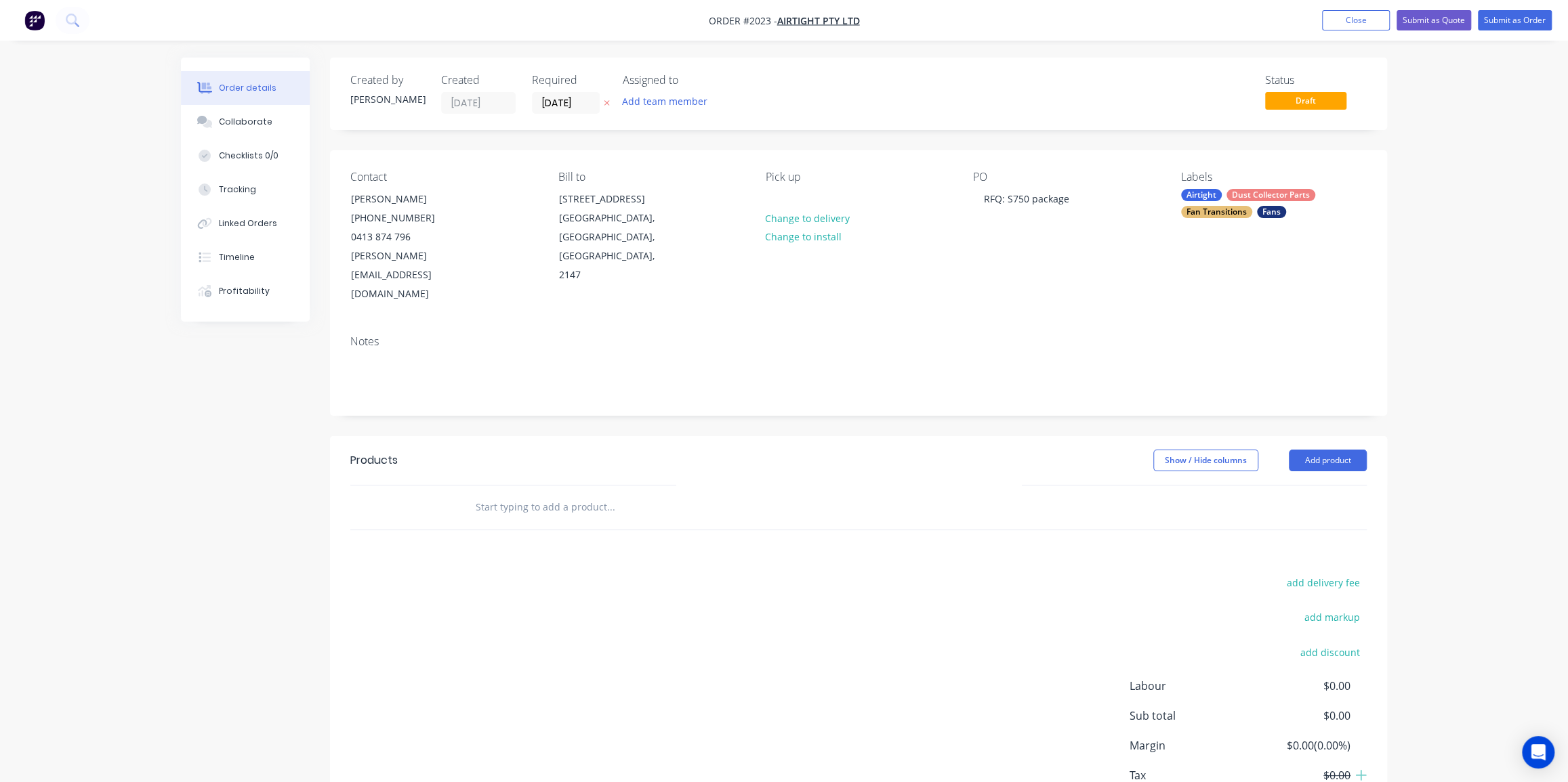
click at [524, 494] on input "text" at bounding box center [610, 507] width 271 height 27
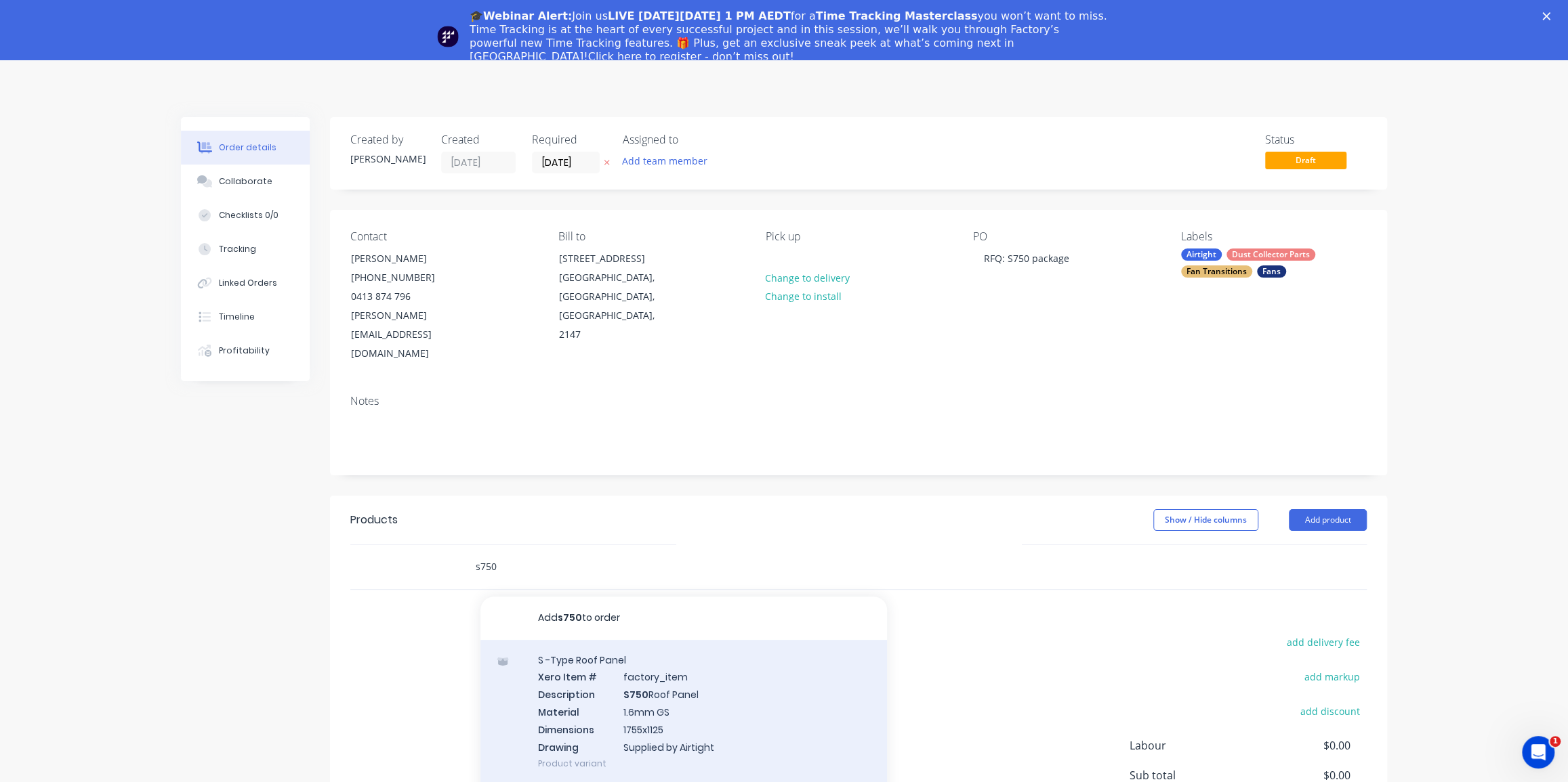
type input "s750"
click at [674, 670] on div "S -Type Roof Panel Xero Item # factory_item Description S750 Roof Panel Materia…" at bounding box center [684, 712] width 407 height 145
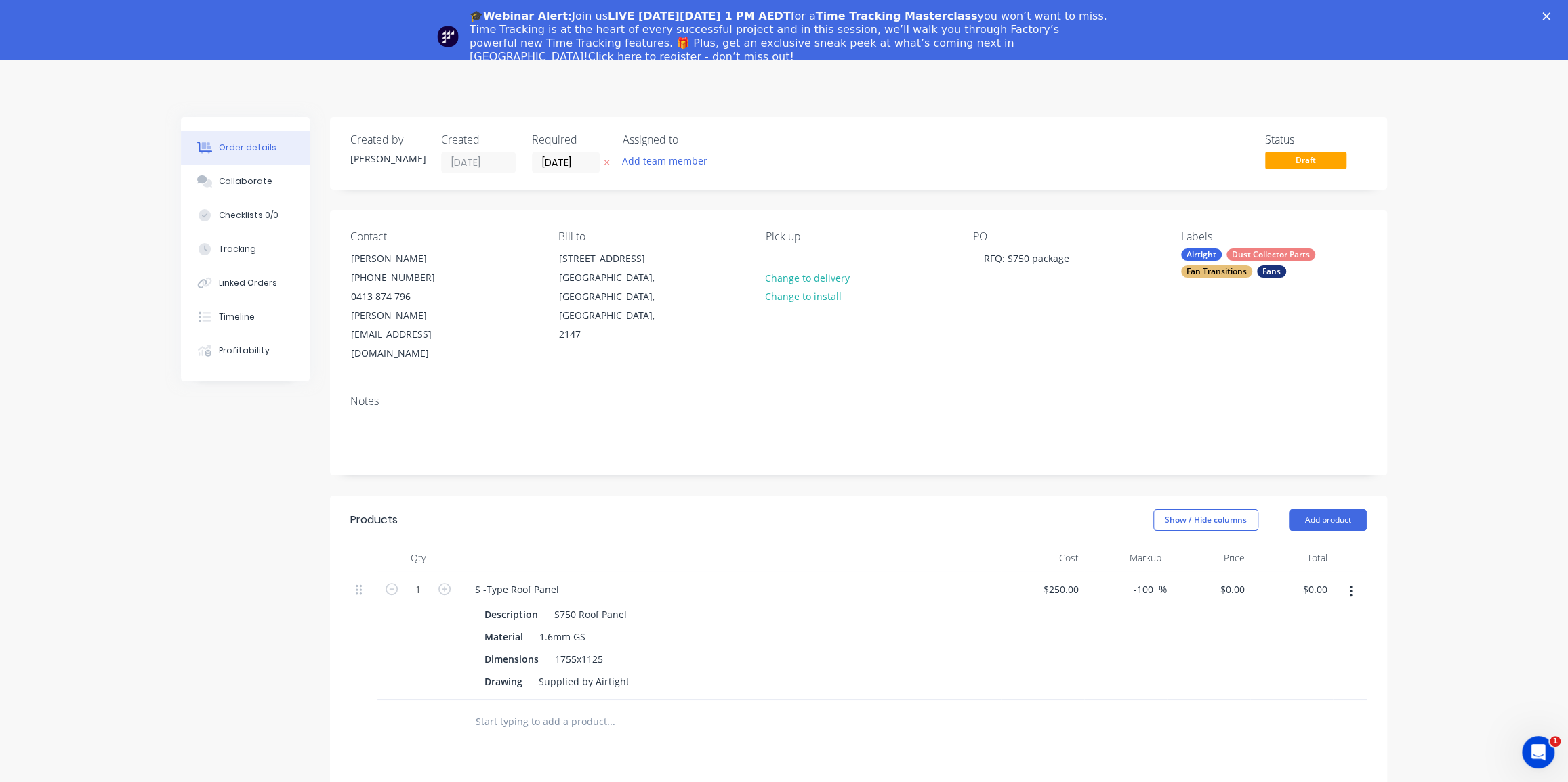
click at [912, 700] on div at bounding box center [703, 722] width 488 height 44
click at [441, 583] on icon "button" at bounding box center [444, 590] width 12 height 12
type input "2"
click at [841, 727] on div "Products Show / Hide columns Add product Qty Cost Markup Price Total 2 S -Type …" at bounding box center [858, 782] width 1057 height 574
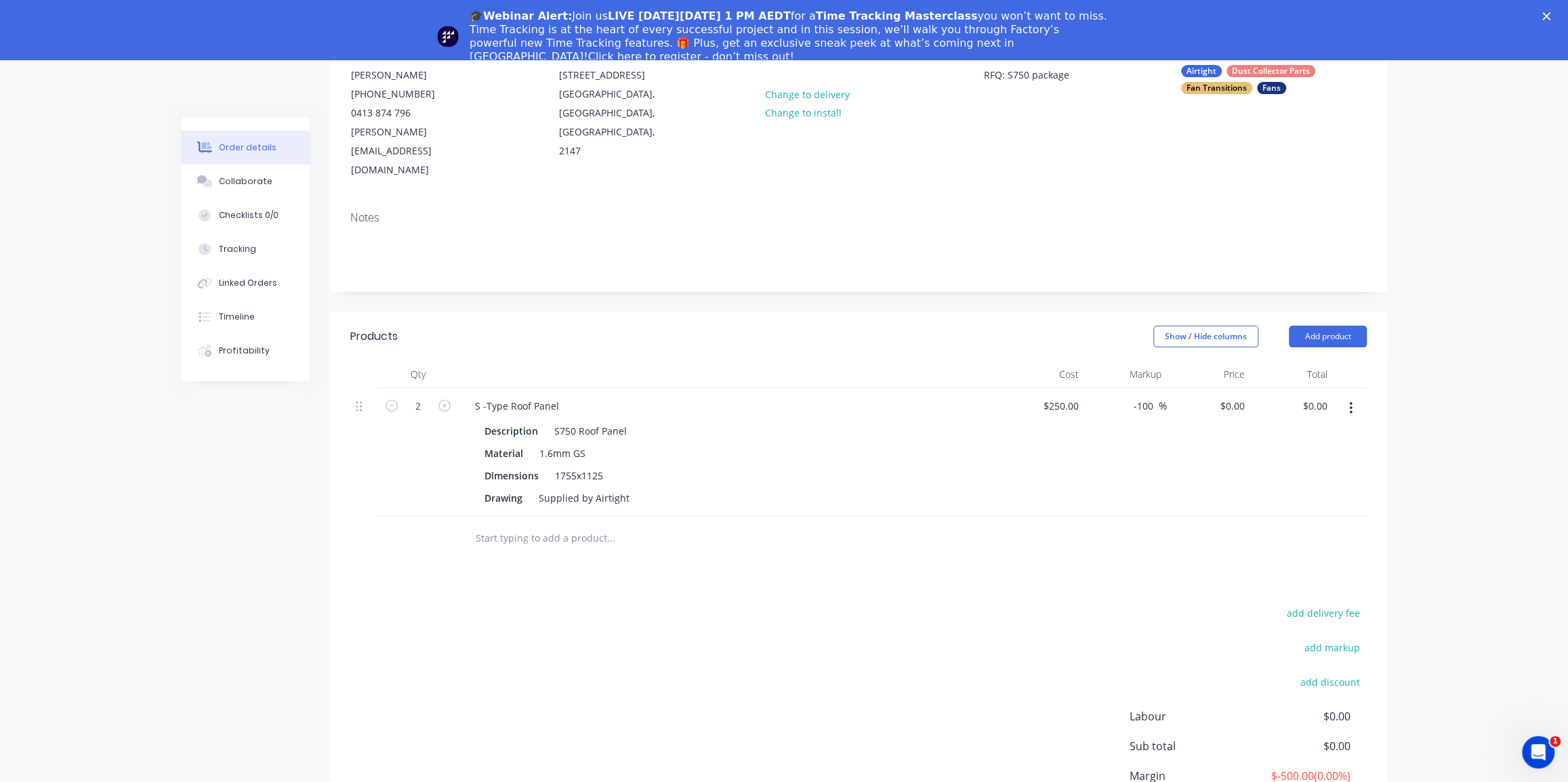
scroll to position [185, 0]
click at [997, 528] on div "Products Show / Hide columns Add product Qty Cost Markup Price Total 2 S -Type …" at bounding box center [858, 598] width 1057 height 574
click at [1225, 388] on div "0 $0.00" at bounding box center [1208, 452] width 84 height 129
type input "380"
type input "52"
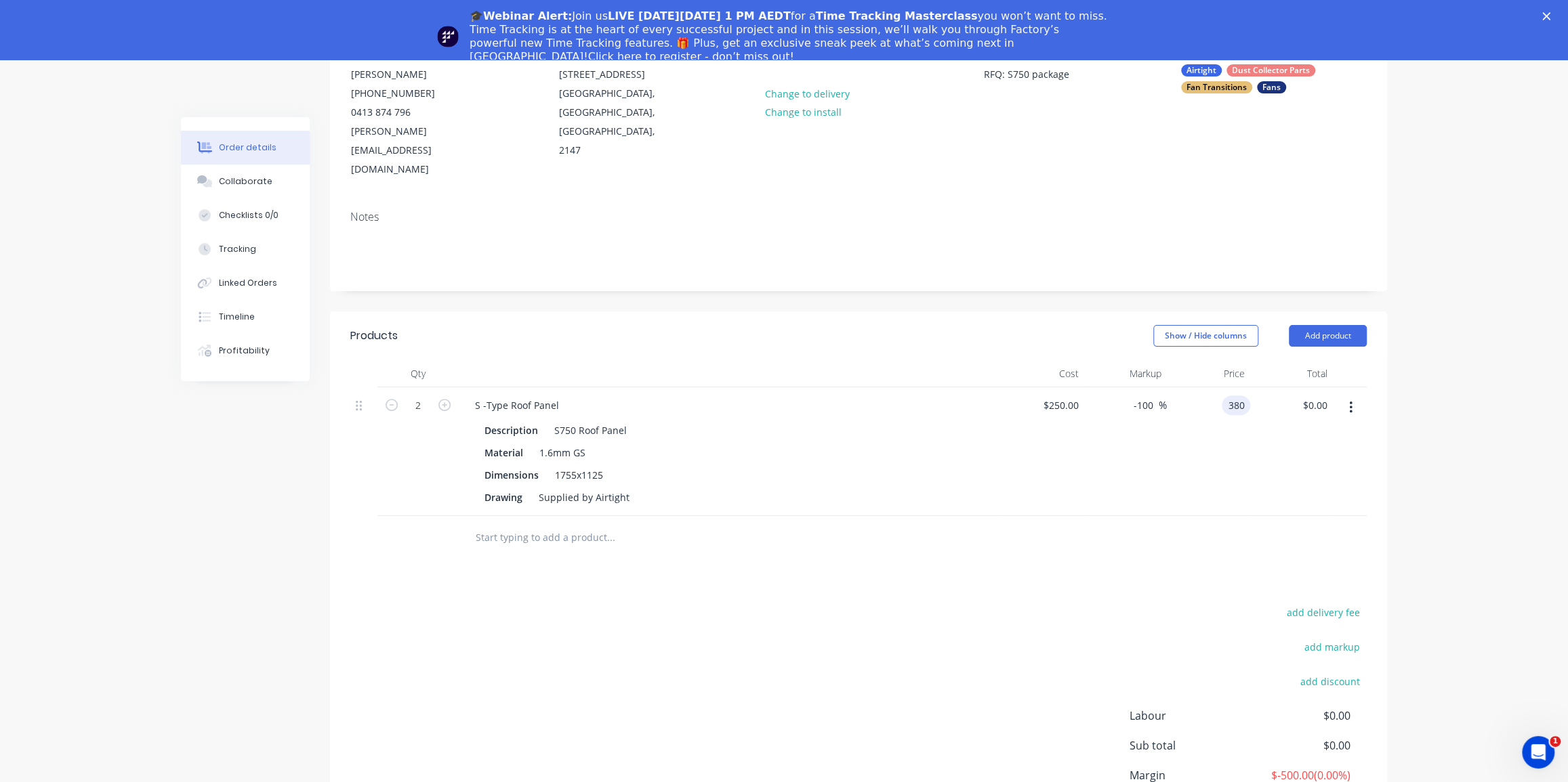
type input "$380.00"
type input "$760.00"
click at [1121, 462] on div "52 52 %" at bounding box center [1126, 452] width 84 height 129
click at [511, 524] on input "text" at bounding box center [610, 537] width 271 height 27
click at [538, 524] on input "text" at bounding box center [610, 537] width 271 height 27
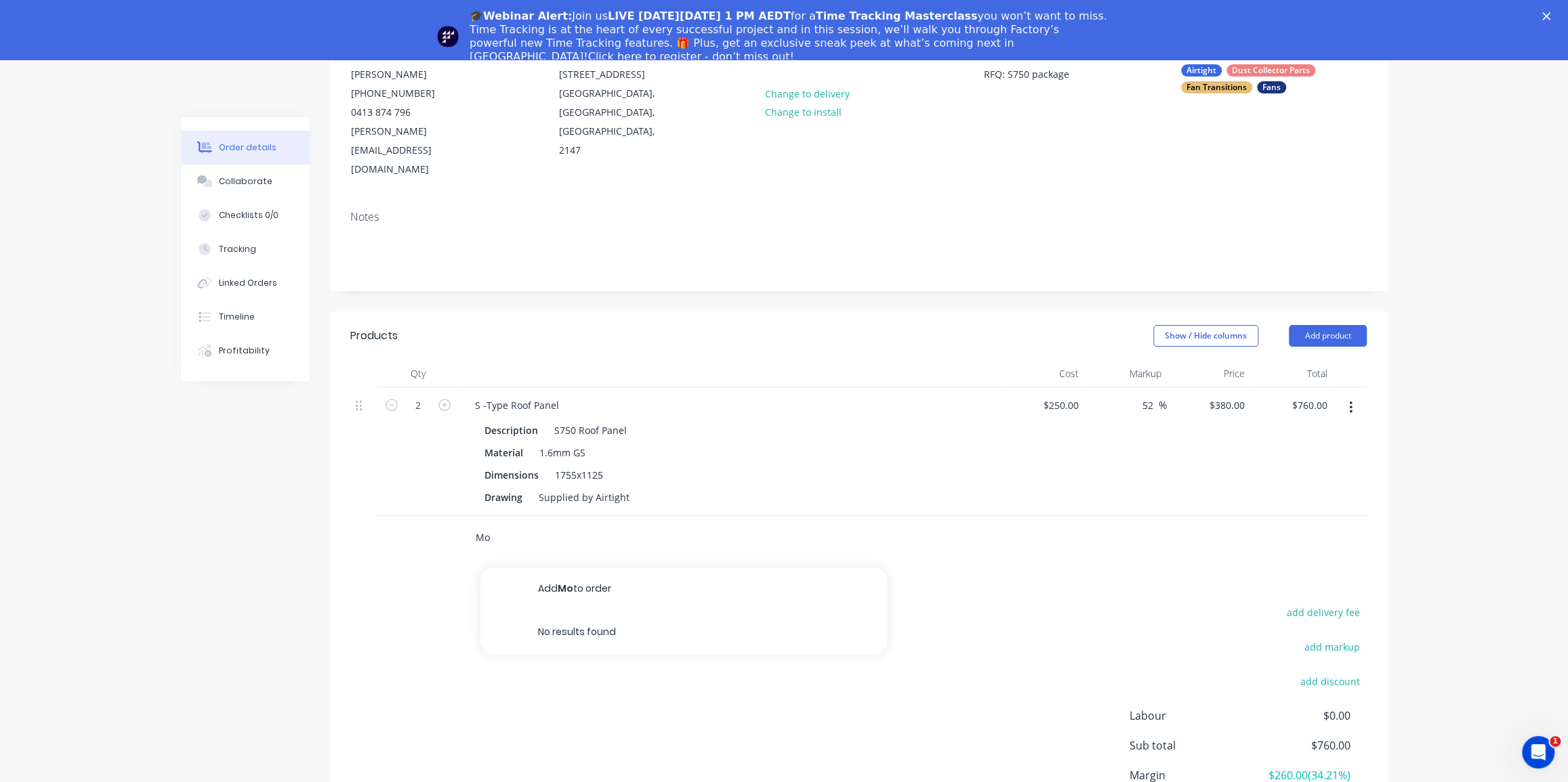
type input "M"
click at [276, 574] on div "Created by Dean Created 25/09/25 Required 25/09/25 Assigned to Add team member …" at bounding box center [784, 419] width 1206 height 973
click at [512, 524] on input "Fan Modification" at bounding box center [610, 537] width 271 height 27
click at [524, 524] on input "Fan Modification" at bounding box center [610, 537] width 271 height 27
click at [524, 524] on input "Fan Modification" at bounding box center [610, 537] width 271 height 27
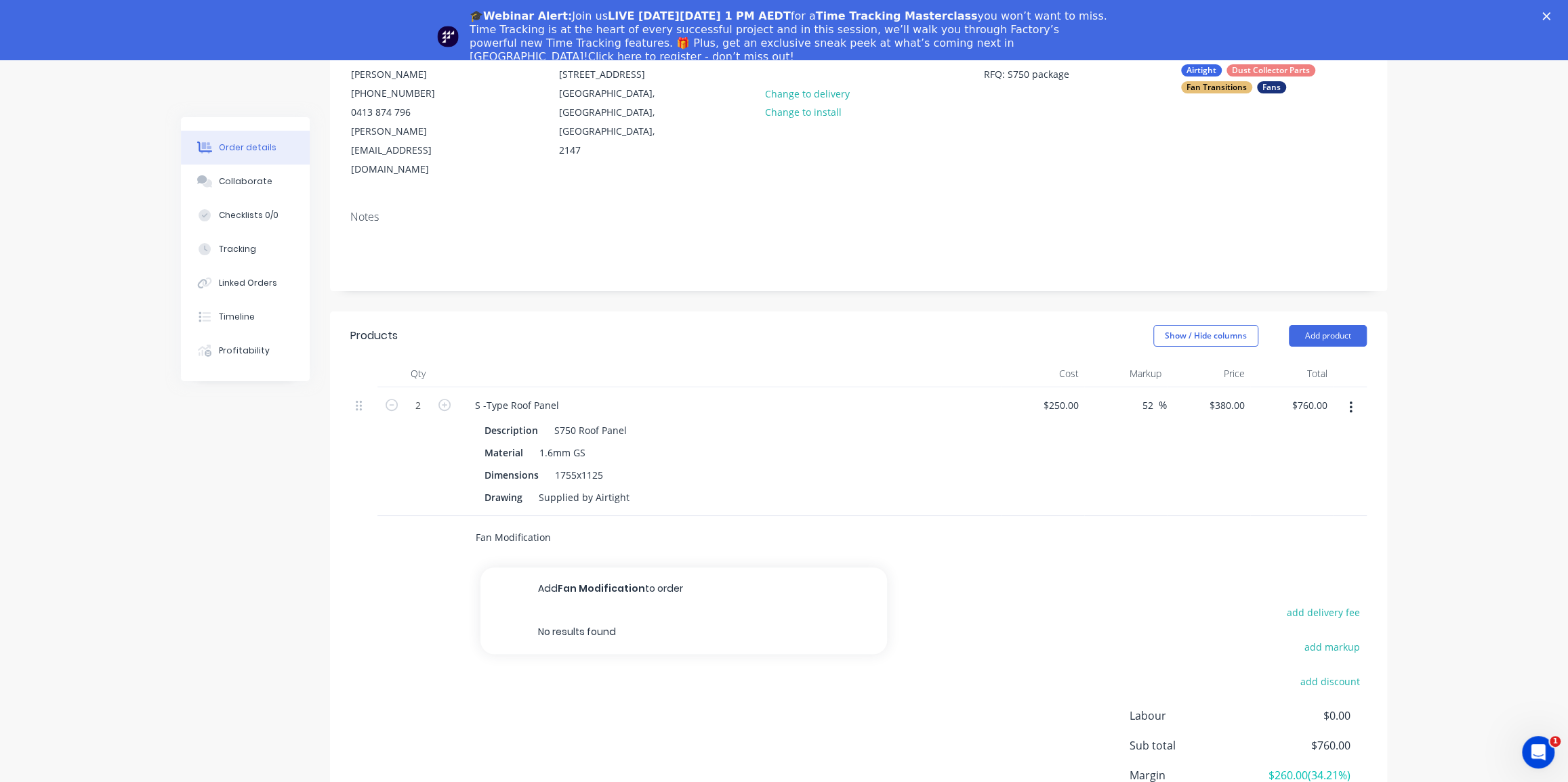
click at [524, 524] on input "Fan Modification" at bounding box center [610, 537] width 271 height 27
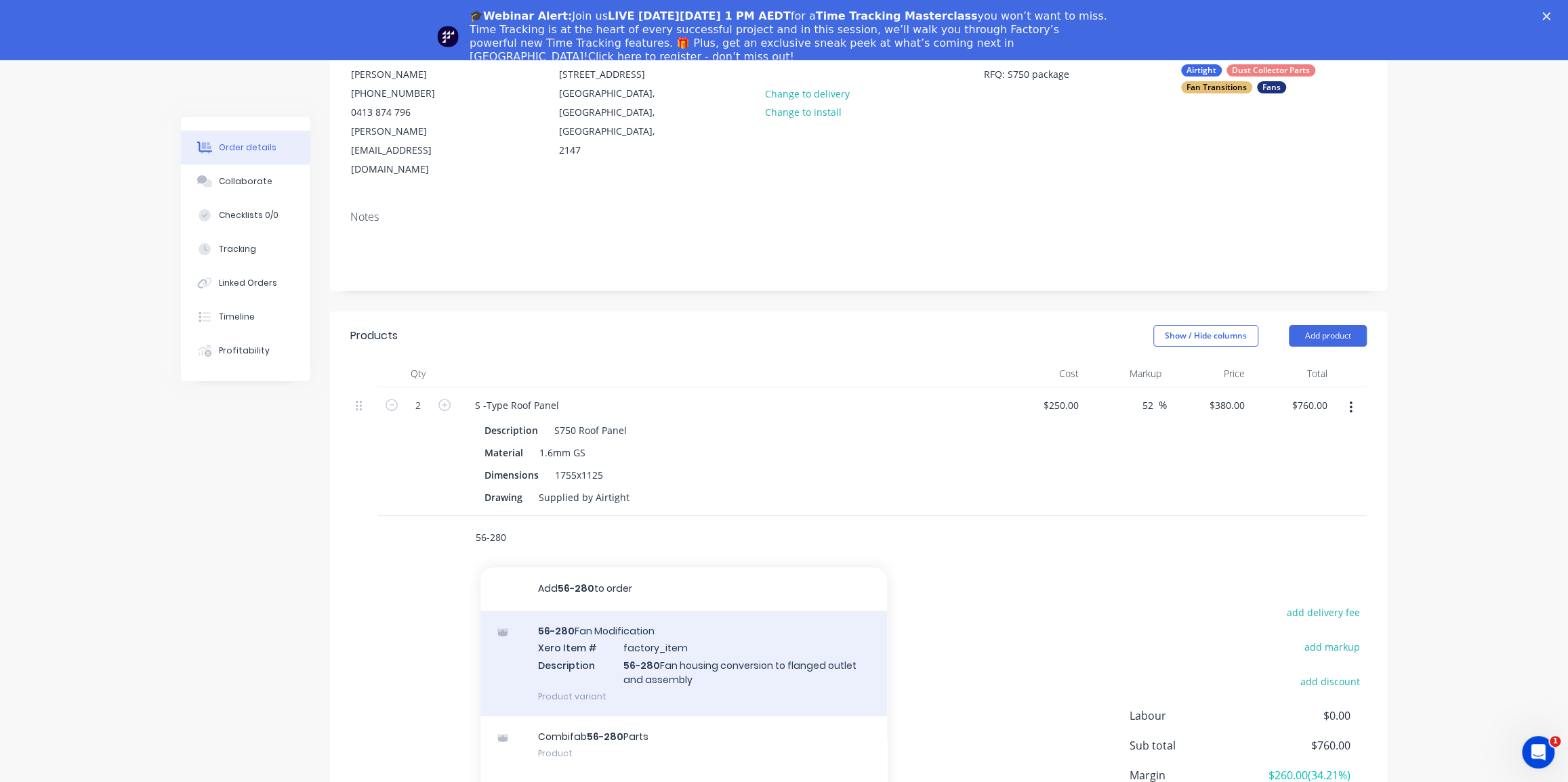
type input "56-280"
click at [613, 624] on div "56-280 Fan Modification Xero Item # factory_item Description 56-280 Fan housing…" at bounding box center [684, 664] width 407 height 105
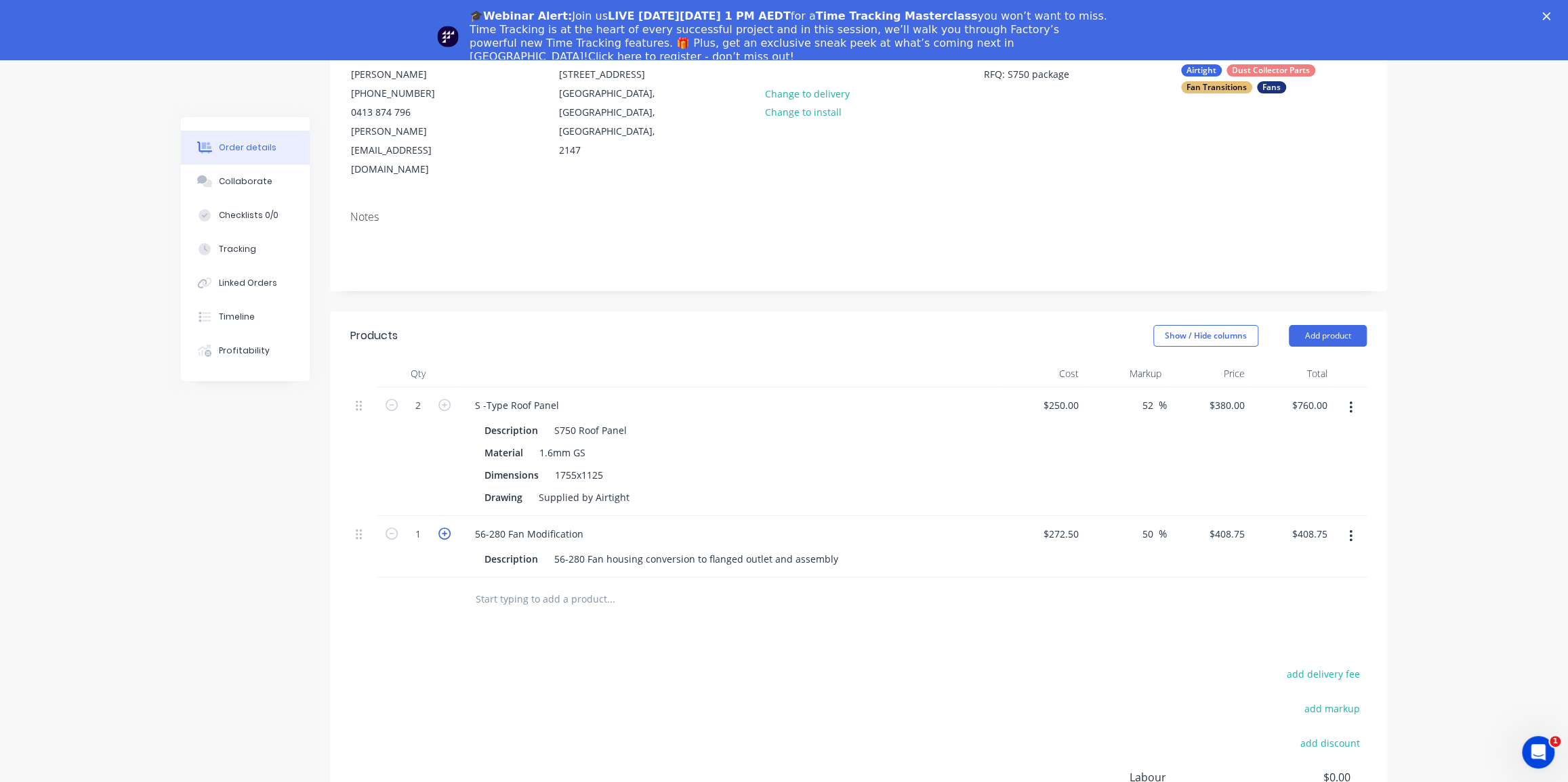
click at [441, 528] on icon "button" at bounding box center [444, 534] width 12 height 12
type input "2"
type input "$817.50"
click at [418, 593] on div "Products Show / Hide columns Add product Qty Cost Markup Price Total 2 S -Type …" at bounding box center [858, 630] width 1057 height 636
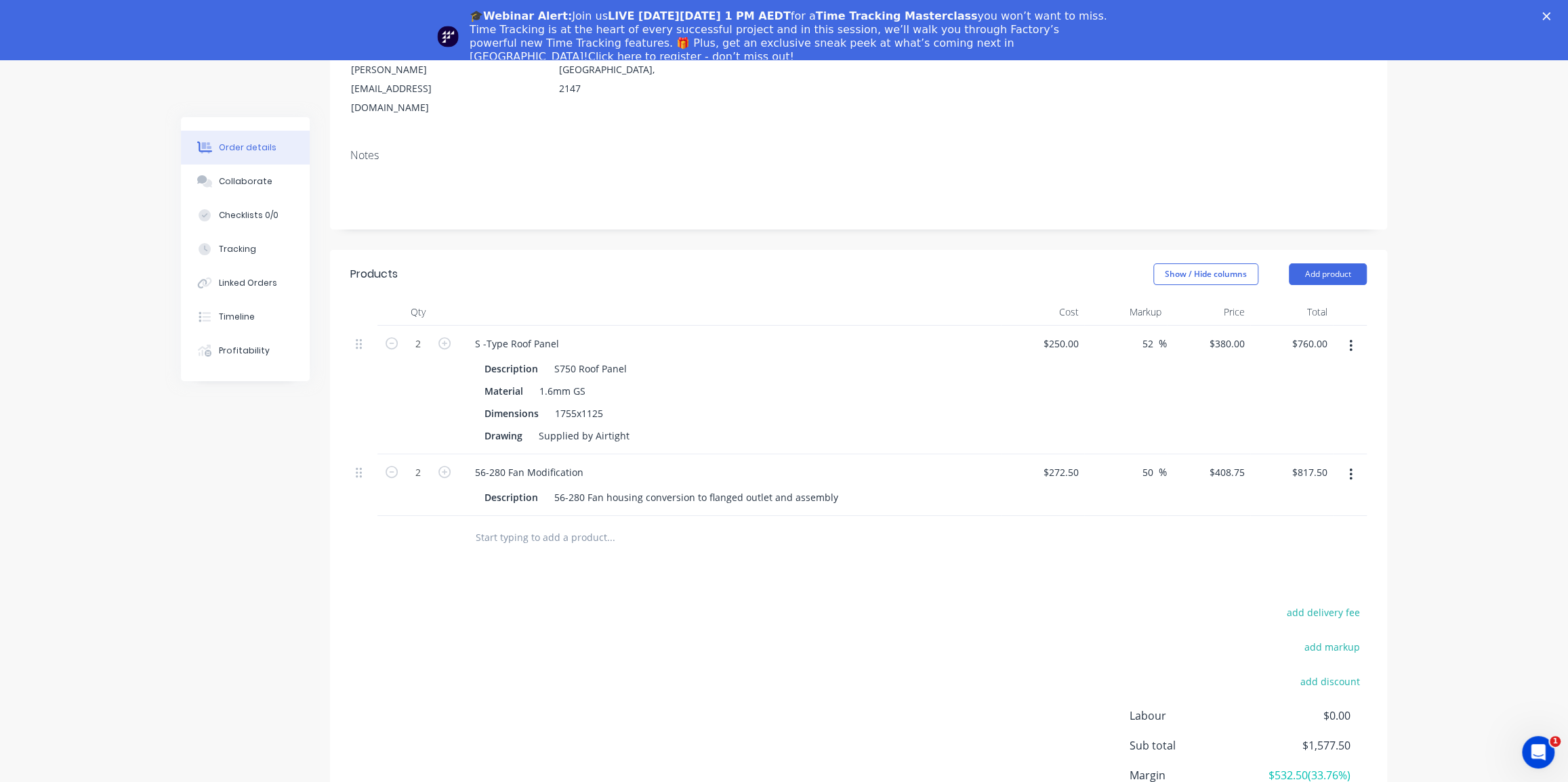
drag, startPoint x: 294, startPoint y: 566, endPoint x: 321, endPoint y: 548, distance: 32.4
click at [294, 563] on div "Created by Dean Created 25/09/25 Required 25/09/25 Assigned to Add team member …" at bounding box center [784, 388] width 1206 height 1035
click at [517, 524] on input "text" at bounding box center [610, 537] width 271 height 27
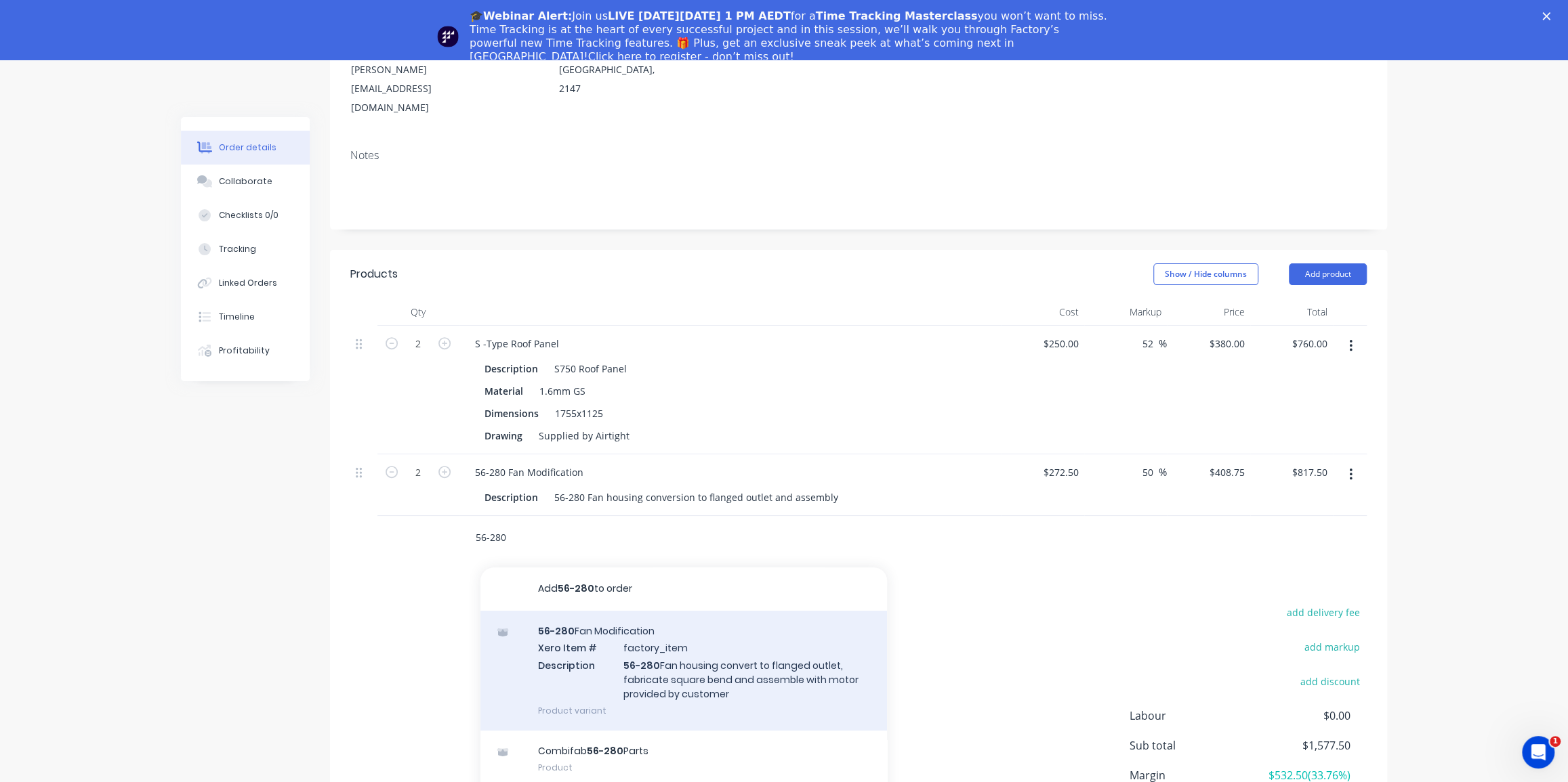
type input "56-280"
click at [677, 621] on div "56-280 Fan Modification Xero Item # factory_item Description 56-280 Fan housing…" at bounding box center [684, 671] width 407 height 120
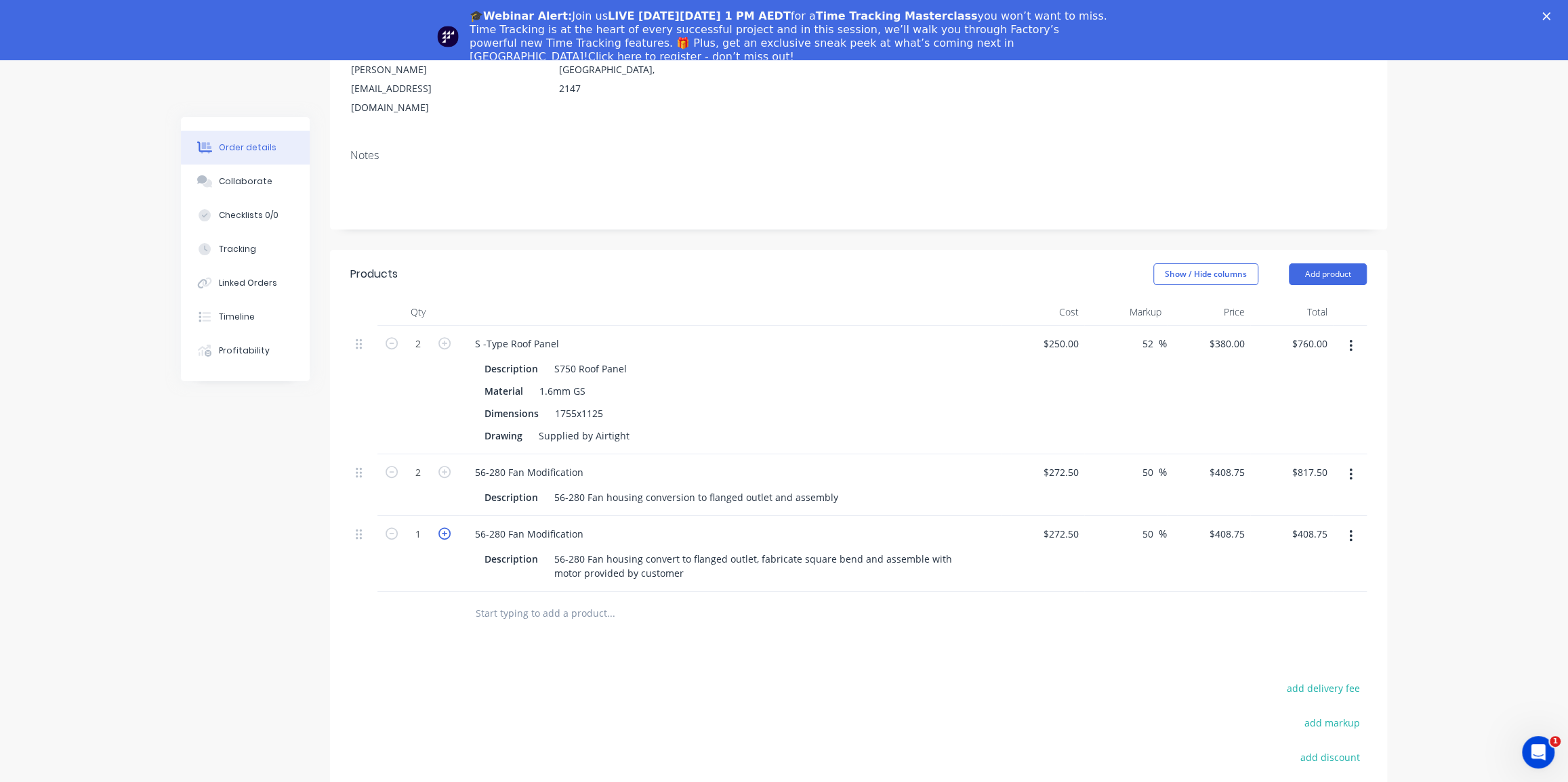
click at [441, 528] on icon "button" at bounding box center [444, 534] width 12 height 12
type input "2"
type input "$817.50"
click at [1354, 462] on button "button" at bounding box center [1350, 475] width 32 height 24
click at [1281, 582] on div "Delete" at bounding box center [1302, 591] width 105 height 20
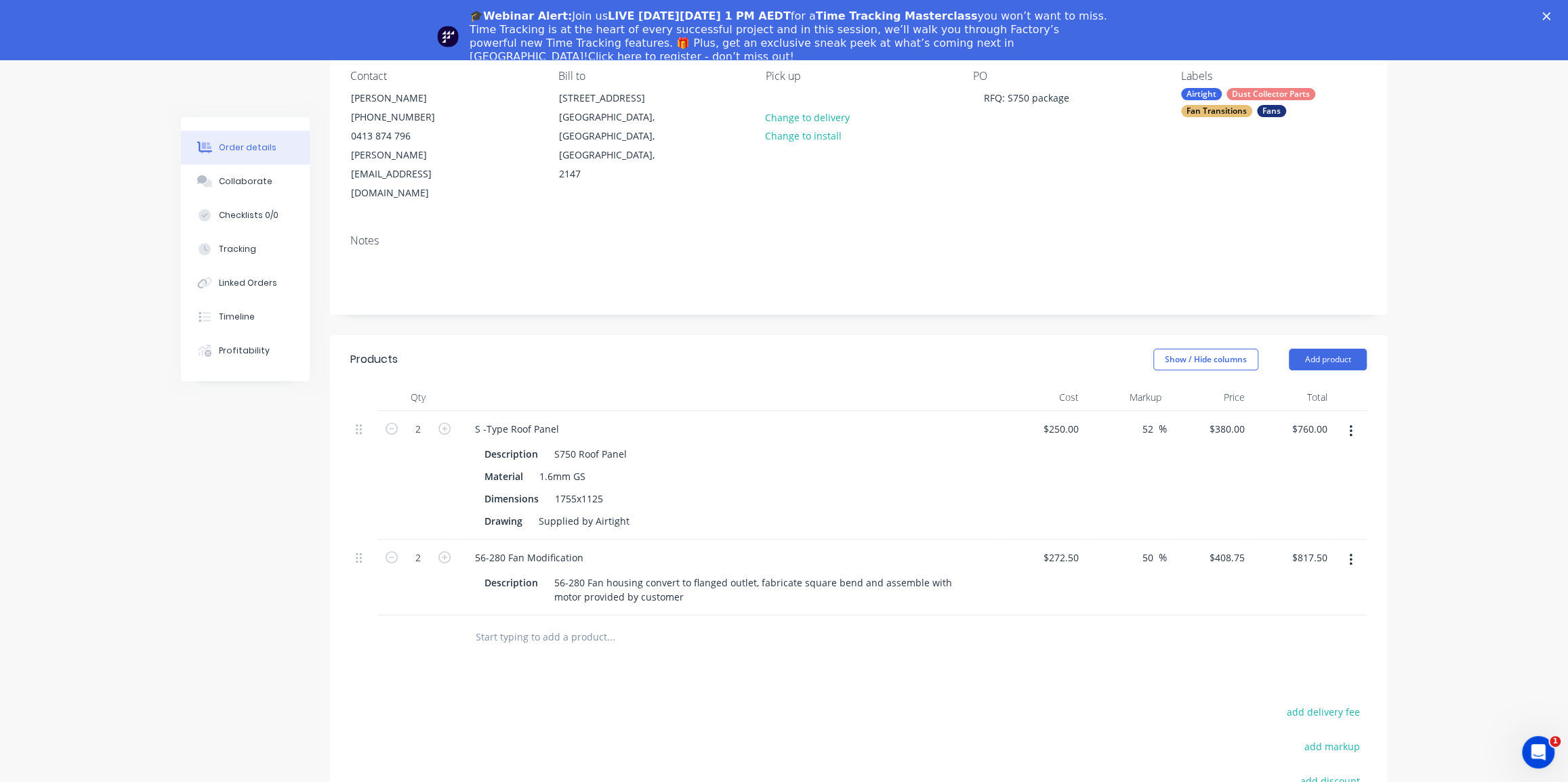
scroll to position [185, 0]
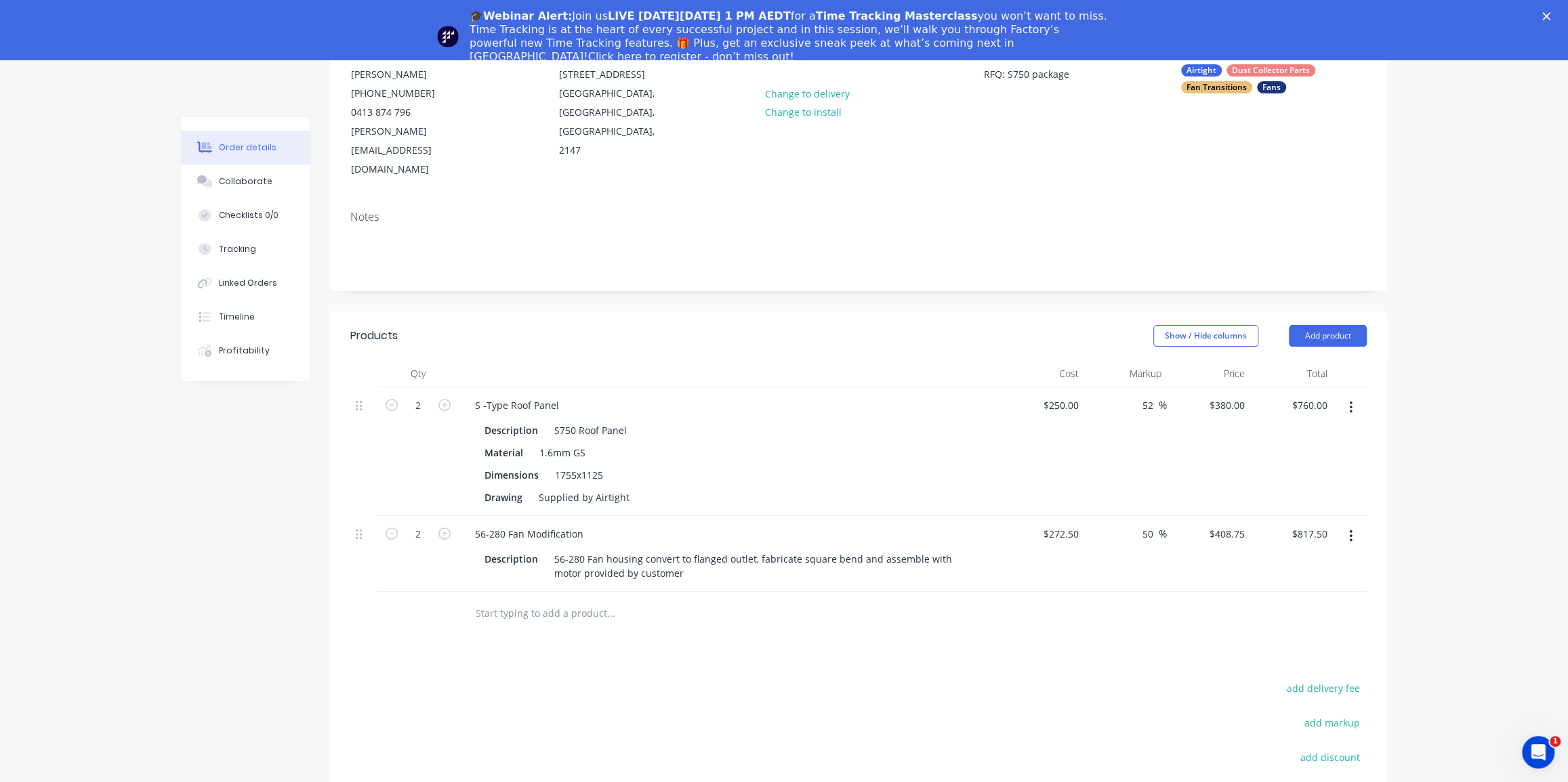
click at [524, 600] on input "text" at bounding box center [610, 613] width 271 height 27
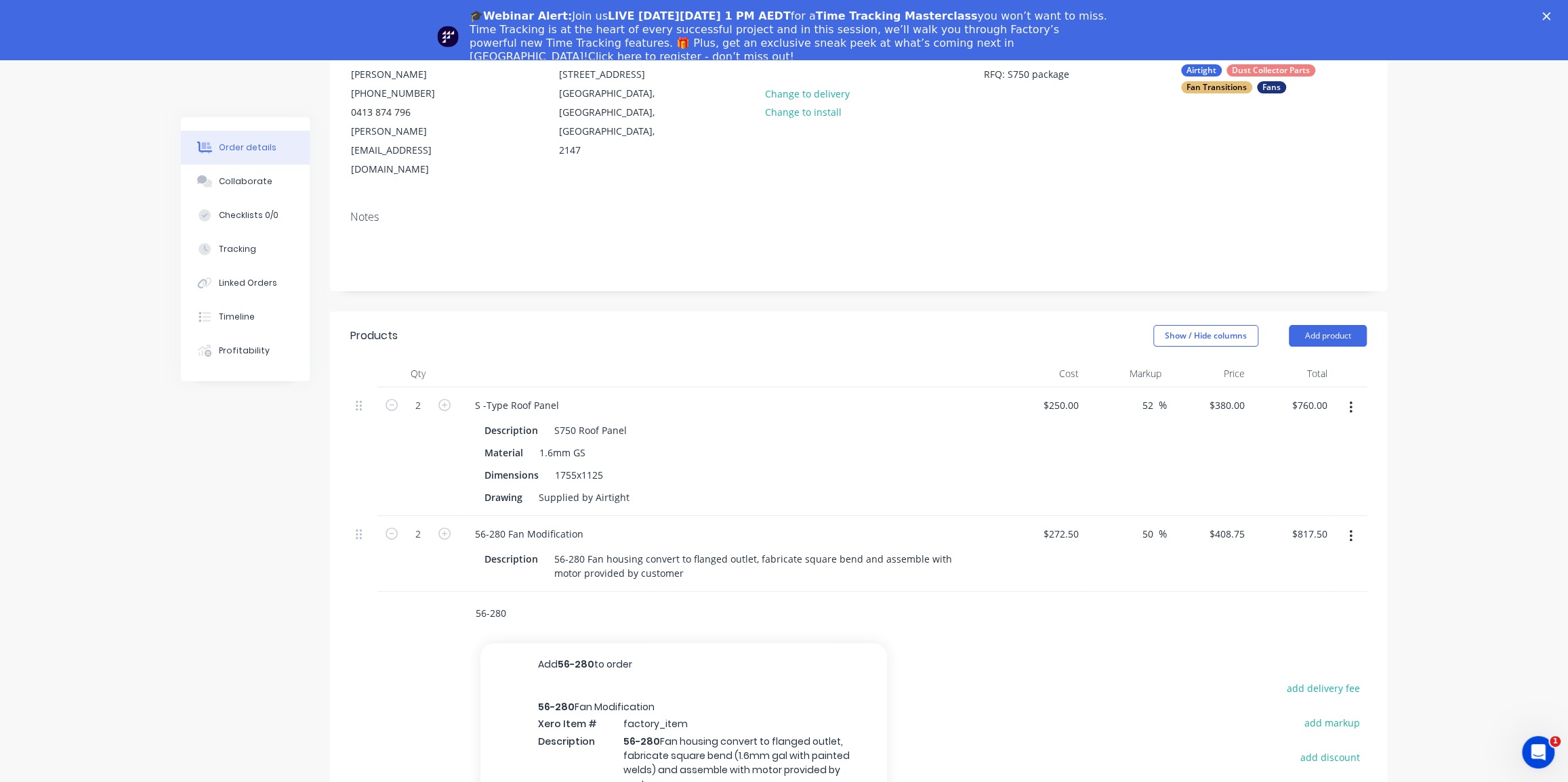
scroll to position [246, 0]
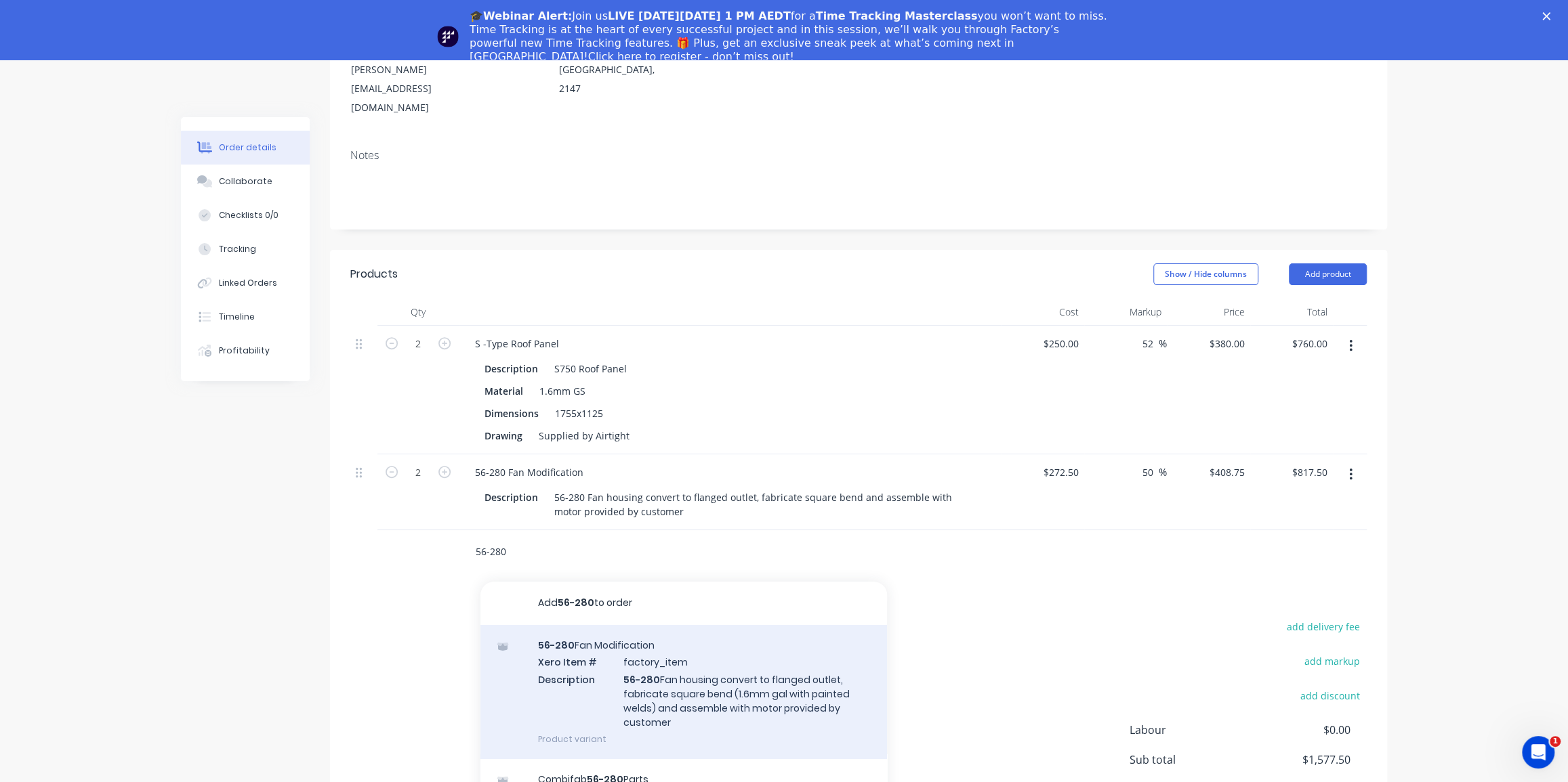
type input "56-280"
click at [706, 651] on div "56-280 Fan Modification Xero Item # factory_item Description 56-280 Fan housing…" at bounding box center [684, 692] width 407 height 134
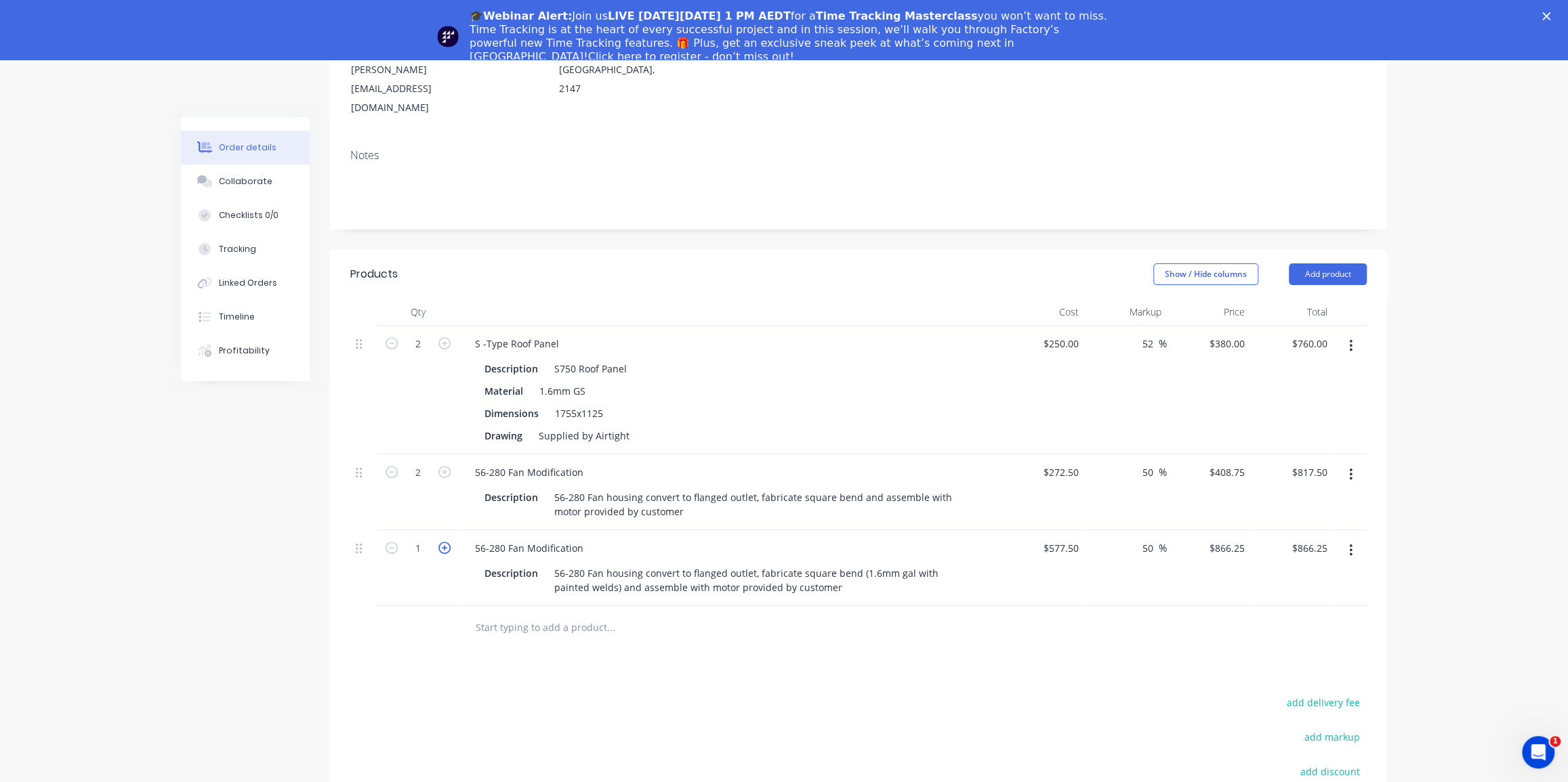
click at [444, 542] on icon "button" at bounding box center [444, 548] width 12 height 12
type input "2"
type input "$1,732.50"
click at [1354, 462] on button "button" at bounding box center [1350, 475] width 32 height 24
click at [1308, 582] on div "Delete" at bounding box center [1302, 591] width 105 height 20
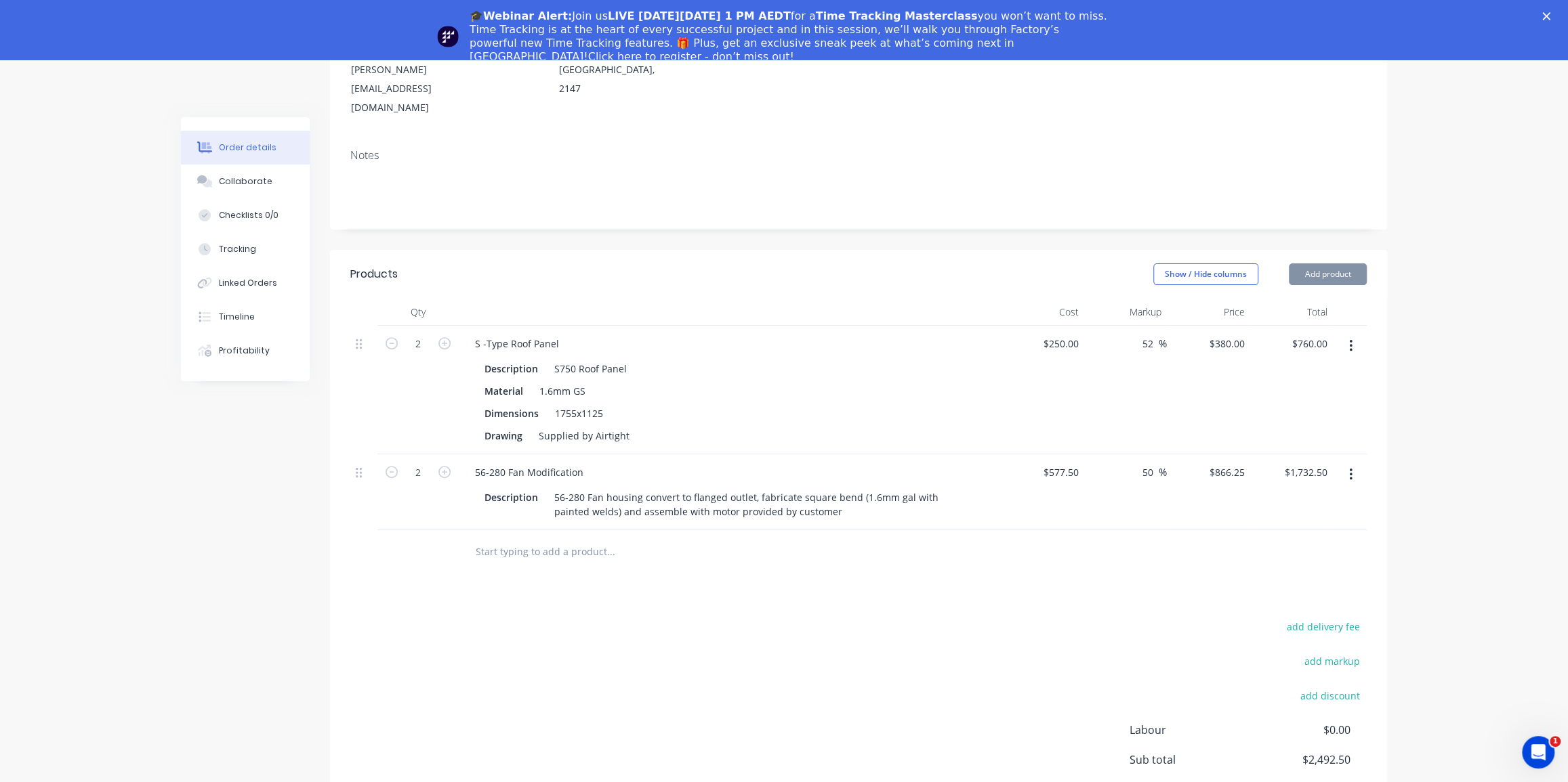
click at [1409, 494] on div "Order details Collaborate Checklists 0/0 Tracking Linked Orders Timeline Profit…" at bounding box center [784, 367] width 1568 height 1106
click at [550, 538] on input "text" at bounding box center [610, 551] width 271 height 27
type input "a"
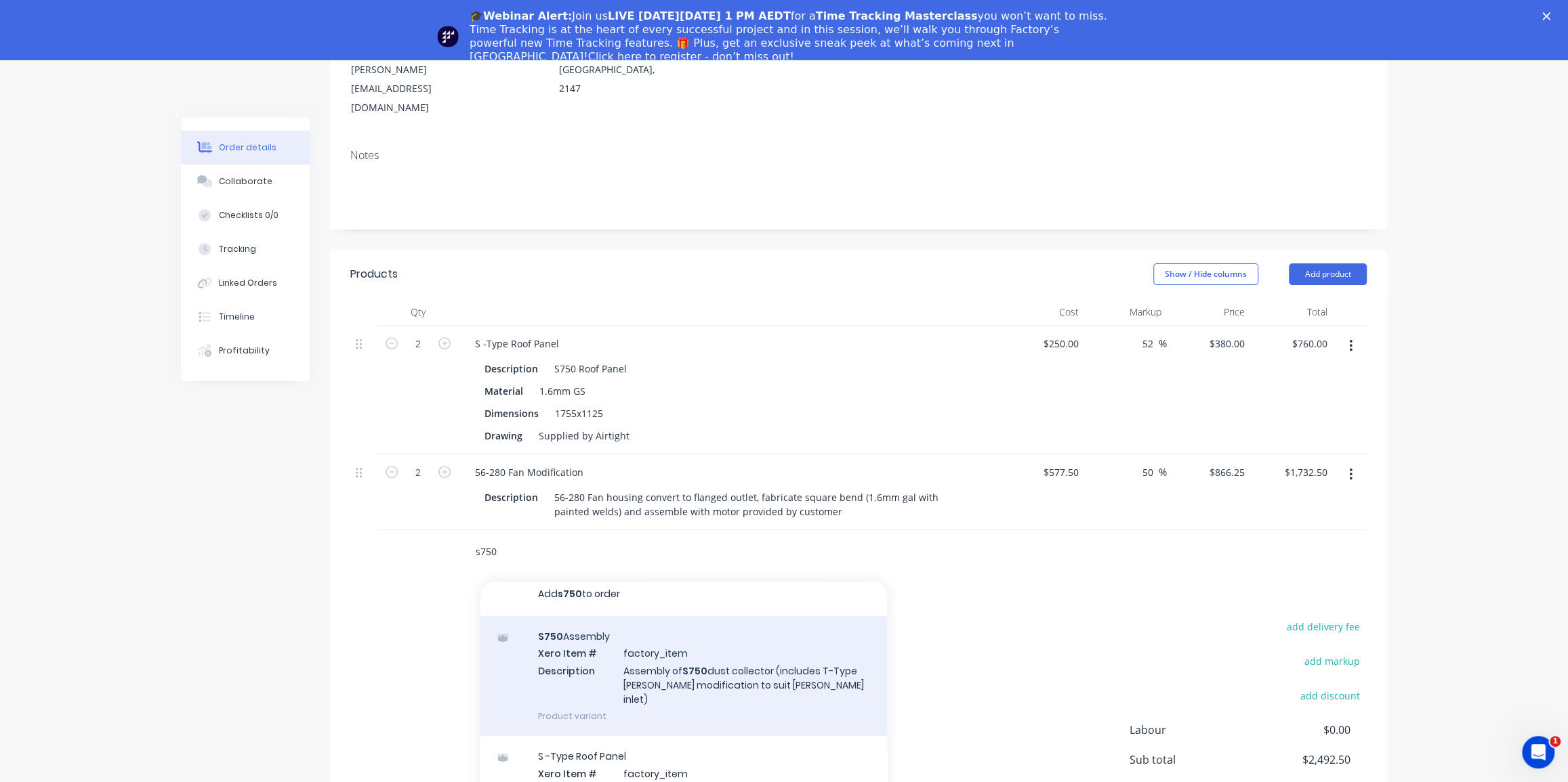
scroll to position [0, 0]
type input "s750"
click at [708, 650] on div "S750 Assembly Xero Item # factory_item Description Assembly of S750 dust collec…" at bounding box center [684, 685] width 407 height 120
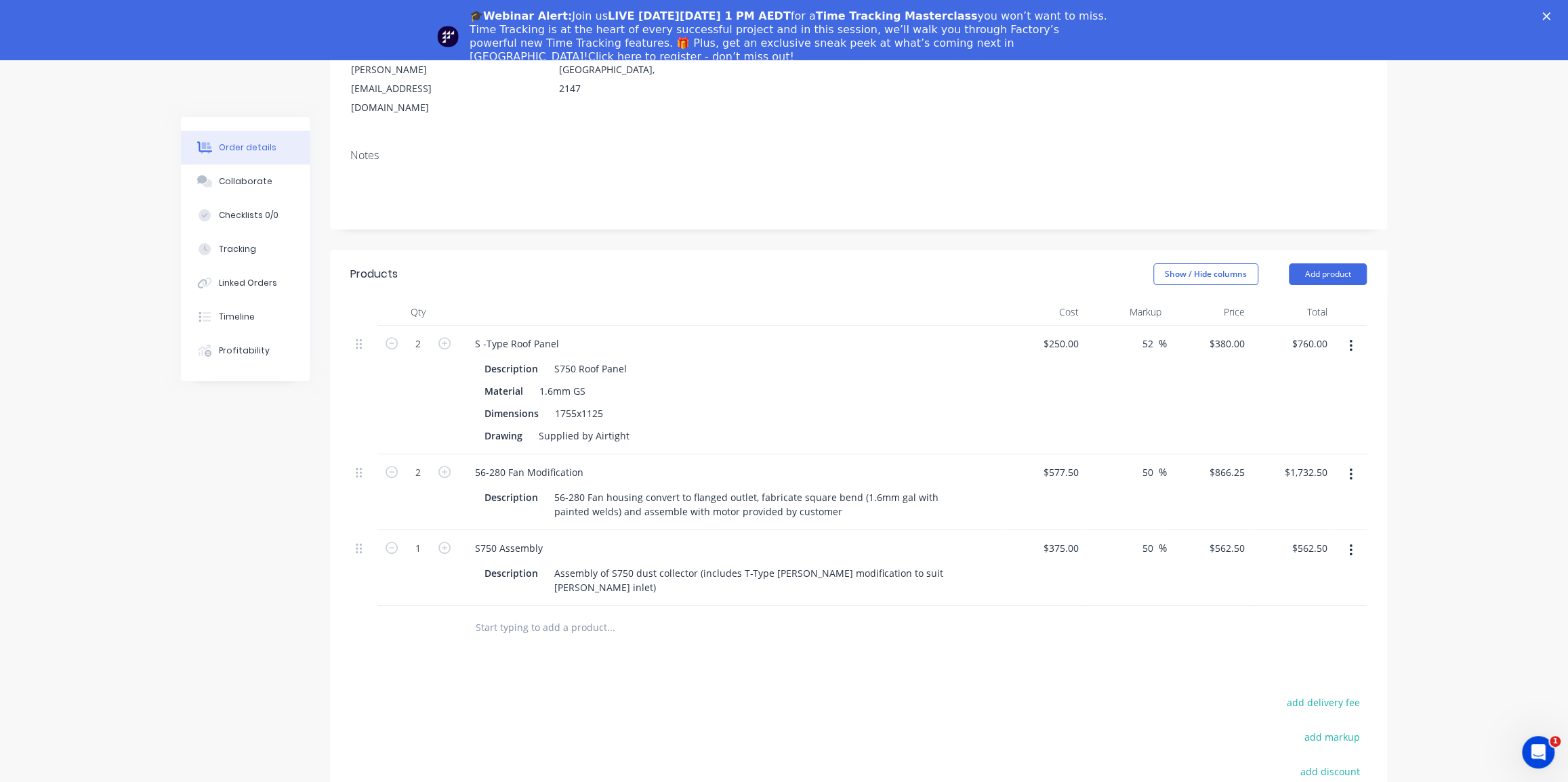
drag, startPoint x: 921, startPoint y: 609, endPoint x: 946, endPoint y: 607, distance: 25.1
click at [921, 609] on div "Products Show / Hide columns Add product Qty Cost Markup Price Total 2 S -Type …" at bounding box center [858, 612] width 1057 height 725
click at [444, 542] on icon "button" at bounding box center [444, 548] width 12 height 12
type input "2"
type input "$1,125.00"
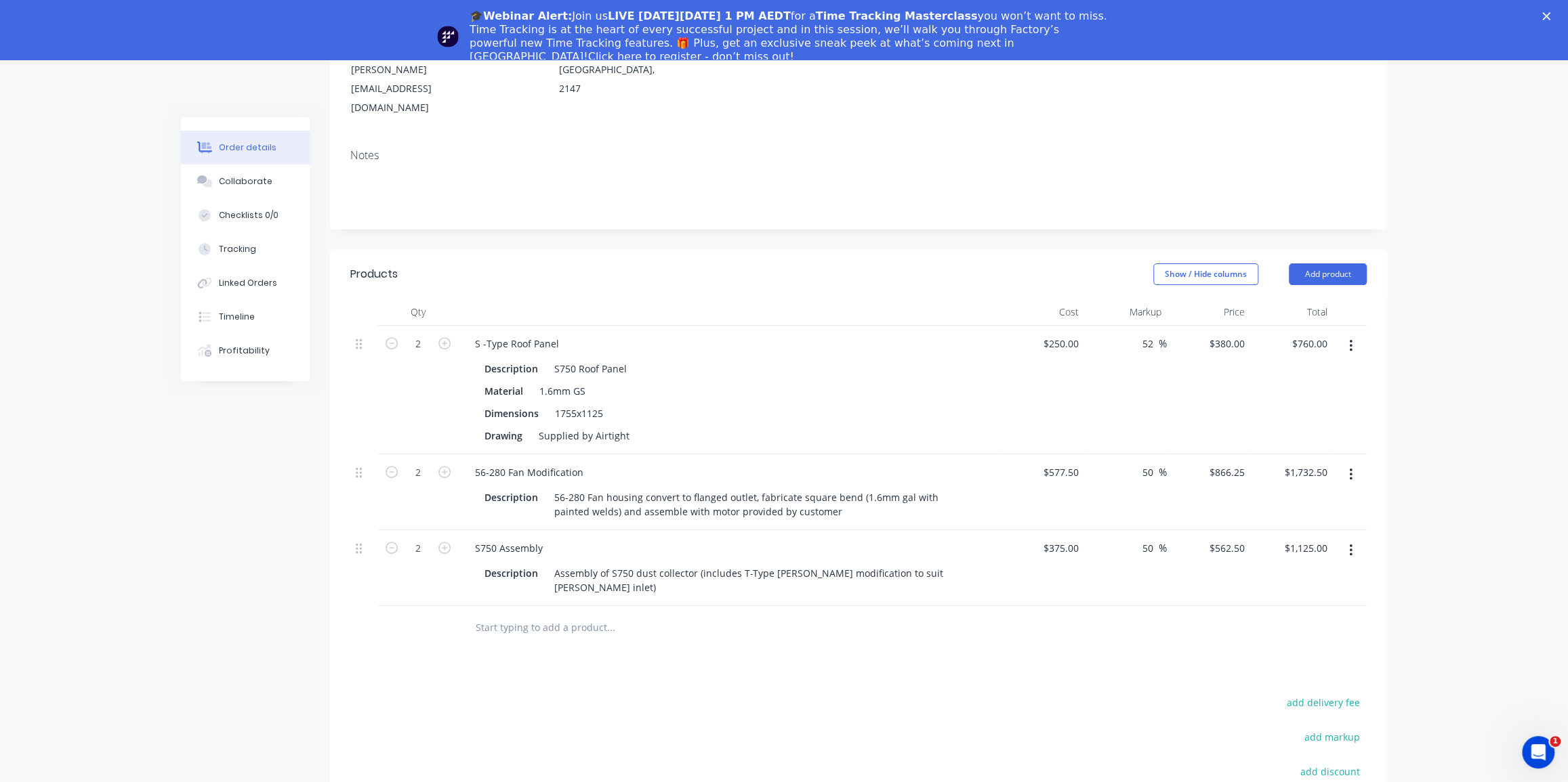
click at [1400, 509] on div "Order details Collaborate Checklists 0/0 Tracking Linked Orders Timeline Profit…" at bounding box center [784, 433] width 1233 height 1124
click at [520, 615] on input "text" at bounding box center [610, 628] width 271 height 27
click at [535, 615] on input "text" at bounding box center [610, 628] width 271 height 27
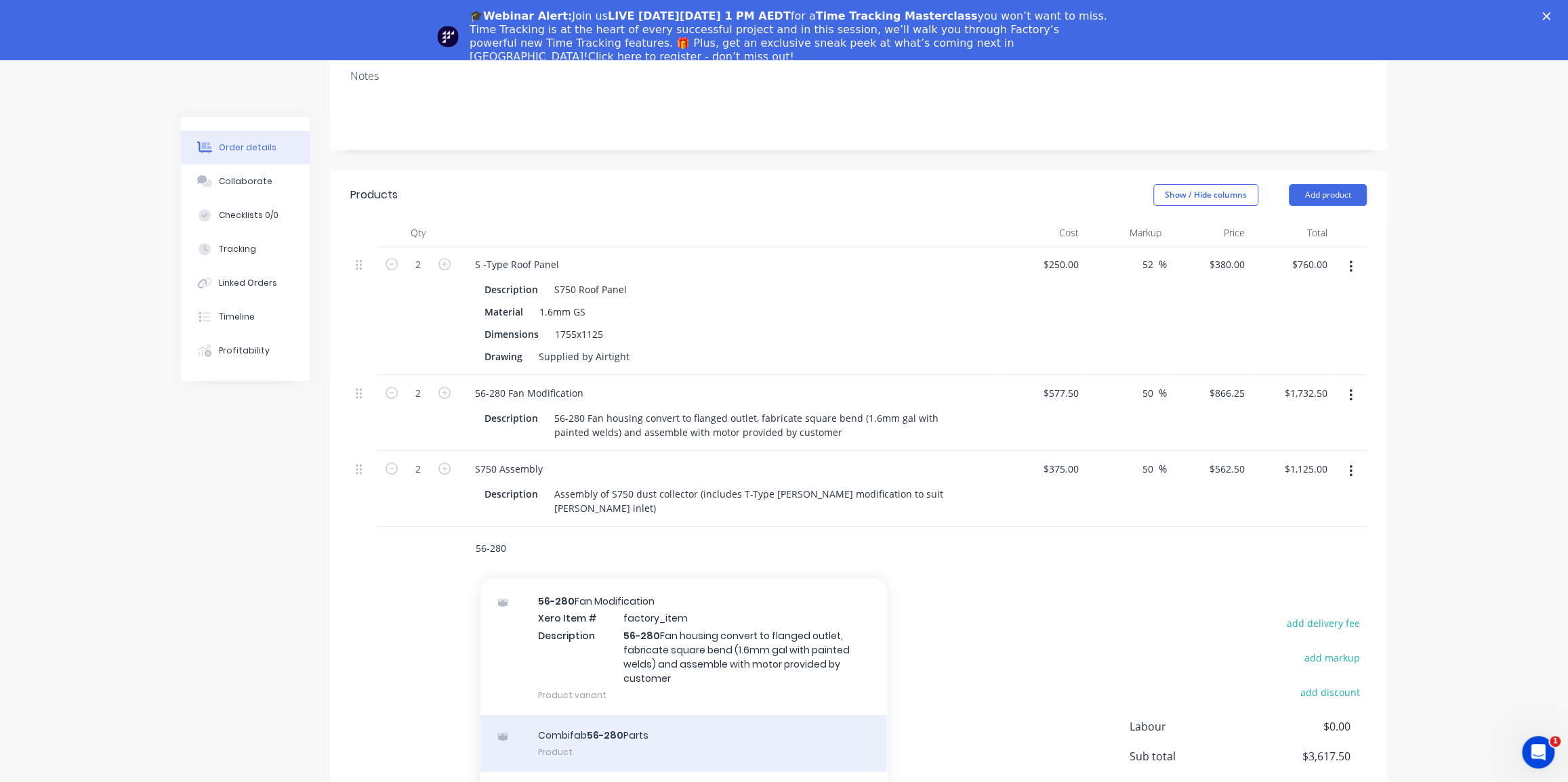
scroll to position [369, 0]
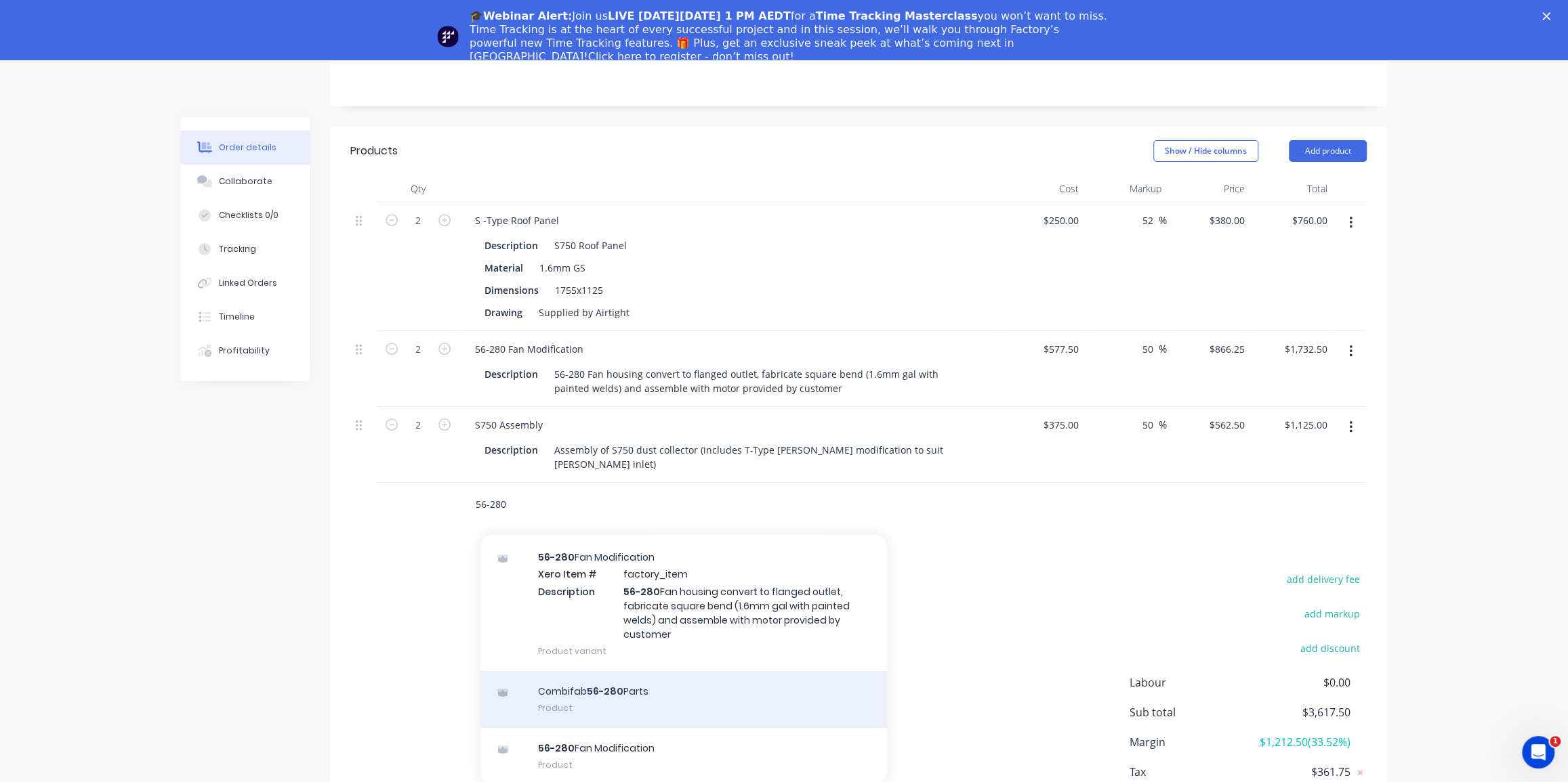
type input "56-280"
click at [648, 671] on div "Combifab 56-280 Parts Product" at bounding box center [684, 699] width 407 height 57
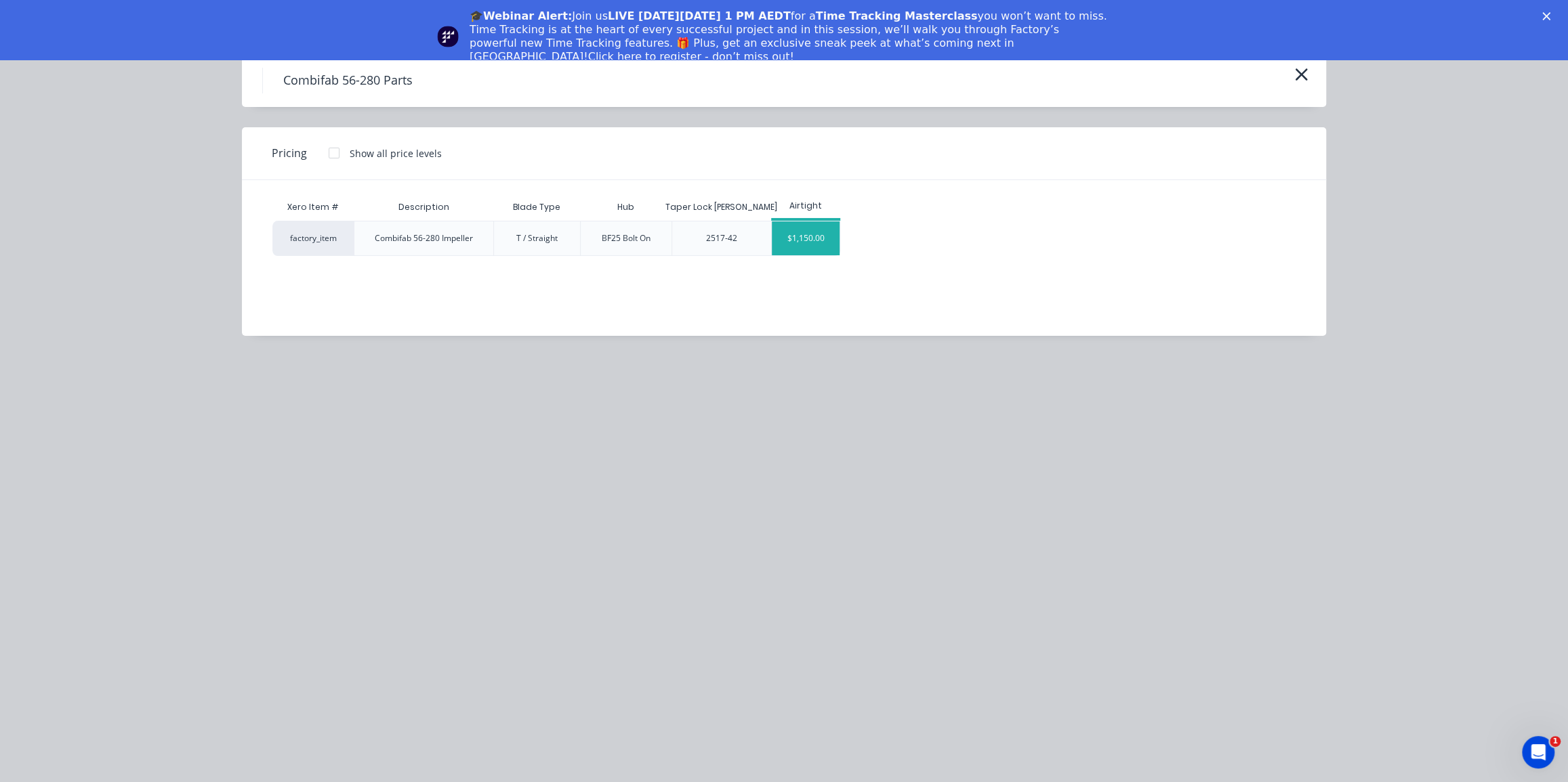
click at [807, 233] on div "$1,150.00" at bounding box center [806, 238] width 68 height 34
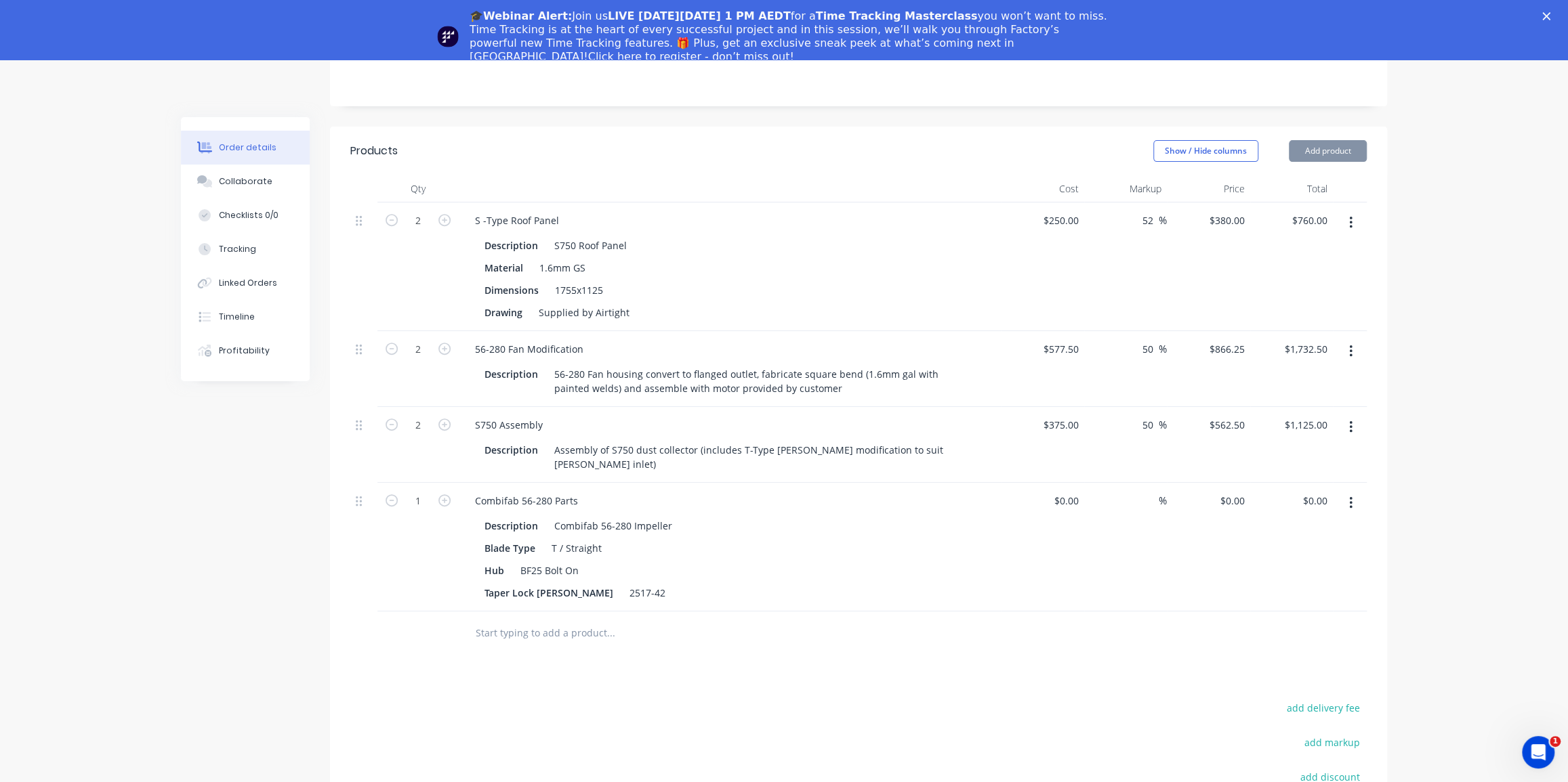
type input "$1,150.00"
click at [754, 621] on div "Products Show / Hide columns Add product Qty Cost Markup Price Total 2 S -Type …" at bounding box center [858, 553] width 1057 height 854
click at [1231, 491] on input "1150" at bounding box center [1225, 501] width 50 height 20
click at [1231, 491] on input "1150" at bounding box center [1236, 501] width 29 height 20
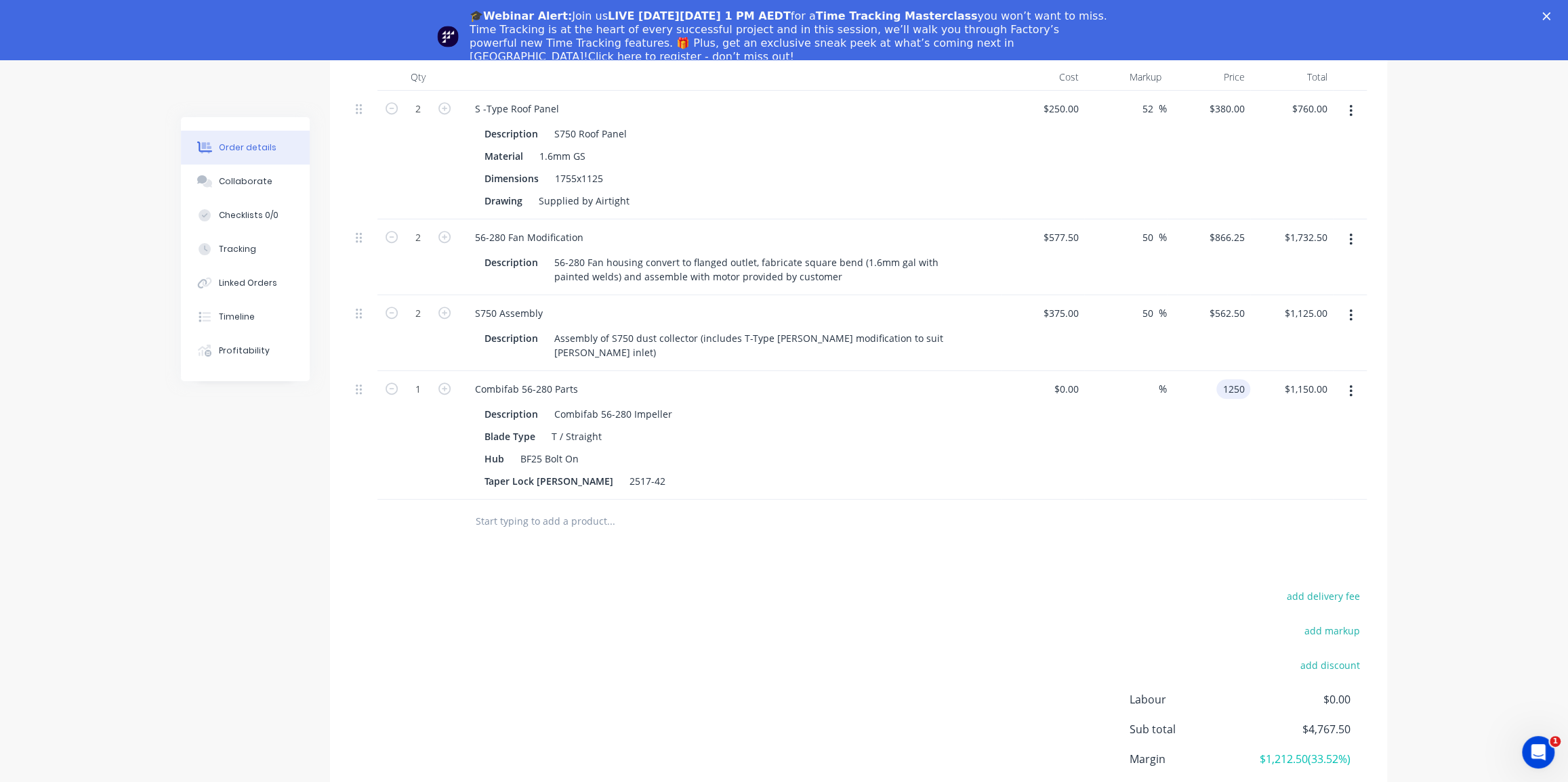
scroll to position [535, 0]
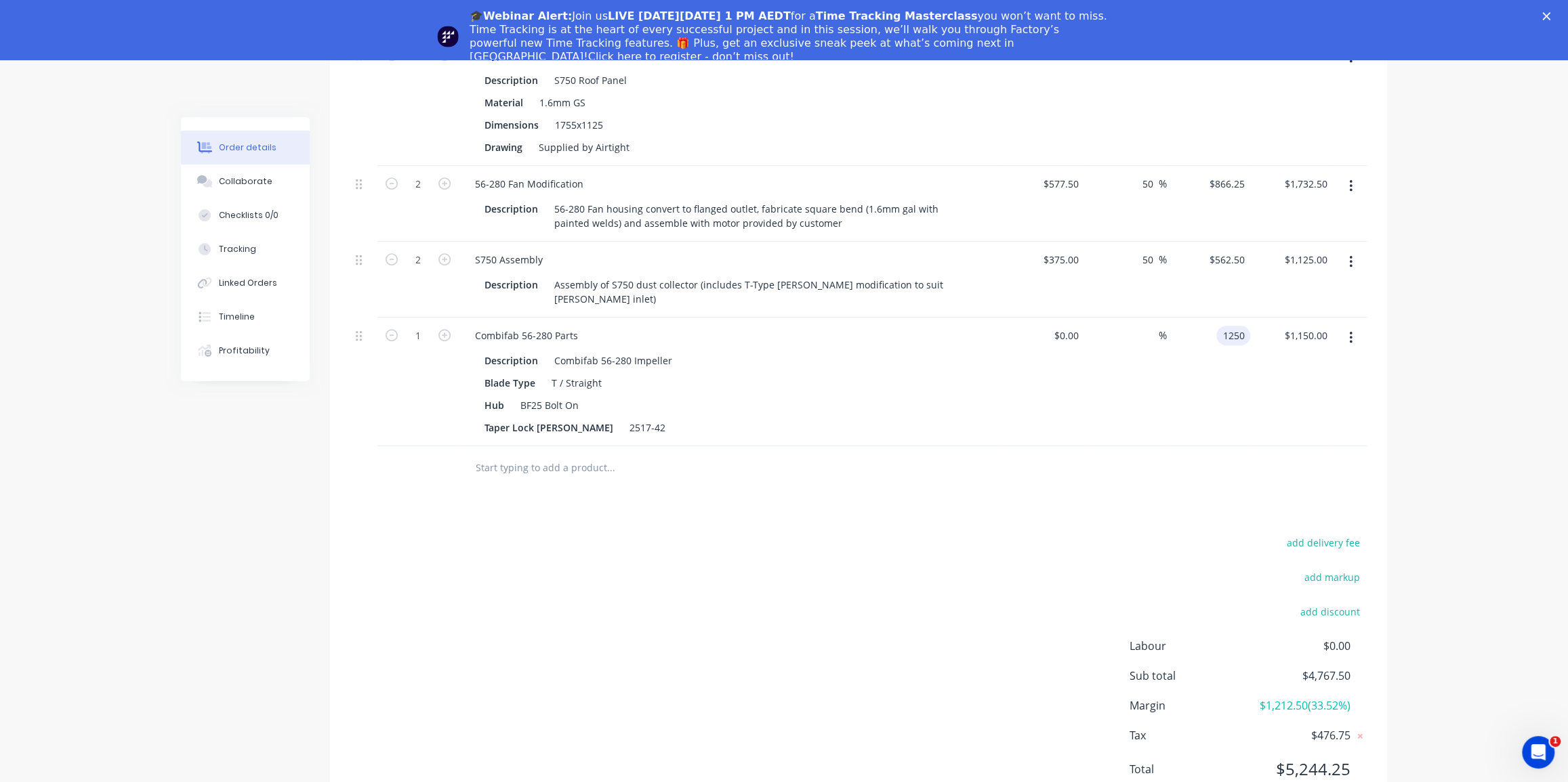
type input "$1,250.00"
click at [1200, 442] on div "Products Show / Hide columns Add product Qty Cost Markup Price Total 2 S -Type …" at bounding box center [858, 388] width 1057 height 854
click at [1078, 326] on input at bounding box center [1069, 335] width 31 height 20
type input "$800.00"
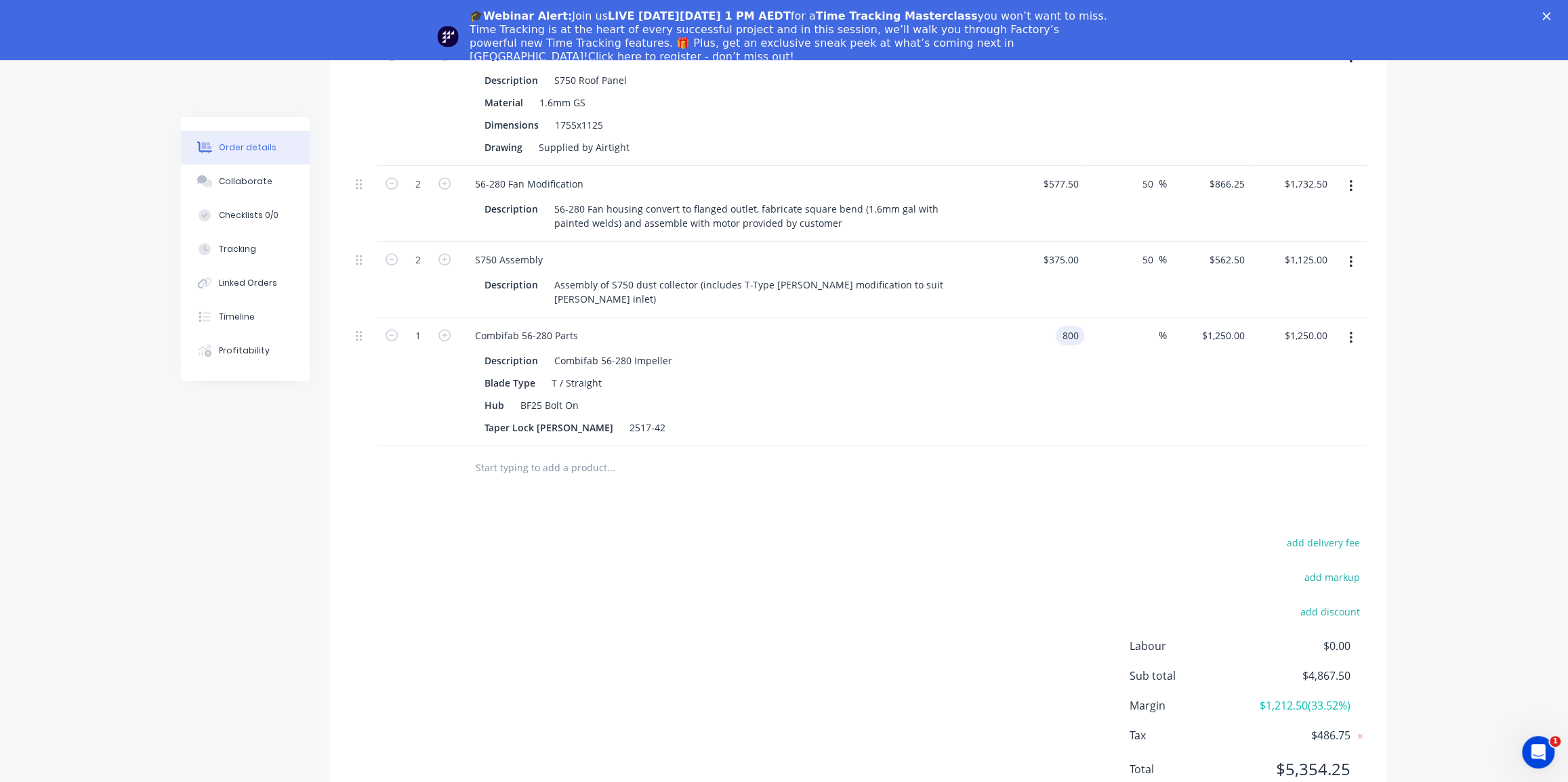
type input "$800.00"
click at [1085, 325] on div "%" at bounding box center [1126, 382] width 84 height 129
click at [1220, 318] on div "800 $800.00" at bounding box center [1208, 382] width 84 height 129
type input "1250"
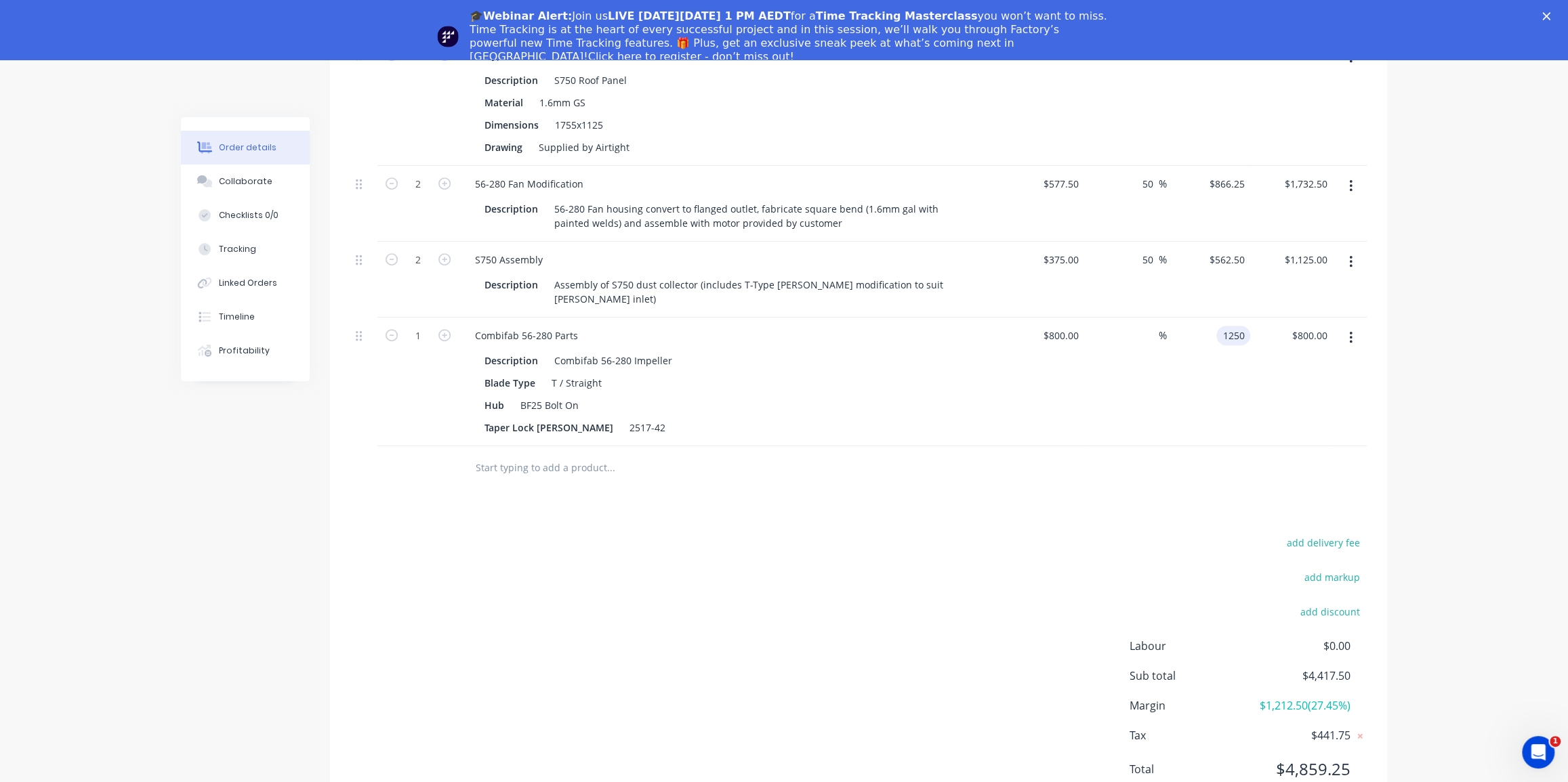
type input "56.25"
type input "$1,250.00"
click at [1238, 337] on div "$1,250.00 1250" at bounding box center [1208, 382] width 84 height 129
click at [1138, 326] on input "56.25" at bounding box center [1143, 335] width 31 height 20
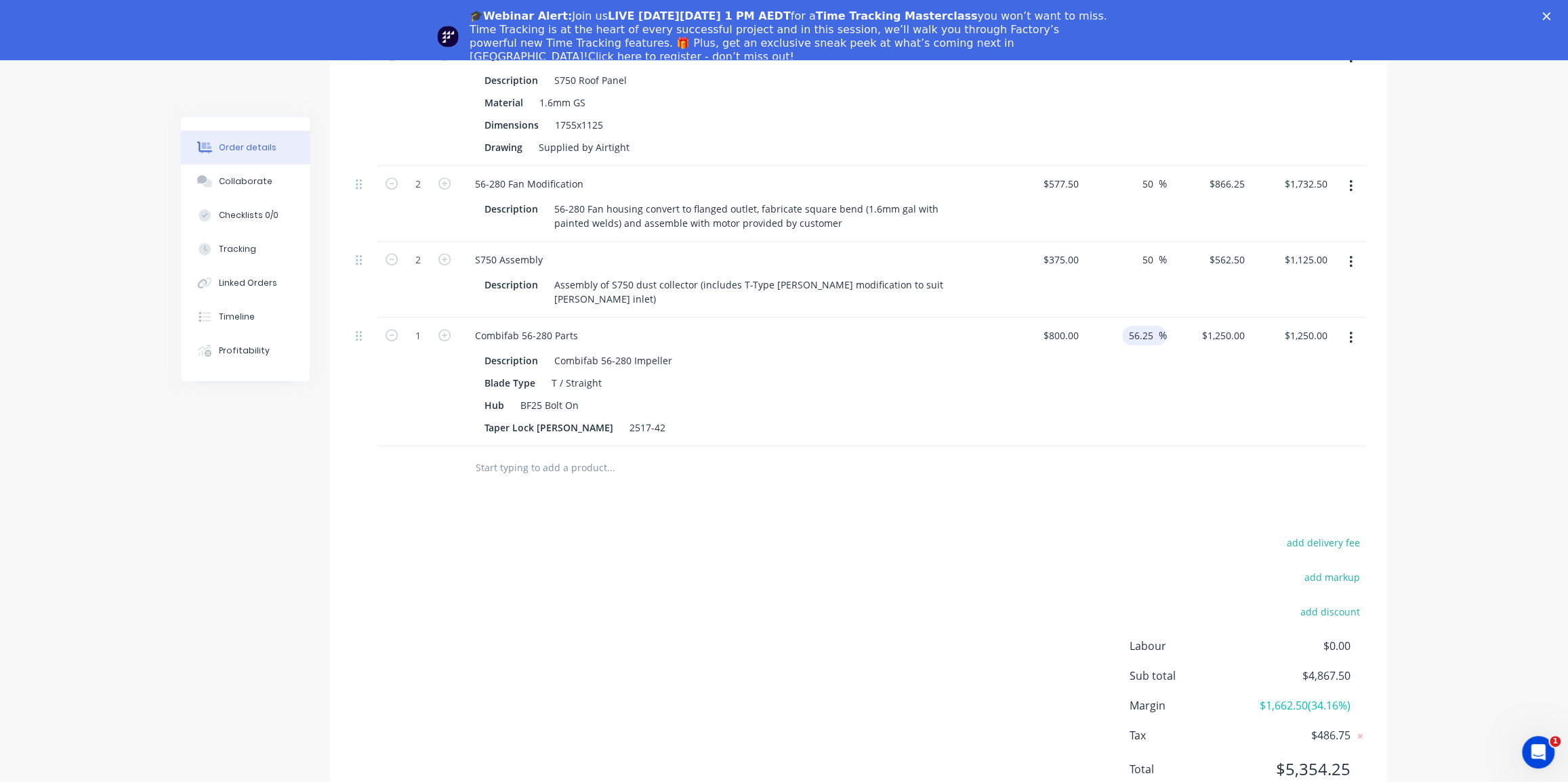
click at [1138, 326] on input "56.25" at bounding box center [1143, 335] width 31 height 20
type input "50"
type input "$1,200.00"
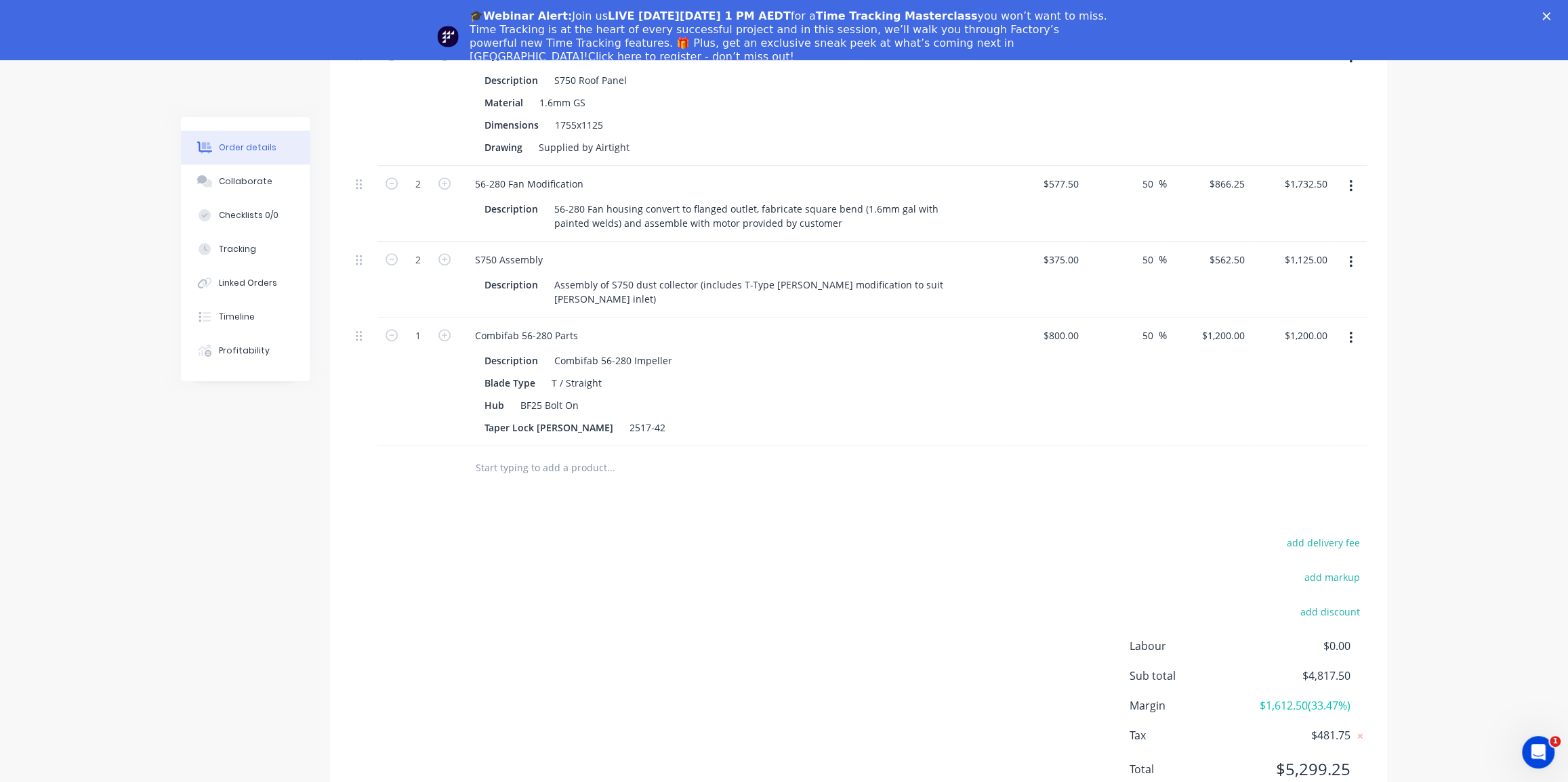
click at [1194, 447] on div at bounding box center [858, 469] width 1017 height 44
click at [1154, 326] on input "50" at bounding box center [1150, 335] width 17 height 20
type input "52"
type input "$1,216.00"
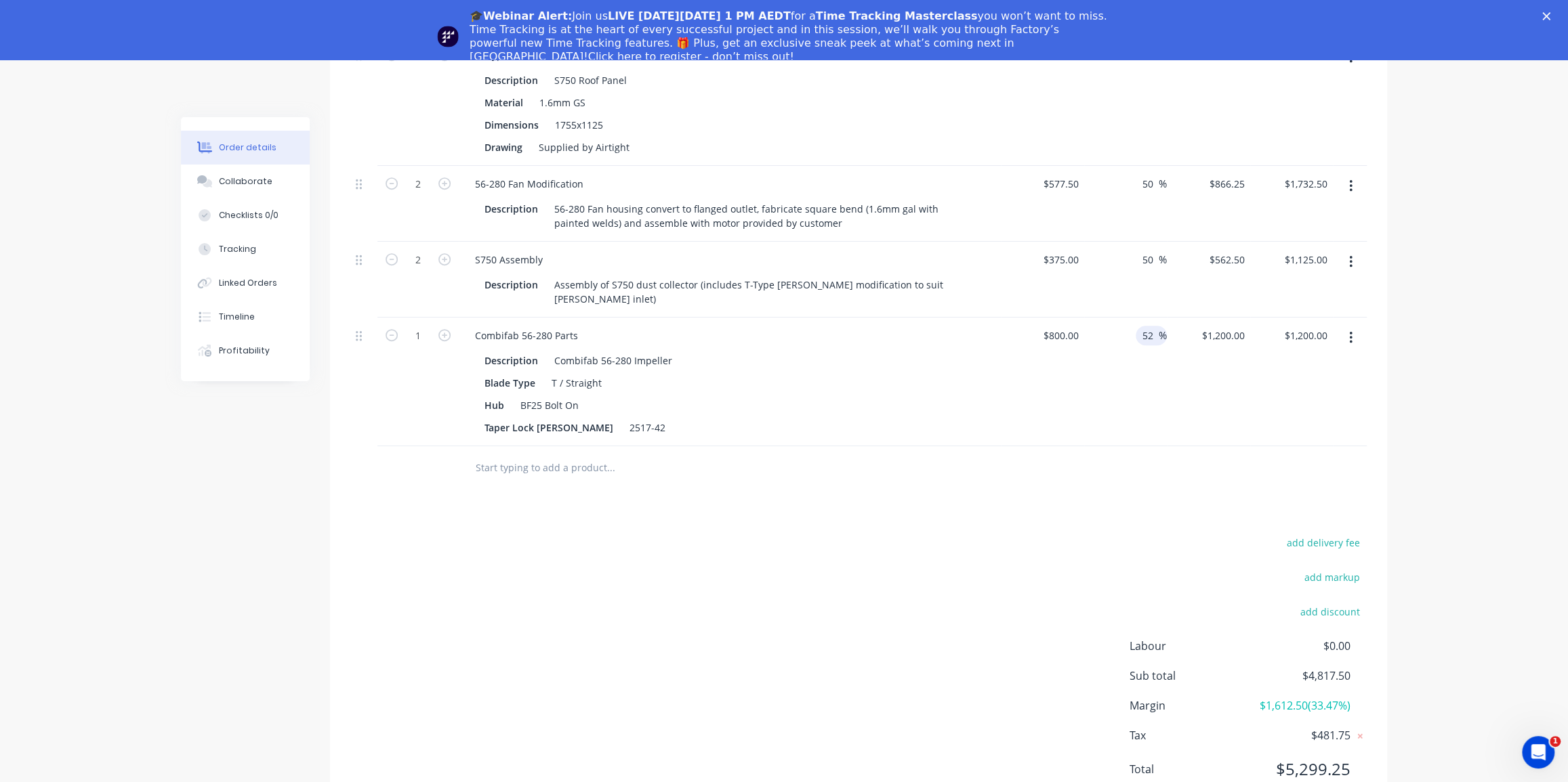
type input "$1,216.00"
click at [1173, 353] on div "$1,216.00 $1,200.00" at bounding box center [1208, 382] width 84 height 129
click at [624, 418] on div "2517-42" at bounding box center [647, 428] width 47 height 20
click at [670, 351] on div "Combifab 56-280 Impeller" at bounding box center [613, 361] width 129 height 20
click at [740, 461] on div "Products Show / Hide columns Add product Qty Cost Markup Price Total 2 S -Type …" at bounding box center [858, 388] width 1057 height 854
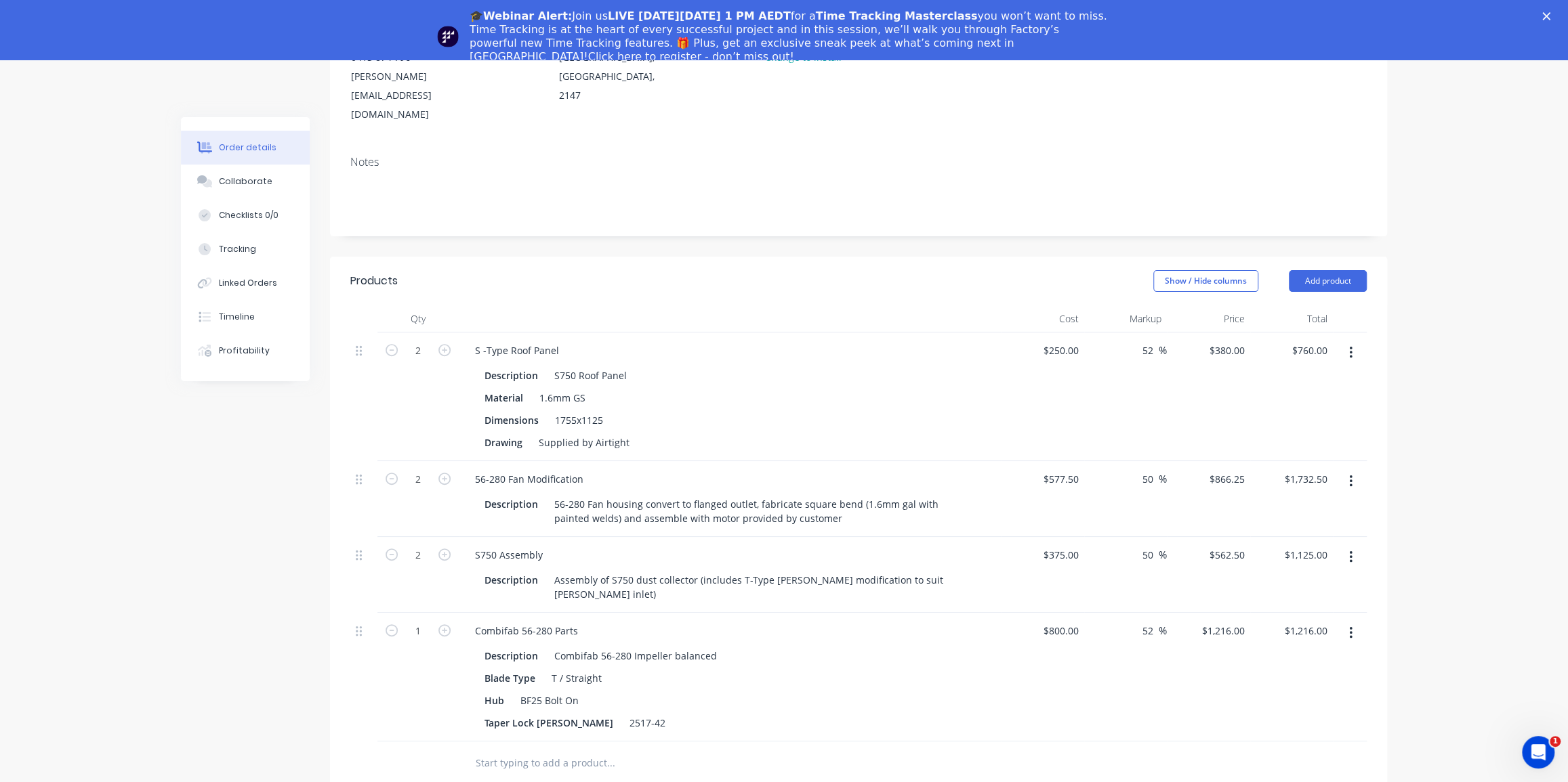
scroll to position [226, 0]
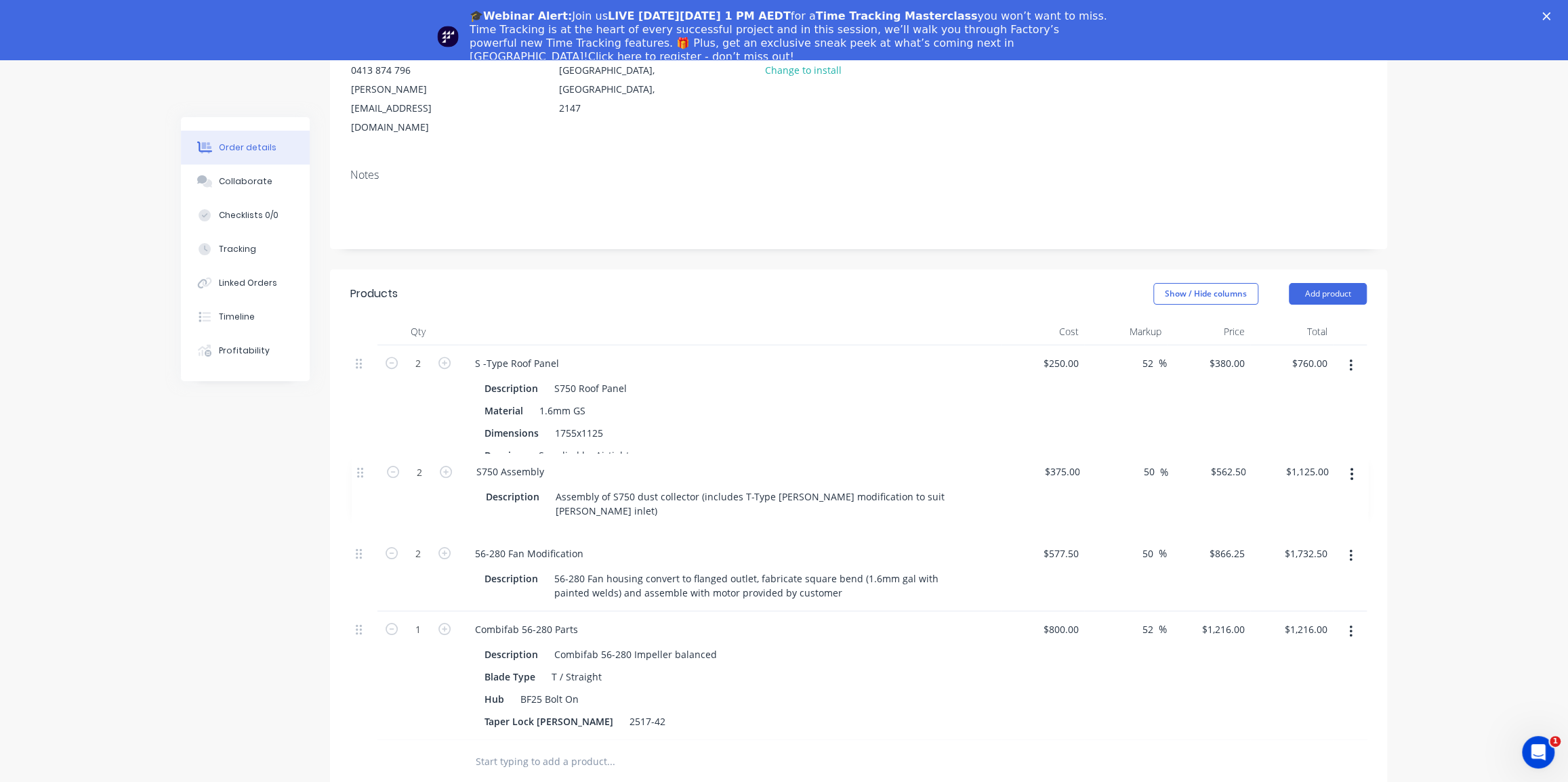
drag, startPoint x: 359, startPoint y: 529, endPoint x: 359, endPoint y: 465, distance: 64.0
click at [359, 465] on div "2 S -Type Roof Panel Description S750 Roof Panel Material 1.6mm GS Dimensions 1…" at bounding box center [858, 543] width 1017 height 394
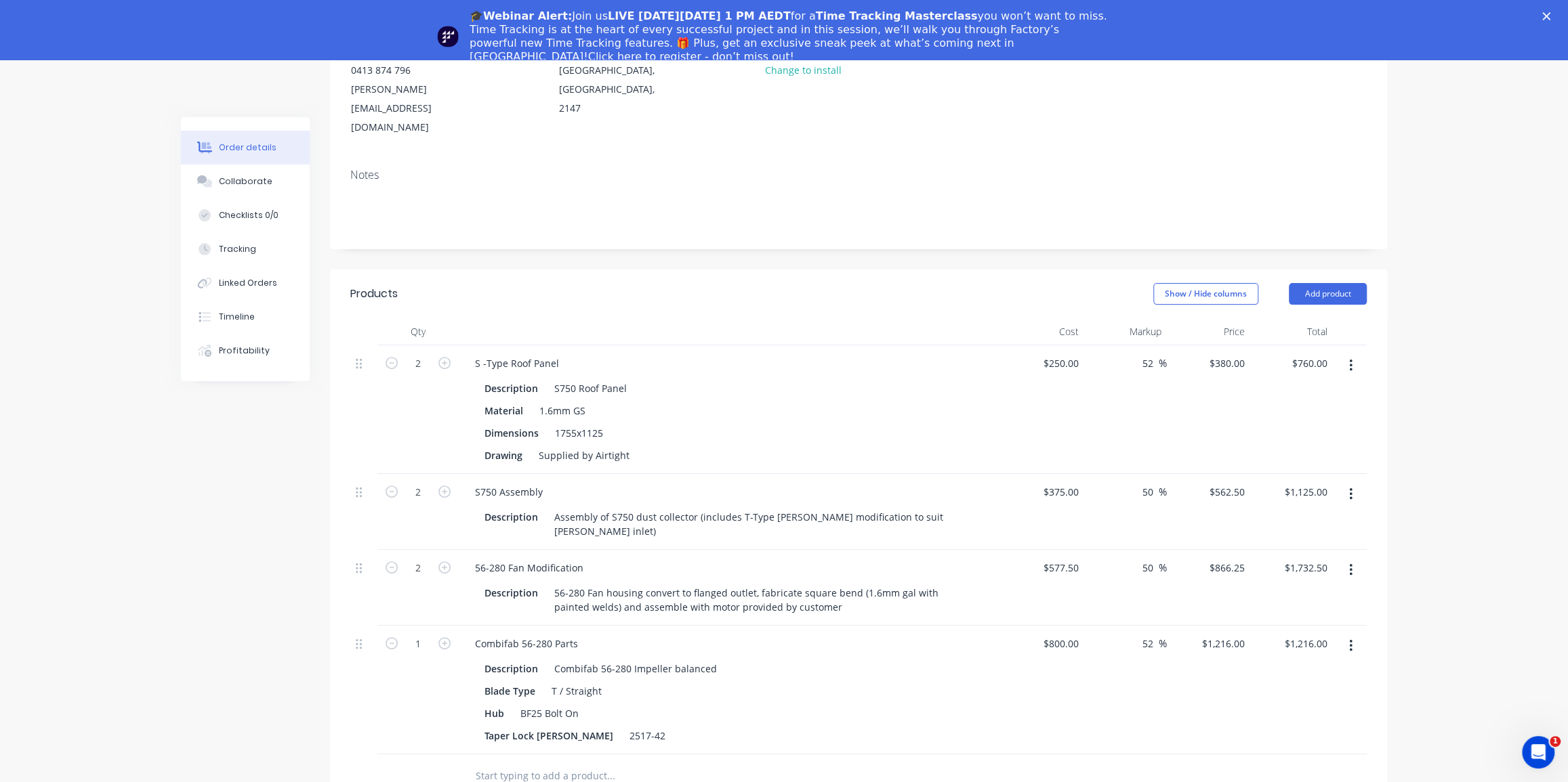
click at [1456, 435] on div "Order details Collaborate Checklists 0/0 Tracking Linked Orders Timeline Profit…" at bounding box center [784, 489] width 1568 height 1311
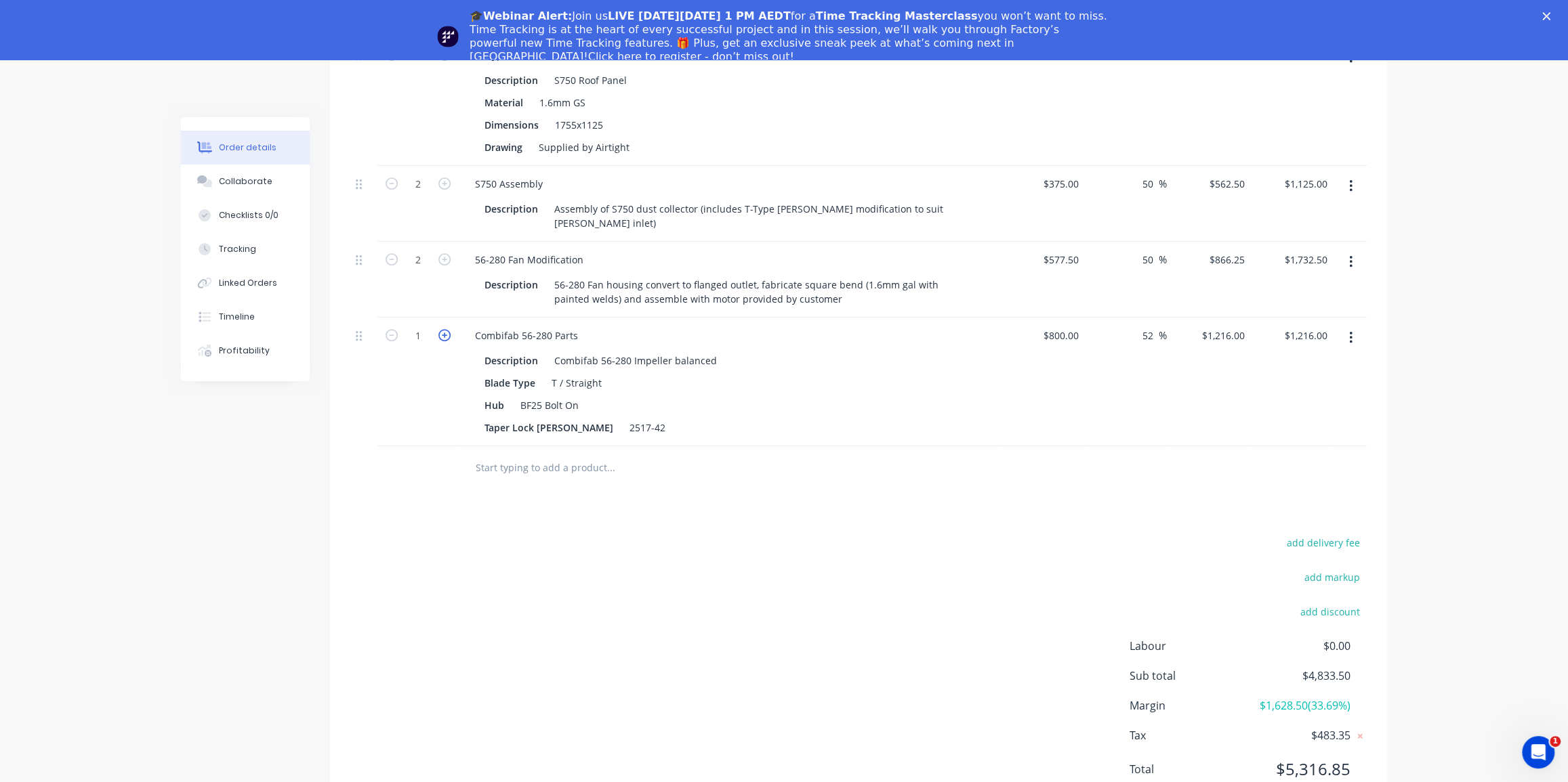
click at [441, 329] on icon "button" at bounding box center [444, 335] width 12 height 12
type input "2"
type input "$2,432.00"
click at [483, 447] on div "Products Show / Hide columns Add product Qty Cost Markup Price Total 2 S -Type …" at bounding box center [858, 388] width 1057 height 854
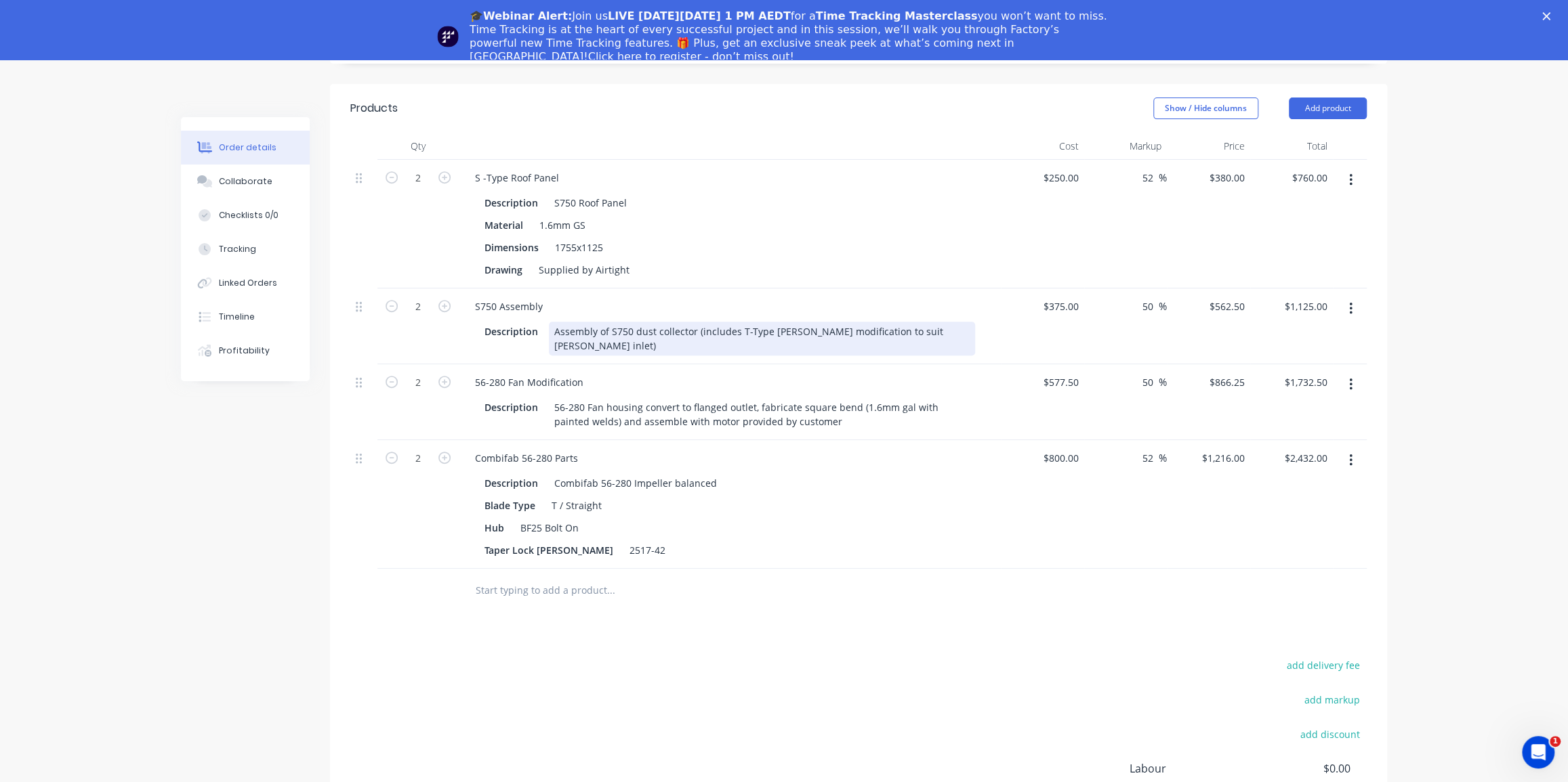
scroll to position [411, 0]
click at [760, 578] on div at bounding box center [667, 591] width 407 height 27
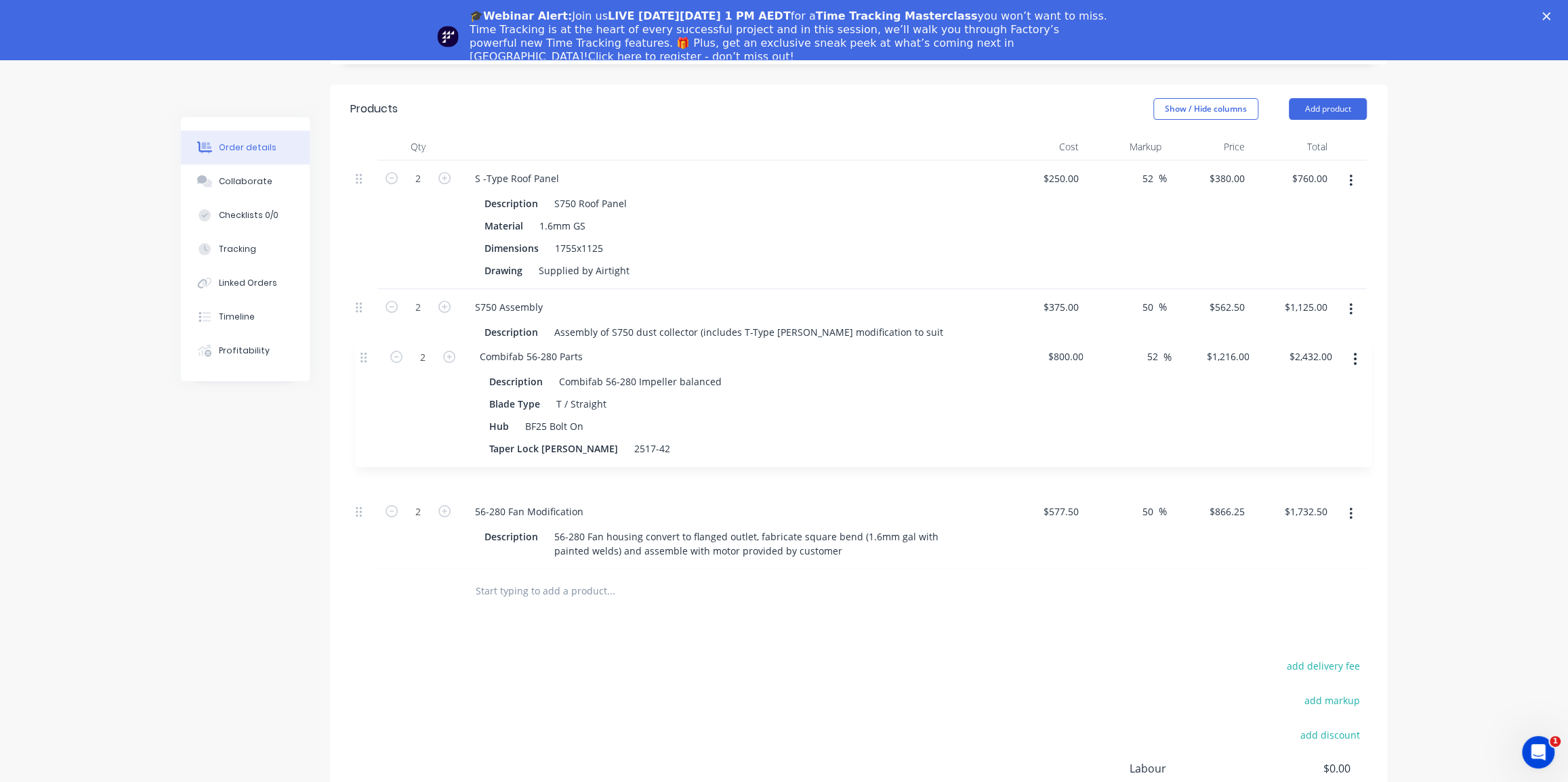
drag, startPoint x: 359, startPoint y: 410, endPoint x: 364, endPoint y: 358, distance: 52.2
click at [364, 358] on div "2 S -Type Roof Panel Description S750 Roof Panel Material 1.6mm GS Dimensions 1…" at bounding box center [858, 365] width 1017 height 409
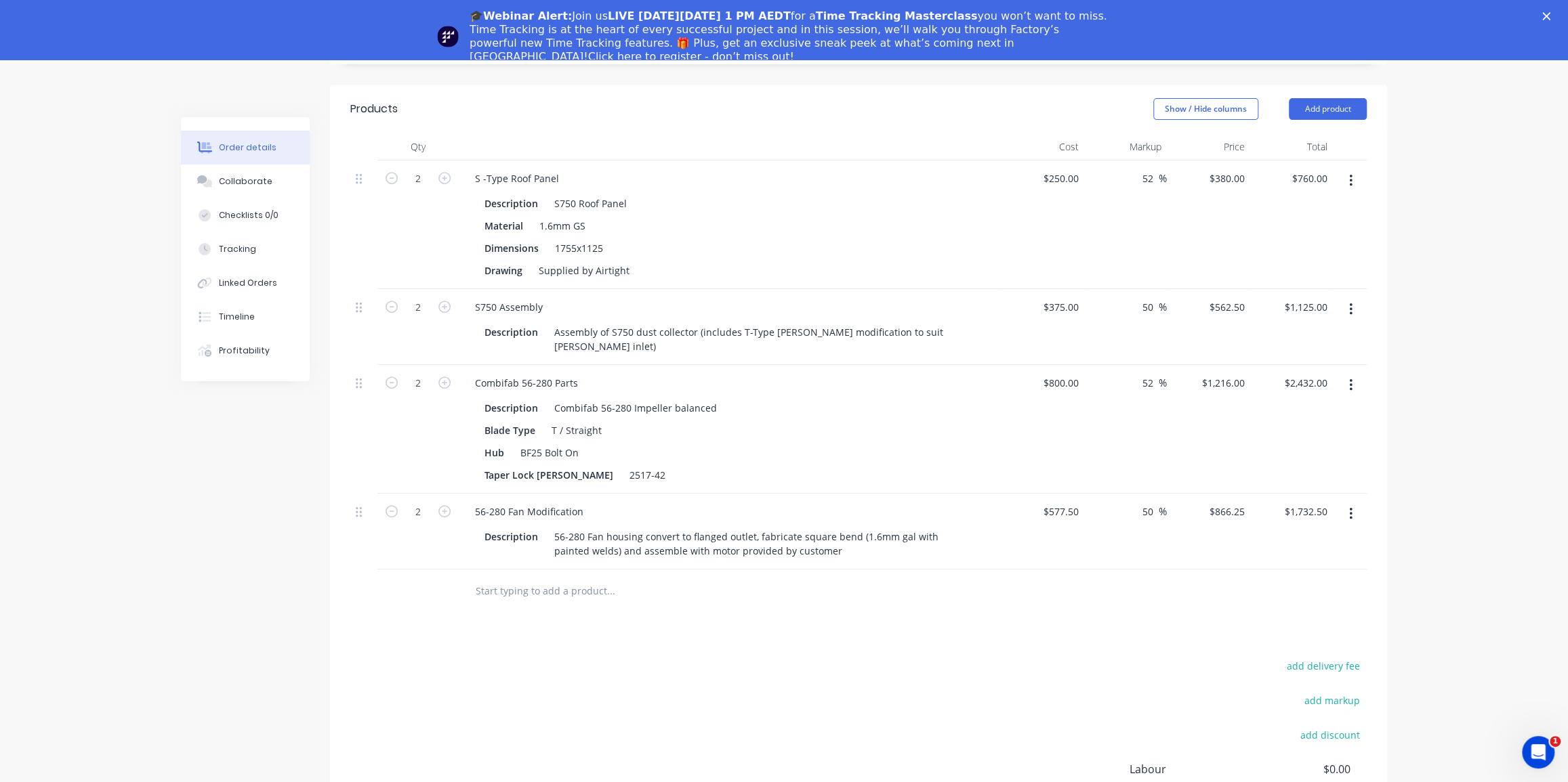
click at [723, 657] on div "add delivery fee add markup add discount Labour $0.00 Sub total $6,049.50 Margi…" at bounding box center [858, 788] width 1017 height 261
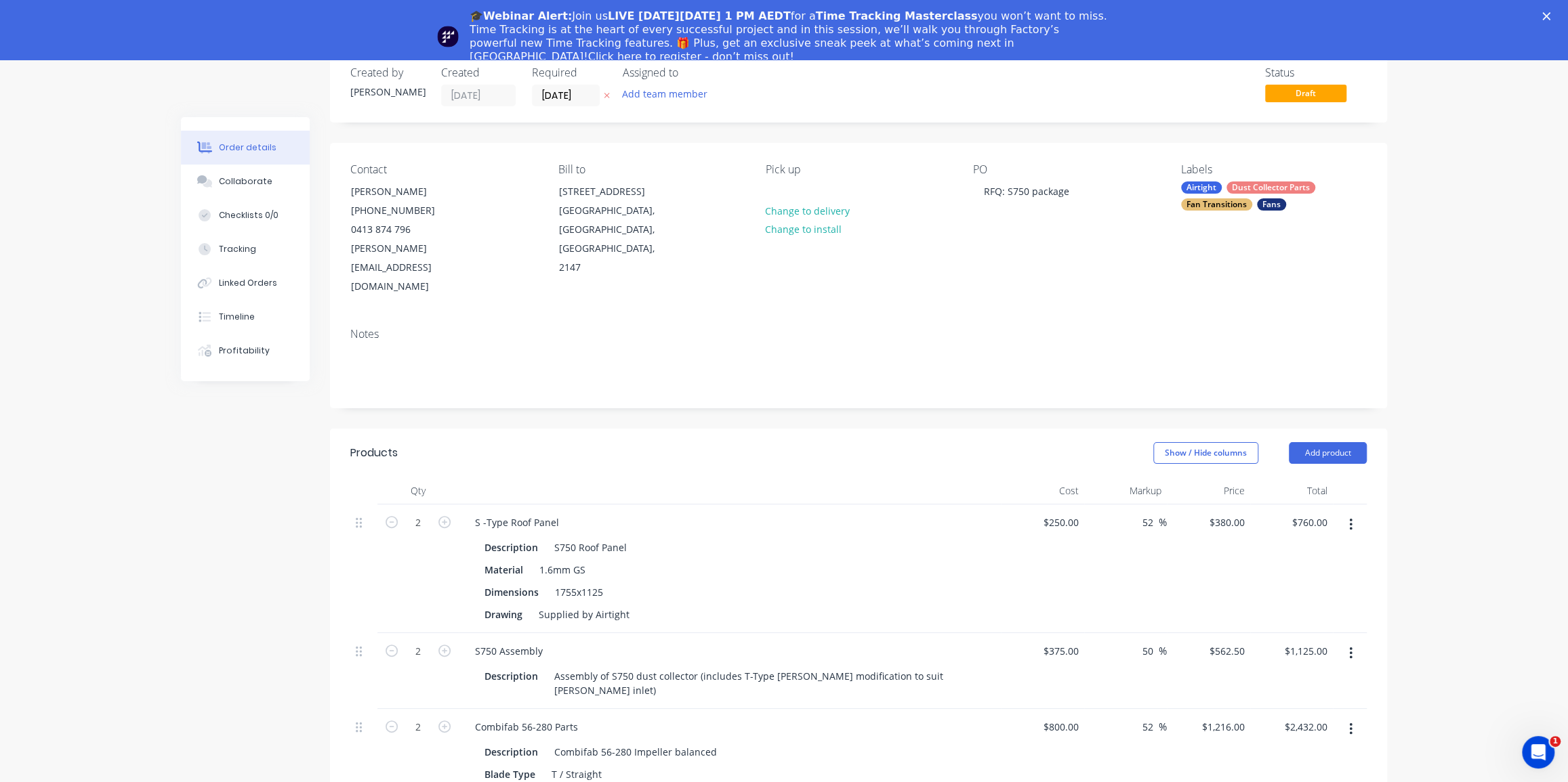
scroll to position [0, 0]
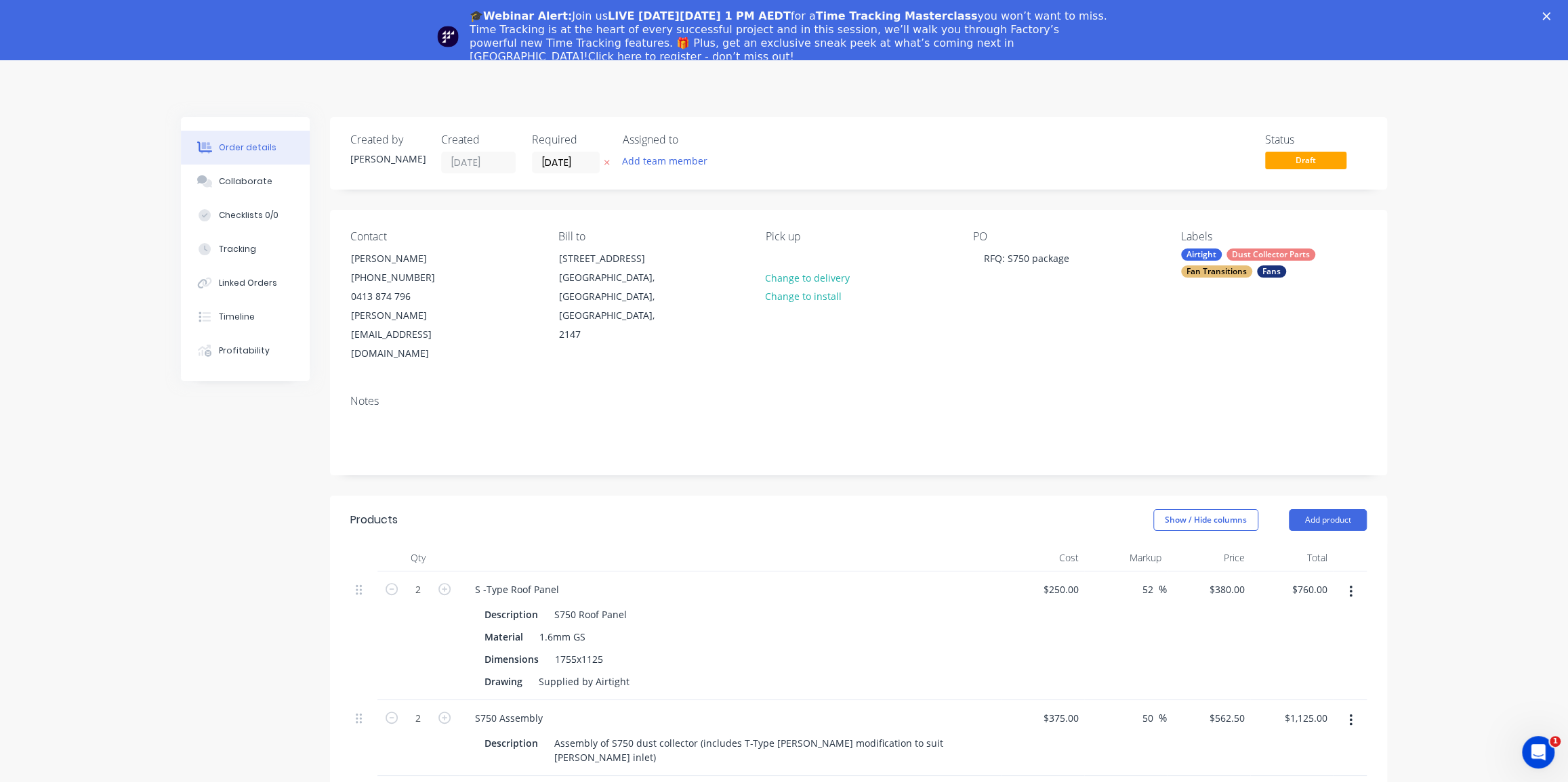
click at [1481, 183] on div "Order details Collaborate Checklists 0/0 Tracking Linked Orders Timeline Profit…" at bounding box center [784, 714] width 1568 height 1311
click at [1551, 13] on icon "Close" at bounding box center [1545, 16] width 8 height 8
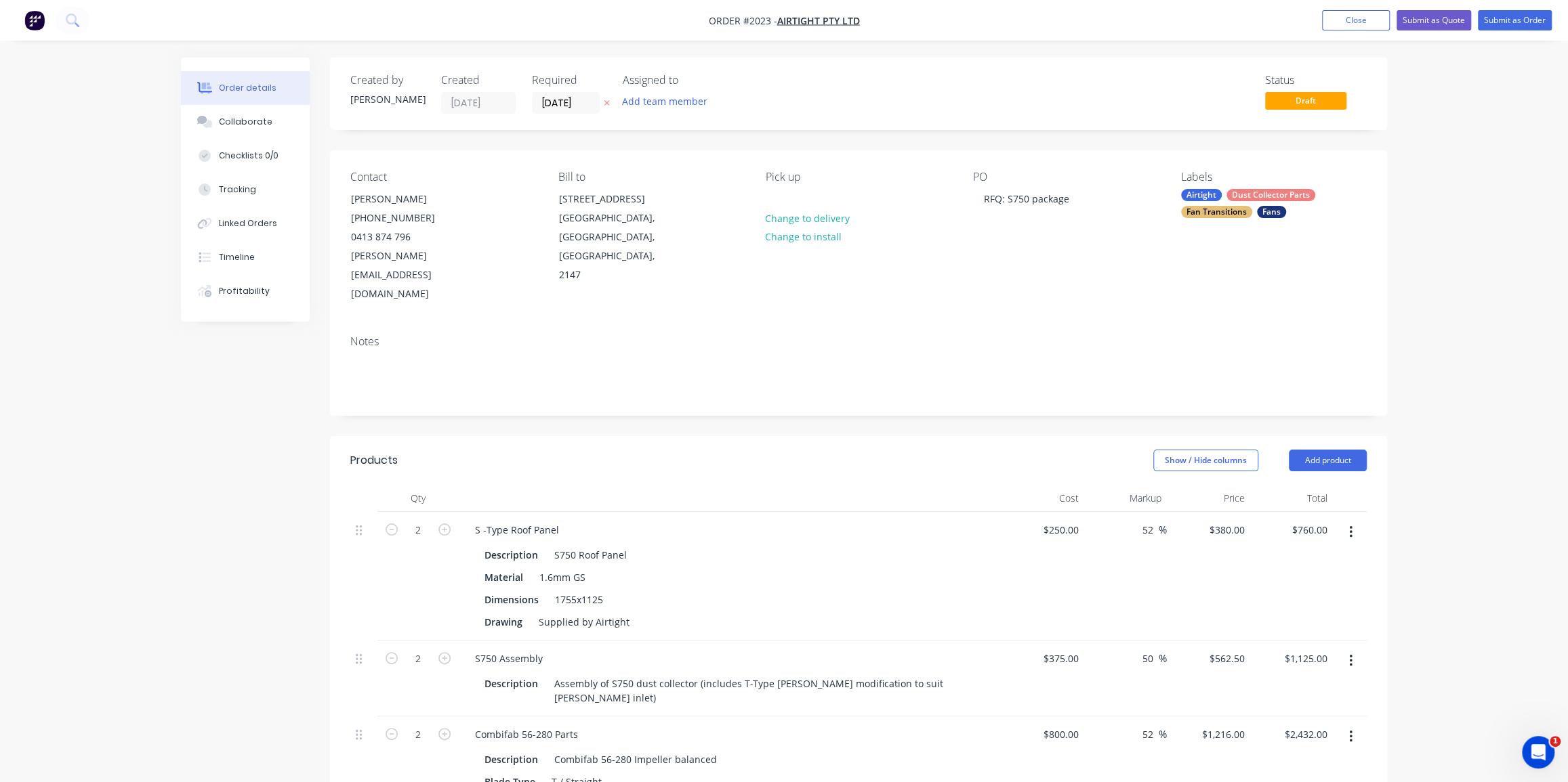
click at [1459, 185] on div "Order details Collaborate Checklists 0/0 Tracking Linked Orders Timeline Profit…" at bounding box center [784, 655] width 1568 height 1311
drag, startPoint x: 1445, startPoint y: 17, endPoint x: 1396, endPoint y: 207, distance: 196.2
click at [1396, 207] on div "Order #2023 - Airtight Pty Ltd Add product Close Submit as Quote Submit as Orde…" at bounding box center [784, 655] width 1568 height 1311
click at [1423, 24] on button "Submit as Quote" at bounding box center [1434, 20] width 75 height 20
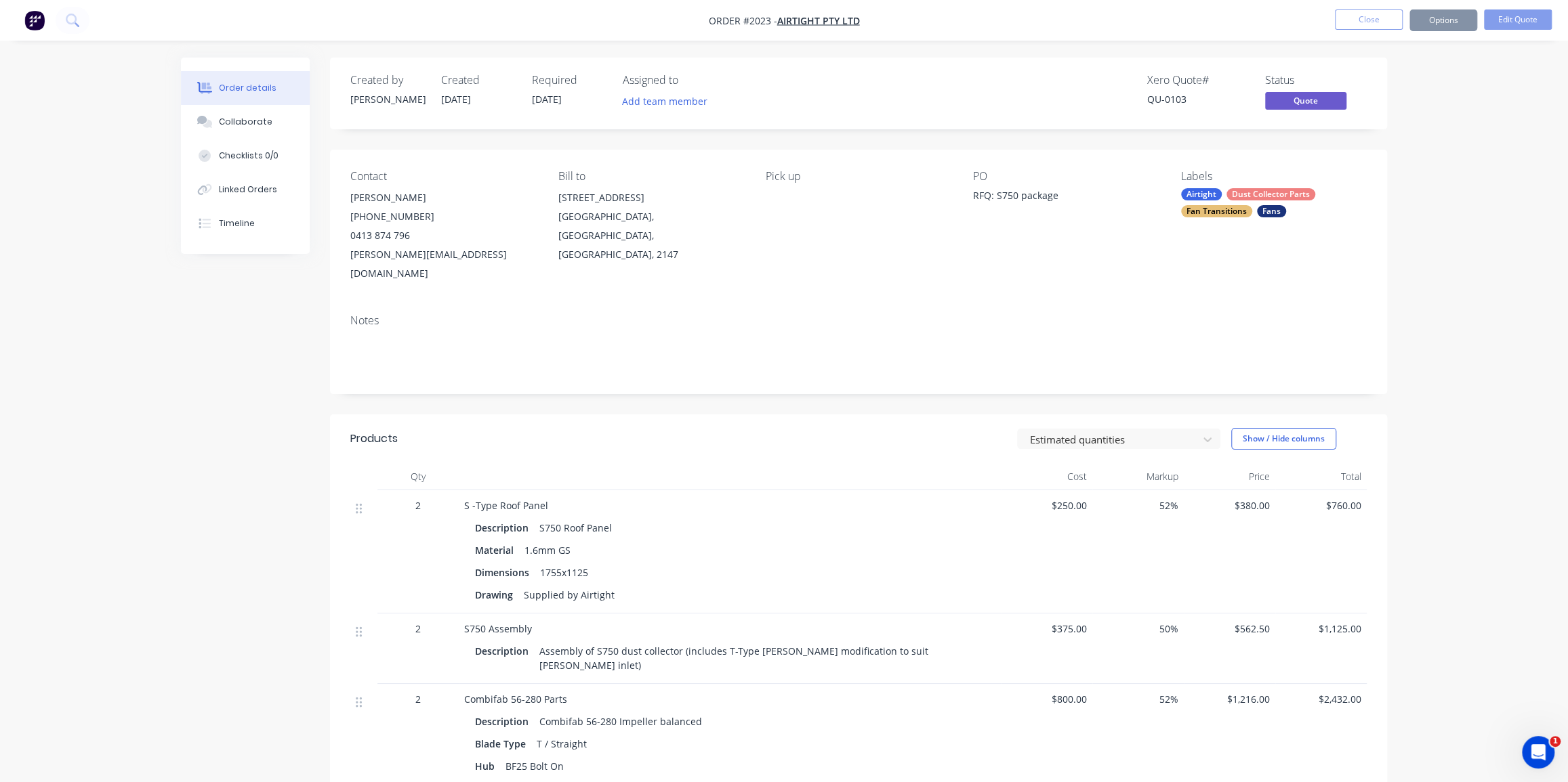
click at [1429, 335] on div "Order details Collaborate Checklists 0/0 Linked Orders Timeline Order details C…" at bounding box center [784, 559] width 1568 height 1119
click at [1454, 10] on button "Options" at bounding box center [1443, 20] width 68 height 22
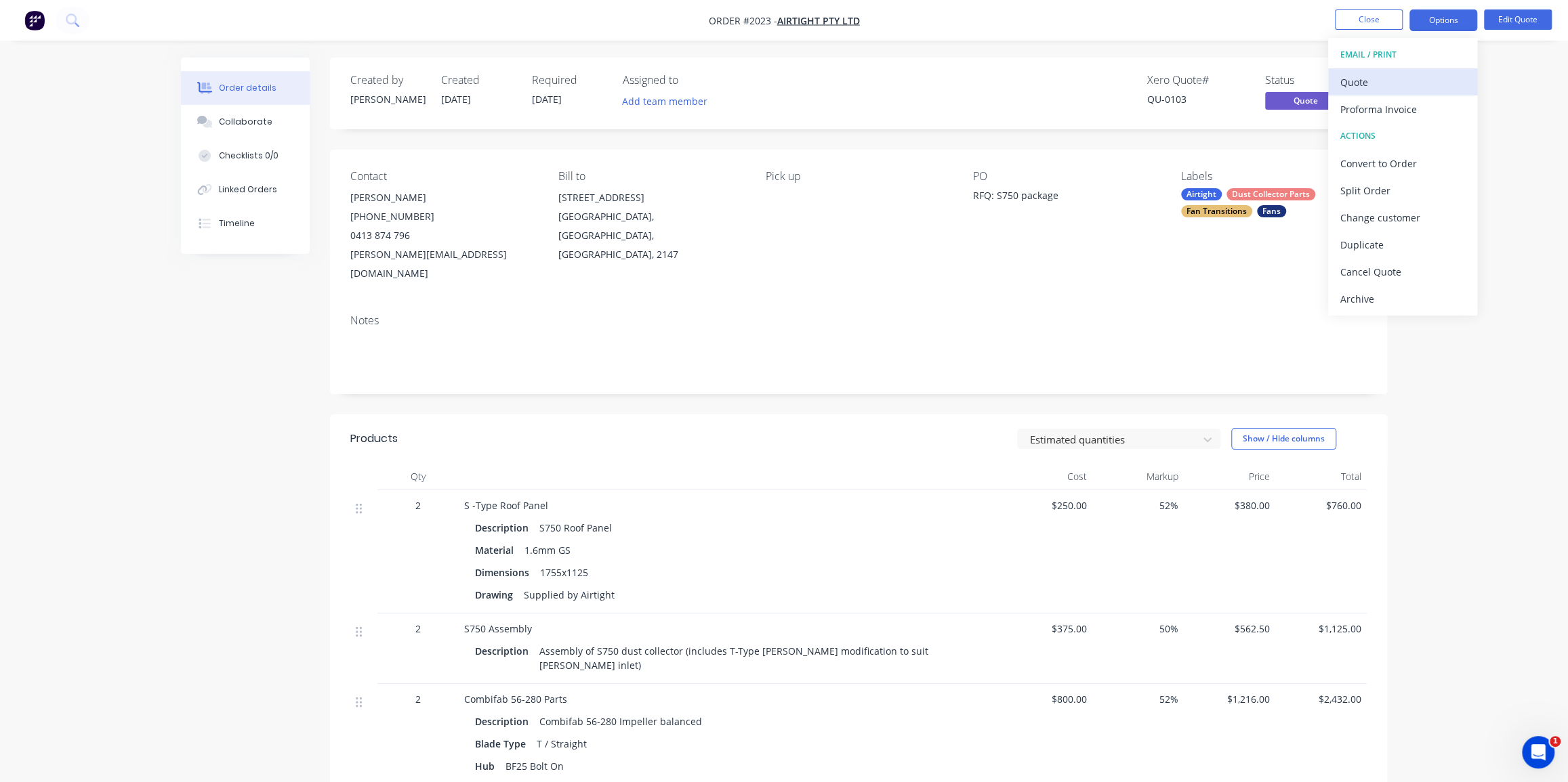
click at [1404, 79] on div "Quote" at bounding box center [1402, 82] width 125 height 20
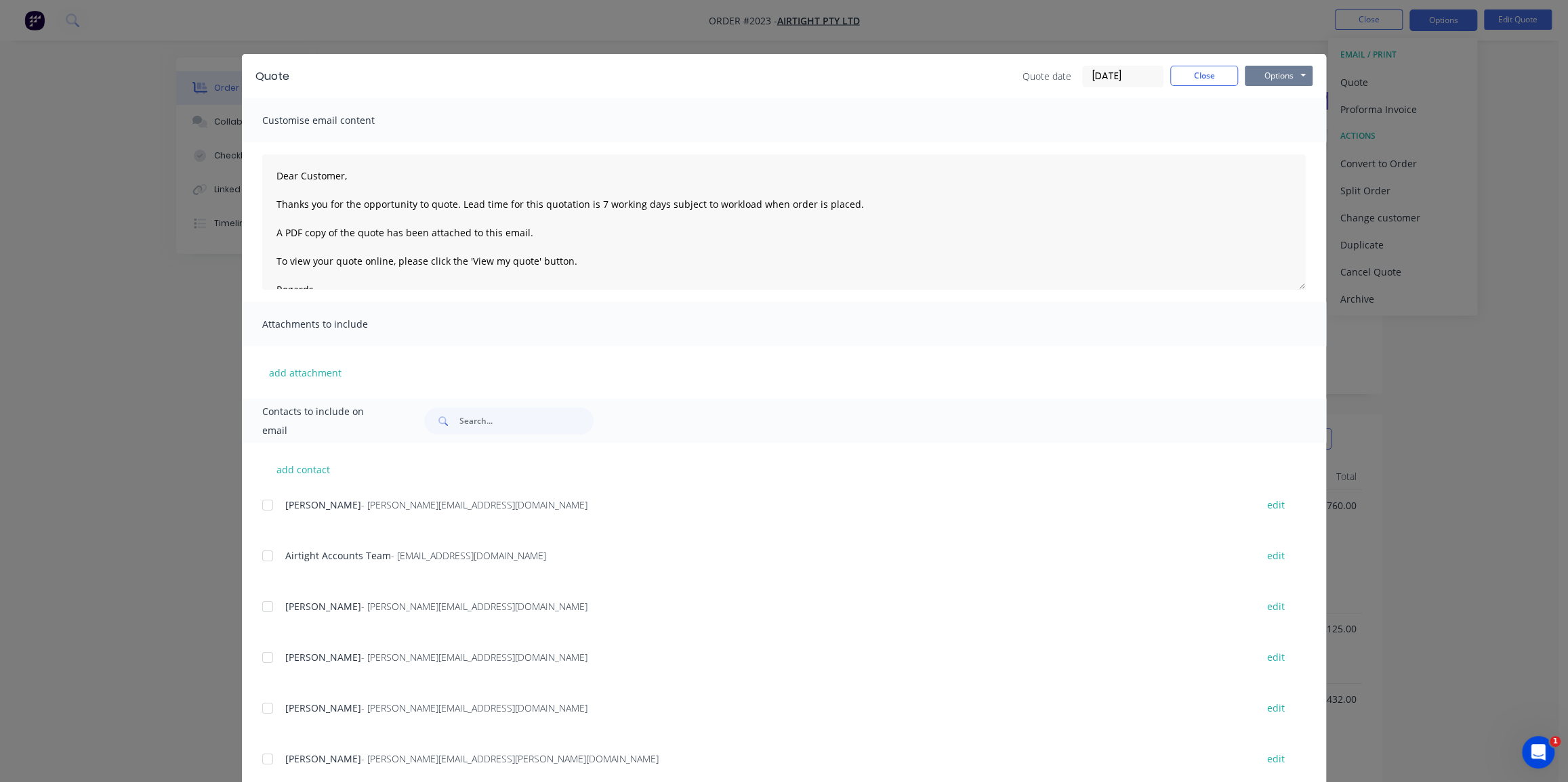
click at [1266, 76] on button "Options" at bounding box center [1279, 75] width 68 height 20
click at [1267, 124] on button "Print" at bounding box center [1288, 123] width 87 height 23
click at [1185, 75] on button "Close" at bounding box center [1204, 75] width 68 height 20
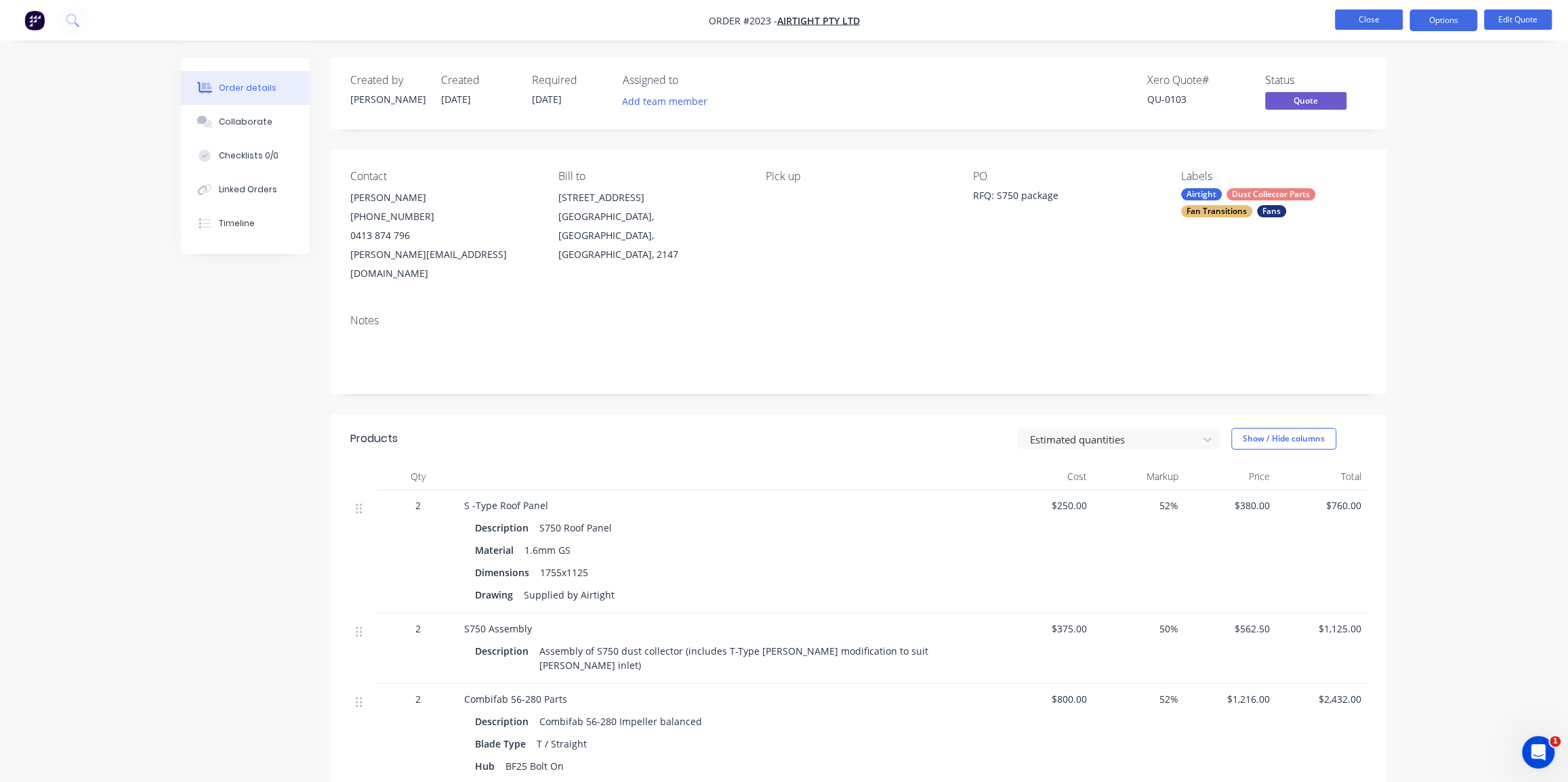
click at [1360, 21] on button "Close" at bounding box center [1369, 19] width 68 height 20
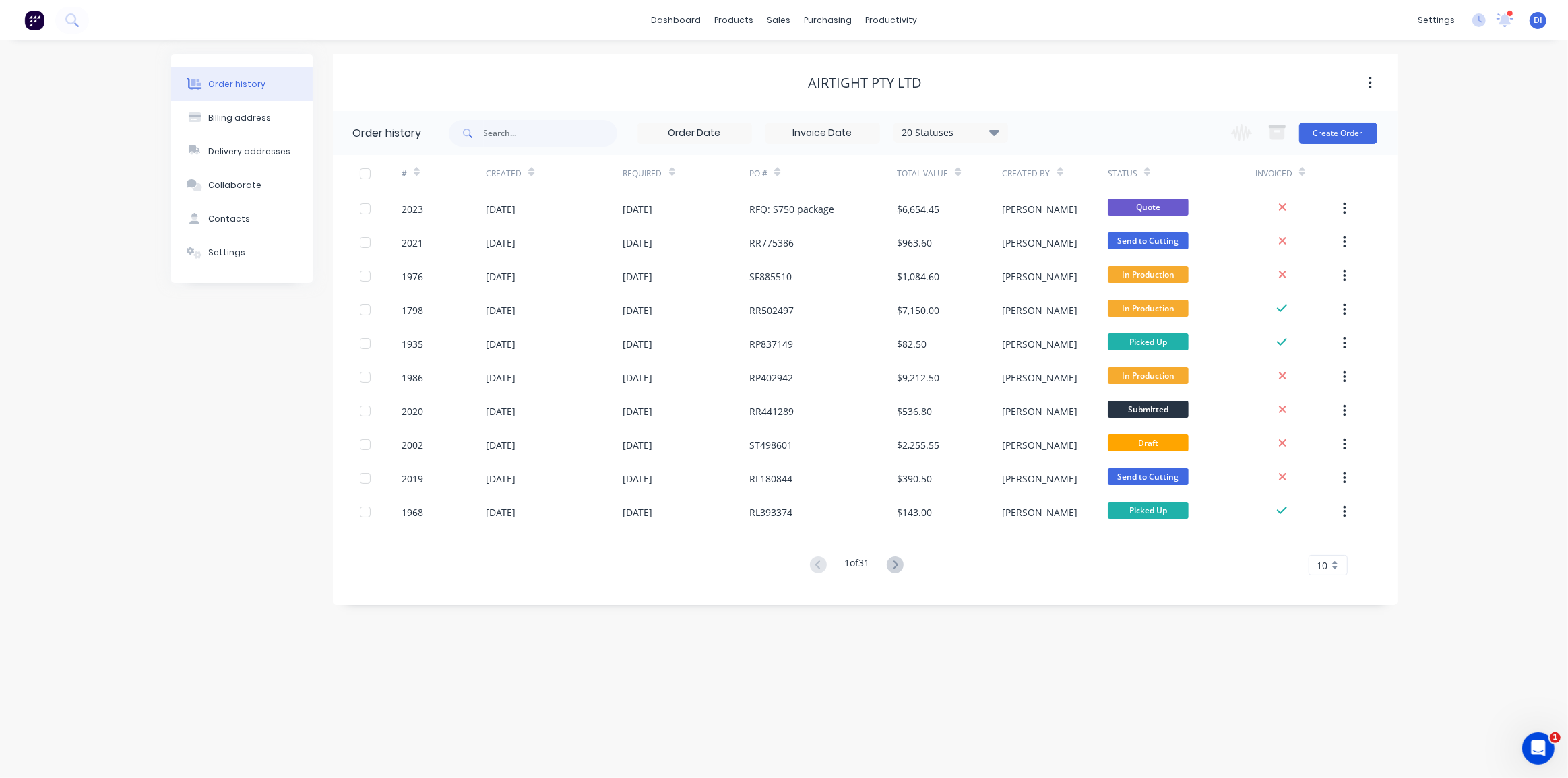
click at [1468, 259] on div "Order history Billing address Delivery addresses Collaborate Contacts Settings …" at bounding box center [784, 410] width 1568 height 738
click at [1496, 218] on div "Order history Billing address Delivery addresses Collaborate Contacts Settings …" at bounding box center [784, 410] width 1568 height 738
click at [1413, 86] on div "Order history Billing address Delivery addresses Collaborate Contacts Settings …" at bounding box center [784, 410] width 1568 height 738
